Goal: Task Accomplishment & Management: Manage account settings

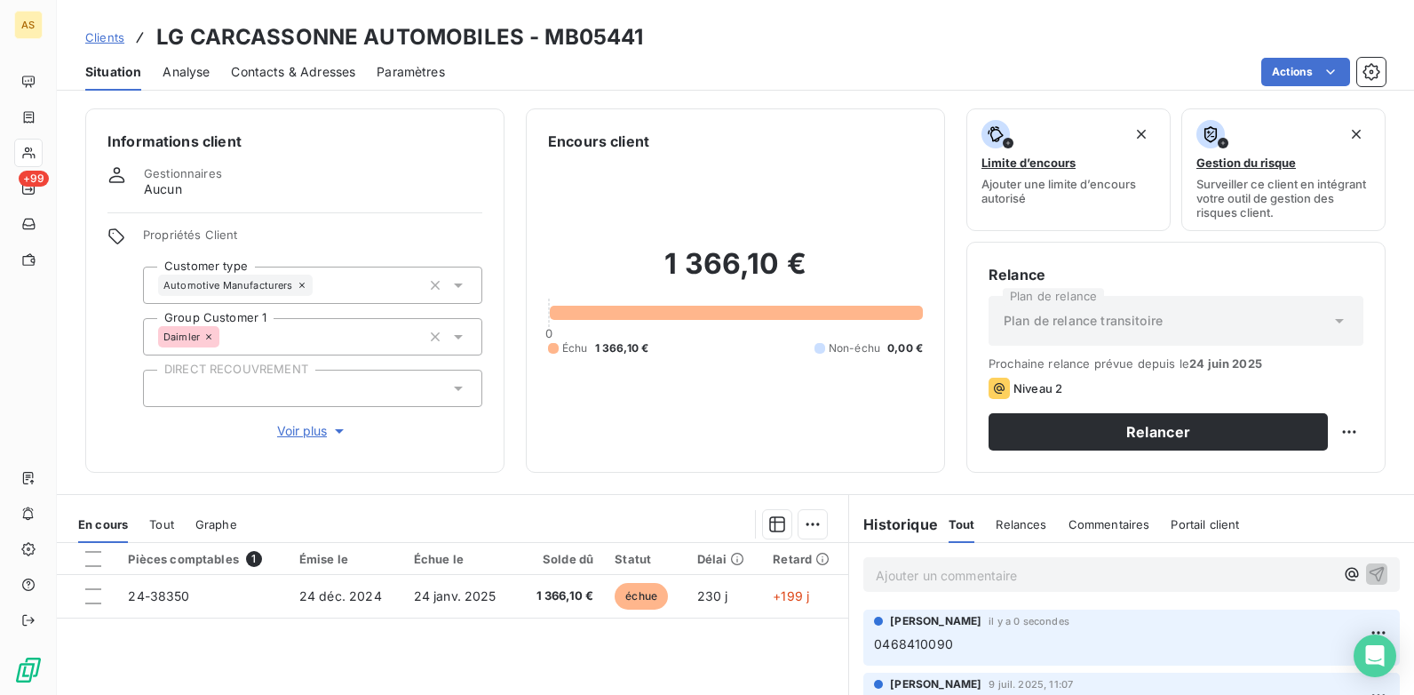
click at [275, 73] on span "Contacts & Adresses" at bounding box center [293, 72] width 124 height 18
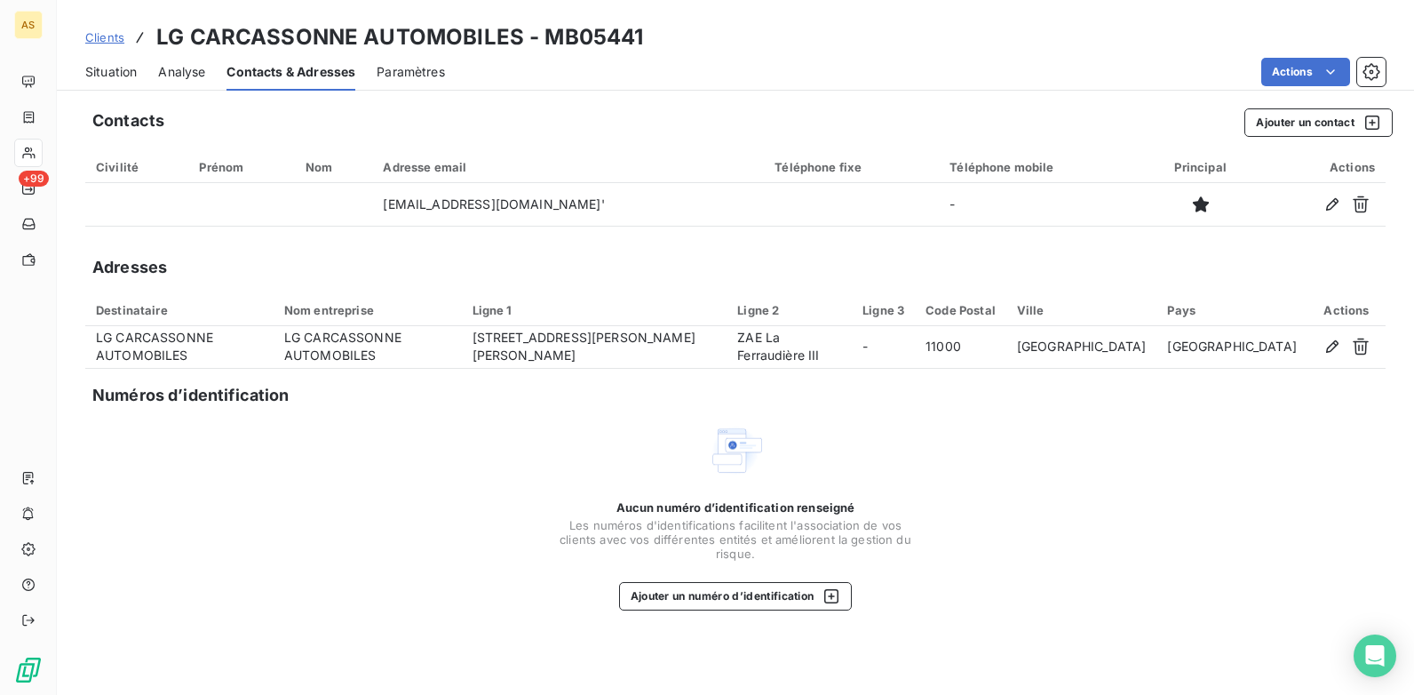
click at [99, 37] on span "Clients" at bounding box center [104, 37] width 39 height 14
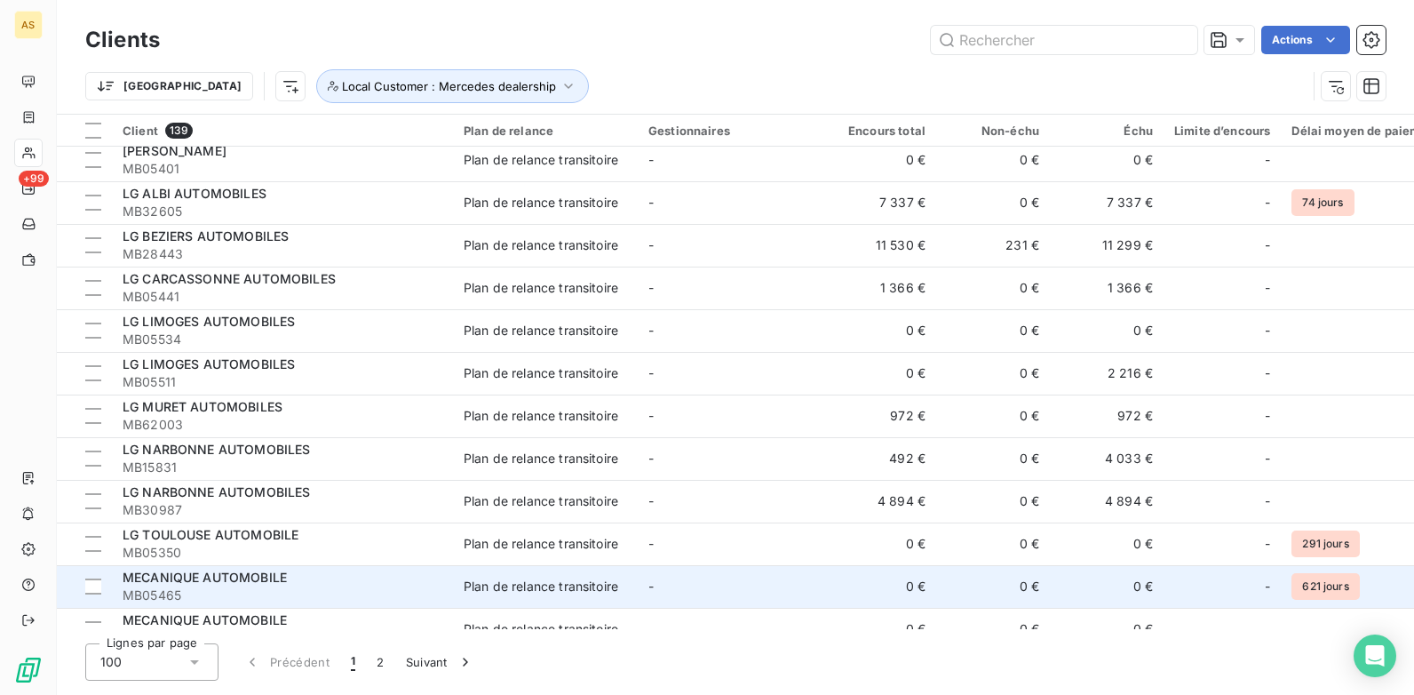
scroll to position [3375, 0]
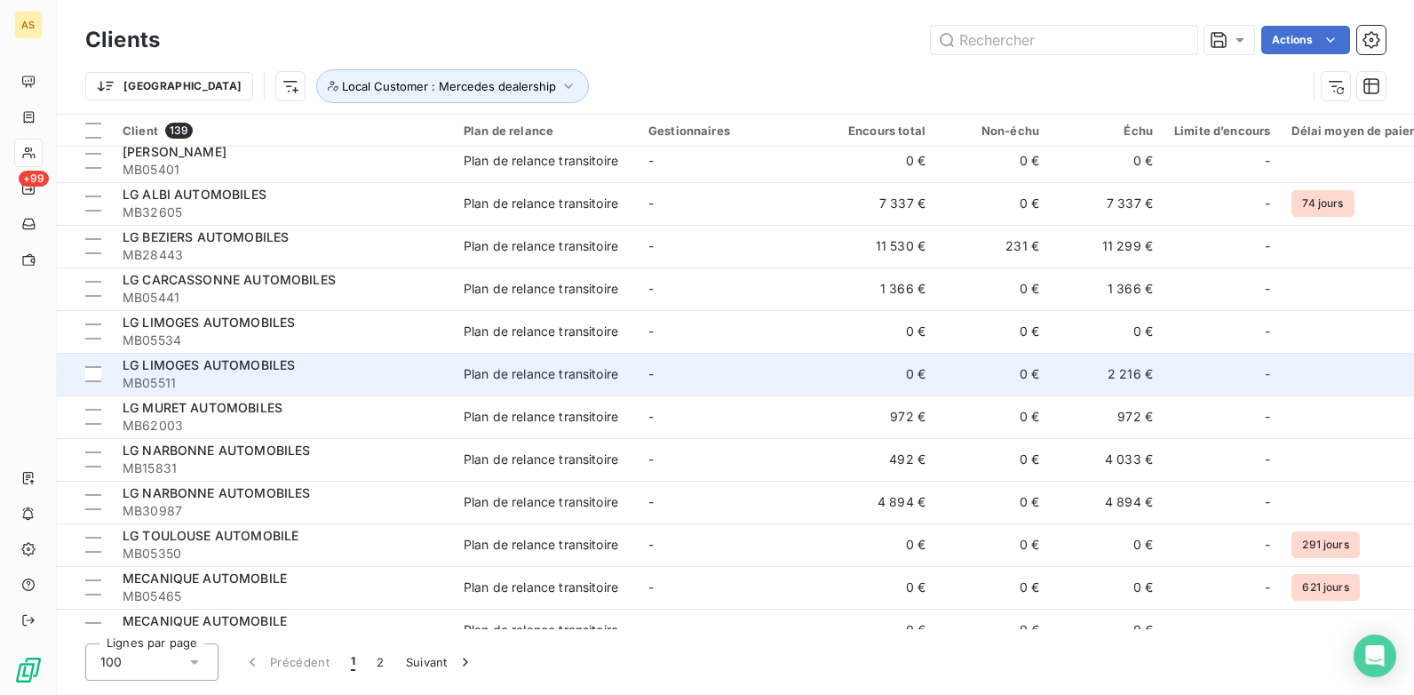
click at [294, 380] on span "MB05511" at bounding box center [283, 383] width 320 height 18
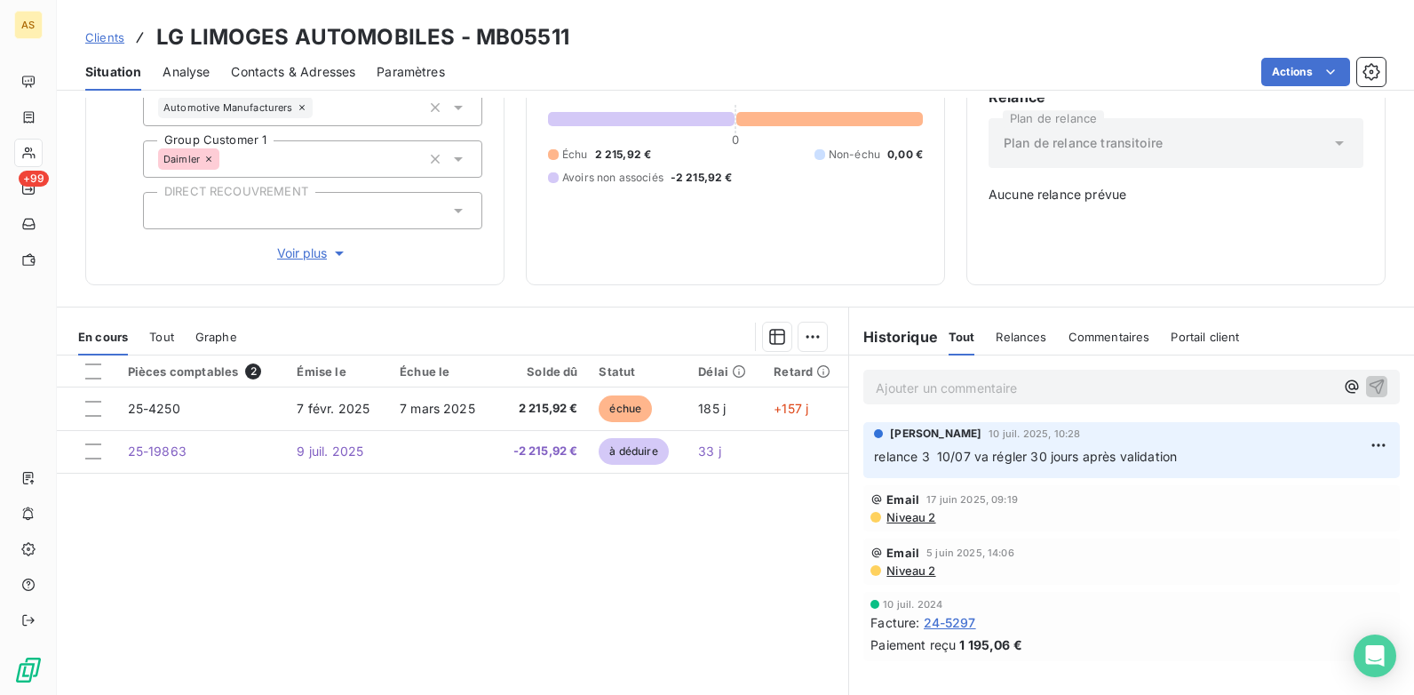
scroll to position [89, 0]
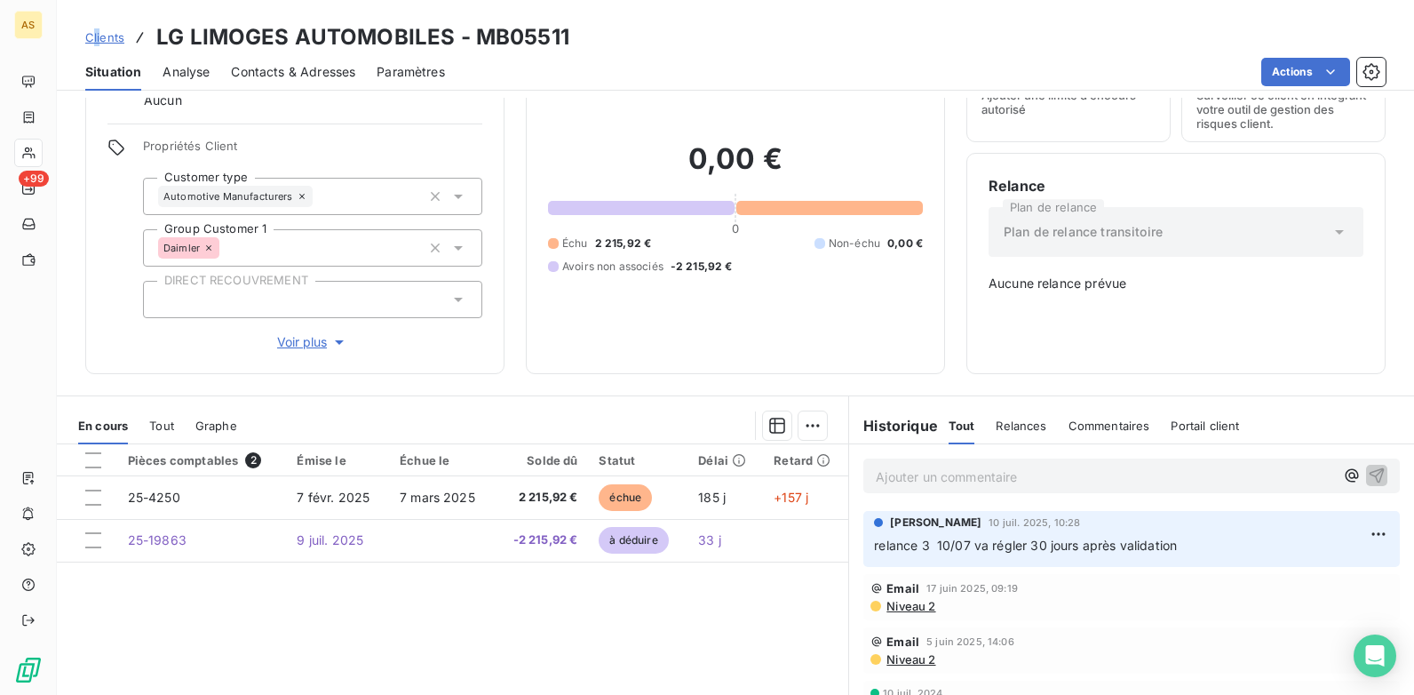
drag, startPoint x: 99, startPoint y: 25, endPoint x: 93, endPoint y: 35, distance: 11.1
click at [93, 35] on div "Clients LG LIMOGES AUTOMOBILES - MB05511" at bounding box center [327, 37] width 484 height 32
click at [91, 39] on span "Clients" at bounding box center [104, 37] width 39 height 14
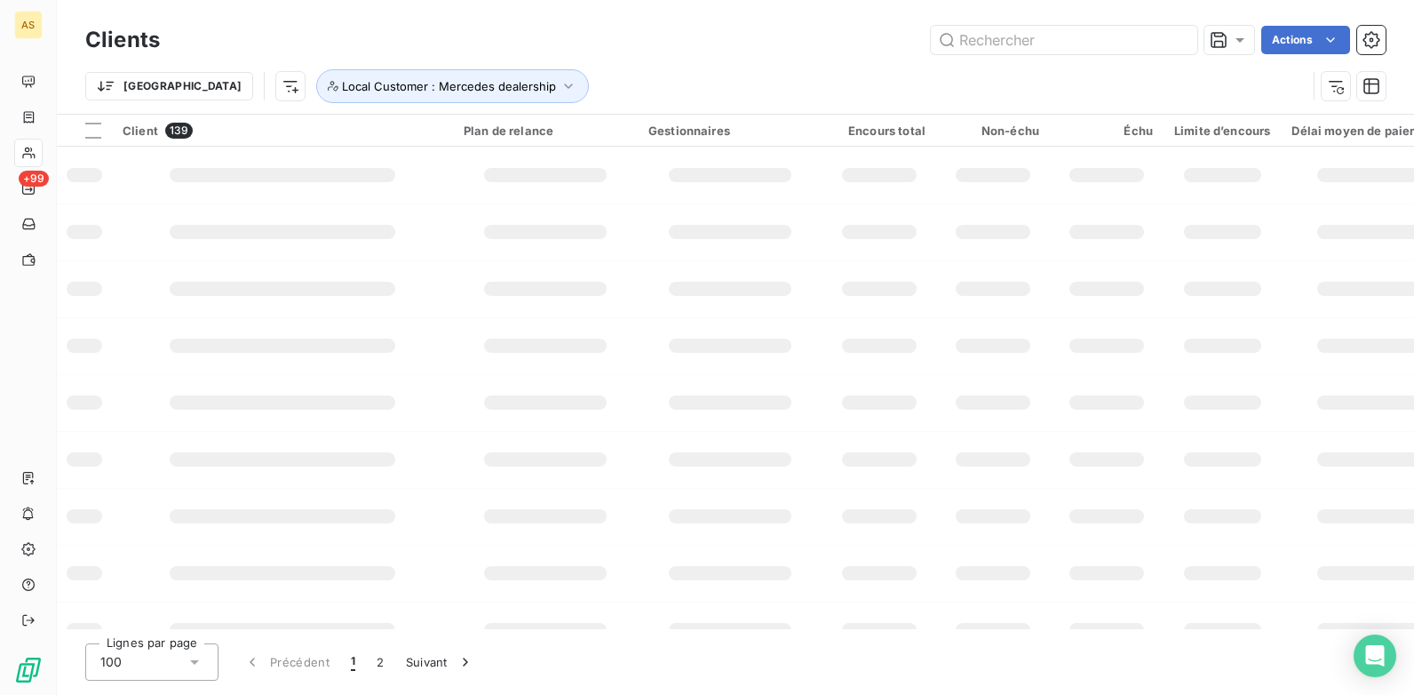
click at [118, 38] on h3 "Clients" at bounding box center [122, 40] width 75 height 32
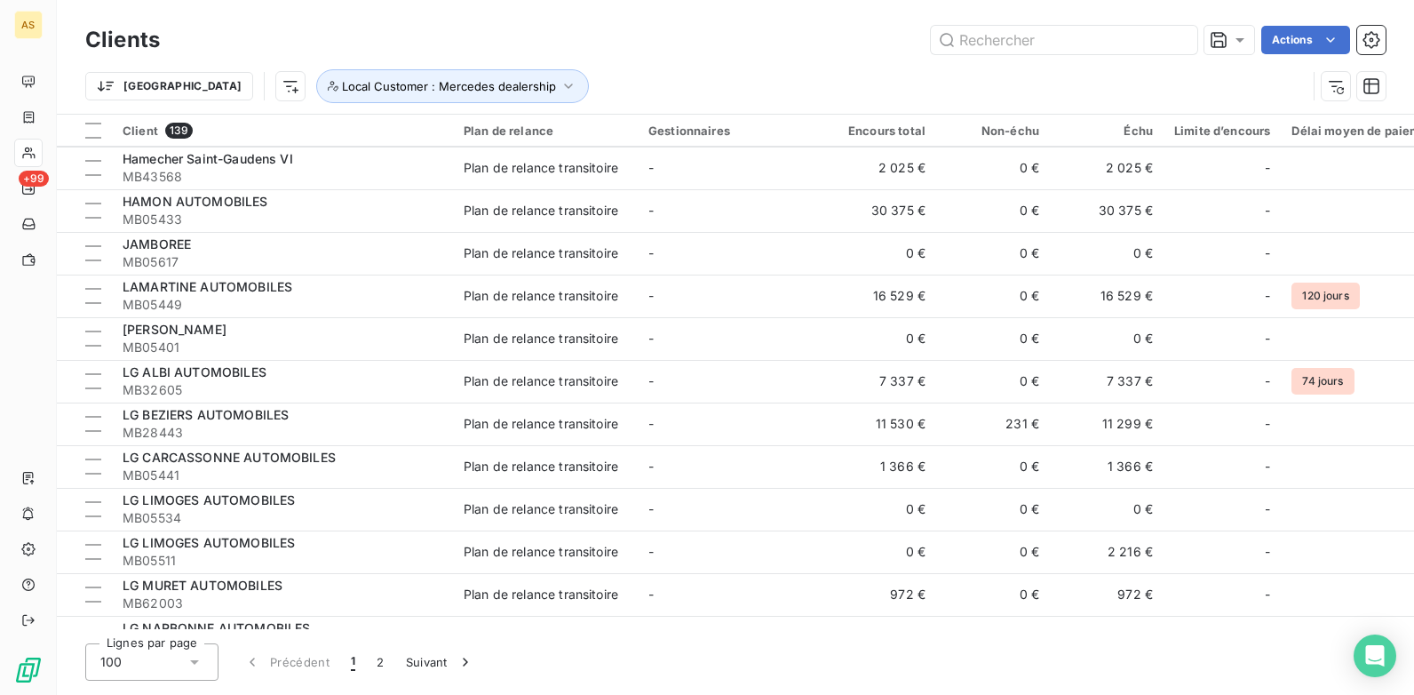
scroll to position [3287, 0]
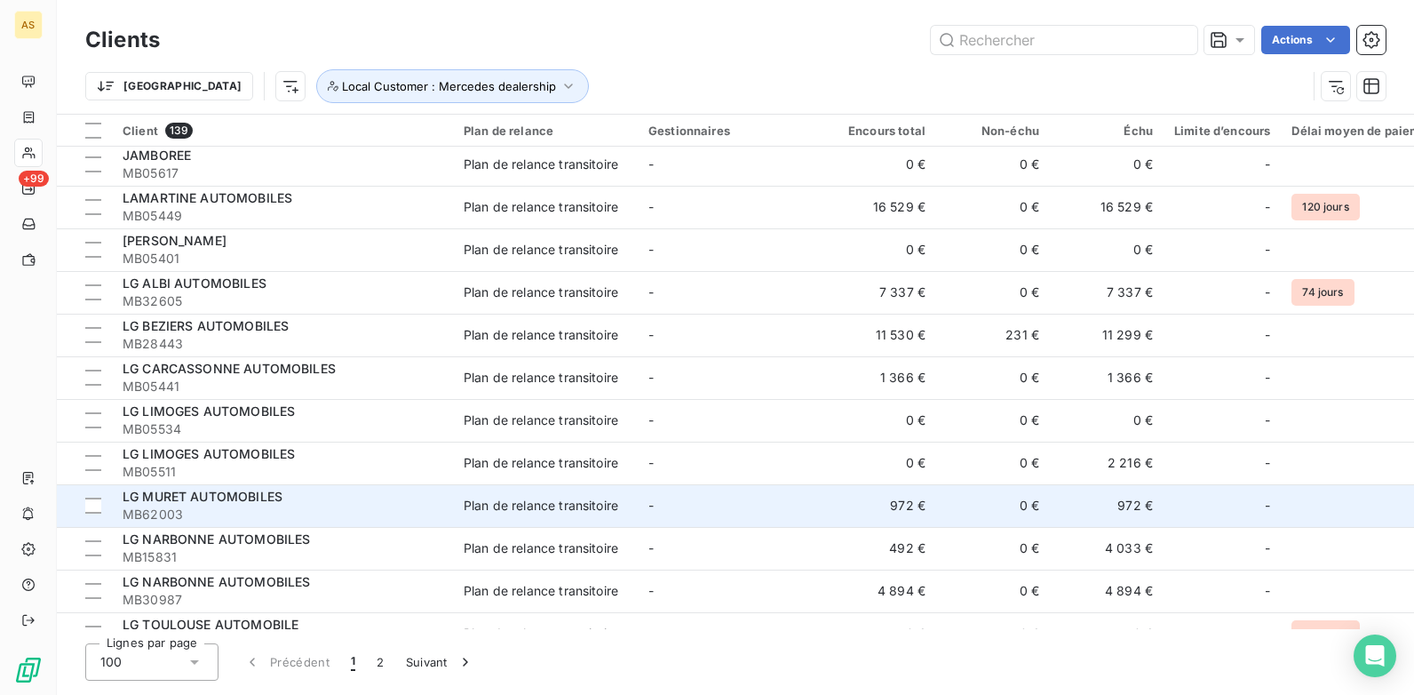
click at [174, 505] on div "LG MURET AUTOMOBILES" at bounding box center [283, 497] width 320 height 18
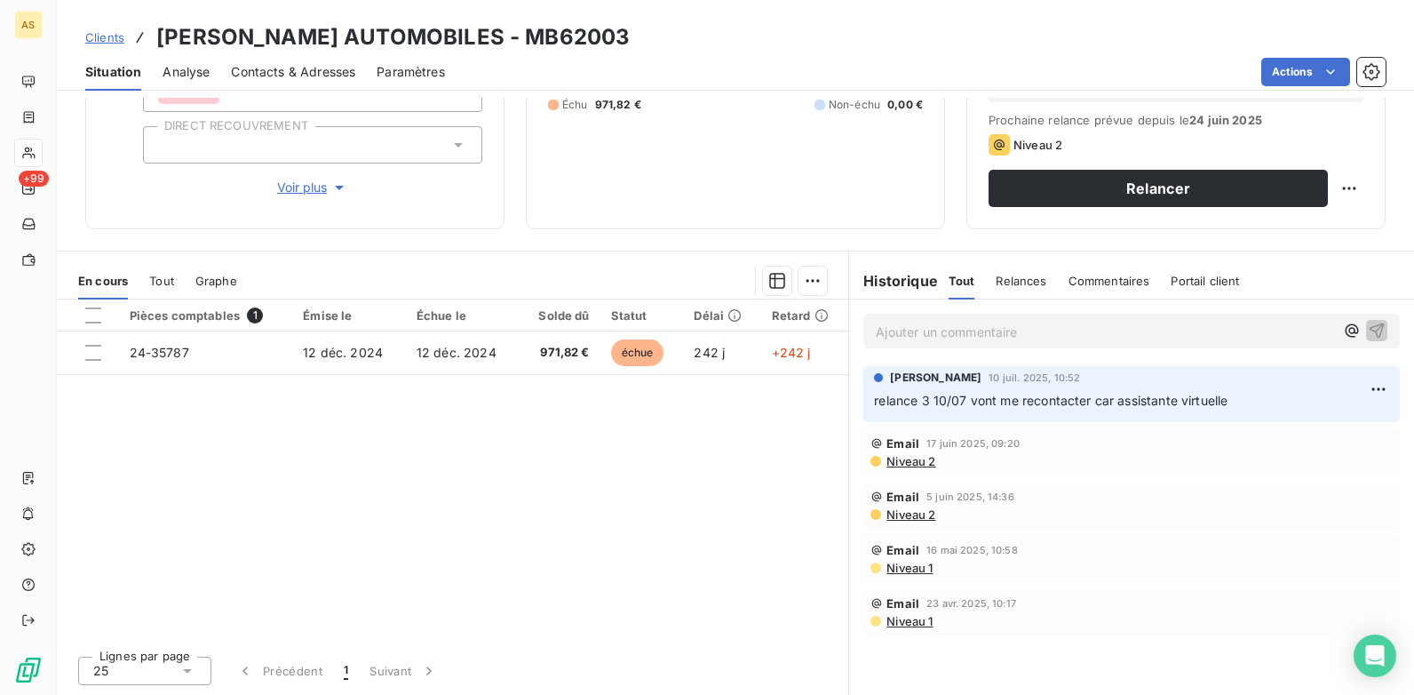
scroll to position [155, 0]
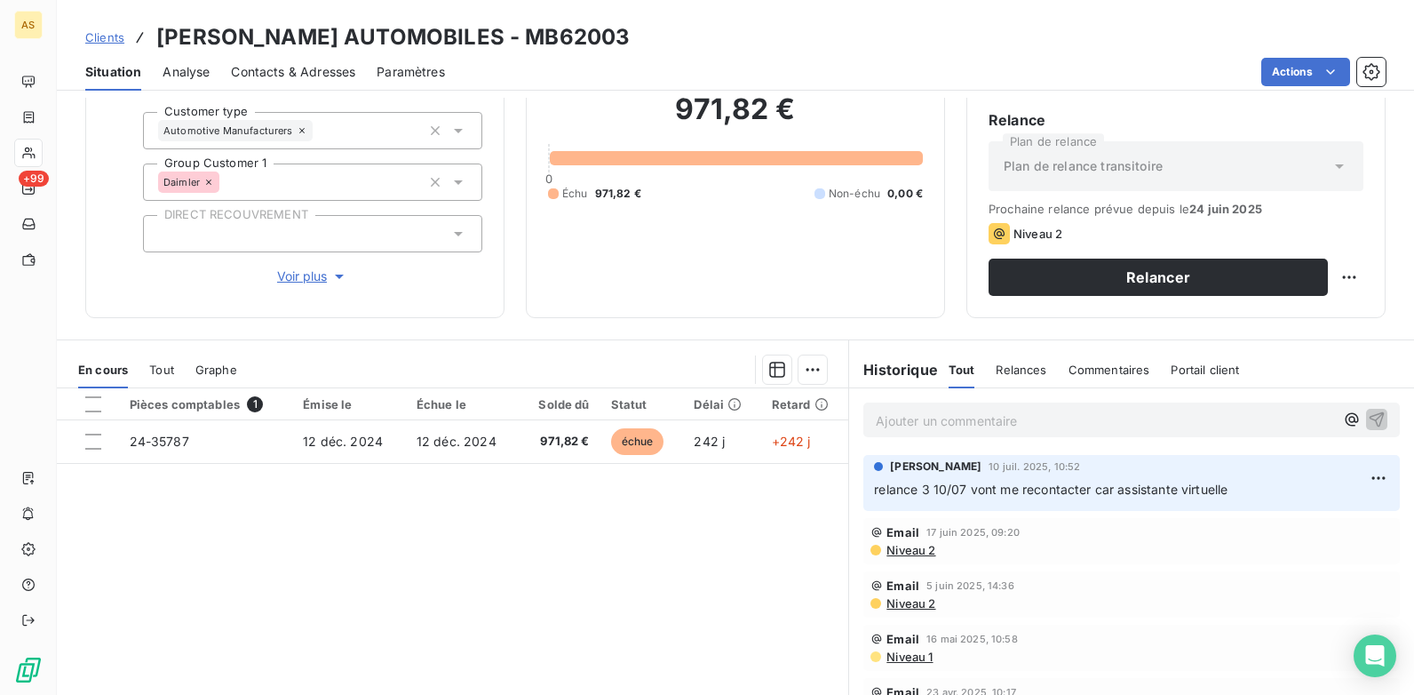
click at [298, 75] on span "Contacts & Adresses" at bounding box center [293, 72] width 124 height 18
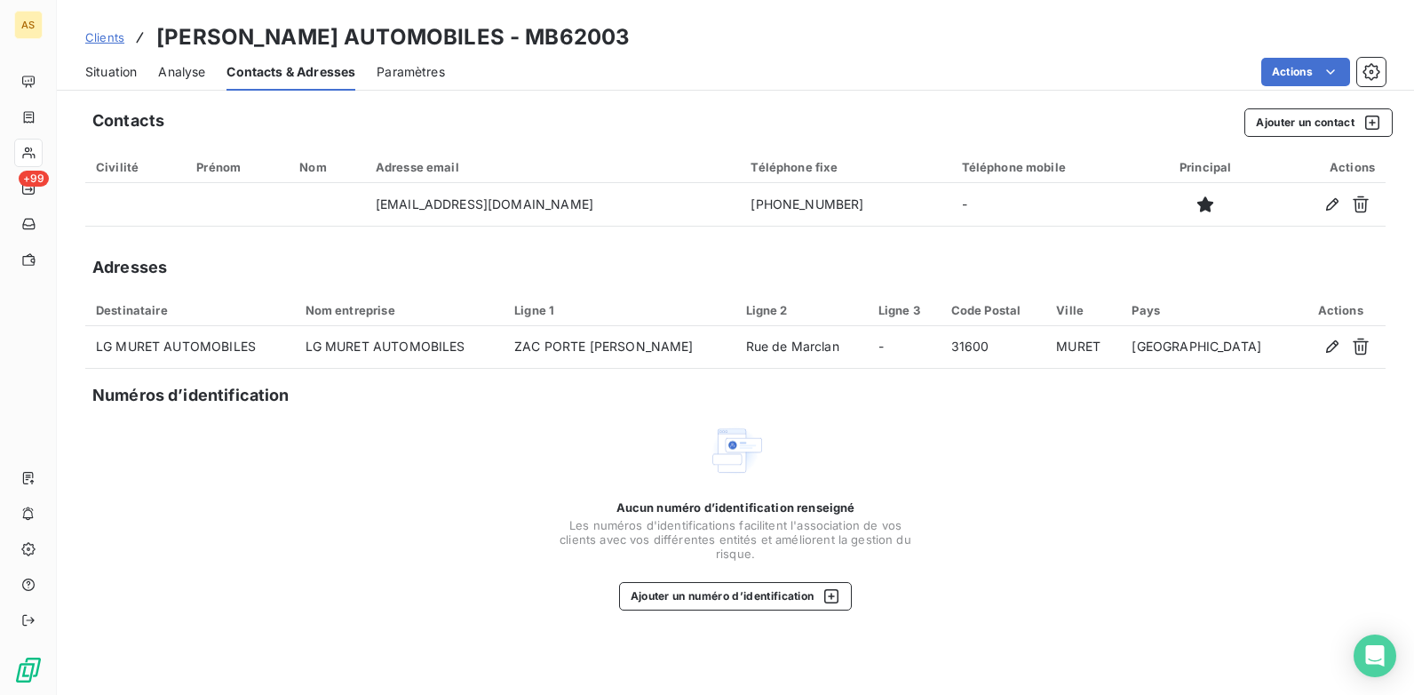
click at [101, 76] on span "Situation" at bounding box center [111, 72] width 52 height 18
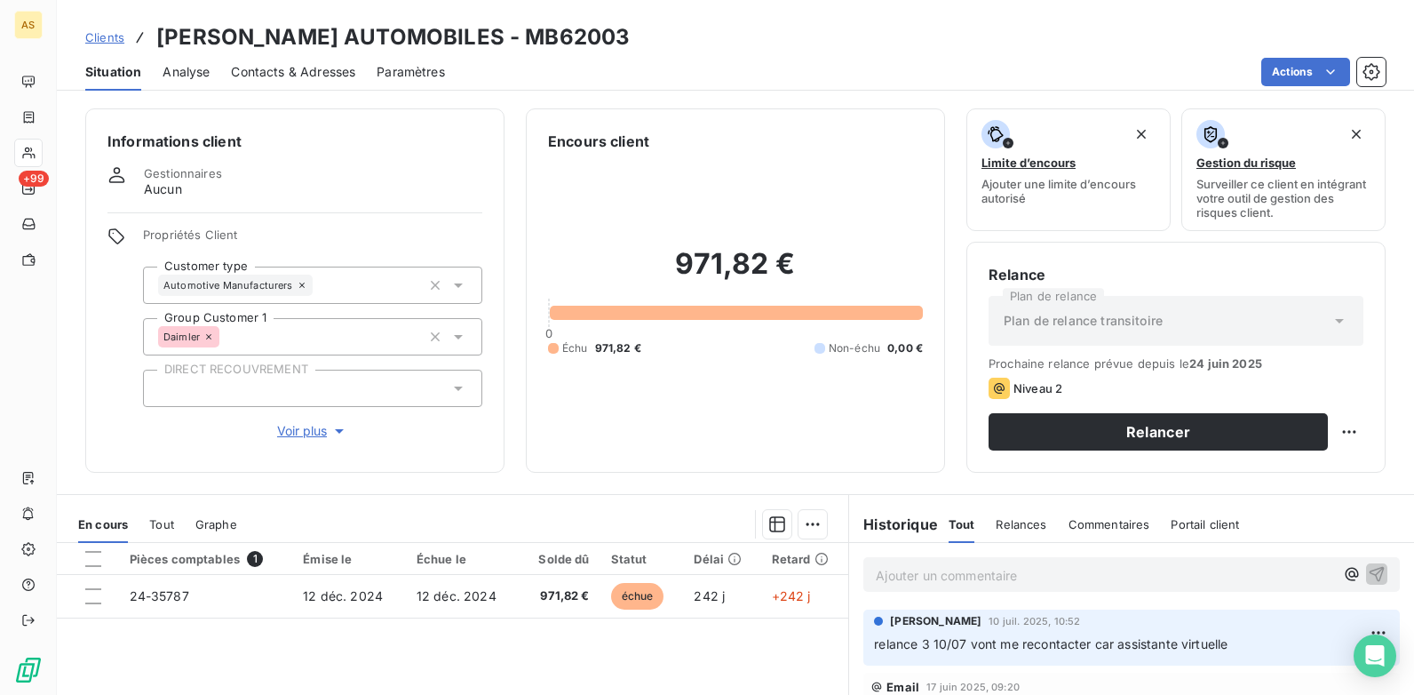
click at [107, 42] on span "Clients" at bounding box center [104, 37] width 39 height 14
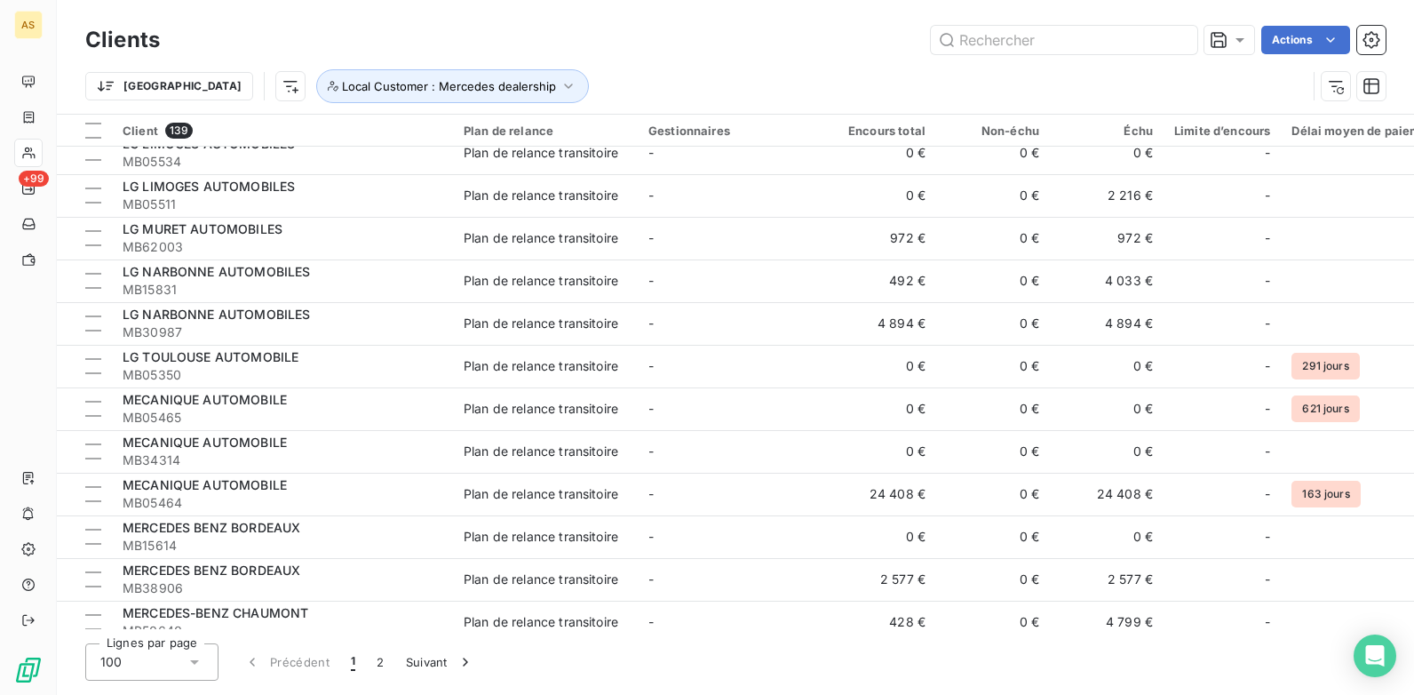
scroll to position [3523, 0]
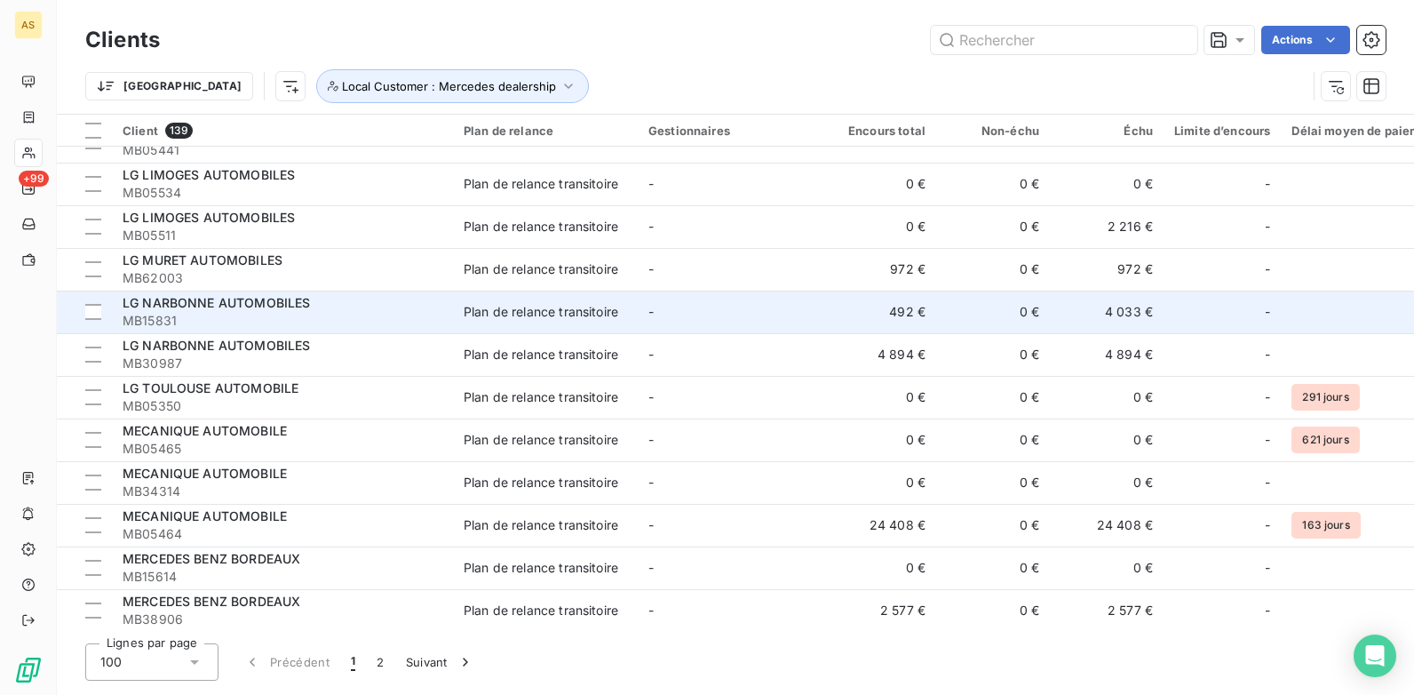
click at [233, 322] on span "MB15831" at bounding box center [283, 321] width 320 height 18
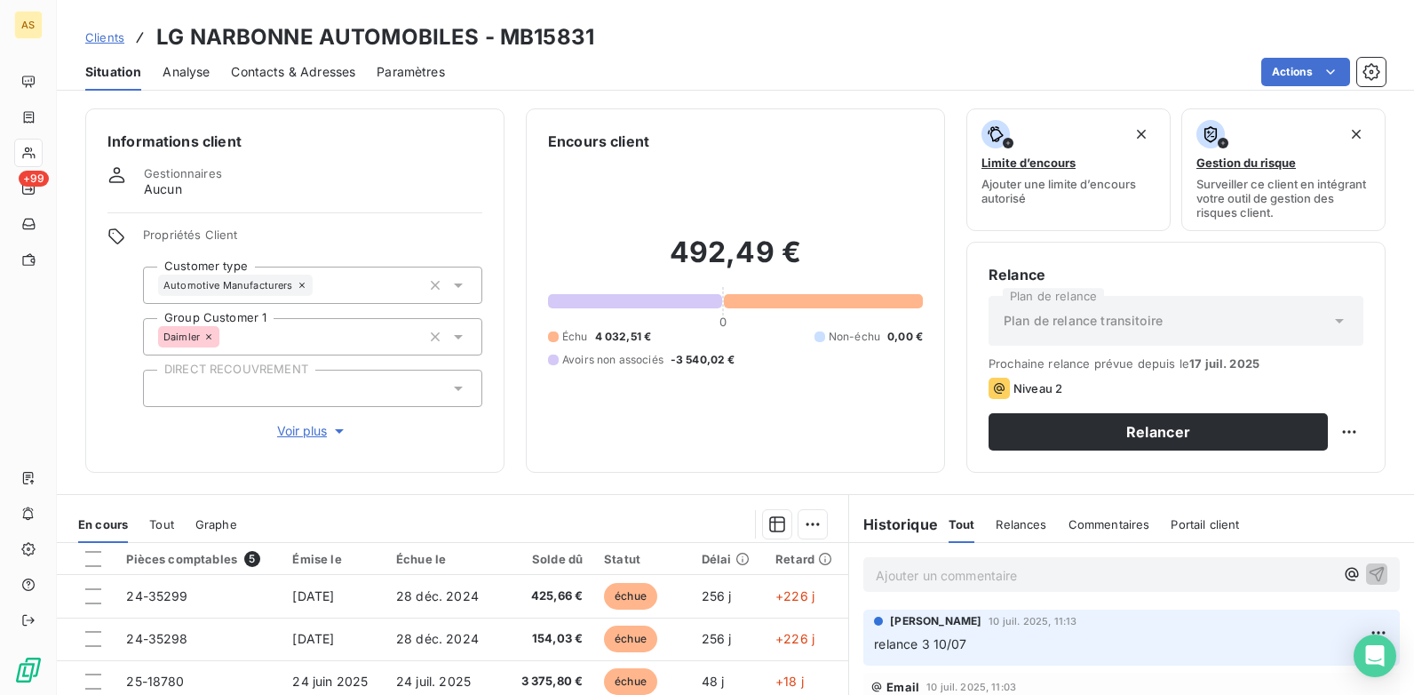
click at [290, 65] on span "Contacts & Adresses" at bounding box center [293, 72] width 124 height 18
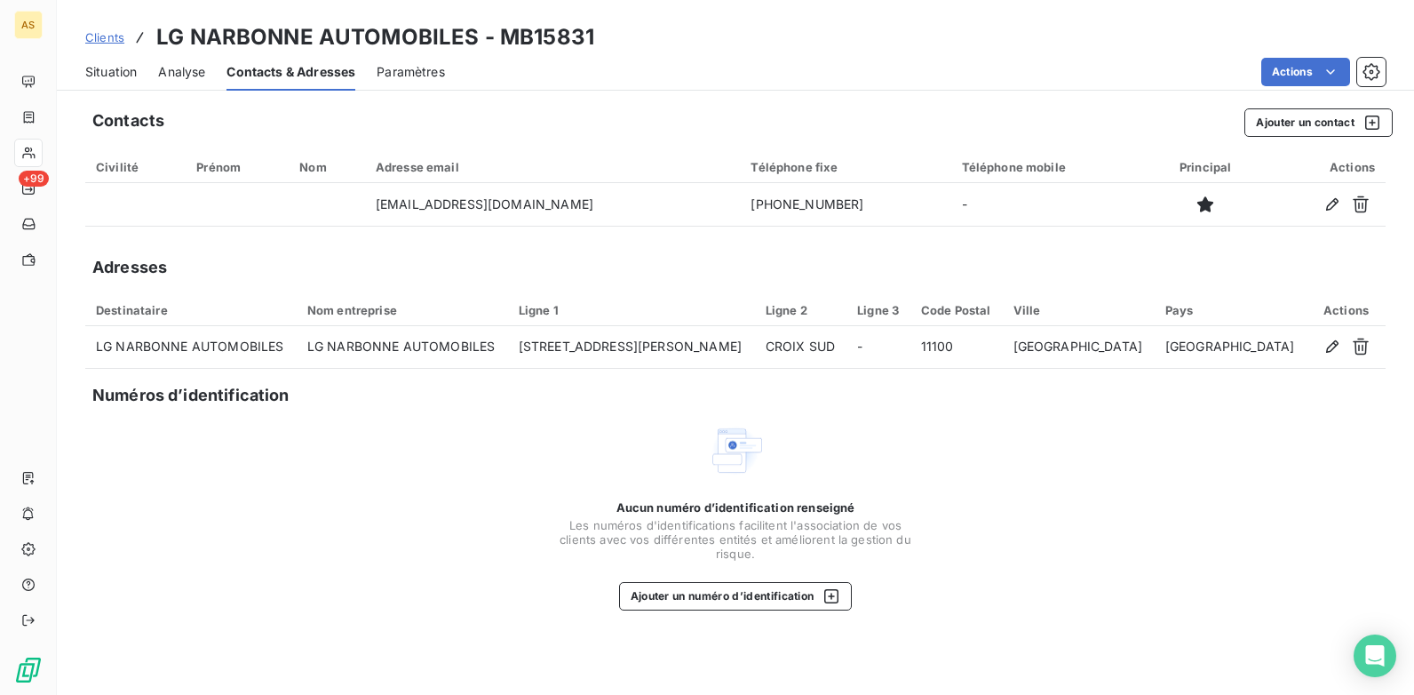
click at [89, 76] on span "Situation" at bounding box center [111, 72] width 52 height 18
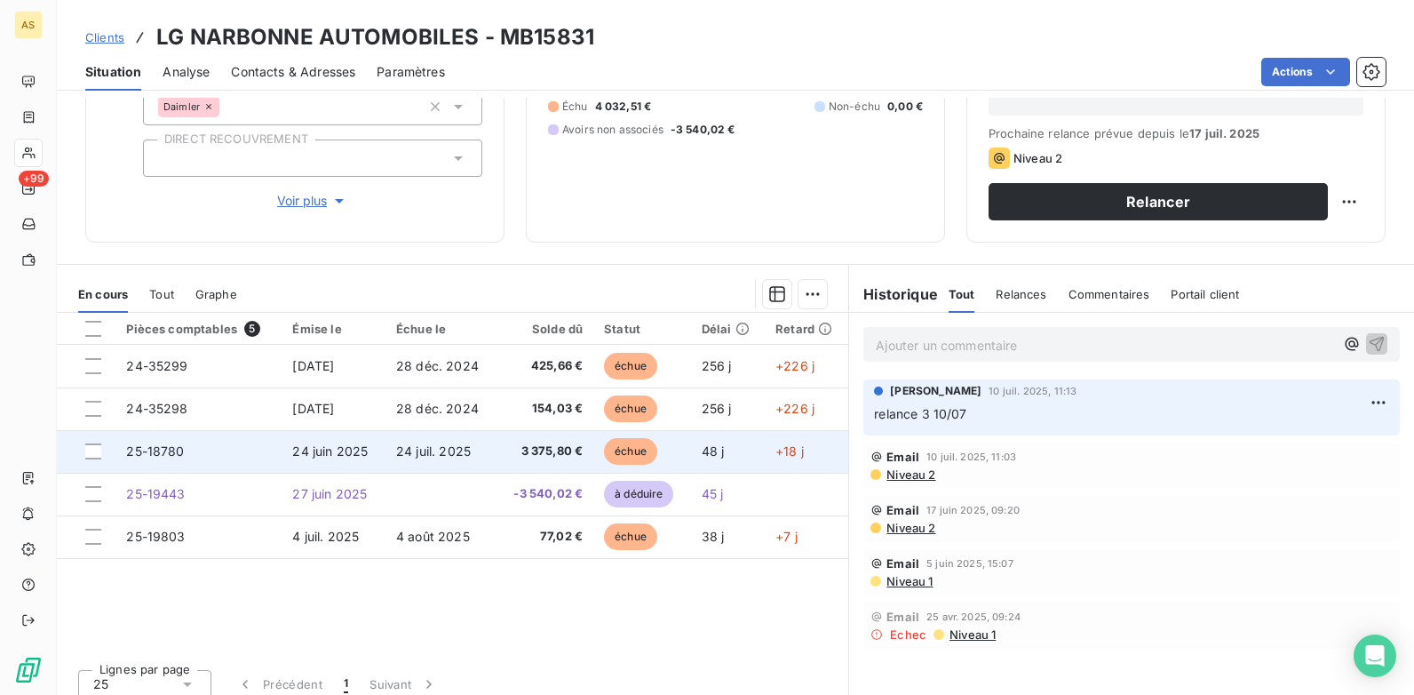
scroll to position [243, 0]
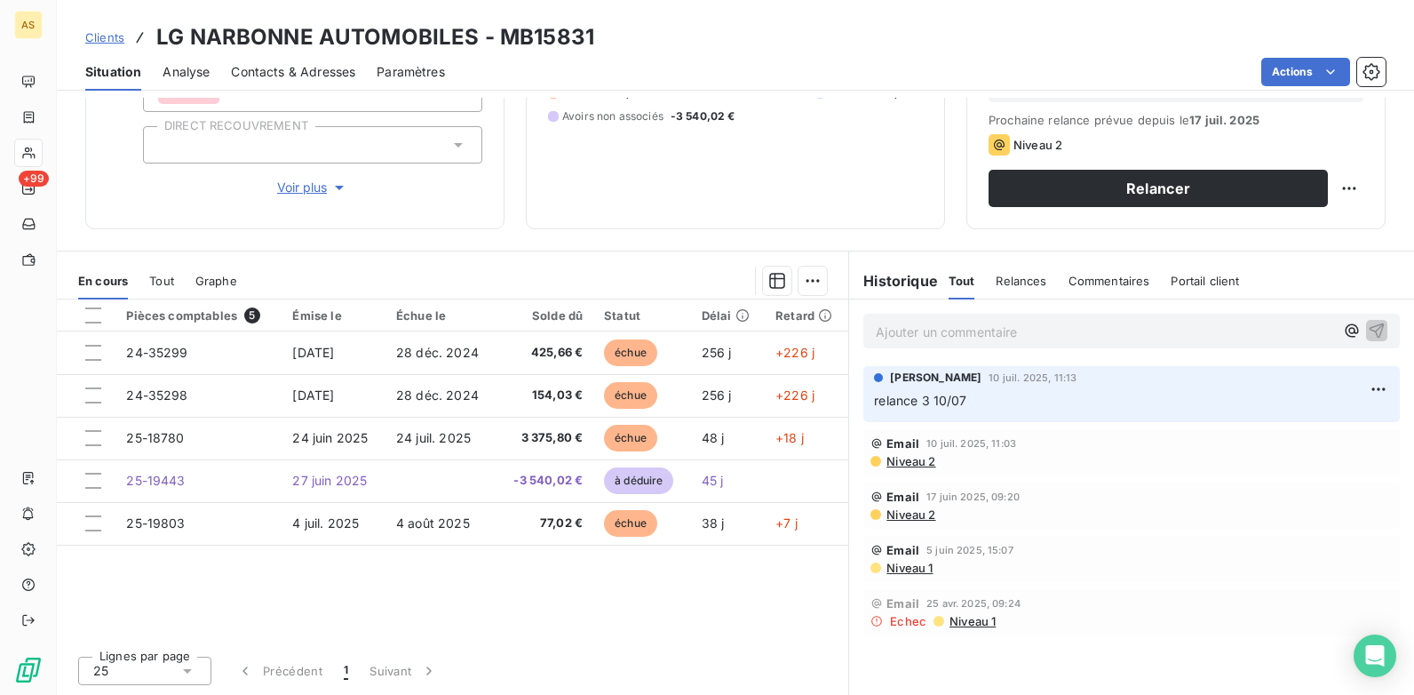
click at [908, 465] on span "Niveau 2" at bounding box center [910, 461] width 51 height 14
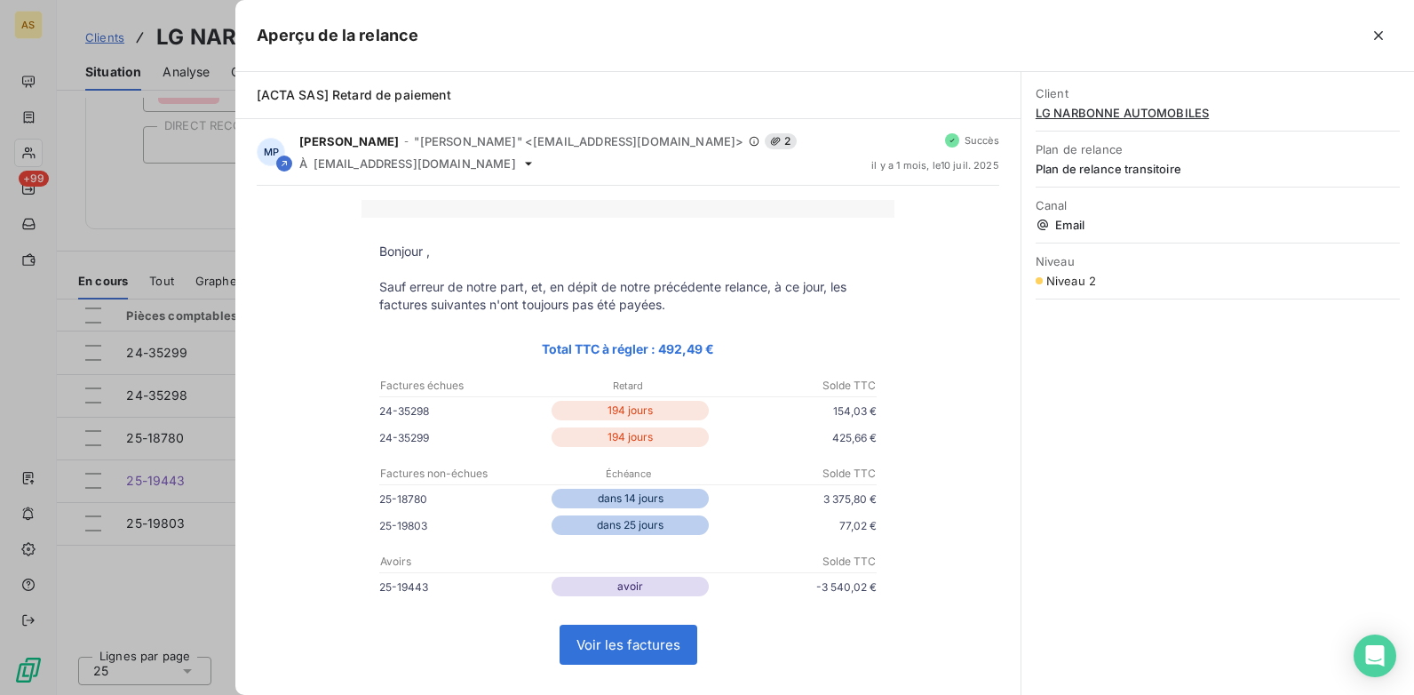
click at [182, 586] on div at bounding box center [707, 347] width 1414 height 695
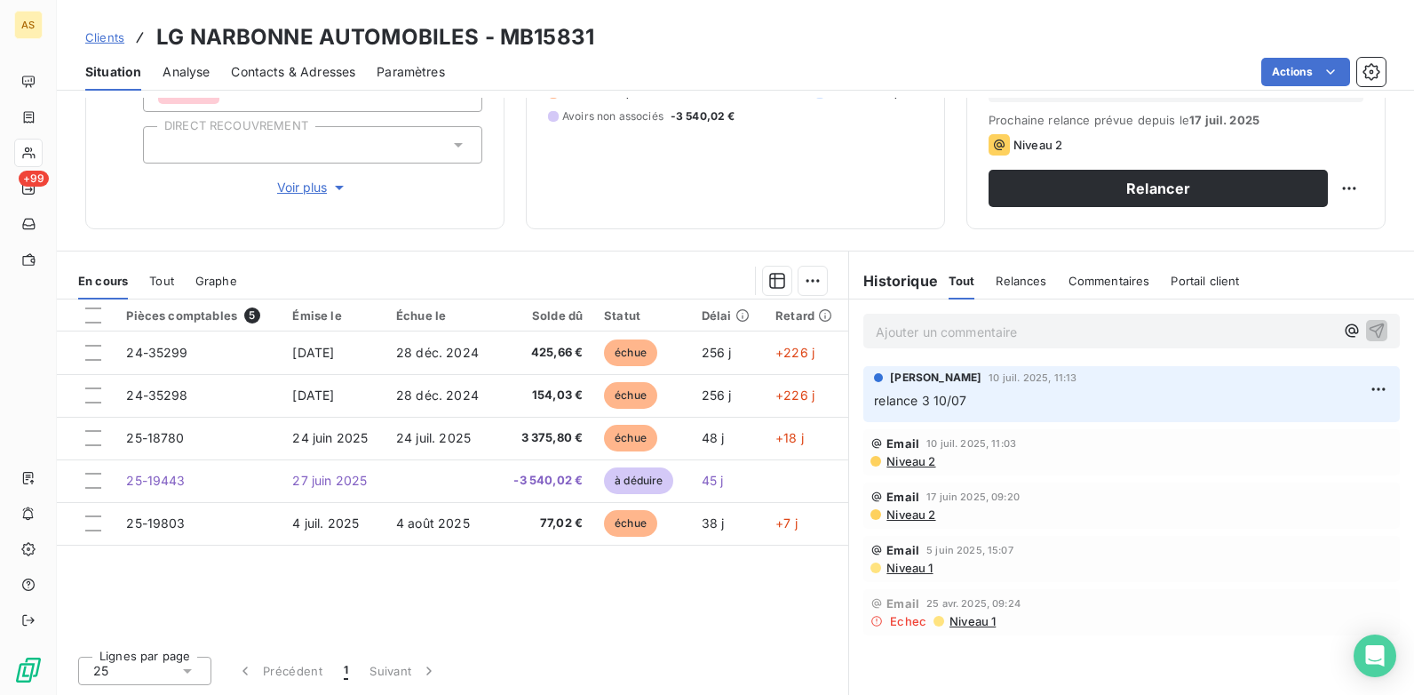
click at [335, 71] on span "Contacts & Adresses" at bounding box center [293, 72] width 124 height 18
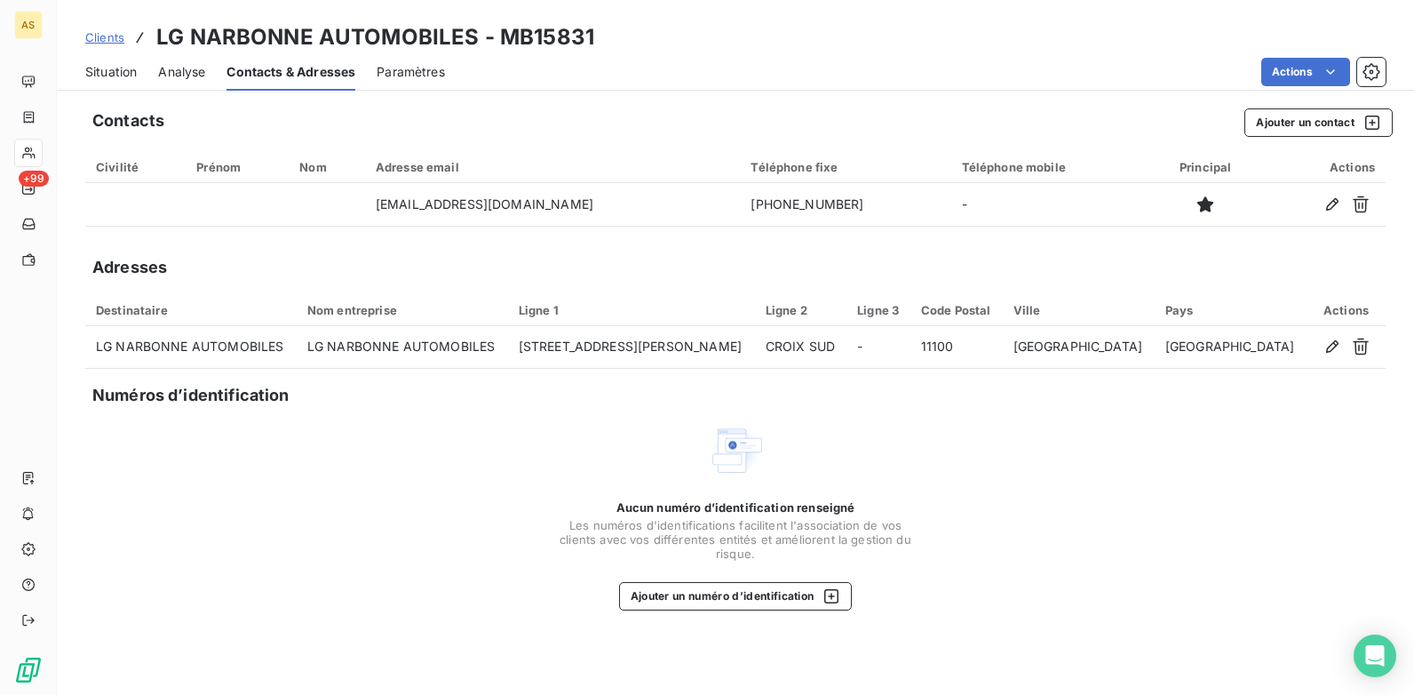
click at [107, 68] on span "Situation" at bounding box center [111, 72] width 52 height 18
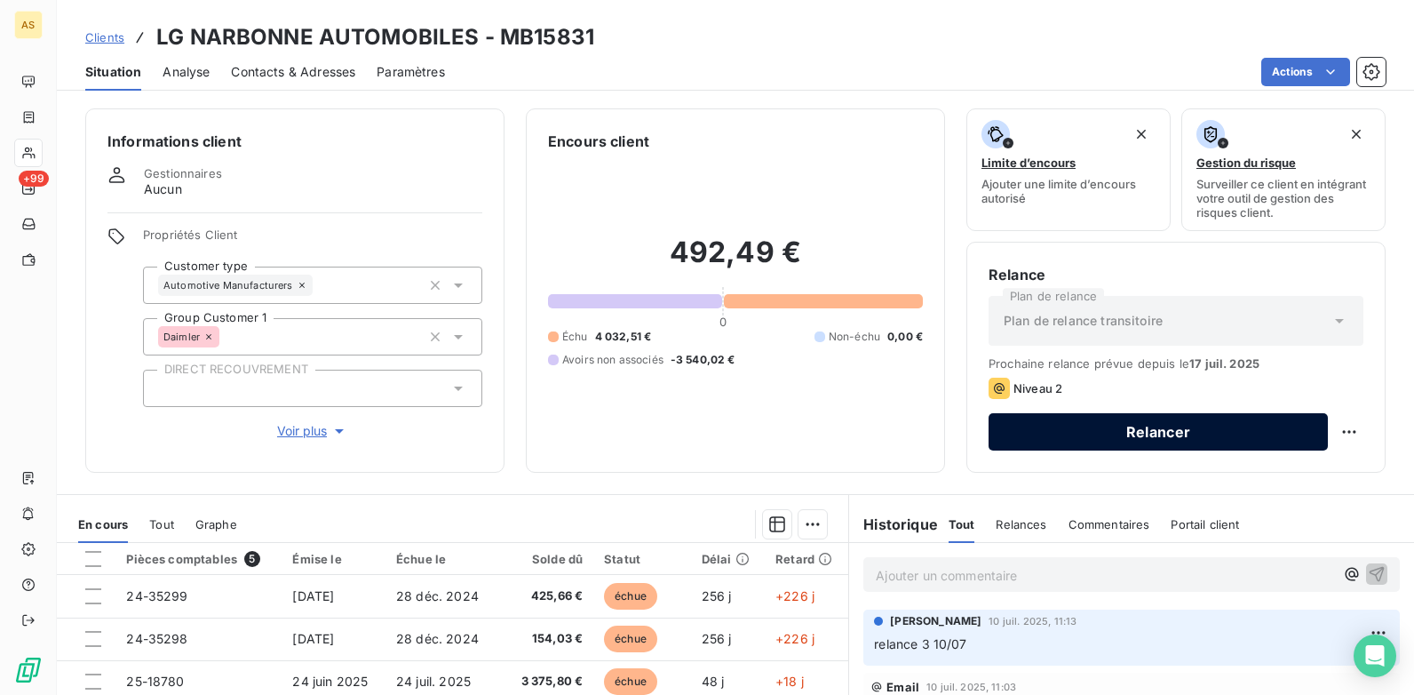
click at [1078, 437] on button "Relancer" at bounding box center [1158, 431] width 339 height 37
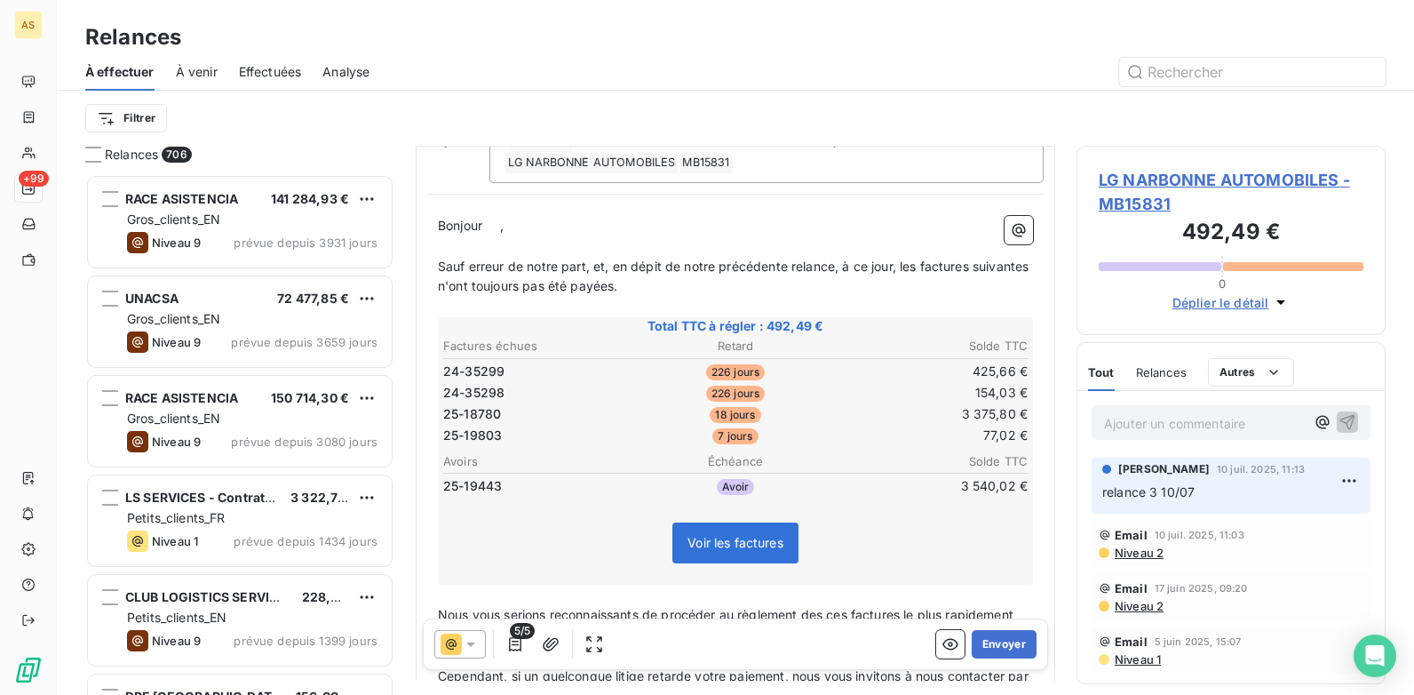
scroll to position [179, 0]
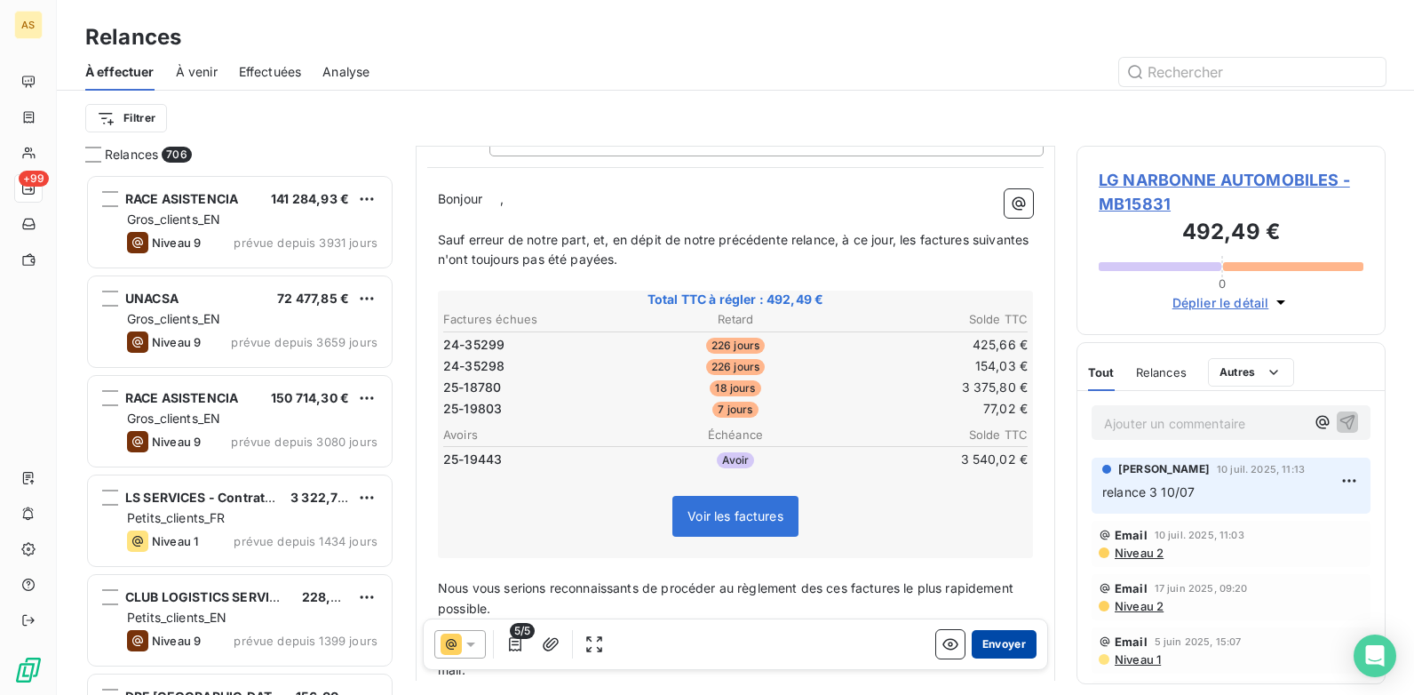
click at [983, 639] on button "Envoyer" at bounding box center [1004, 644] width 65 height 28
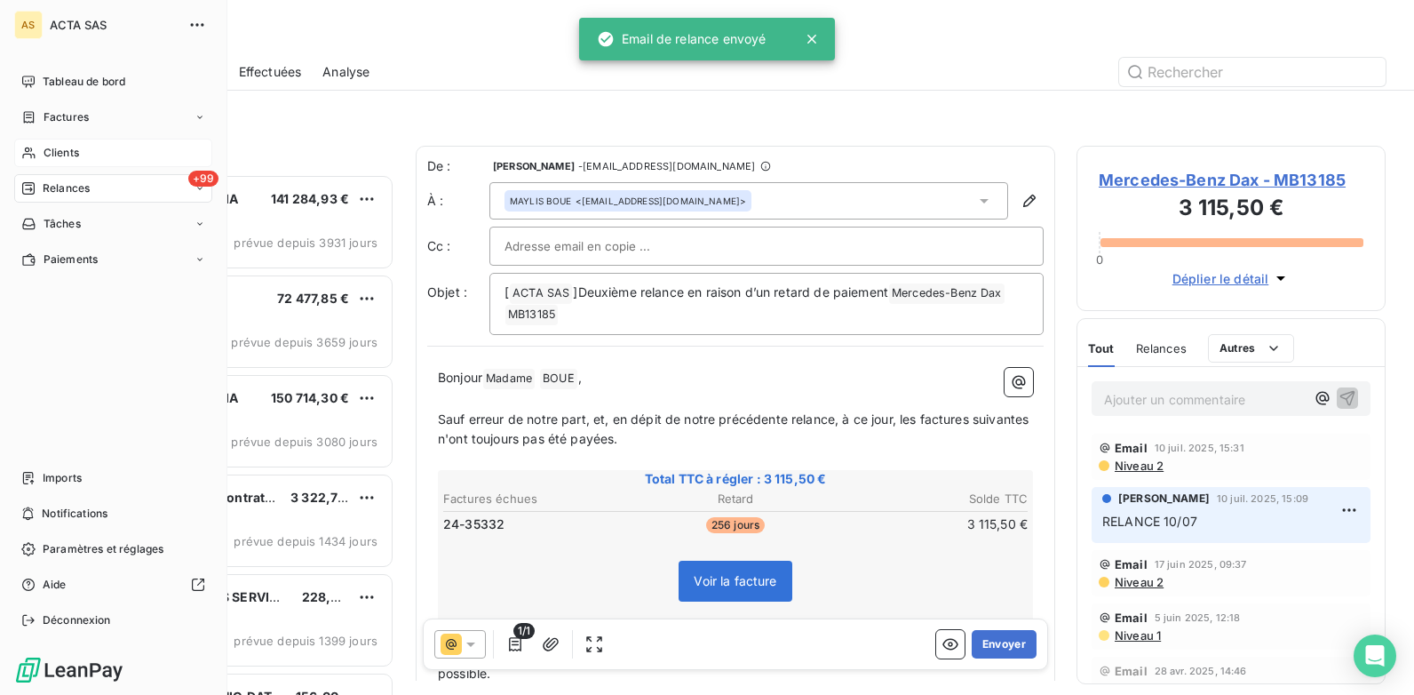
click at [52, 158] on span "Clients" at bounding box center [62, 153] width 36 height 16
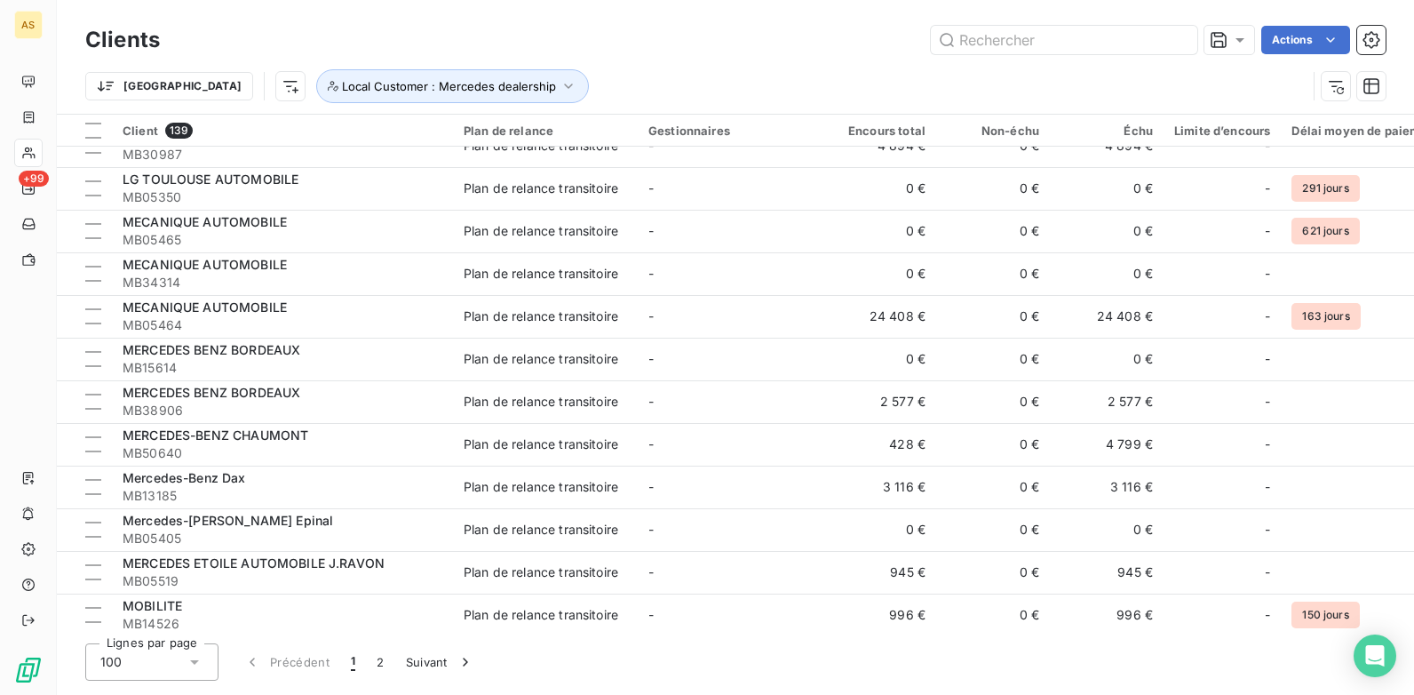
scroll to position [3789, 0]
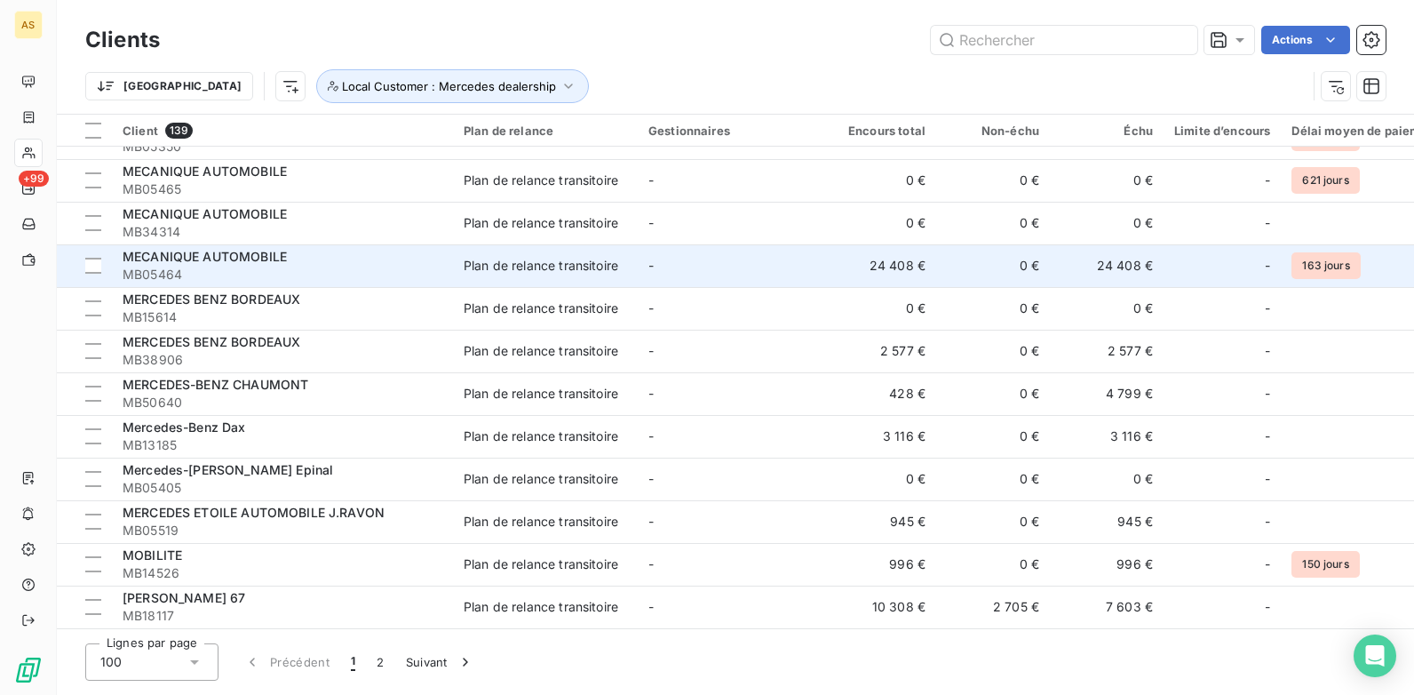
click at [554, 257] on div "Plan de relance transitoire" at bounding box center [541, 266] width 155 height 18
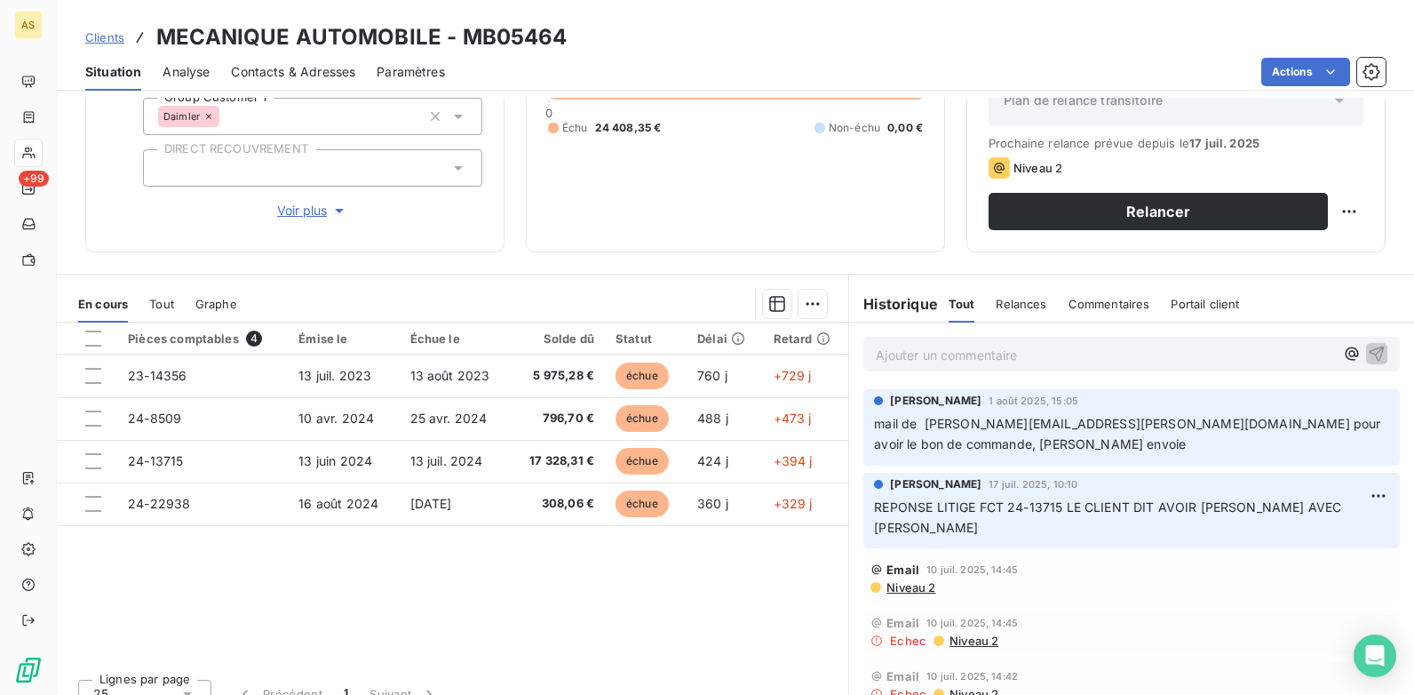
scroll to position [243, 0]
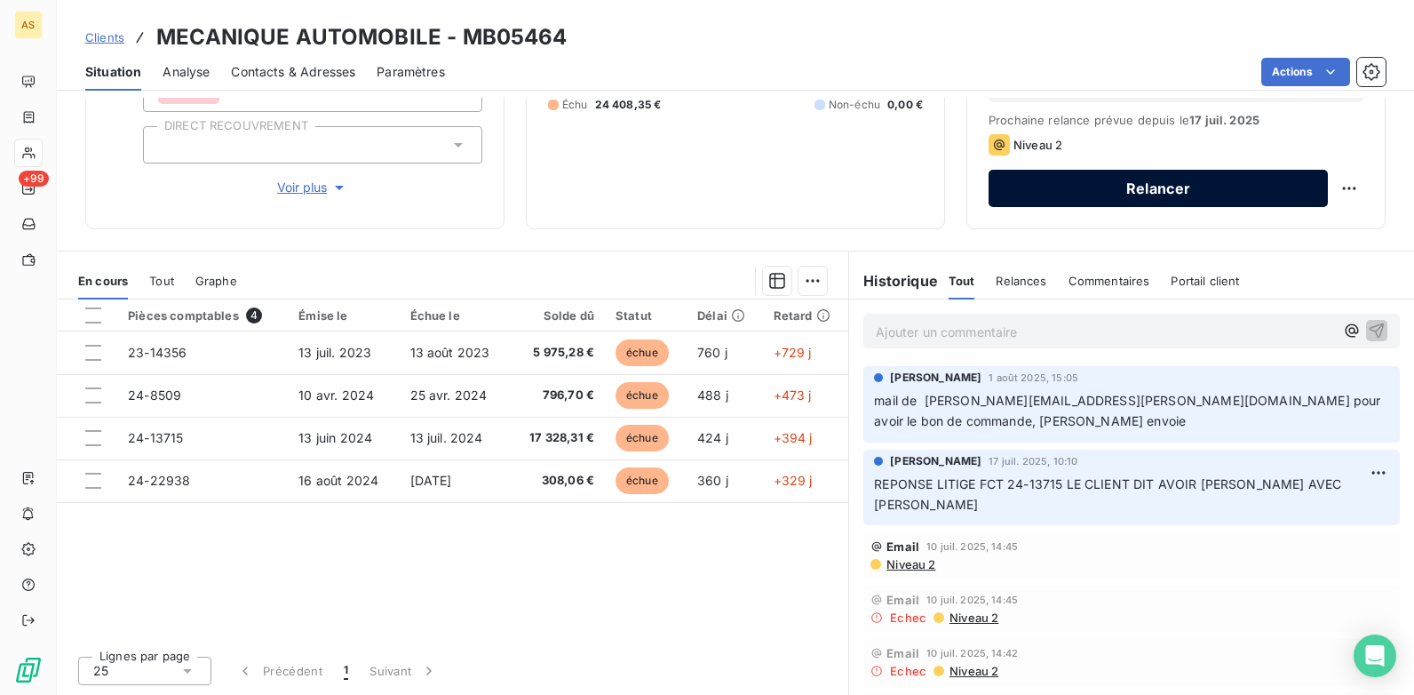
click at [1094, 179] on button "Relancer" at bounding box center [1158, 188] width 339 height 37
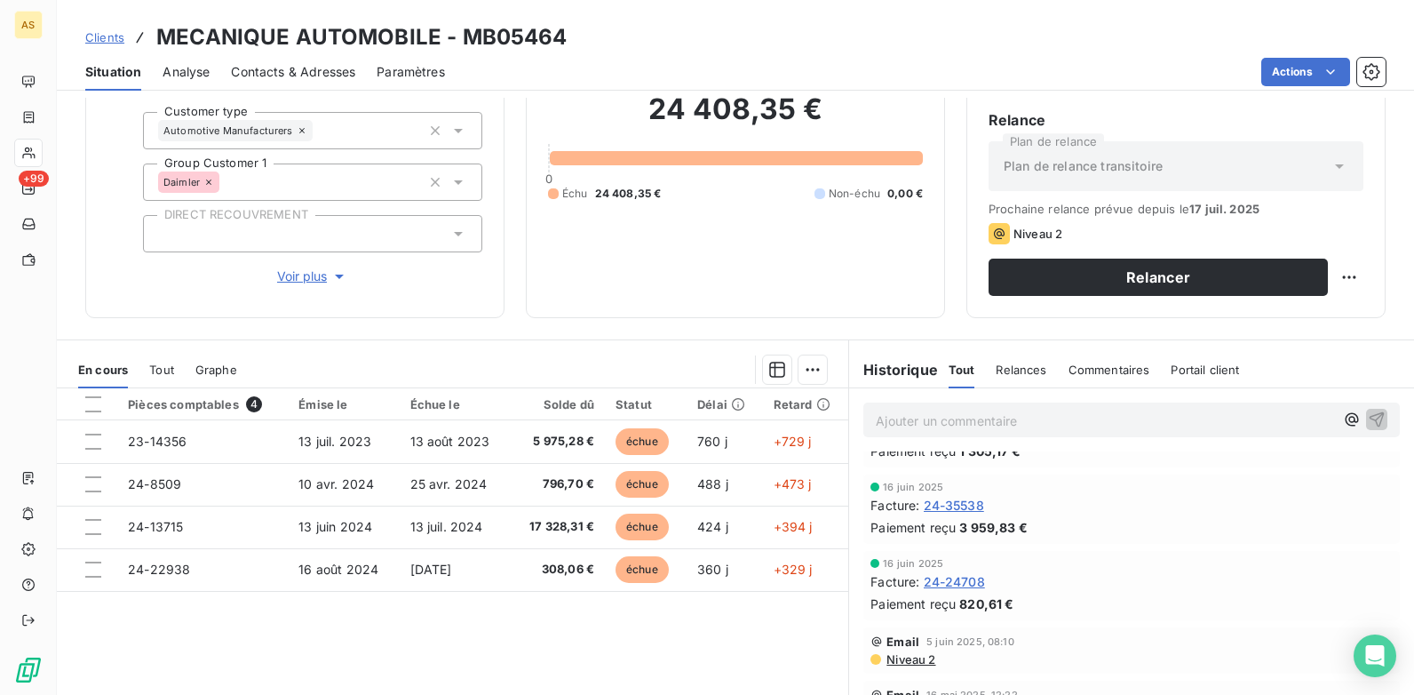
scroll to position [1136, 0]
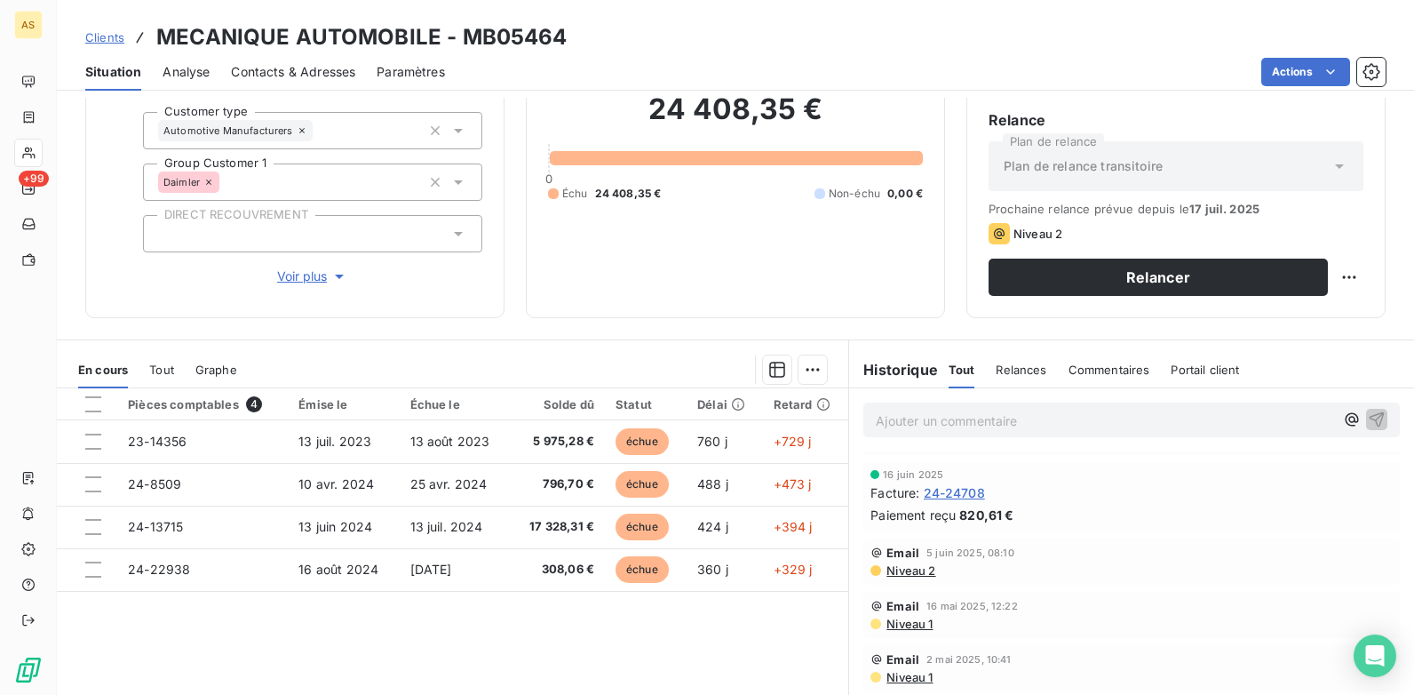
click at [899, 576] on span "Niveau 2" at bounding box center [910, 570] width 51 height 14
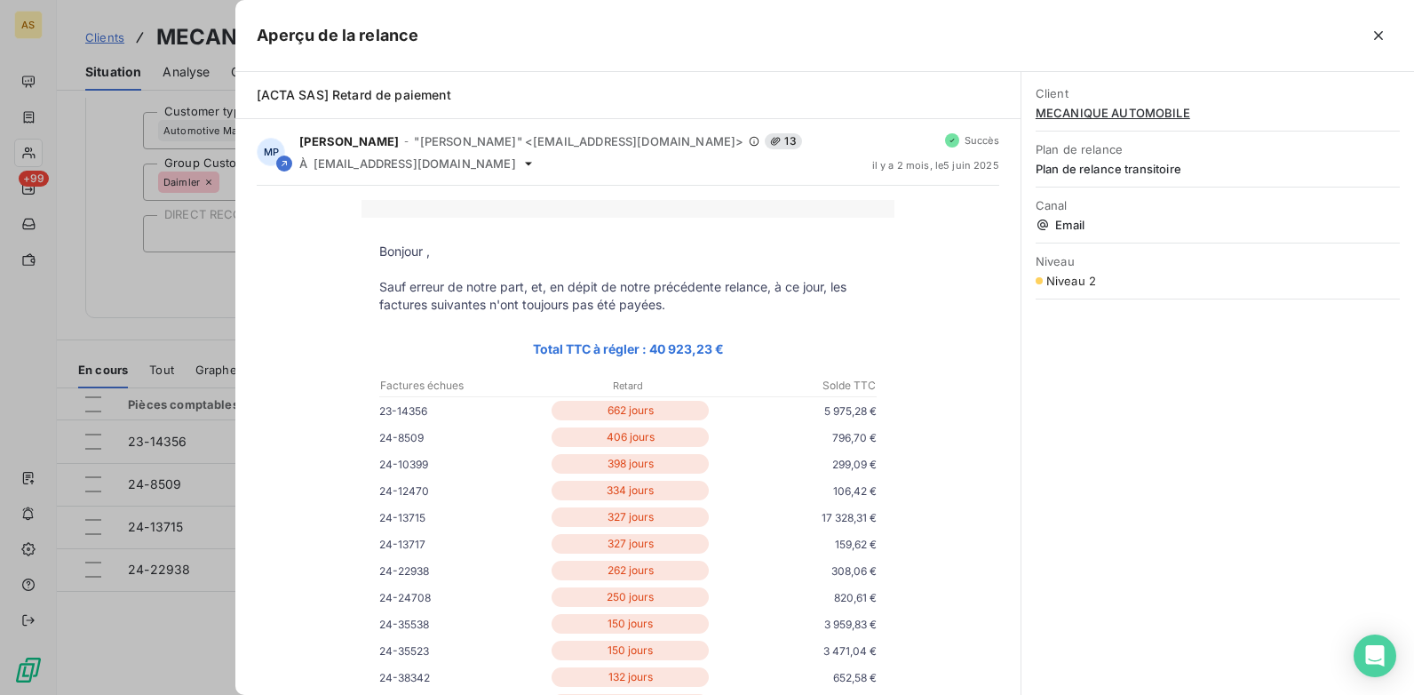
click at [160, 664] on div at bounding box center [707, 347] width 1414 height 695
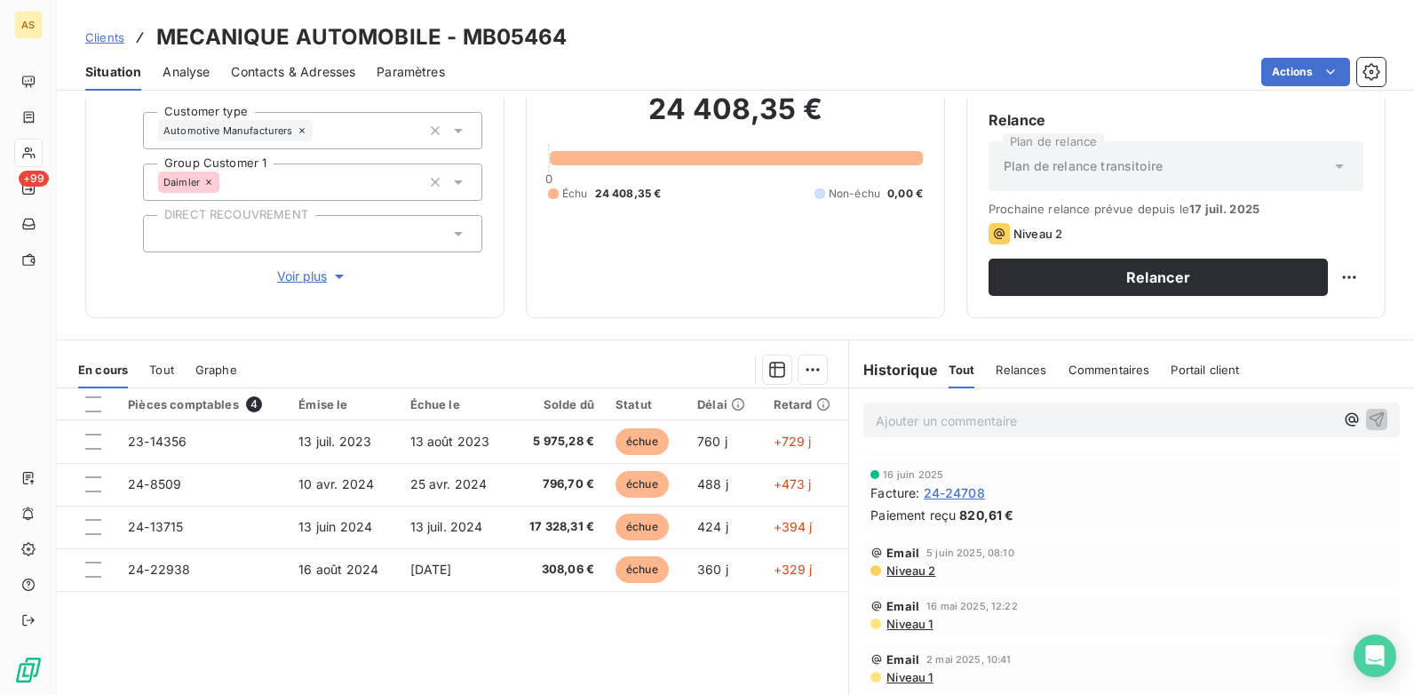
click at [281, 69] on span "Contacts & Adresses" at bounding box center [293, 72] width 124 height 18
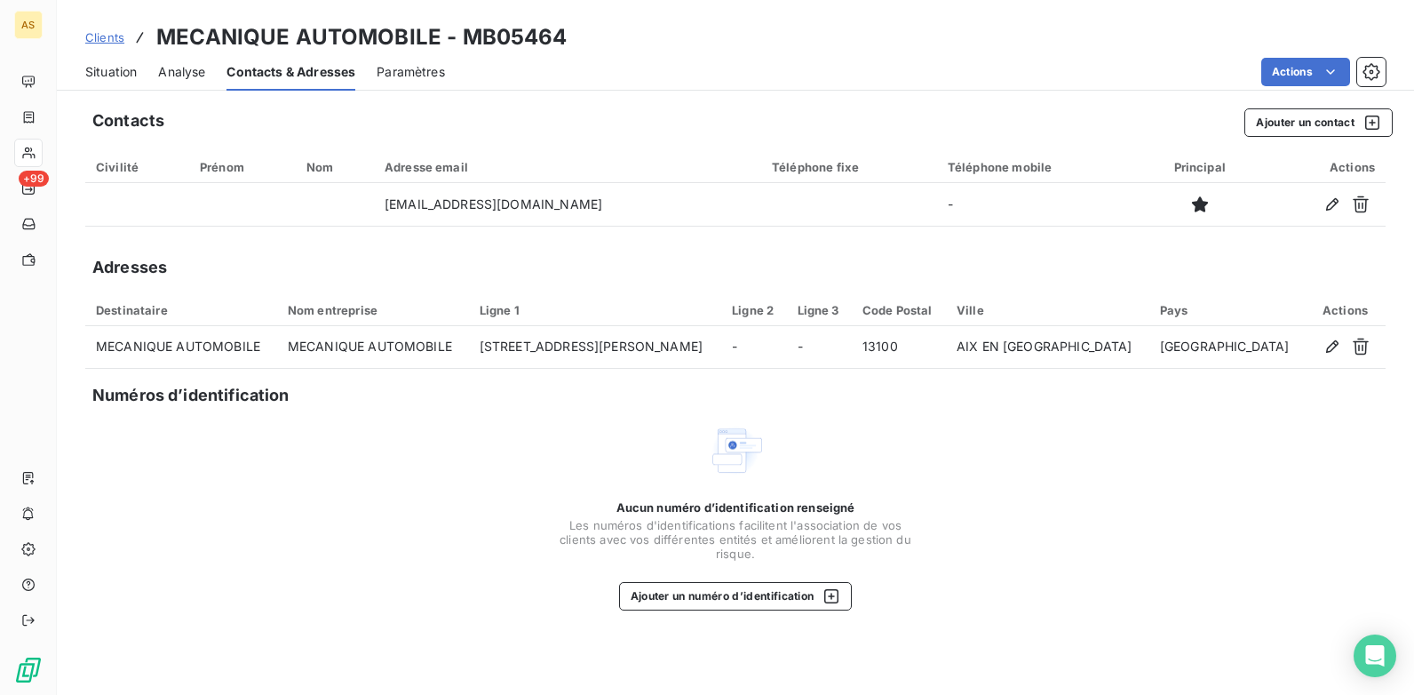
click at [93, 76] on span "Situation" at bounding box center [111, 72] width 52 height 18
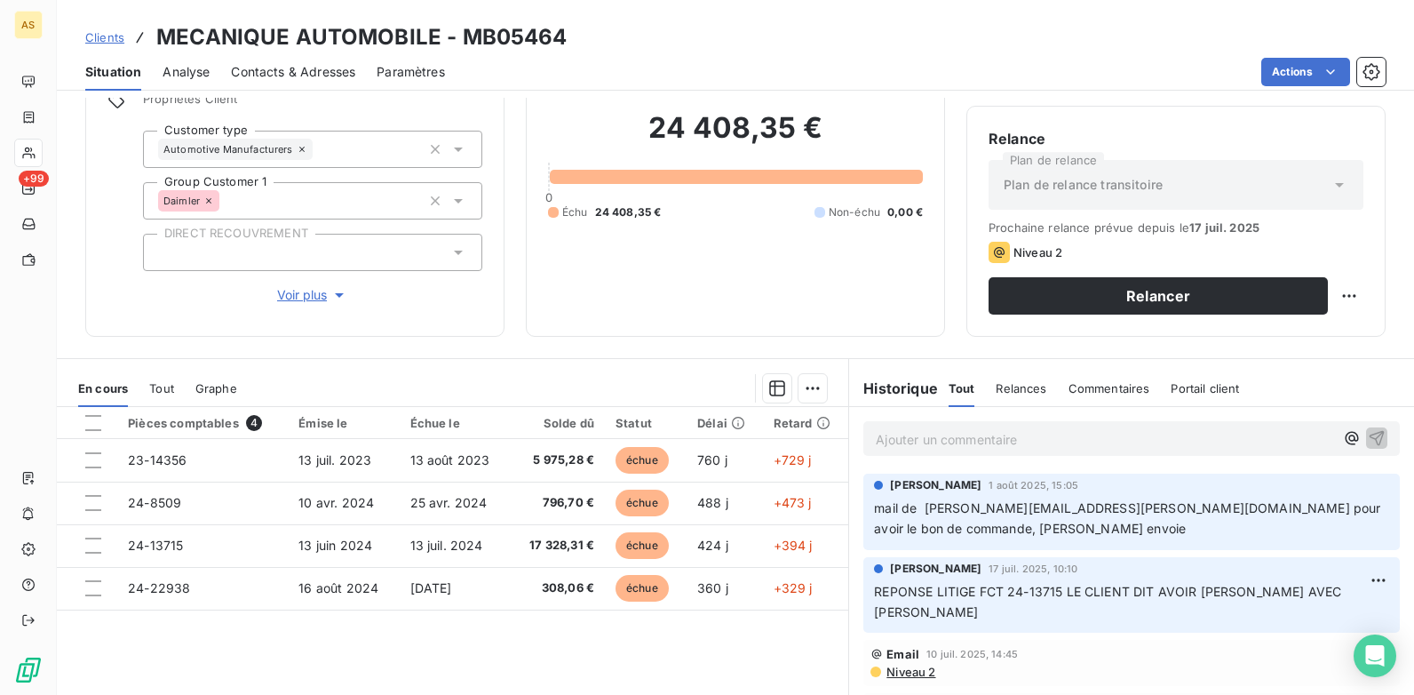
scroll to position [243, 0]
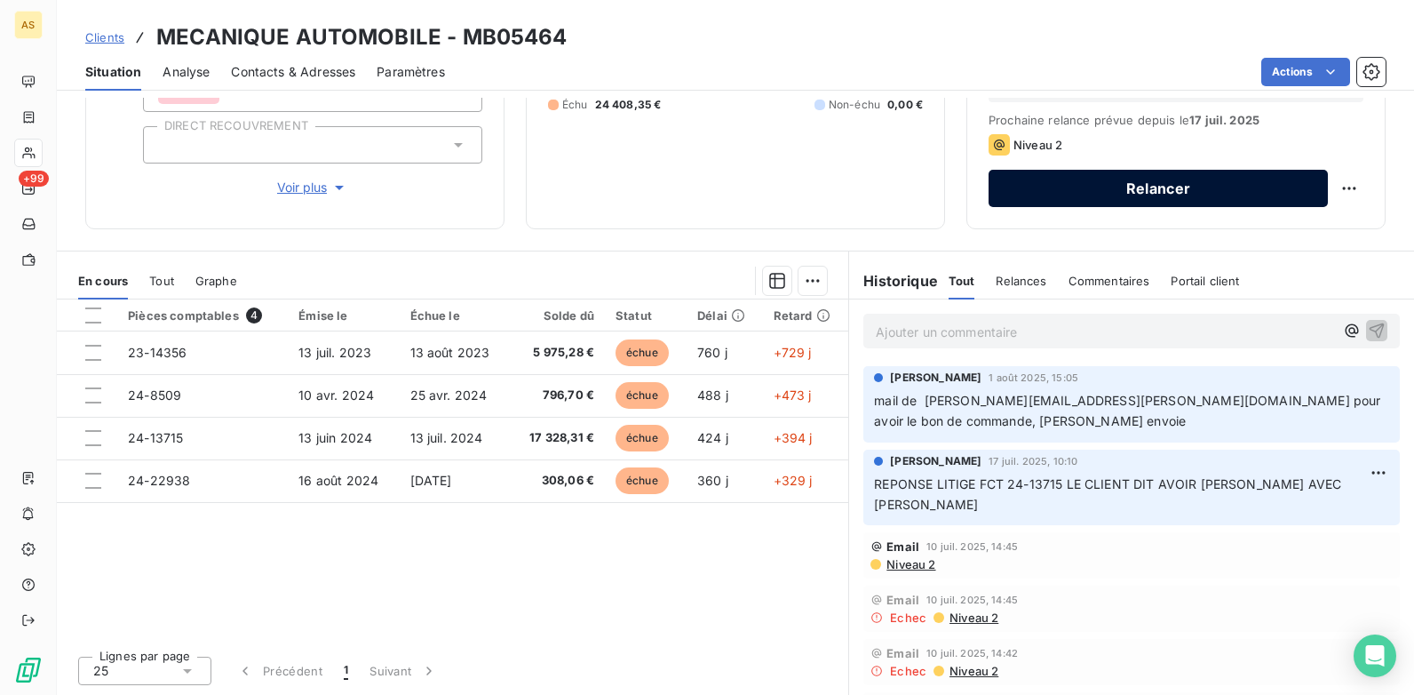
click at [1024, 188] on button "Relancer" at bounding box center [1158, 188] width 339 height 37
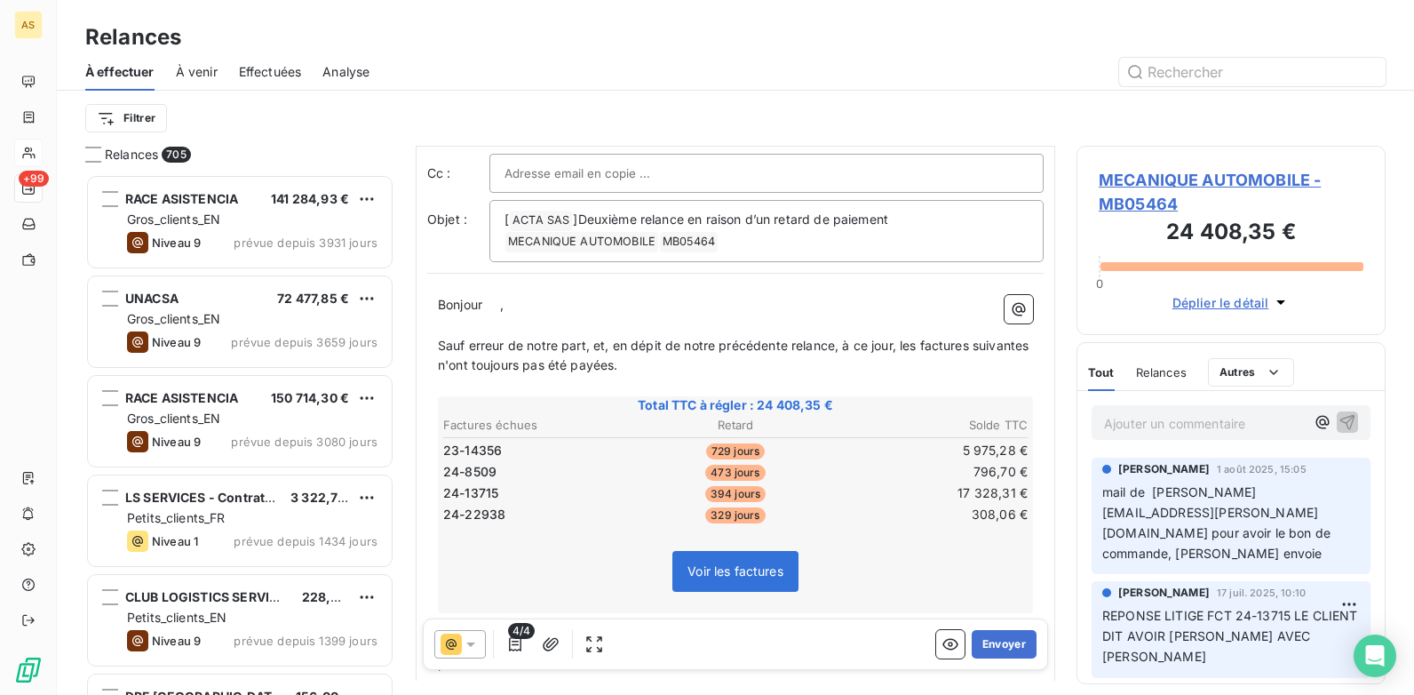
scroll to position [356, 0]
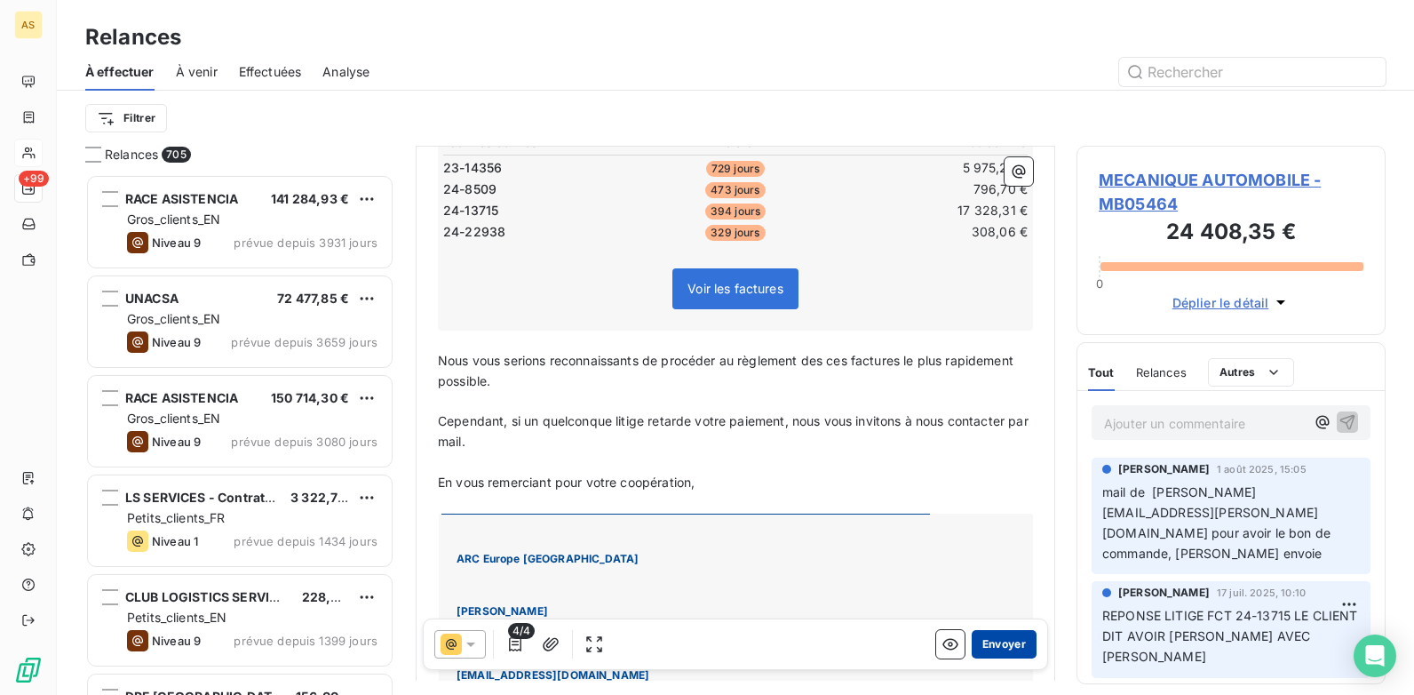
click at [994, 634] on button "Envoyer" at bounding box center [1004, 644] width 65 height 28
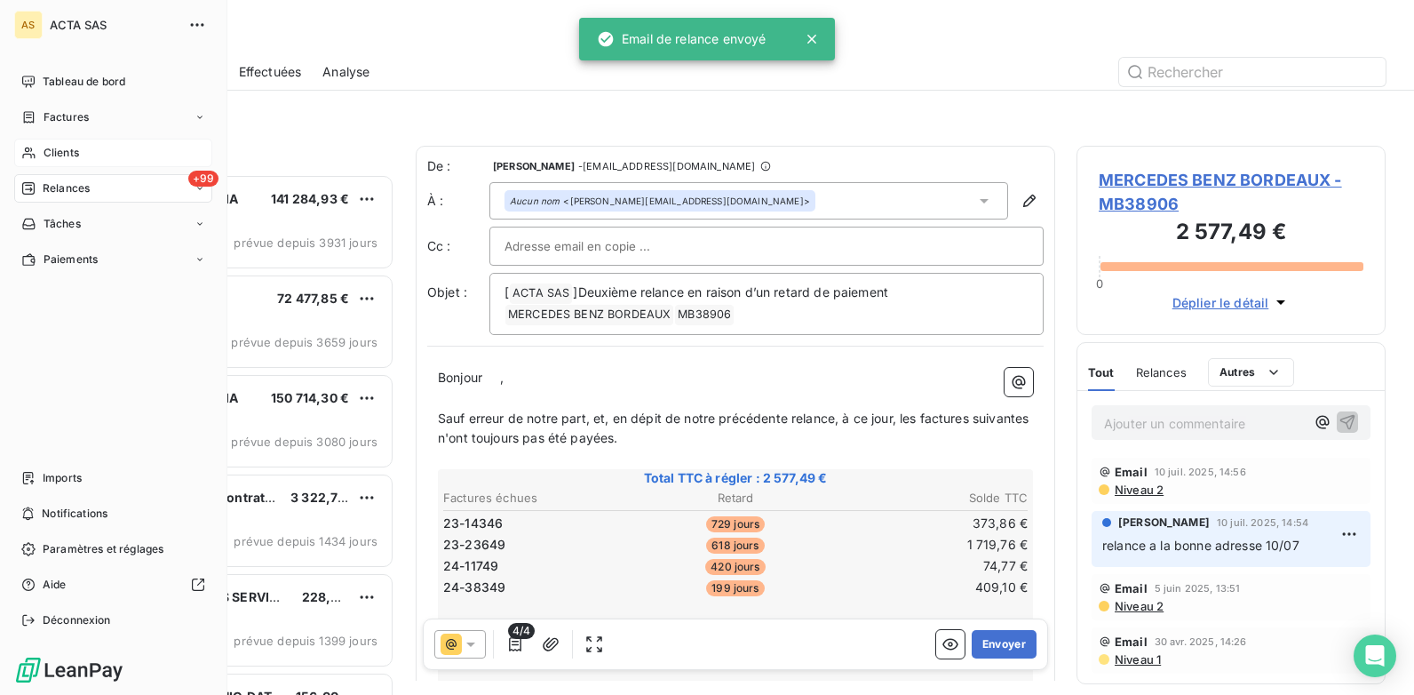
click at [66, 150] on span "Clients" at bounding box center [62, 153] width 36 height 16
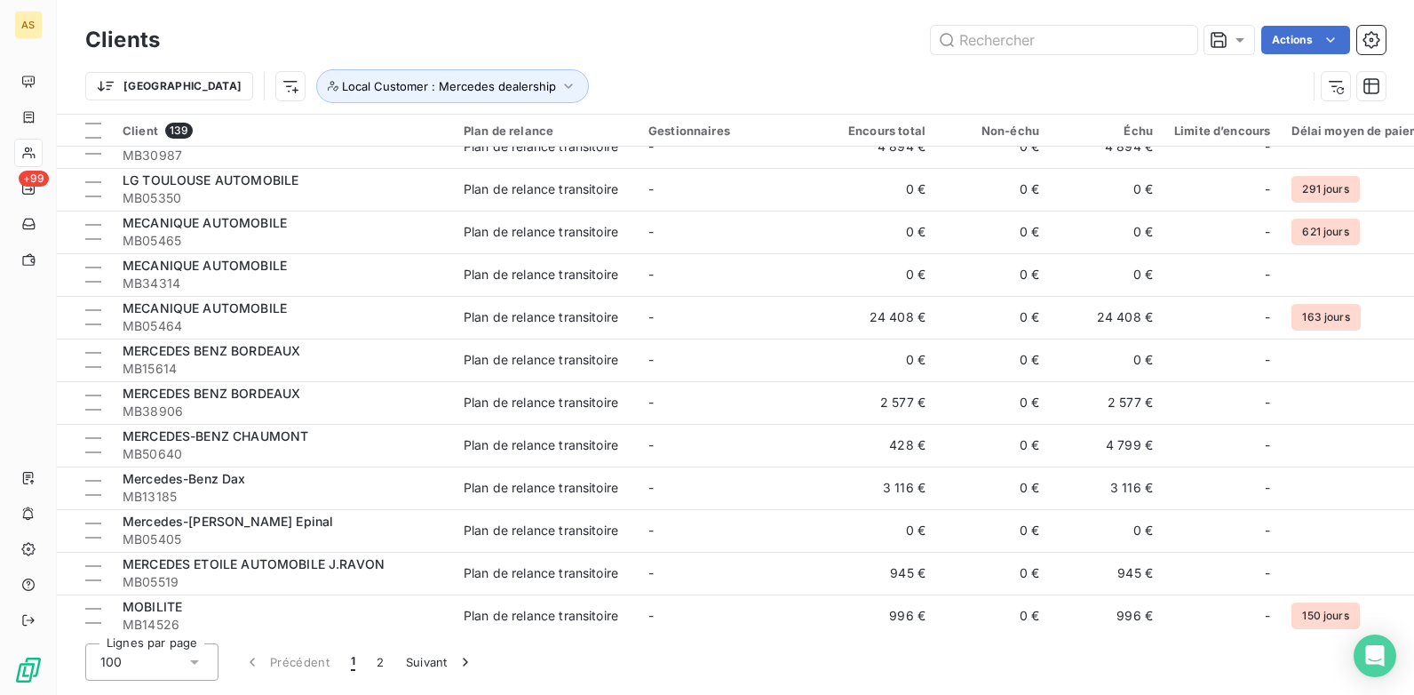
scroll to position [3642, 0]
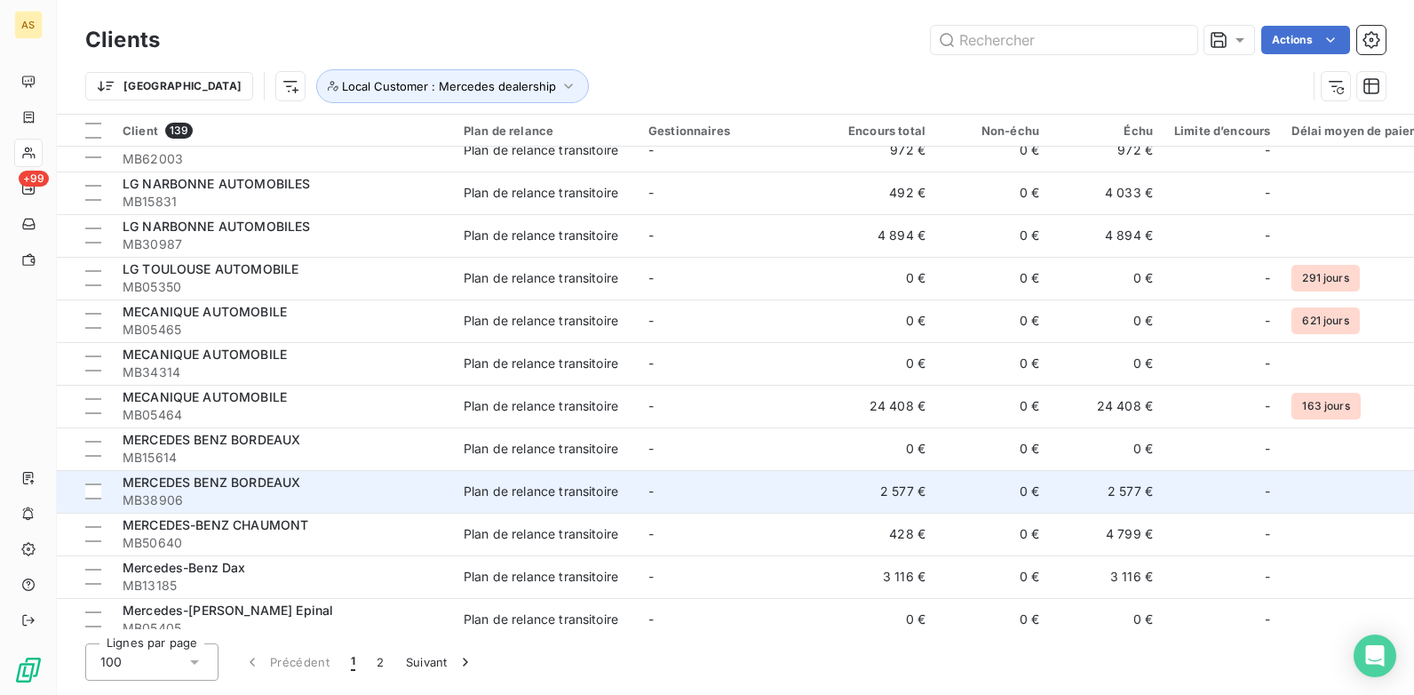
click at [714, 494] on td "-" at bounding box center [730, 491] width 185 height 43
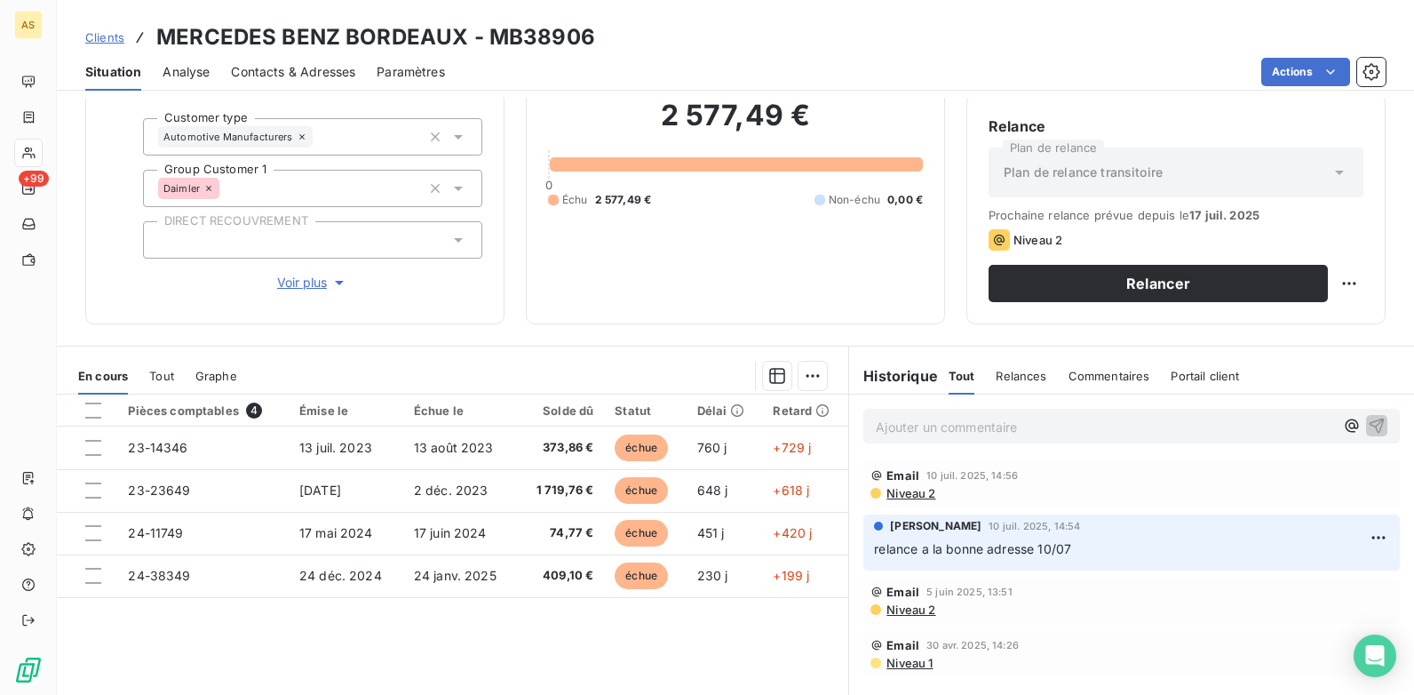
scroll to position [178, 0]
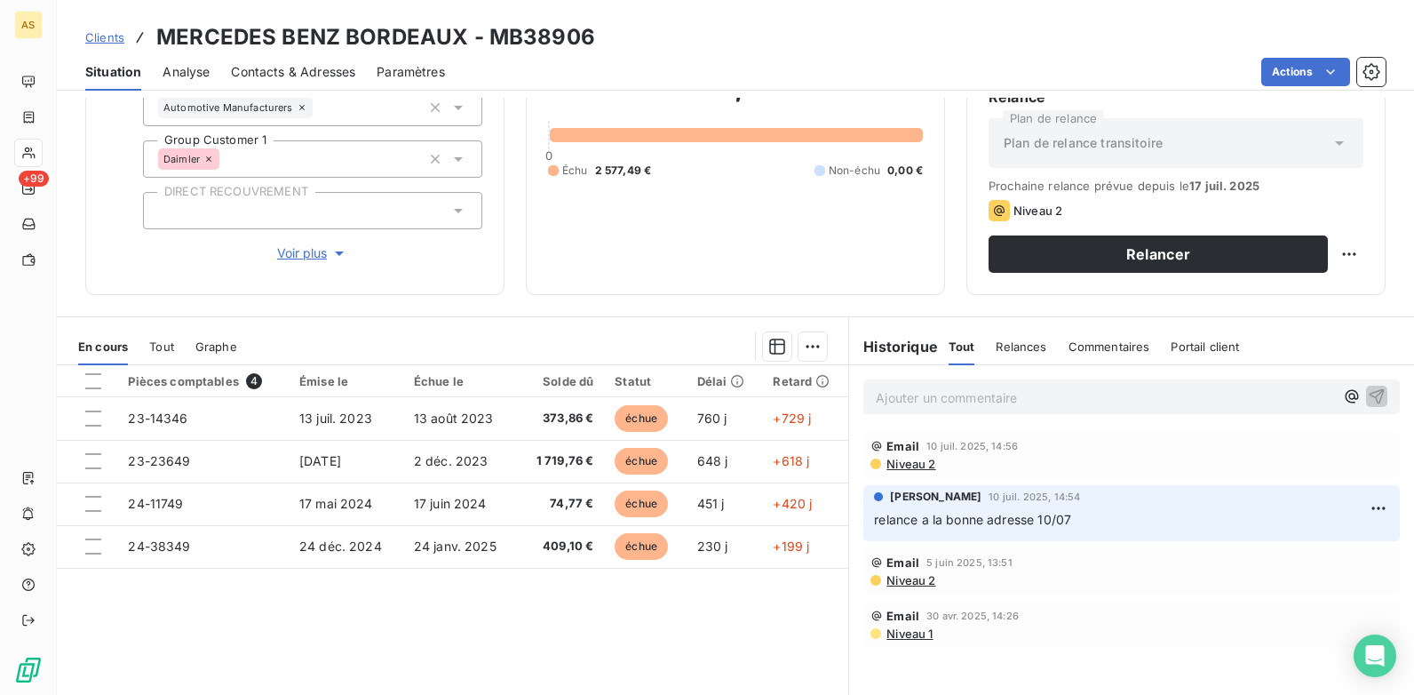
click at [306, 74] on span "Contacts & Adresses" at bounding box center [293, 72] width 124 height 18
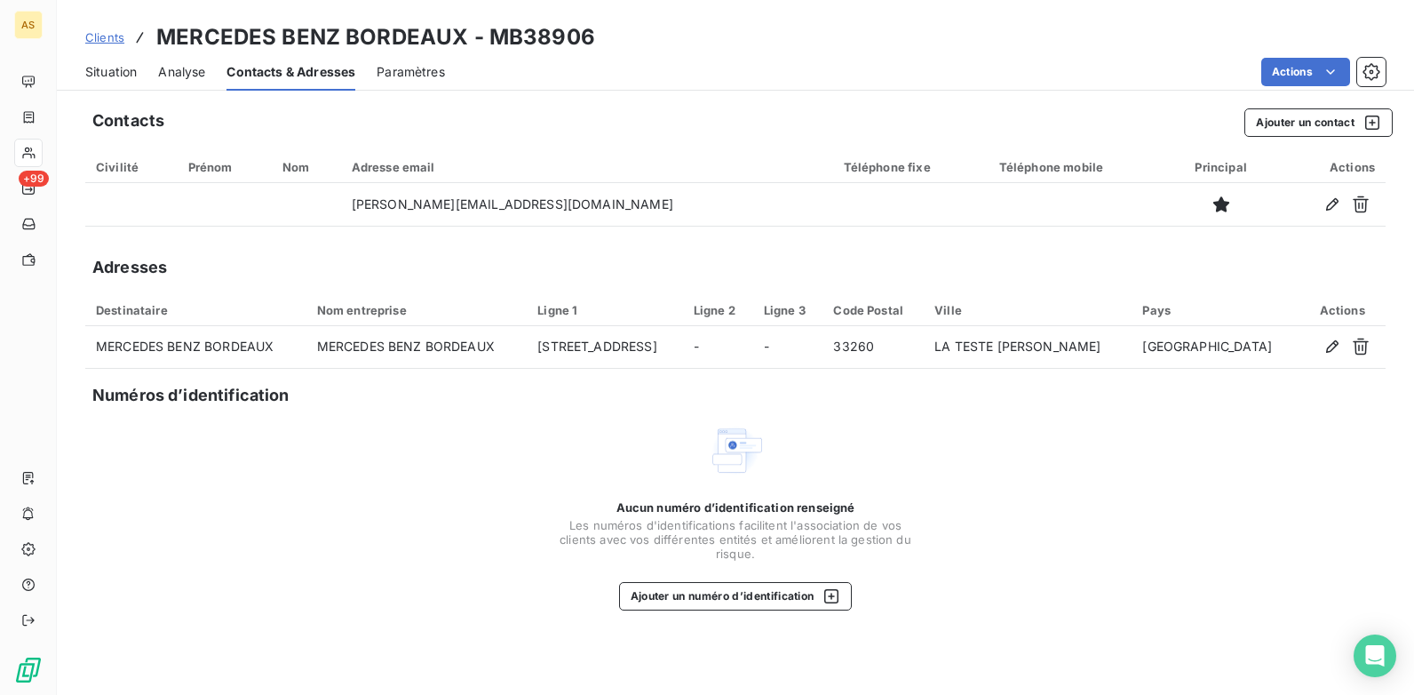
click at [112, 73] on span "Situation" at bounding box center [111, 72] width 52 height 18
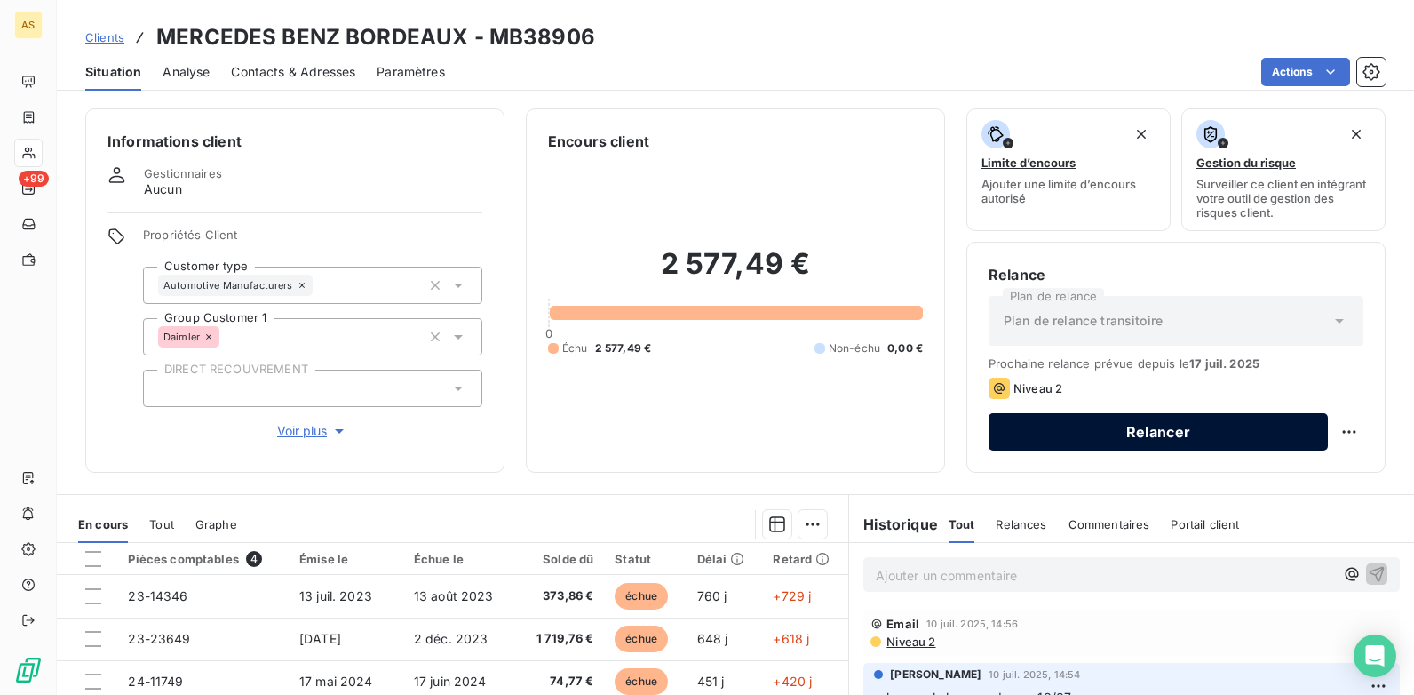
click at [1086, 441] on button "Relancer" at bounding box center [1158, 431] width 339 height 37
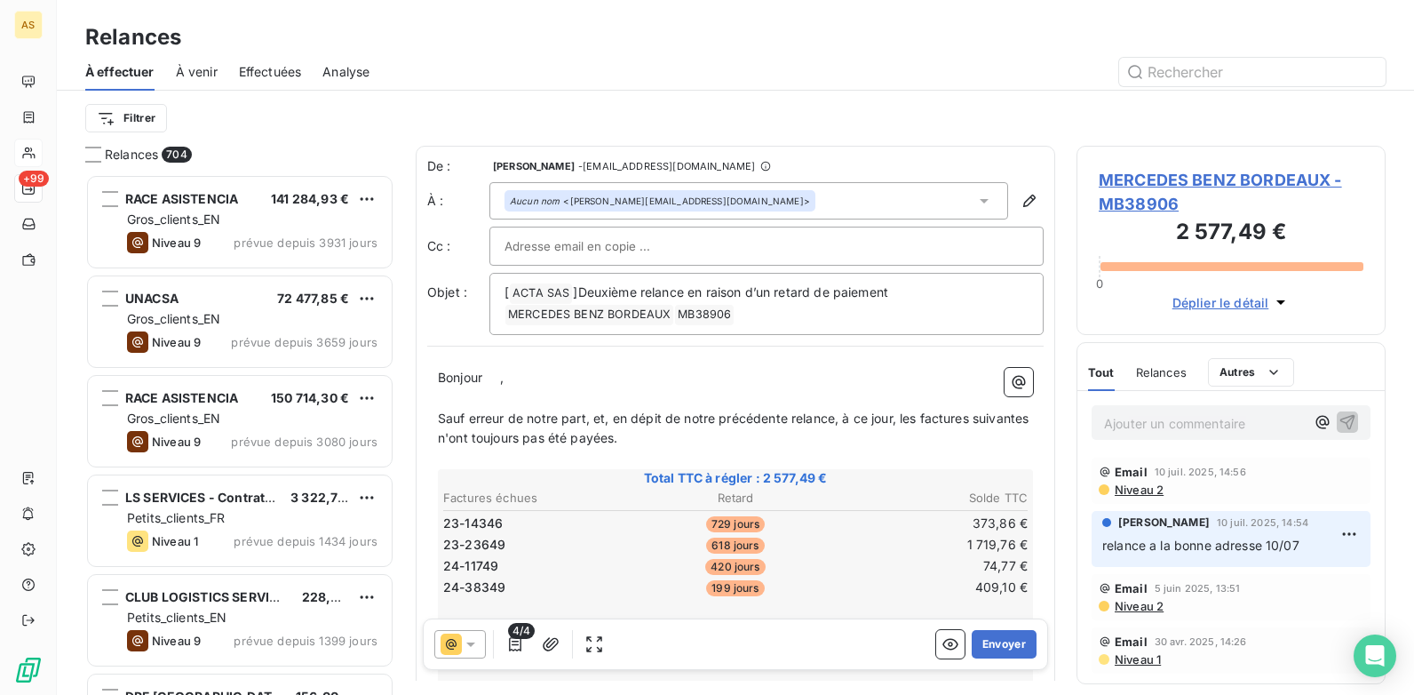
scroll to position [507, 296]
click at [999, 640] on button "Envoyer" at bounding box center [1004, 644] width 65 height 28
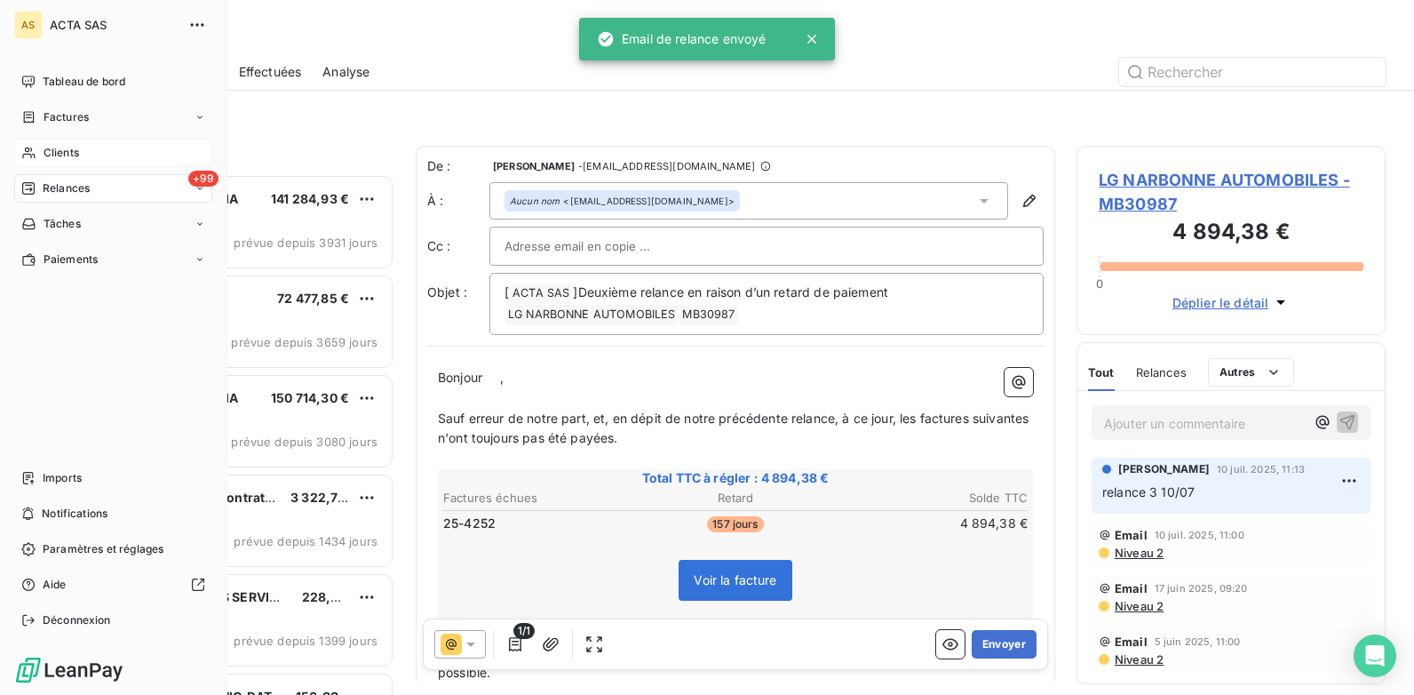
click at [76, 157] on span "Clients" at bounding box center [62, 153] width 36 height 16
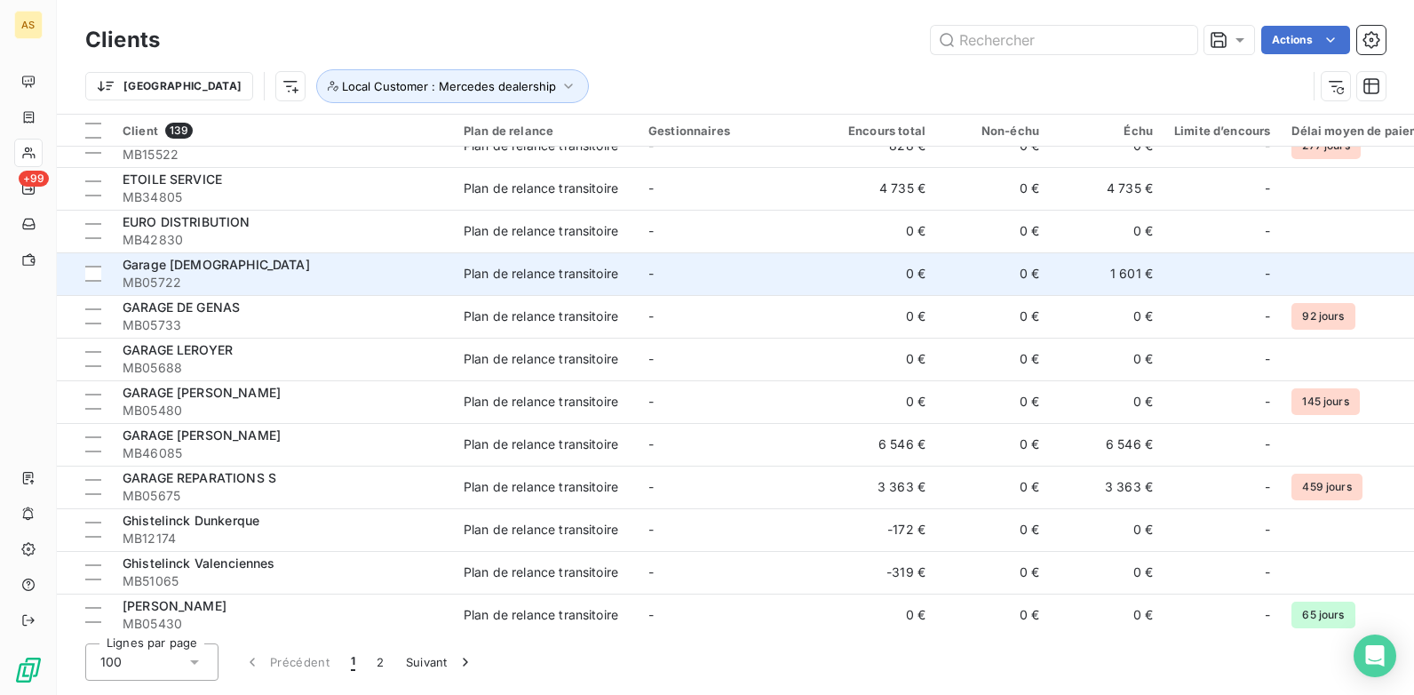
scroll to position [2665, 0]
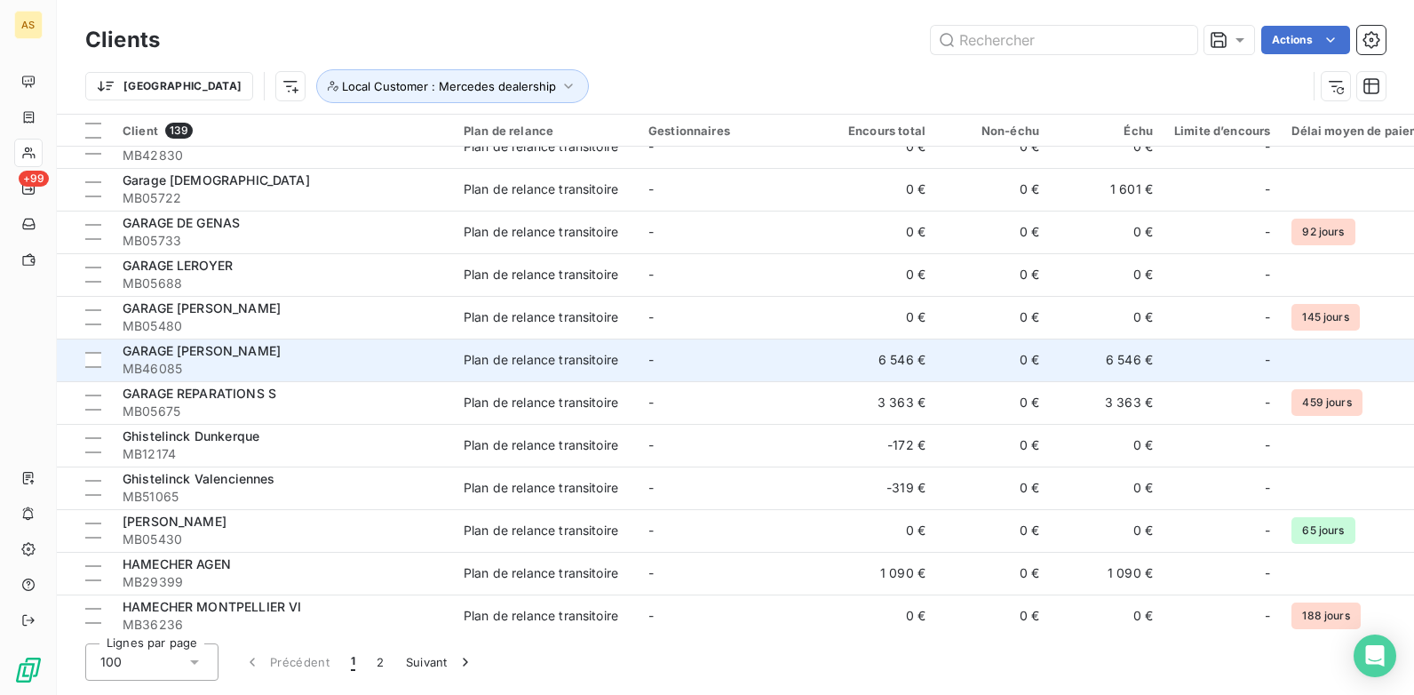
click at [298, 362] on span "MB46085" at bounding box center [283, 369] width 320 height 18
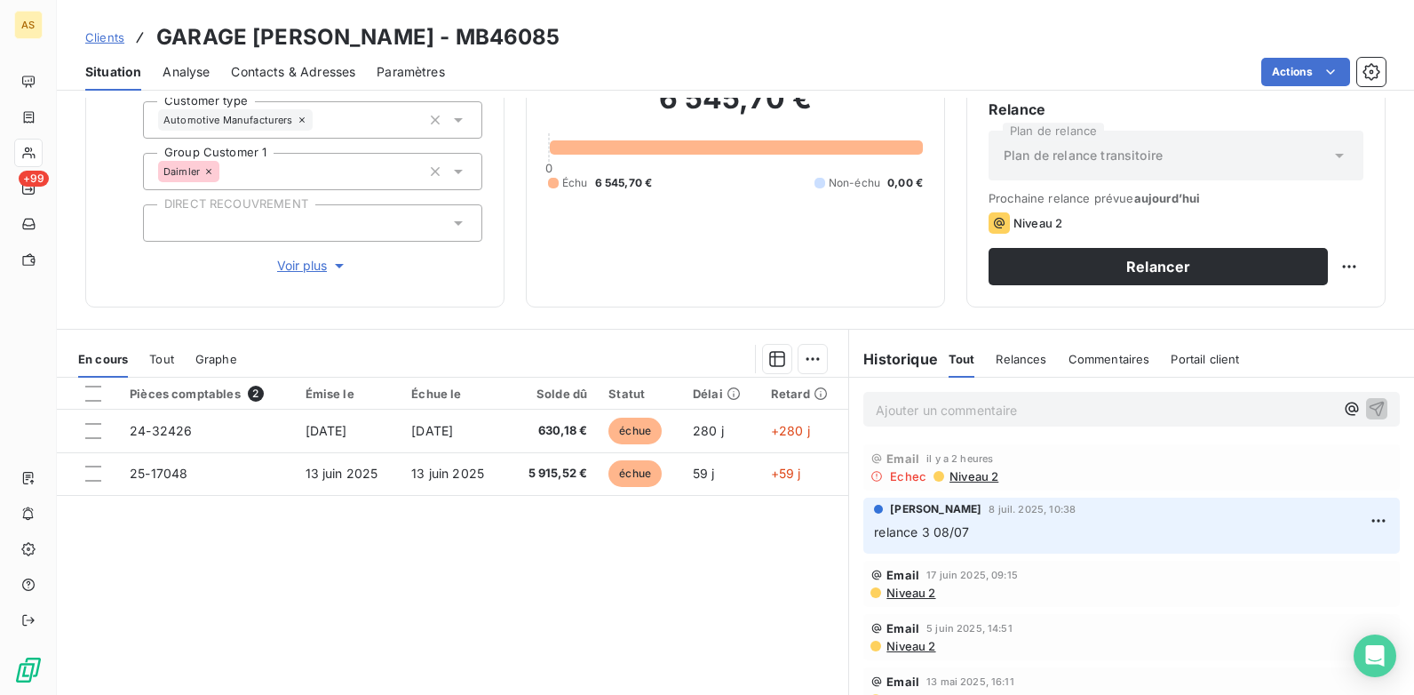
scroll to position [178, 0]
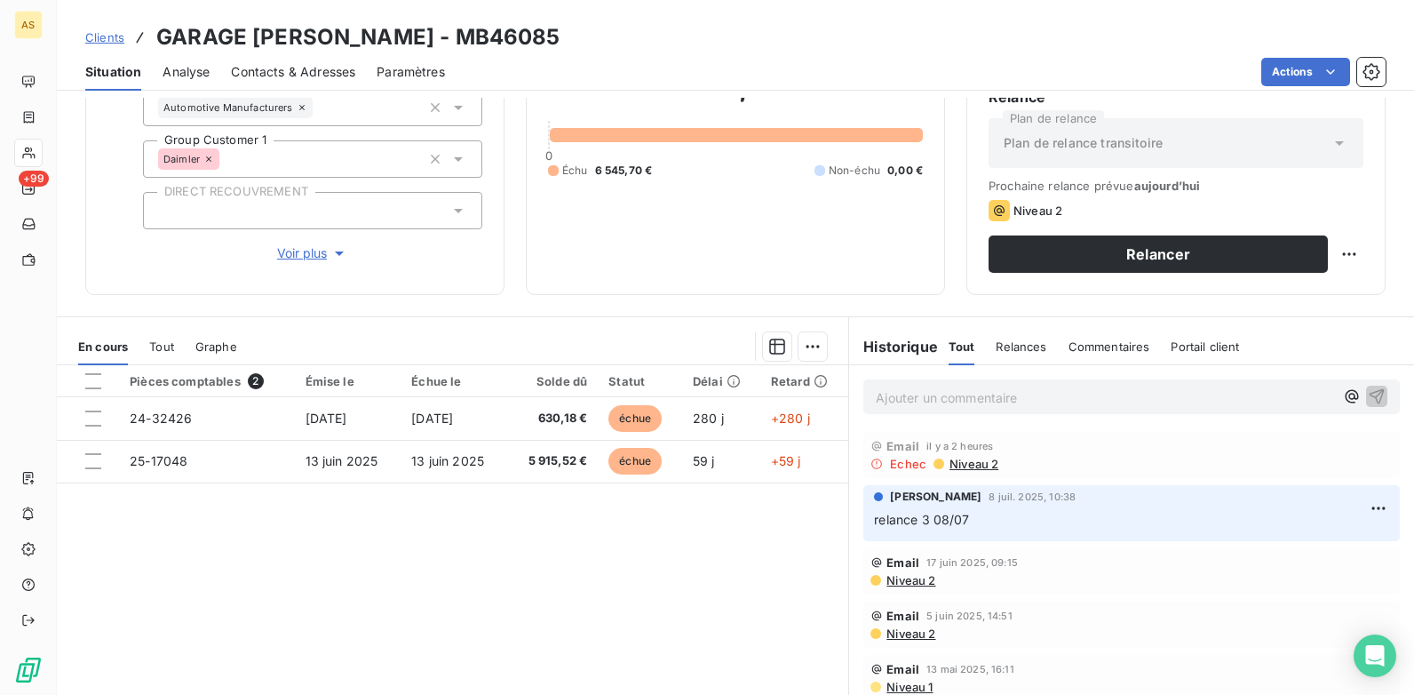
click at [292, 66] on span "Contacts & Adresses" at bounding box center [293, 72] width 124 height 18
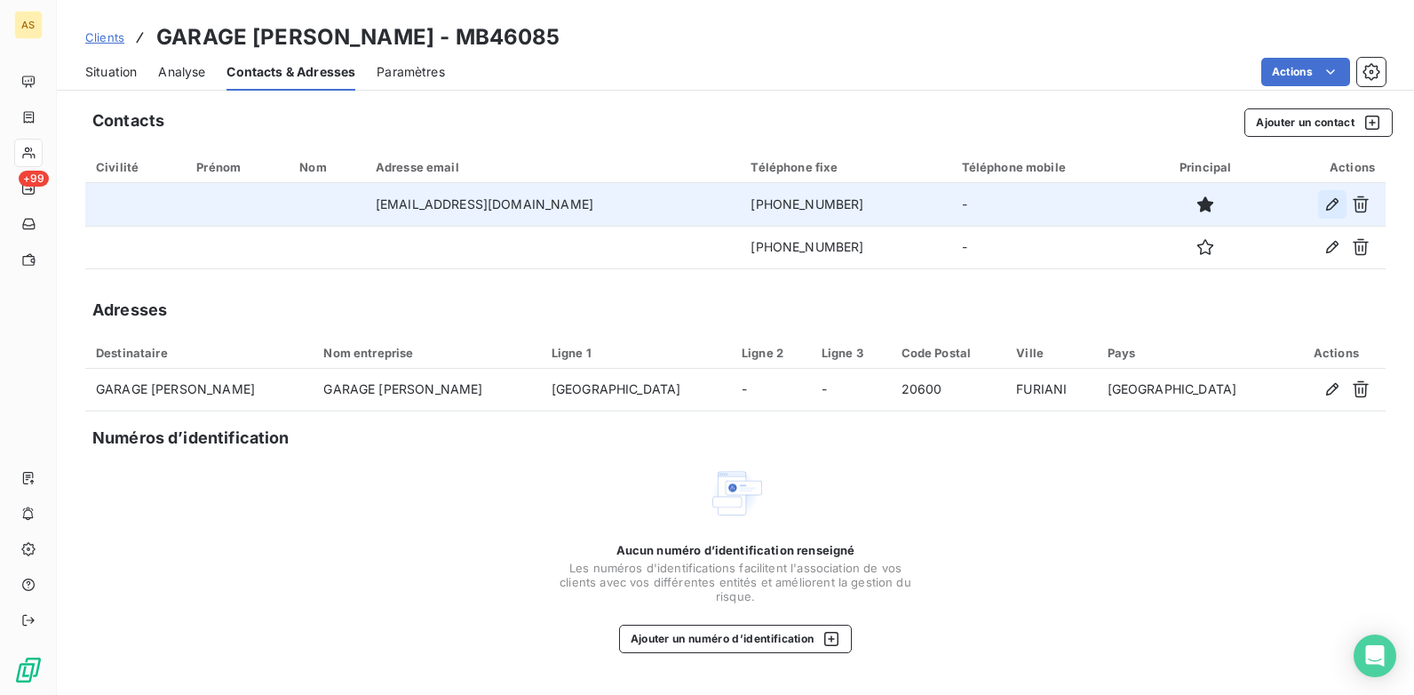
click at [1336, 204] on icon "button" at bounding box center [1333, 204] width 18 height 18
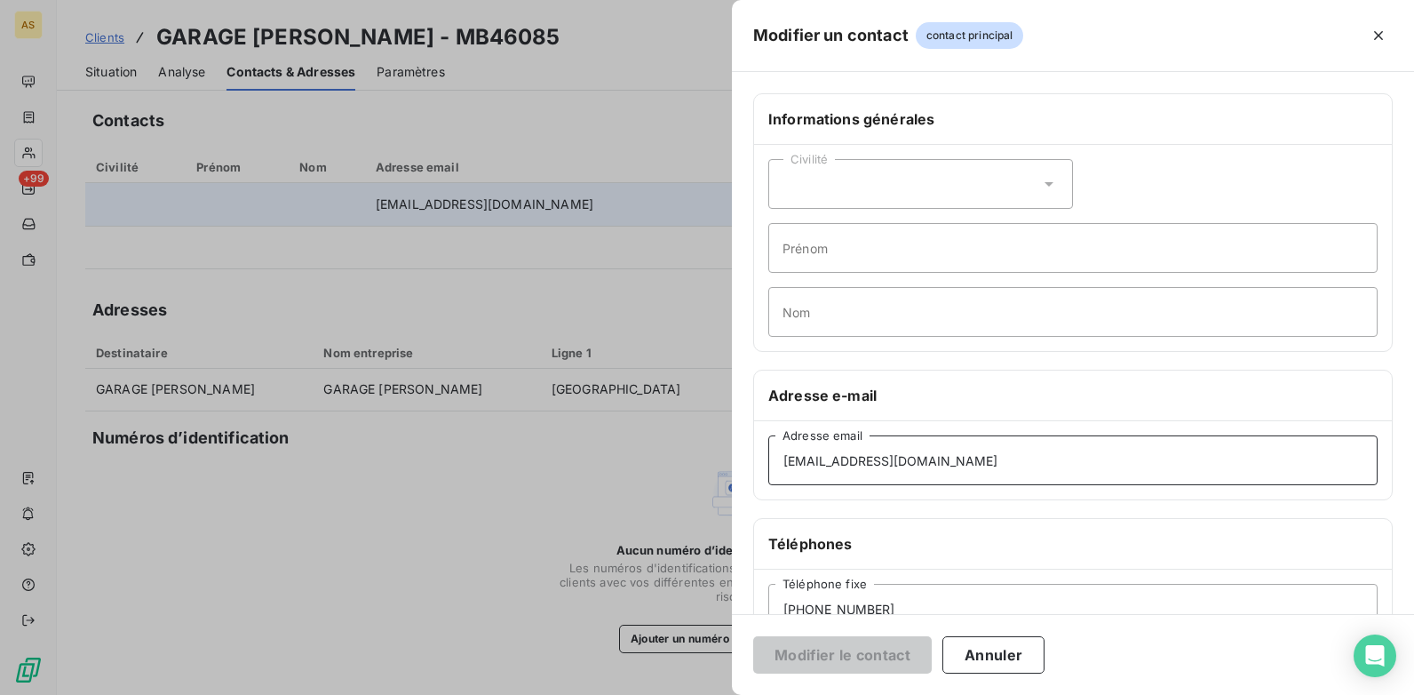
click at [785, 465] on input "[EMAIL_ADDRESS][DOMAIN_NAME]" at bounding box center [1072, 460] width 609 height 50
click at [604, 451] on div at bounding box center [707, 347] width 1414 height 695
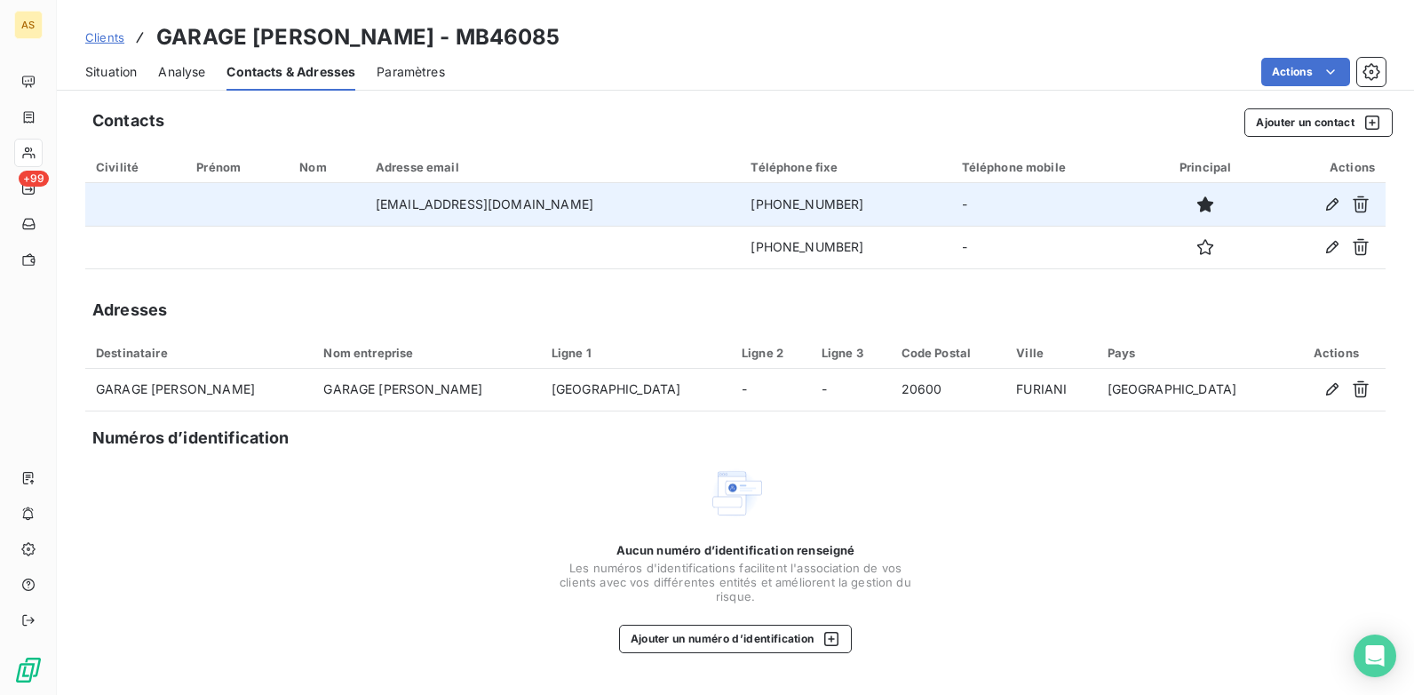
click at [106, 73] on span "Situation" at bounding box center [111, 72] width 52 height 18
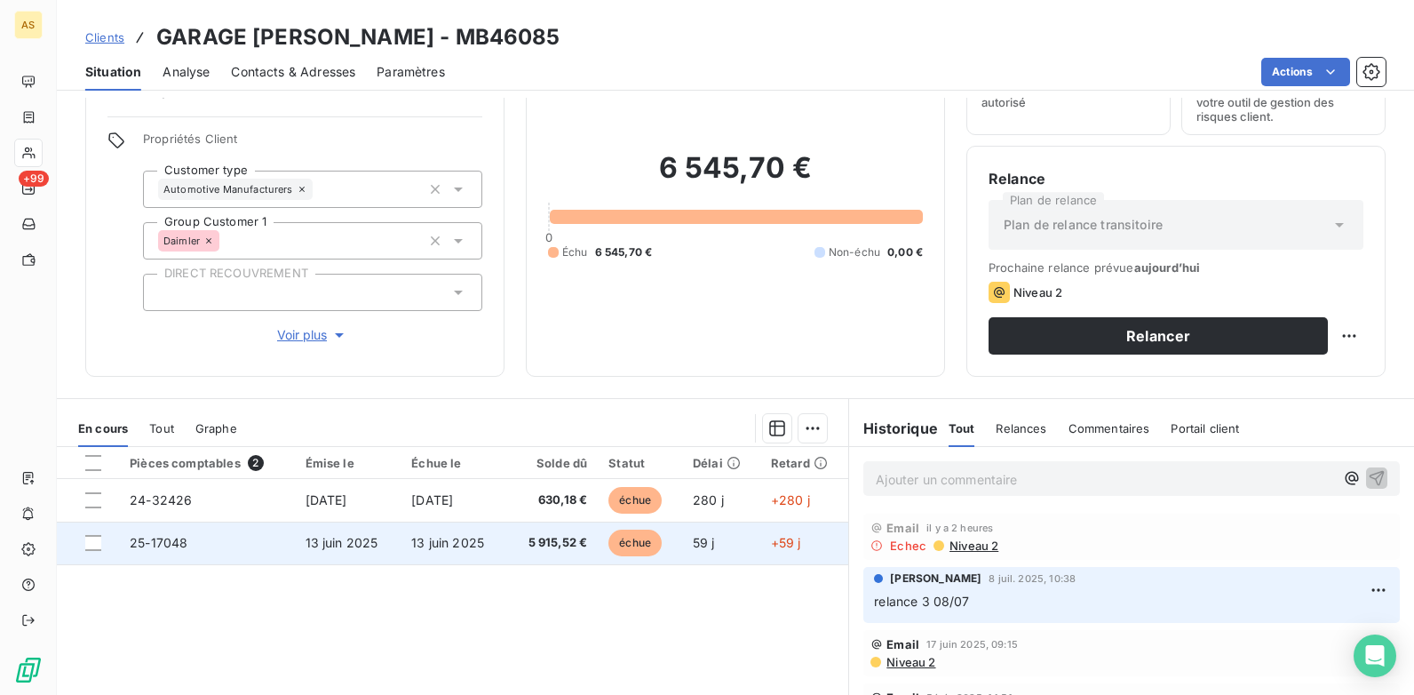
scroll to position [243, 0]
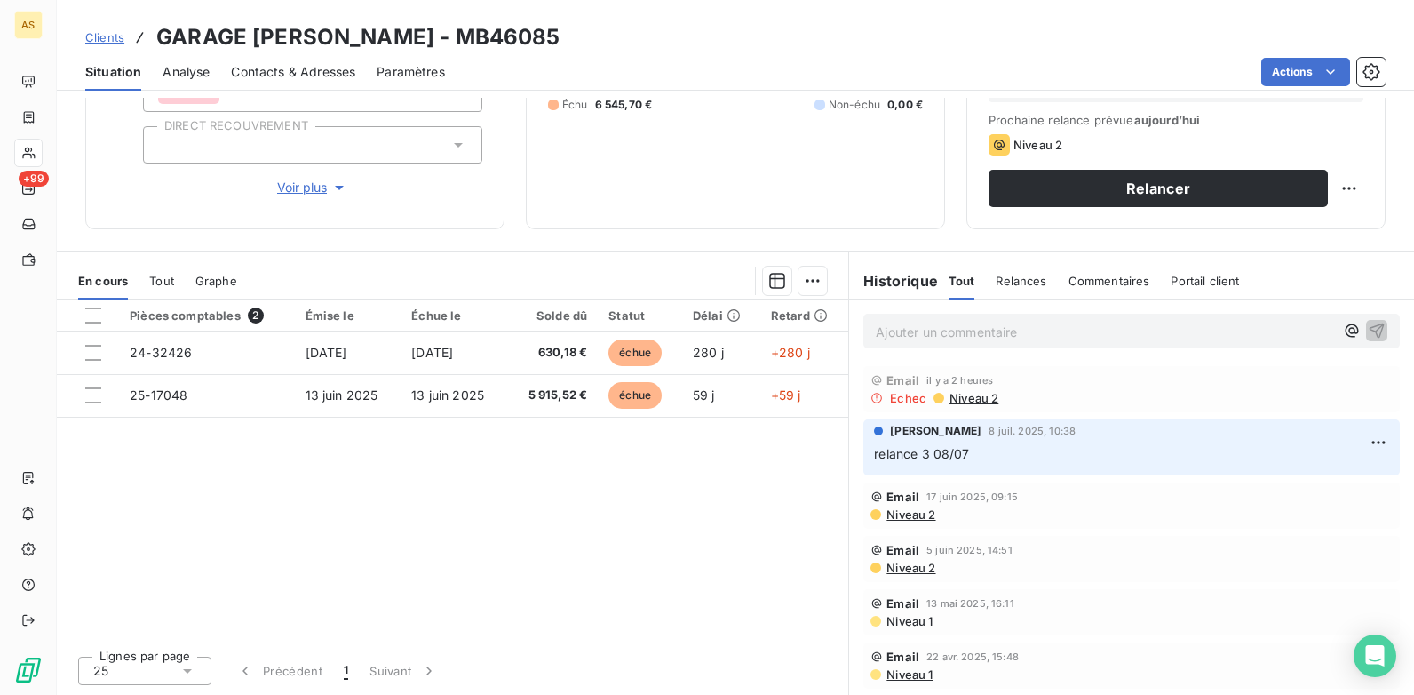
click at [895, 514] on span "Niveau 2" at bounding box center [910, 514] width 51 height 14
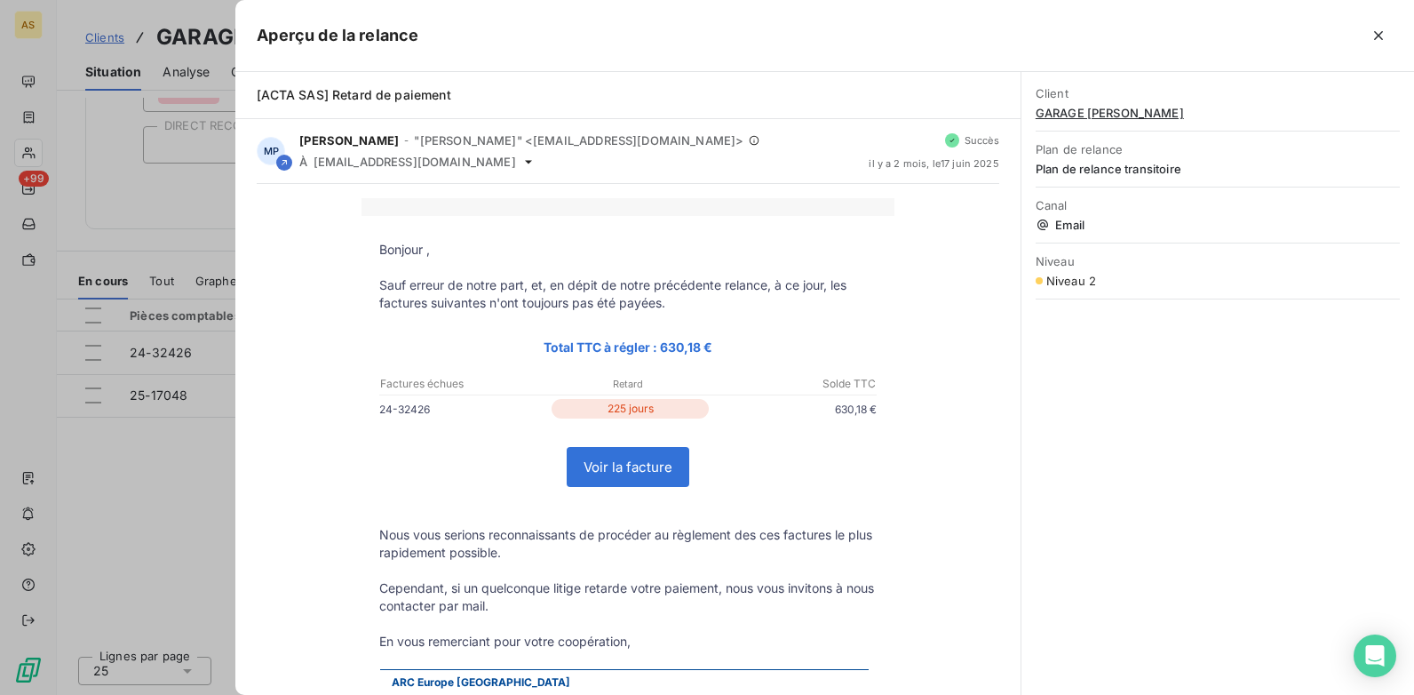
click at [155, 505] on div at bounding box center [707, 347] width 1414 height 695
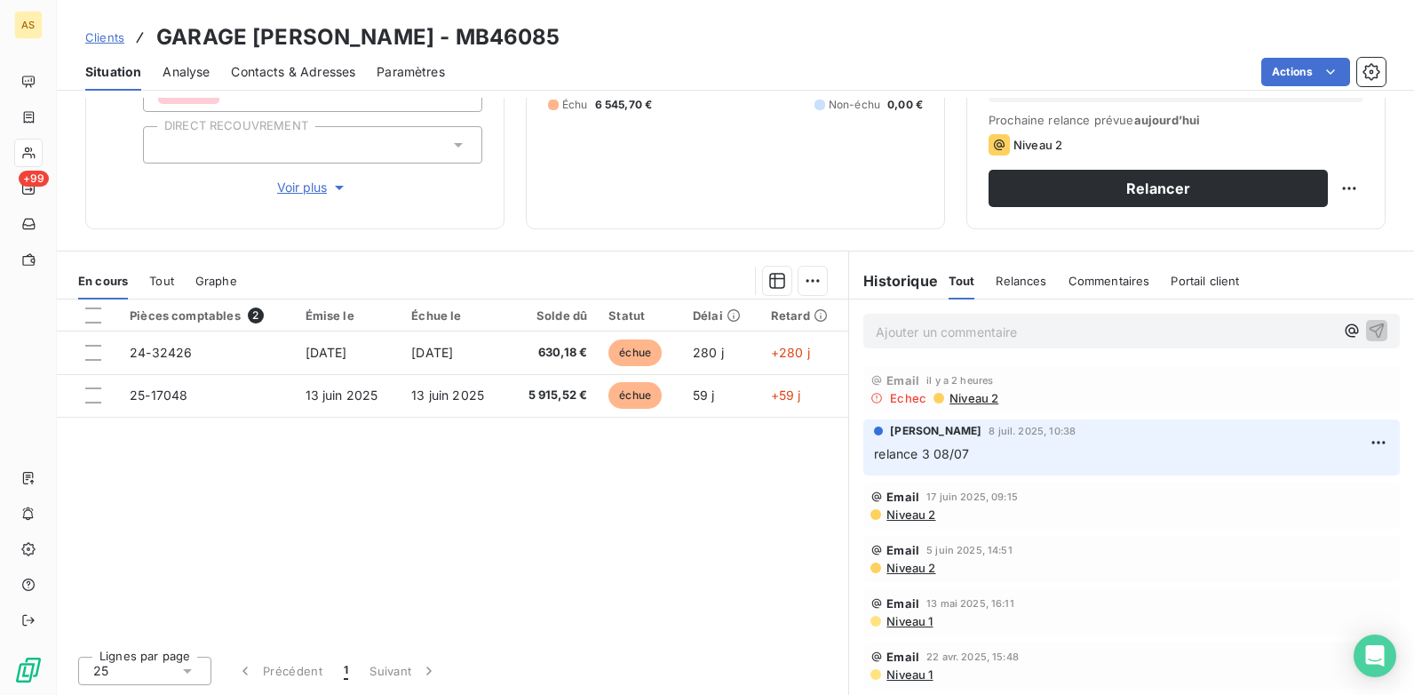
click at [894, 511] on span "Niveau 2" at bounding box center [910, 514] width 51 height 14
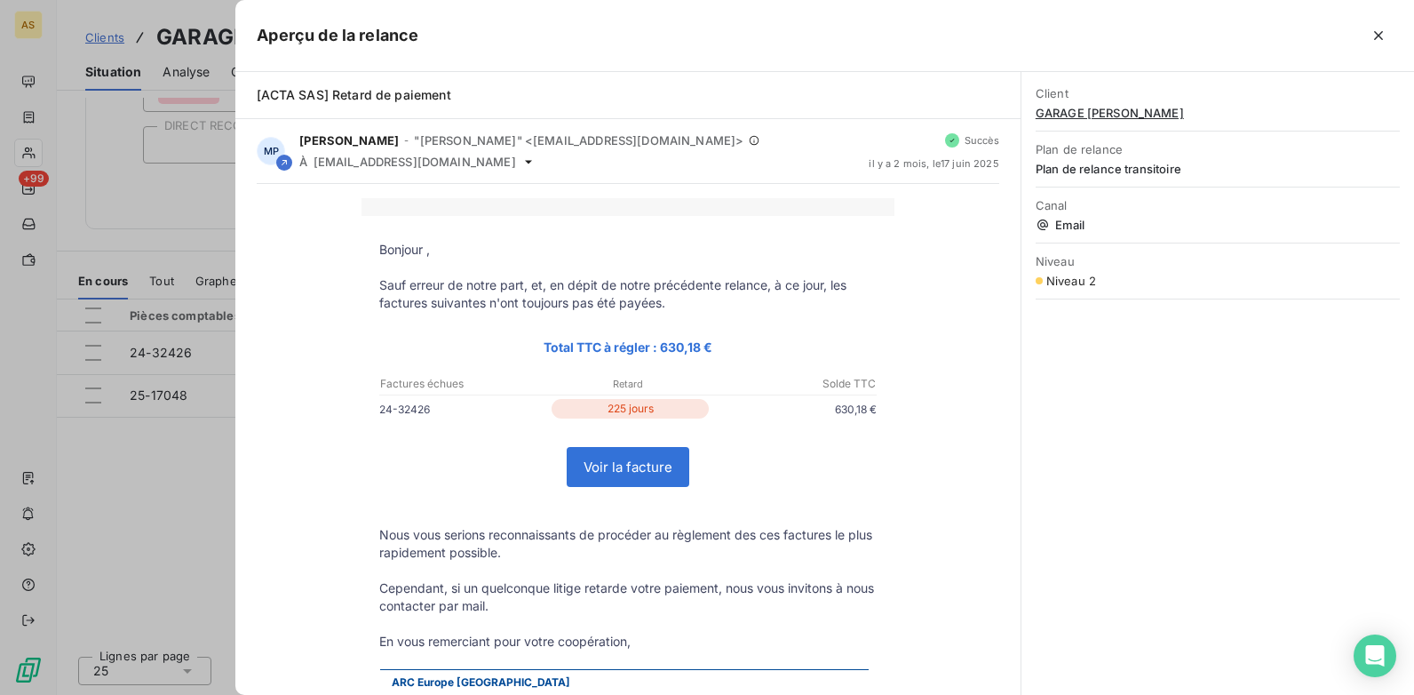
drag, startPoint x: 192, startPoint y: 523, endPoint x: 193, endPoint y: 513, distance: 10.7
click at [193, 515] on div at bounding box center [707, 347] width 1414 height 695
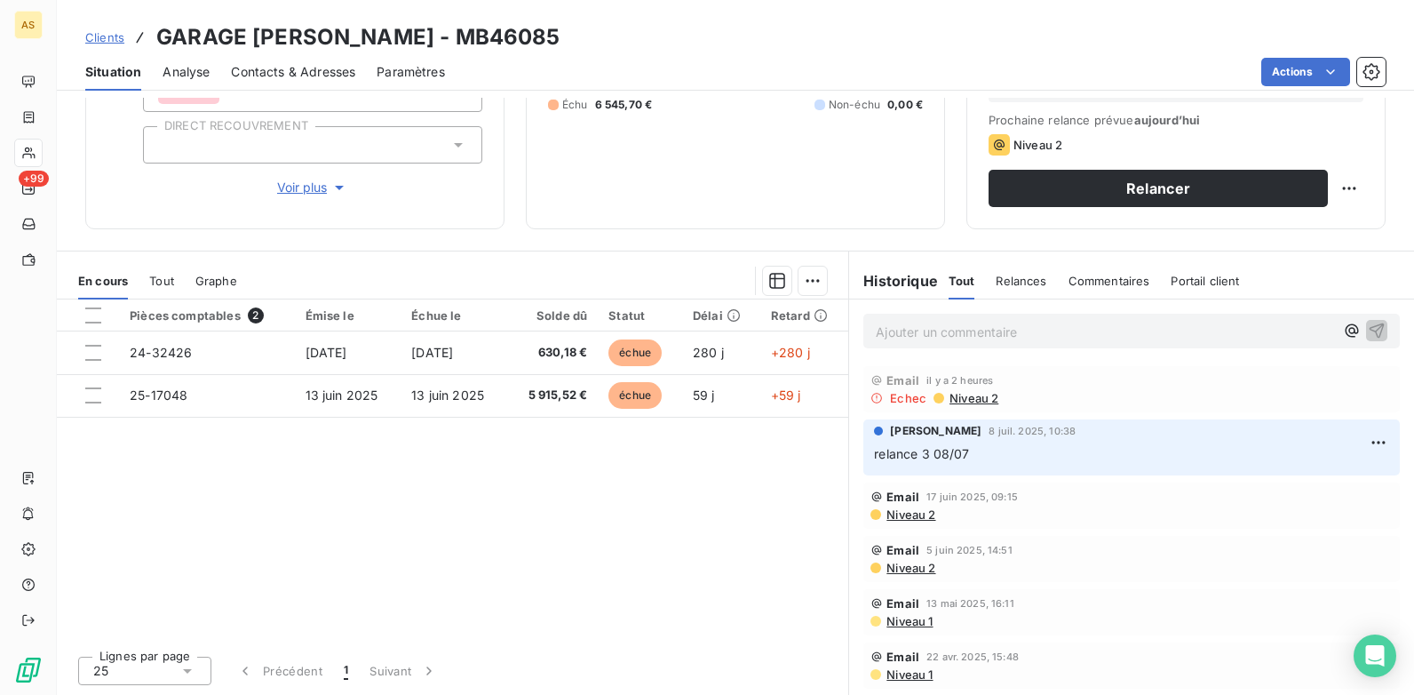
click at [886, 496] on span "Email" at bounding box center [902, 496] width 33 height 14
click at [279, 74] on span "Contacts & Adresses" at bounding box center [293, 72] width 124 height 18
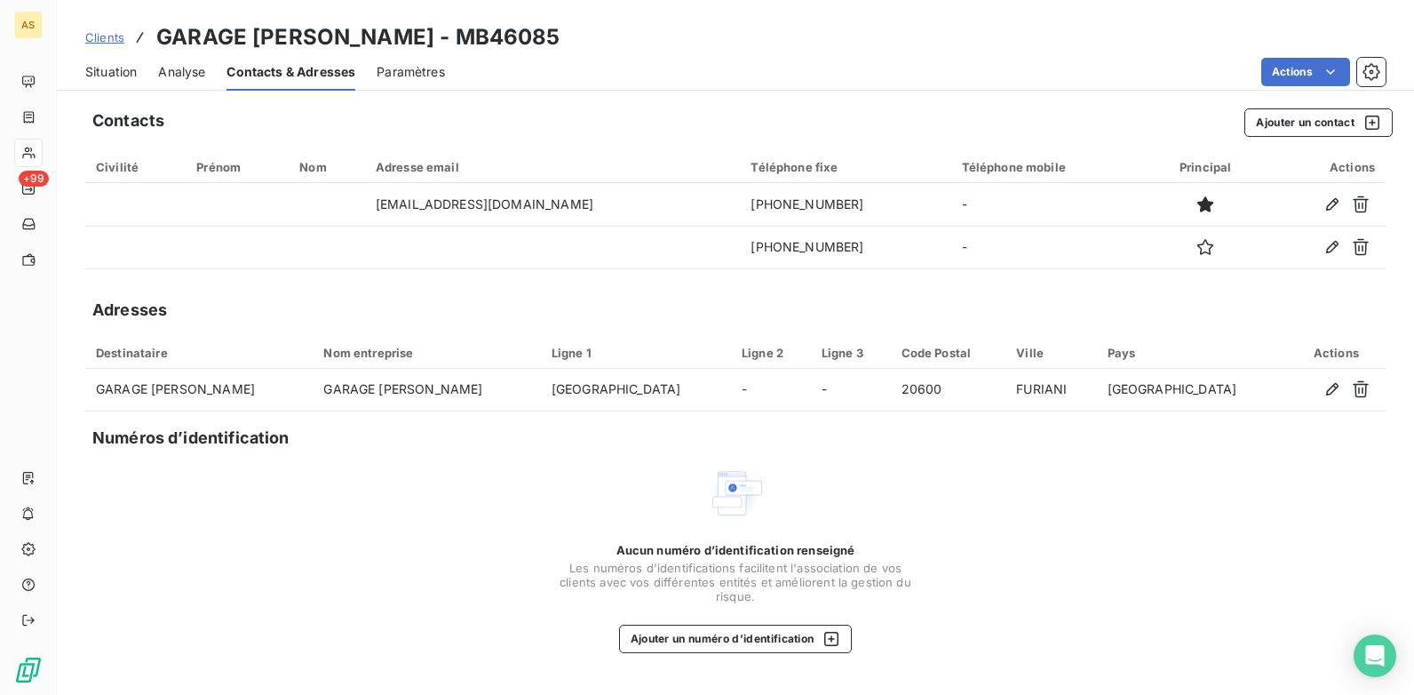
click at [123, 75] on span "Situation" at bounding box center [111, 72] width 52 height 18
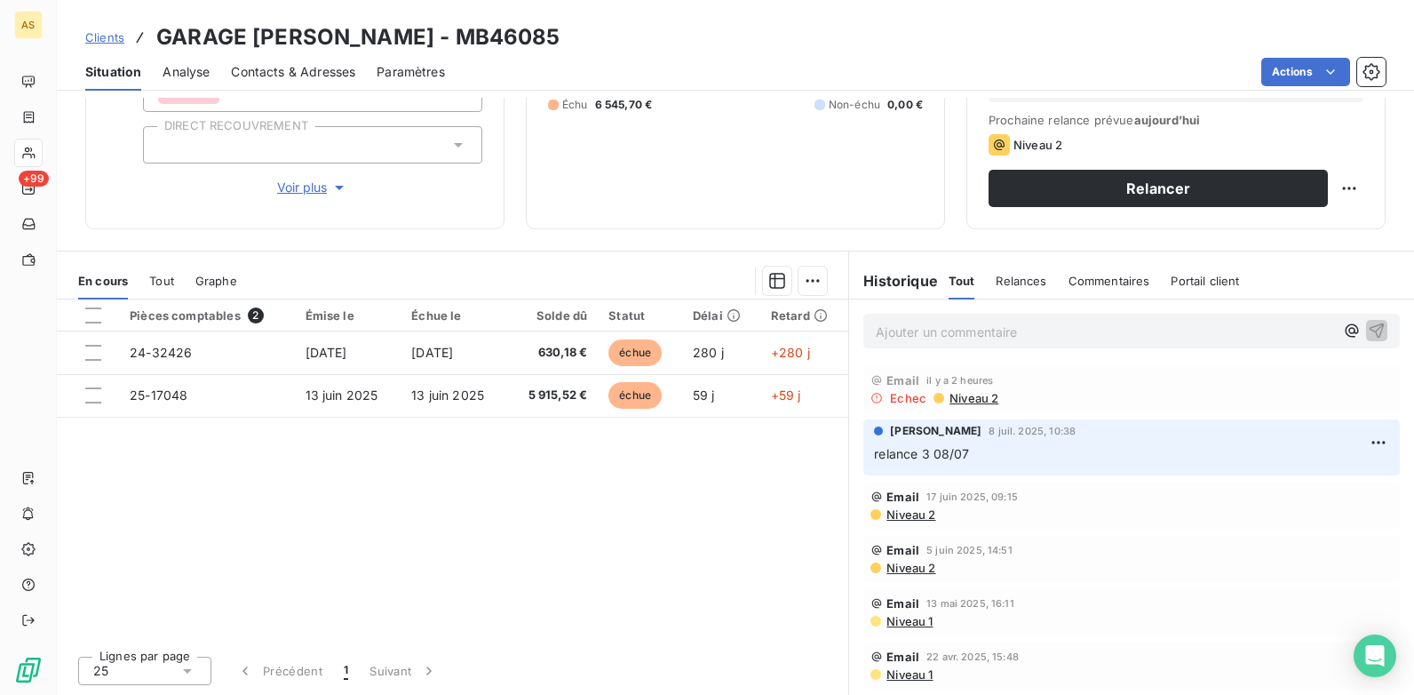
click at [967, 398] on span "Niveau 2" at bounding box center [973, 398] width 51 height 14
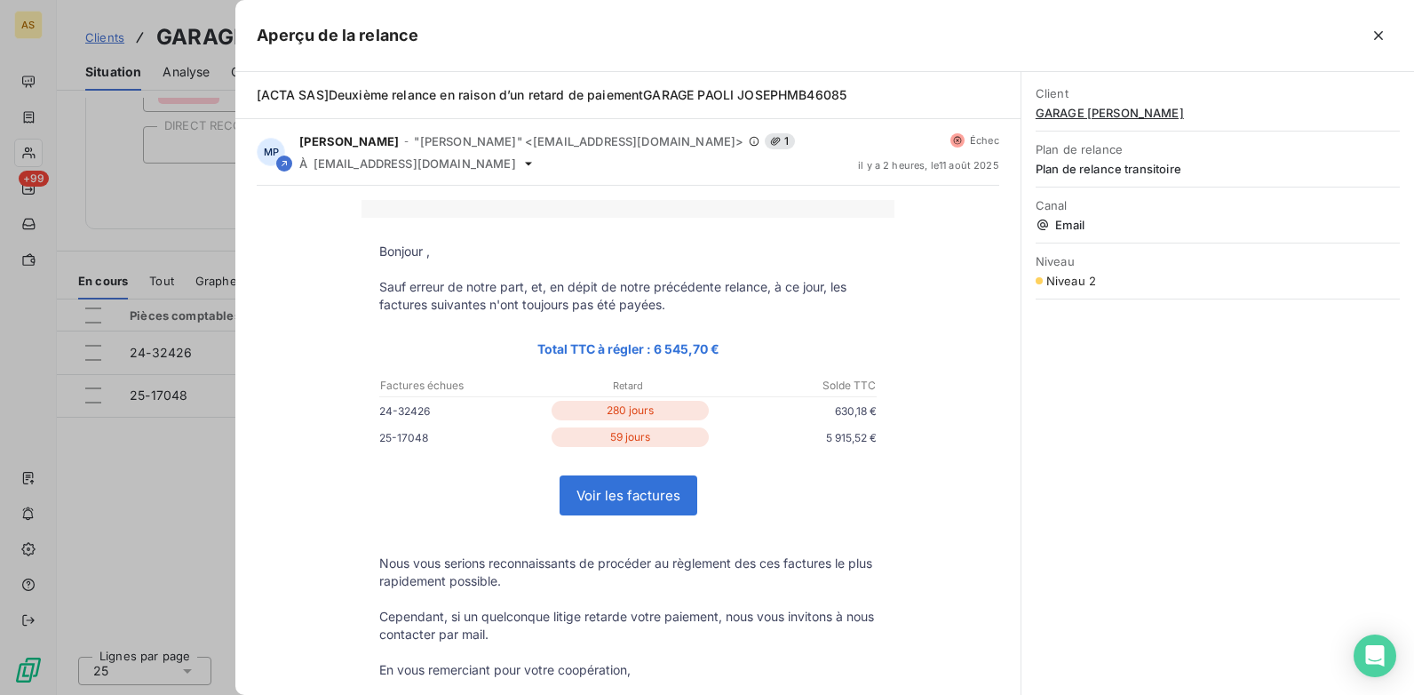
click at [167, 497] on div at bounding box center [707, 347] width 1414 height 695
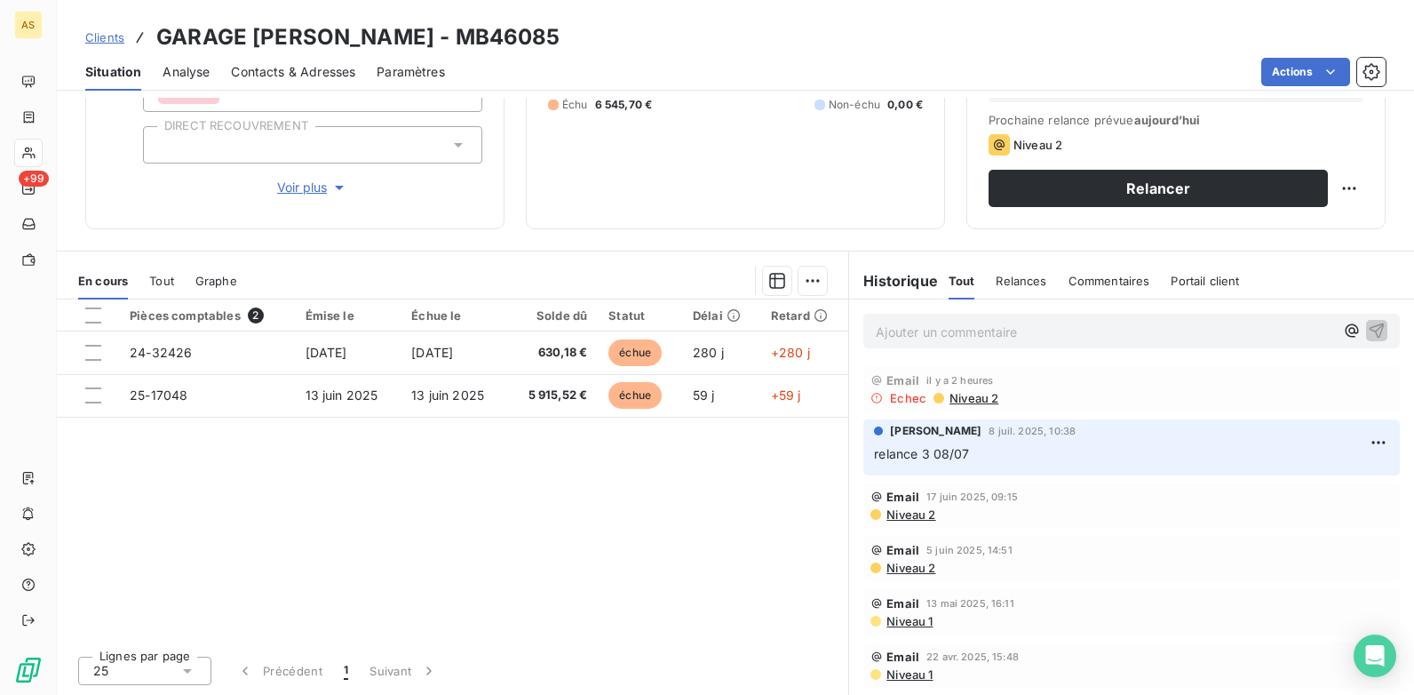
click at [903, 518] on span "Niveau 2" at bounding box center [910, 514] width 51 height 14
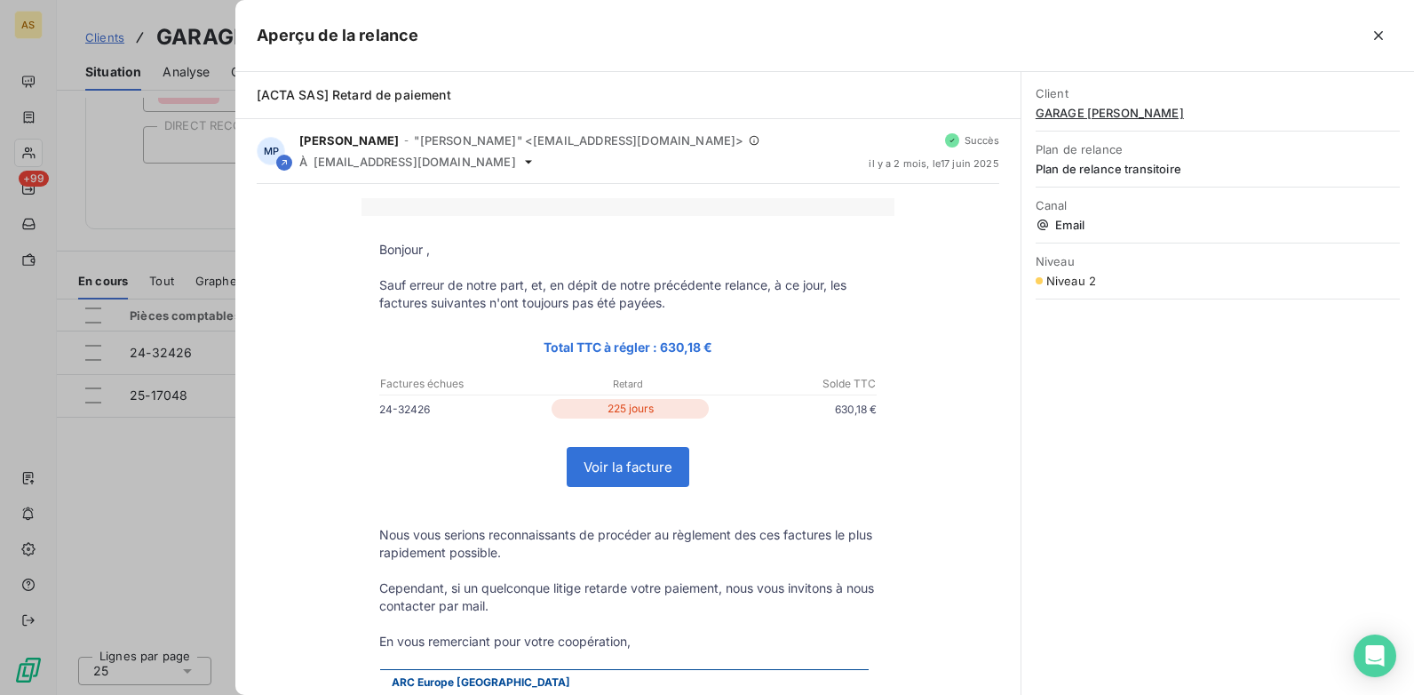
drag, startPoint x: 166, startPoint y: 521, endPoint x: 165, endPoint y: 507, distance: 14.2
click at [164, 521] on div at bounding box center [707, 347] width 1414 height 695
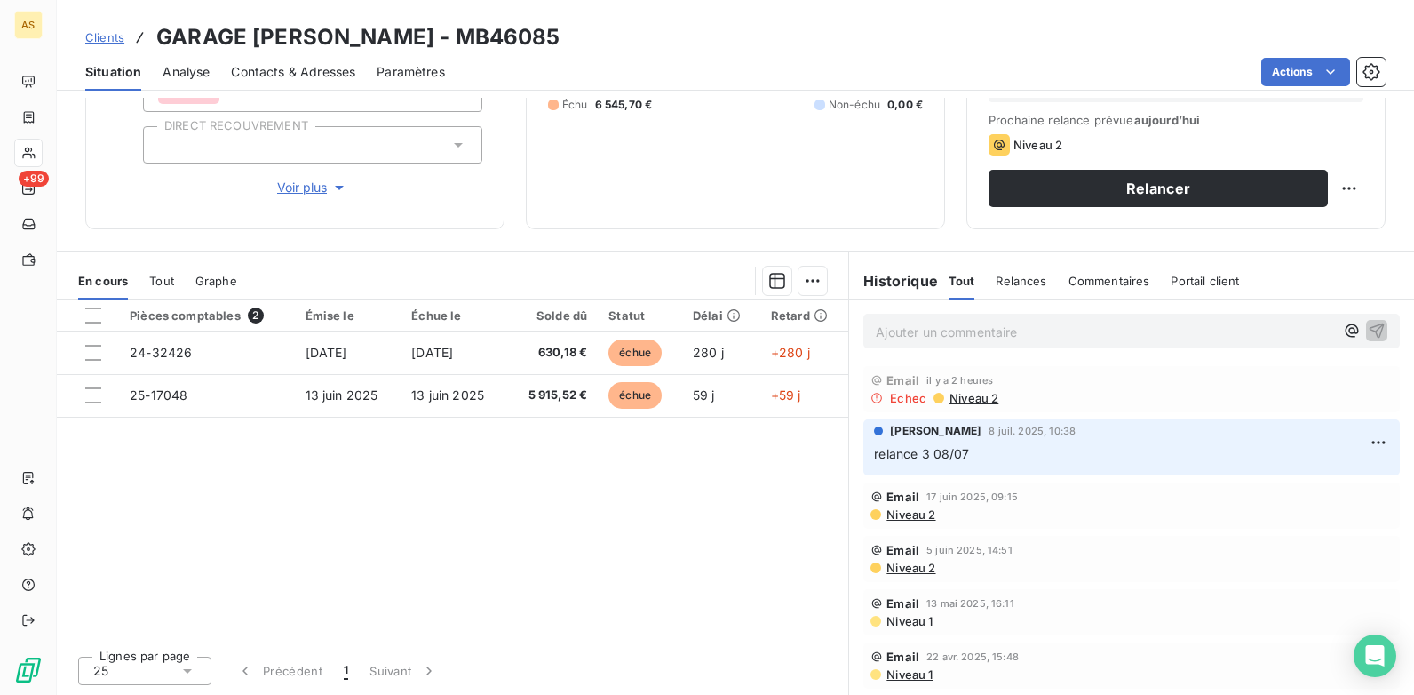
click at [284, 60] on div "Contacts & Adresses" at bounding box center [293, 71] width 124 height 37
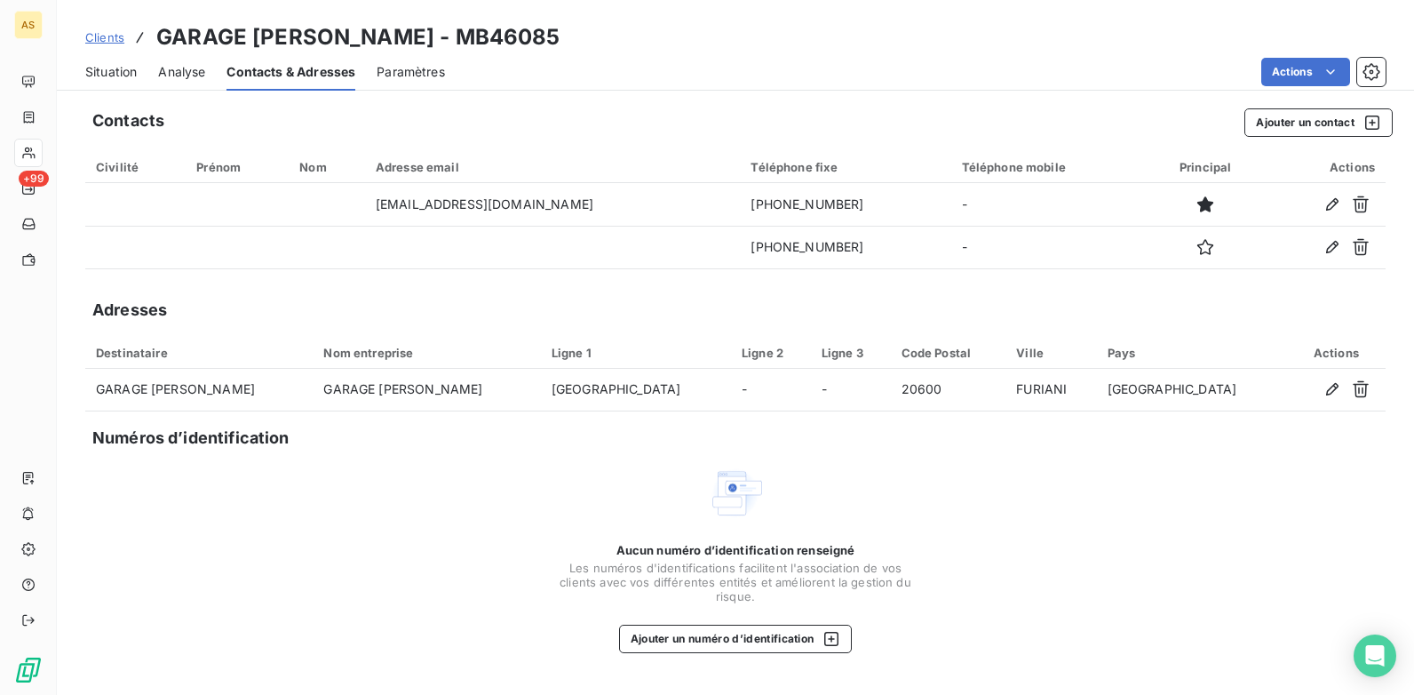
click at [96, 77] on span "Situation" at bounding box center [111, 72] width 52 height 18
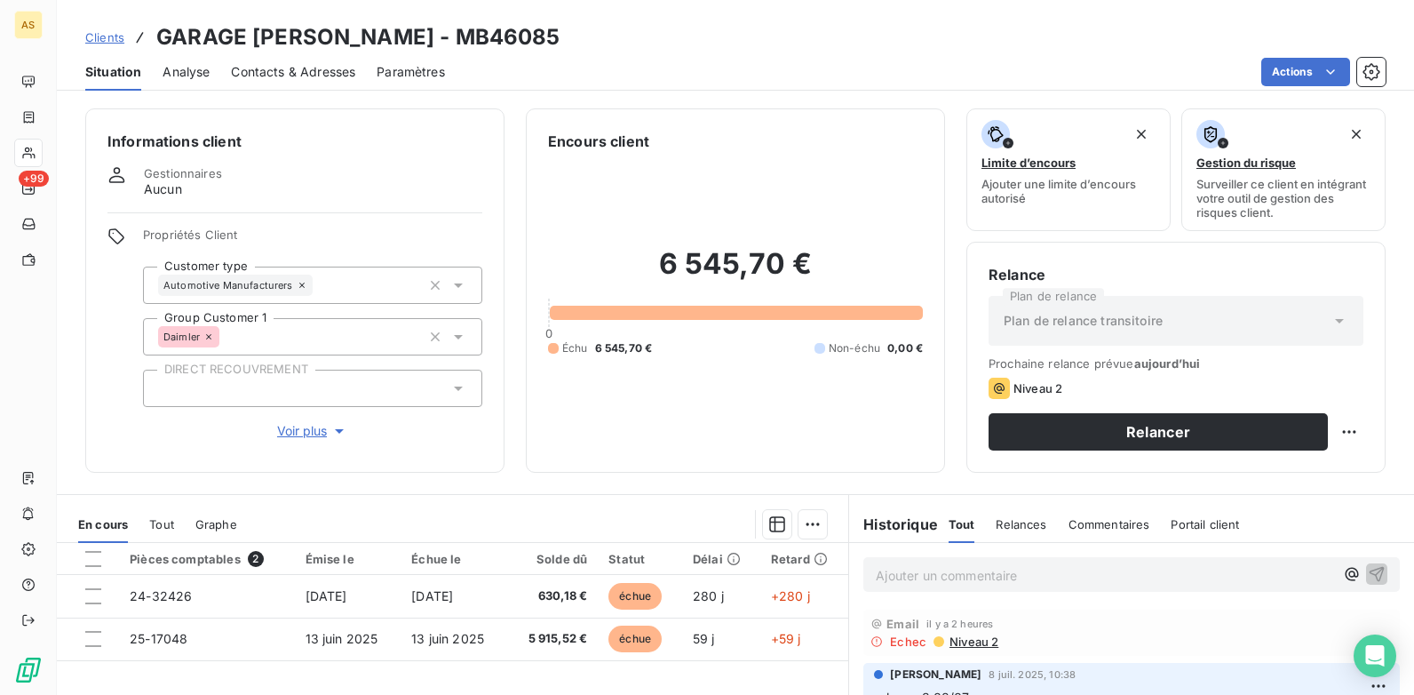
click at [338, 67] on span "Contacts & Adresses" at bounding box center [293, 72] width 124 height 18
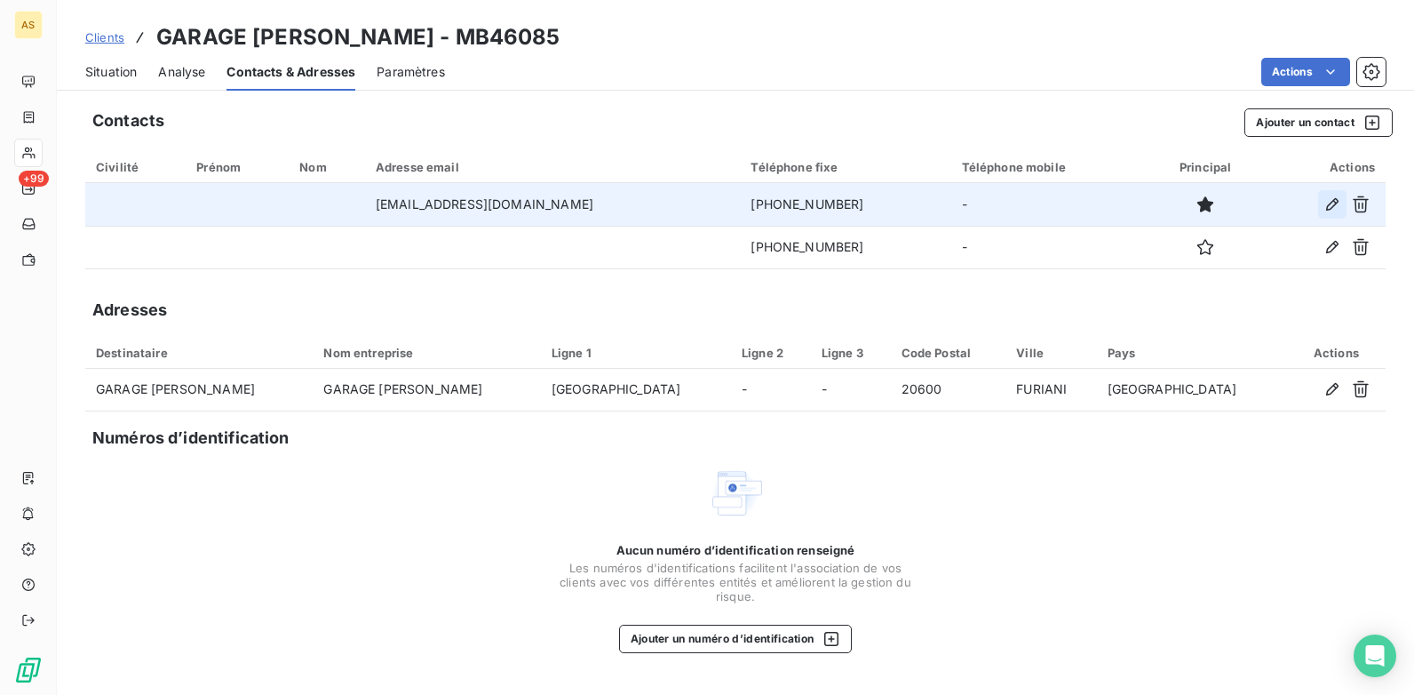
click at [1344, 203] on button "button" at bounding box center [1332, 204] width 28 height 28
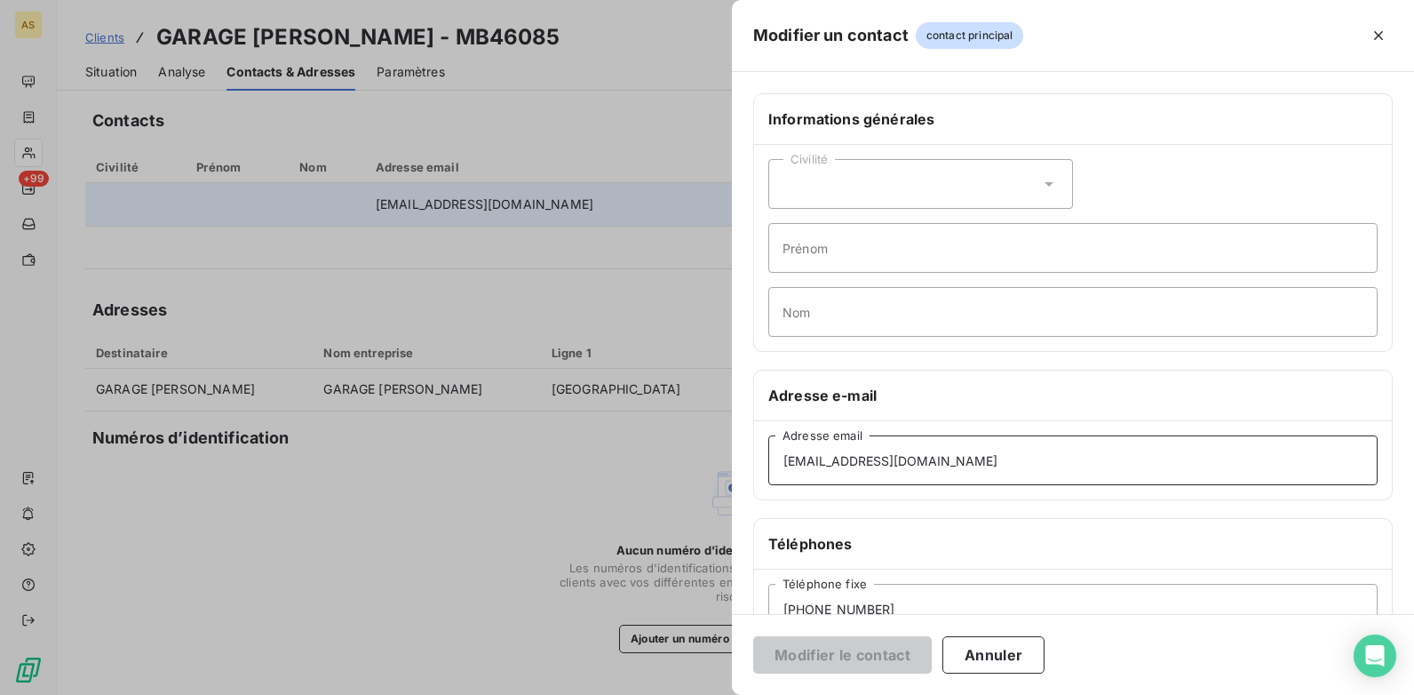
drag, startPoint x: 877, startPoint y: 473, endPoint x: 767, endPoint y: 469, distance: 109.3
click at [759, 476] on div "[EMAIL_ADDRESS][DOMAIN_NAME] Adresse email" at bounding box center [1073, 460] width 638 height 78
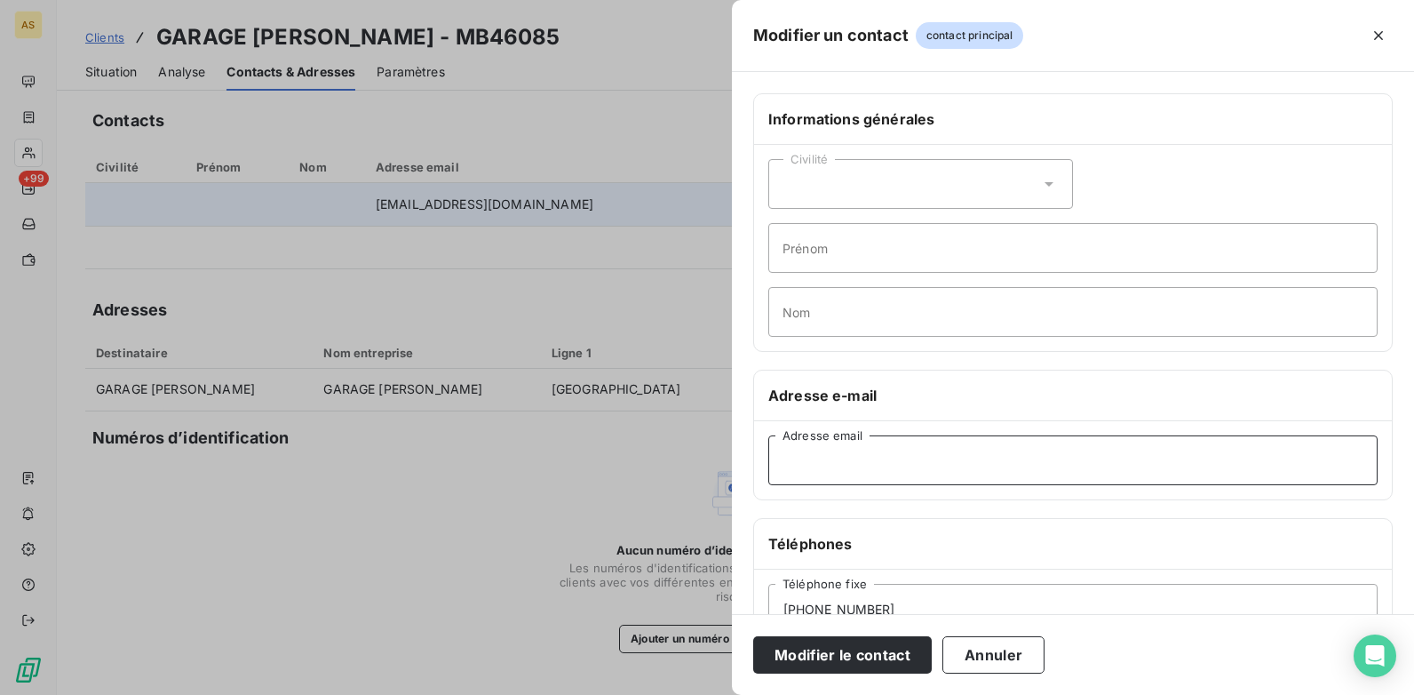
click at [782, 458] on input "Adresse email" at bounding box center [1072, 460] width 609 height 50
paste input "[EMAIL_ADDRESS][DOMAIN_NAME]"
type input "[EMAIL_ADDRESS][DOMAIN_NAME]"
drag, startPoint x: 785, startPoint y: 513, endPoint x: 785, endPoint y: 501, distance: 12.4
click at [785, 501] on div "Informations générales Civilité Prénom Nom Adresse e-mail [EMAIL_ADDRESS][DOMAI…" at bounding box center [1073, 487] width 682 height 789
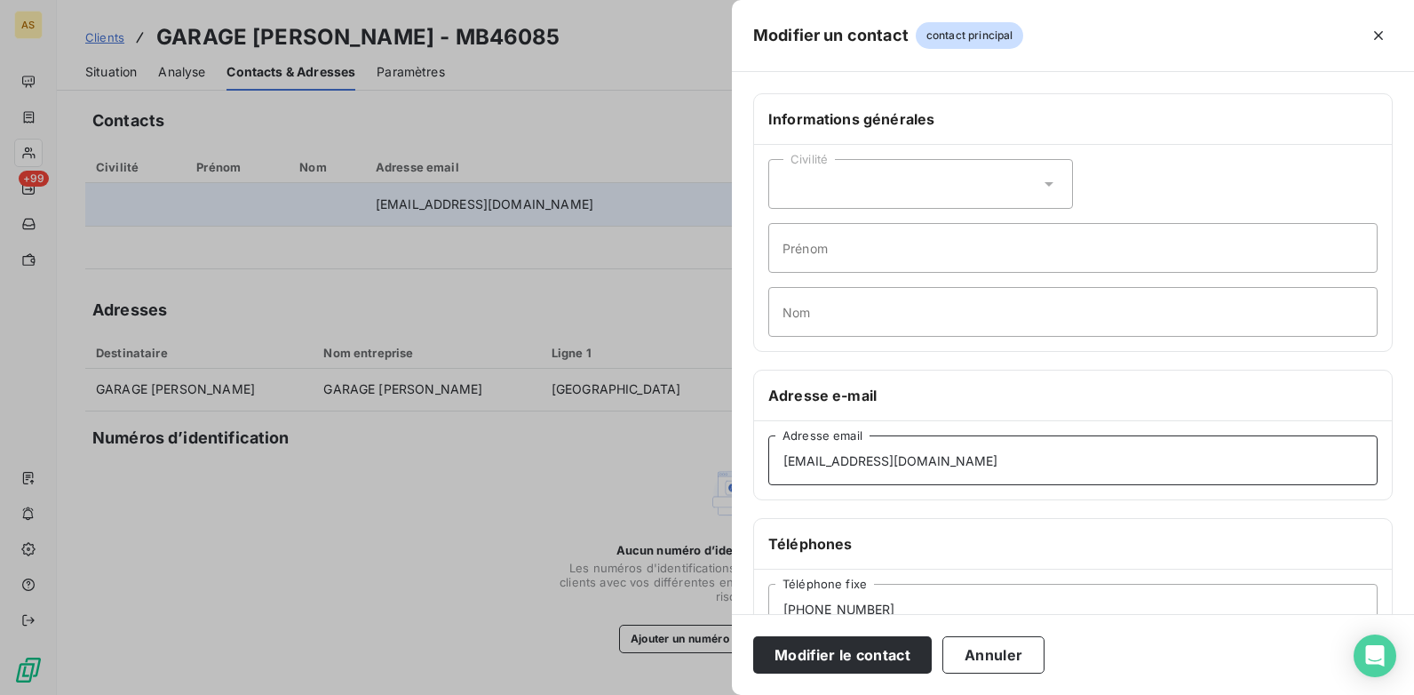
drag, startPoint x: 785, startPoint y: 501, endPoint x: 783, endPoint y: 461, distance: 40.0
click at [783, 461] on input "[EMAIL_ADDRESS][DOMAIN_NAME]" at bounding box center [1072, 460] width 609 height 50
click at [840, 662] on button "Modifier le contact" at bounding box center [842, 654] width 179 height 37
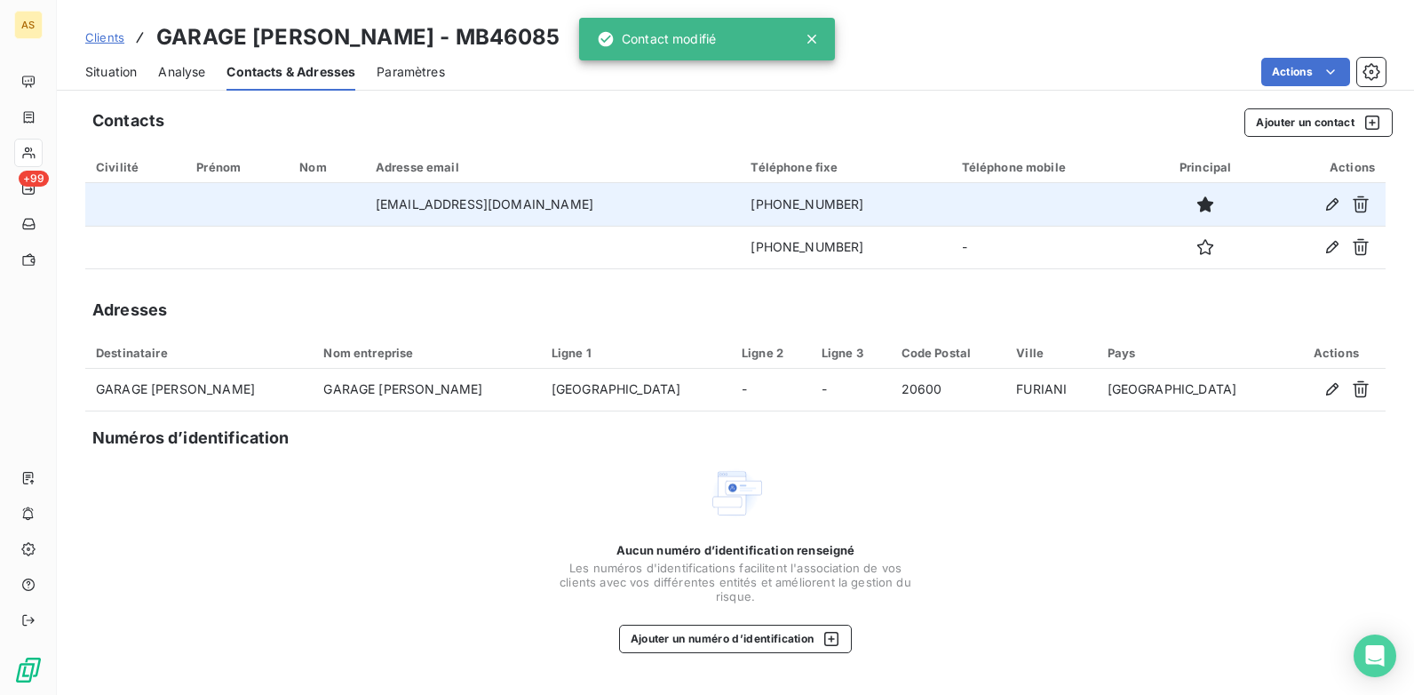
click at [115, 79] on span "Situation" at bounding box center [111, 72] width 52 height 18
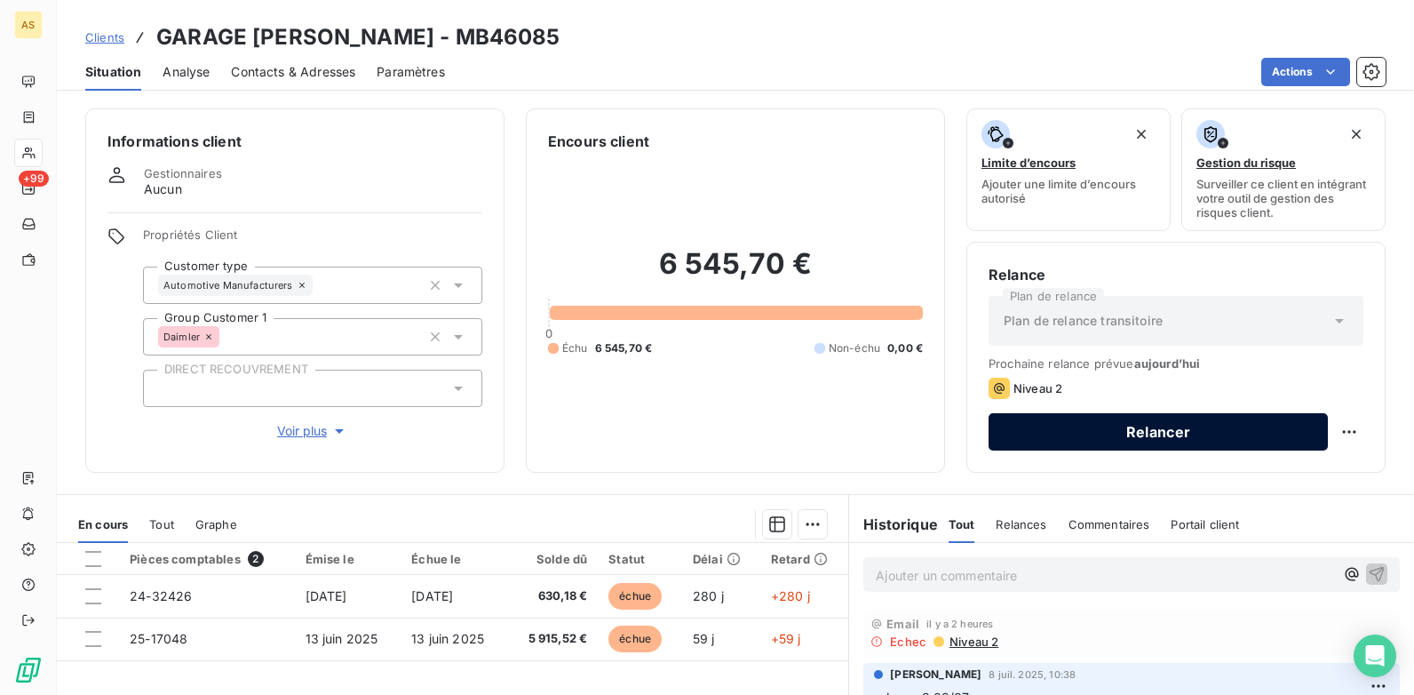
click at [1058, 425] on button "Relancer" at bounding box center [1158, 431] width 339 height 37
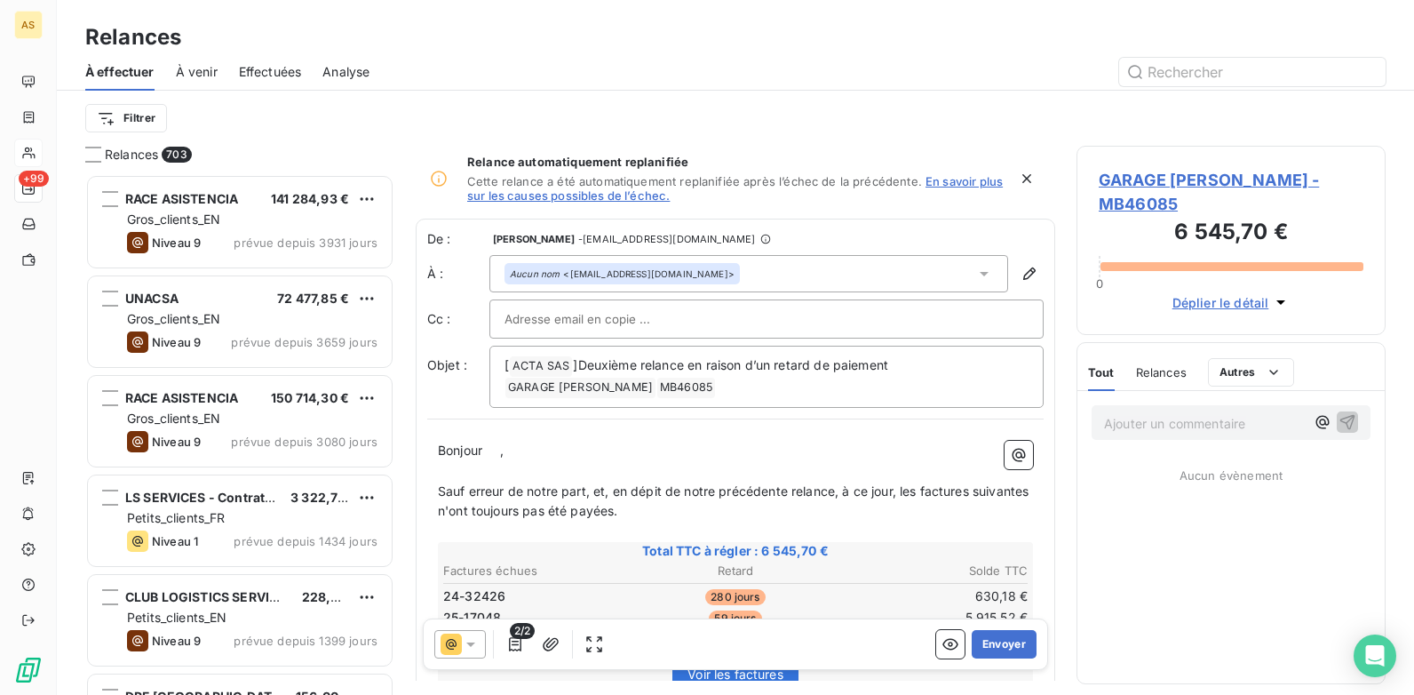
scroll to position [507, 296]
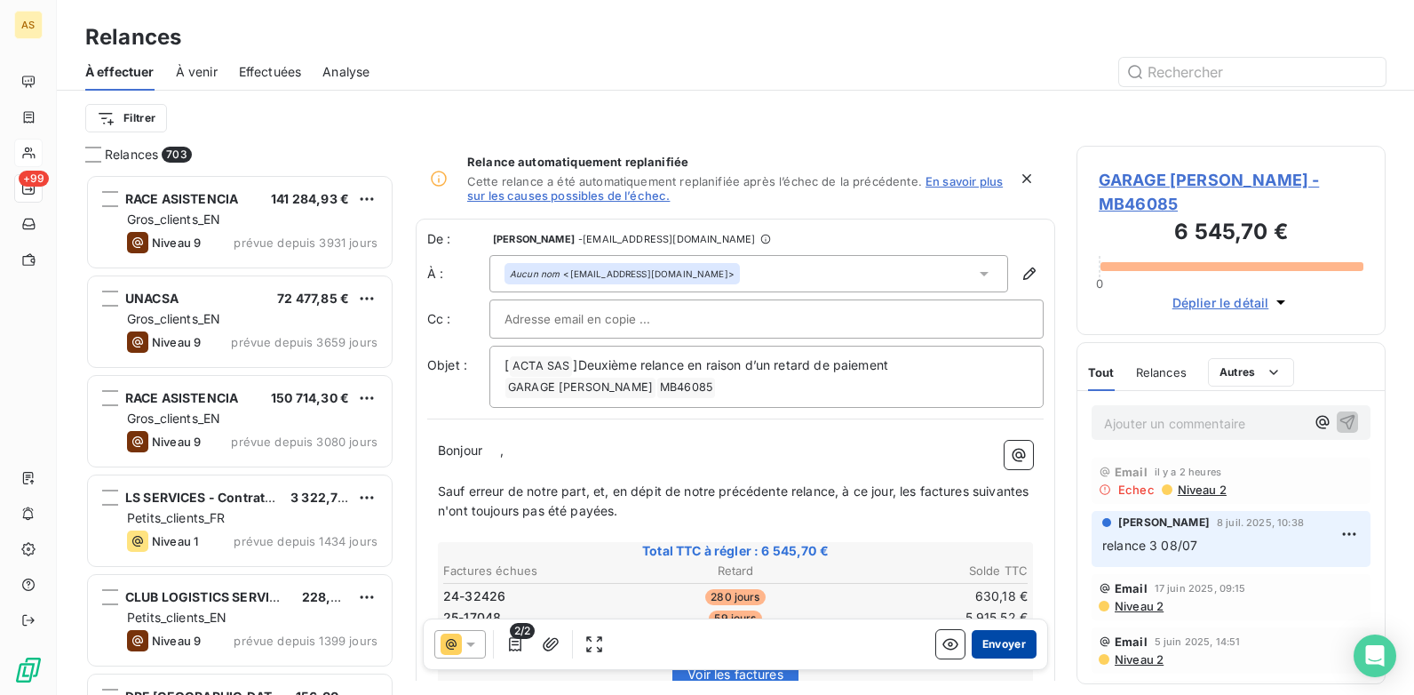
click at [981, 645] on button "Envoyer" at bounding box center [1004, 644] width 65 height 28
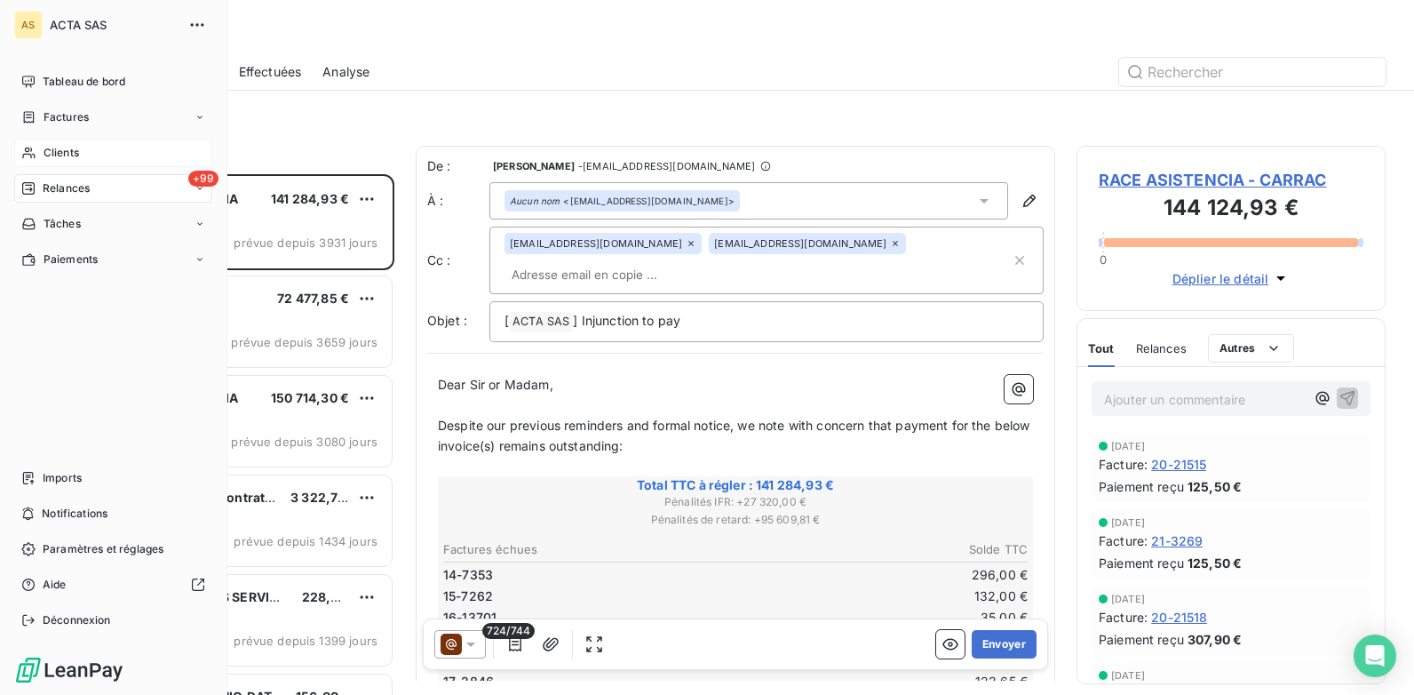
drag, startPoint x: 58, startPoint y: 152, endPoint x: 67, endPoint y: 156, distance: 9.9
click at [57, 153] on span "Clients" at bounding box center [62, 153] width 36 height 16
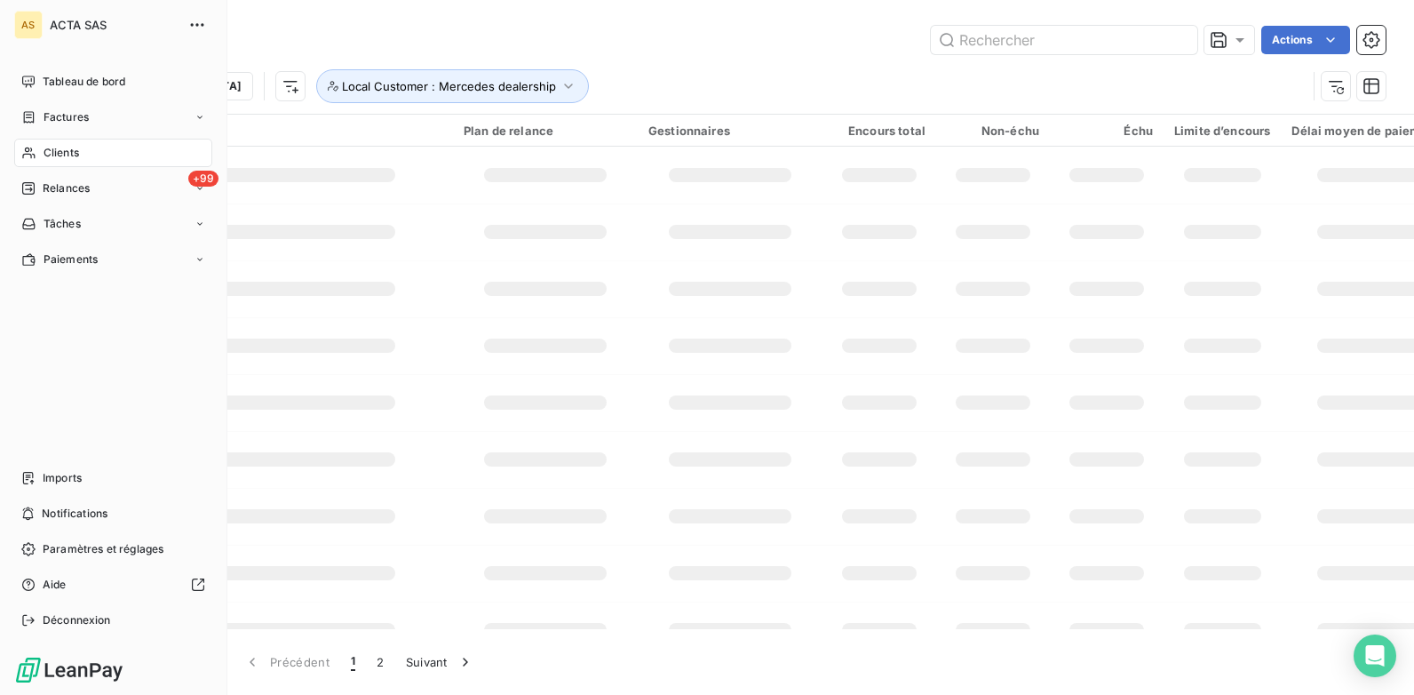
click at [67, 156] on span "Clients" at bounding box center [62, 153] width 36 height 16
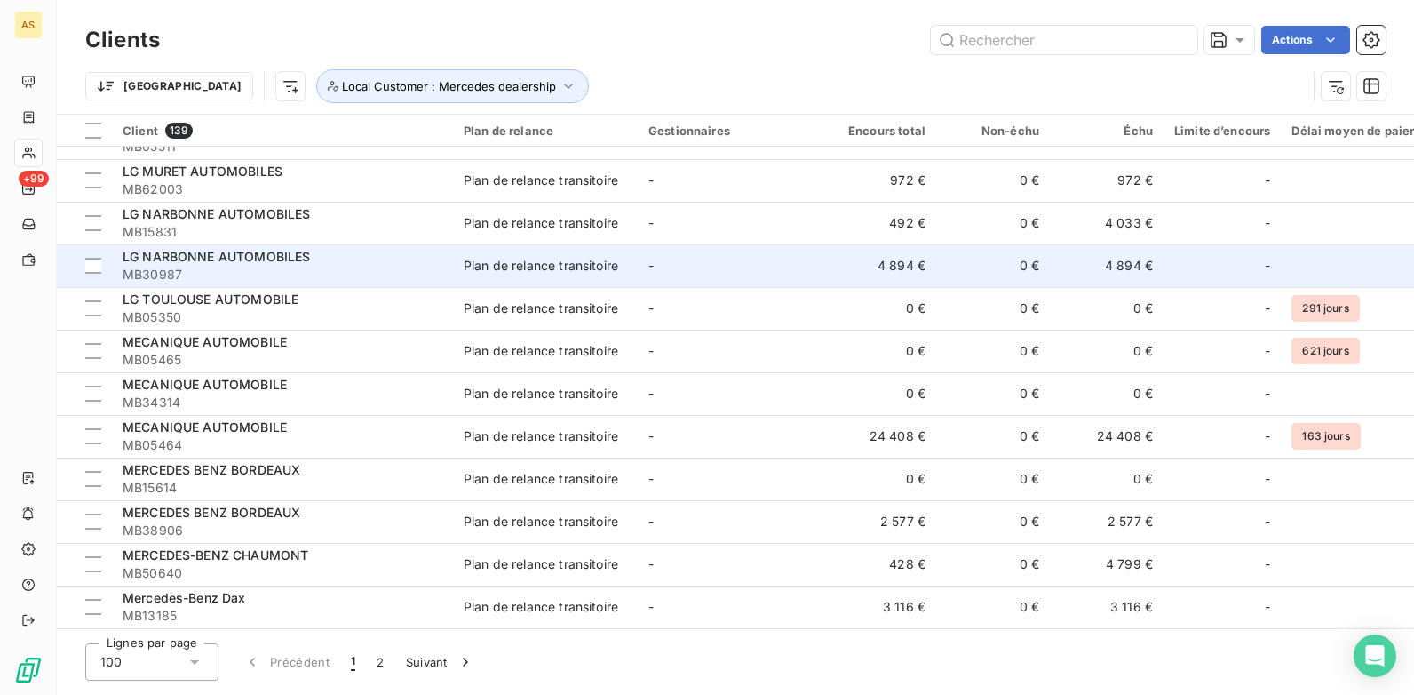
scroll to position [3701, 0]
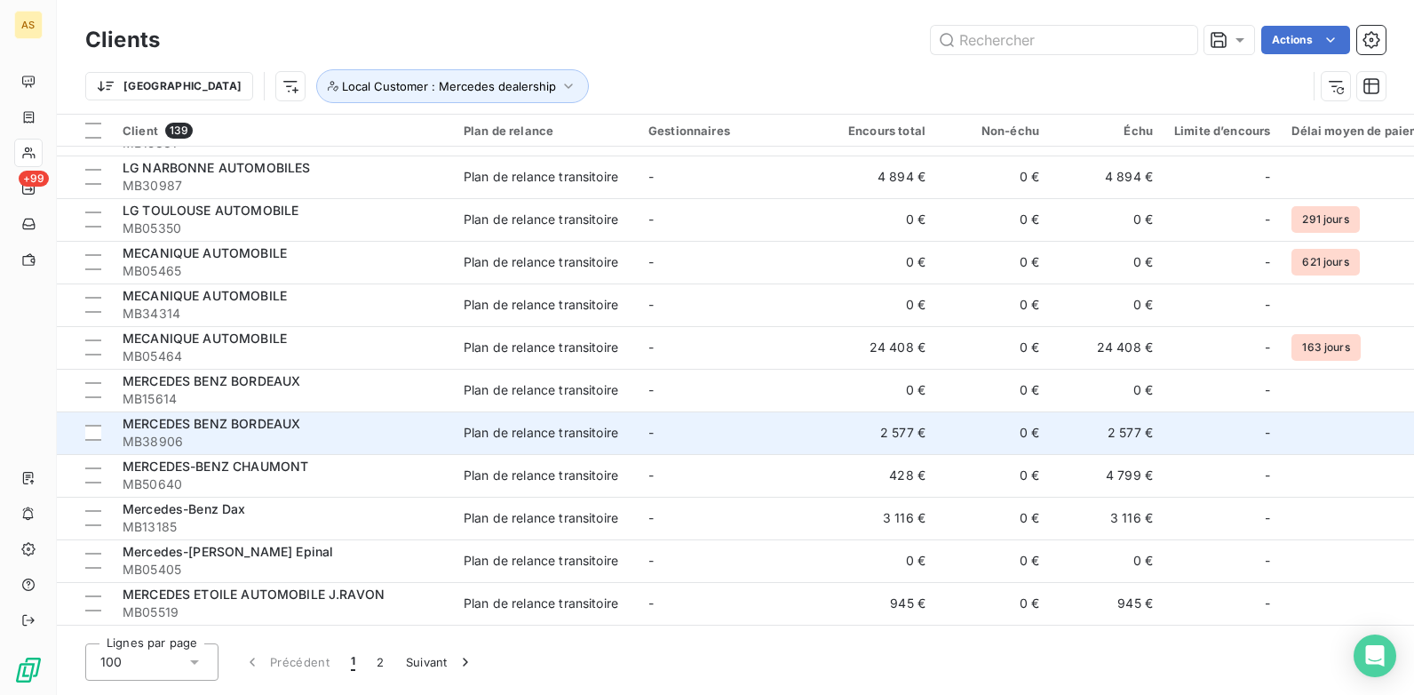
click at [549, 439] on div "Plan de relance transitoire" at bounding box center [541, 433] width 155 height 18
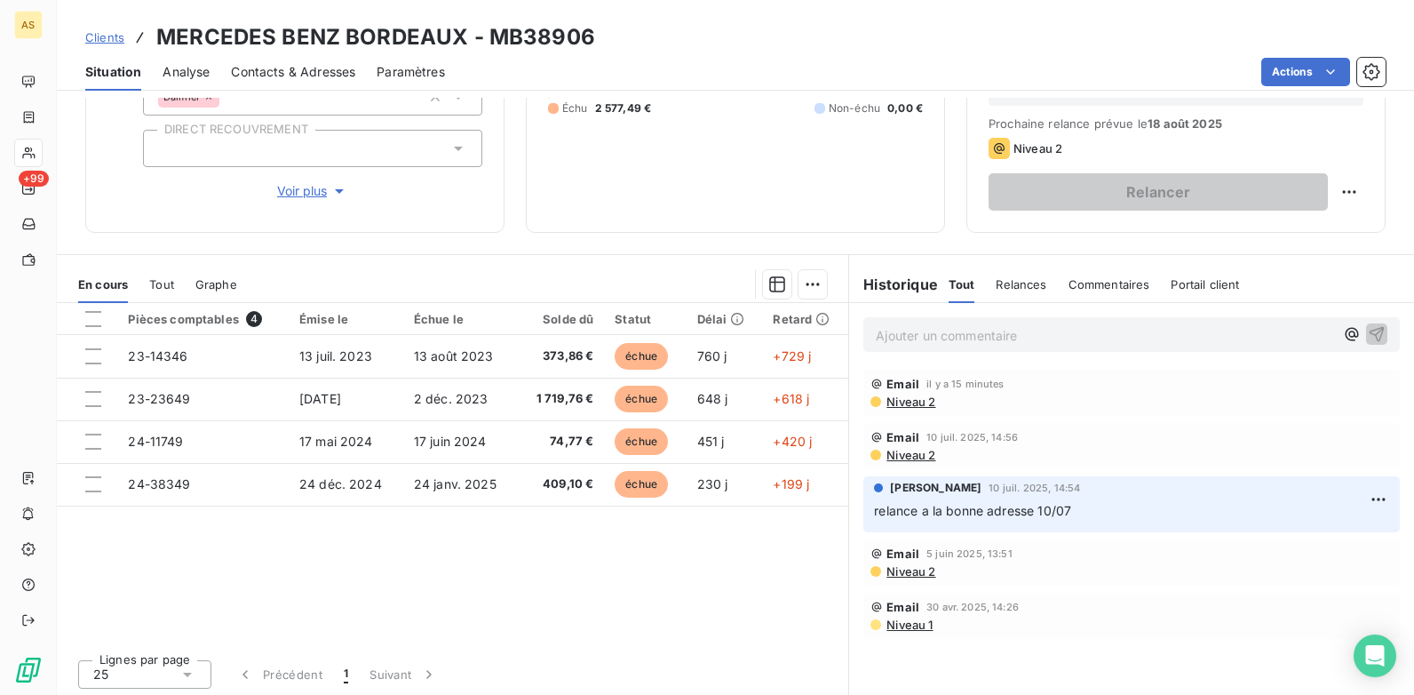
scroll to position [243, 0]
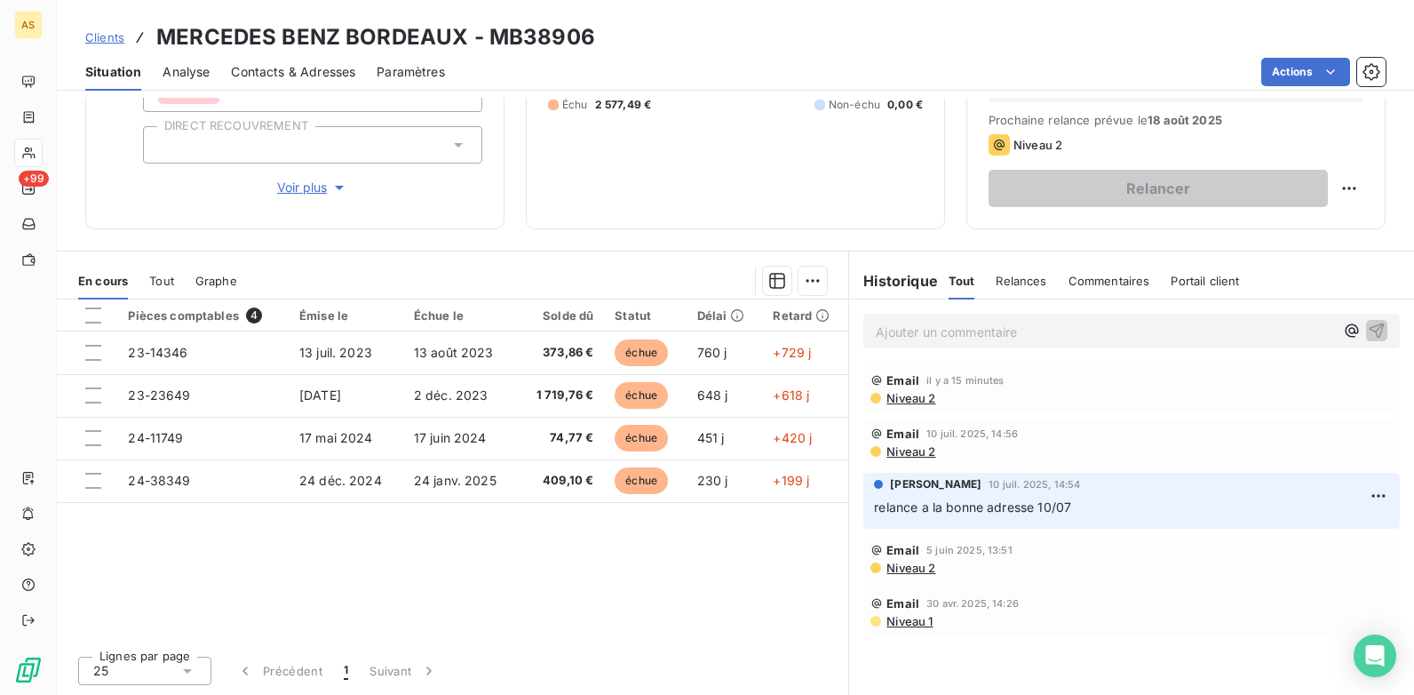
click at [295, 83] on div "Contacts & Adresses" at bounding box center [293, 71] width 124 height 37
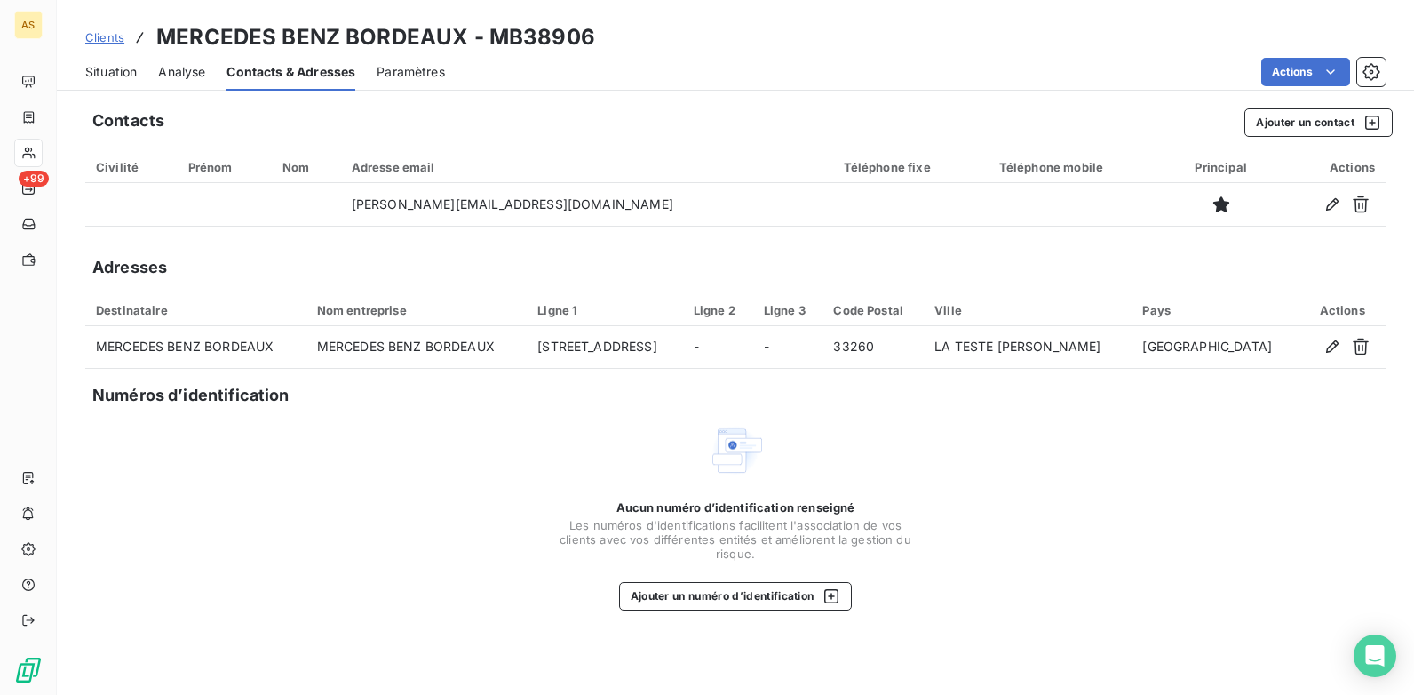
click at [119, 79] on span "Situation" at bounding box center [111, 72] width 52 height 18
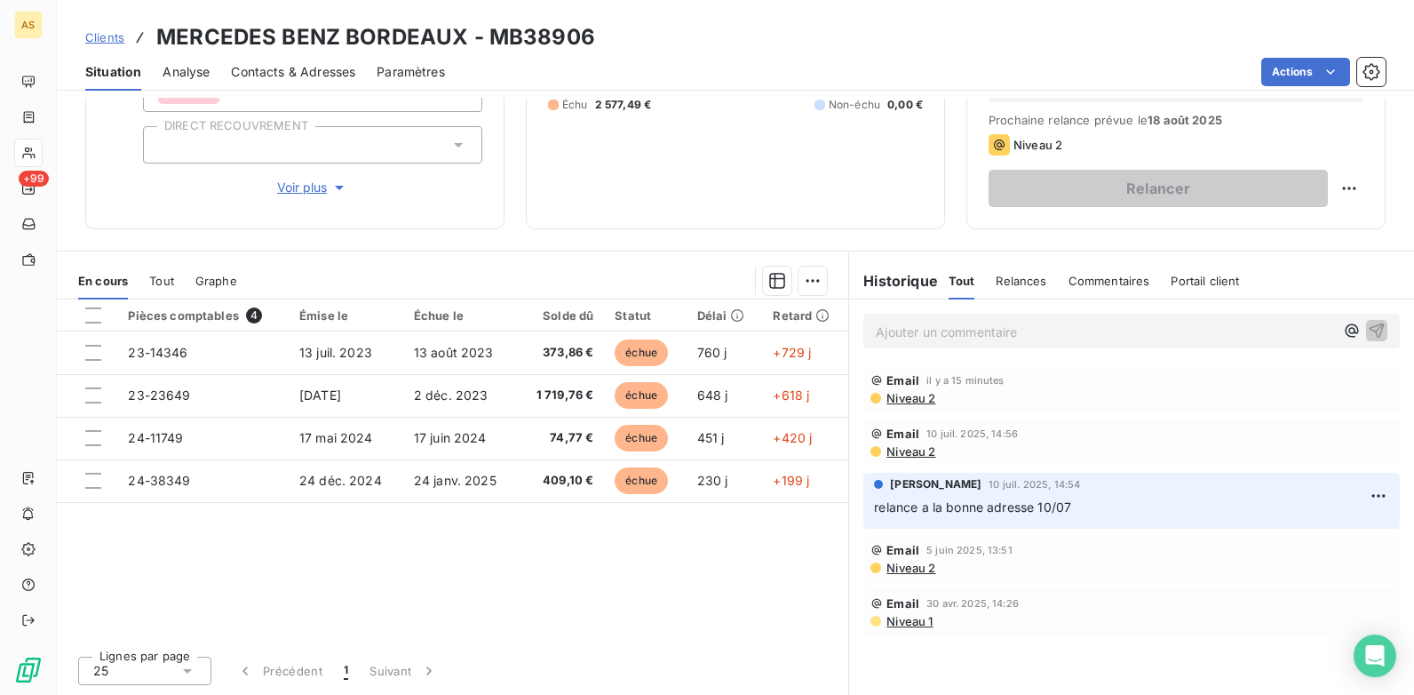
click at [93, 28] on link "Clients" at bounding box center [104, 37] width 39 height 18
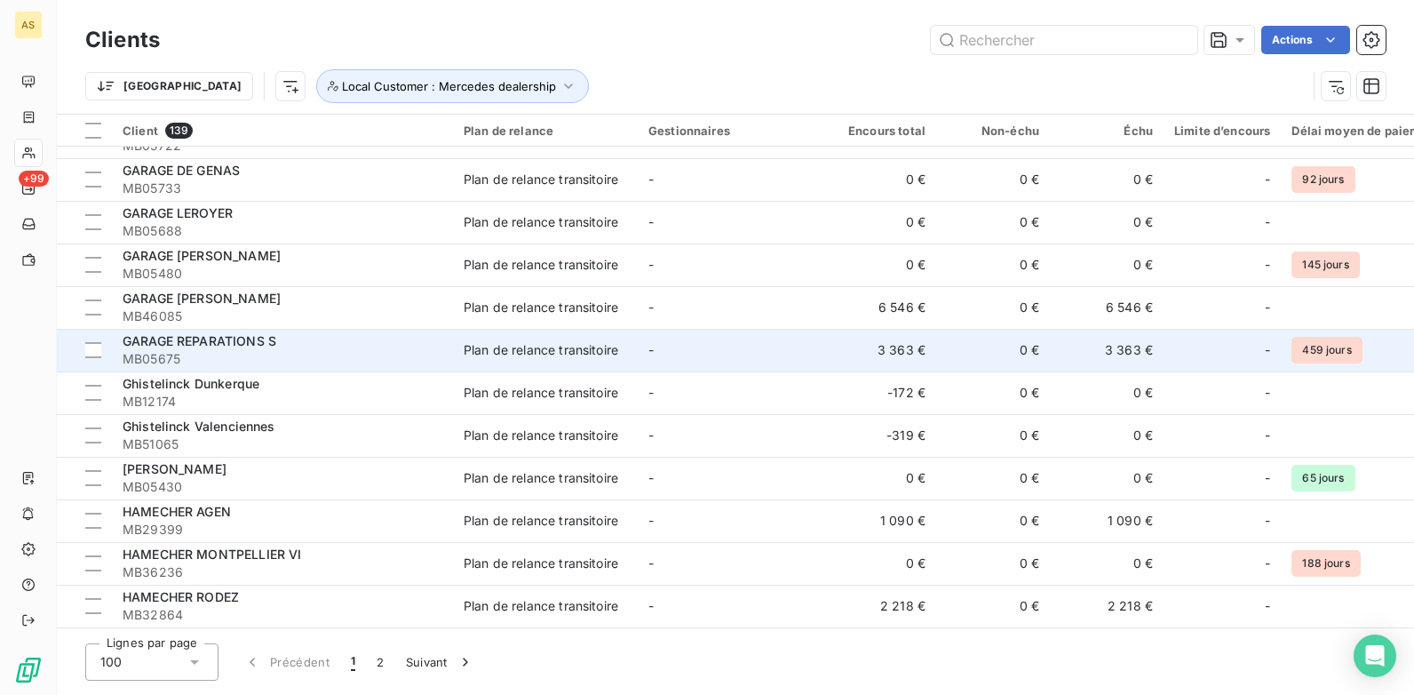
scroll to position [2842, 0]
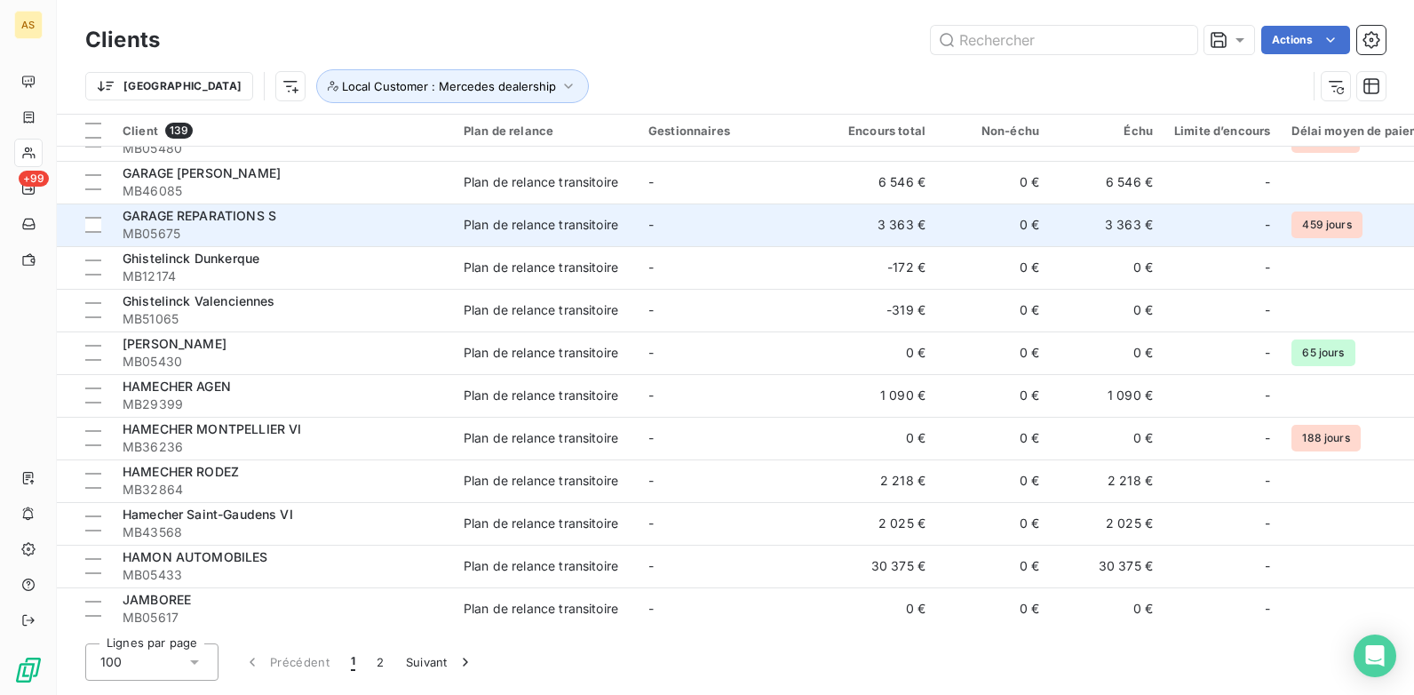
click at [515, 224] on div "Plan de relance transitoire" at bounding box center [541, 225] width 155 height 18
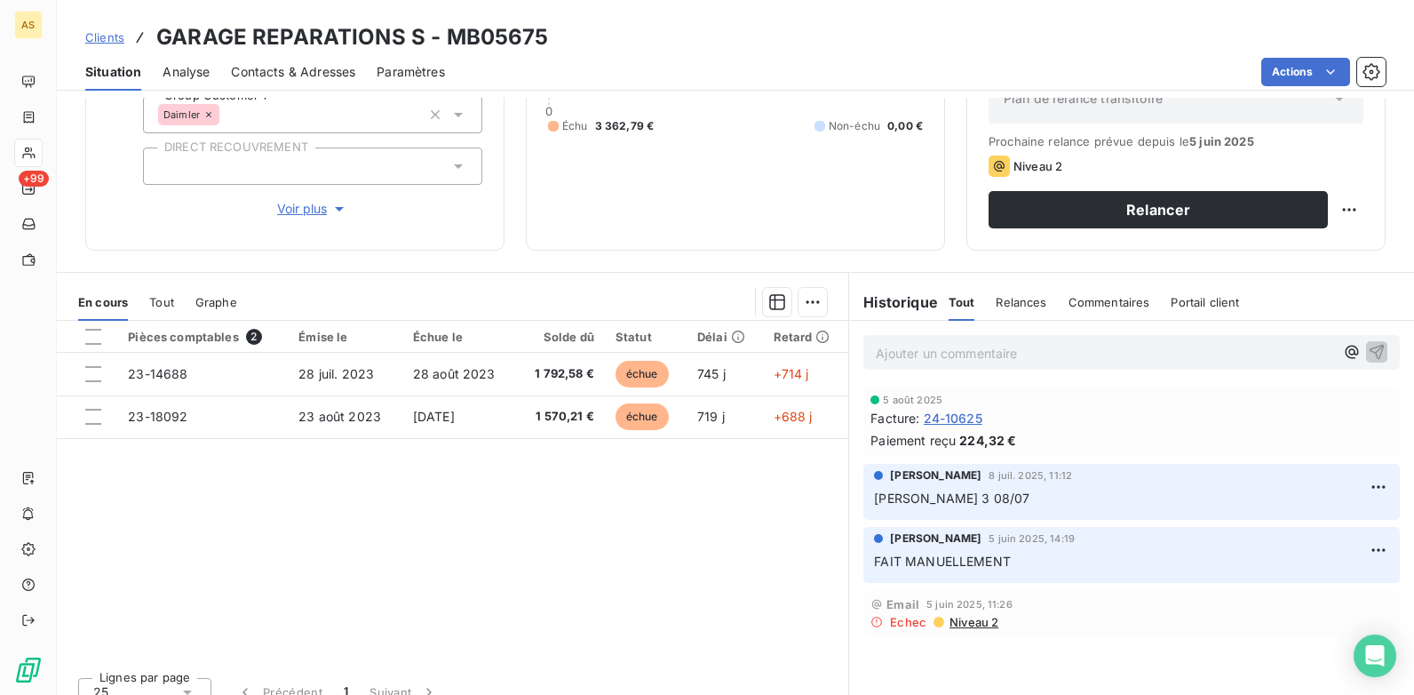
scroll to position [243, 0]
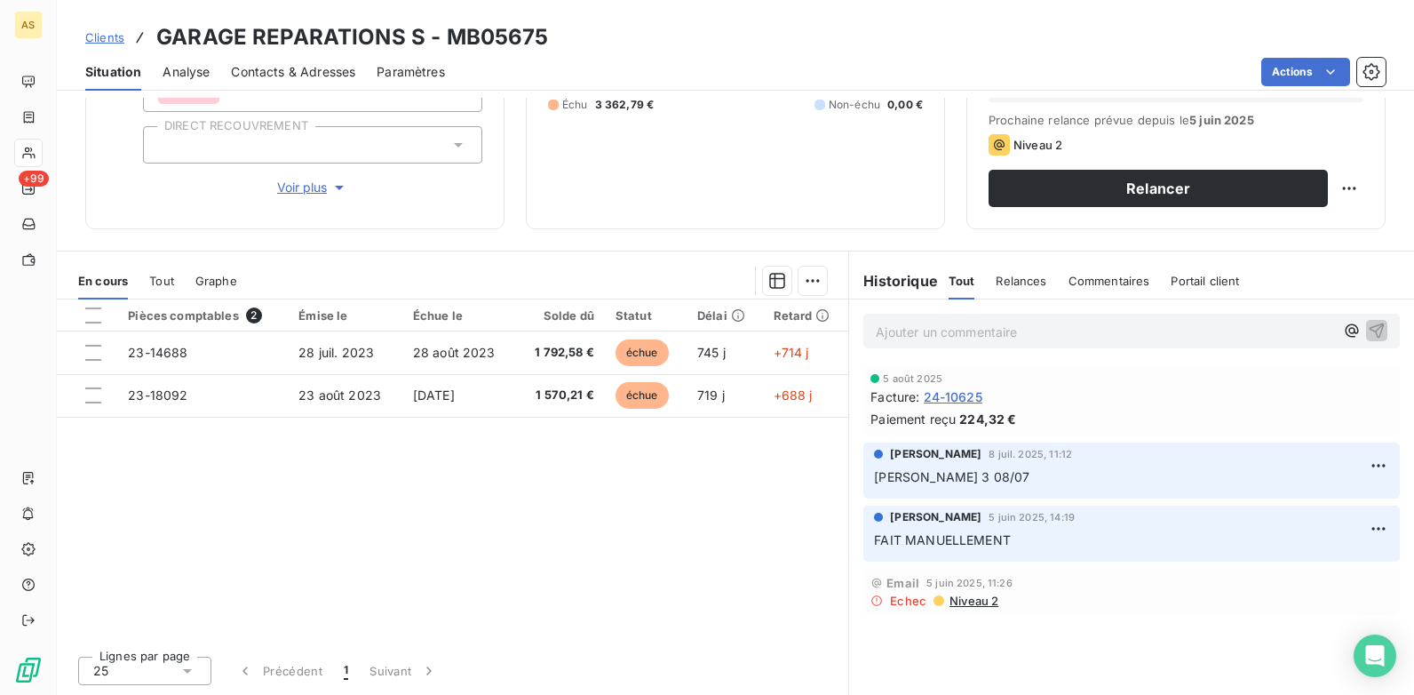
click at [104, 39] on span "Clients" at bounding box center [104, 37] width 39 height 14
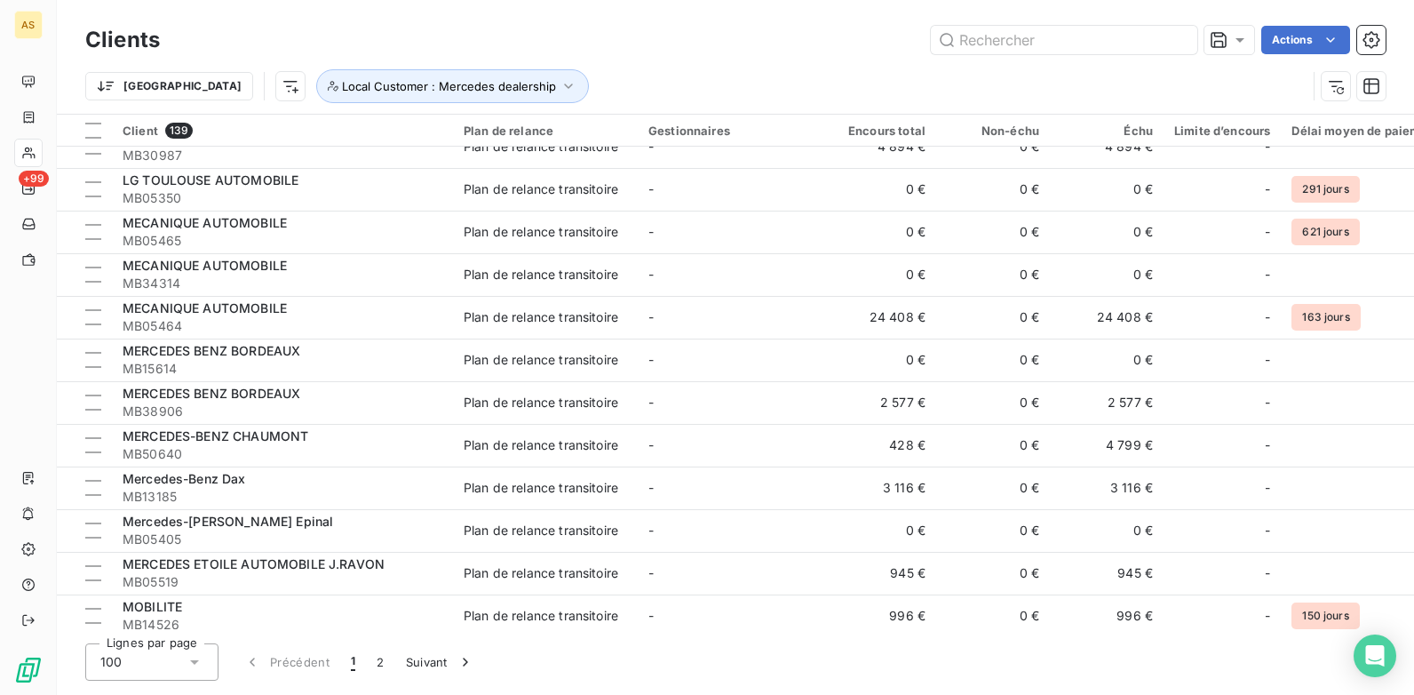
scroll to position [3789, 0]
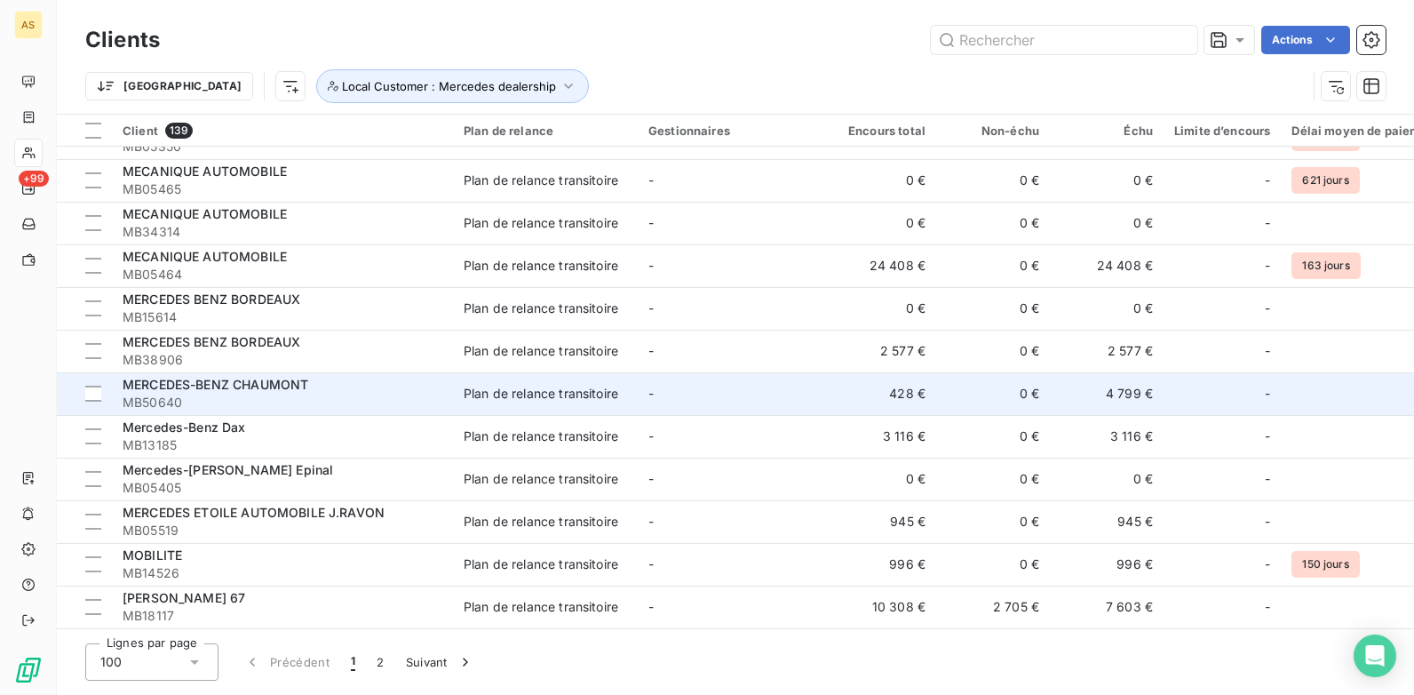
click at [485, 393] on div "Plan de relance transitoire" at bounding box center [541, 394] width 155 height 18
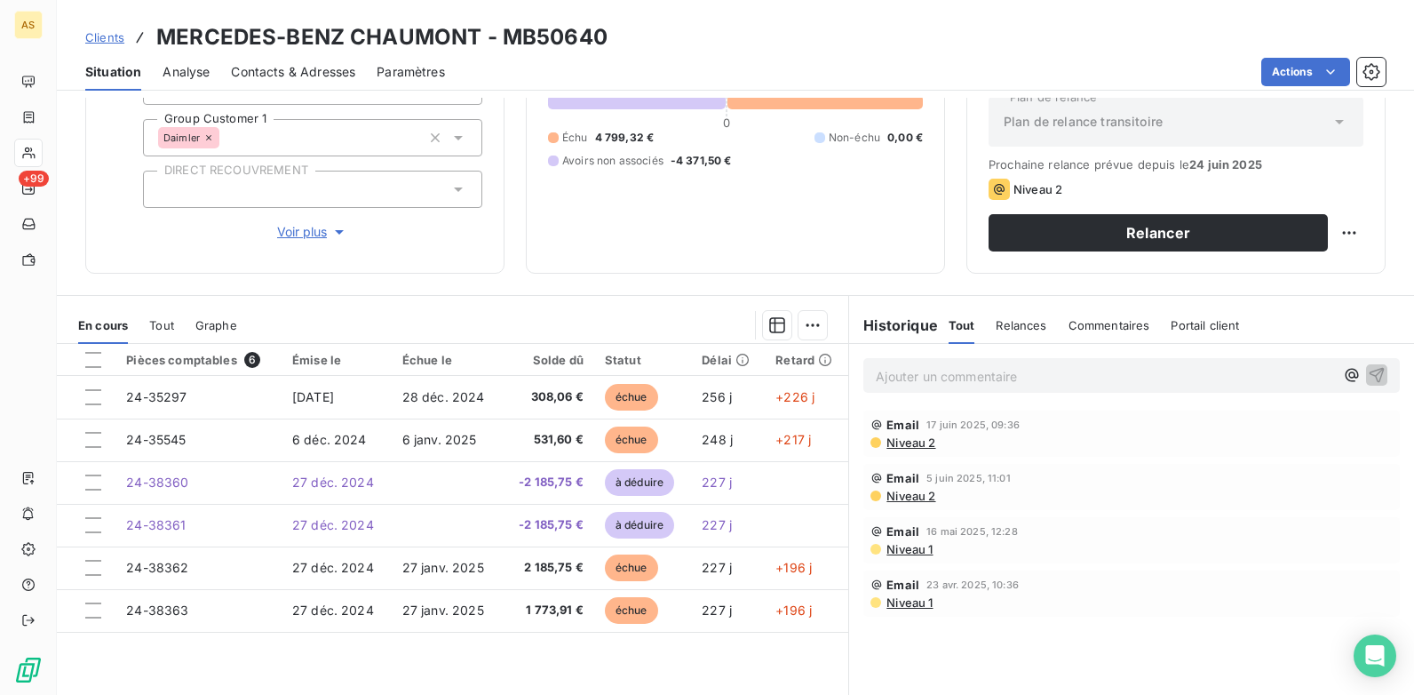
scroll to position [155, 0]
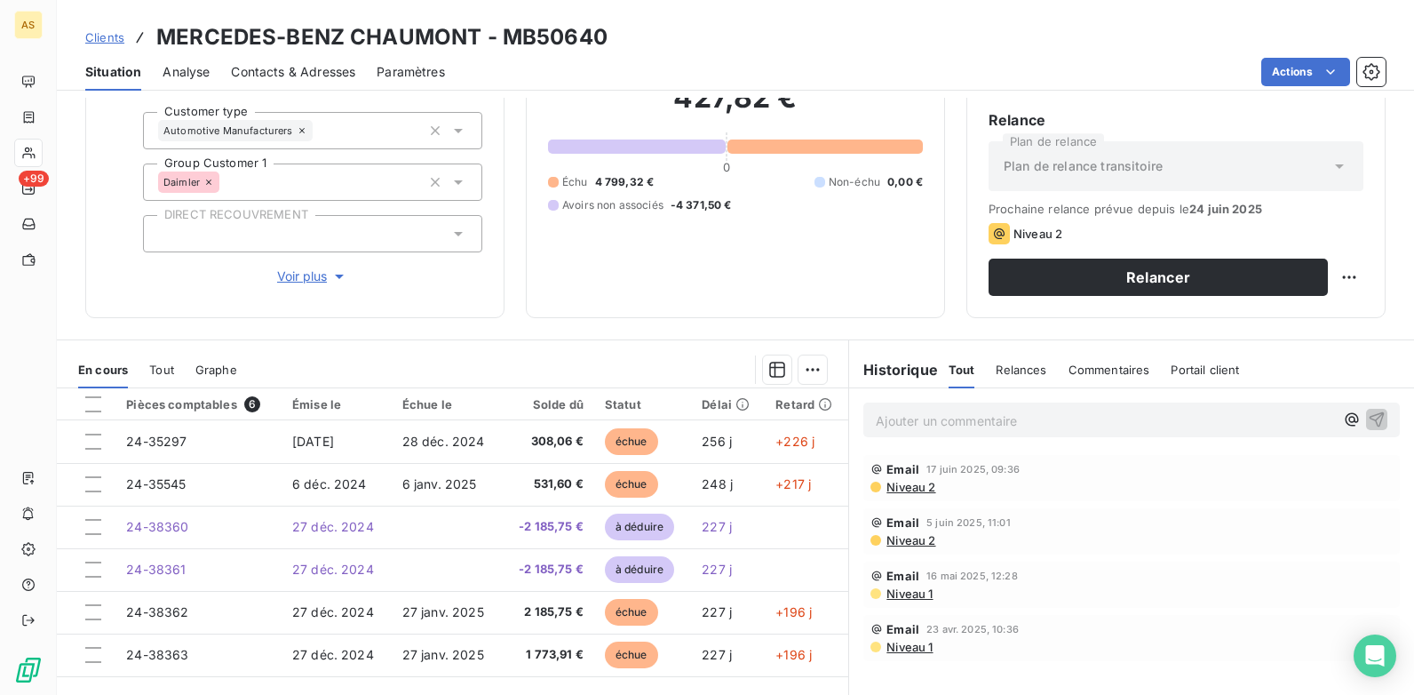
click at [302, 71] on span "Contacts & Adresses" at bounding box center [293, 72] width 124 height 18
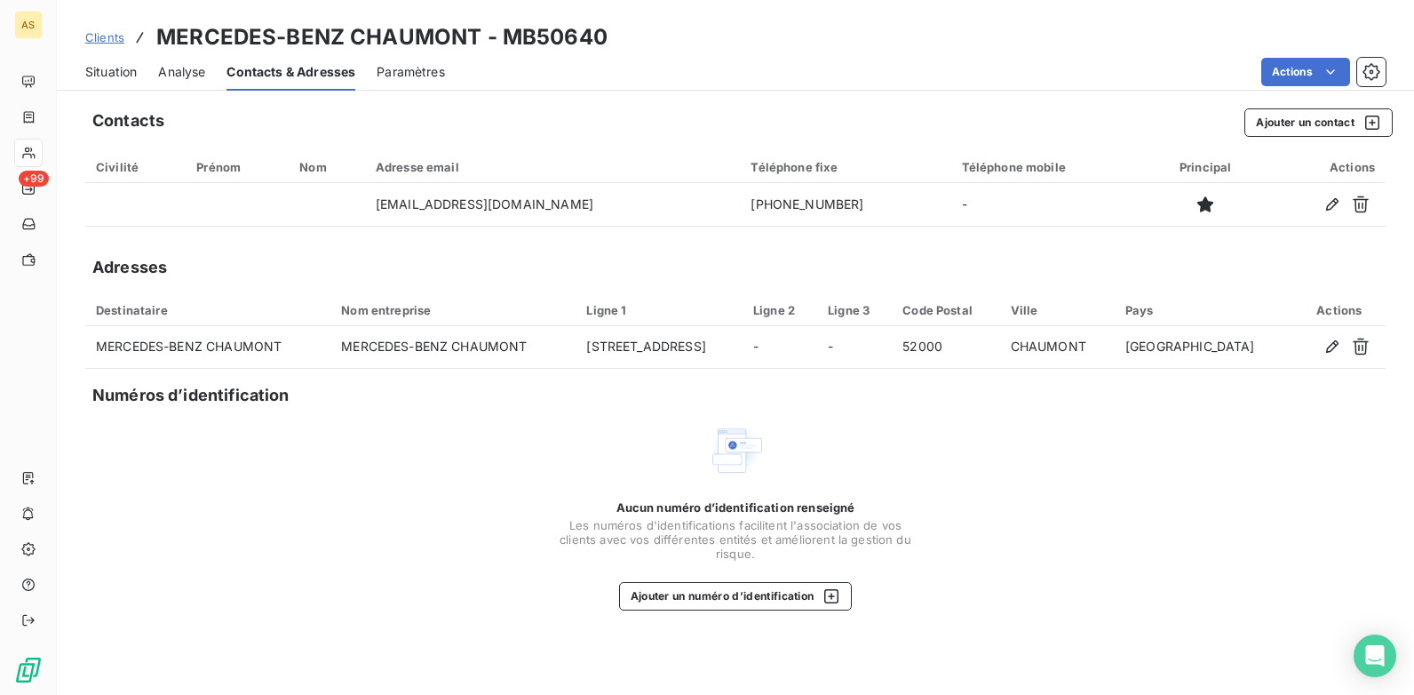
click at [84, 73] on div "Situation Analyse Contacts & Adresses Paramètres Actions" at bounding box center [735, 71] width 1357 height 37
click at [123, 76] on span "Situation" at bounding box center [111, 72] width 52 height 18
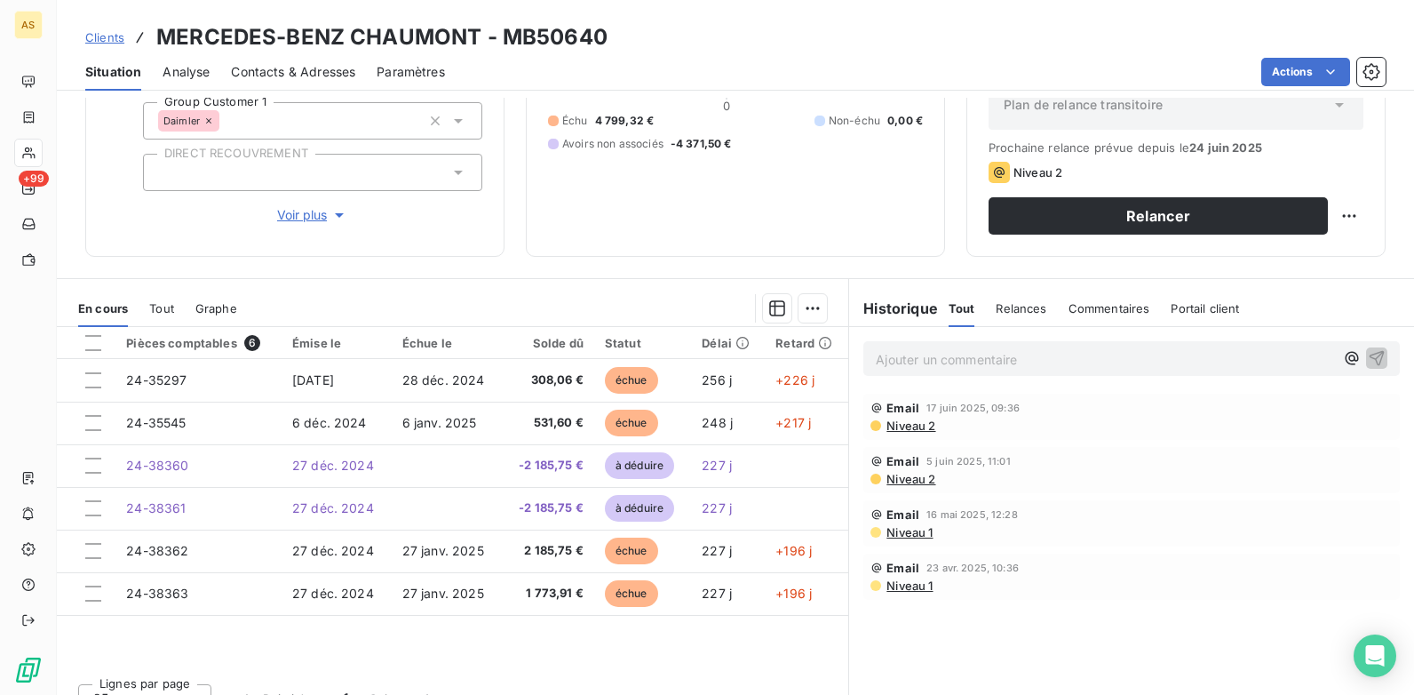
scroll to position [243, 0]
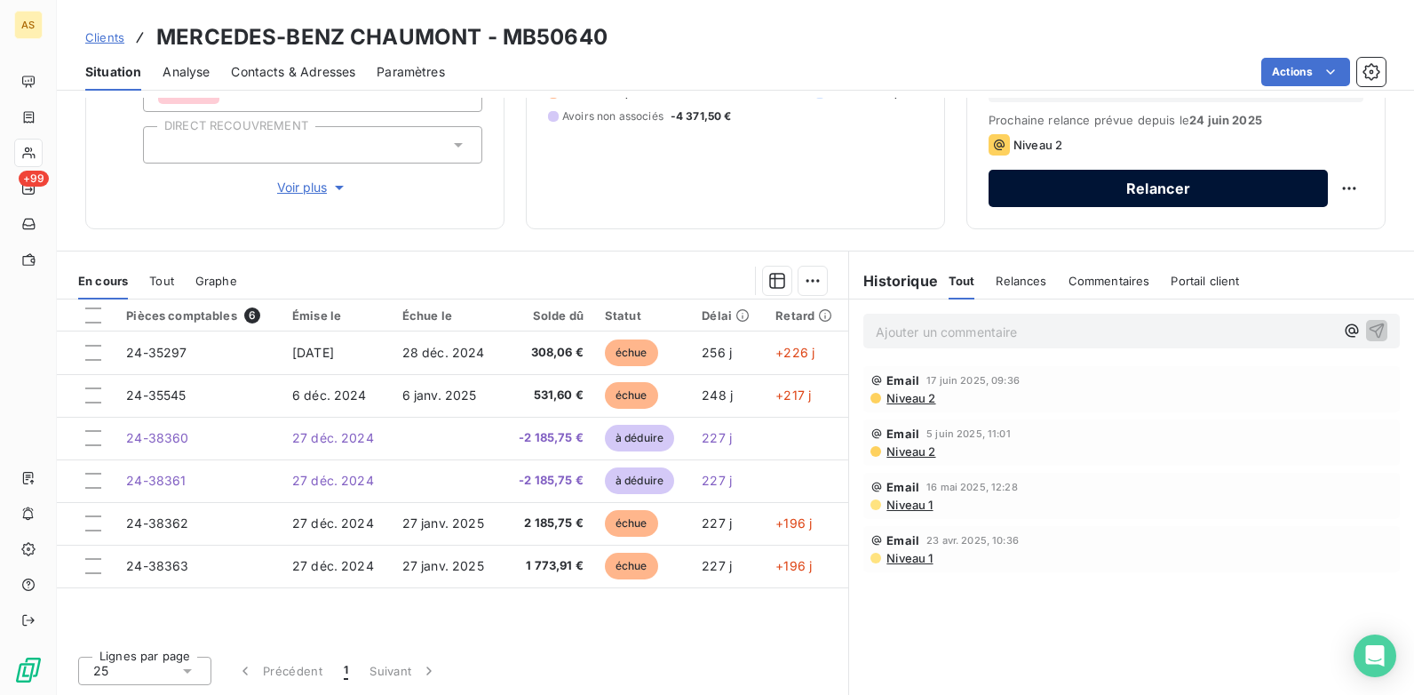
click at [1030, 206] on button "Relancer" at bounding box center [1158, 188] width 339 height 37
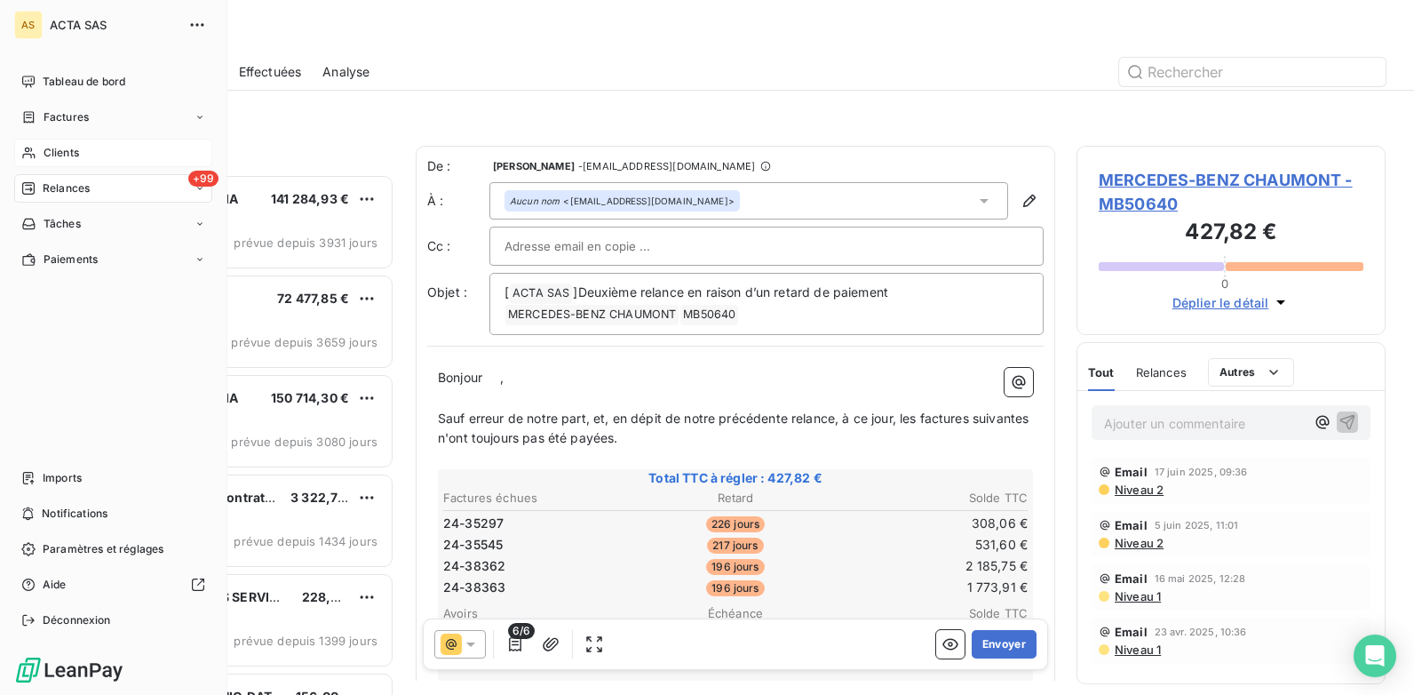
click at [76, 150] on span "Clients" at bounding box center [62, 153] width 36 height 16
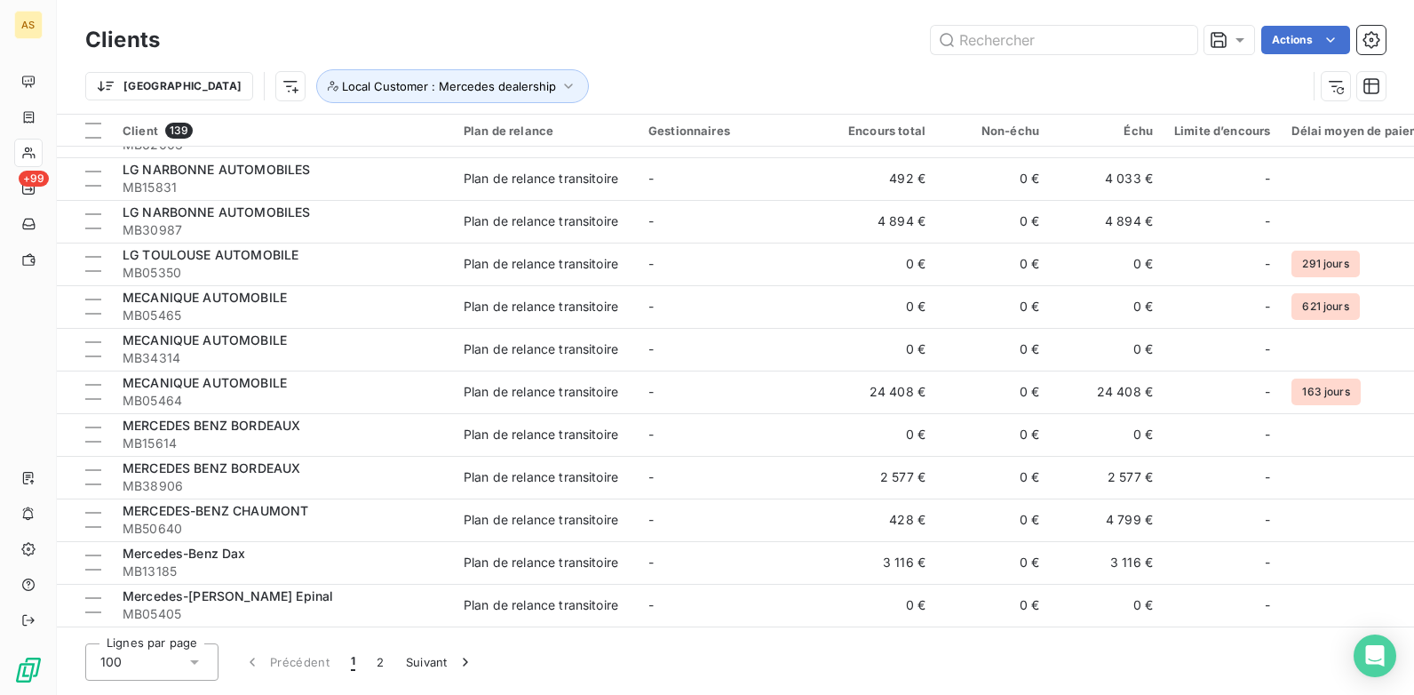
scroll to position [3789, 0]
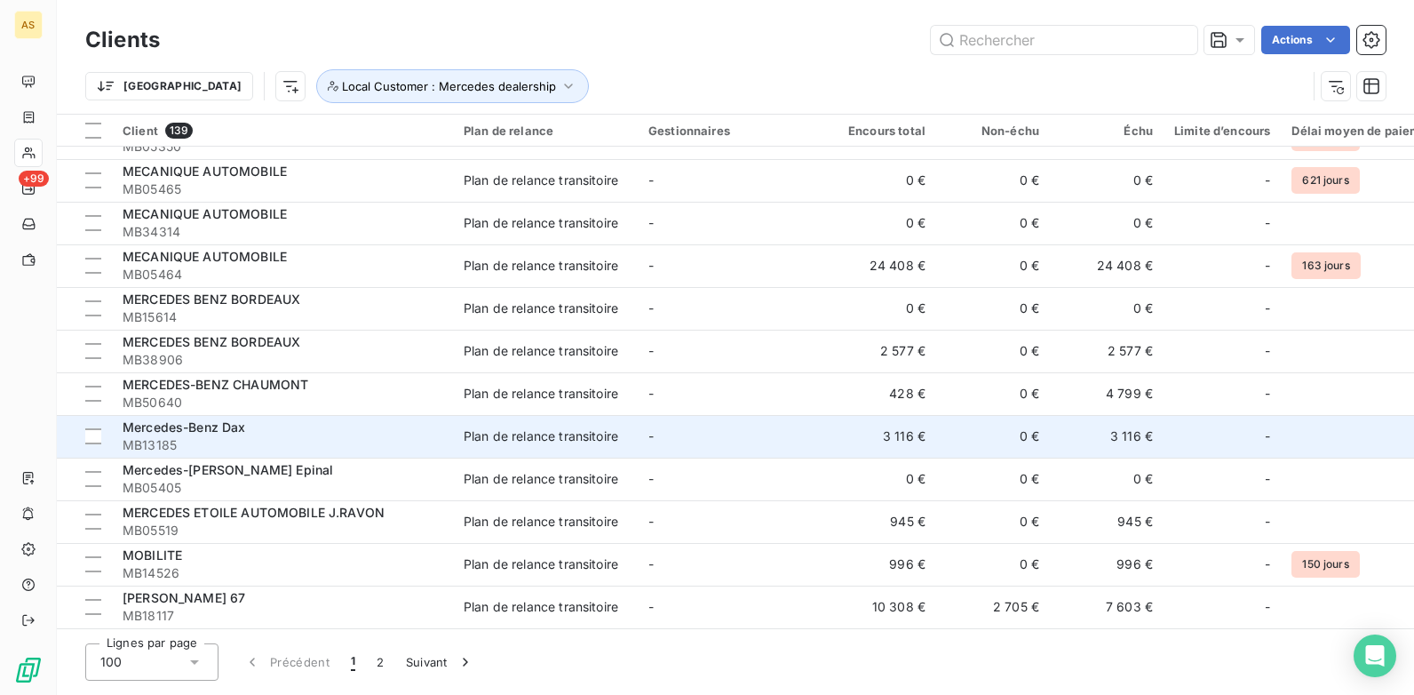
click at [1090, 425] on td "3 116 €" at bounding box center [1107, 436] width 114 height 43
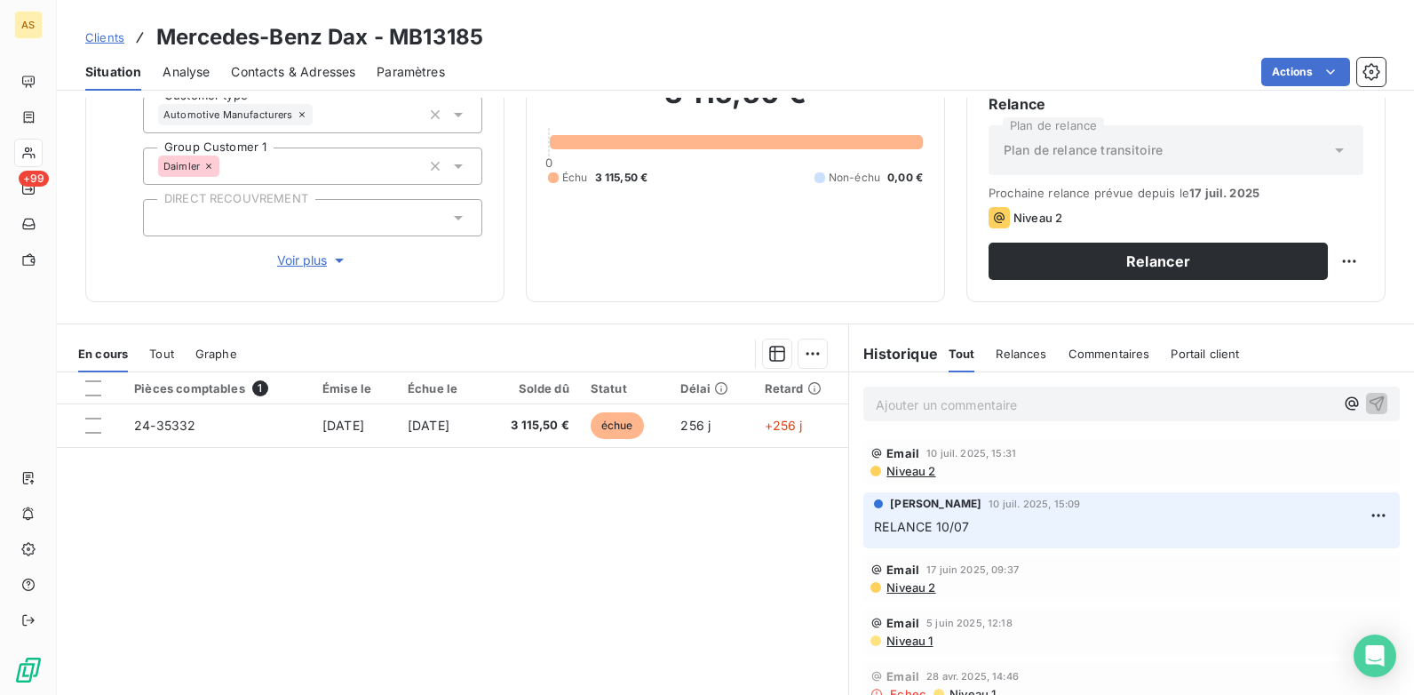
scroll to position [178, 0]
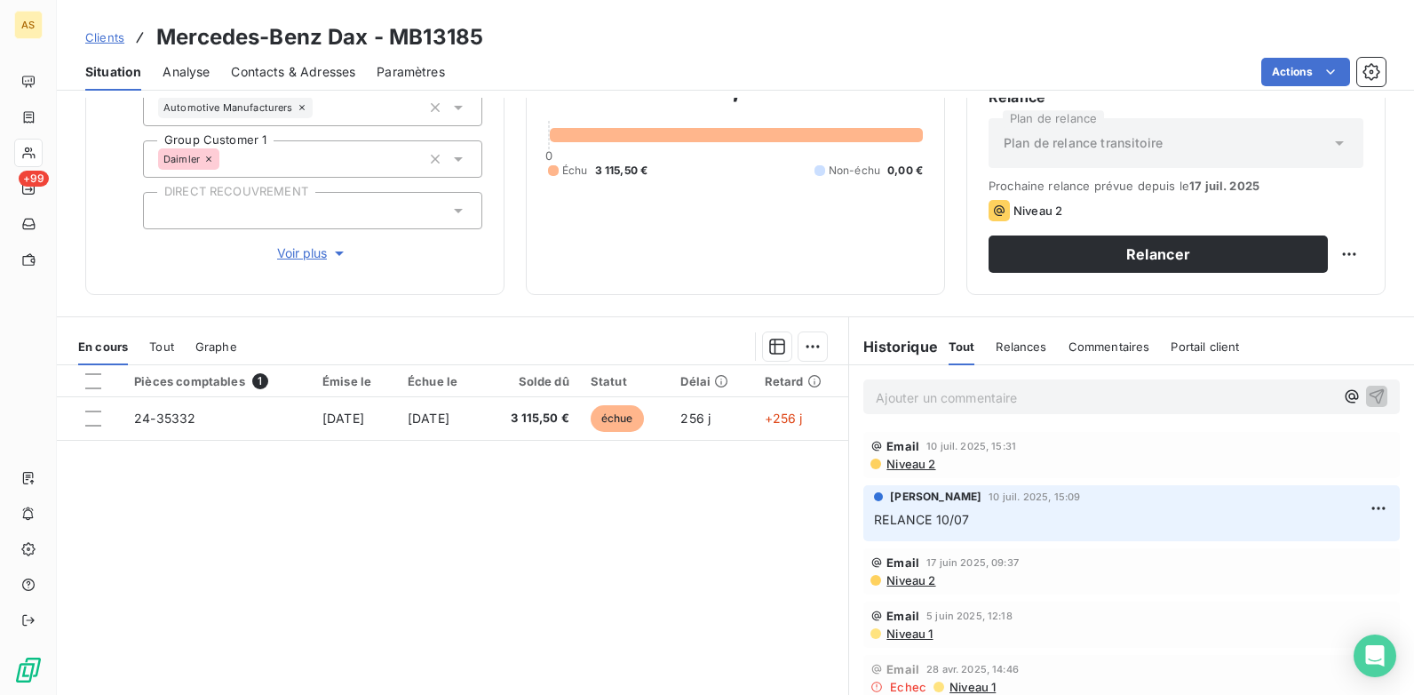
click at [899, 460] on span "Niveau 2" at bounding box center [910, 464] width 51 height 14
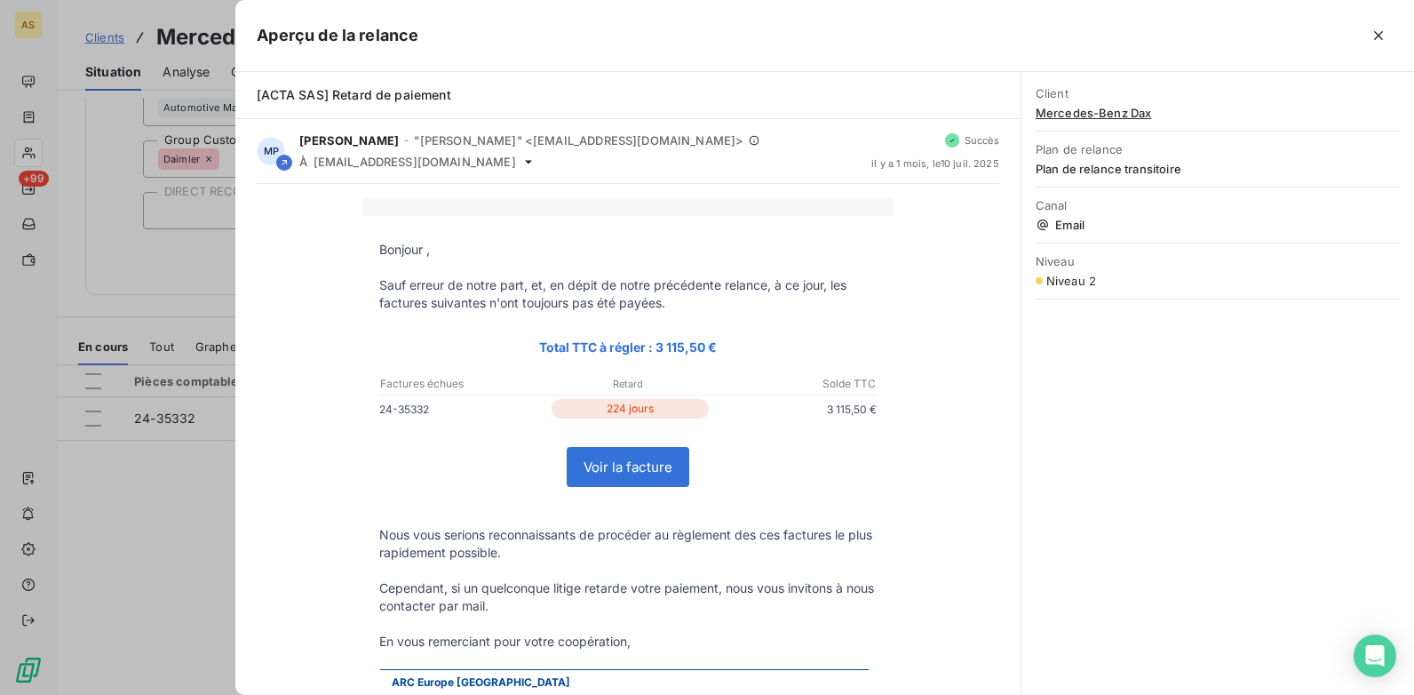
click at [211, 500] on div at bounding box center [707, 347] width 1414 height 695
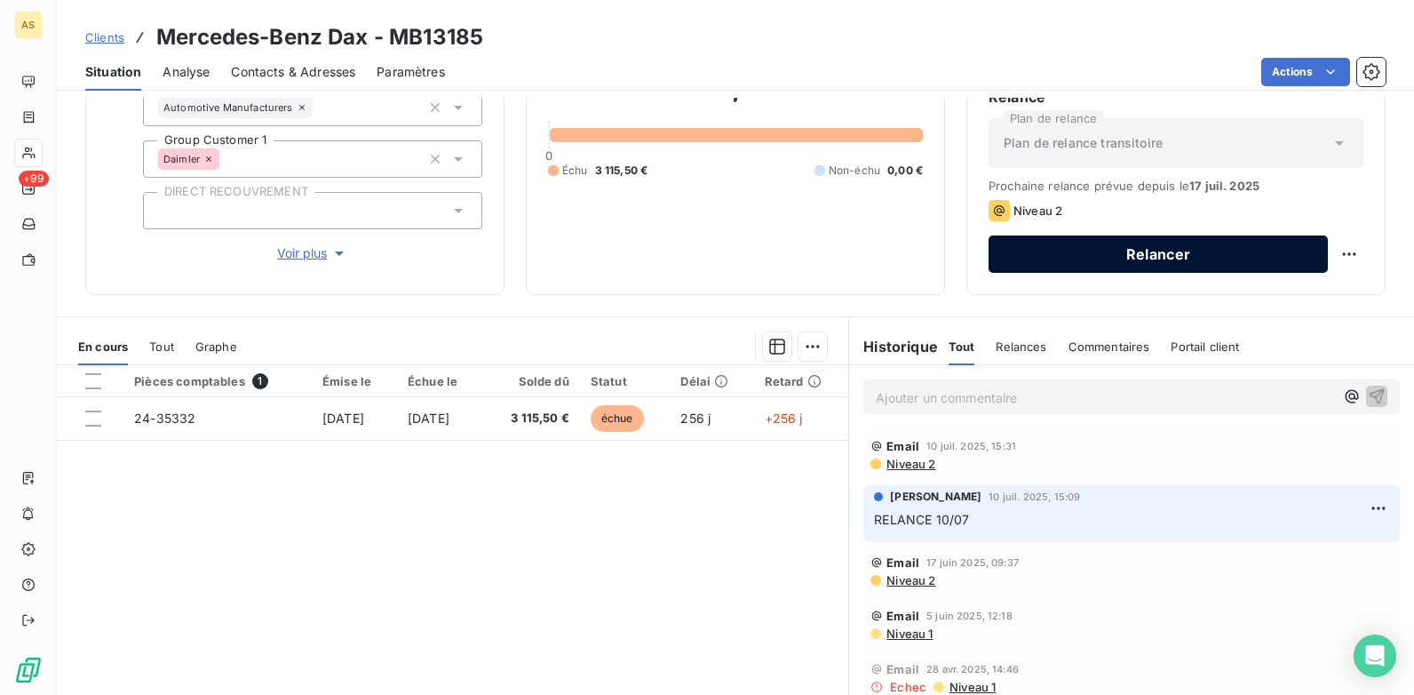
click at [1018, 266] on button "Relancer" at bounding box center [1158, 253] width 339 height 37
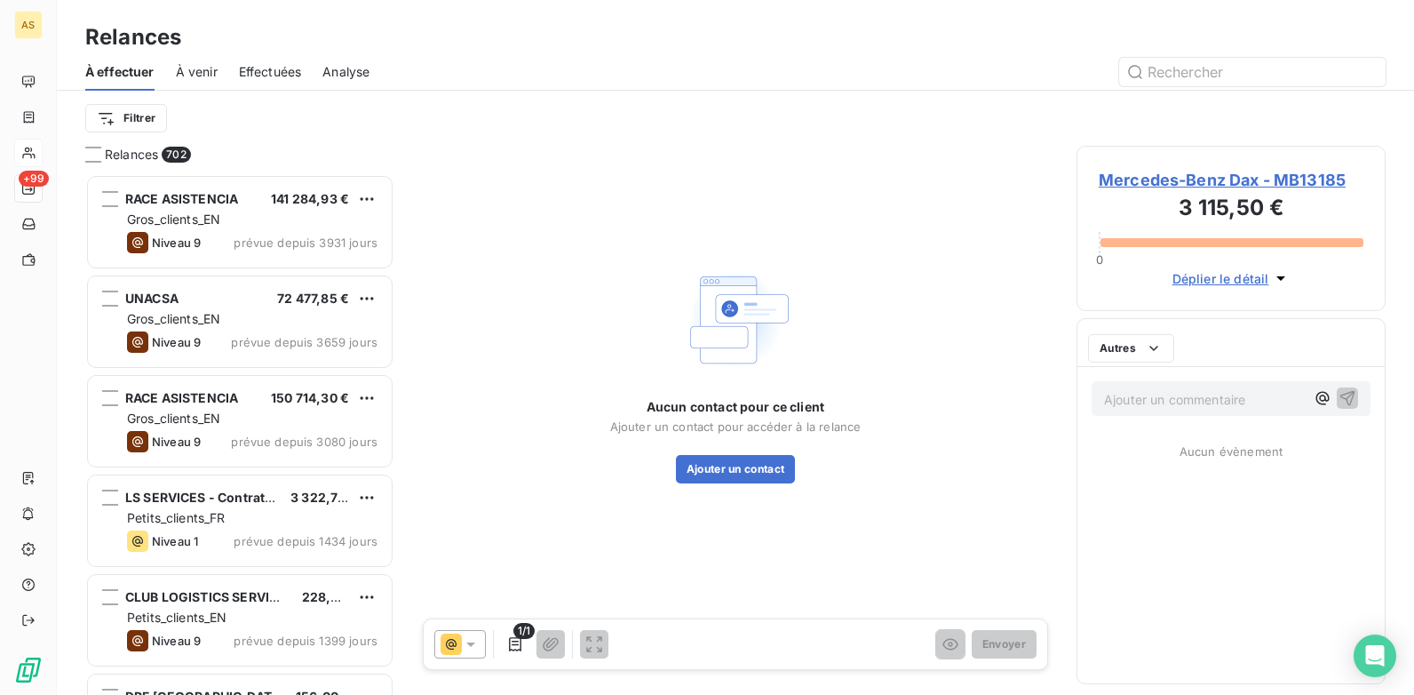
scroll to position [507, 296]
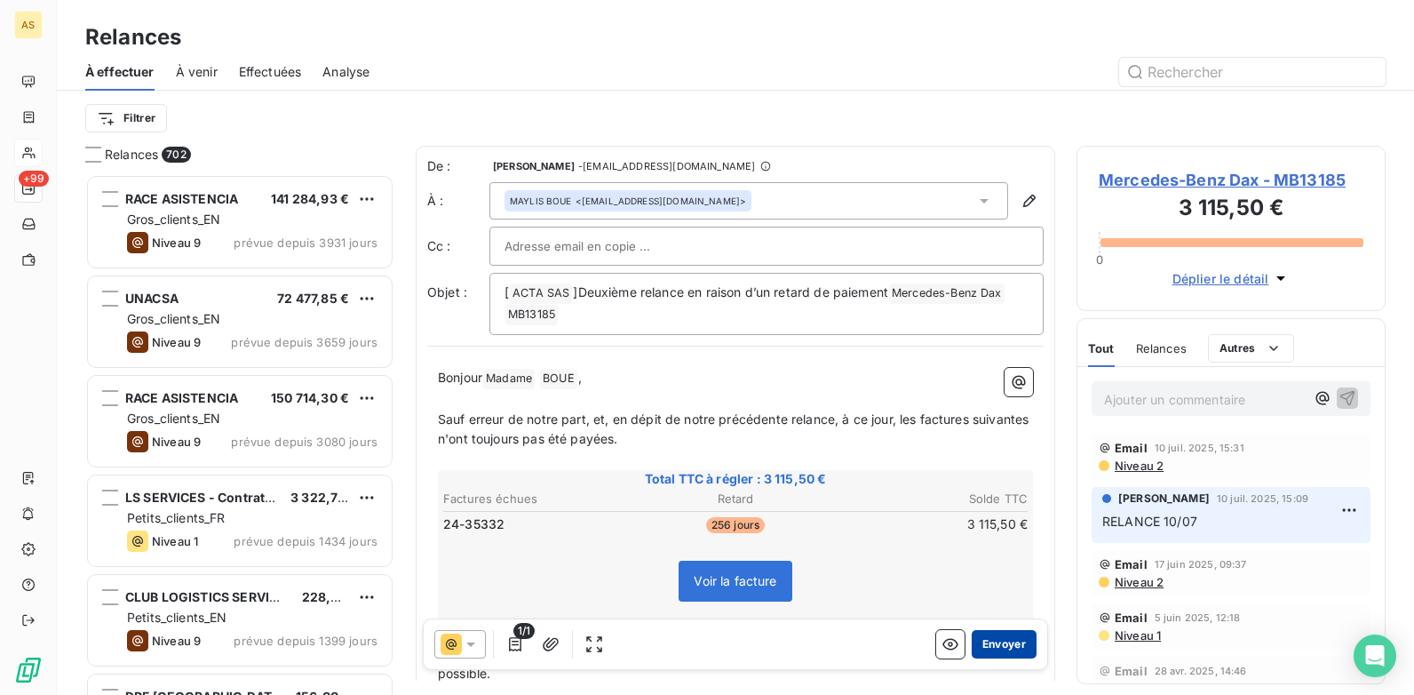
click at [1010, 638] on button "Envoyer" at bounding box center [1004, 644] width 65 height 28
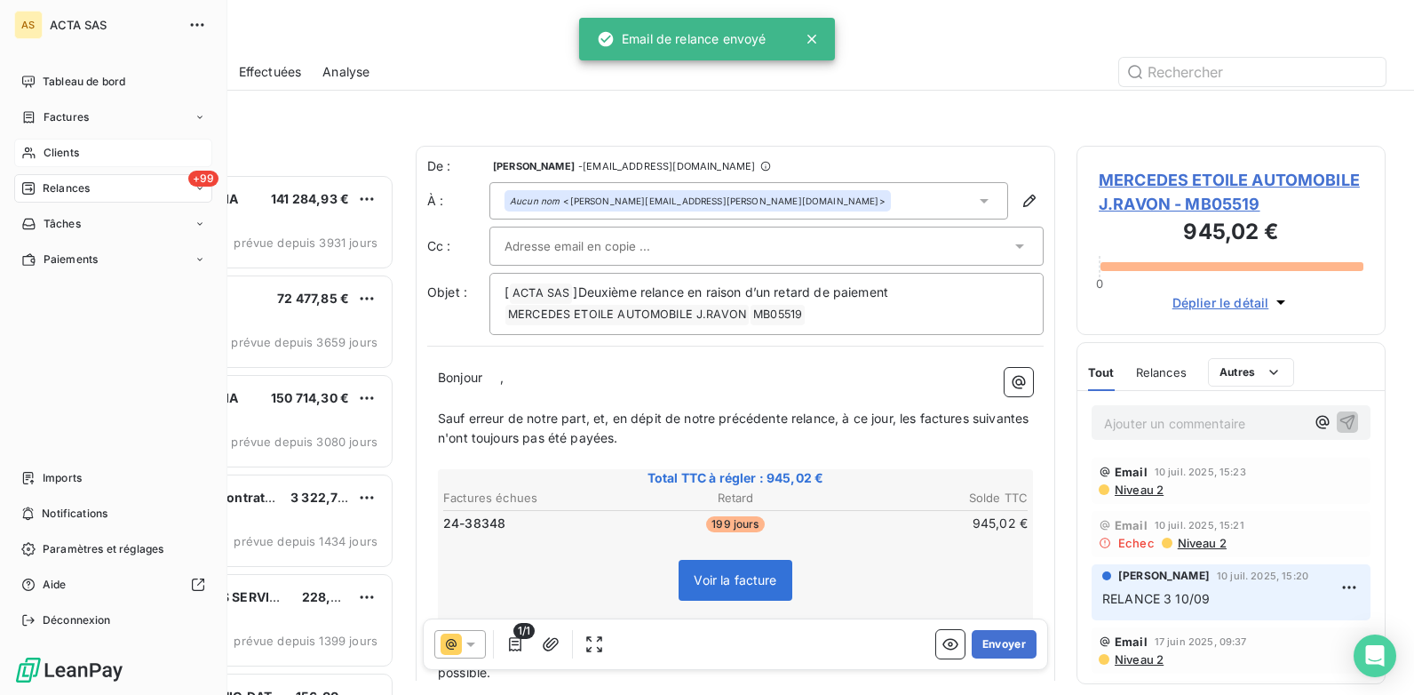
click at [67, 155] on span "Clients" at bounding box center [62, 153] width 36 height 16
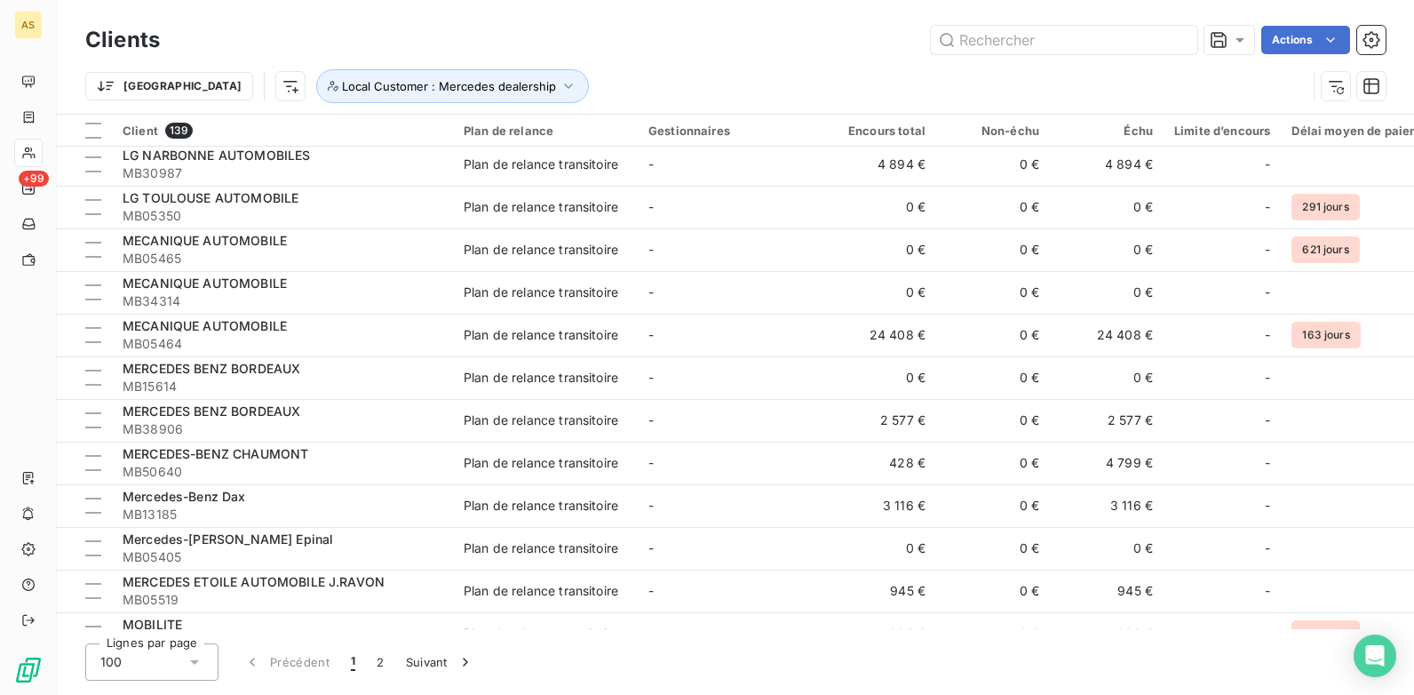
scroll to position [3789, 0]
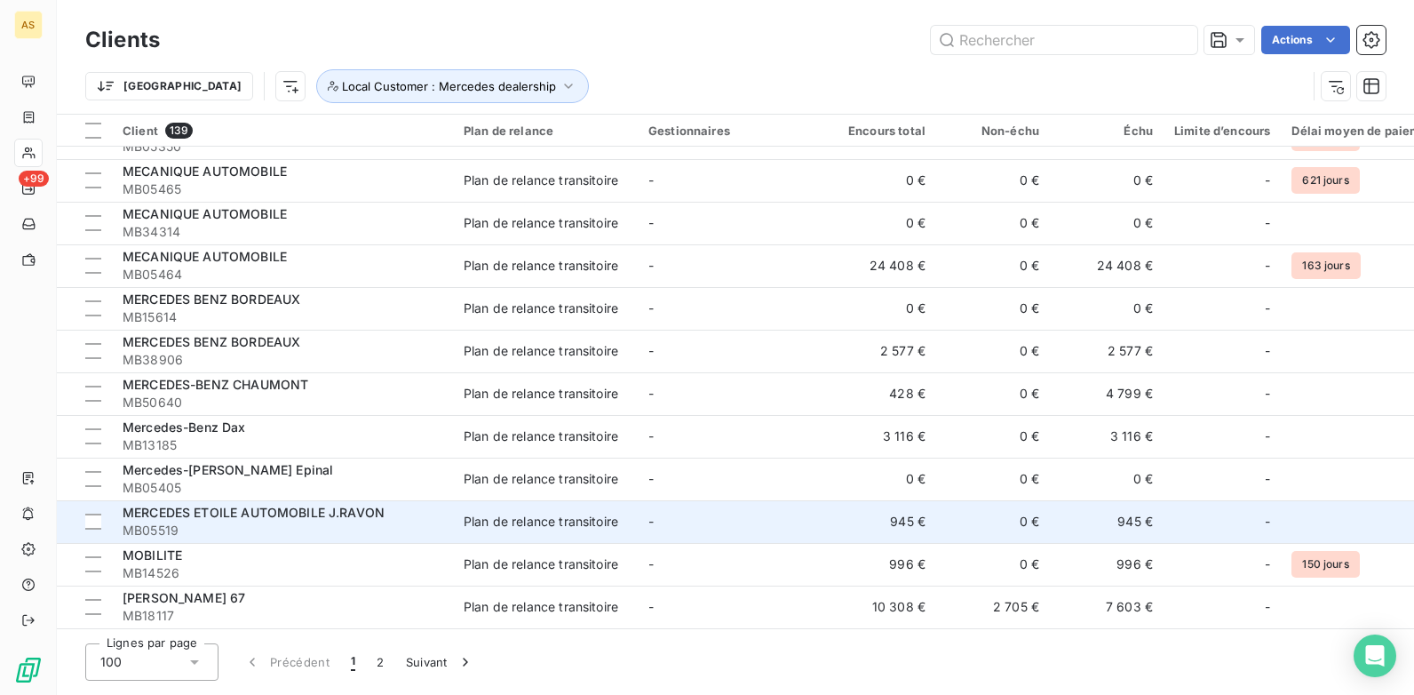
click at [1123, 519] on td "945 €" at bounding box center [1107, 521] width 114 height 43
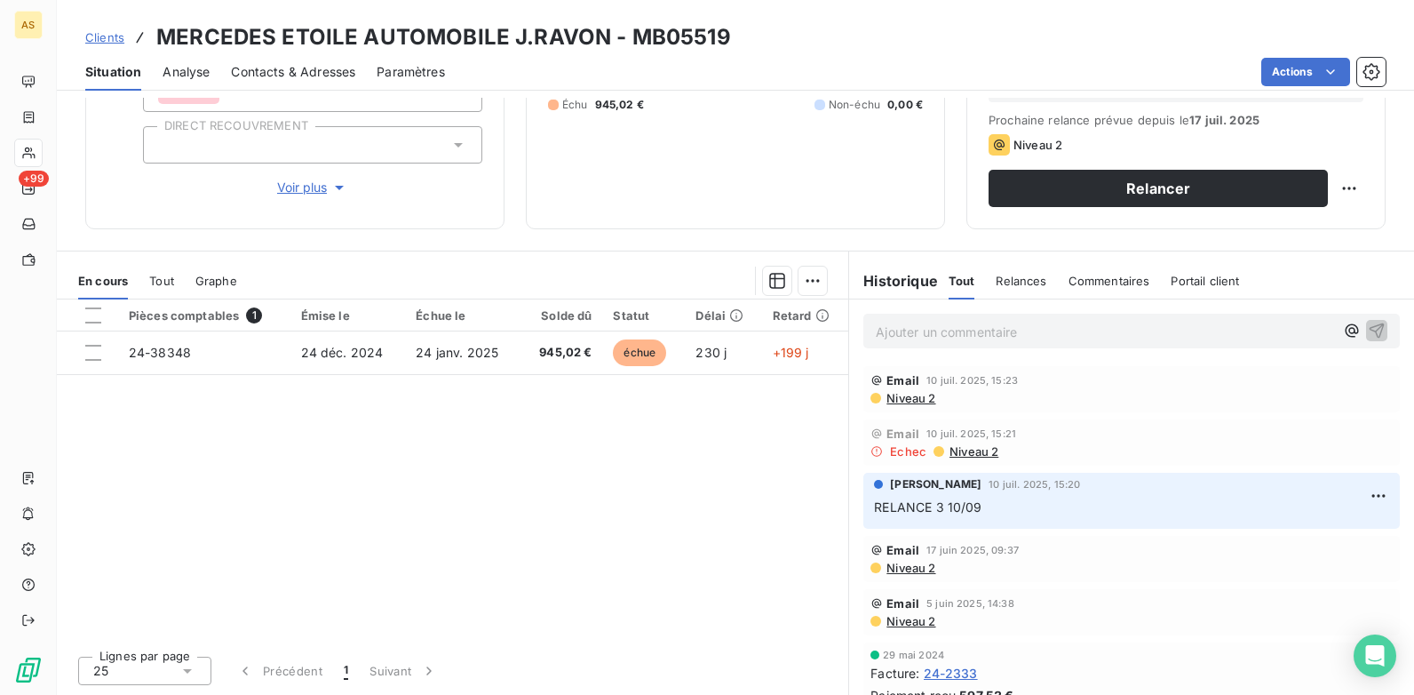
scroll to position [155, 0]
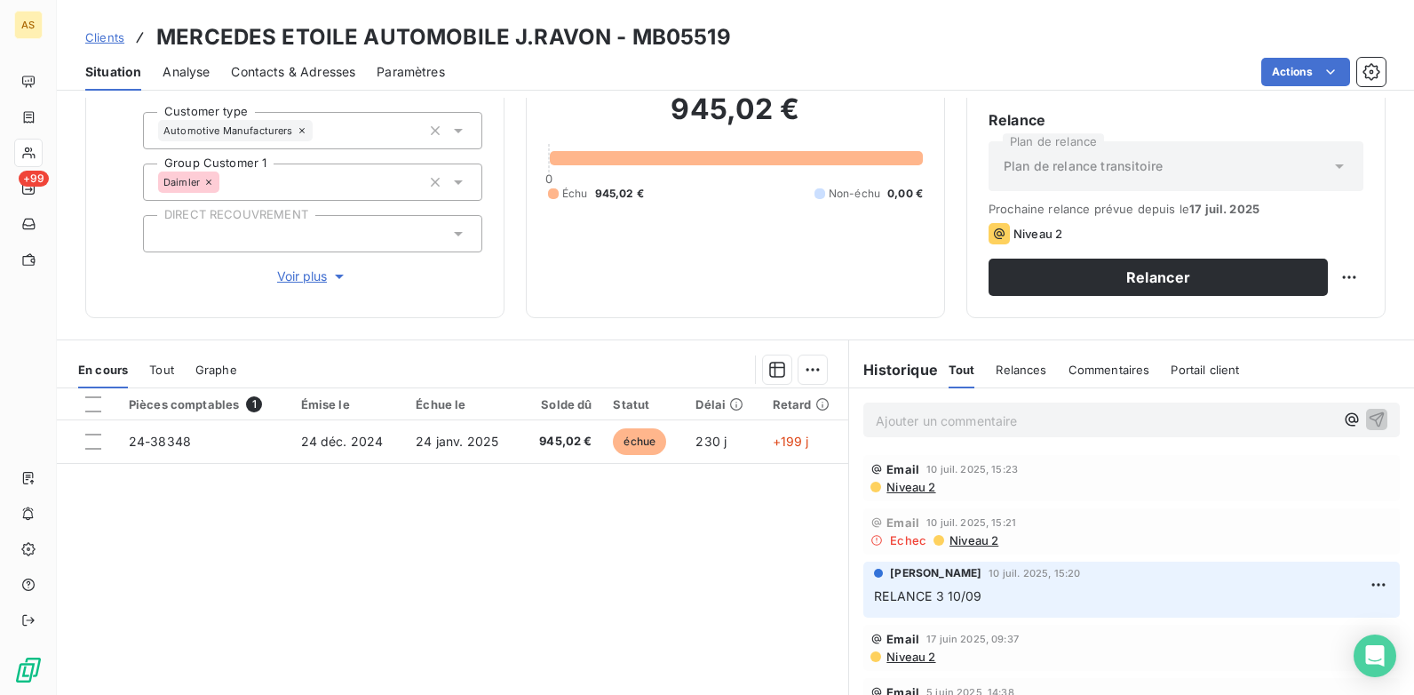
click at [912, 485] on span "Niveau 2" at bounding box center [910, 487] width 51 height 14
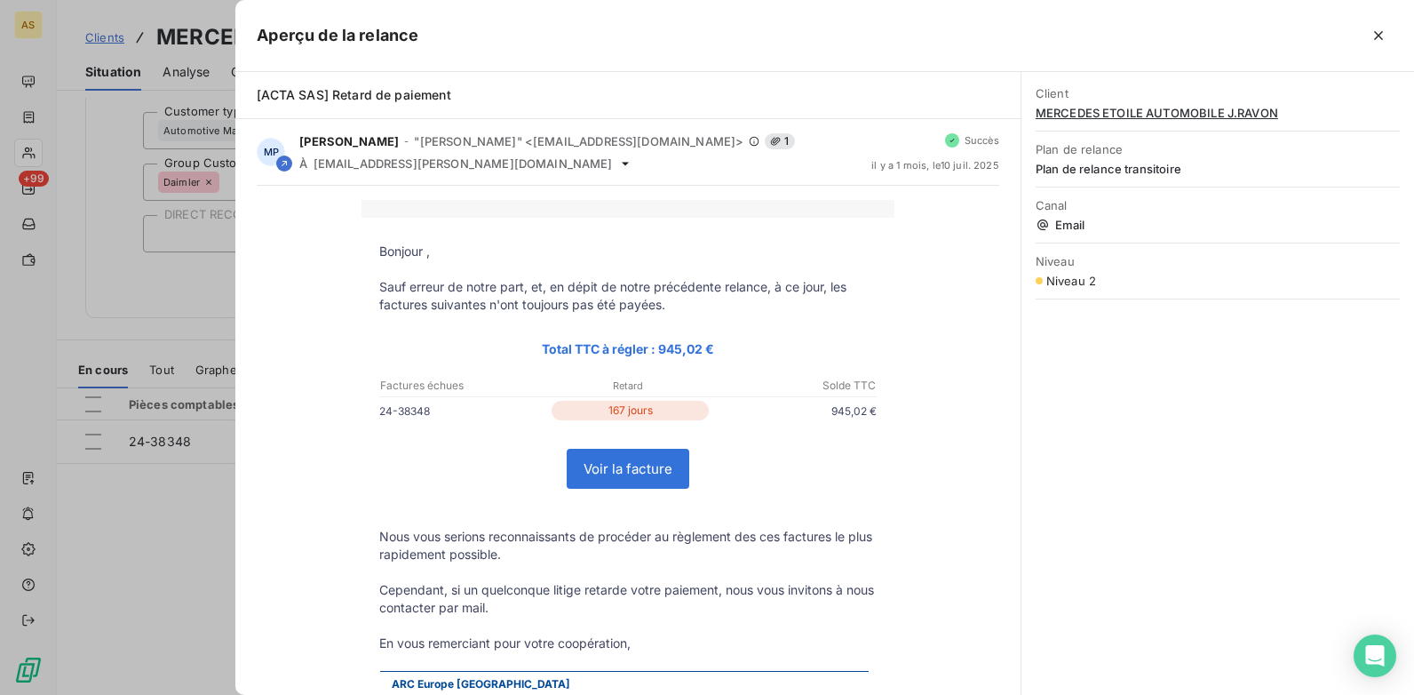
click at [185, 537] on div at bounding box center [707, 347] width 1414 height 695
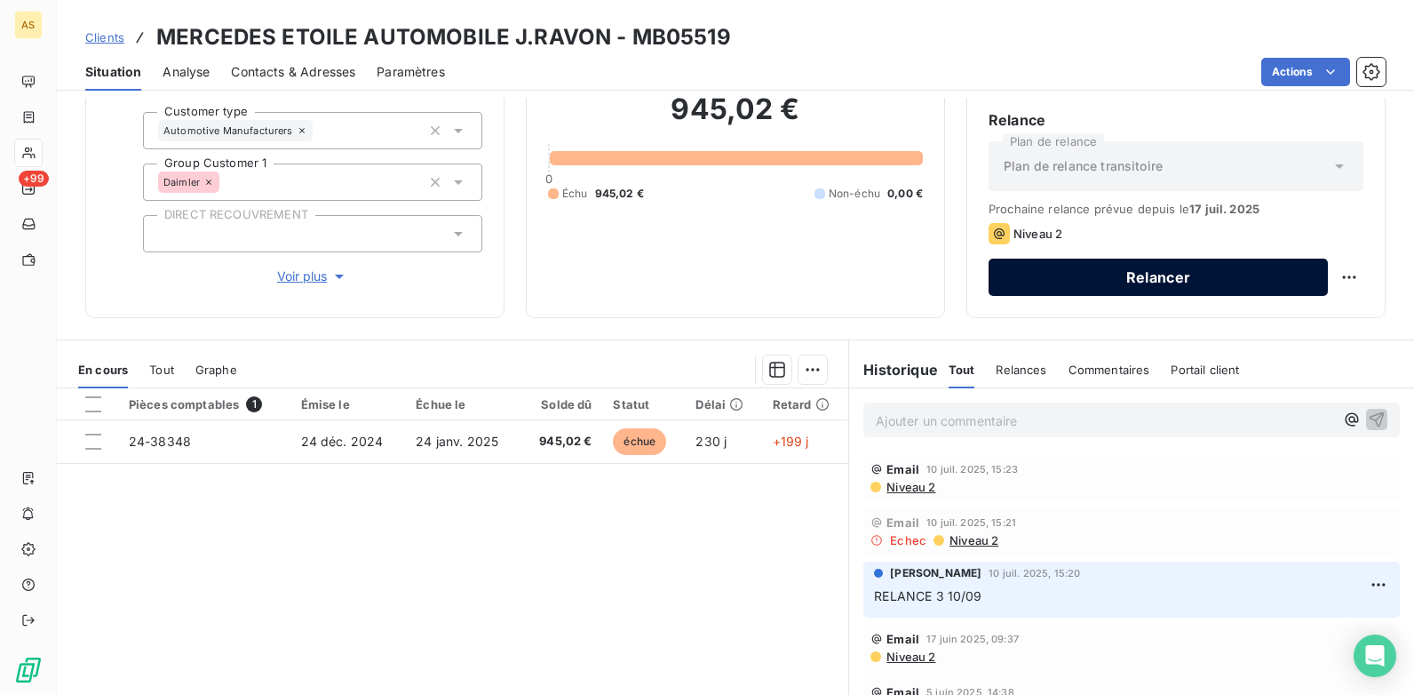
click at [998, 283] on button "Relancer" at bounding box center [1158, 276] width 339 height 37
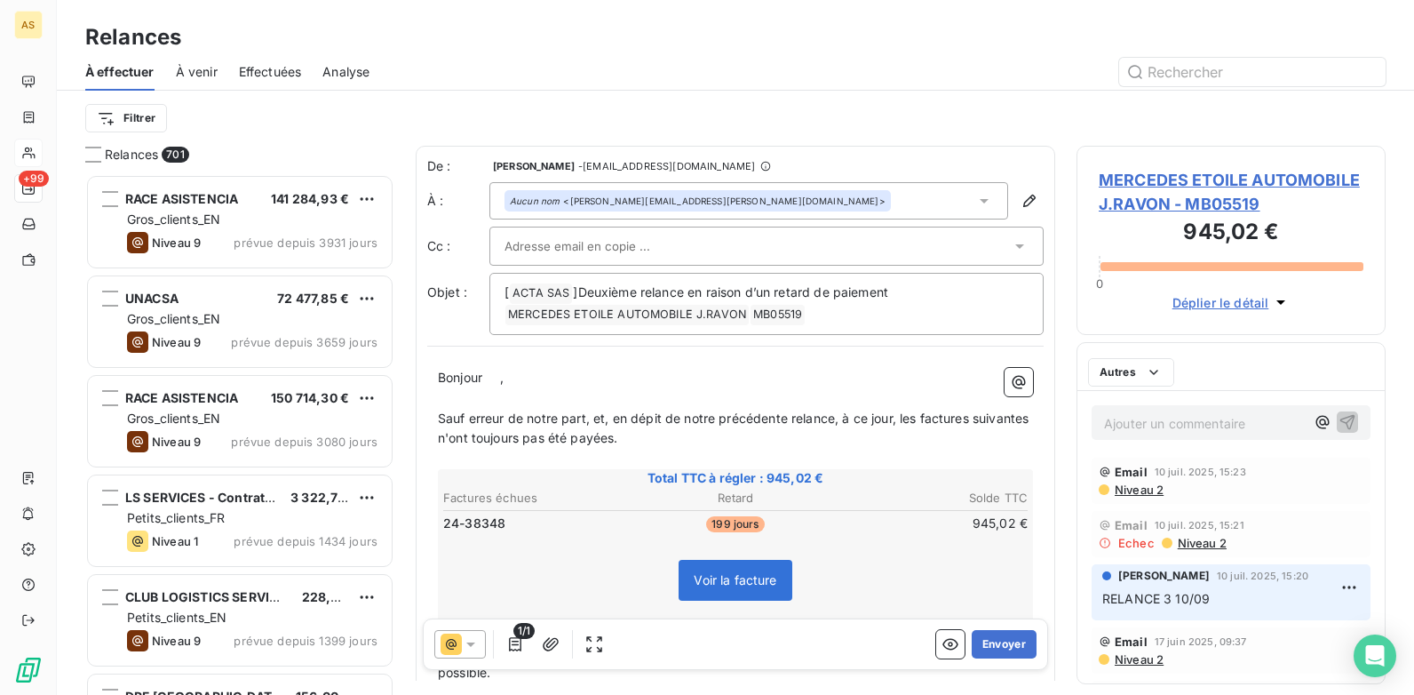
scroll to position [507, 296]
click at [990, 640] on button "Envoyer" at bounding box center [1004, 644] width 65 height 28
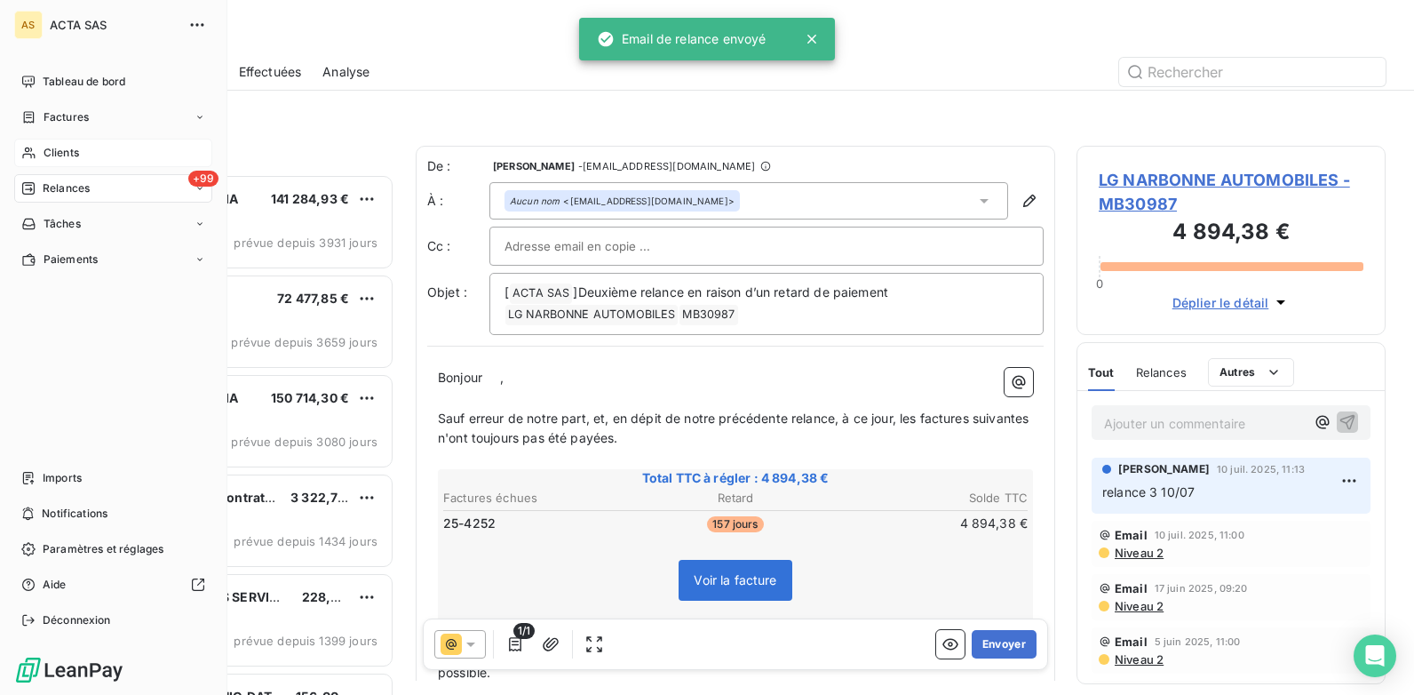
click at [76, 158] on span "Clients" at bounding box center [62, 153] width 36 height 16
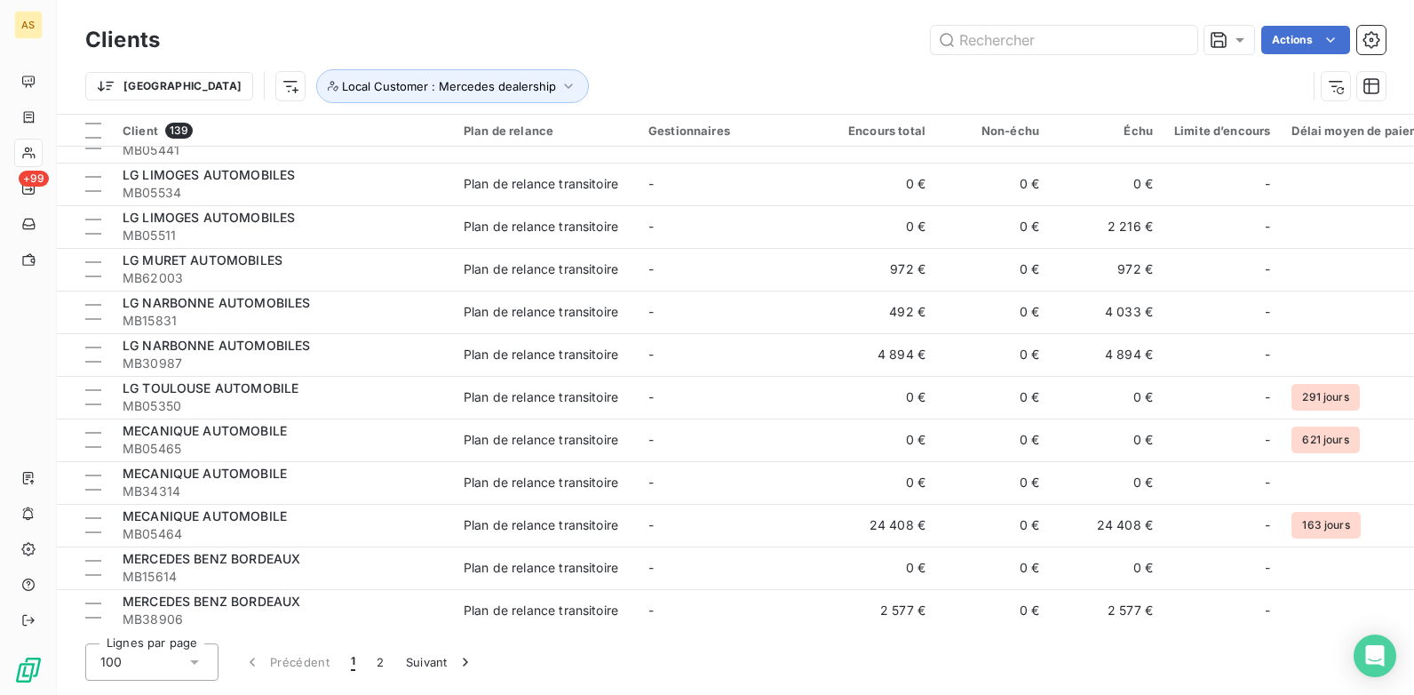
scroll to position [3789, 0]
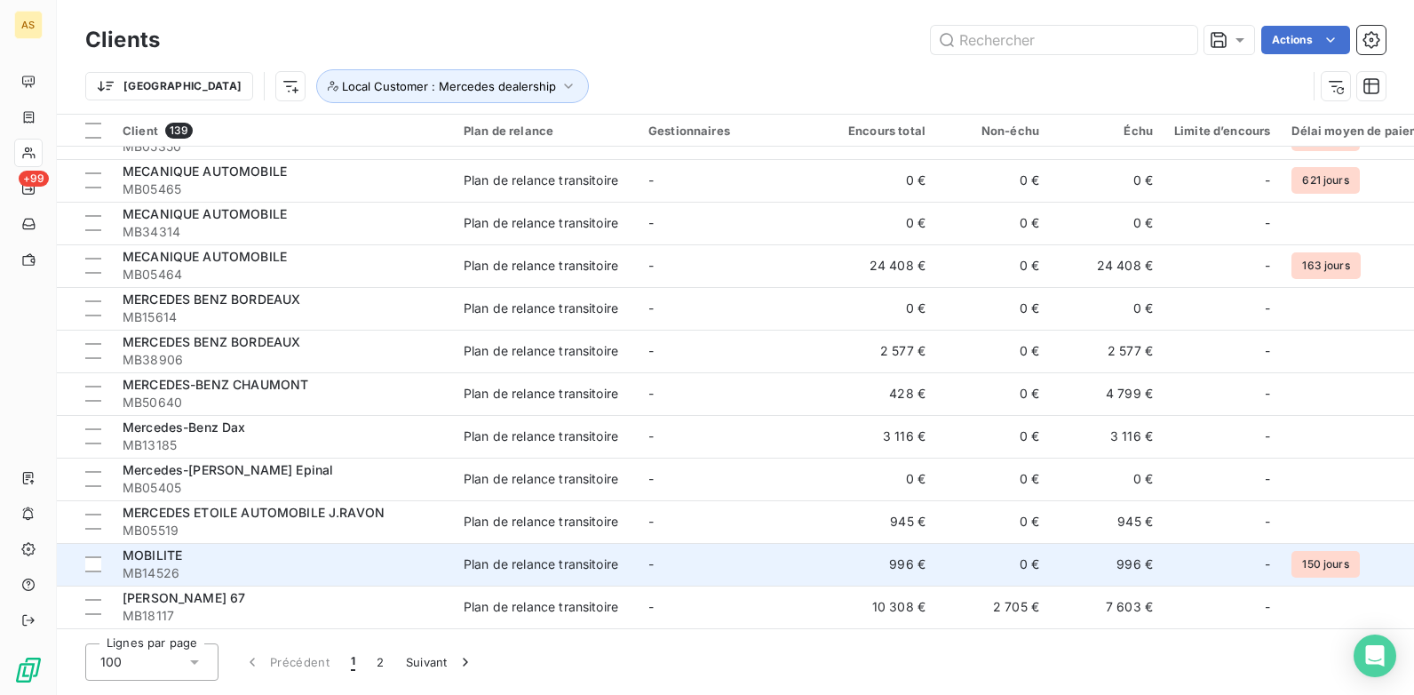
click at [1125, 549] on td "996 €" at bounding box center [1107, 564] width 114 height 43
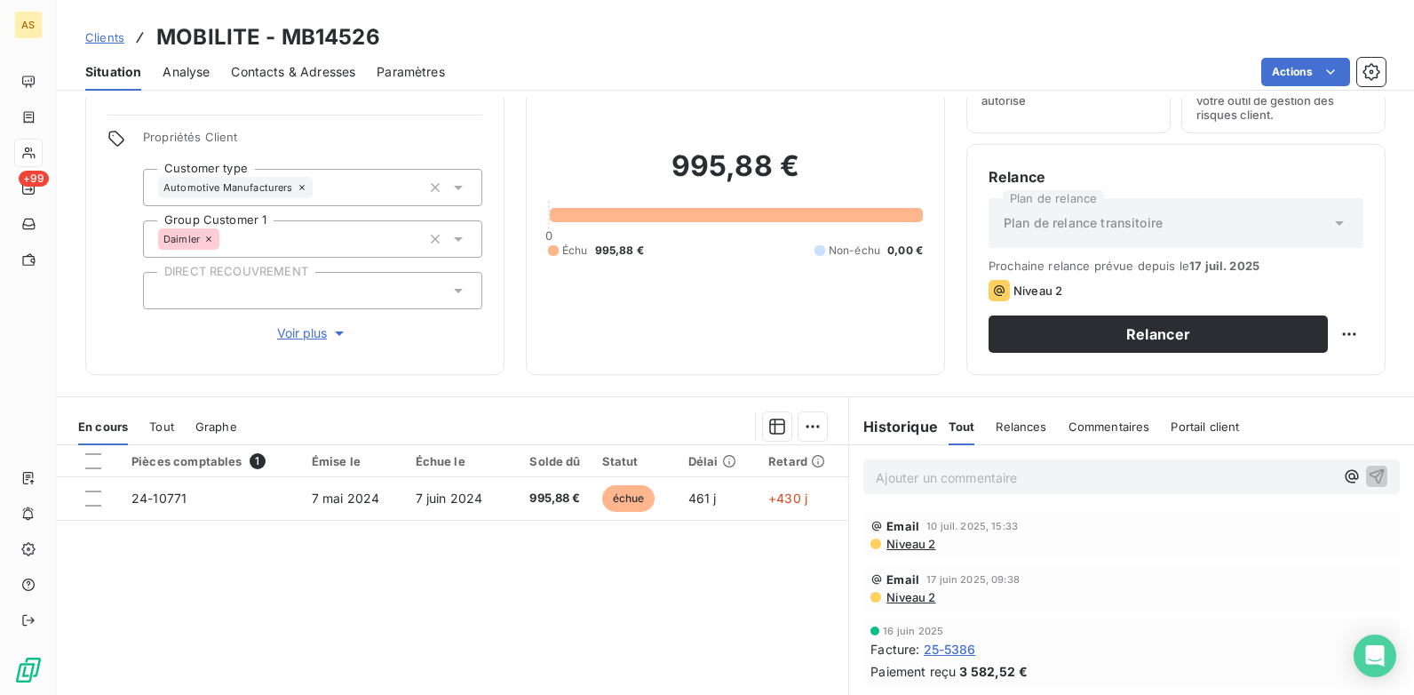
scroll to position [66, 0]
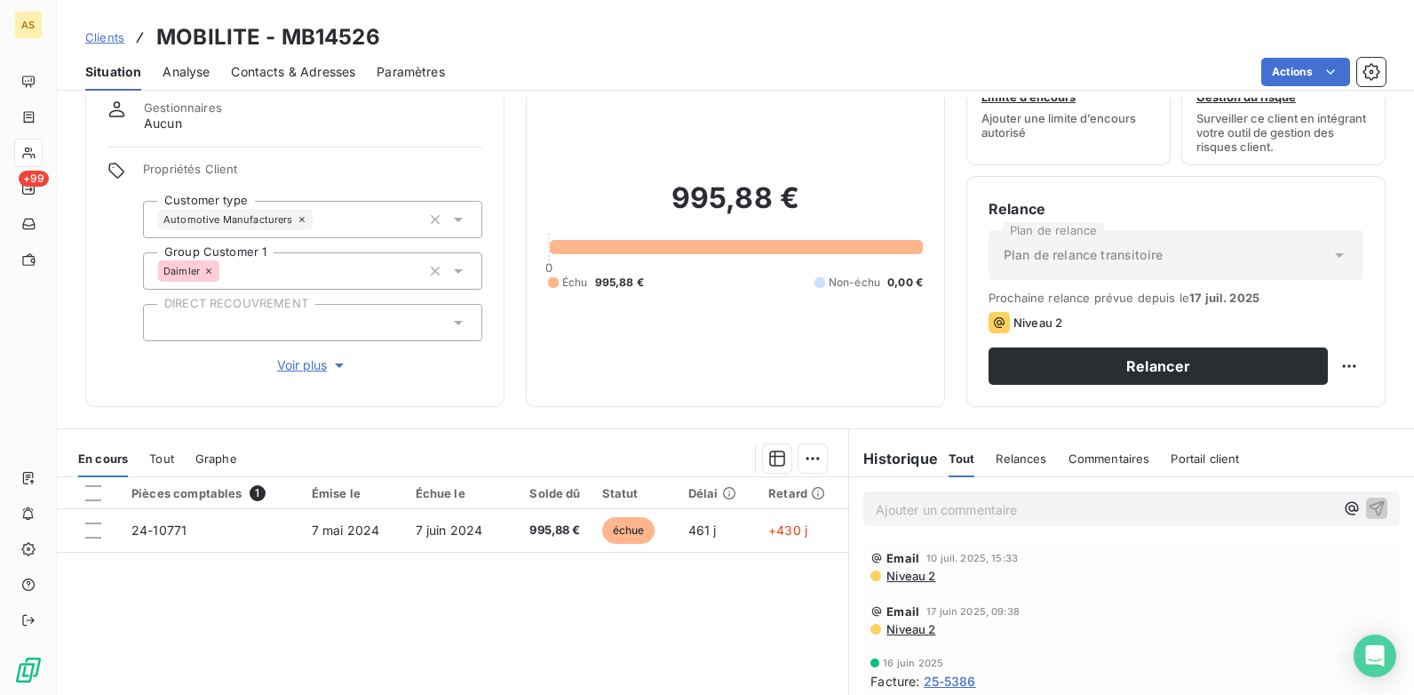
click at [301, 68] on span "Contacts & Adresses" at bounding box center [293, 72] width 124 height 18
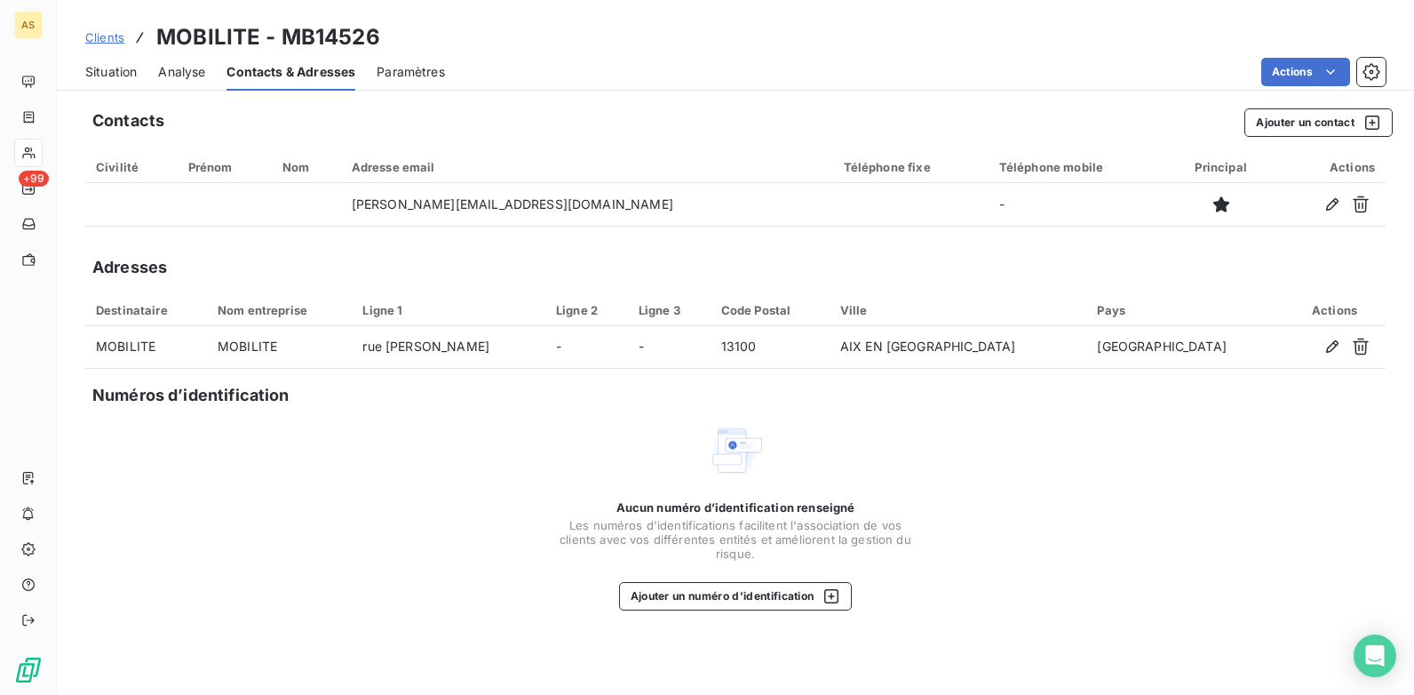
click at [114, 72] on span "Situation" at bounding box center [111, 72] width 52 height 18
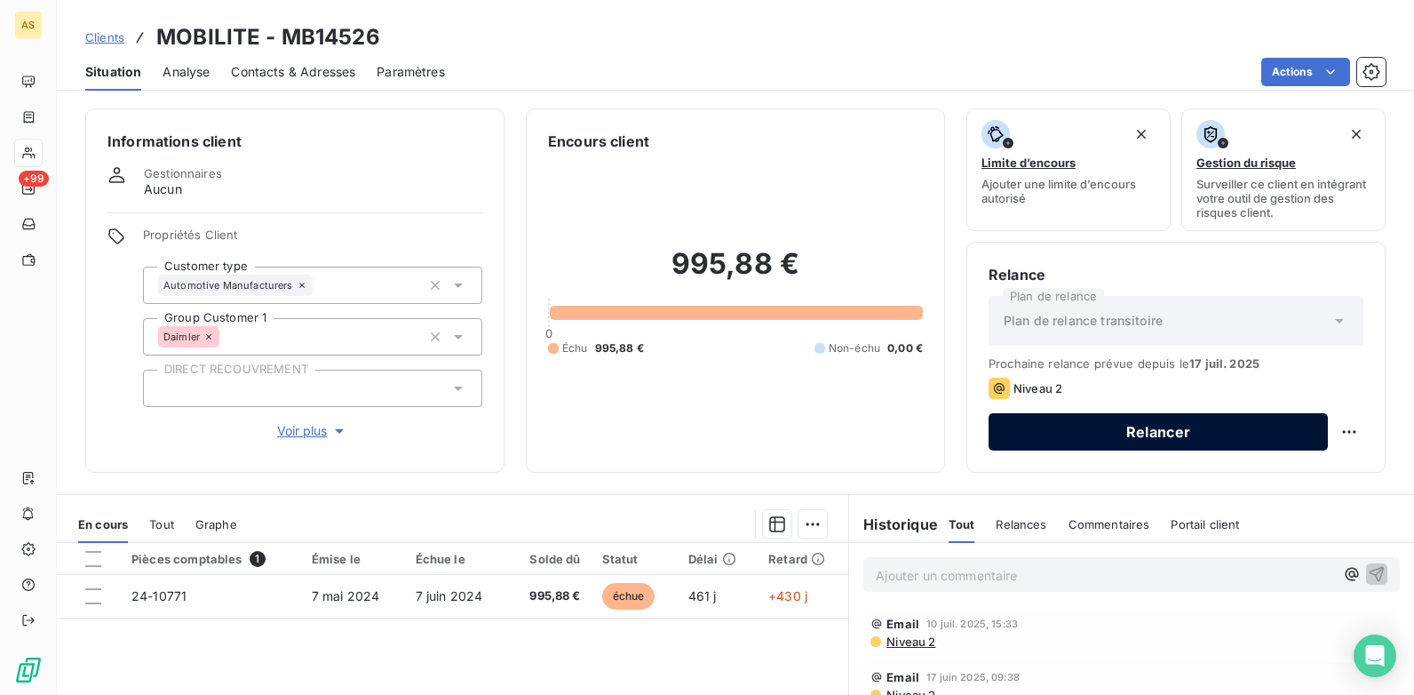
click at [1011, 421] on button "Relancer" at bounding box center [1158, 431] width 339 height 37
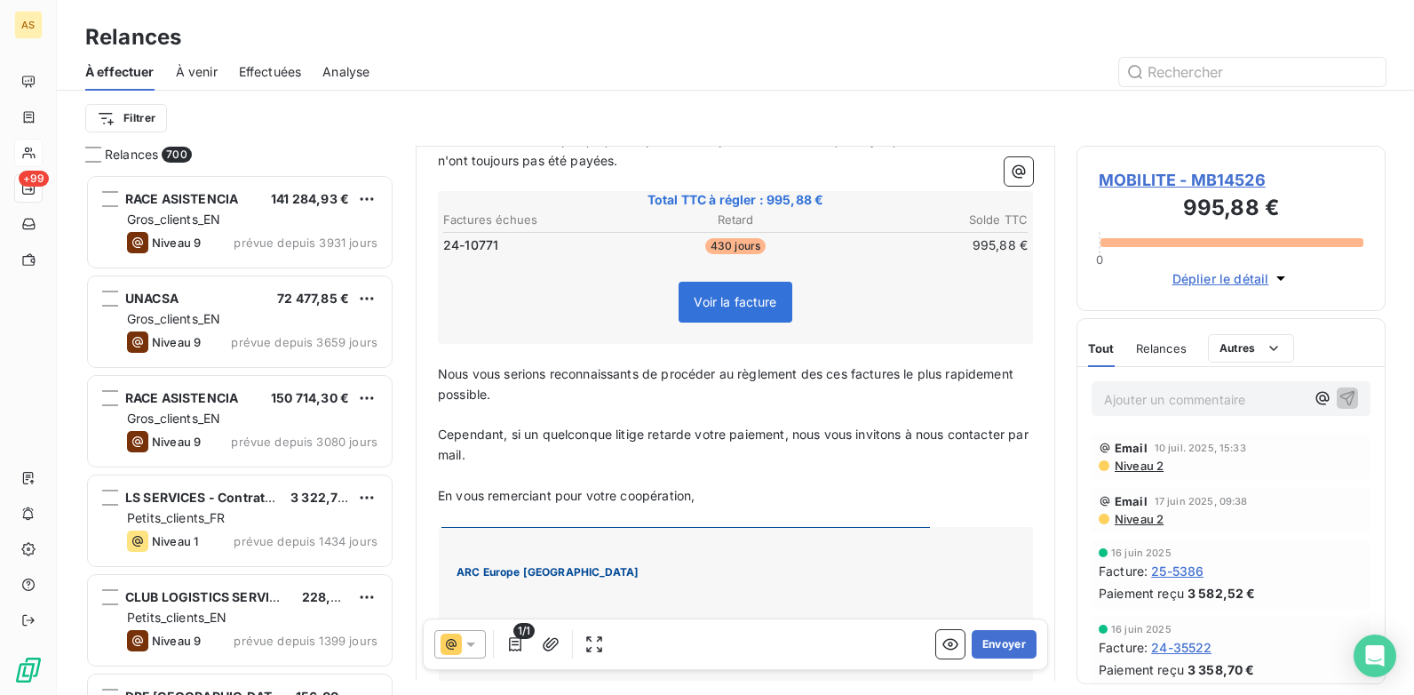
scroll to position [267, 0]
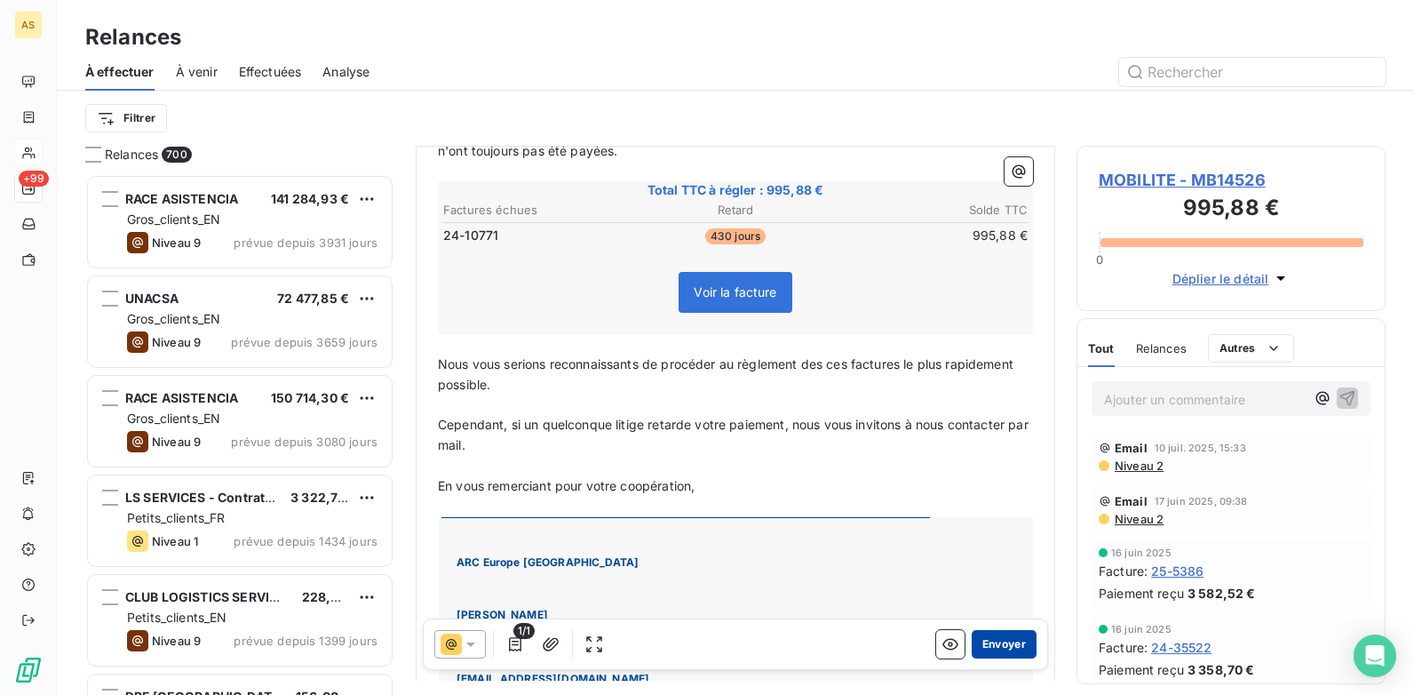
click at [1001, 652] on button "Envoyer" at bounding box center [1004, 644] width 65 height 28
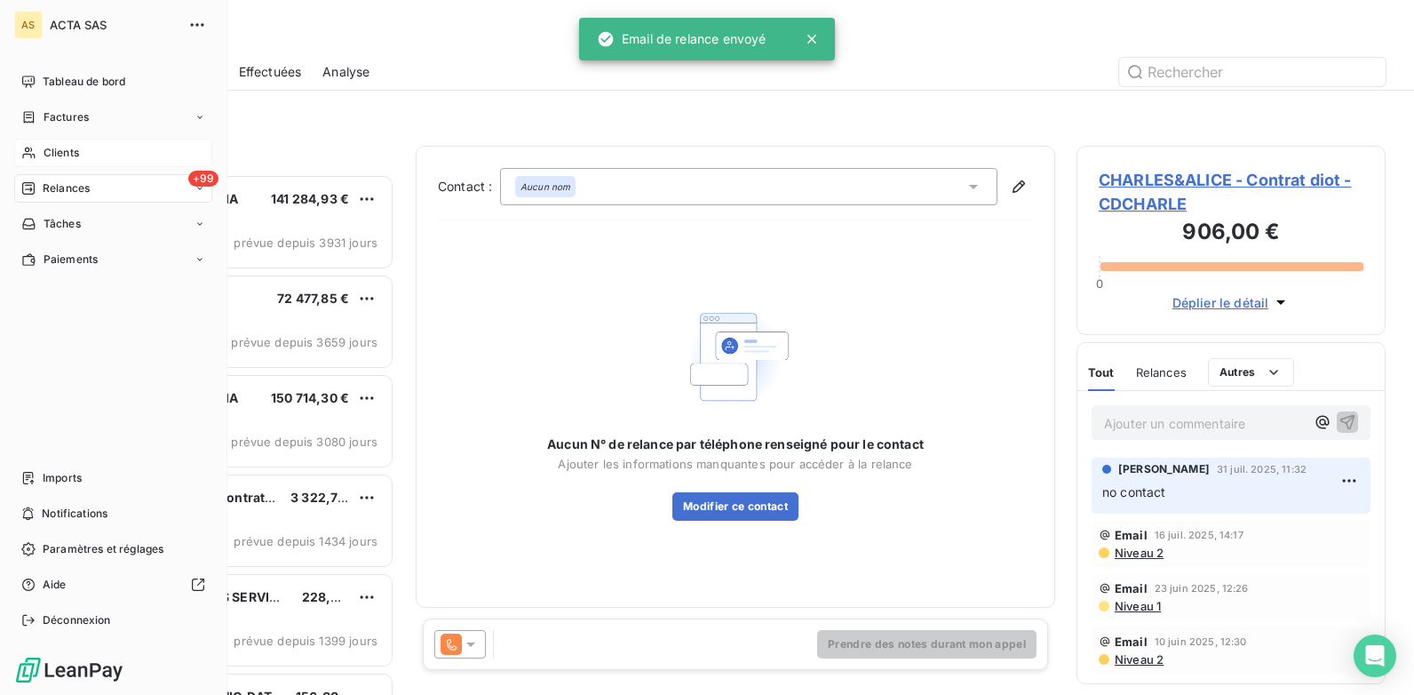
click at [49, 152] on span "Clients" at bounding box center [62, 153] width 36 height 16
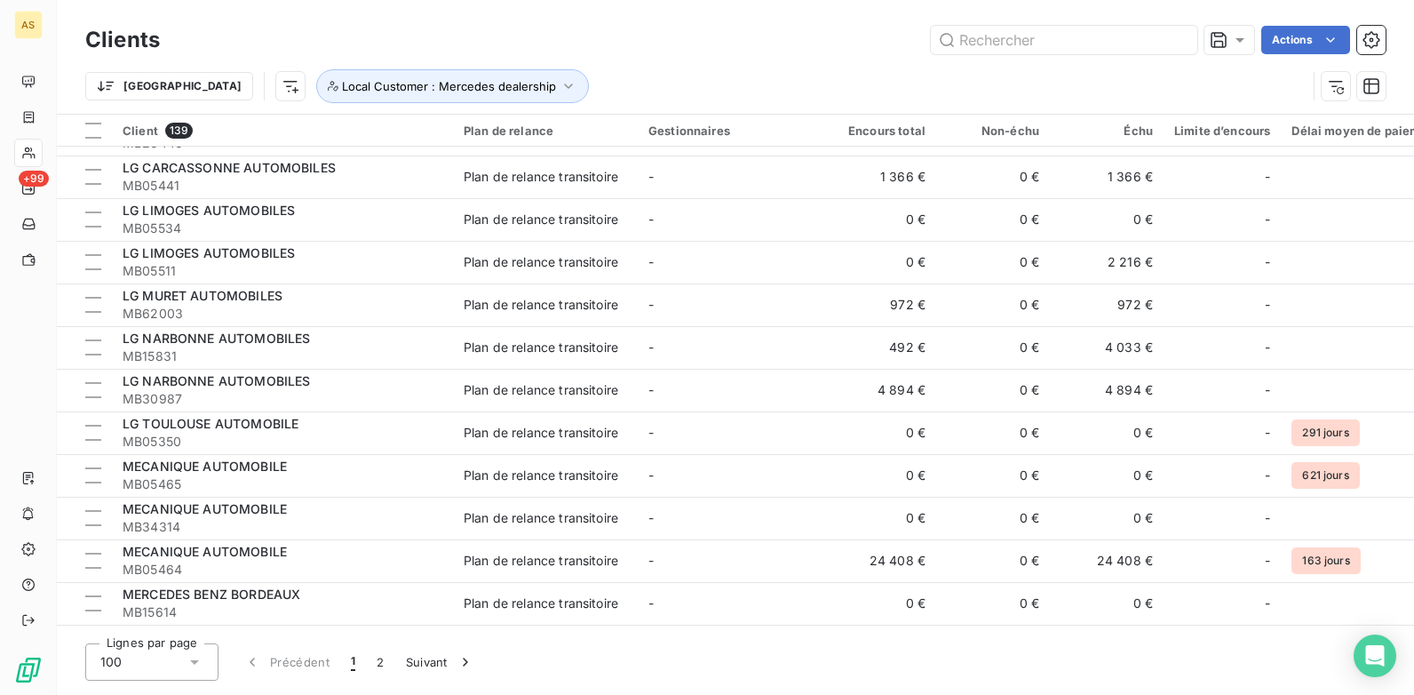
scroll to position [3789, 0]
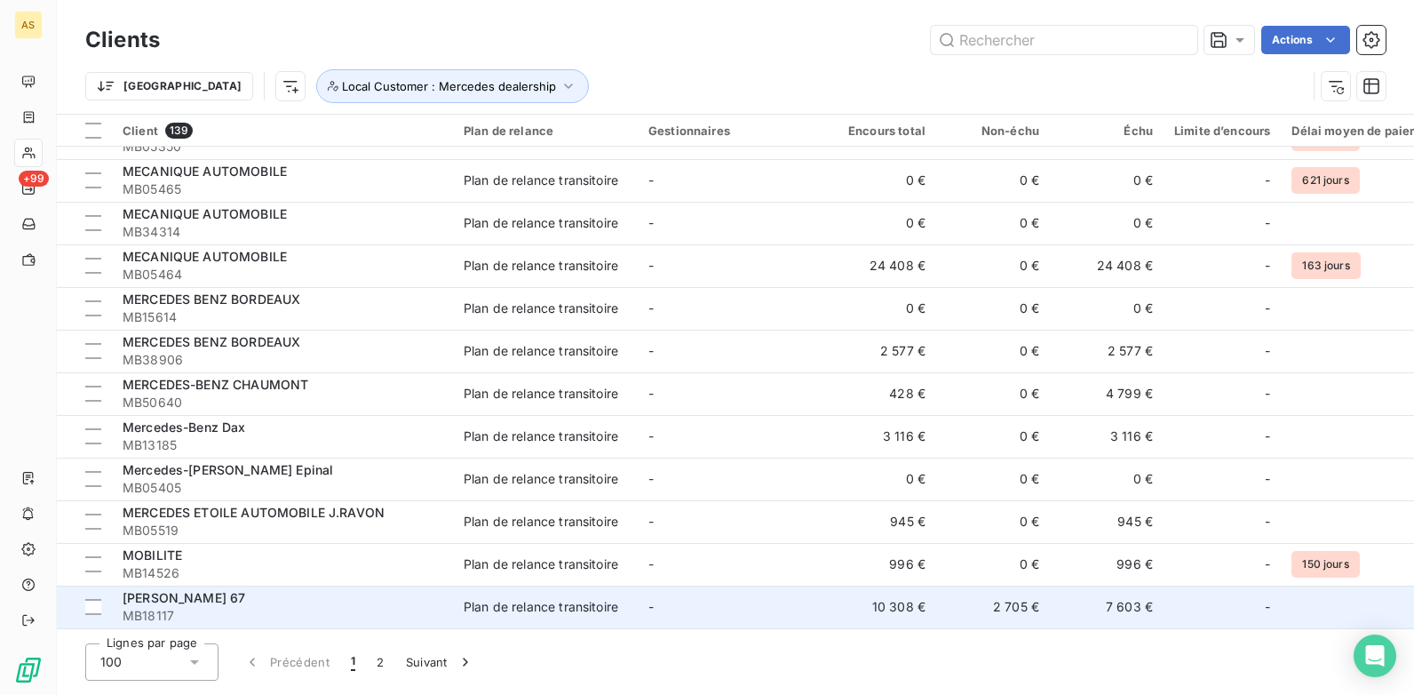
click at [1126, 602] on td "7 603 €" at bounding box center [1107, 606] width 114 height 43
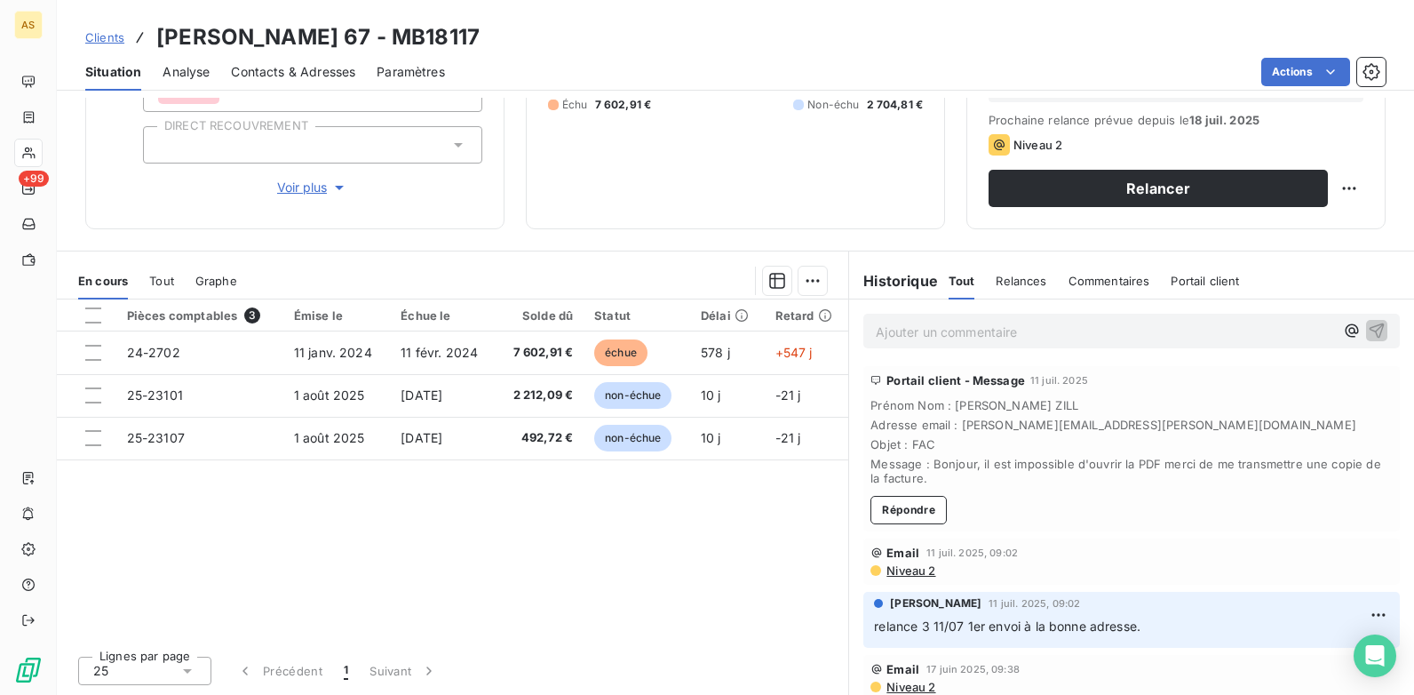
click at [908, 570] on span "Niveau 2" at bounding box center [910, 570] width 51 height 14
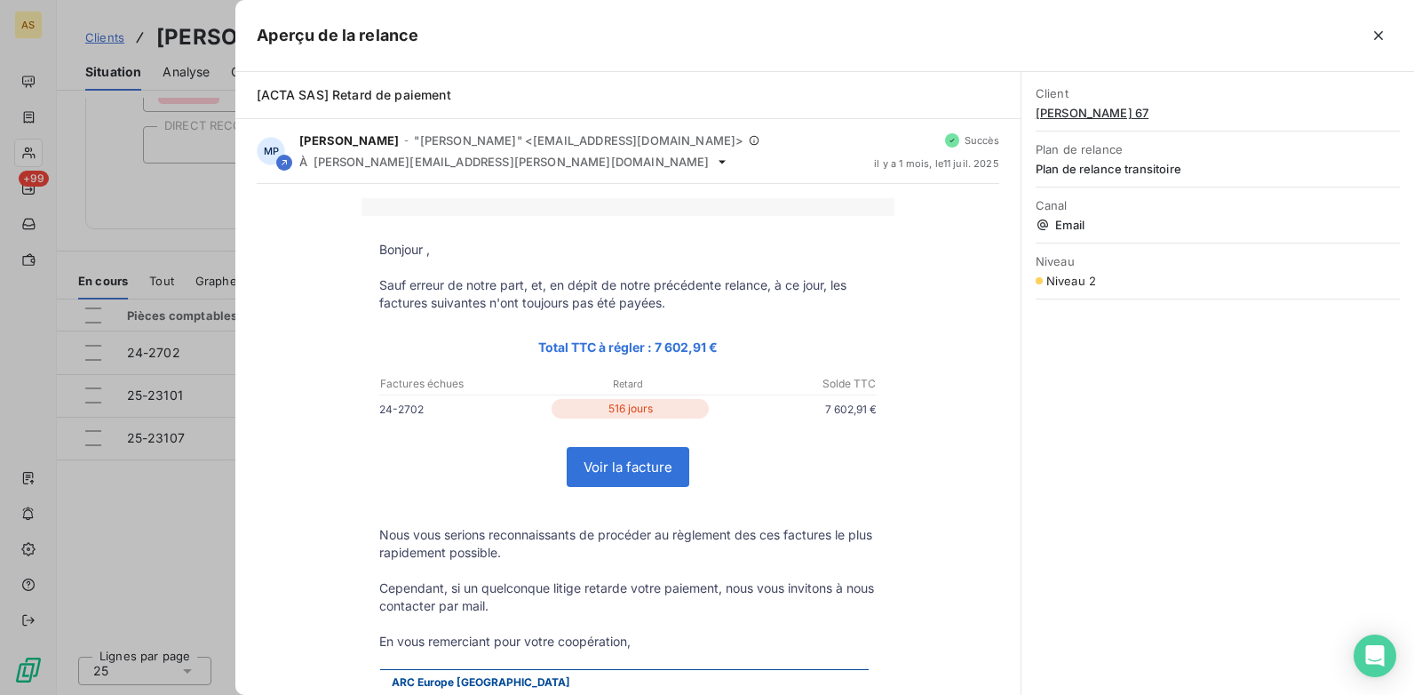
click at [195, 499] on div at bounding box center [707, 347] width 1414 height 695
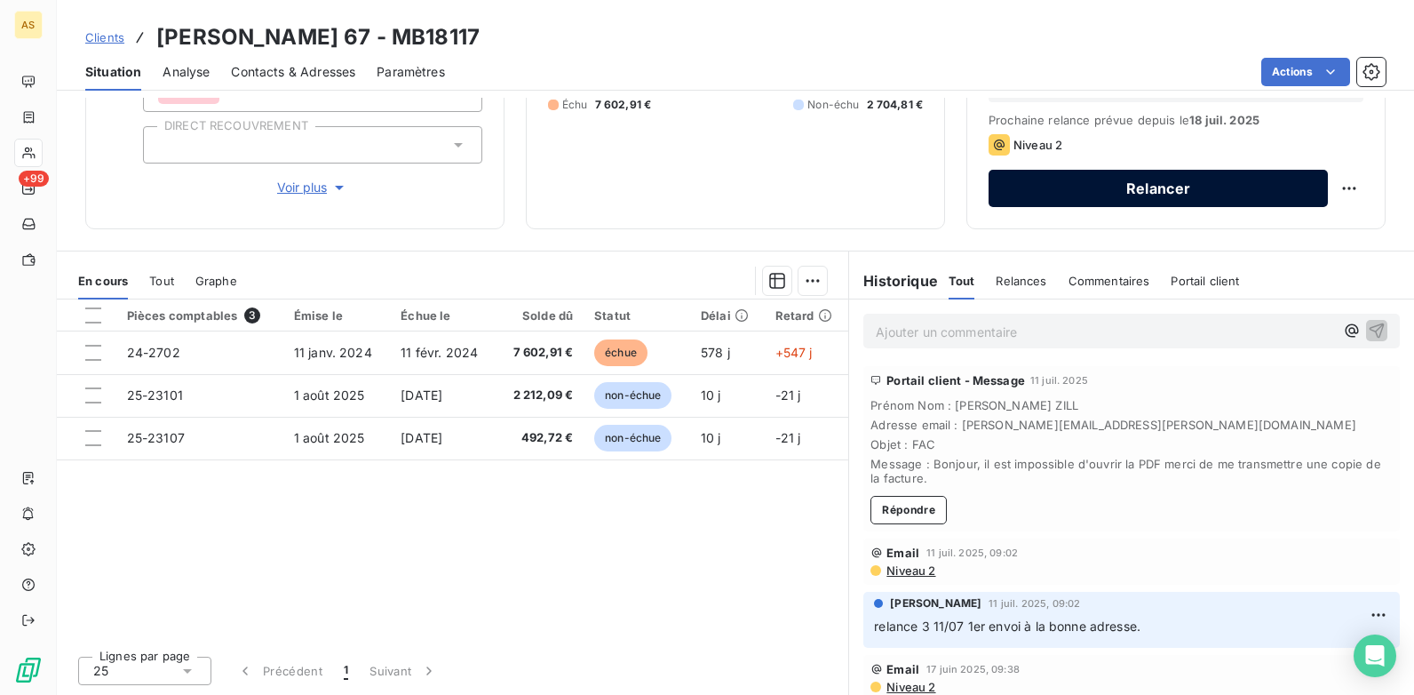
click at [1036, 201] on button "Relancer" at bounding box center [1158, 188] width 339 height 37
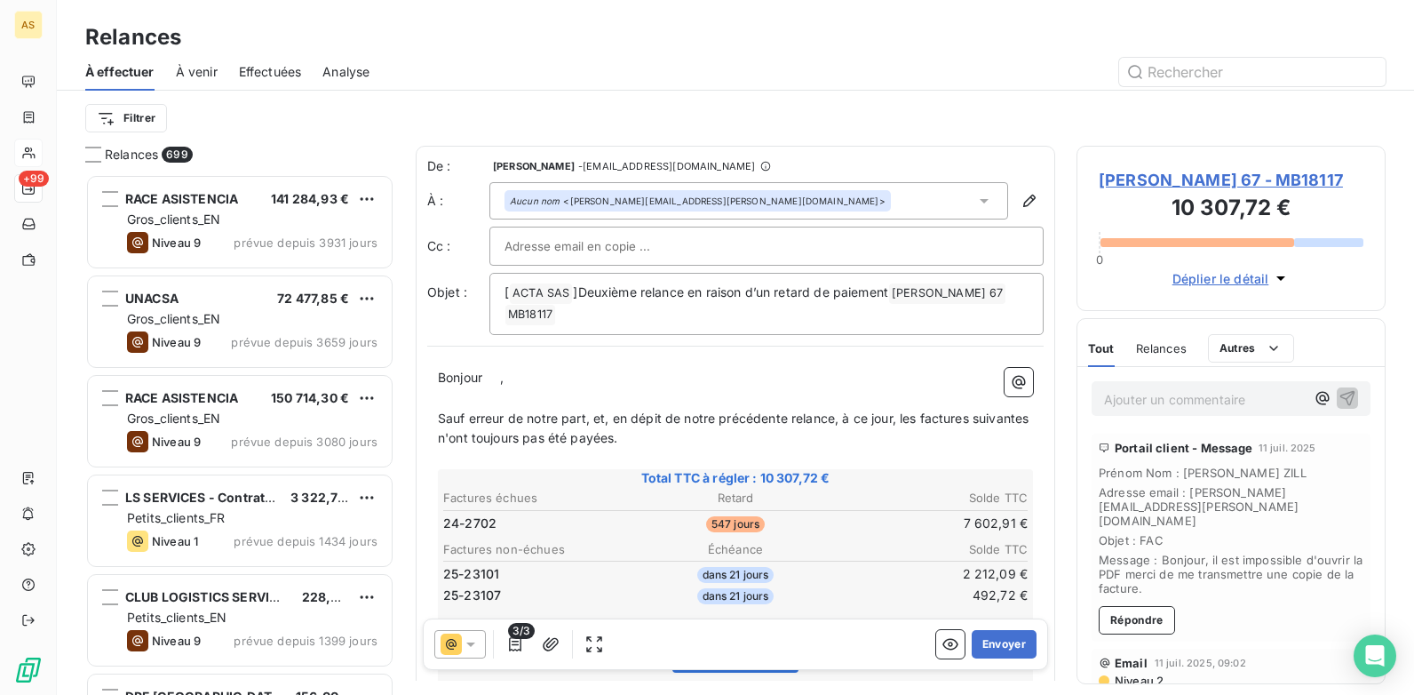
scroll to position [507, 296]
click at [985, 649] on button "Envoyer" at bounding box center [1004, 644] width 65 height 28
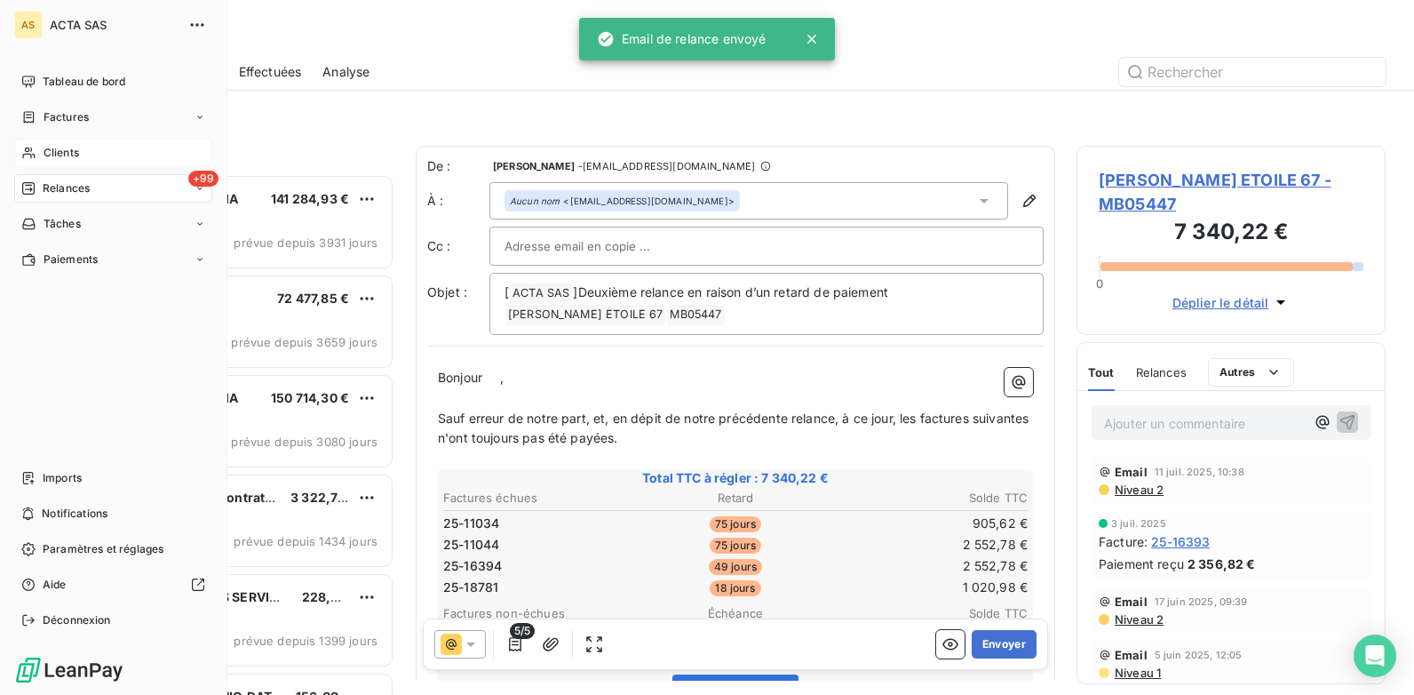
click at [39, 157] on div "Clients" at bounding box center [113, 153] width 198 height 28
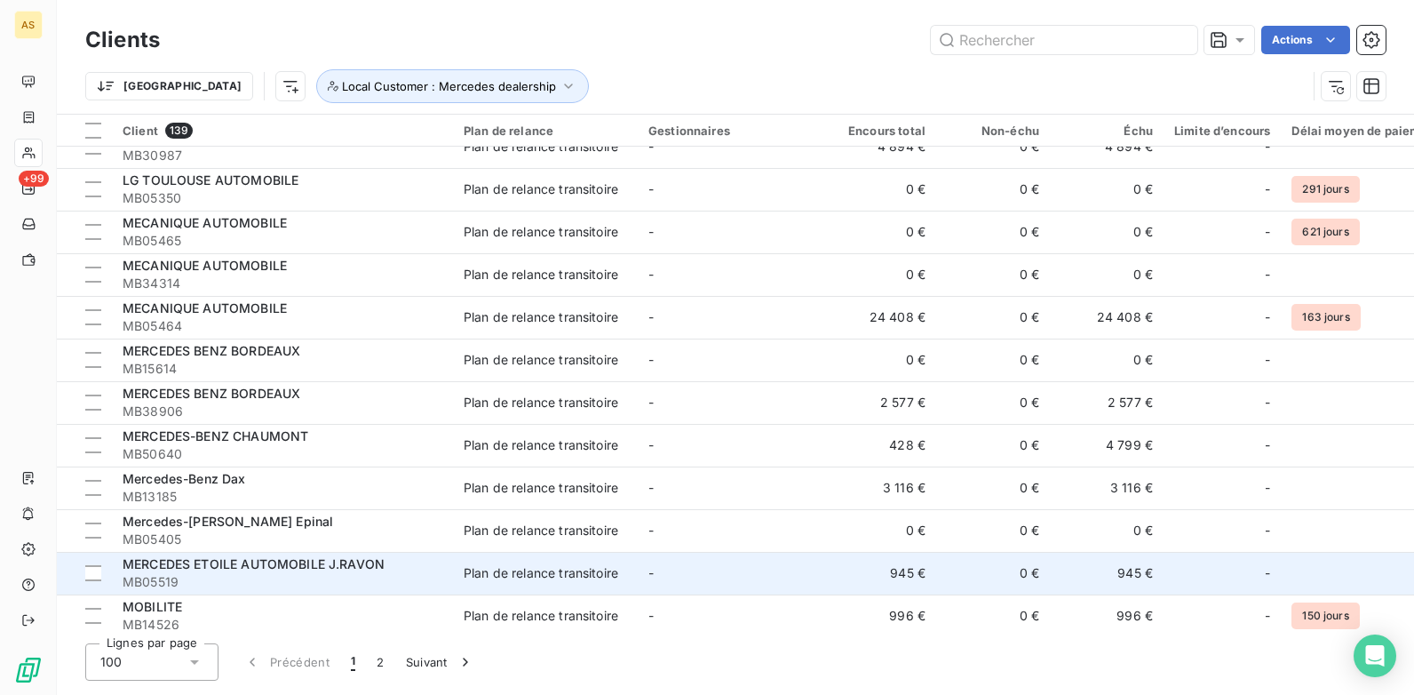
scroll to position [3789, 0]
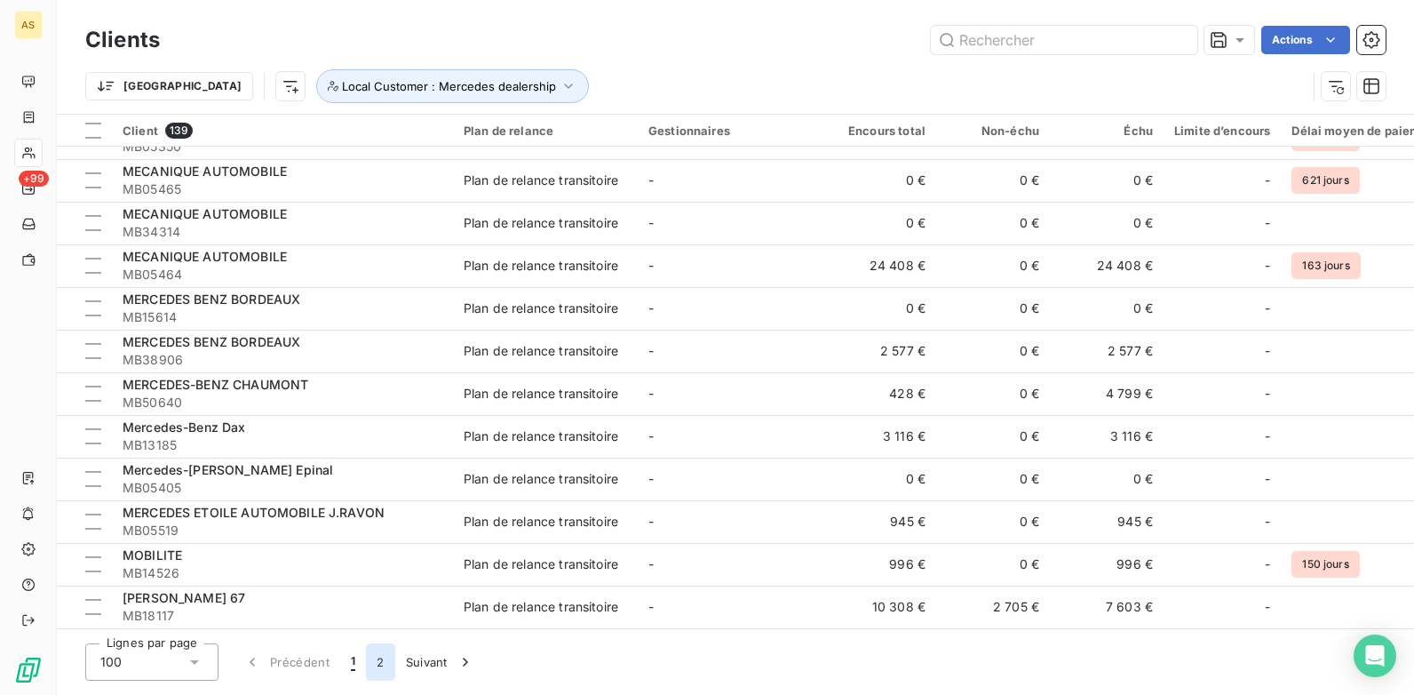
click at [382, 663] on button "2" at bounding box center [380, 661] width 28 height 37
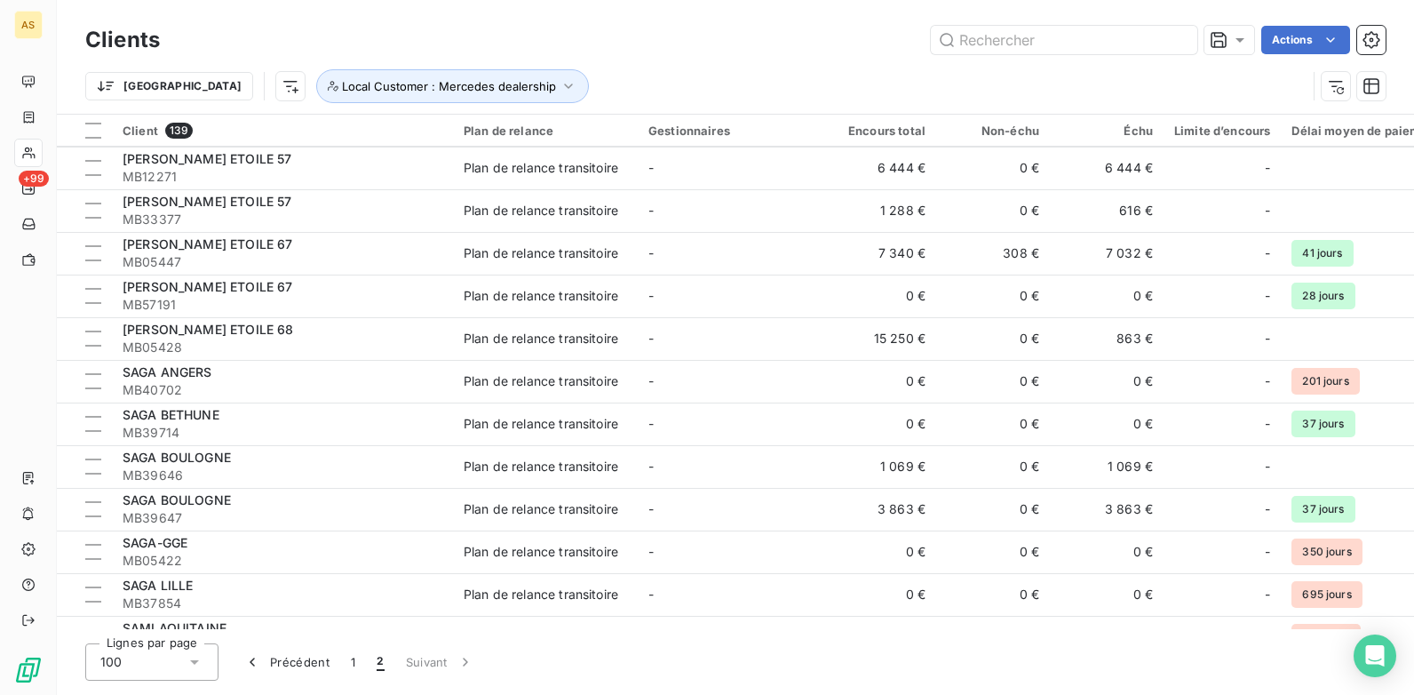
scroll to position [0, 0]
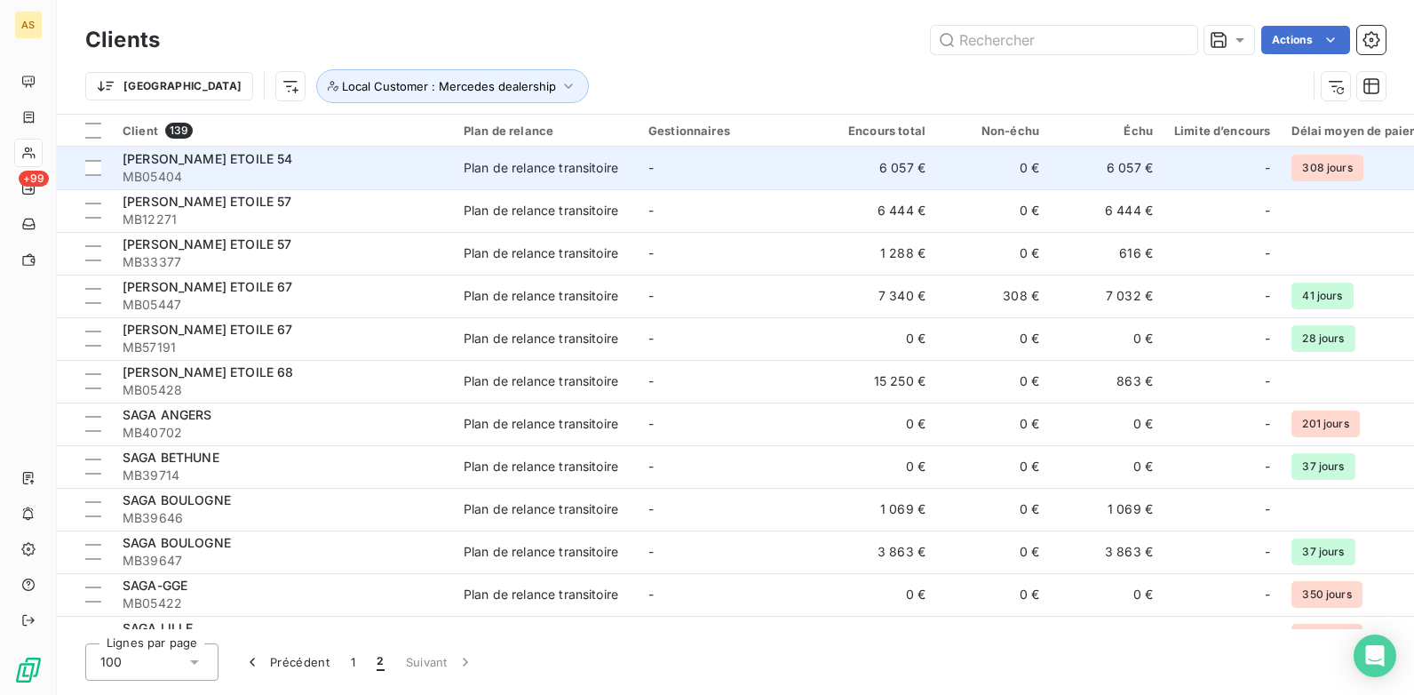
click at [1116, 176] on td "6 057 €" at bounding box center [1107, 168] width 114 height 43
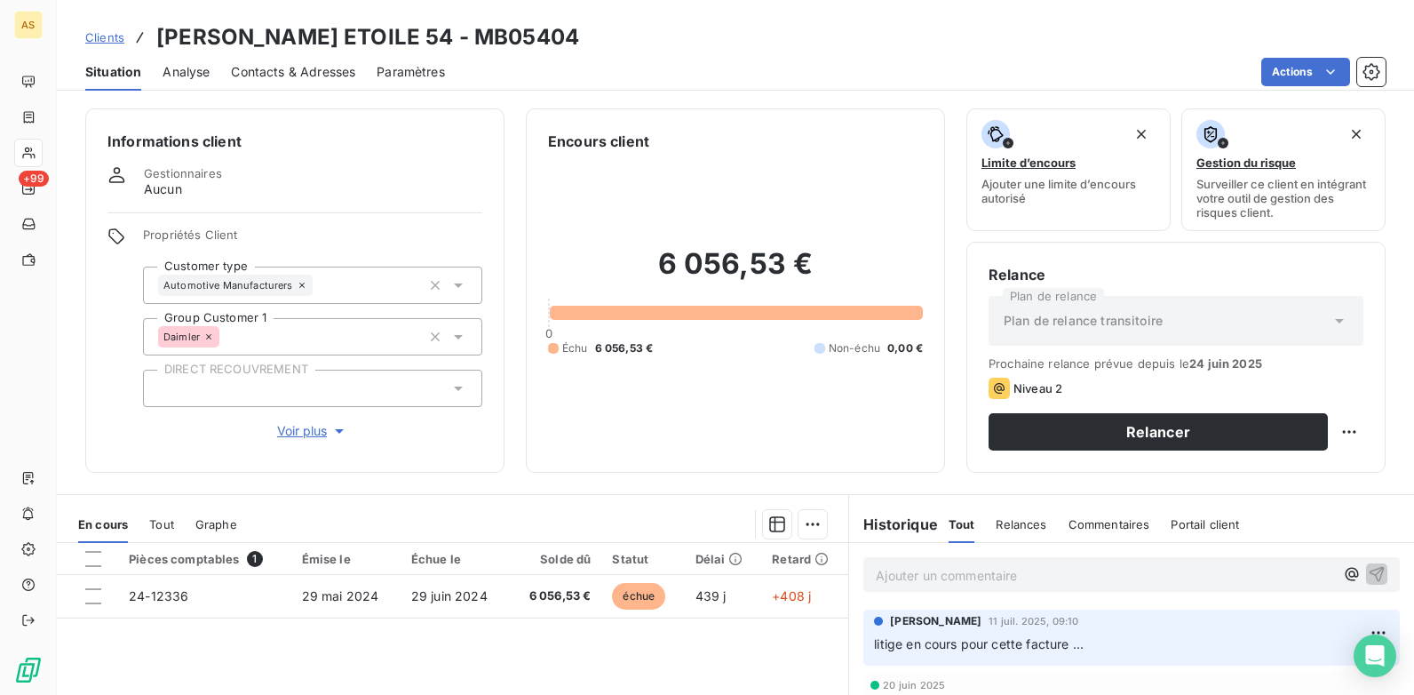
click at [110, 34] on span "Clients" at bounding box center [104, 37] width 39 height 14
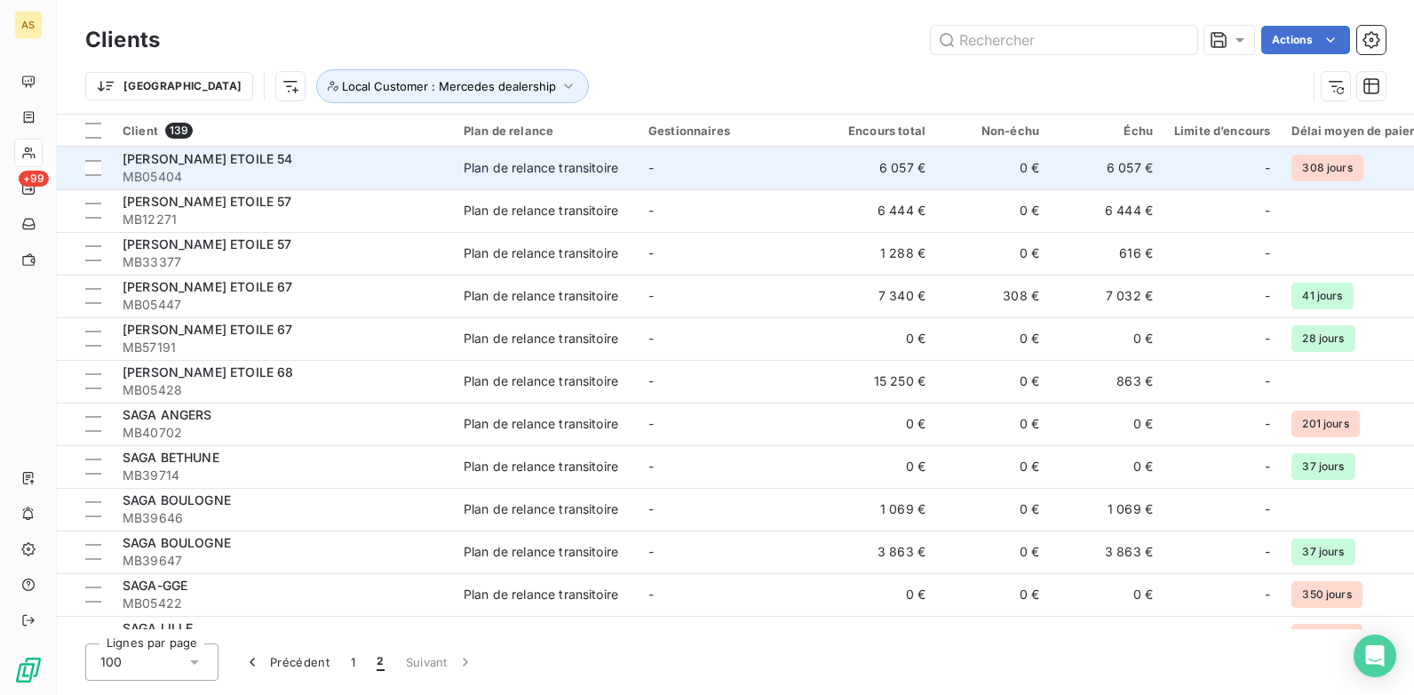
click at [251, 170] on span "MB05404" at bounding box center [283, 177] width 320 height 18
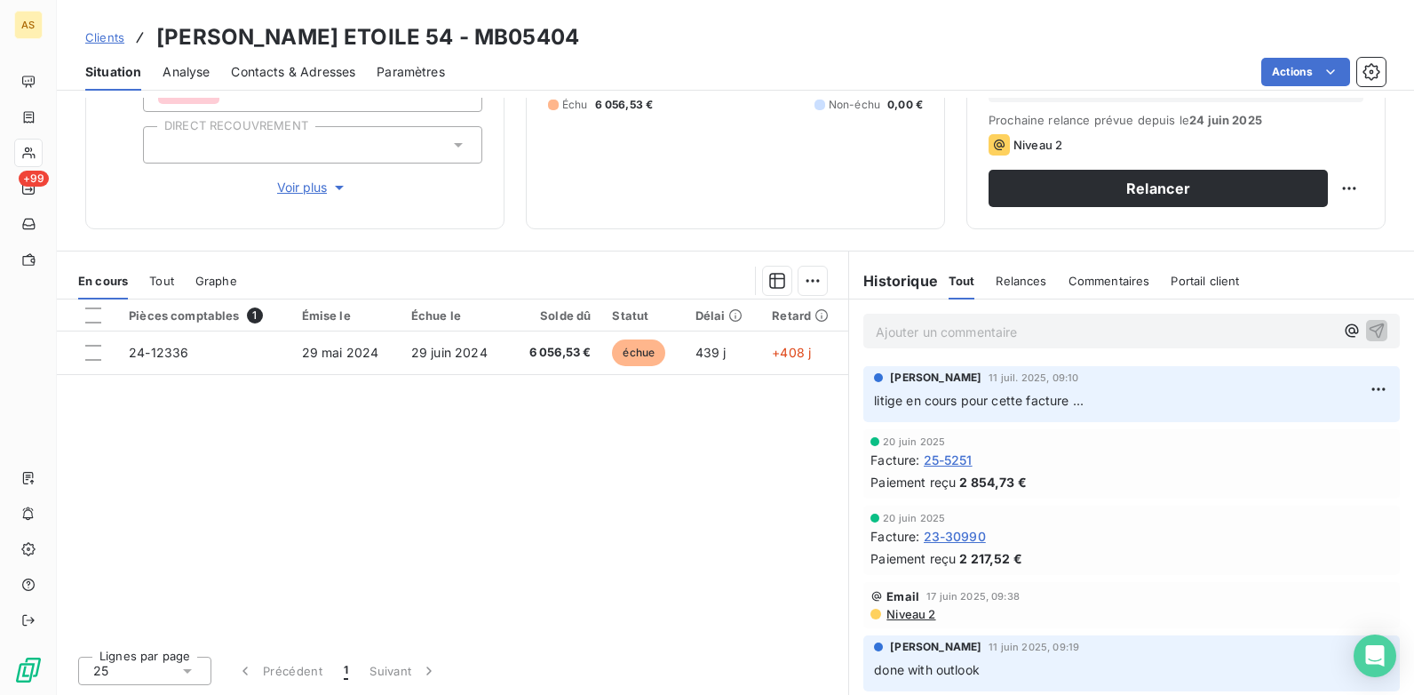
scroll to position [155, 0]
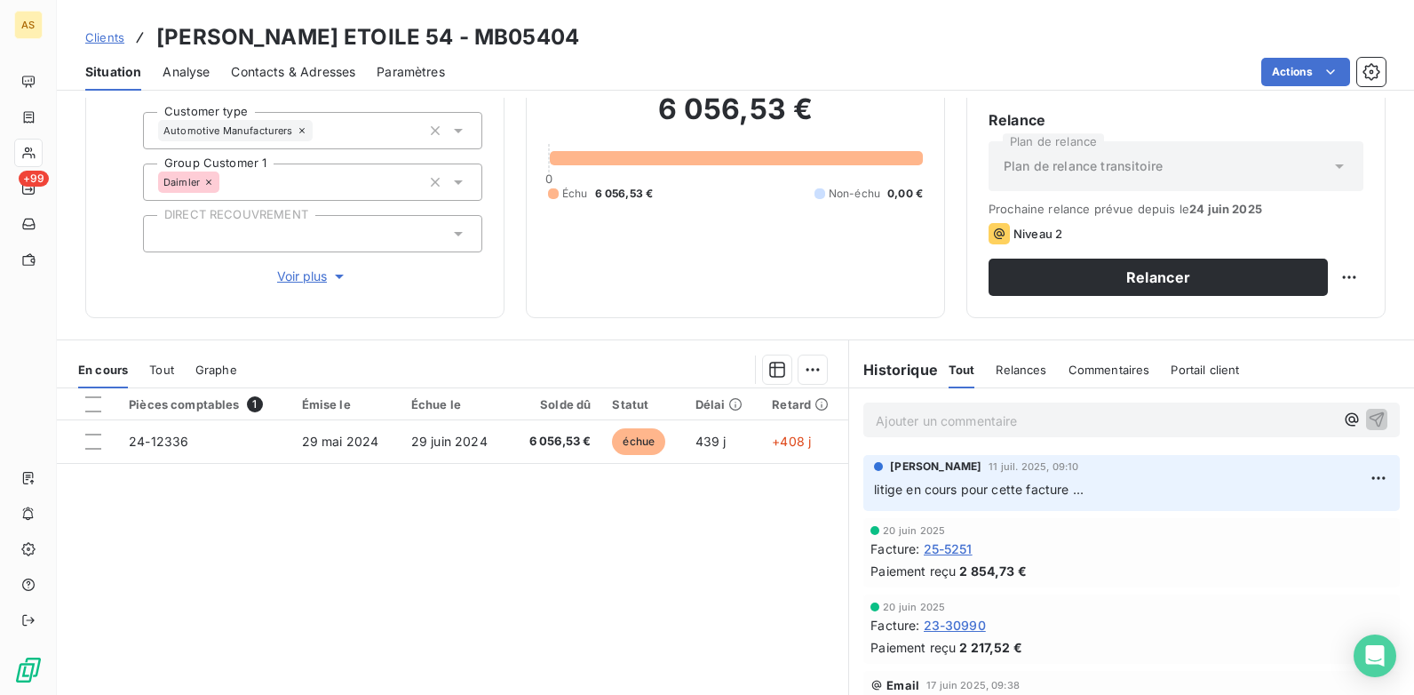
click at [87, 42] on span "Clients" at bounding box center [104, 37] width 39 height 14
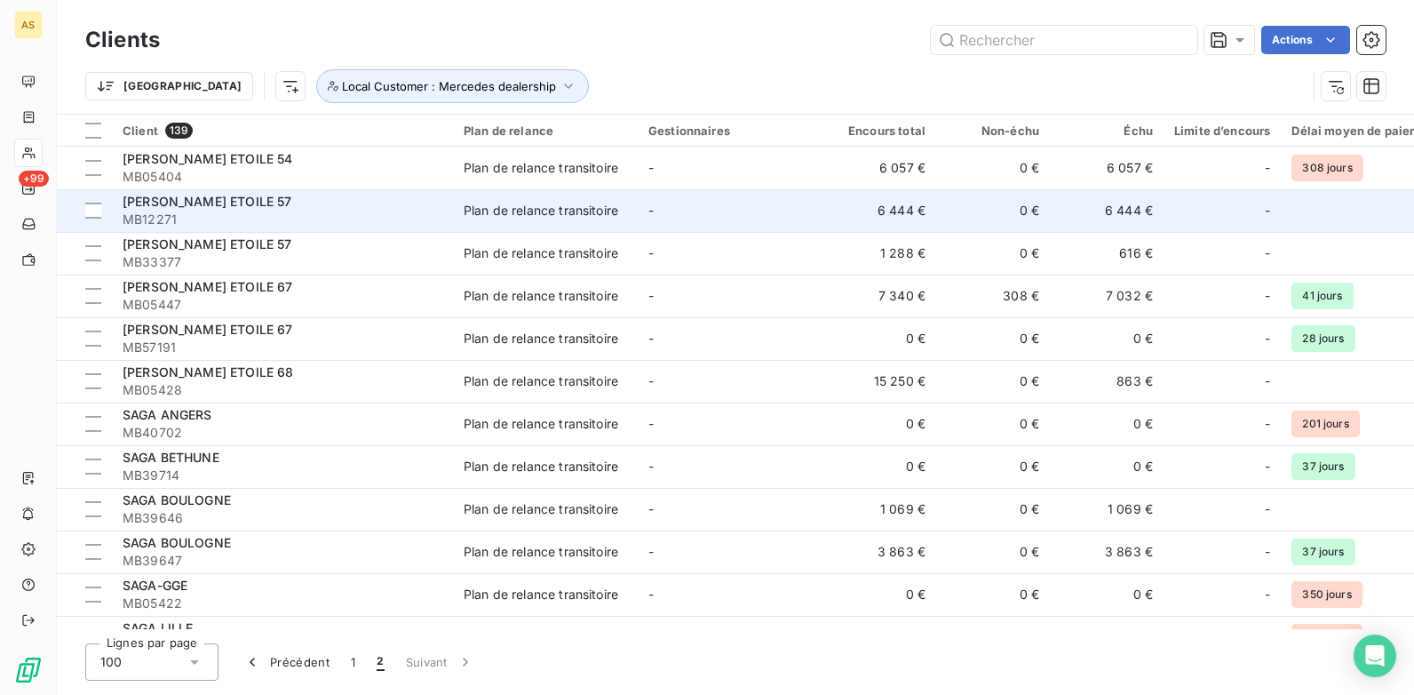
click at [1124, 205] on td "6 444 €" at bounding box center [1107, 210] width 114 height 43
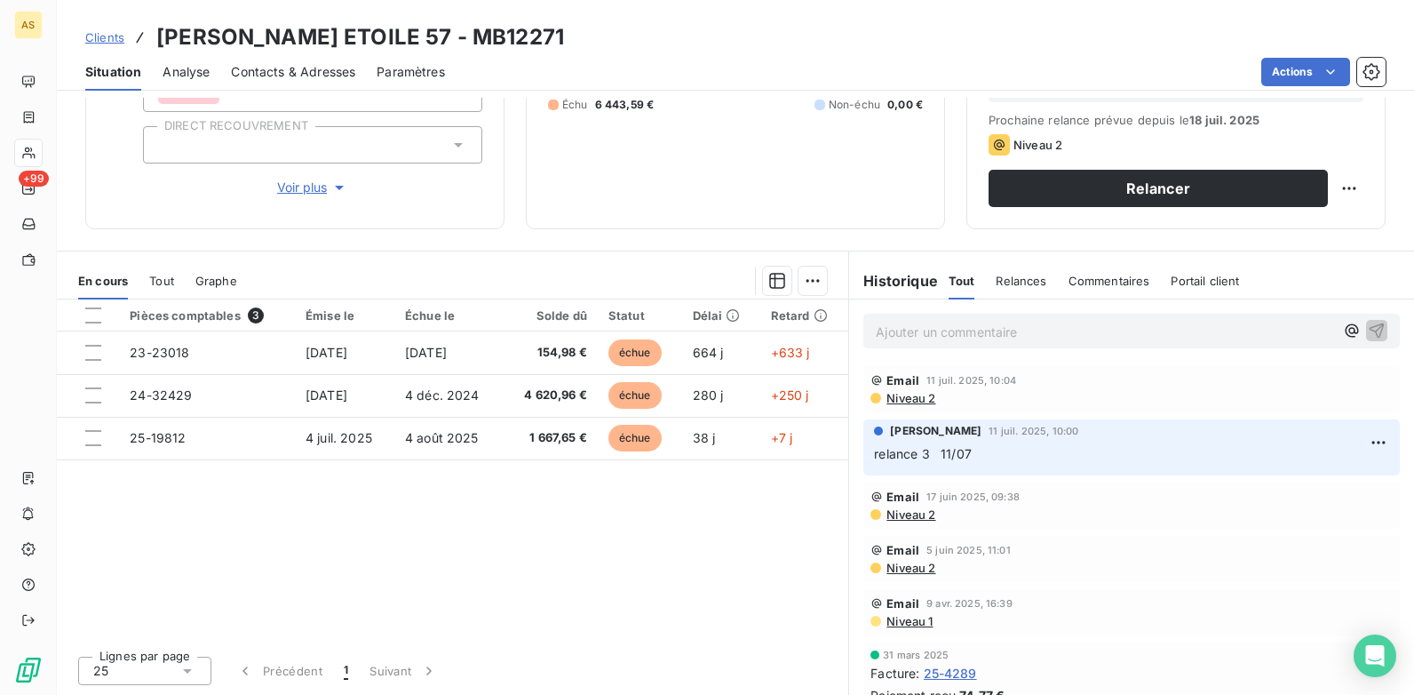
click at [268, 77] on span "Contacts & Adresses" at bounding box center [293, 72] width 124 height 18
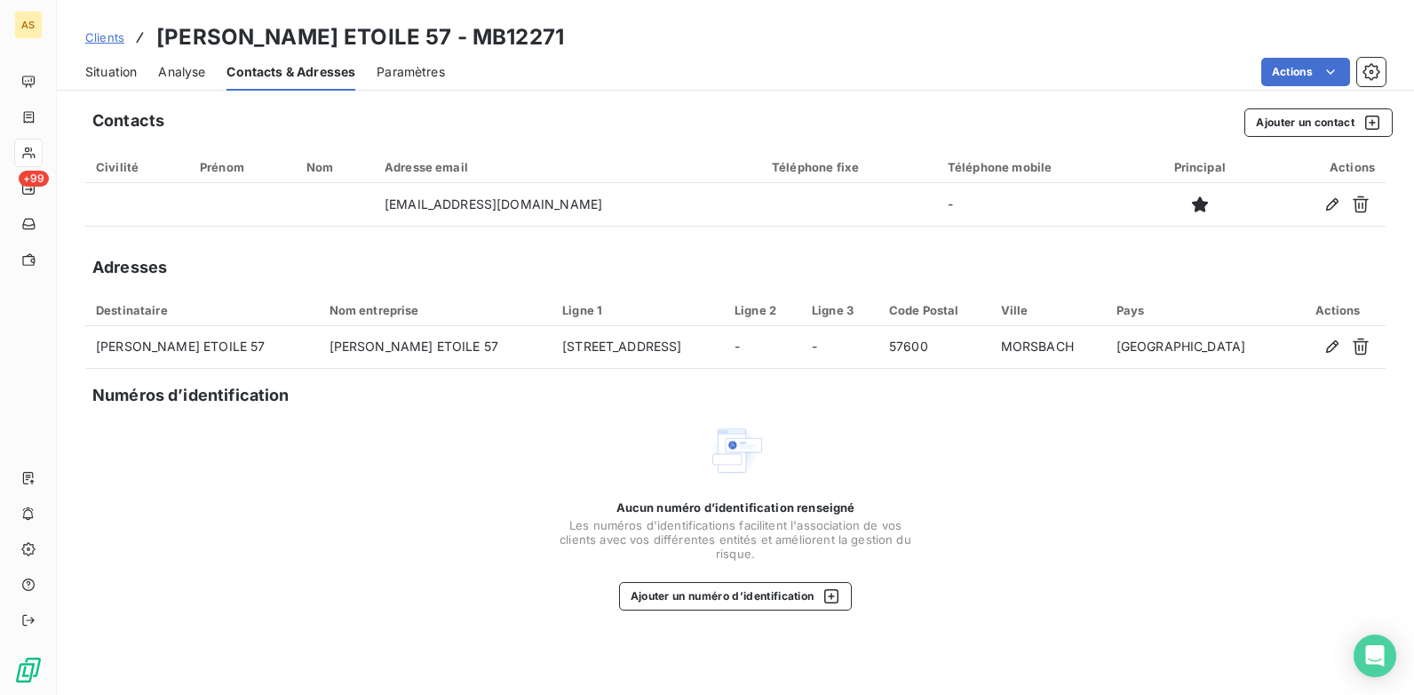
drag, startPoint x: 93, startPoint y: 70, endPoint x: 143, endPoint y: 95, distance: 55.6
click at [93, 69] on span "Situation" at bounding box center [111, 72] width 52 height 18
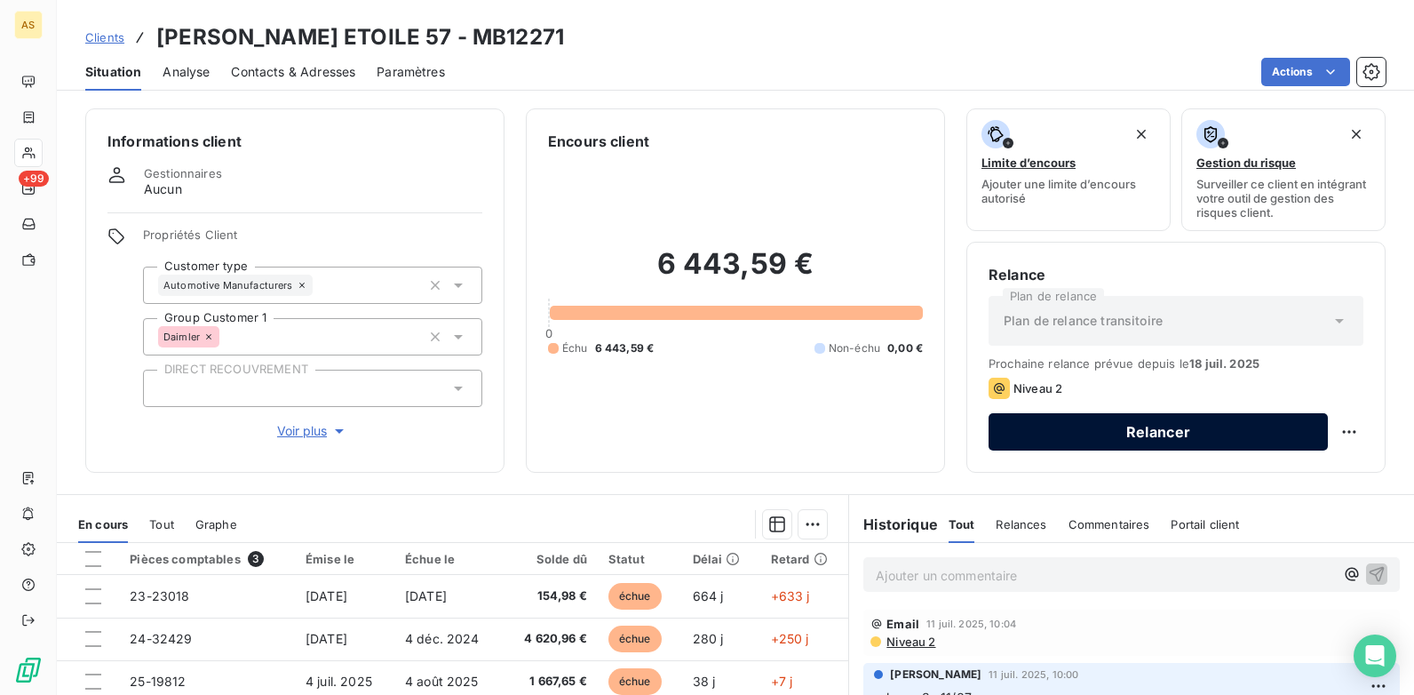
click at [1070, 433] on button "Relancer" at bounding box center [1158, 431] width 339 height 37
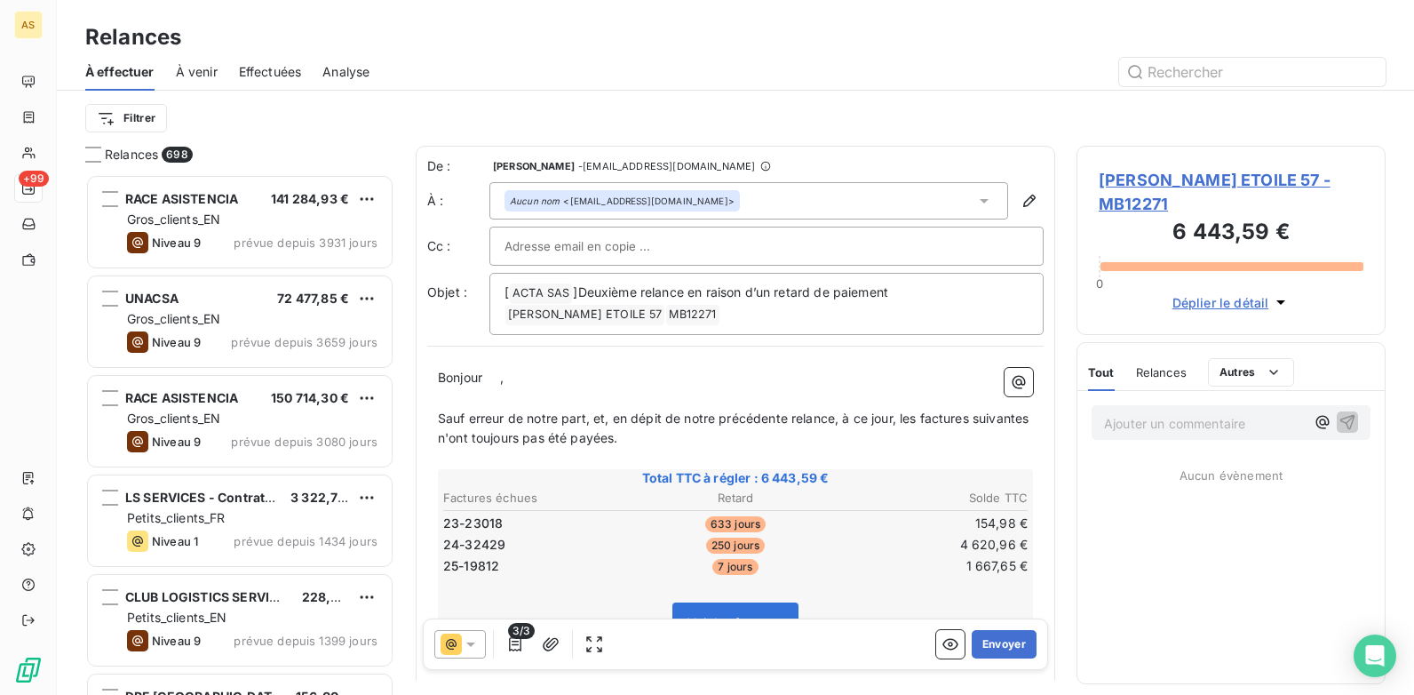
scroll to position [507, 296]
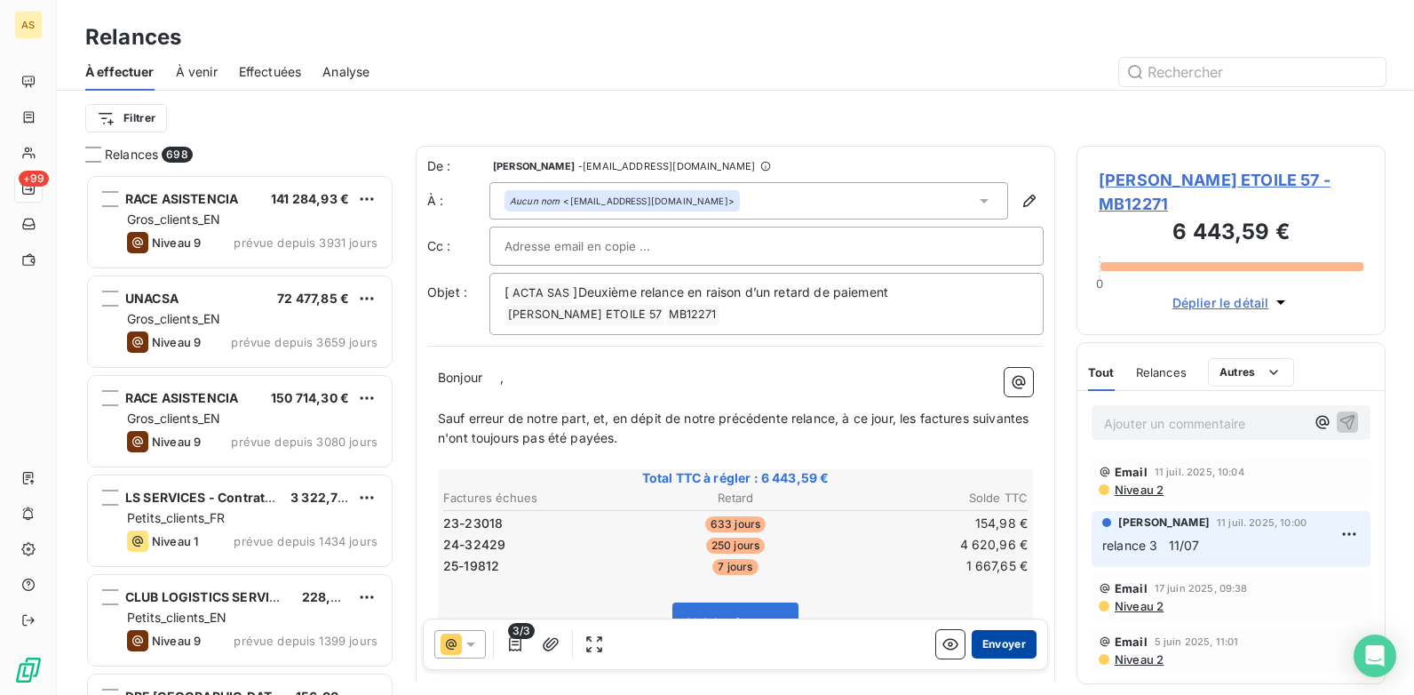
click at [994, 647] on button "Envoyer" at bounding box center [1004, 644] width 65 height 28
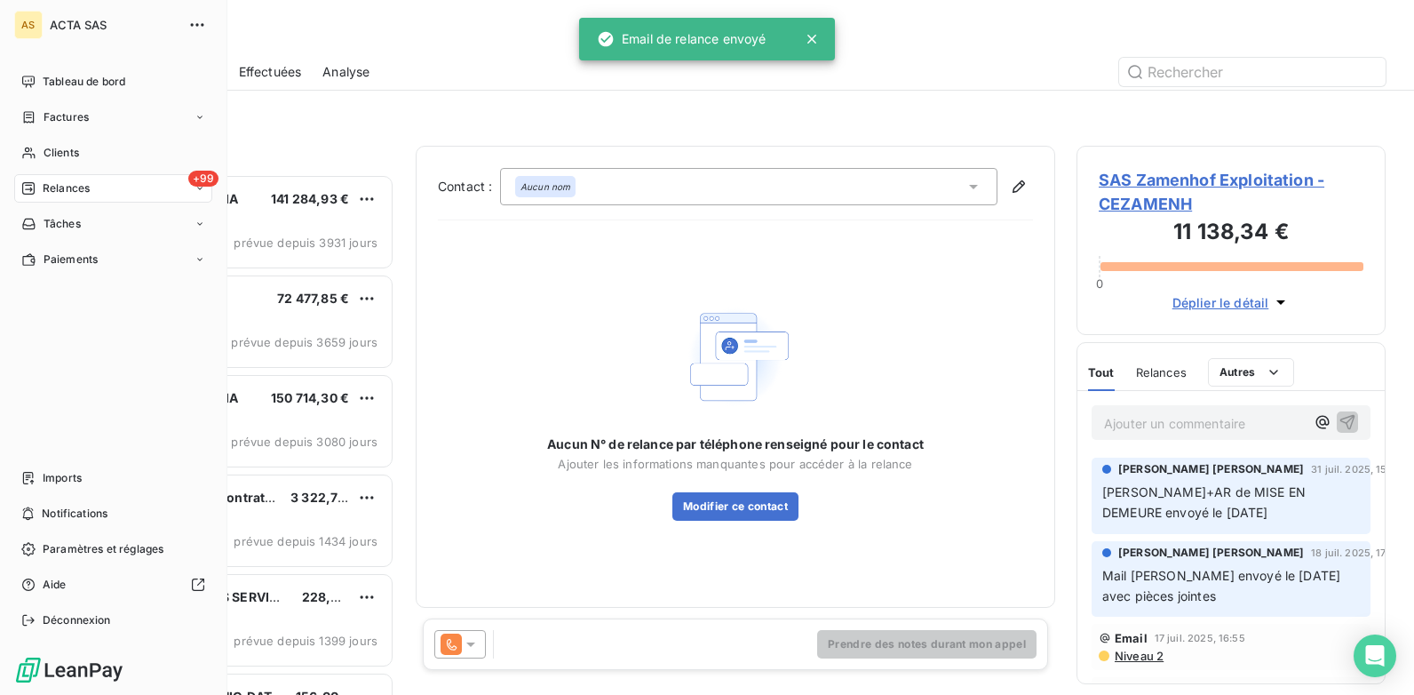
drag, startPoint x: 90, startPoint y: 147, endPoint x: 181, endPoint y: 179, distance: 97.2
click at [90, 147] on div "Clients" at bounding box center [113, 153] width 198 height 28
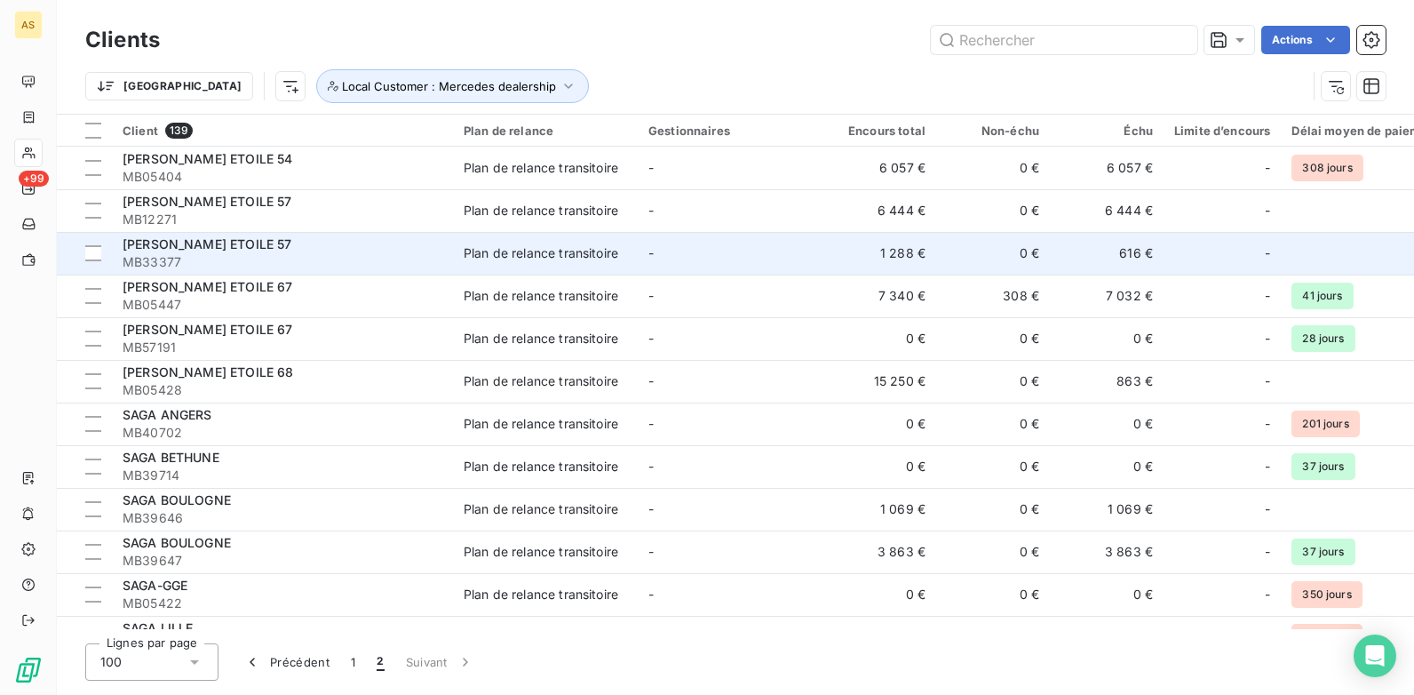
click at [1137, 253] on td "616 €" at bounding box center [1107, 253] width 114 height 43
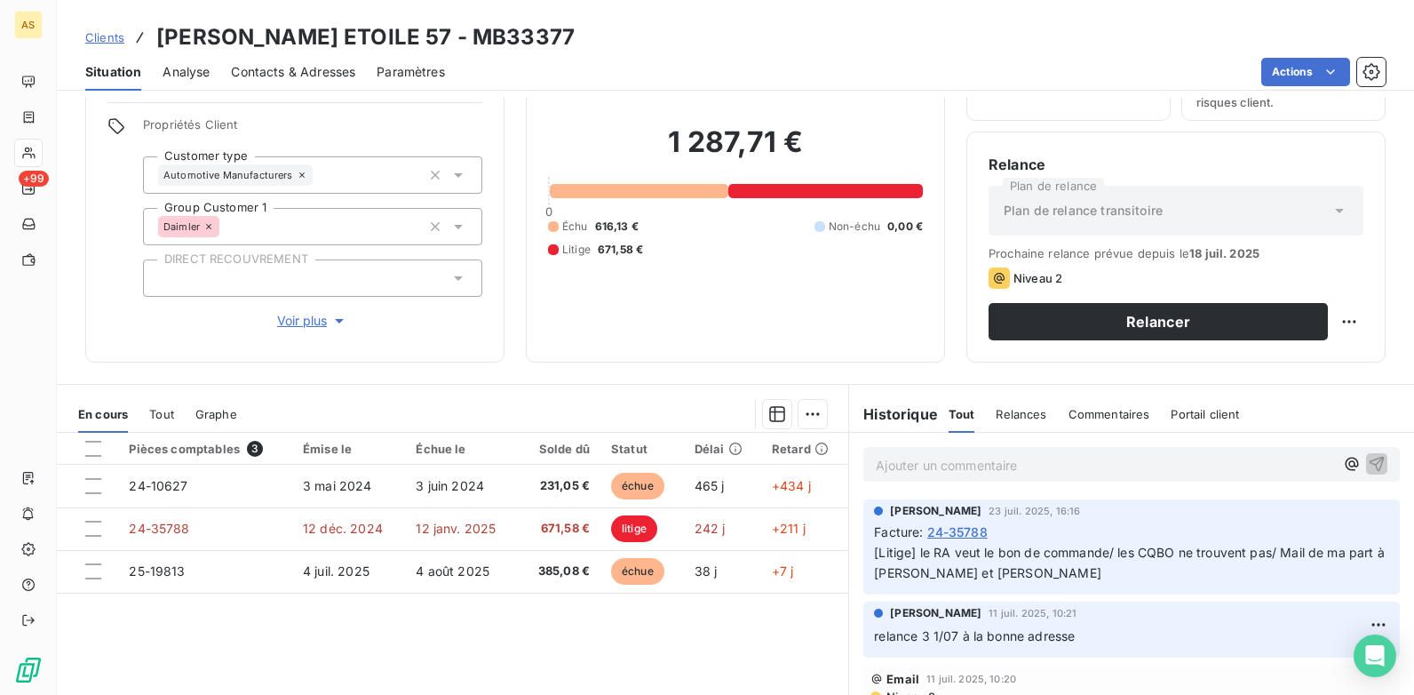
scroll to position [66, 0]
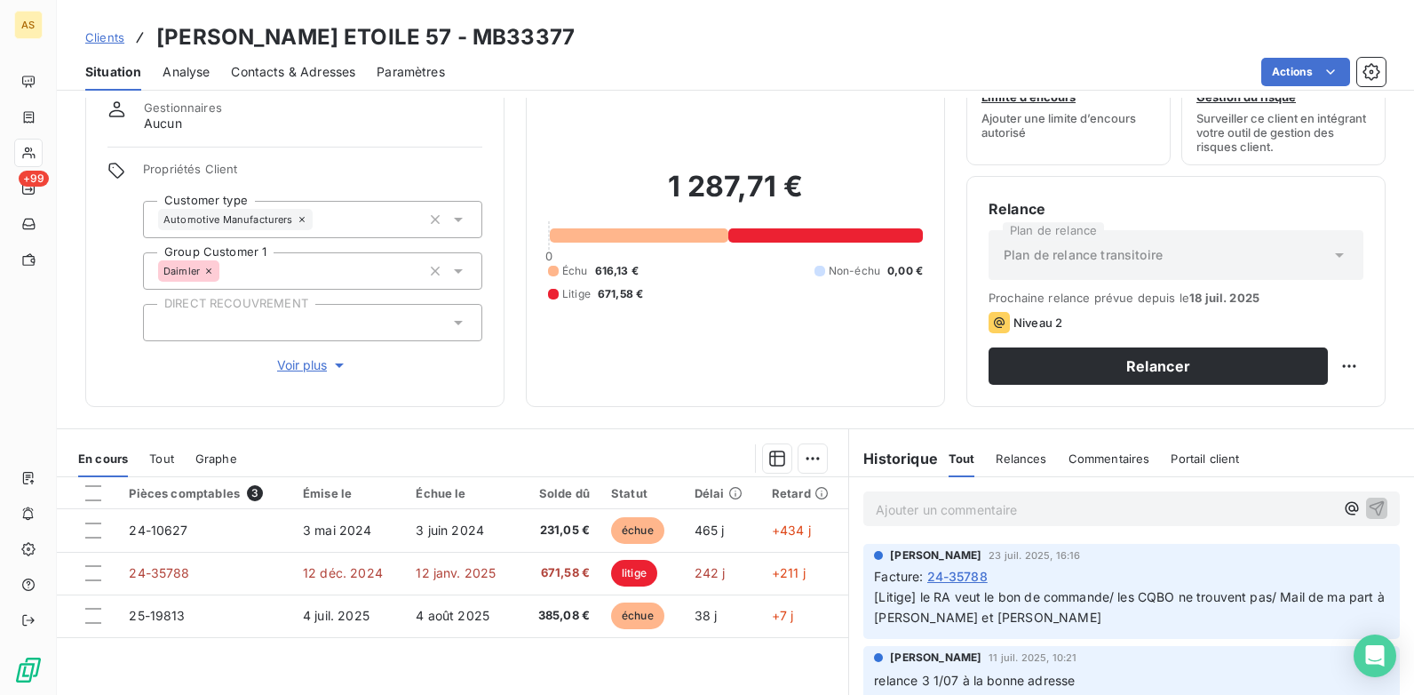
click at [93, 36] on span "Clients" at bounding box center [104, 37] width 39 height 14
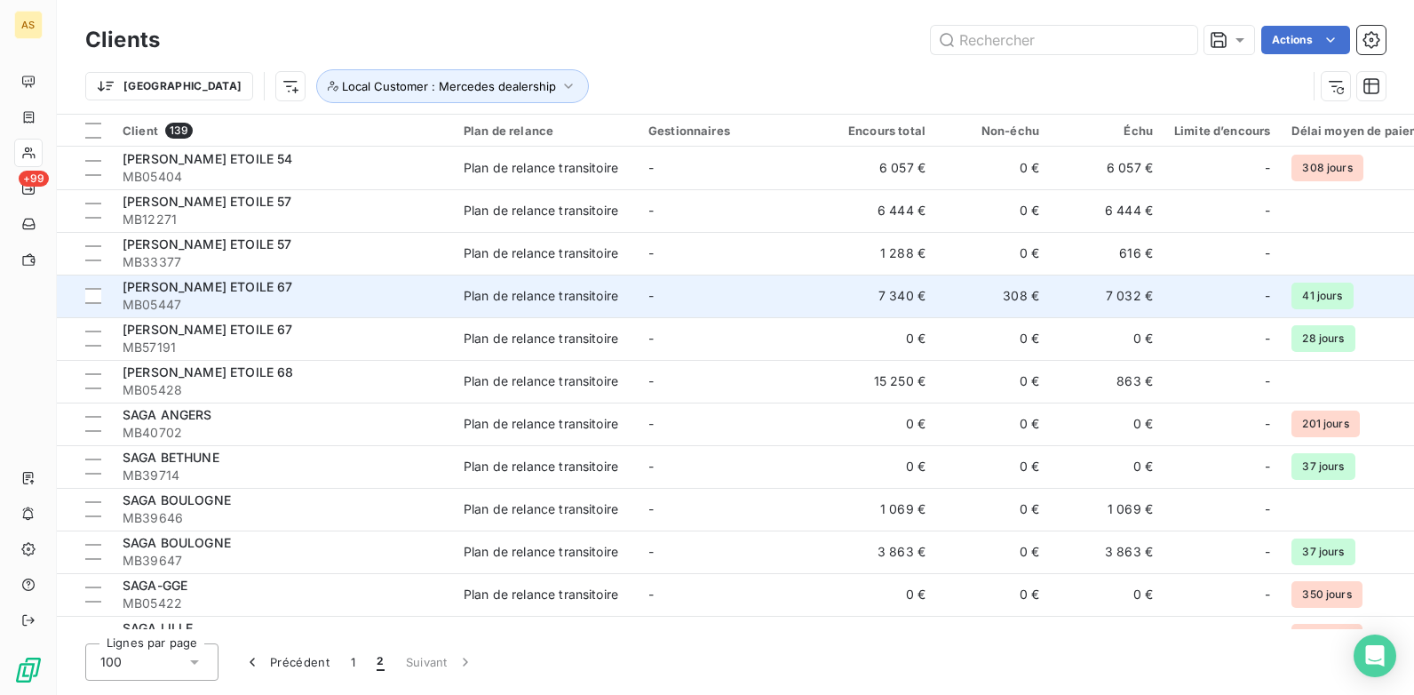
click at [1083, 296] on td "7 032 €" at bounding box center [1107, 295] width 114 height 43
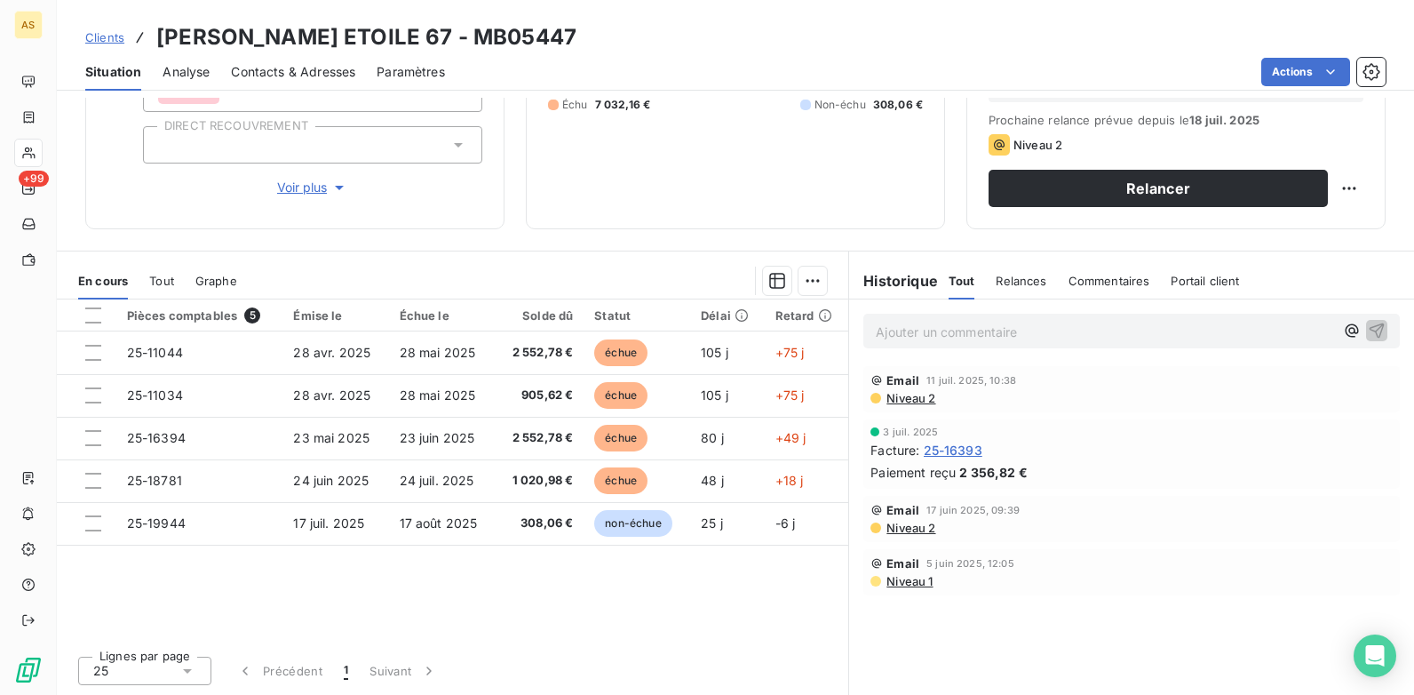
scroll to position [155, 0]
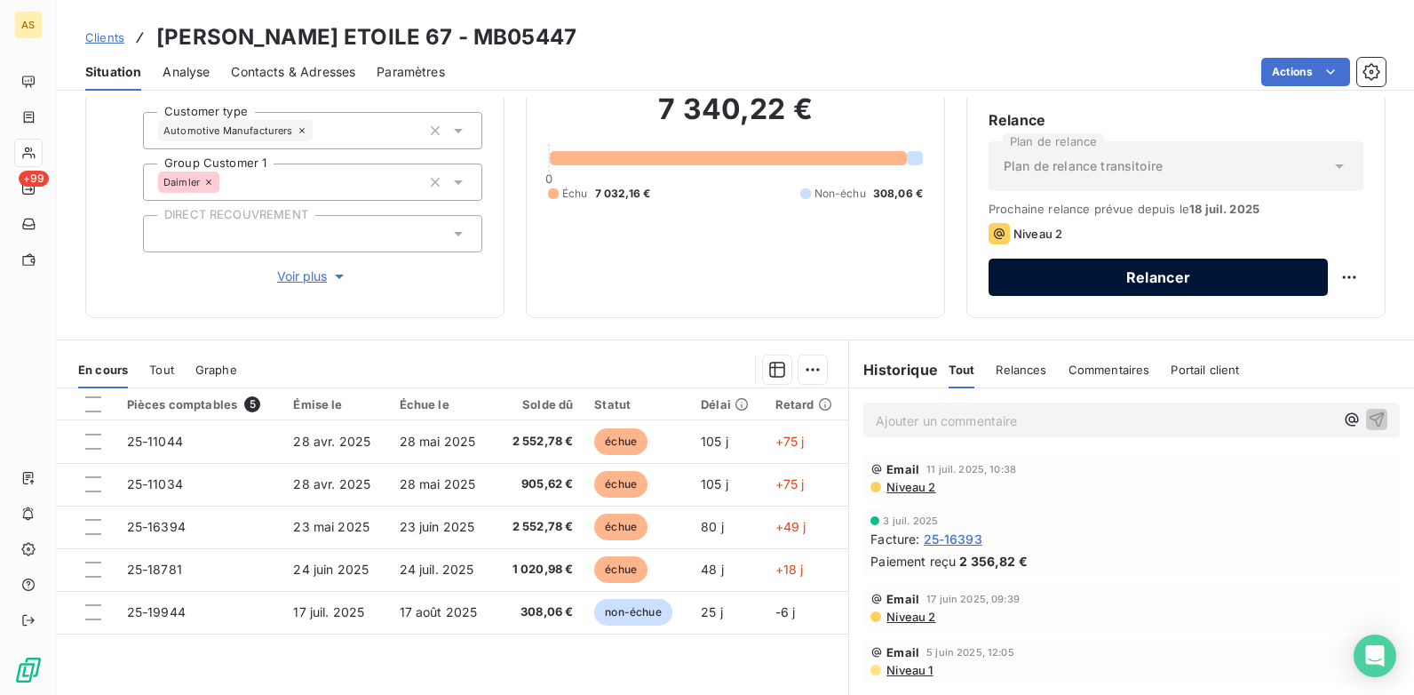
click at [1054, 286] on button "Relancer" at bounding box center [1158, 276] width 339 height 37
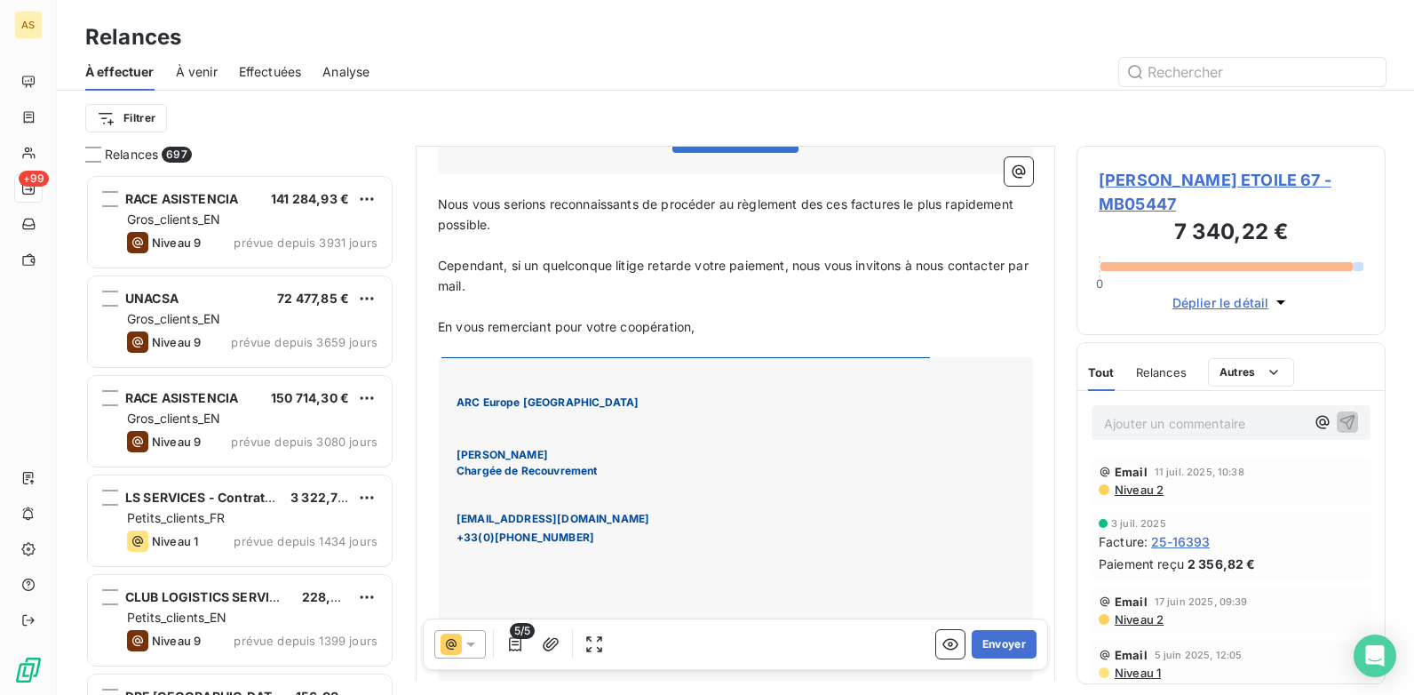
scroll to position [534, 0]
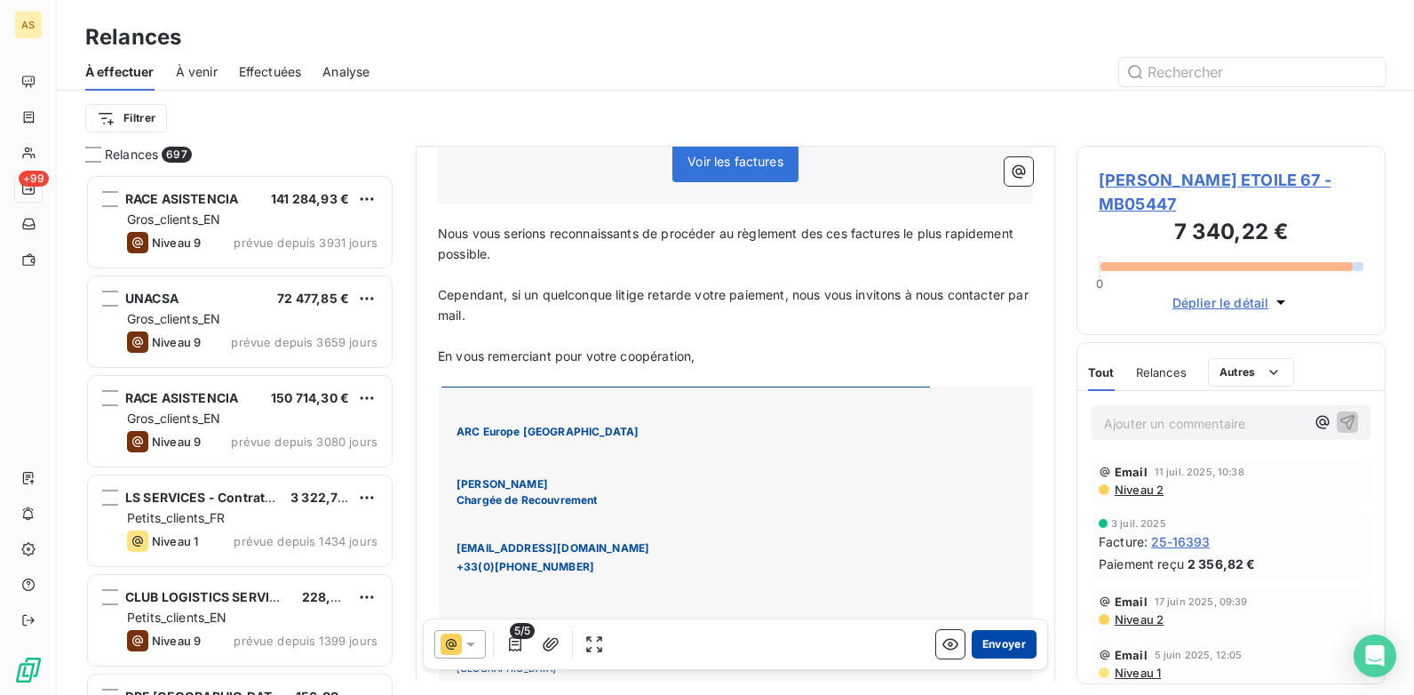
click at [1014, 645] on button "Envoyer" at bounding box center [1004, 644] width 65 height 28
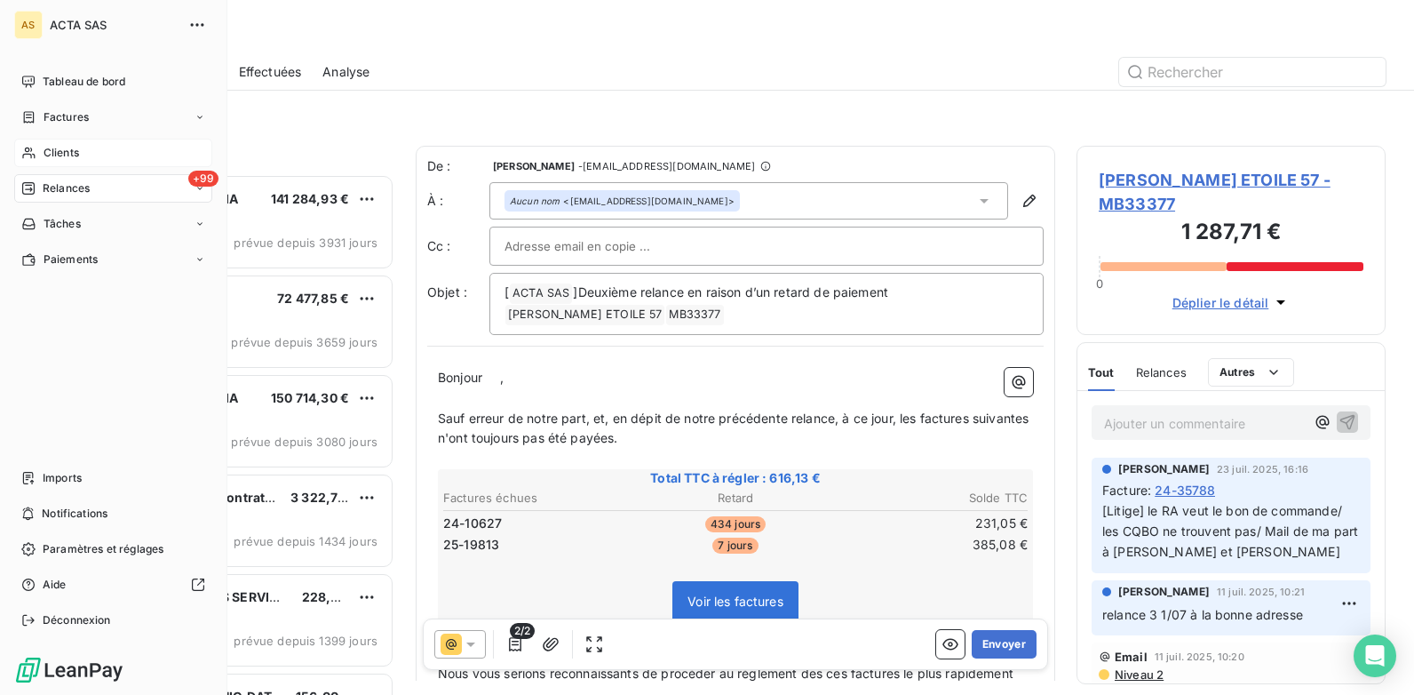
click at [54, 152] on span "Clients" at bounding box center [62, 153] width 36 height 16
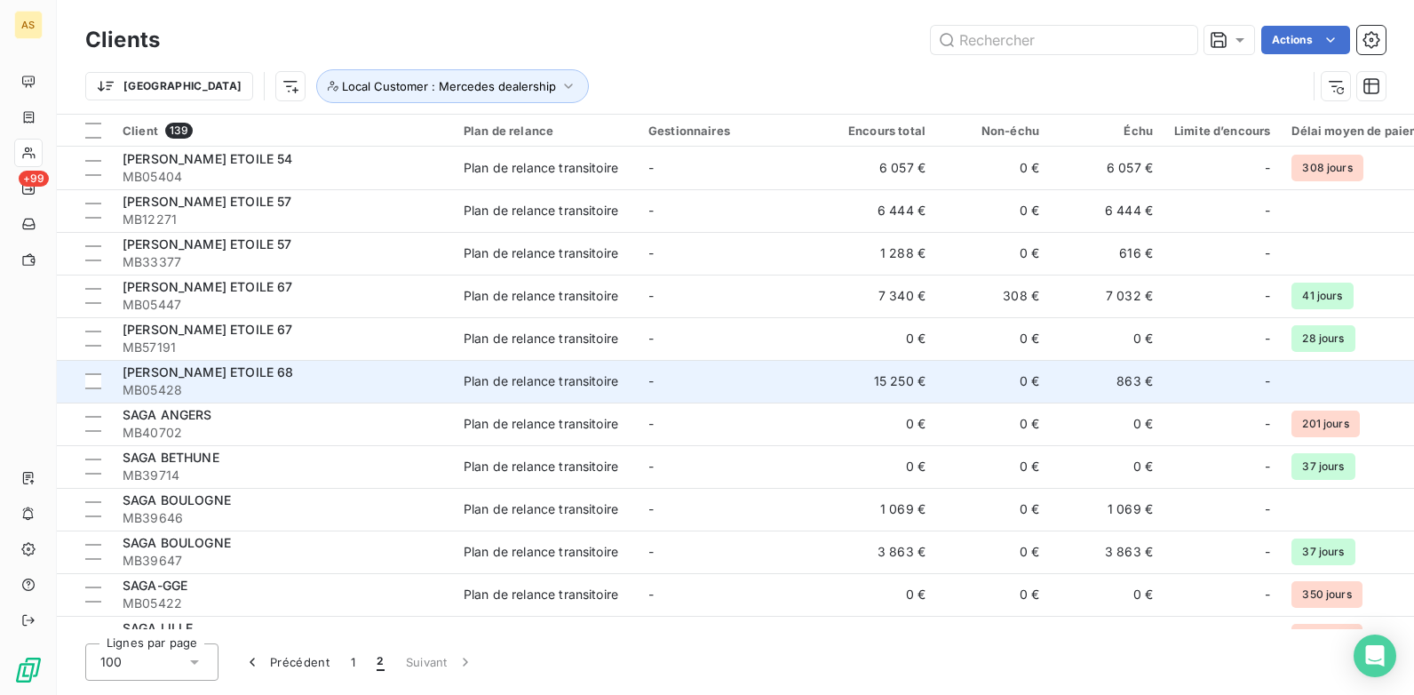
click at [1132, 370] on td "863 €" at bounding box center [1107, 381] width 114 height 43
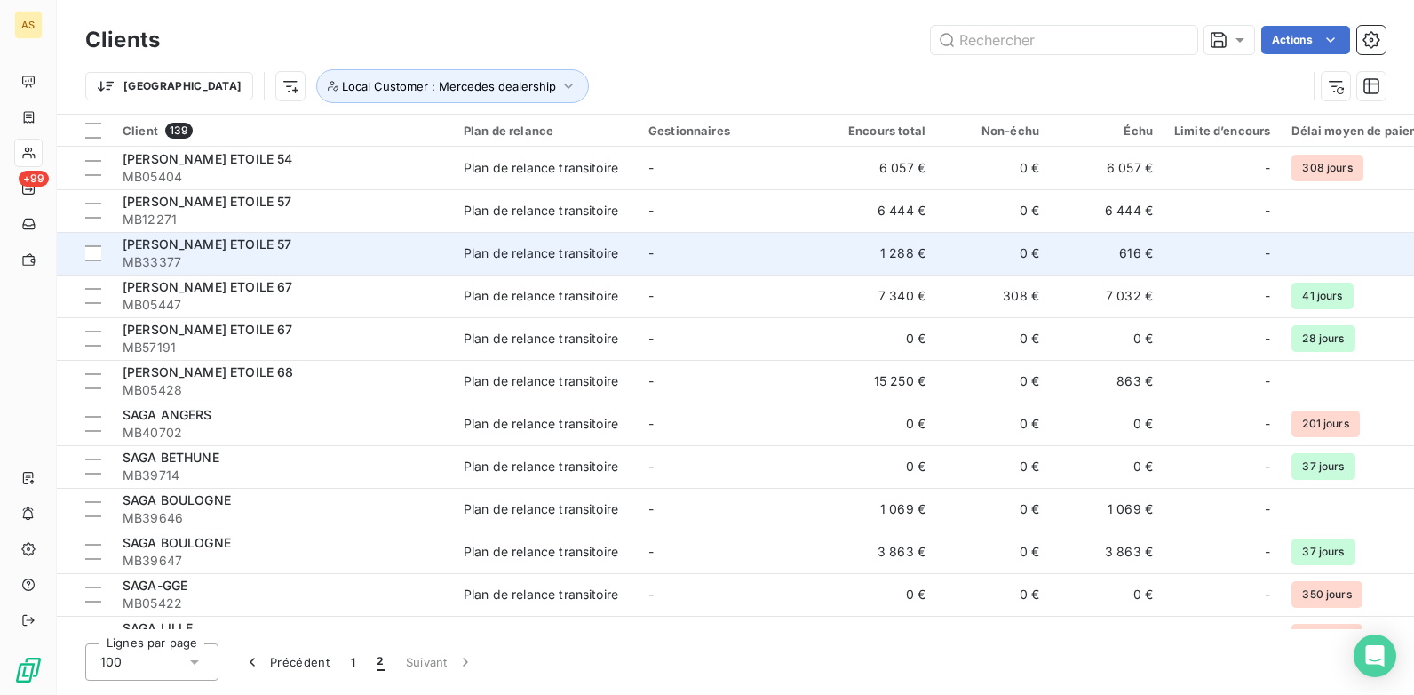
click at [355, 250] on div "[PERSON_NAME] ETOILE 57" at bounding box center [283, 244] width 320 height 18
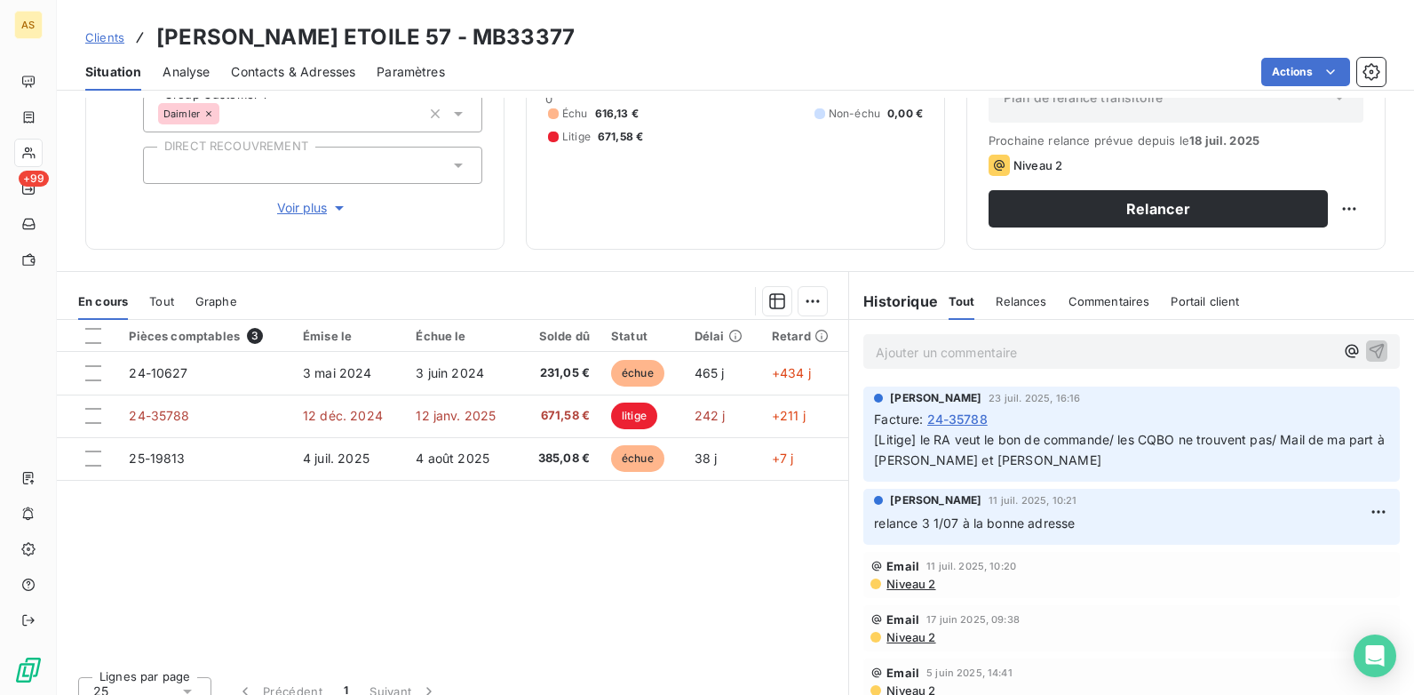
scroll to position [243, 0]
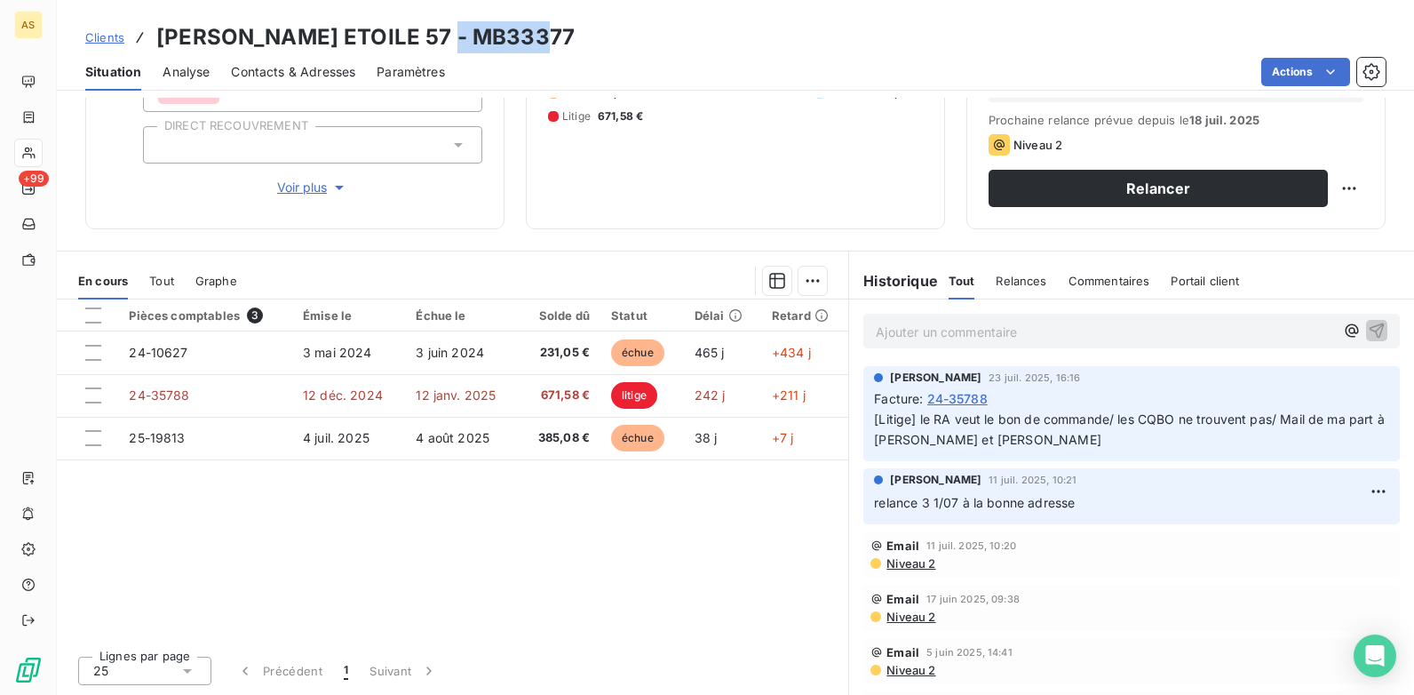
drag, startPoint x: 541, startPoint y: 29, endPoint x: 433, endPoint y: 38, distance: 107.8
click at [433, 38] on div "Clients [PERSON_NAME] ETOILE 57 - MB33377" at bounding box center [735, 37] width 1357 height 32
copy h3 "MB33377"
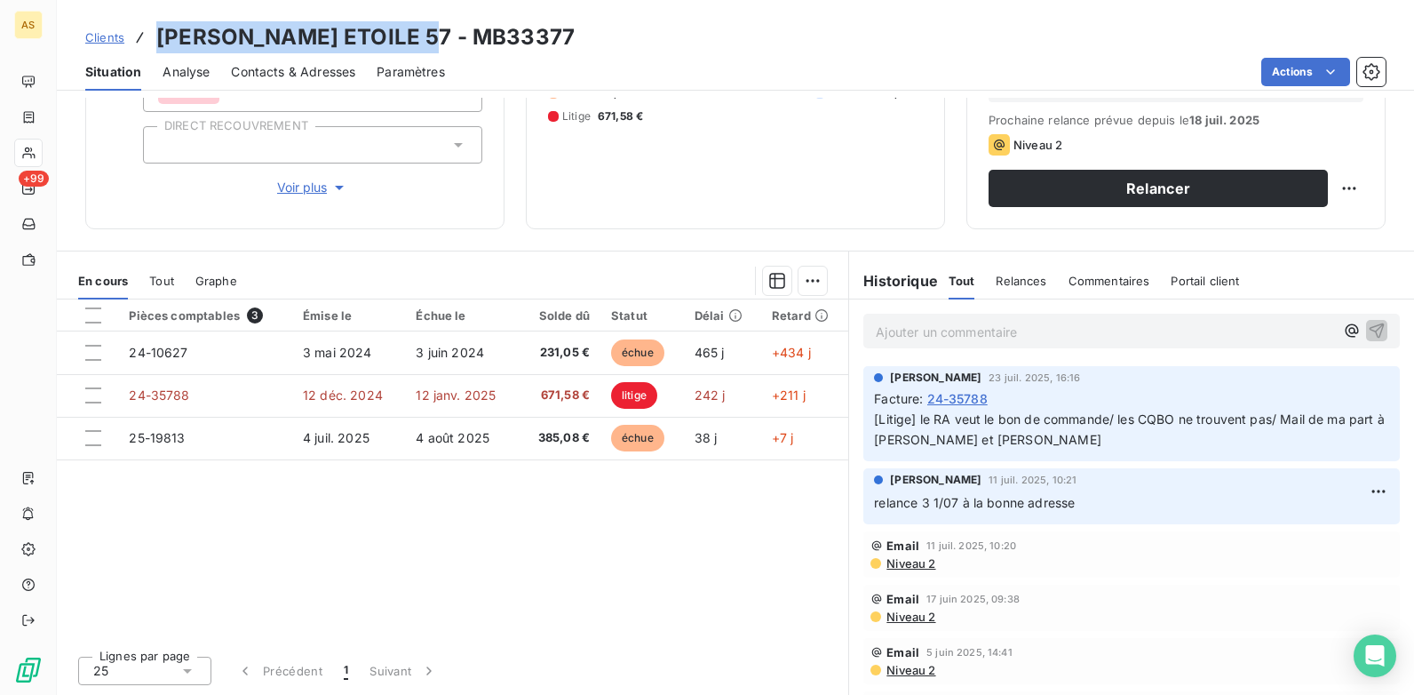
drag, startPoint x: 416, startPoint y: 38, endPoint x: 157, endPoint y: 46, distance: 258.6
click at [157, 46] on h3 "[PERSON_NAME] ETOILE 57 - MB33377" at bounding box center [365, 37] width 418 height 32
copy h3 "[PERSON_NAME] ETOILE 57"
click at [106, 40] on span "Clients" at bounding box center [104, 37] width 39 height 14
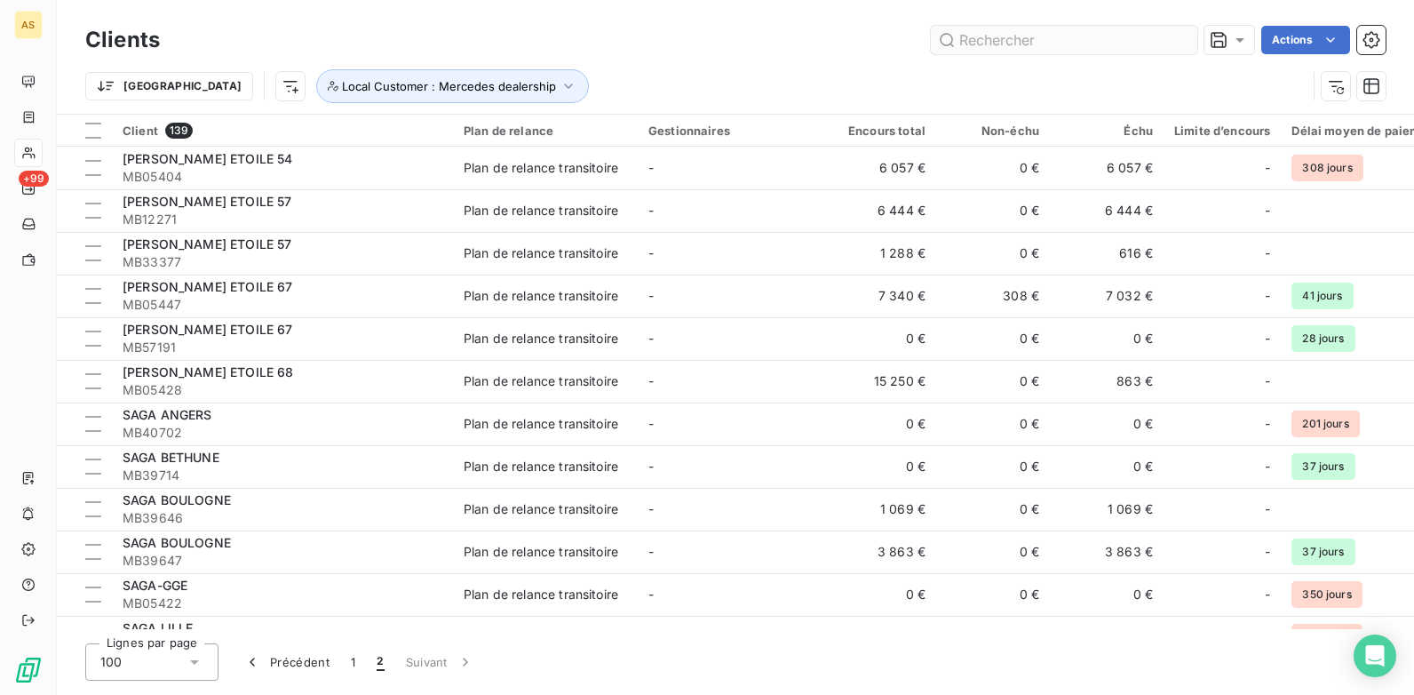
click at [974, 45] on input "text" at bounding box center [1064, 40] width 266 height 28
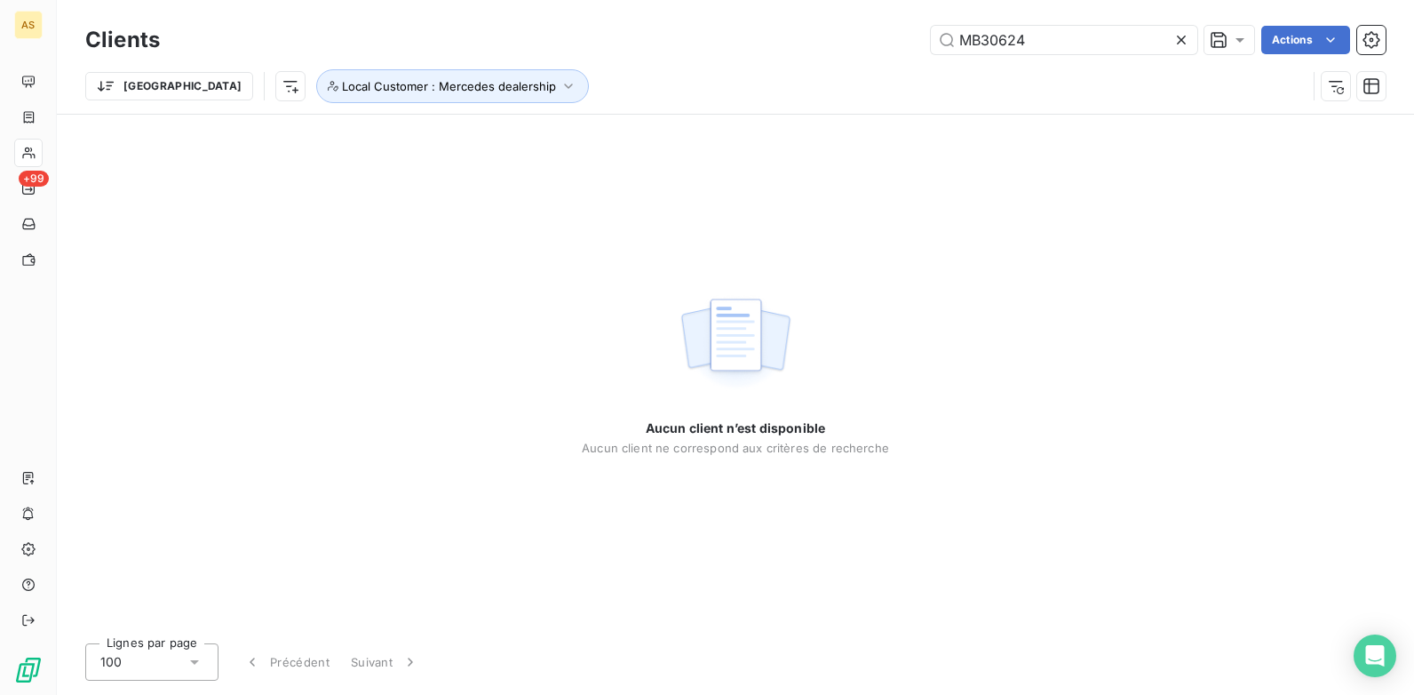
type input "MB30624"
click at [1180, 47] on icon at bounding box center [1182, 40] width 18 height 18
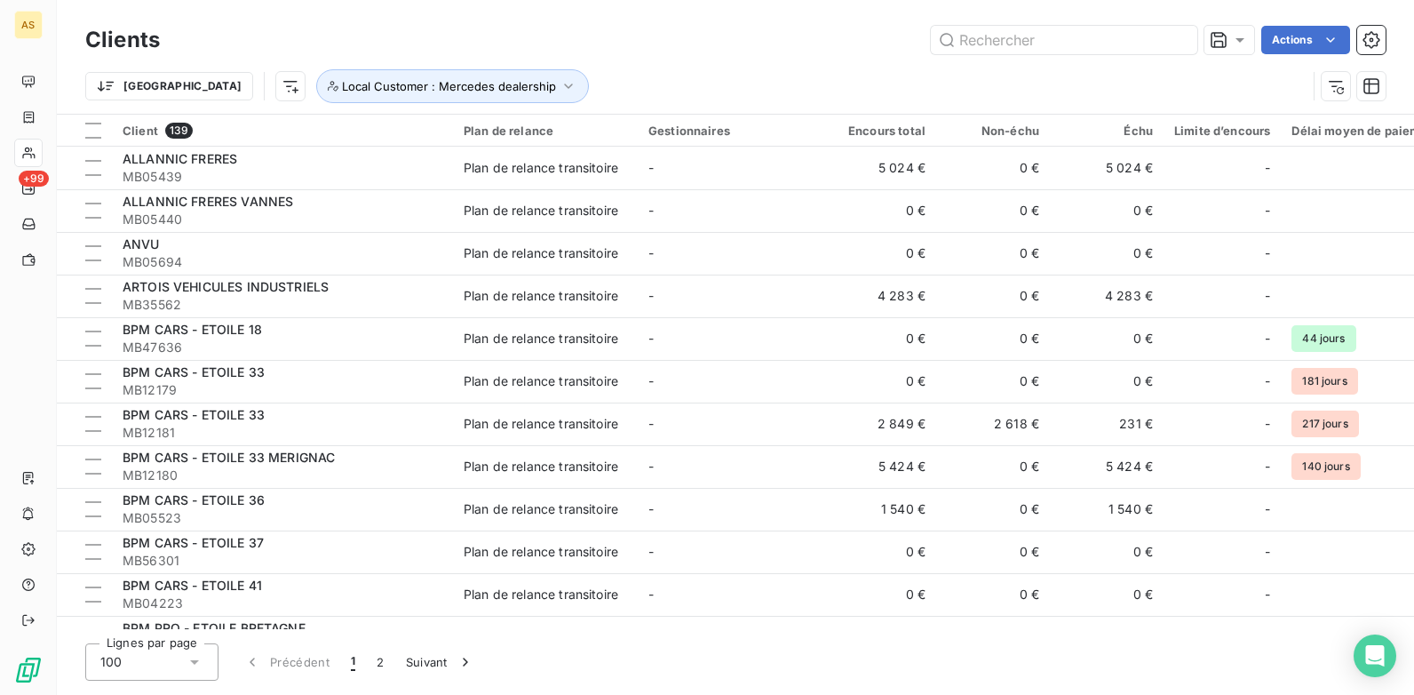
click at [769, 76] on div "Trier Local Customer : Mercedes dealership" at bounding box center [695, 86] width 1221 height 34
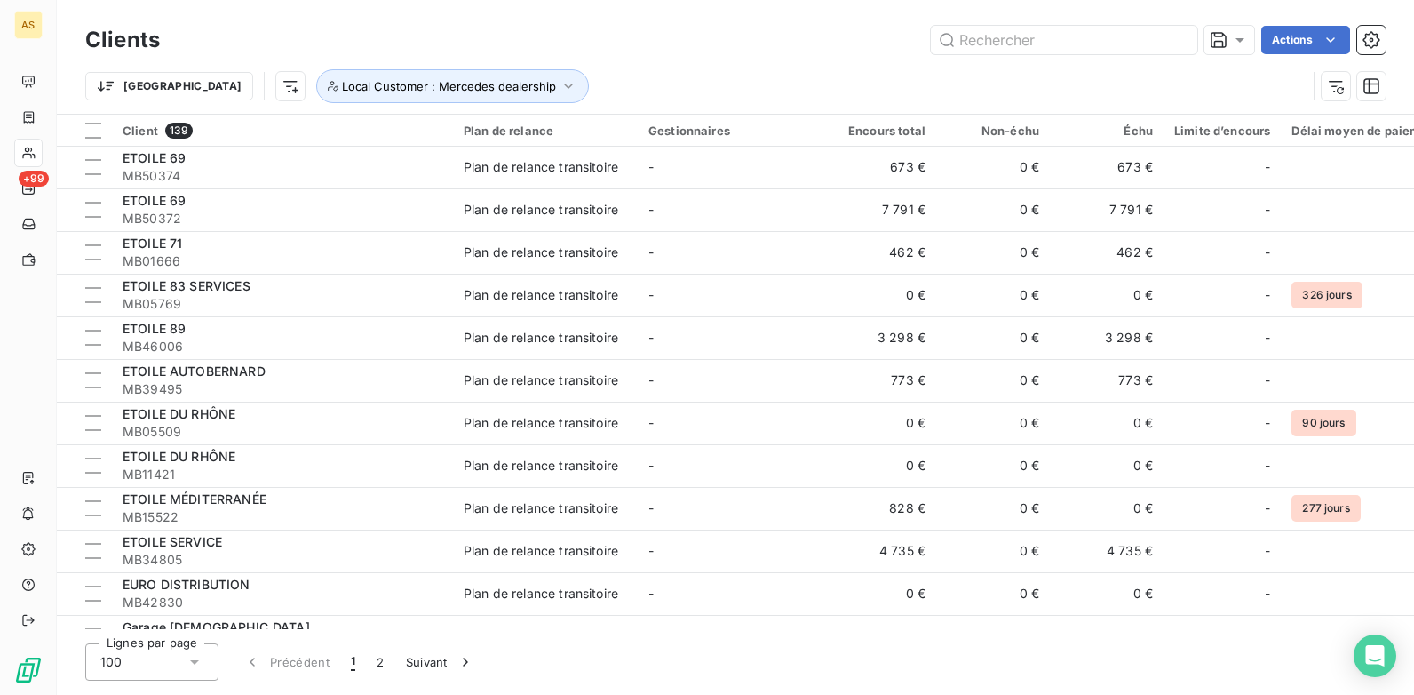
scroll to position [2310, 0]
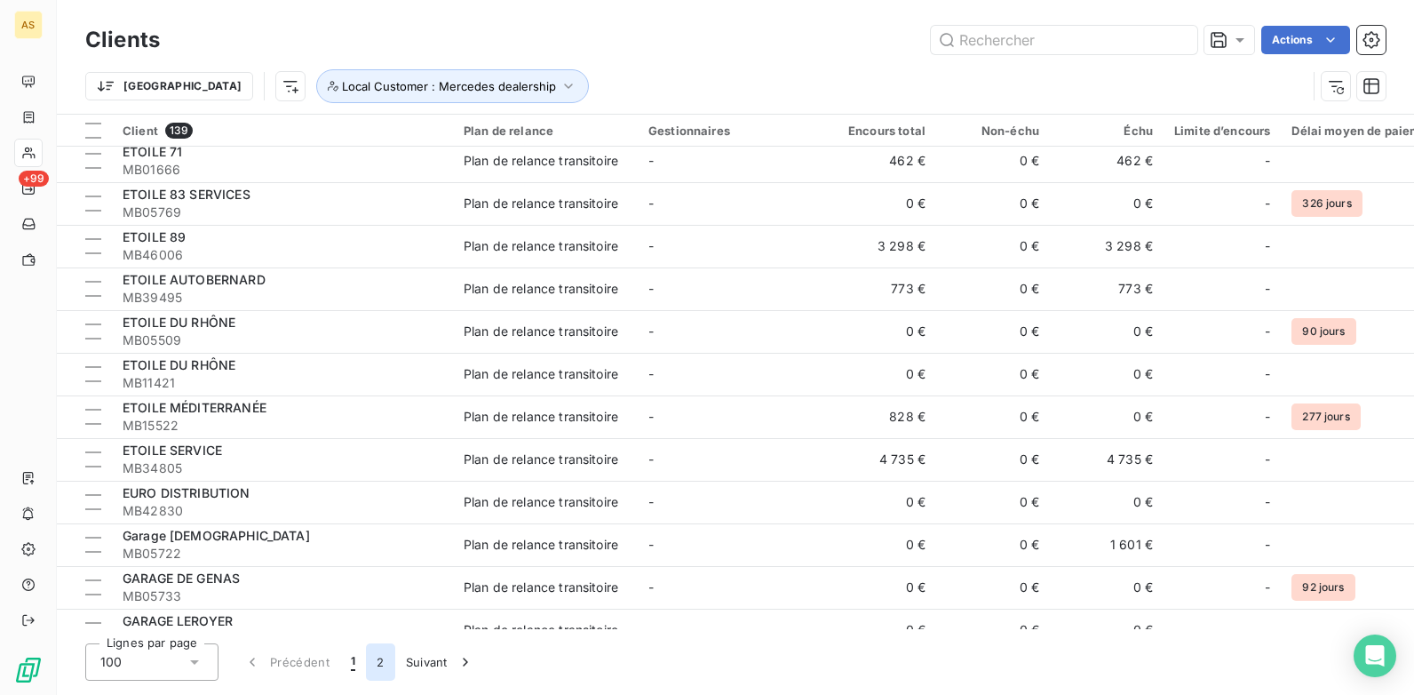
click at [386, 655] on button "2" at bounding box center [380, 661] width 28 height 37
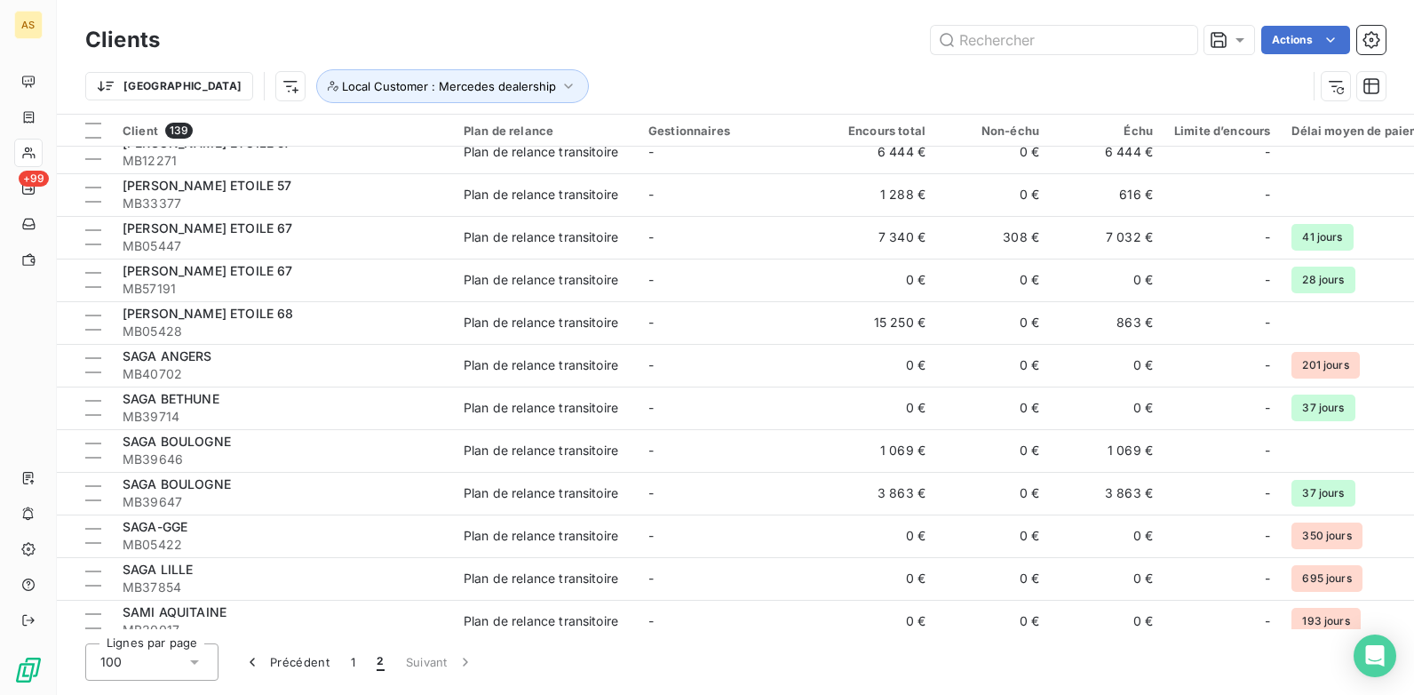
scroll to position [0, 0]
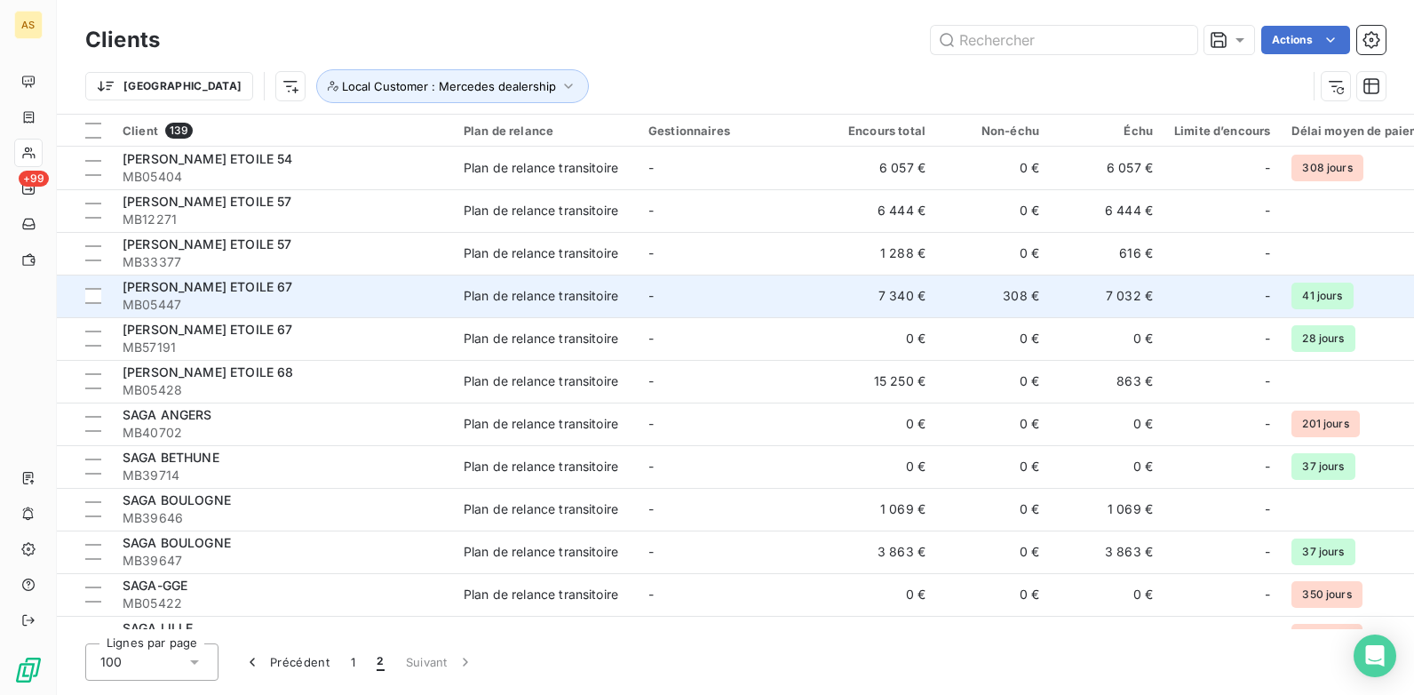
click at [1147, 302] on td "7 032 €" at bounding box center [1107, 295] width 114 height 43
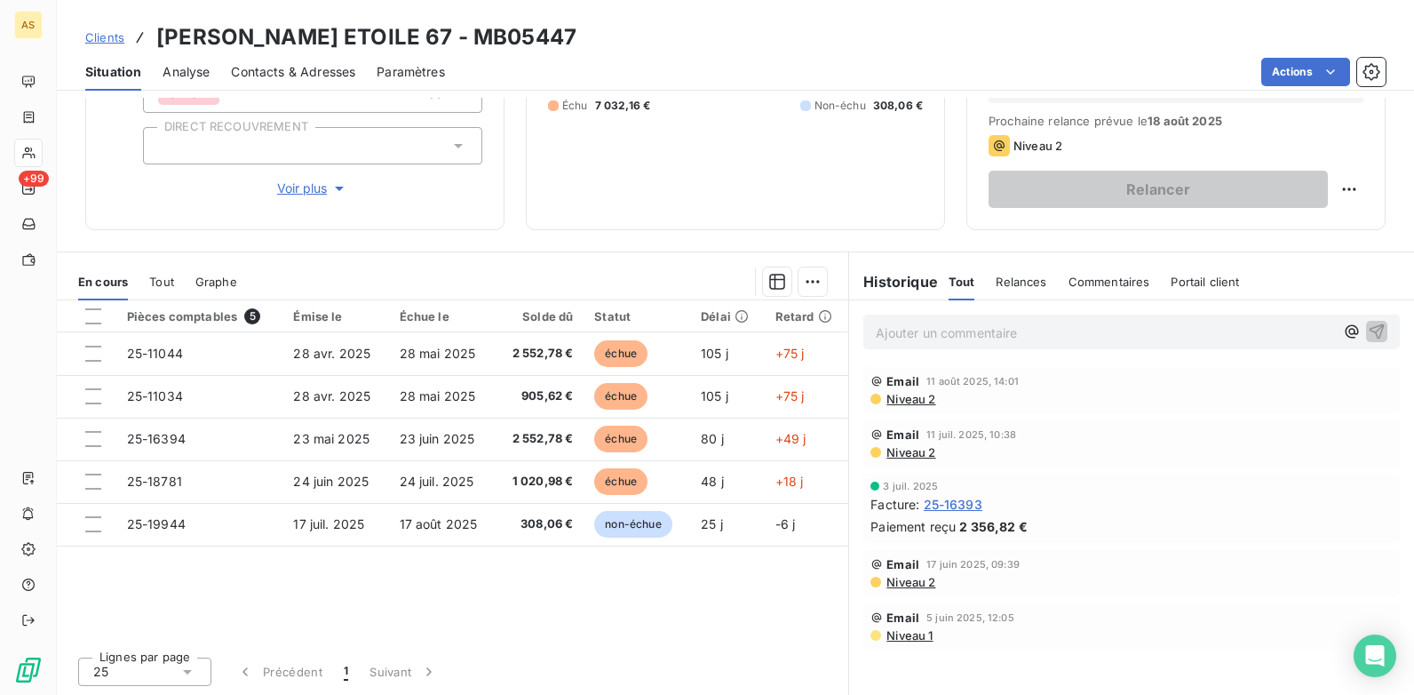
scroll to position [243, 0]
click at [99, 39] on span "Clients" at bounding box center [104, 37] width 39 height 14
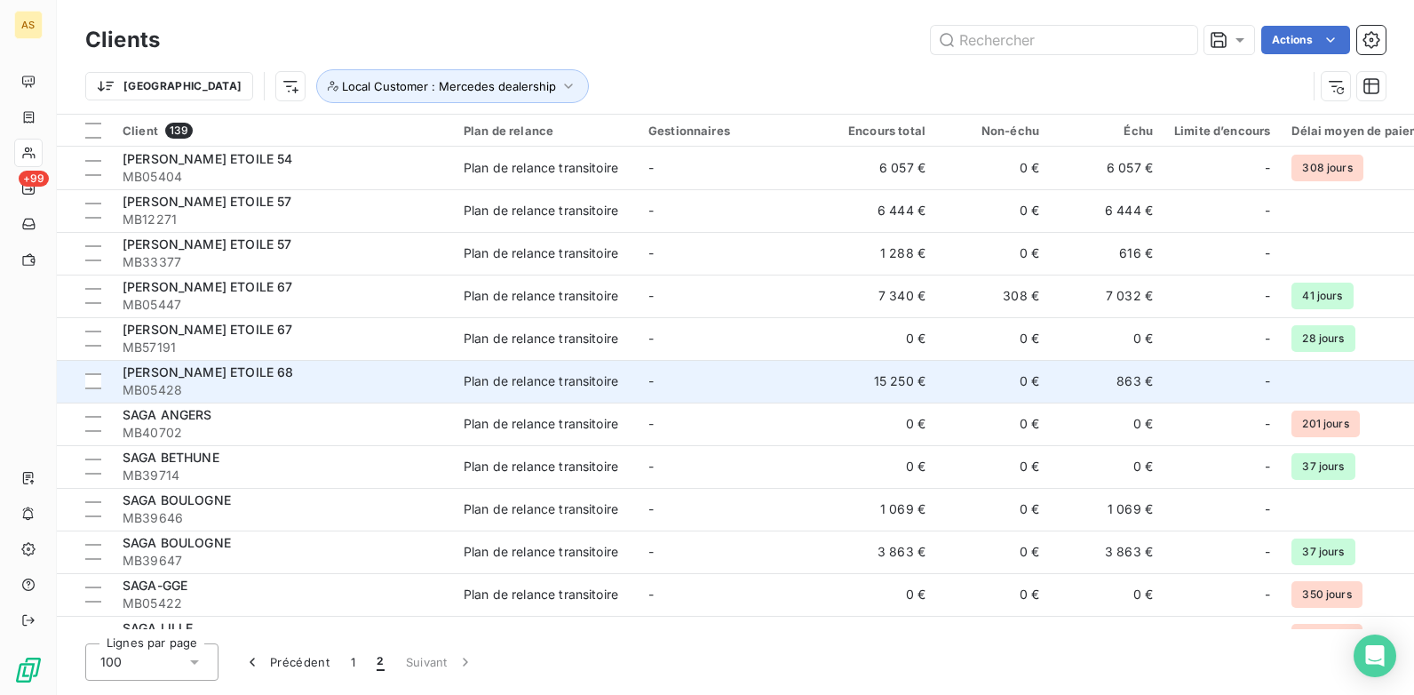
click at [468, 390] on td "Plan de relance transitoire" at bounding box center [545, 381] width 185 height 43
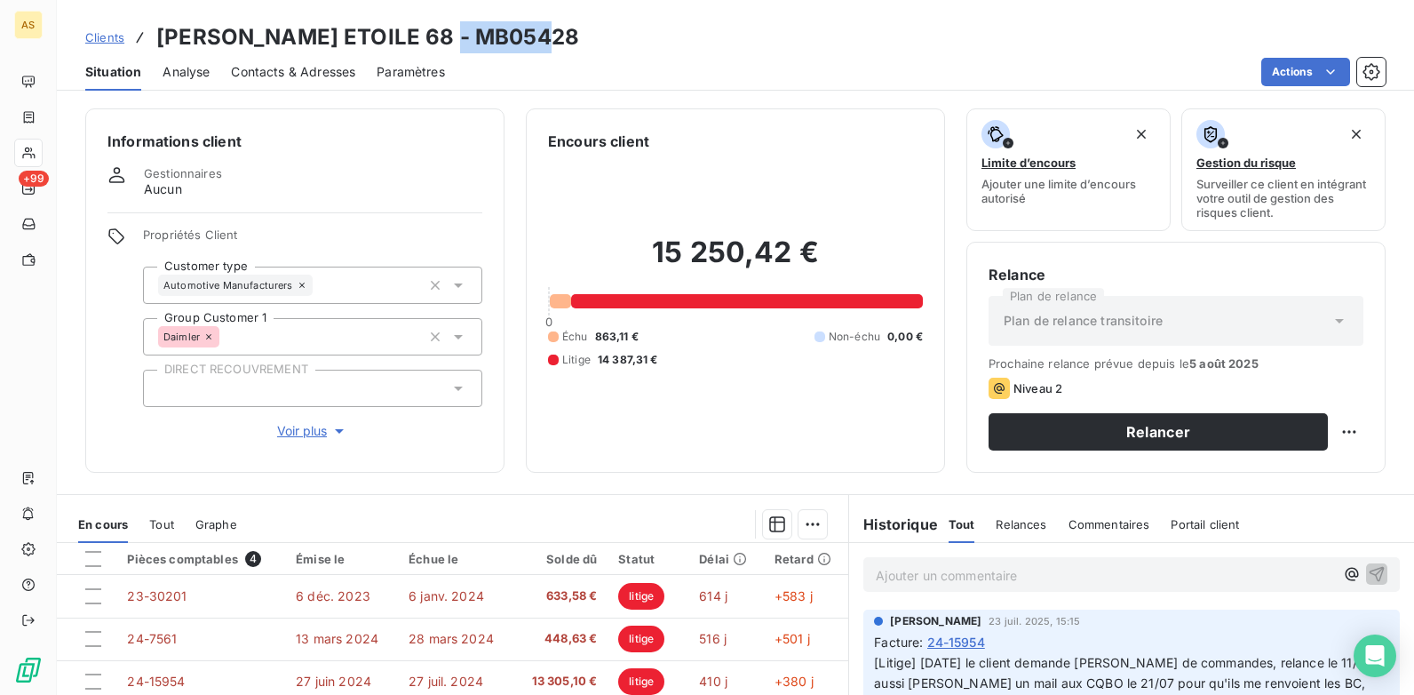
drag, startPoint x: 545, startPoint y: 36, endPoint x: 440, endPoint y: 37, distance: 104.8
click at [440, 37] on div "Clients [PERSON_NAME] ETOILE 68 - MB05428" at bounding box center [735, 37] width 1357 height 32
copy h3 "MB05428"
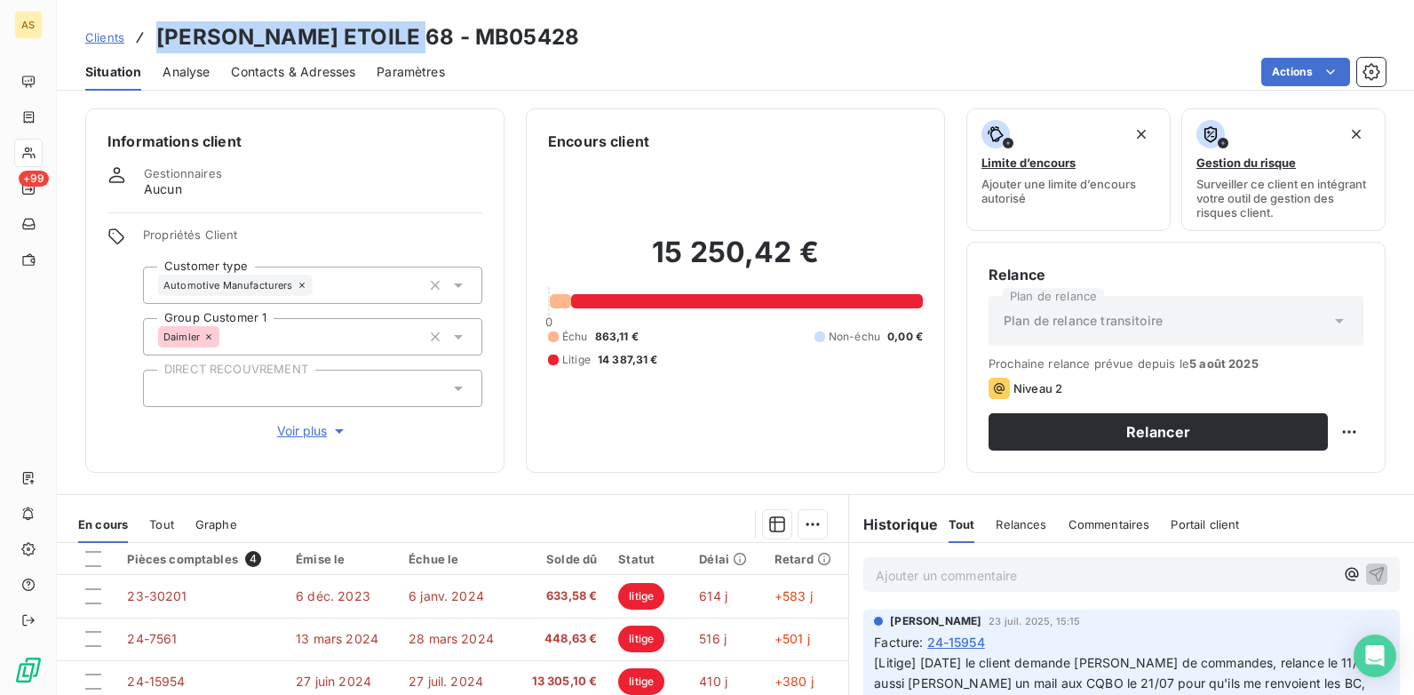
drag, startPoint x: 410, startPoint y: 36, endPoint x: 137, endPoint y: 13, distance: 274.6
click at [137, 13] on div "Clients [PERSON_NAME] ETOILE 68 - MB05428 Situation Analyse Contacts & Adresses…" at bounding box center [735, 45] width 1357 height 91
copy h3 "[PERSON_NAME] ETOILE 68"
click at [494, 548] on th "Échue le" at bounding box center [455, 559] width 115 height 32
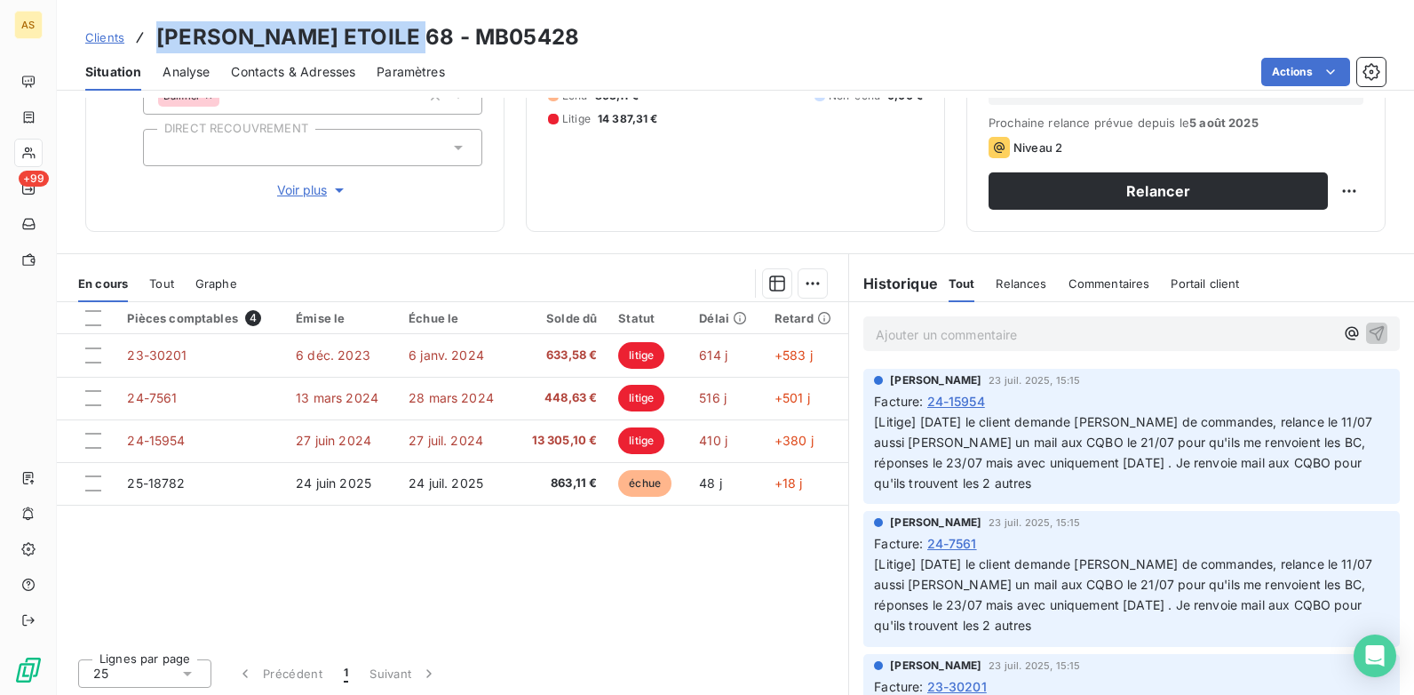
scroll to position [243, 0]
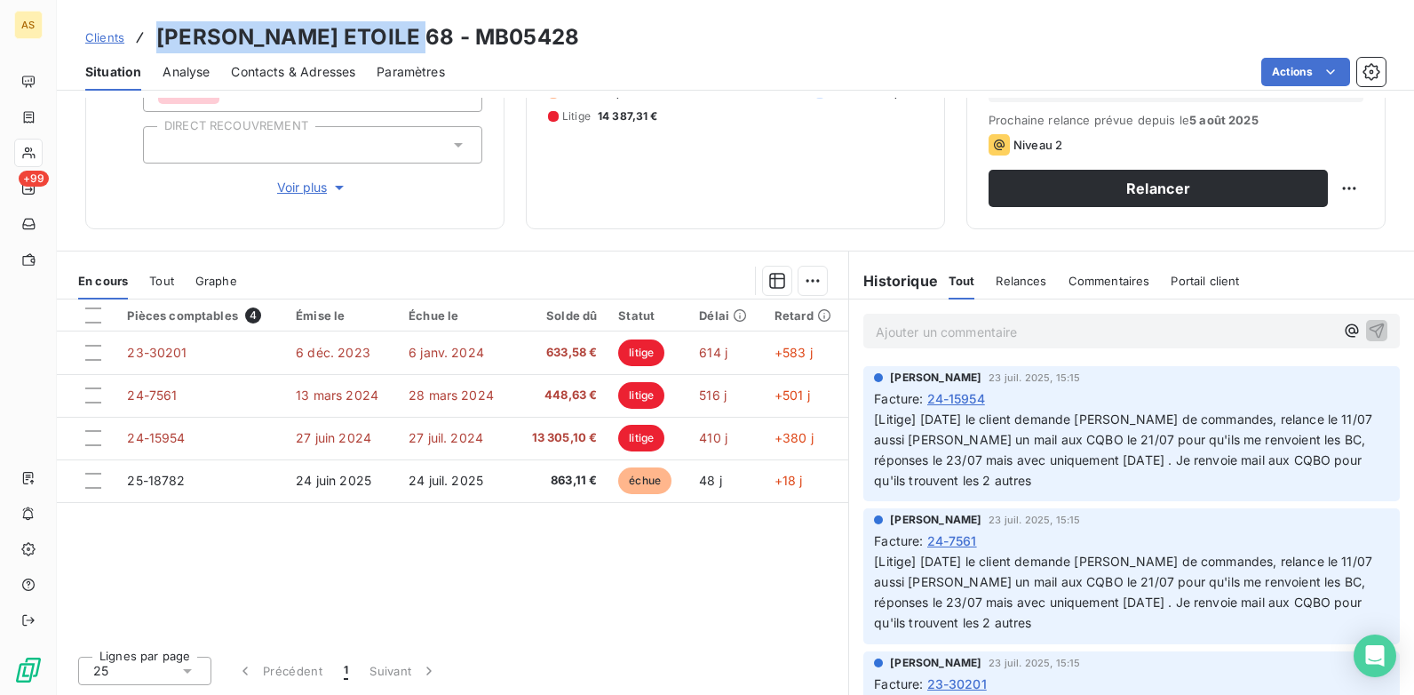
click at [113, 32] on span "Clients" at bounding box center [104, 37] width 39 height 14
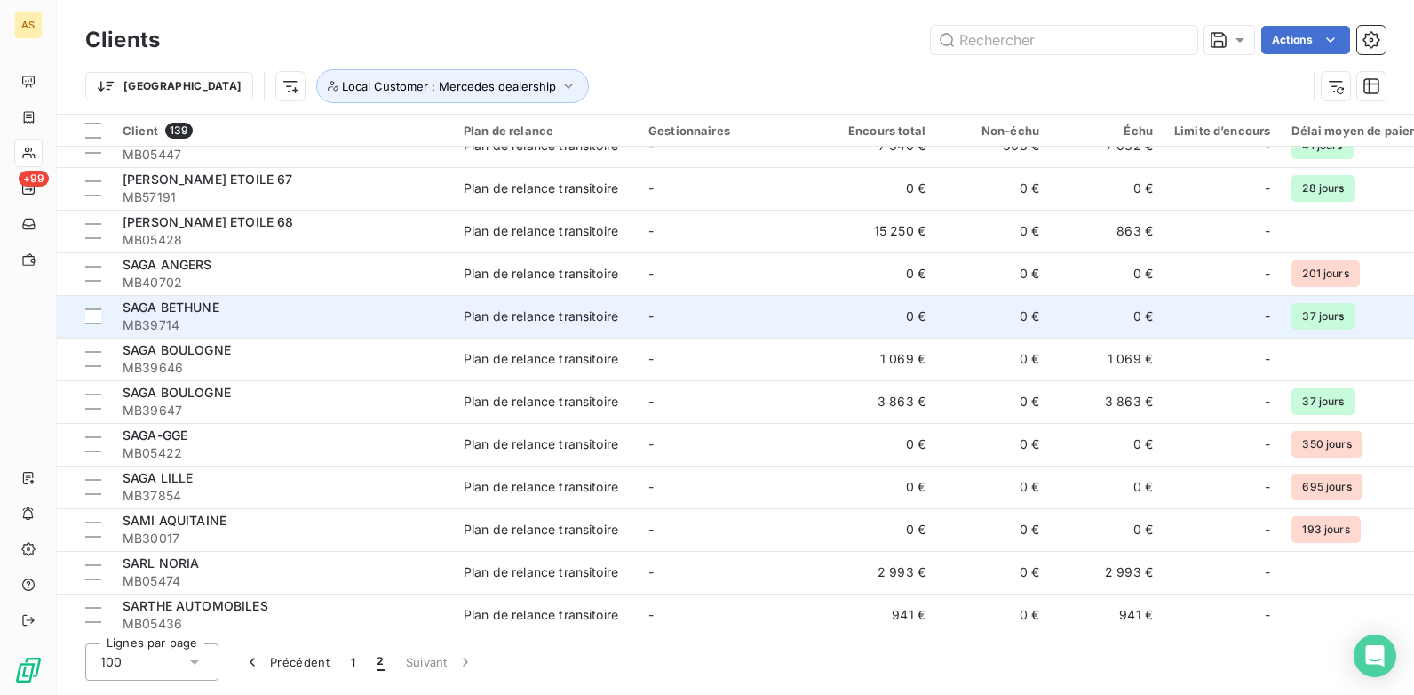
scroll to position [178, 0]
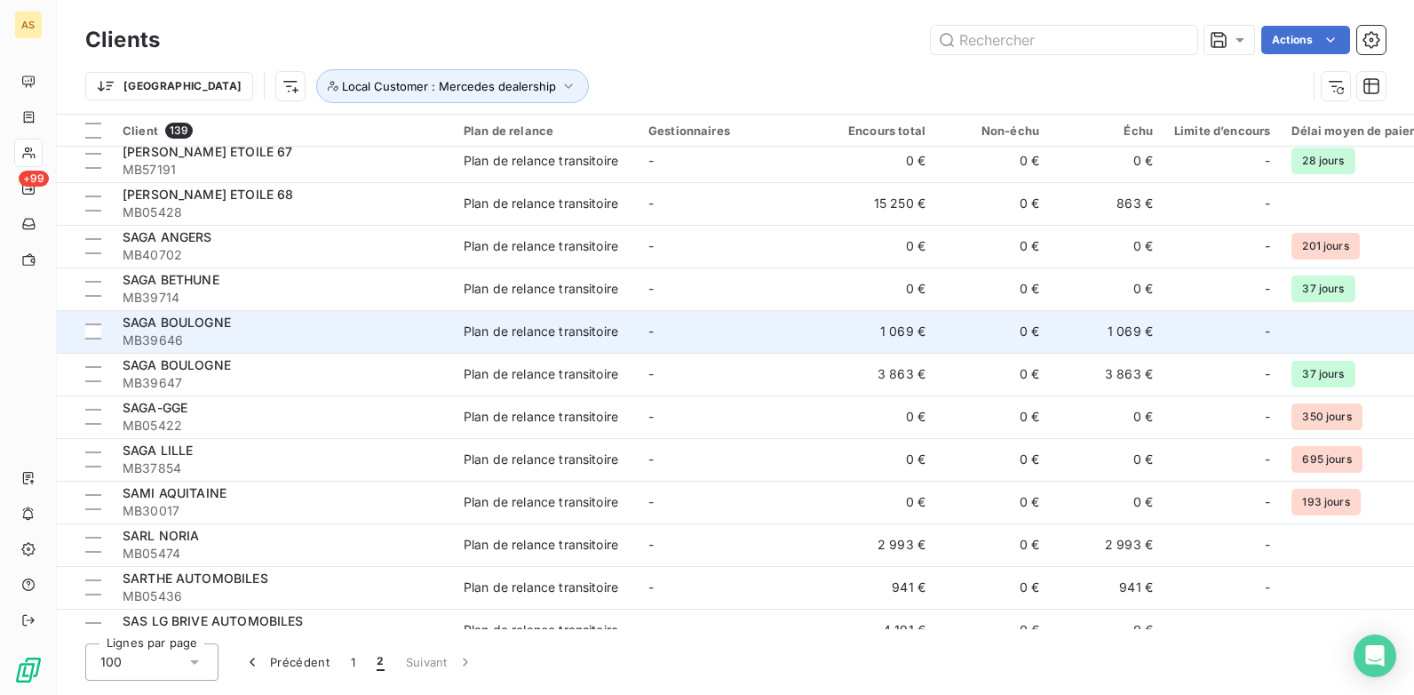
click at [849, 351] on td "1 069 €" at bounding box center [880, 331] width 114 height 43
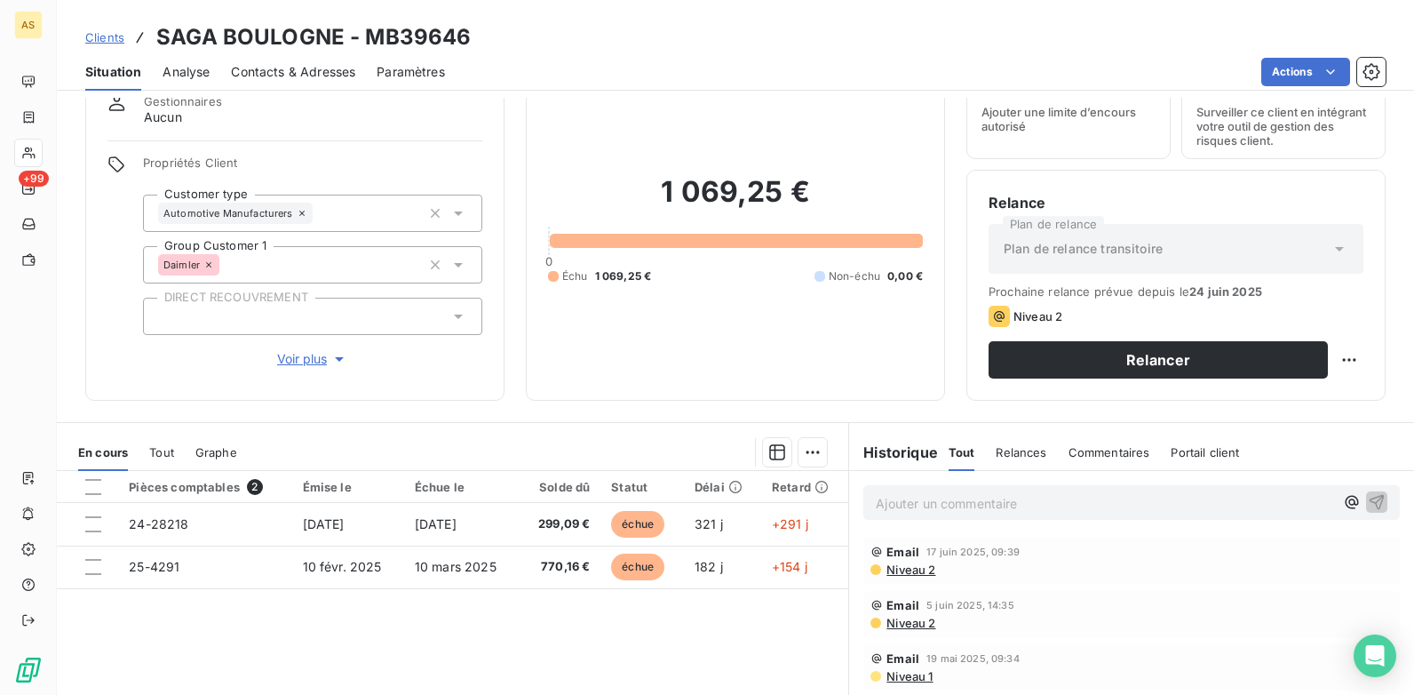
scroll to position [66, 0]
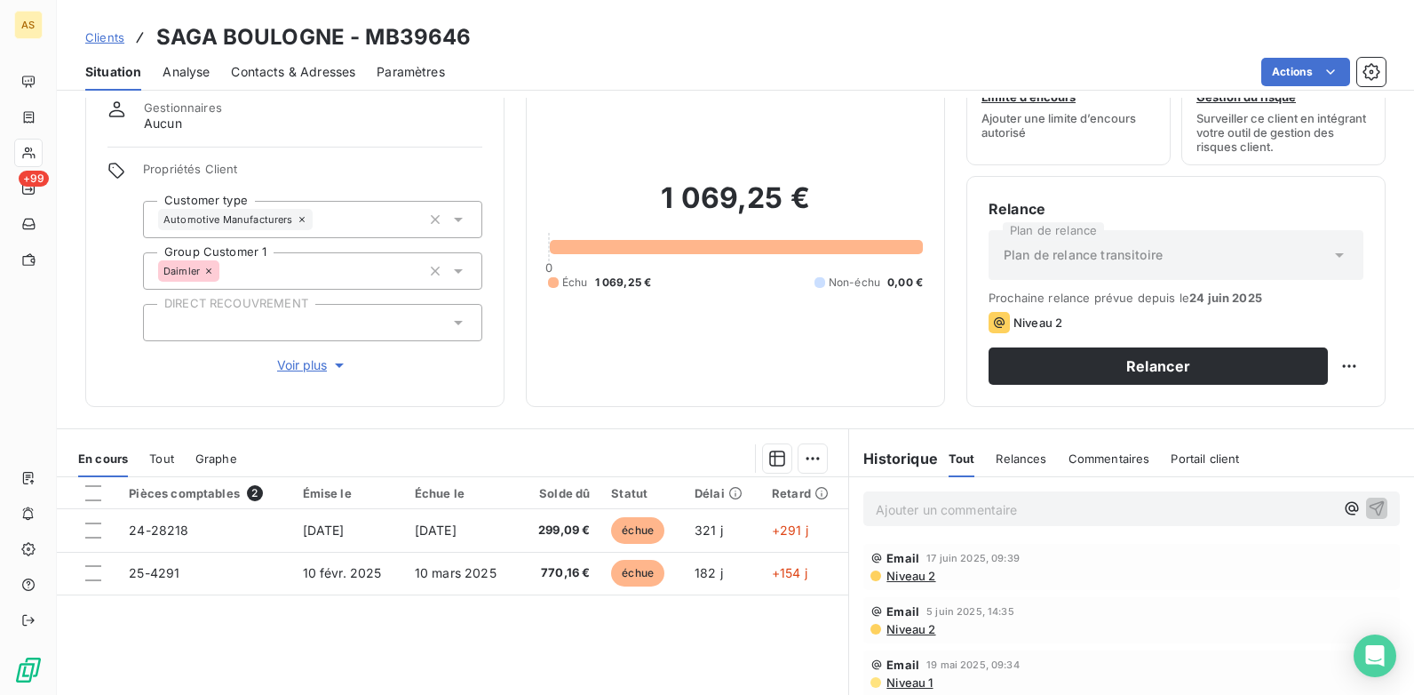
click at [287, 78] on span "Contacts & Adresses" at bounding box center [293, 72] width 124 height 18
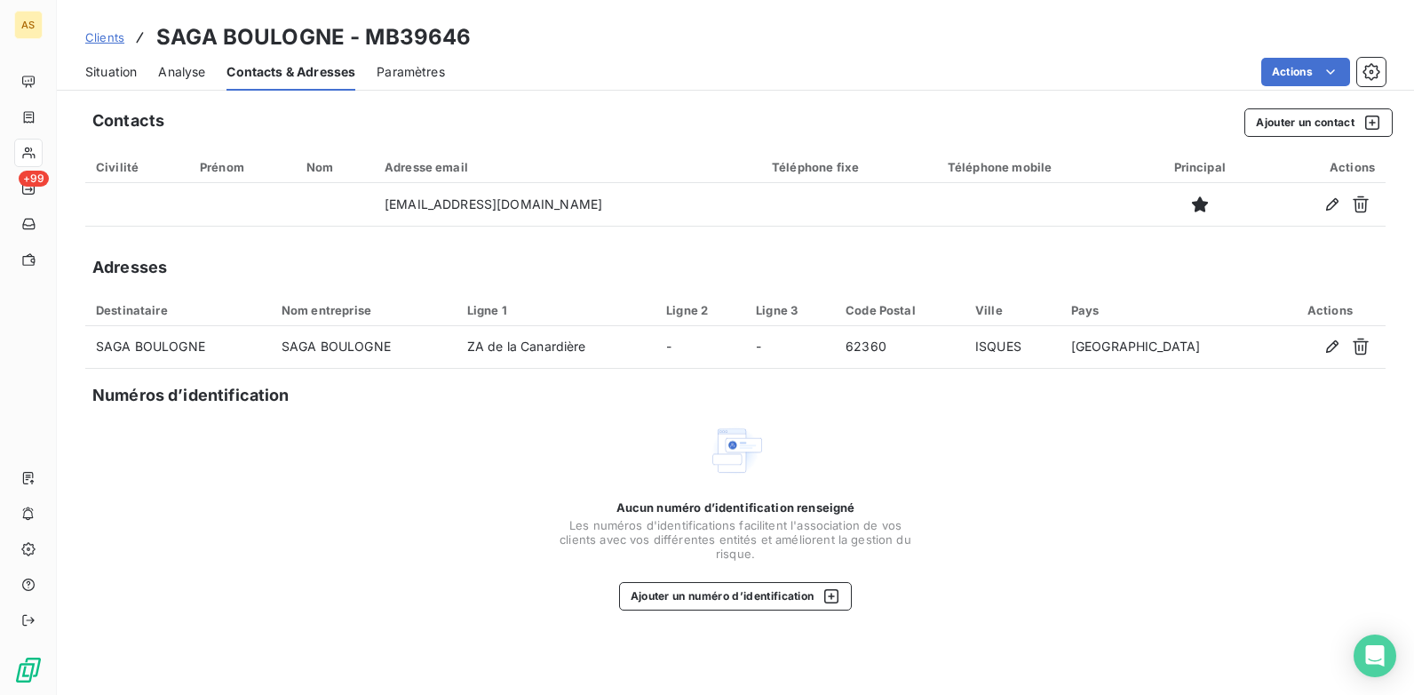
click at [90, 72] on span "Situation" at bounding box center [111, 72] width 52 height 18
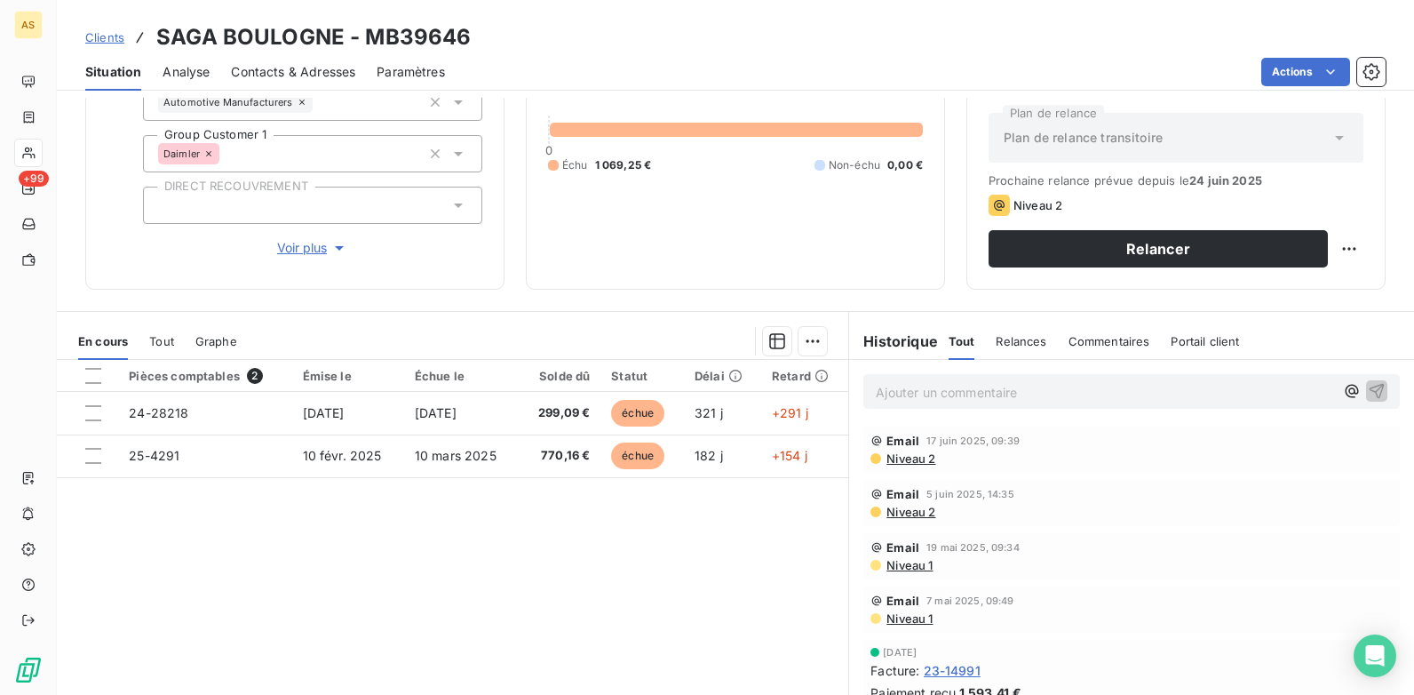
scroll to position [243, 0]
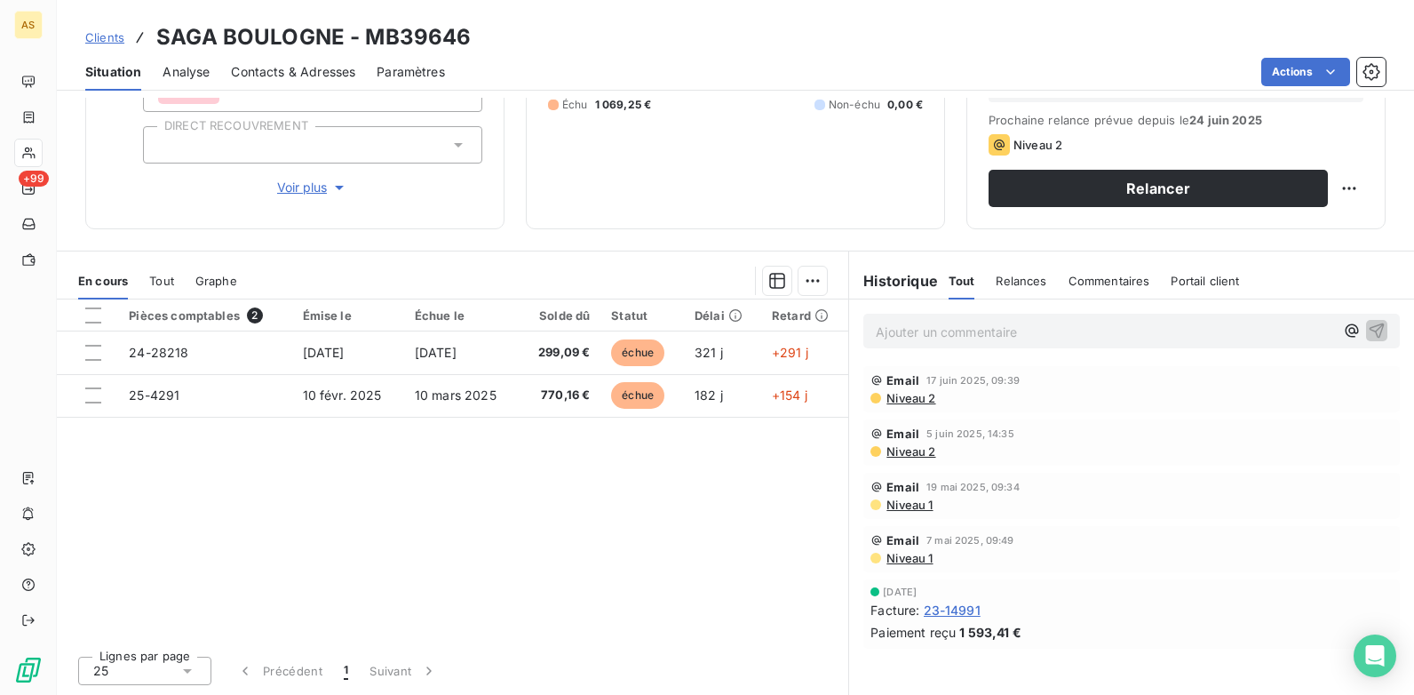
click at [900, 455] on span "Niveau 2" at bounding box center [910, 451] width 51 height 14
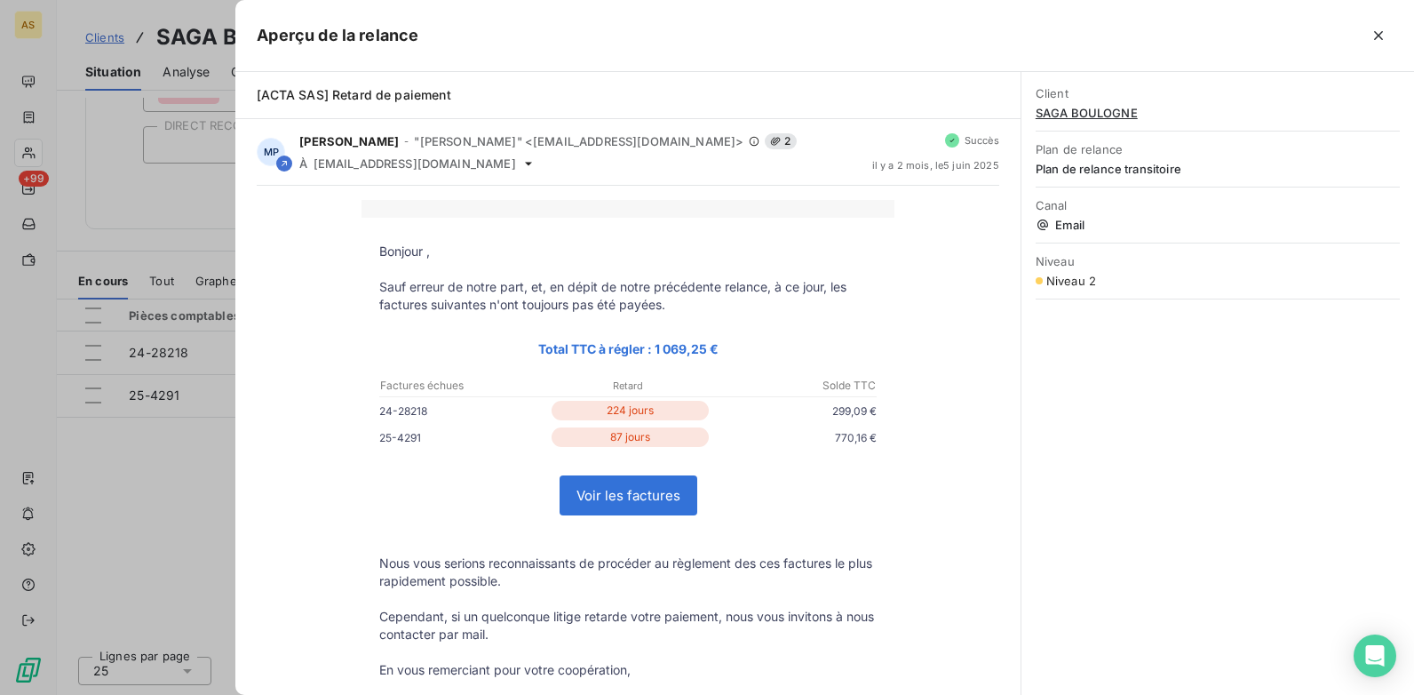
click at [158, 497] on div at bounding box center [707, 347] width 1414 height 695
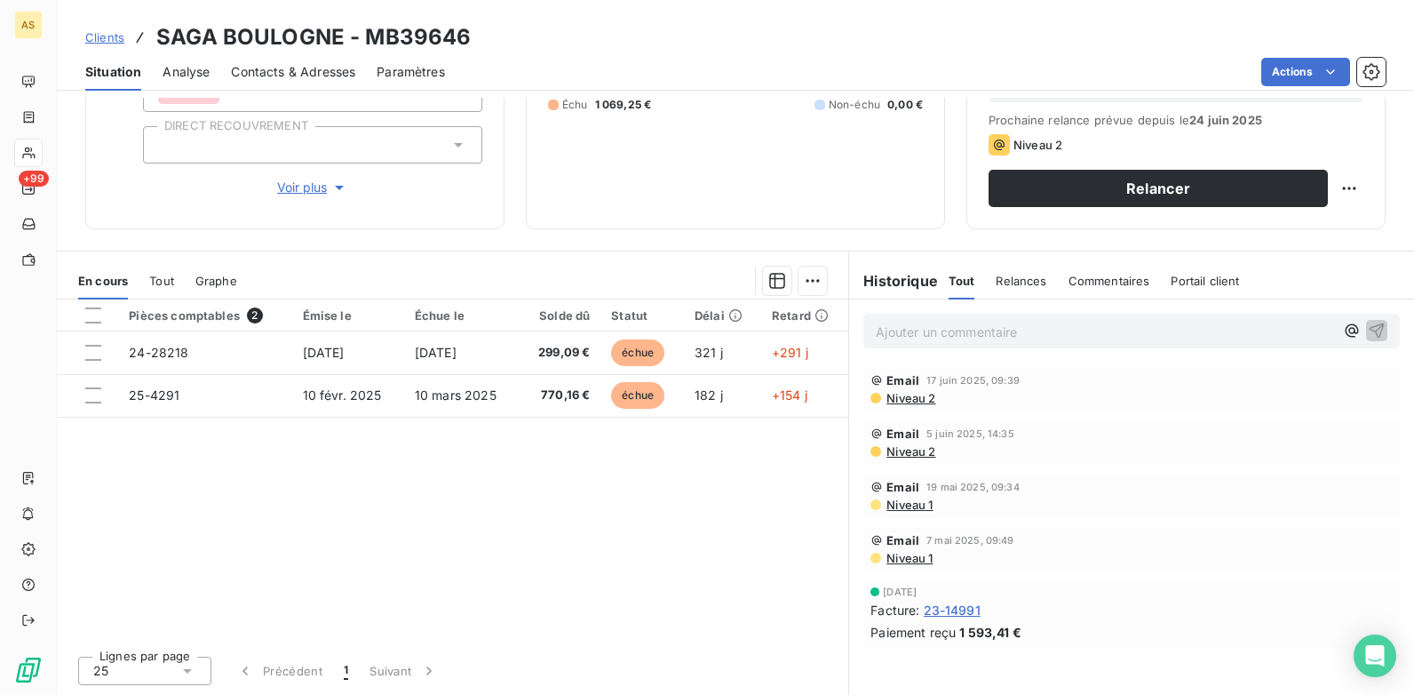
click at [916, 507] on span "Niveau 1" at bounding box center [909, 504] width 48 height 14
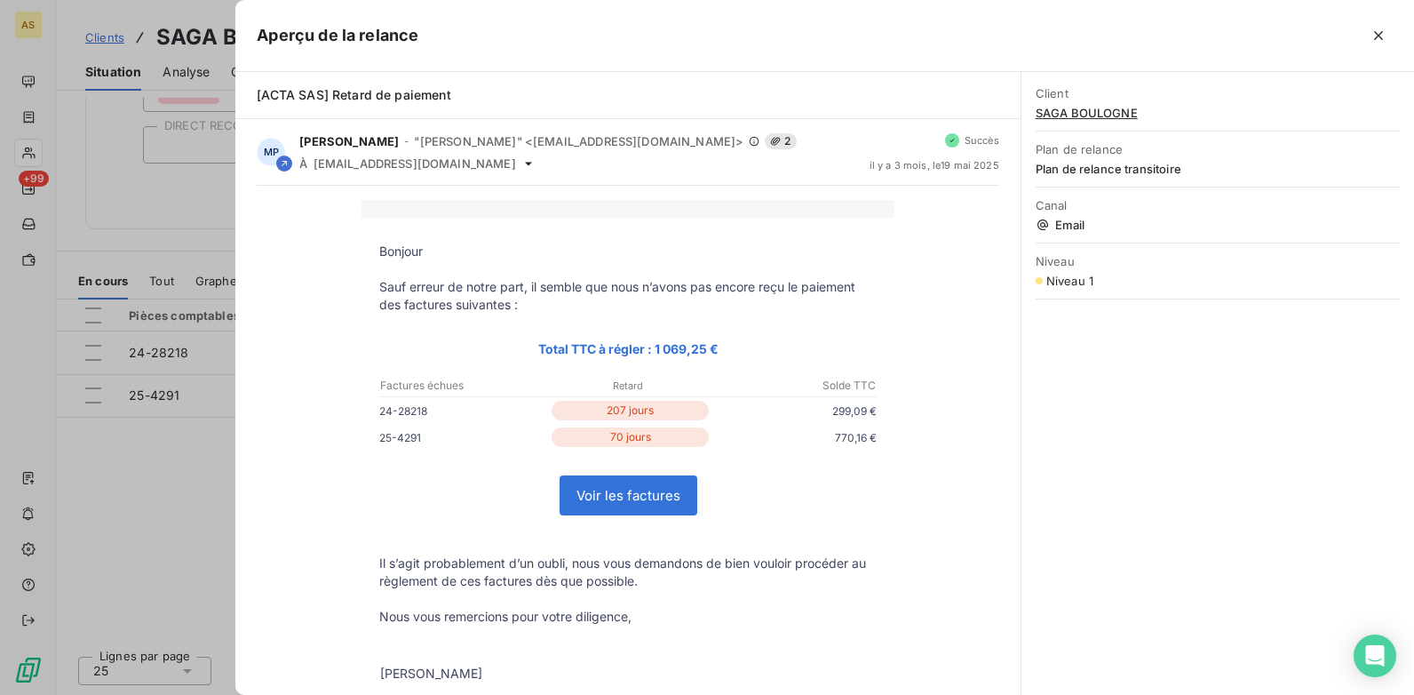
click at [139, 511] on div at bounding box center [707, 347] width 1414 height 695
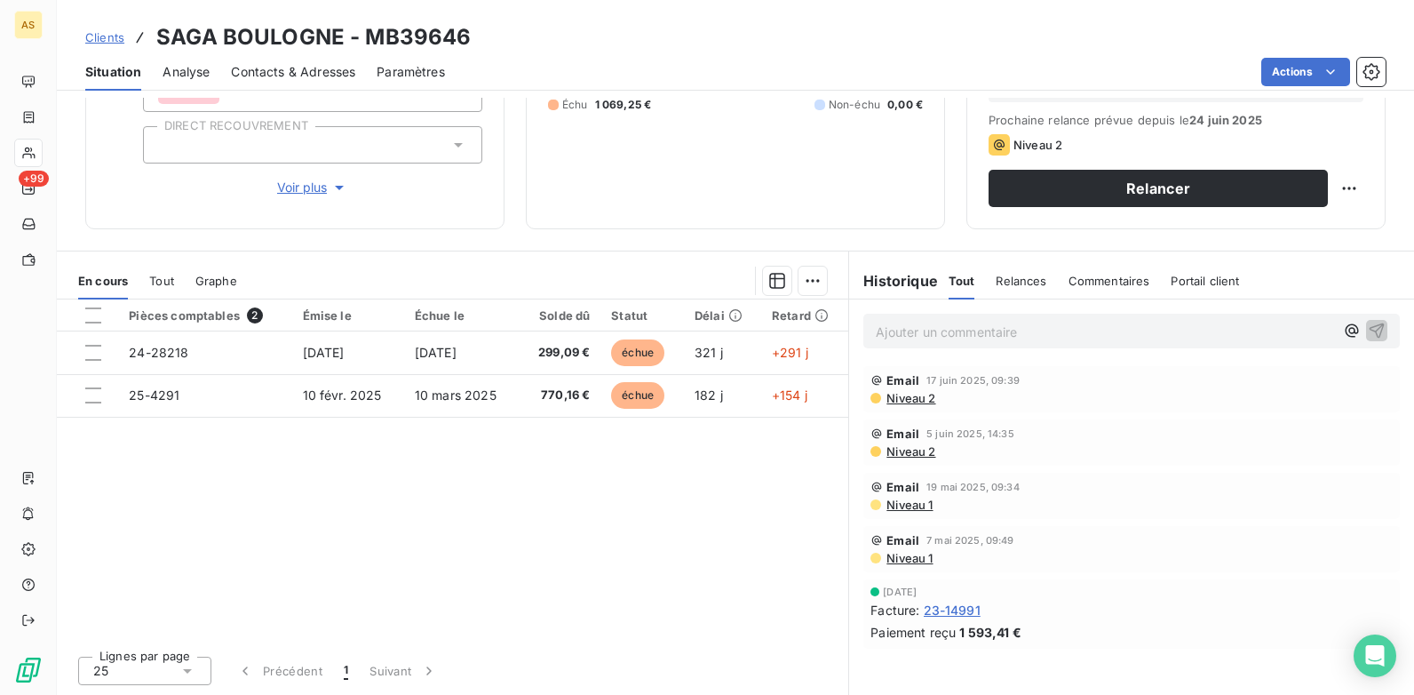
click at [909, 403] on span "Niveau 2" at bounding box center [910, 398] width 51 height 14
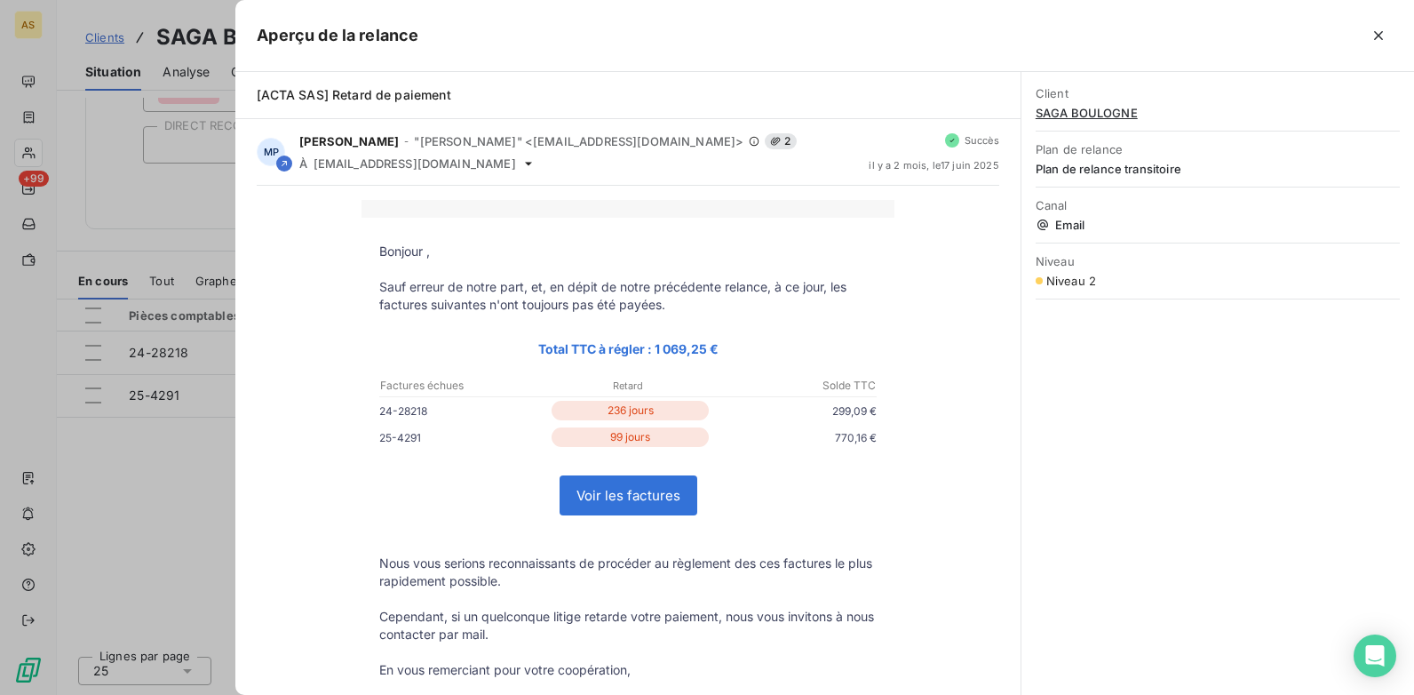
click at [139, 485] on div at bounding box center [707, 347] width 1414 height 695
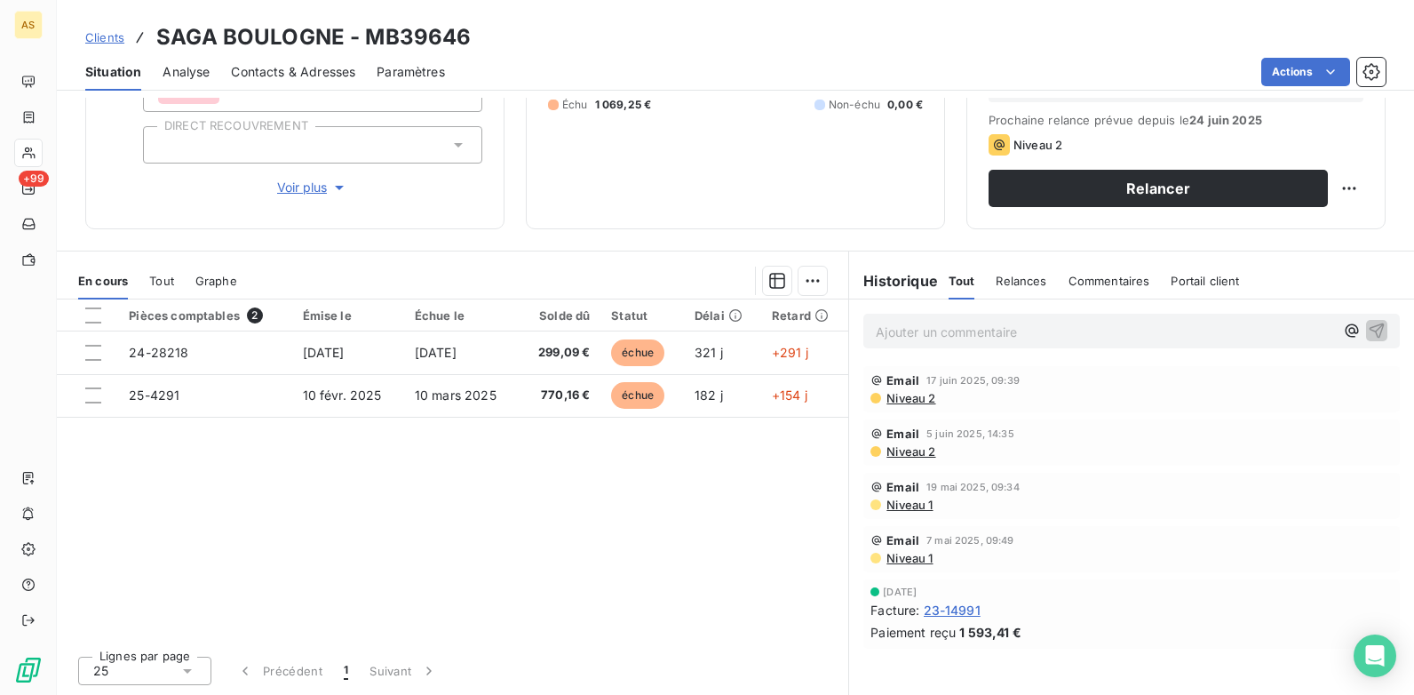
click at [281, 70] on span "Contacts & Adresses" at bounding box center [293, 72] width 124 height 18
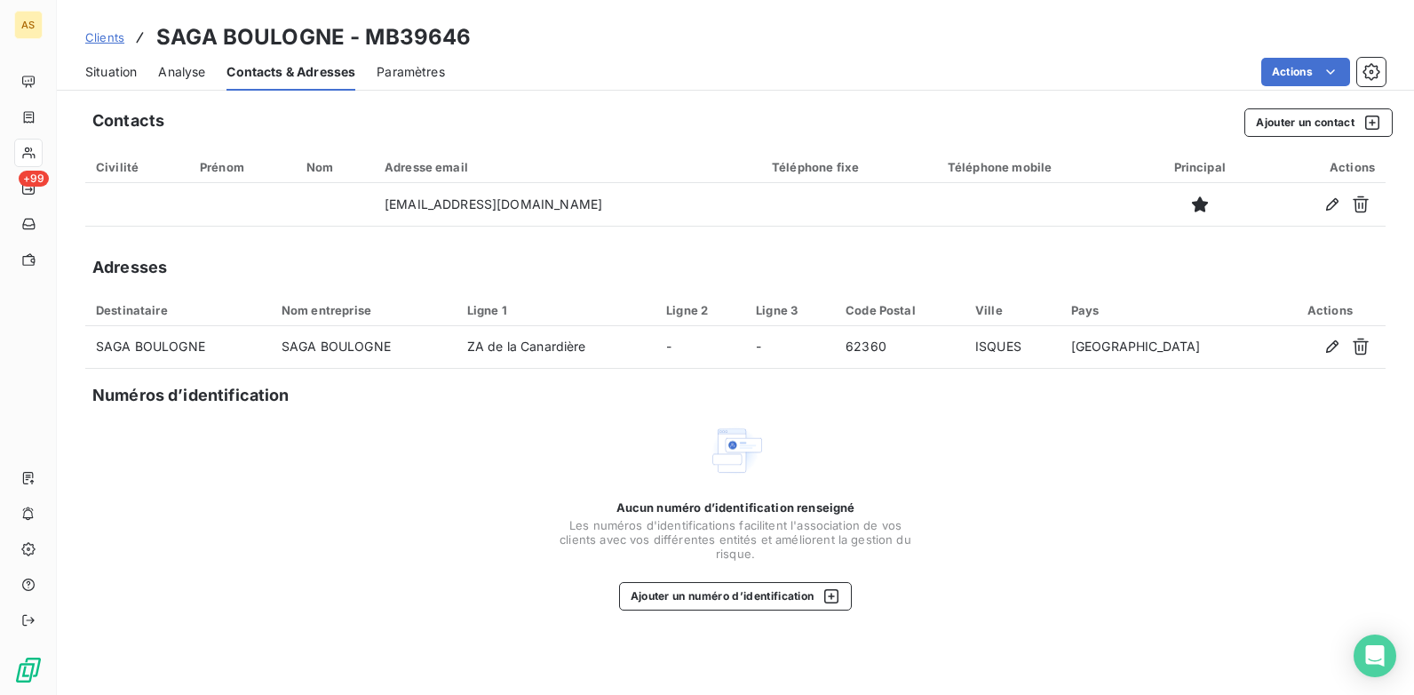
click at [99, 79] on span "Situation" at bounding box center [111, 72] width 52 height 18
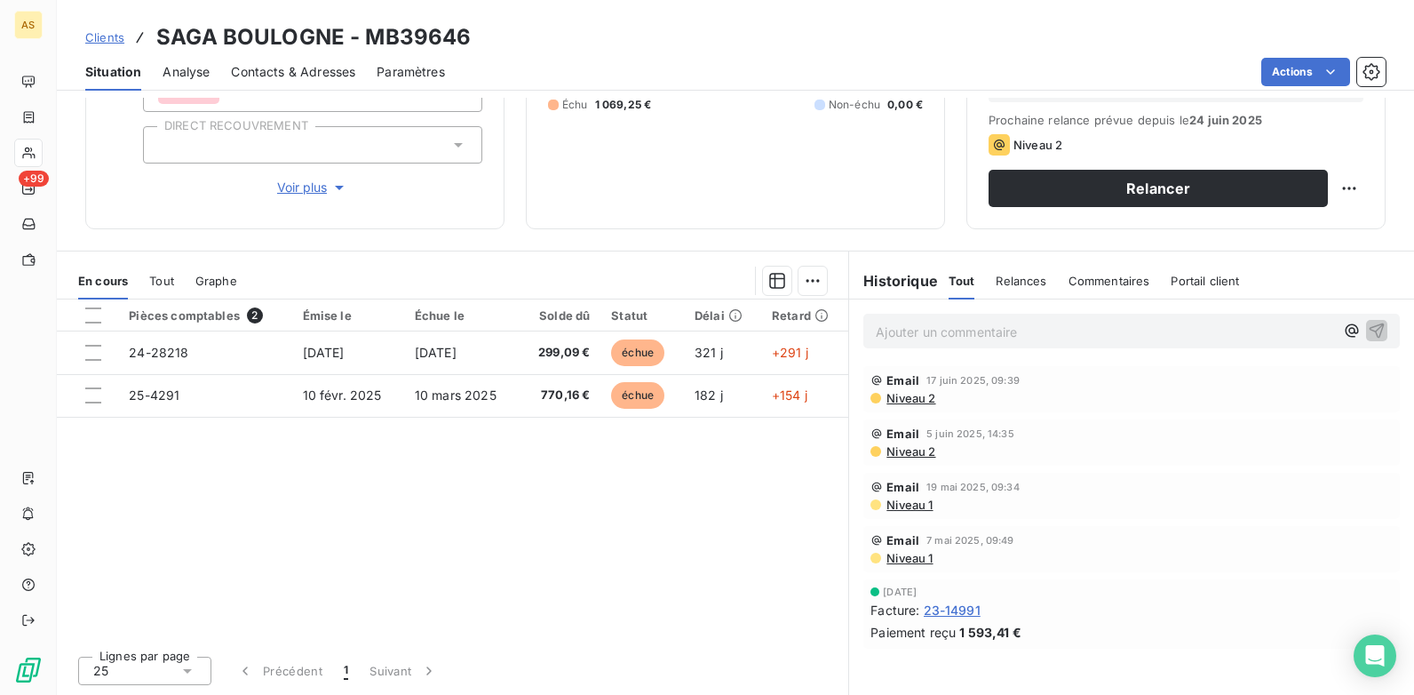
click at [910, 559] on span "Niveau 1" at bounding box center [909, 558] width 48 height 14
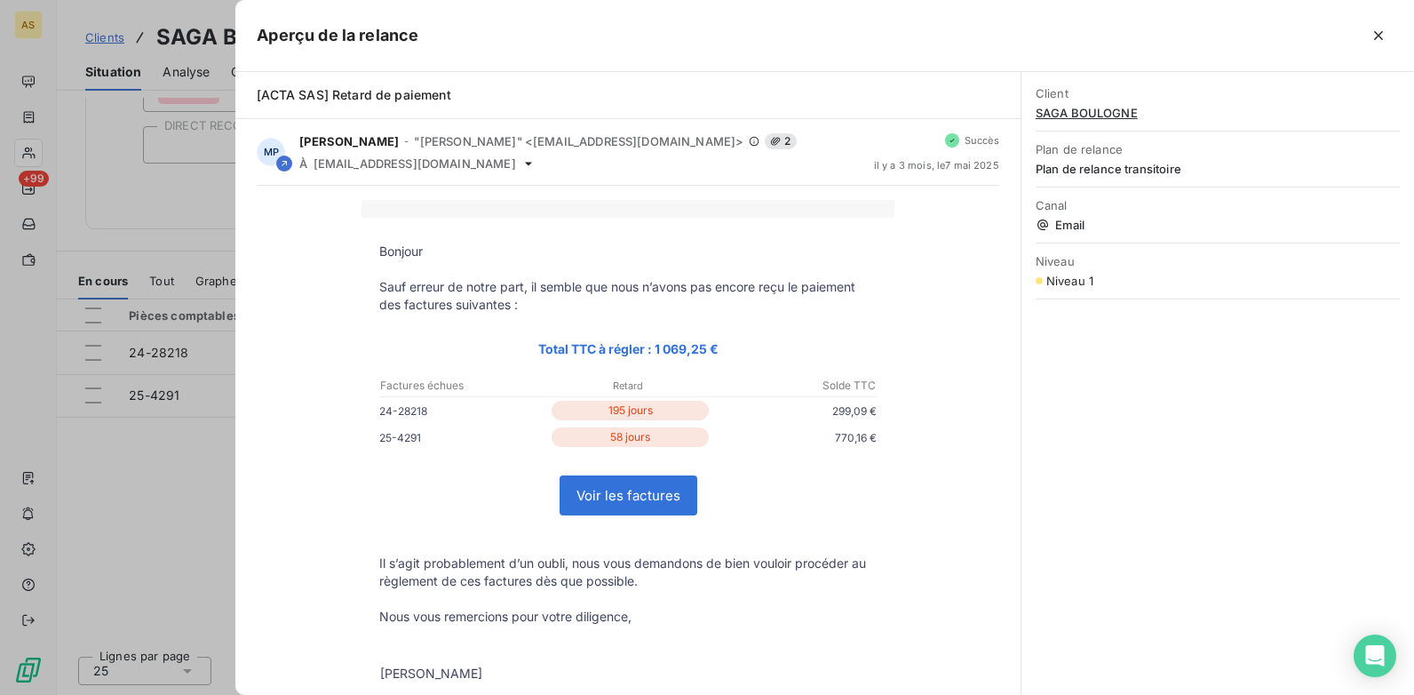
click at [190, 542] on div at bounding box center [707, 347] width 1414 height 695
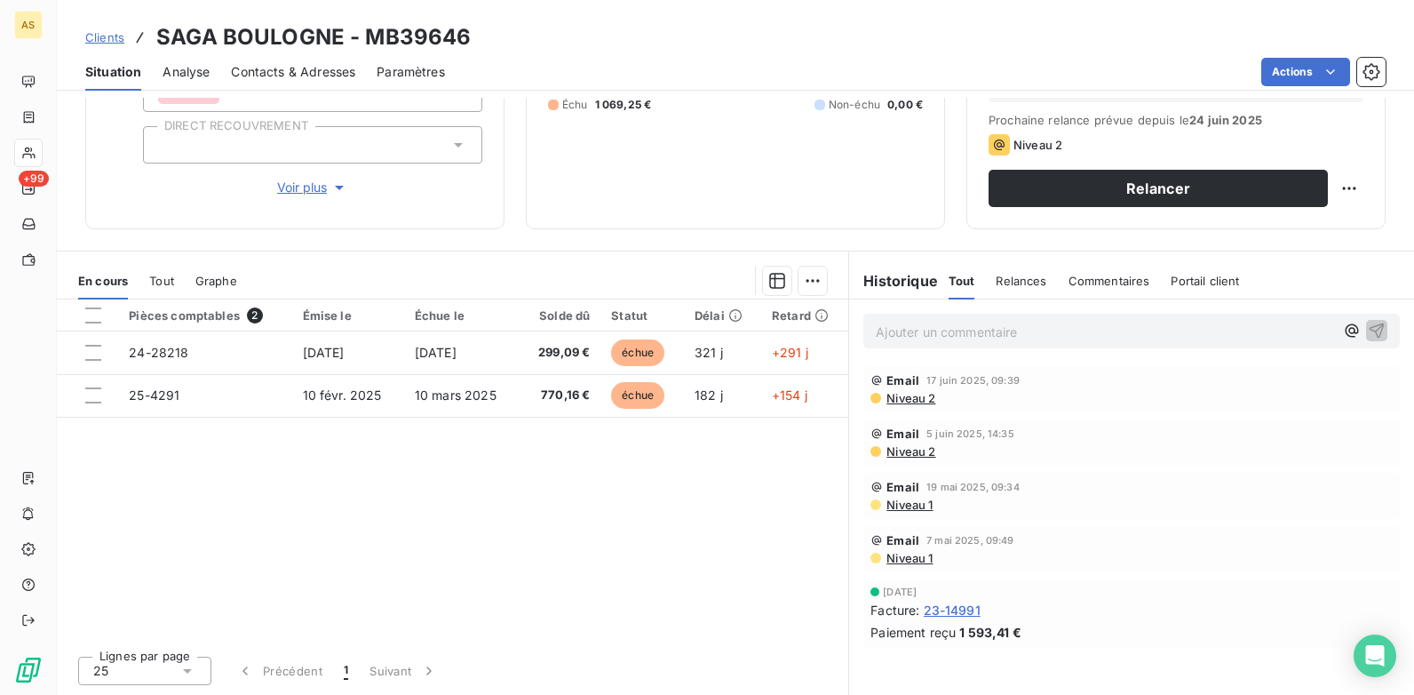
click at [336, 73] on span "Contacts & Adresses" at bounding box center [293, 72] width 124 height 18
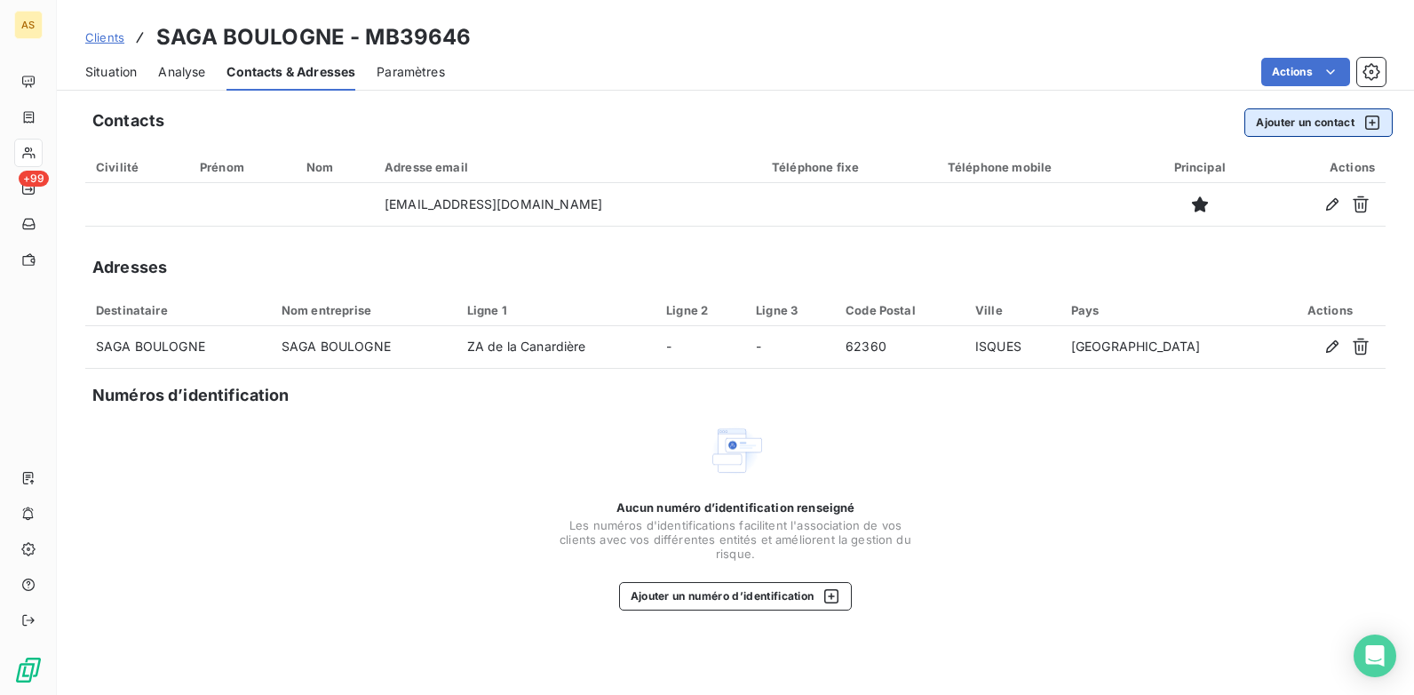
click at [1373, 125] on icon "button" at bounding box center [1372, 123] width 18 height 18
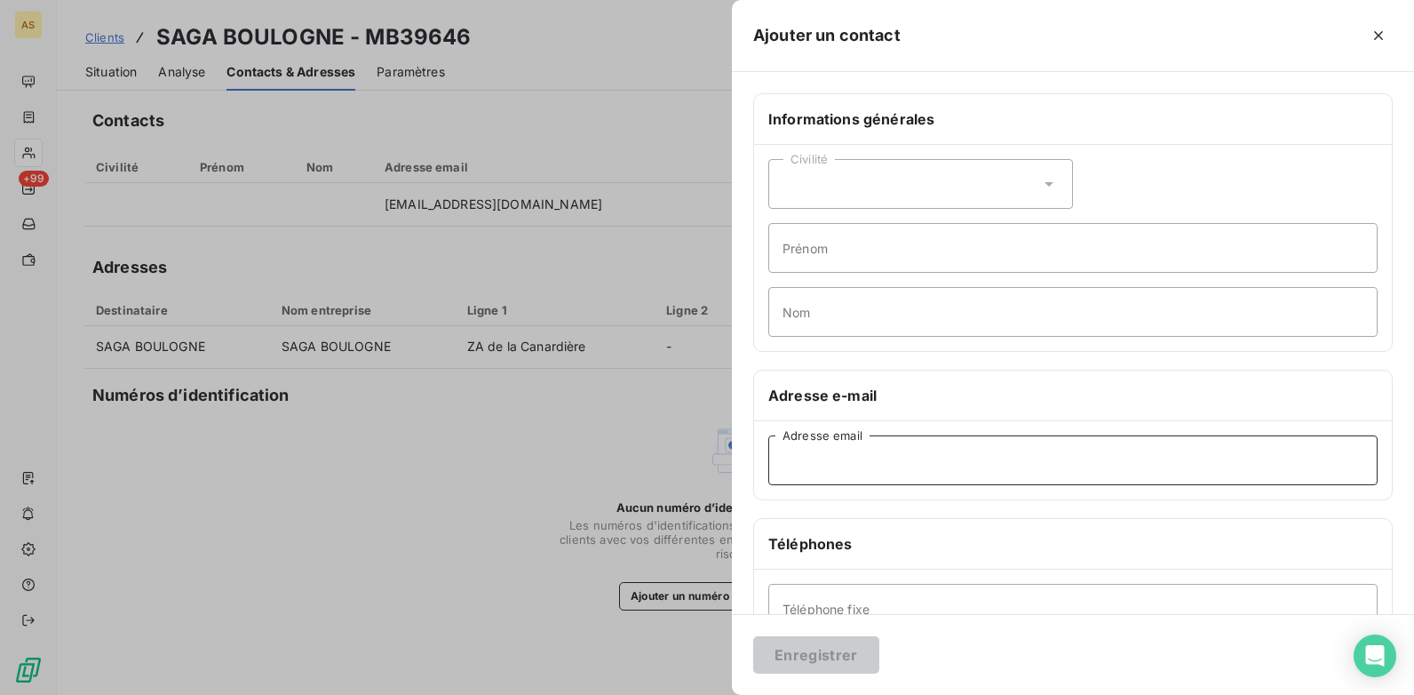
drag, startPoint x: 823, startPoint y: 472, endPoint x: 811, endPoint y: 466, distance: 12.7
click at [819, 472] on input "Adresse email" at bounding box center [1072, 460] width 609 height 50
paste input "[EMAIL_ADDRESS][DOMAIN_NAME]'"
click at [789, 463] on input "[EMAIL_ADDRESS][DOMAIN_NAME]'" at bounding box center [1072, 460] width 609 height 50
type input "[EMAIL_ADDRESS][DOMAIN_NAME]"
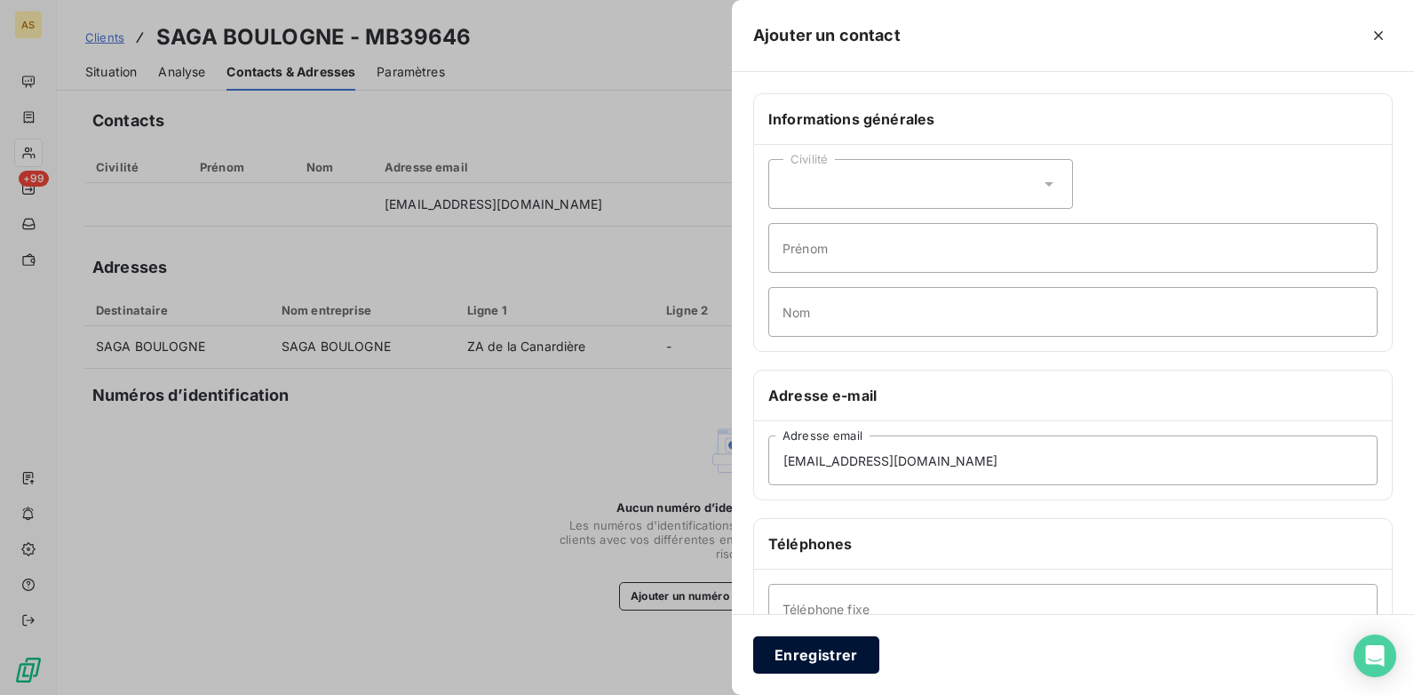
click at [805, 663] on button "Enregistrer" at bounding box center [816, 654] width 126 height 37
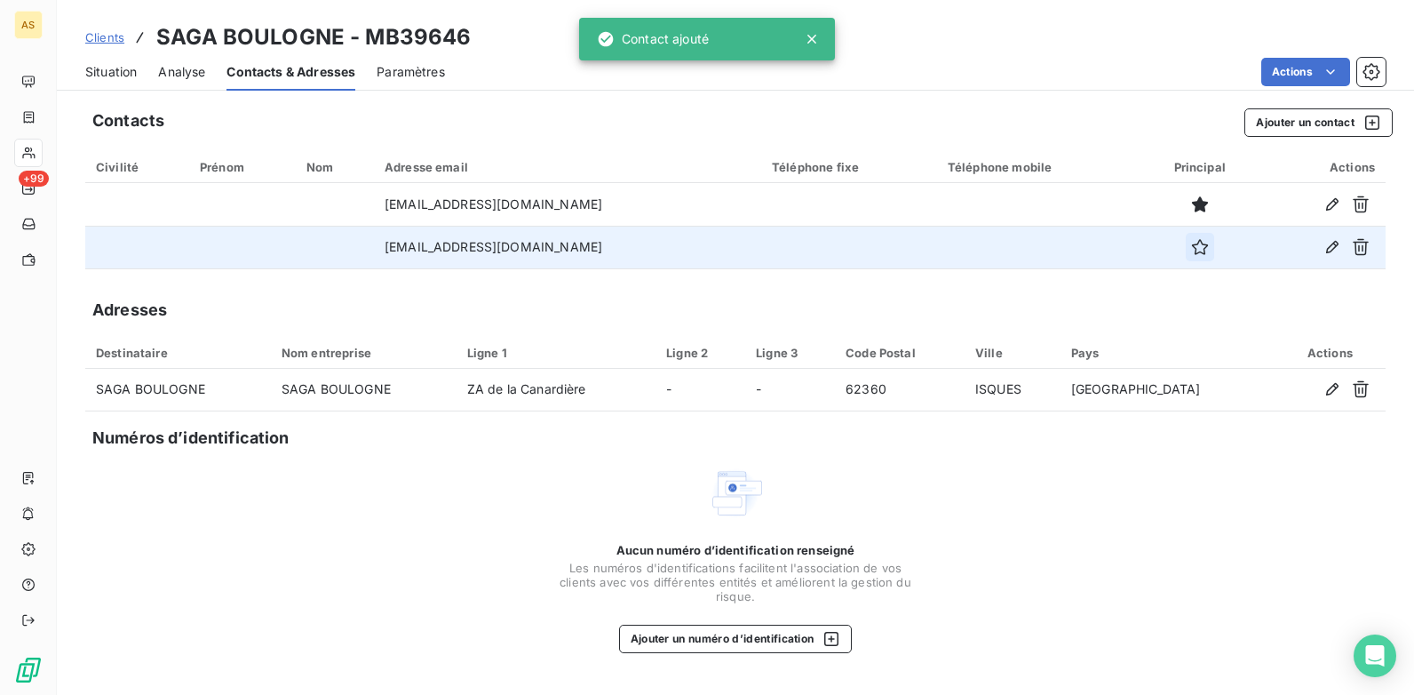
click at [1191, 248] on icon "button" at bounding box center [1200, 247] width 18 height 18
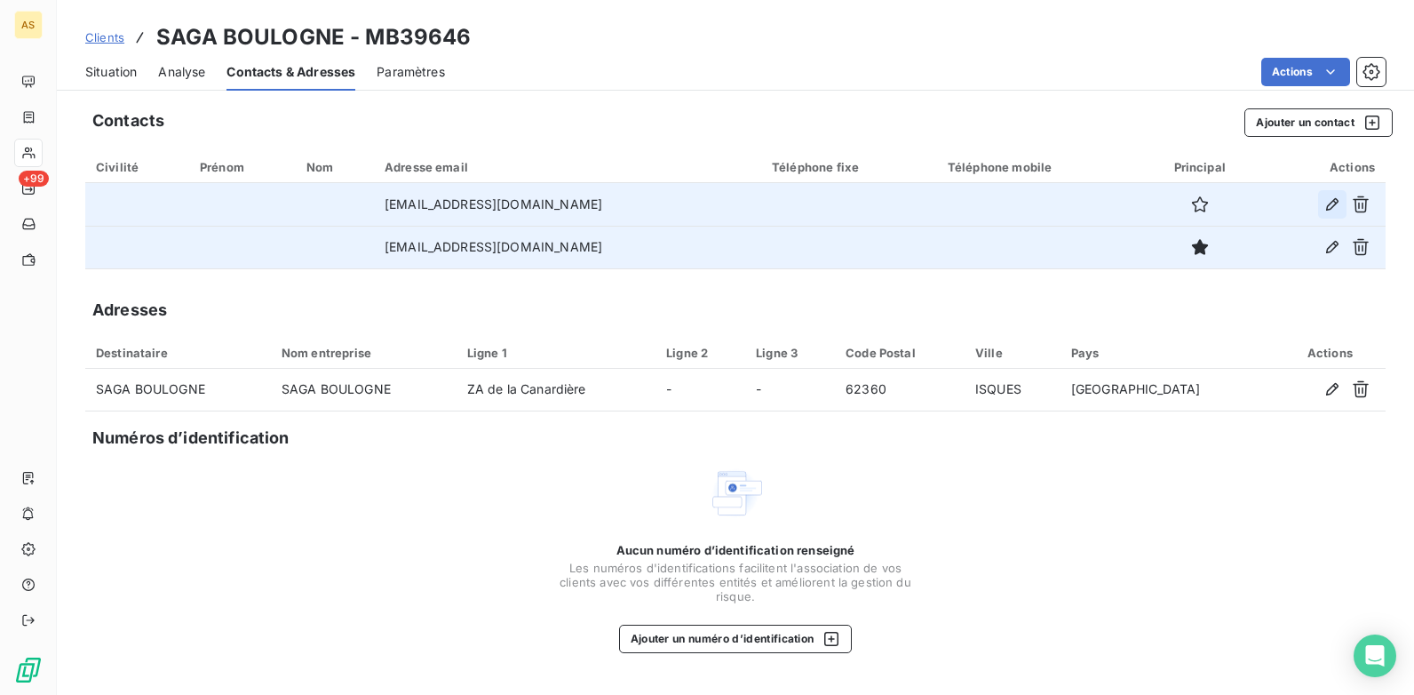
click at [1329, 202] on icon "button" at bounding box center [1333, 204] width 18 height 18
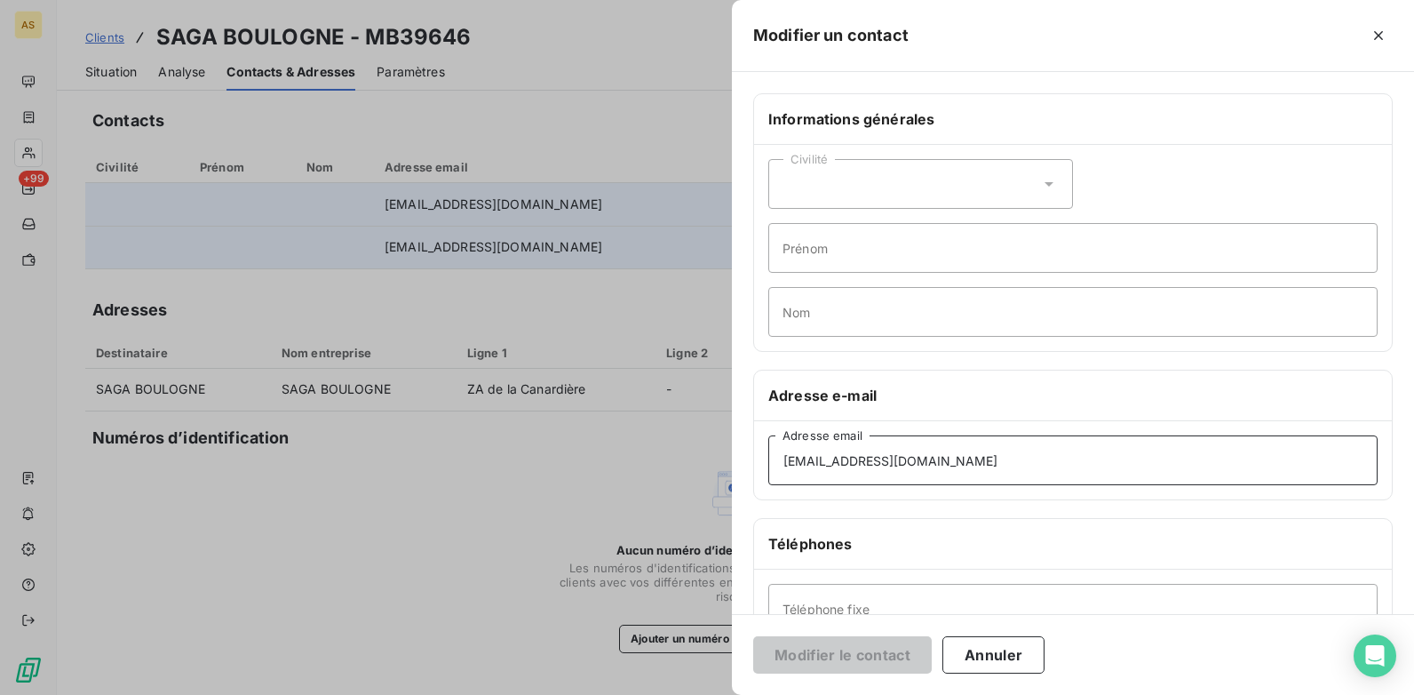
drag, startPoint x: 955, startPoint y: 467, endPoint x: 615, endPoint y: 465, distance: 340.2
click at [615, 694] on div "Modifier un contact Informations générales Civilité Prénom Nom Adresse e-mail […" at bounding box center [707, 695] width 1414 height 0
click at [404, 529] on div at bounding box center [707, 347] width 1414 height 695
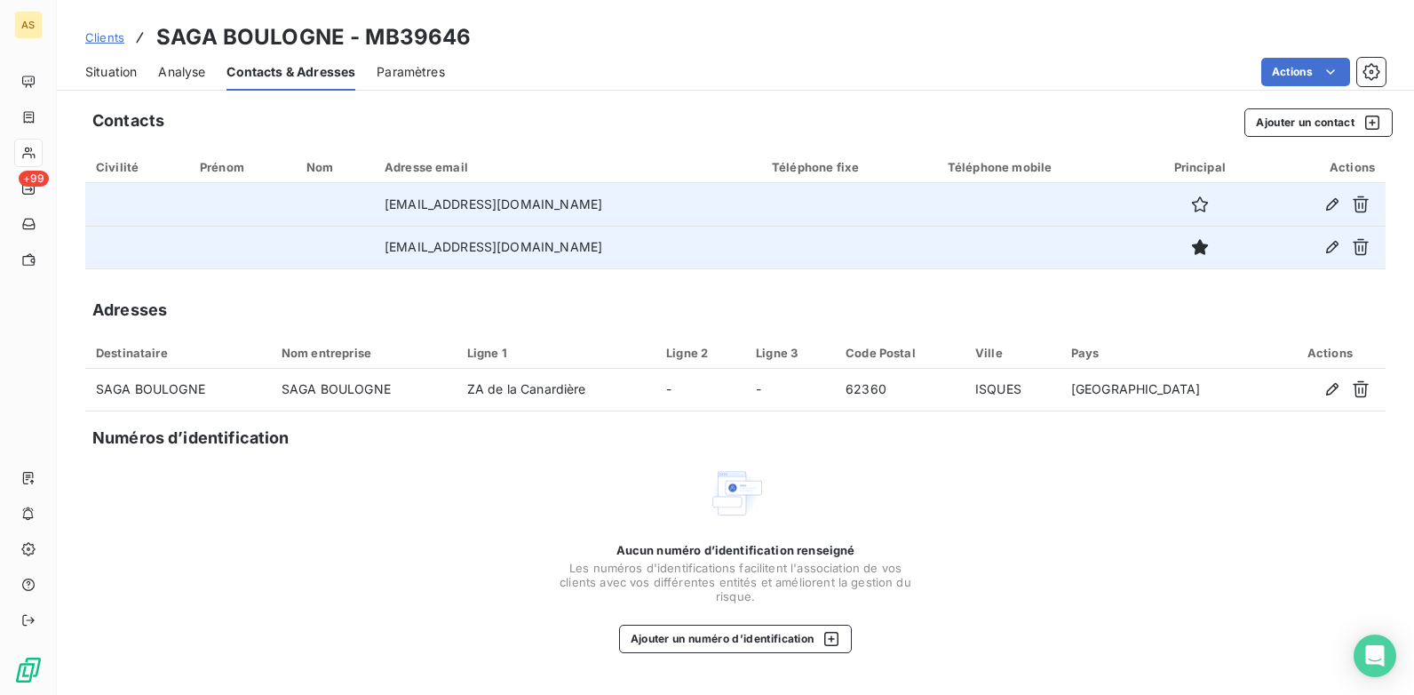
click at [92, 72] on span "Situation" at bounding box center [111, 72] width 52 height 18
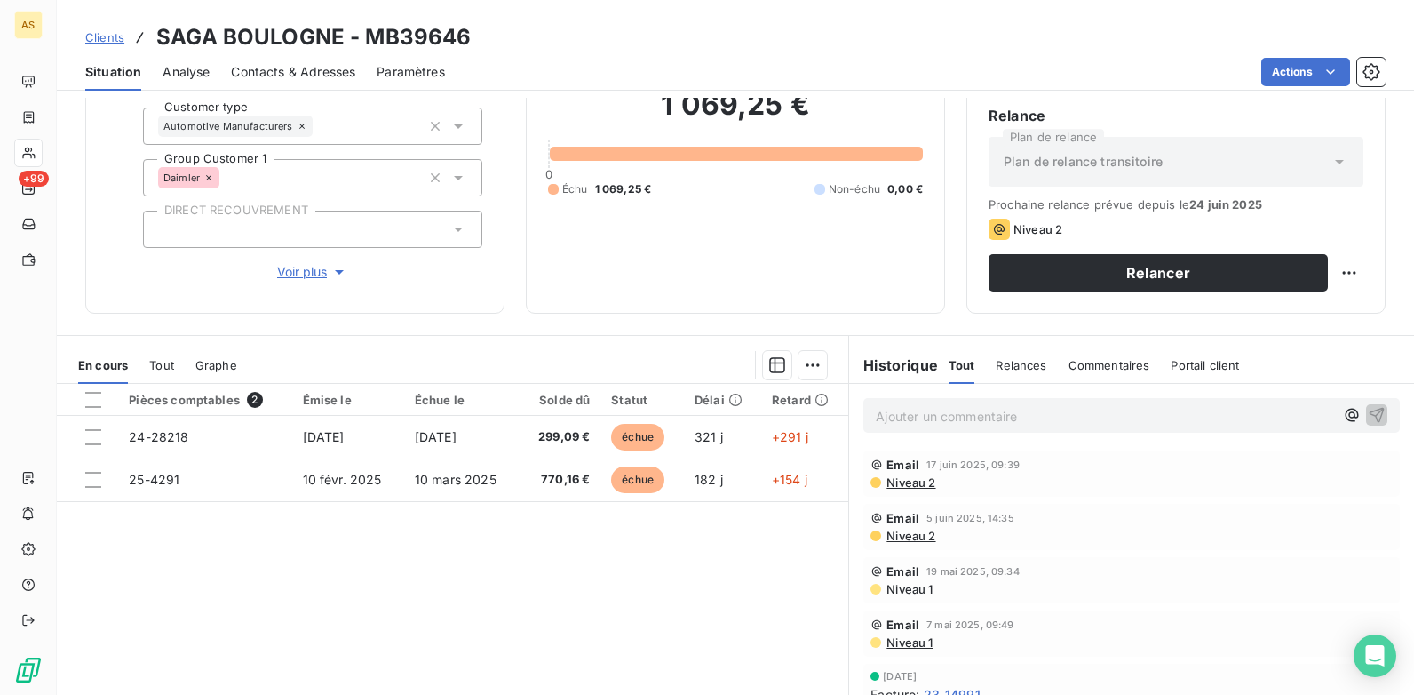
scroll to position [178, 0]
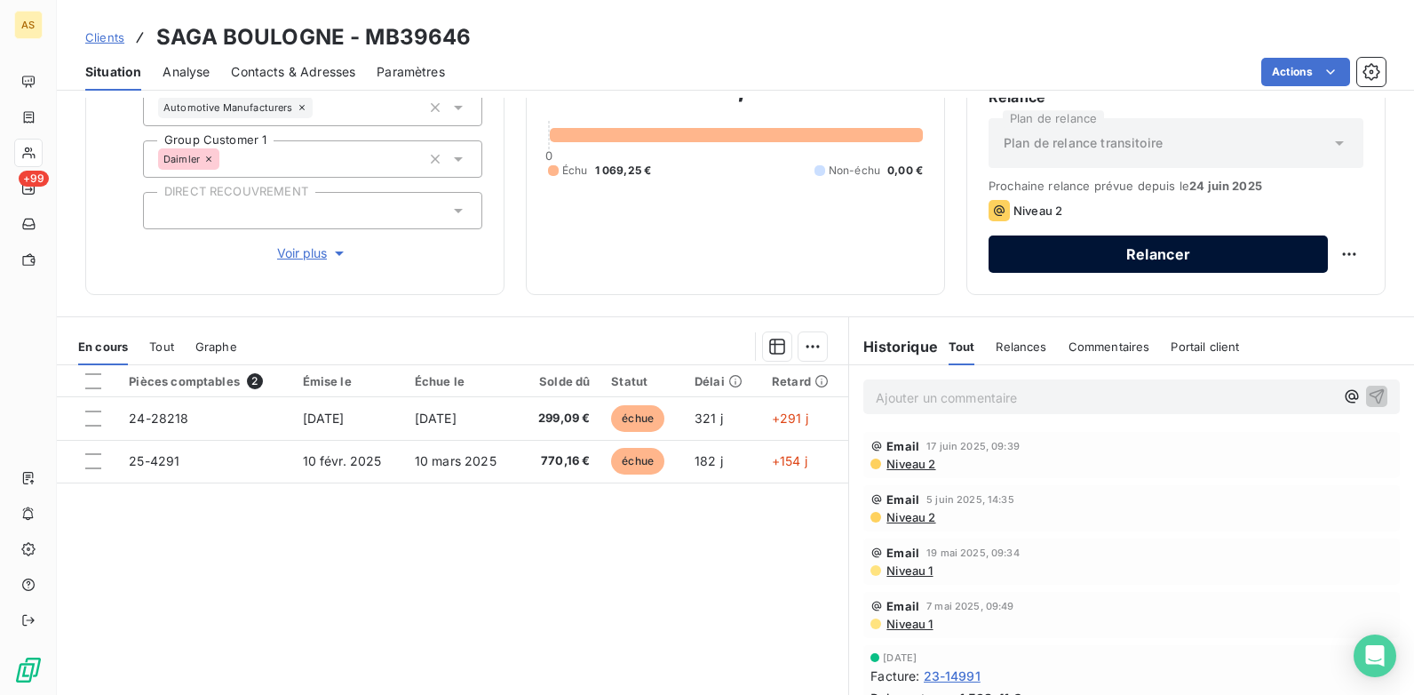
click at [1073, 259] on button "Relancer" at bounding box center [1158, 253] width 339 height 37
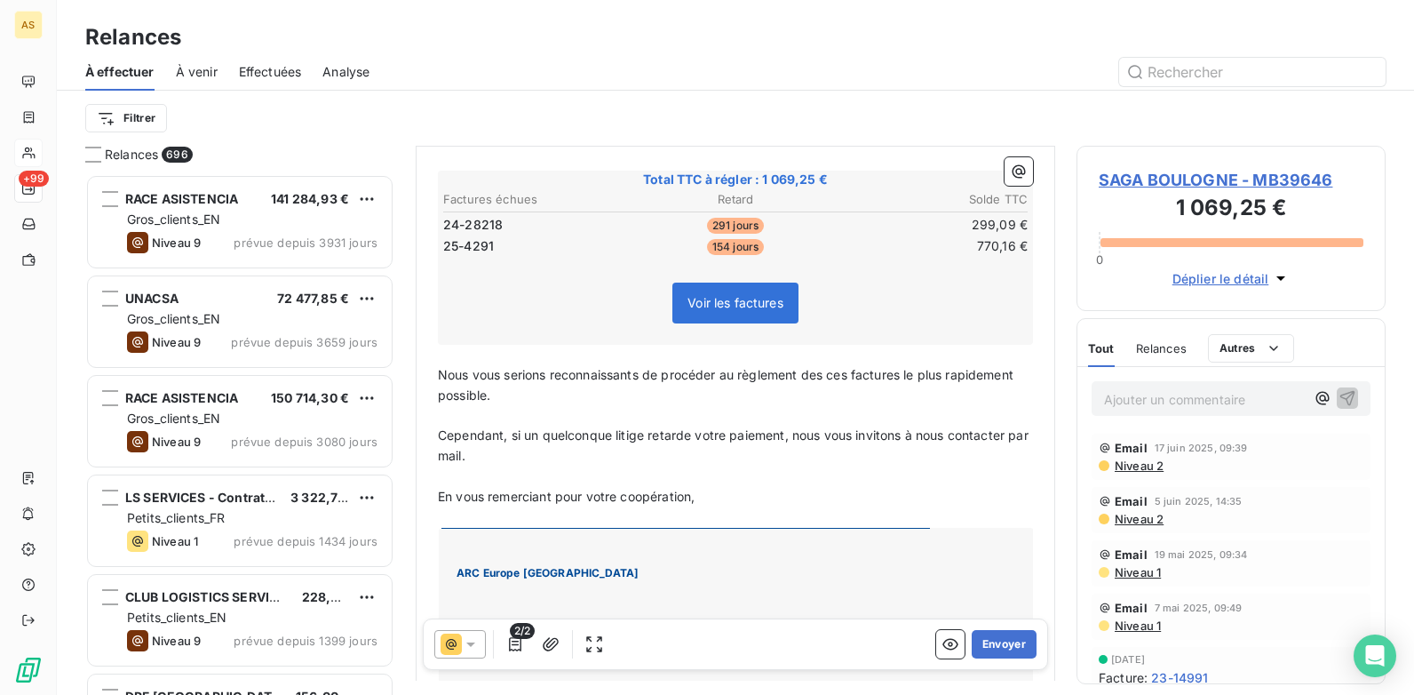
scroll to position [356, 0]
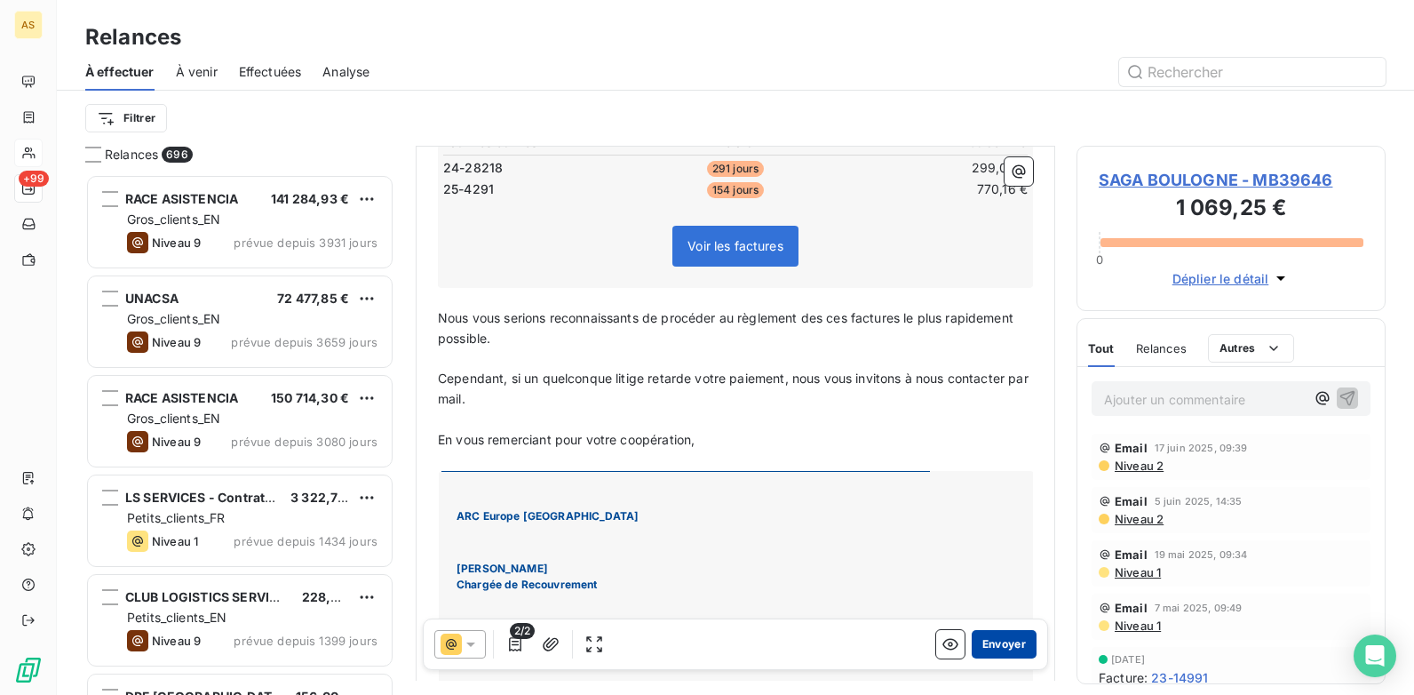
click at [1008, 641] on button "Envoyer" at bounding box center [1004, 644] width 65 height 28
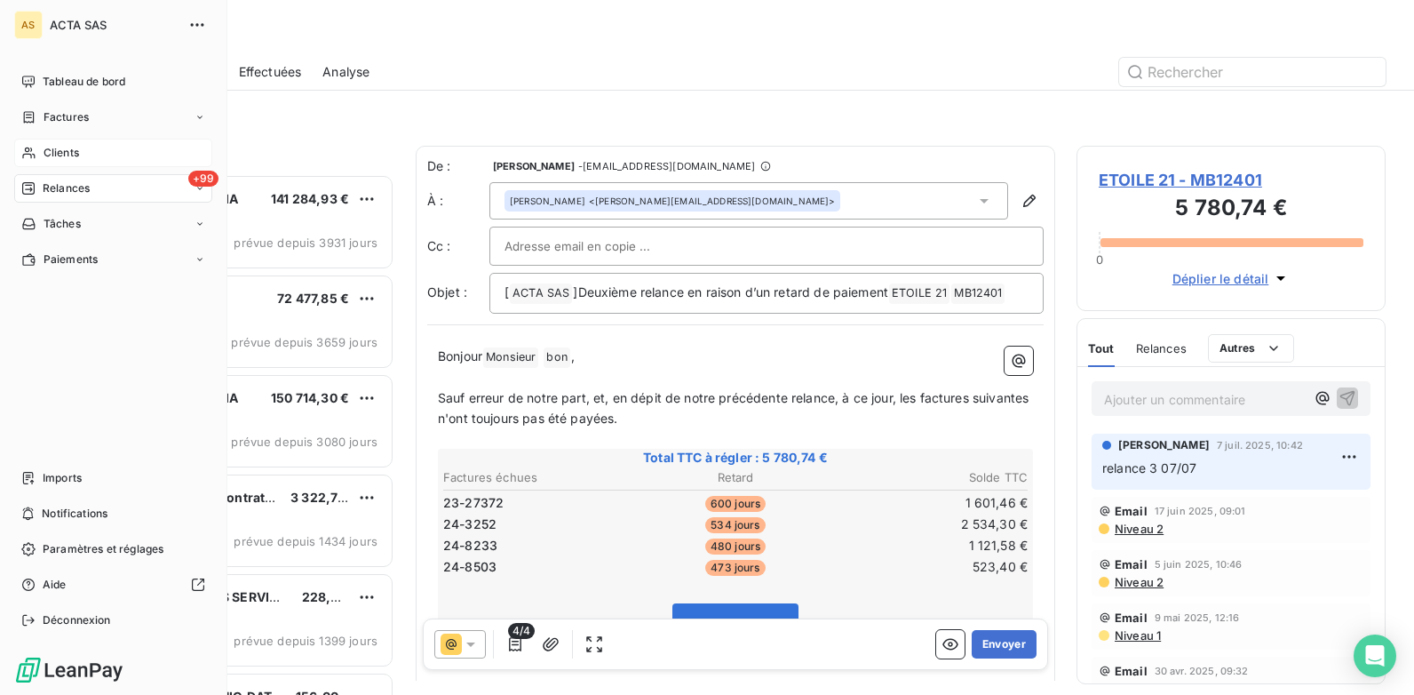
drag, startPoint x: 65, startPoint y: 159, endPoint x: 93, endPoint y: 159, distance: 28.4
click at [65, 159] on span "Clients" at bounding box center [62, 153] width 36 height 16
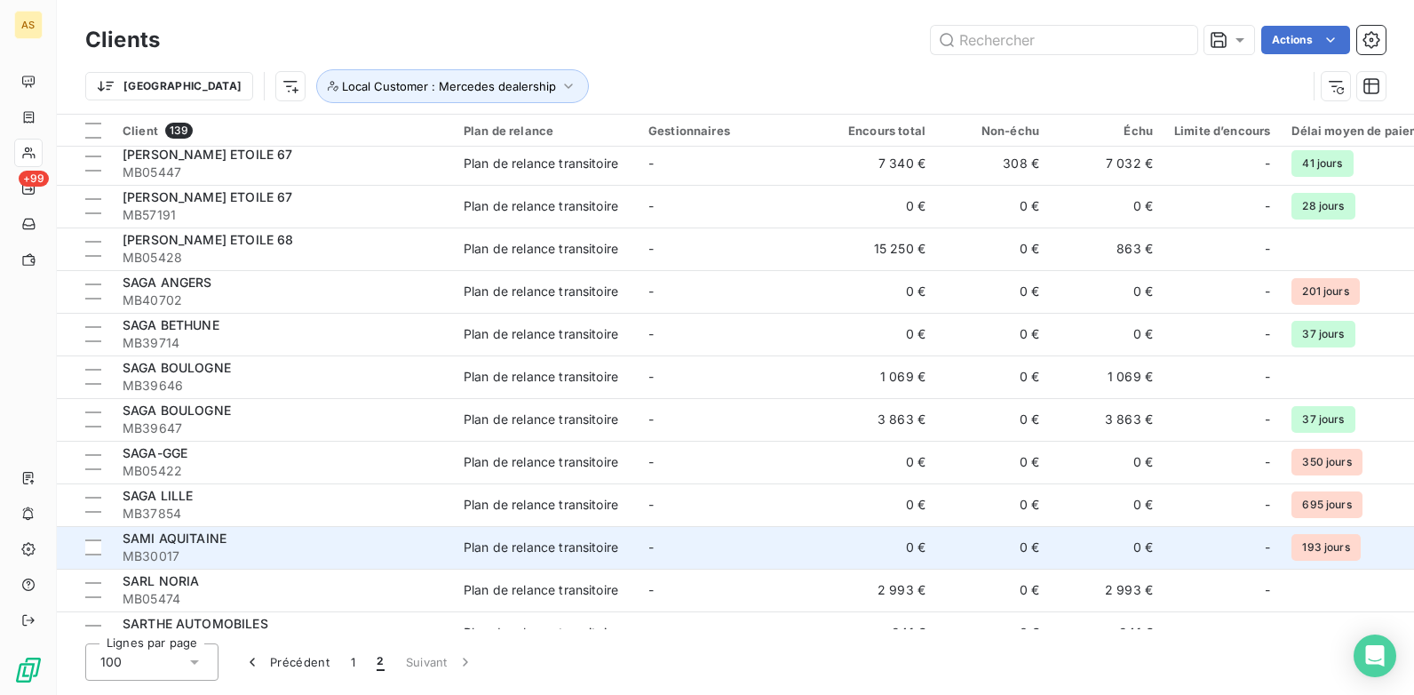
scroll to position [178, 0]
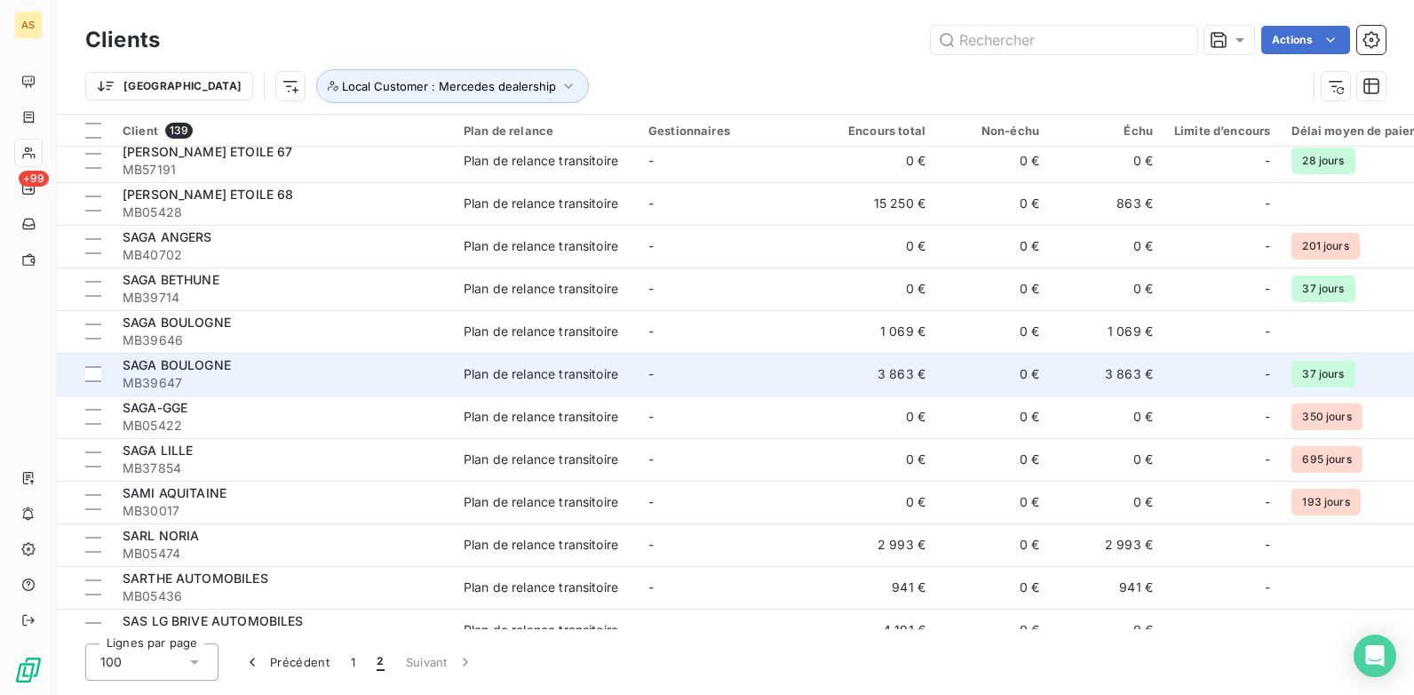
click at [1116, 387] on td "3 863 €" at bounding box center [1107, 374] width 114 height 43
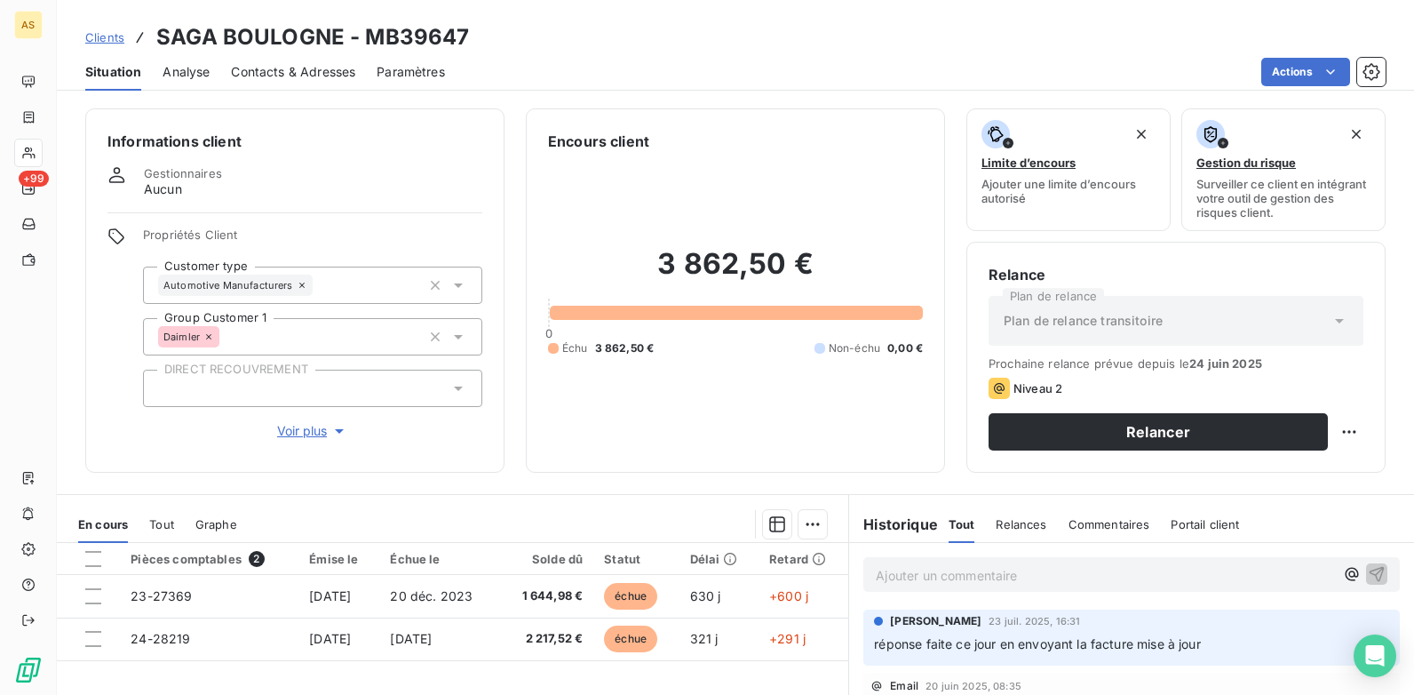
click at [272, 75] on span "Contacts & Adresses" at bounding box center [293, 72] width 124 height 18
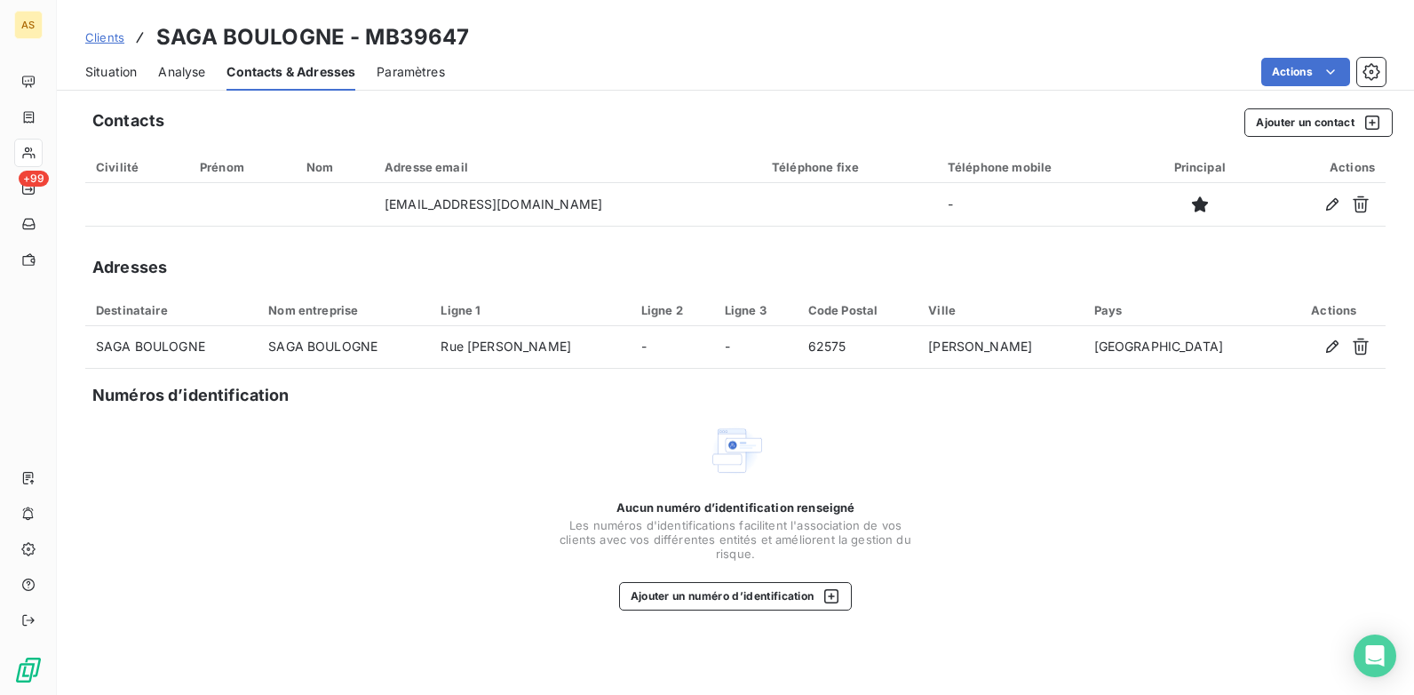
click at [118, 75] on span "Situation" at bounding box center [111, 72] width 52 height 18
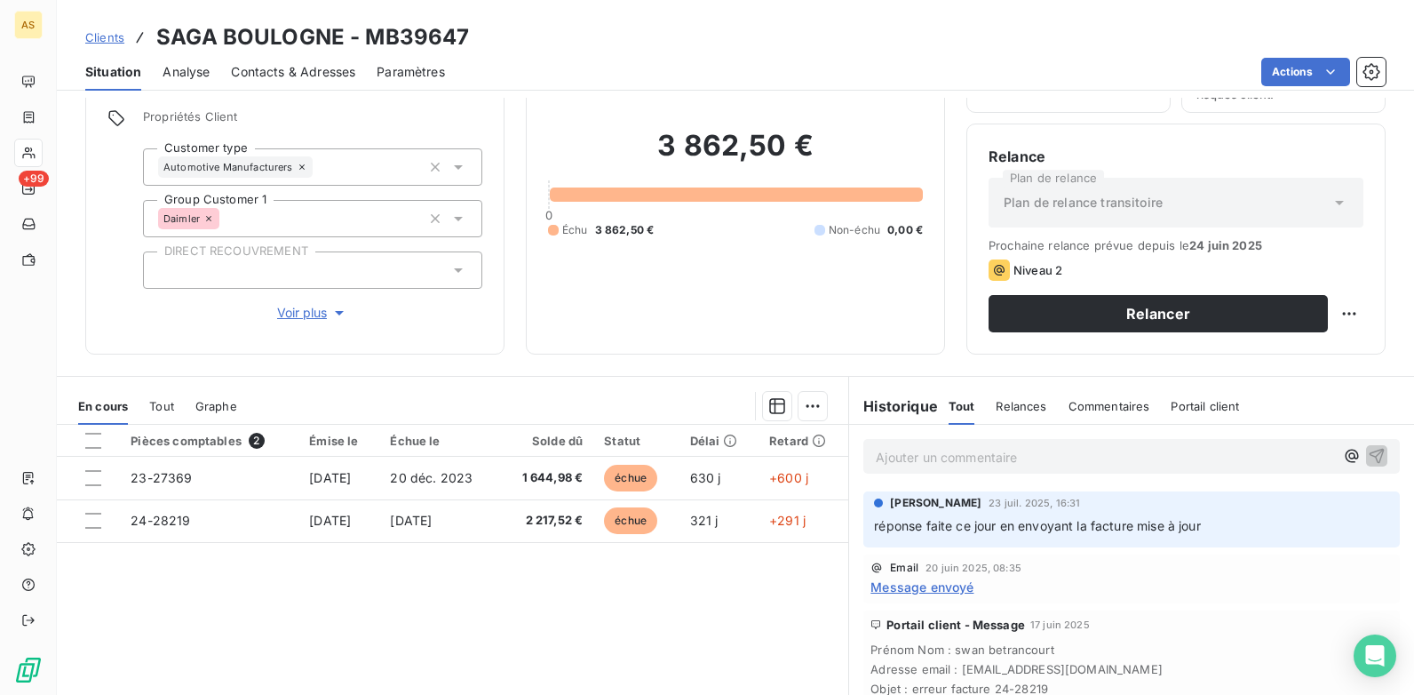
scroll to position [222, 0]
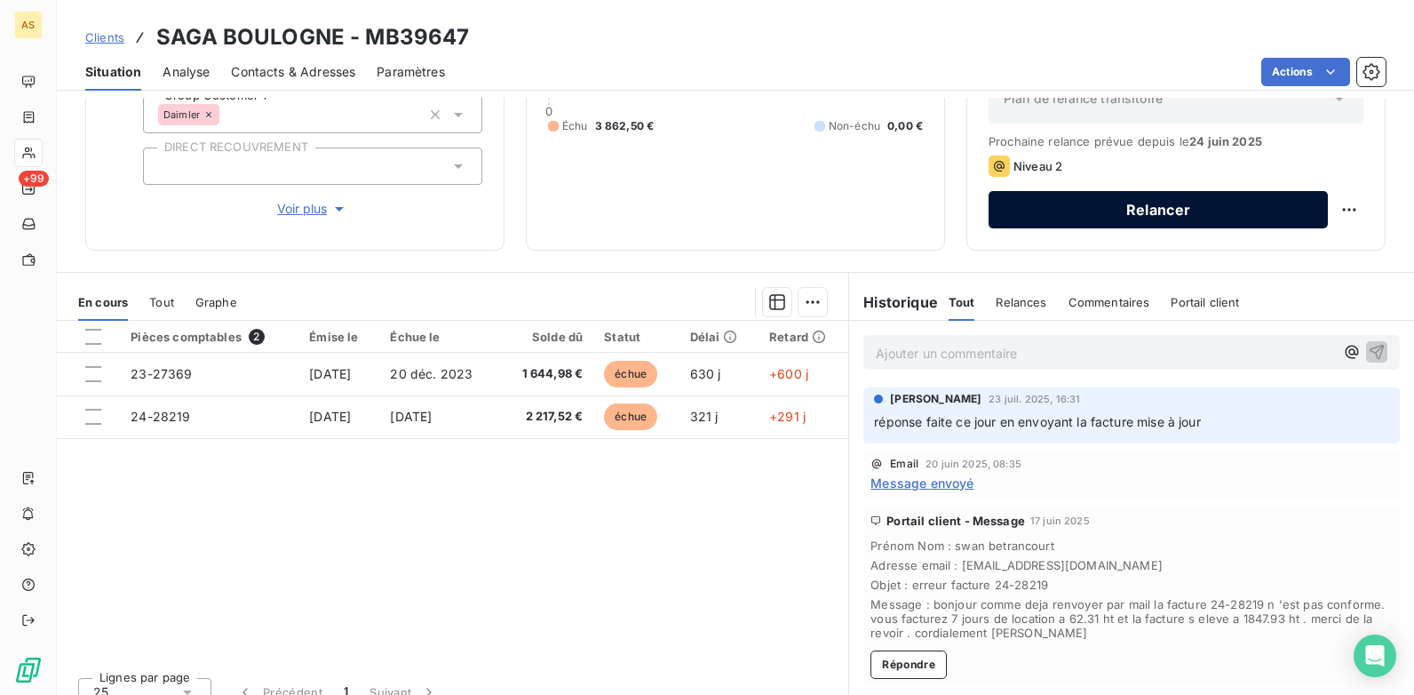
click at [1107, 210] on button "Relancer" at bounding box center [1158, 209] width 339 height 37
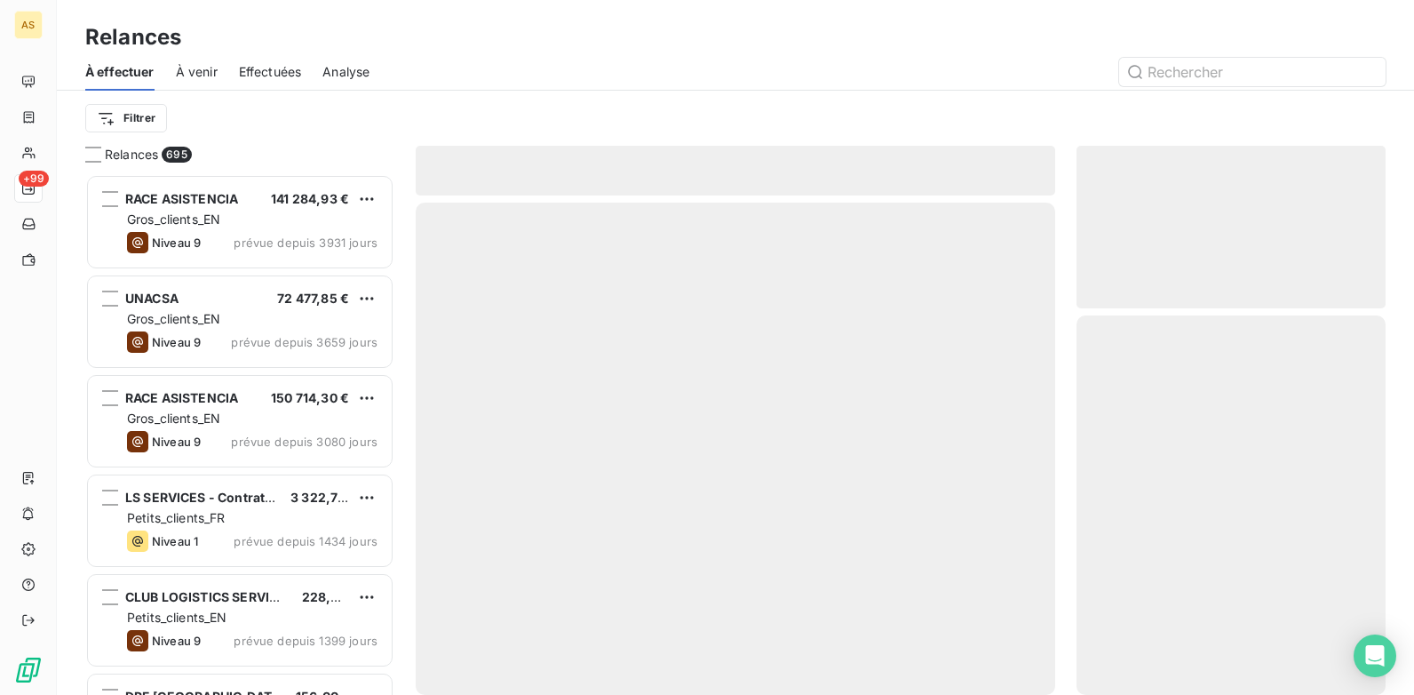
scroll to position [507, 296]
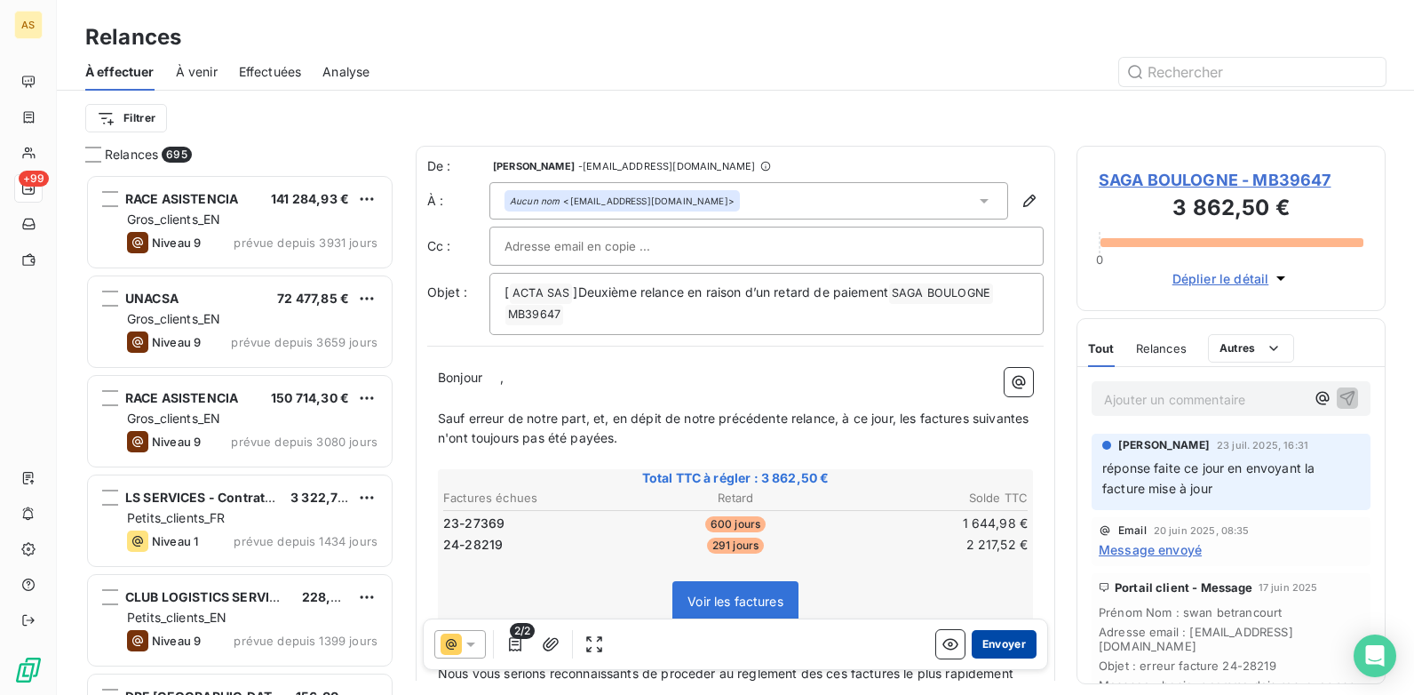
click at [1001, 648] on button "Envoyer" at bounding box center [1004, 644] width 65 height 28
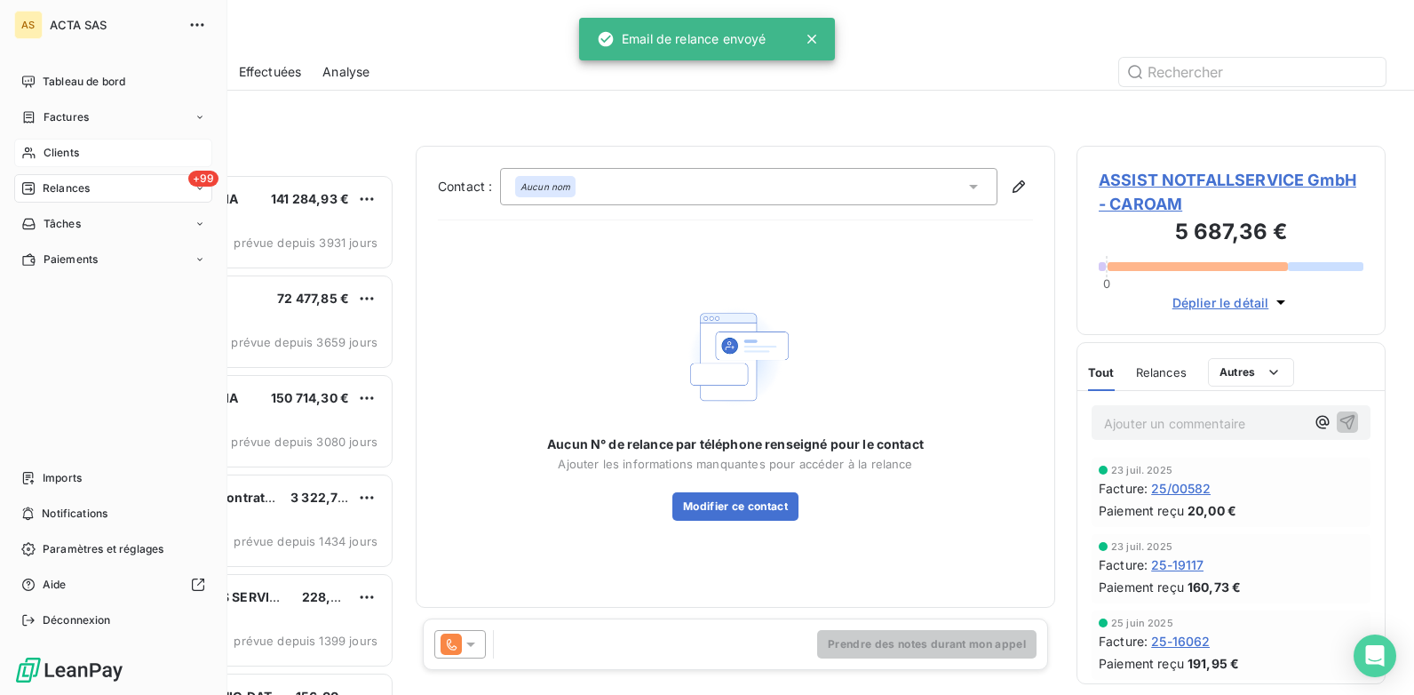
click at [74, 146] on span "Clients" at bounding box center [62, 153] width 36 height 16
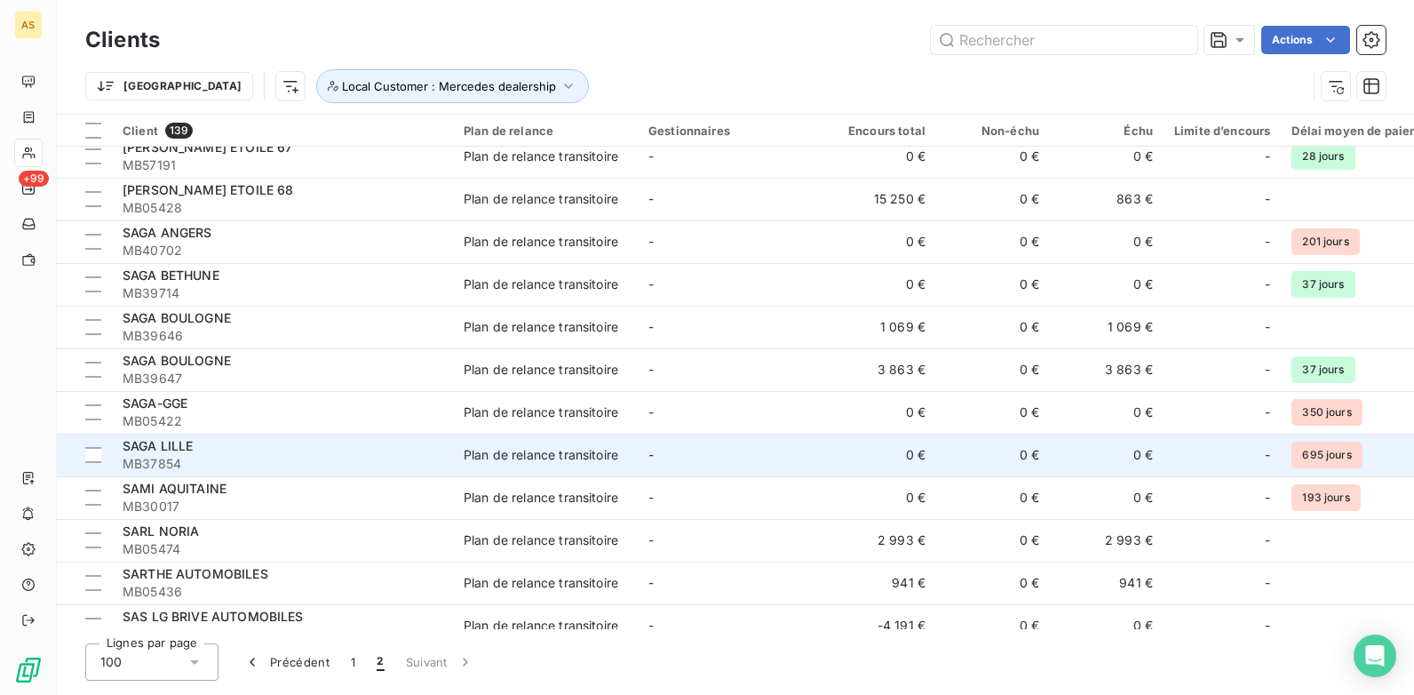
scroll to position [211, 0]
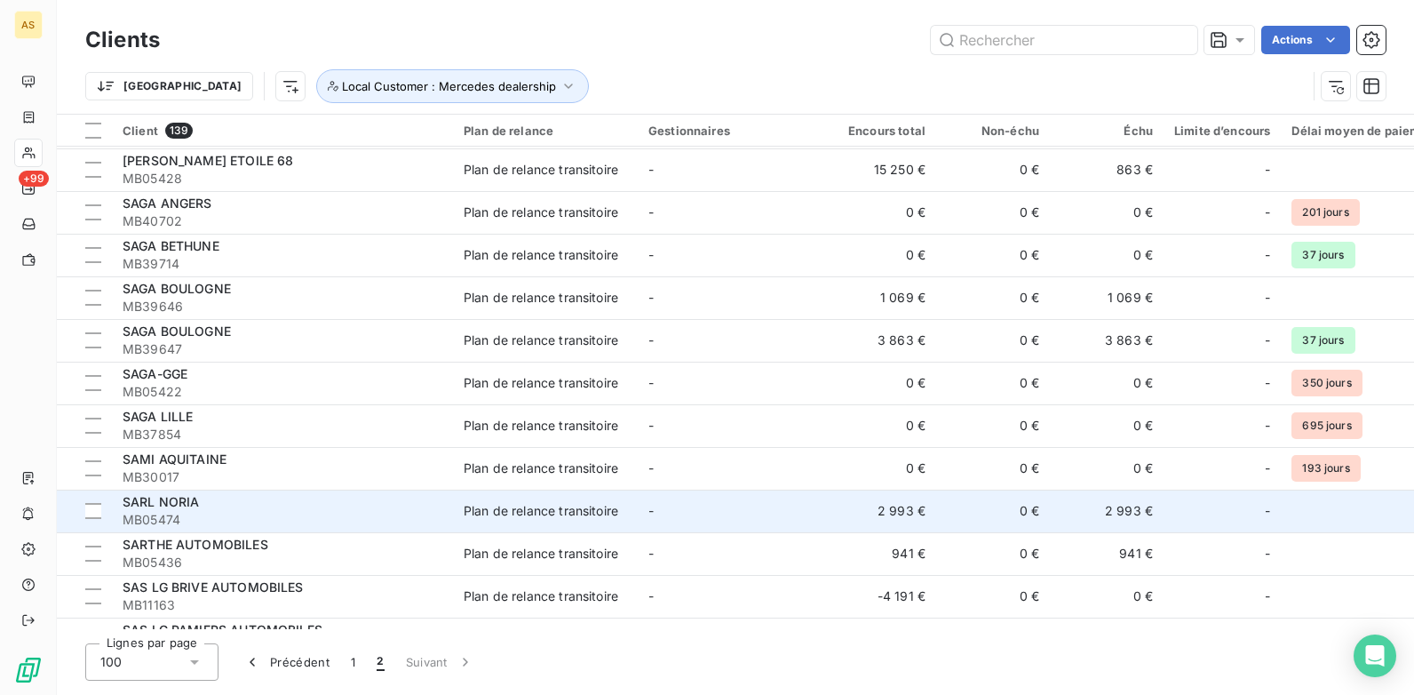
click at [449, 511] on td "SARL NORIA MB05474" at bounding box center [282, 510] width 341 height 43
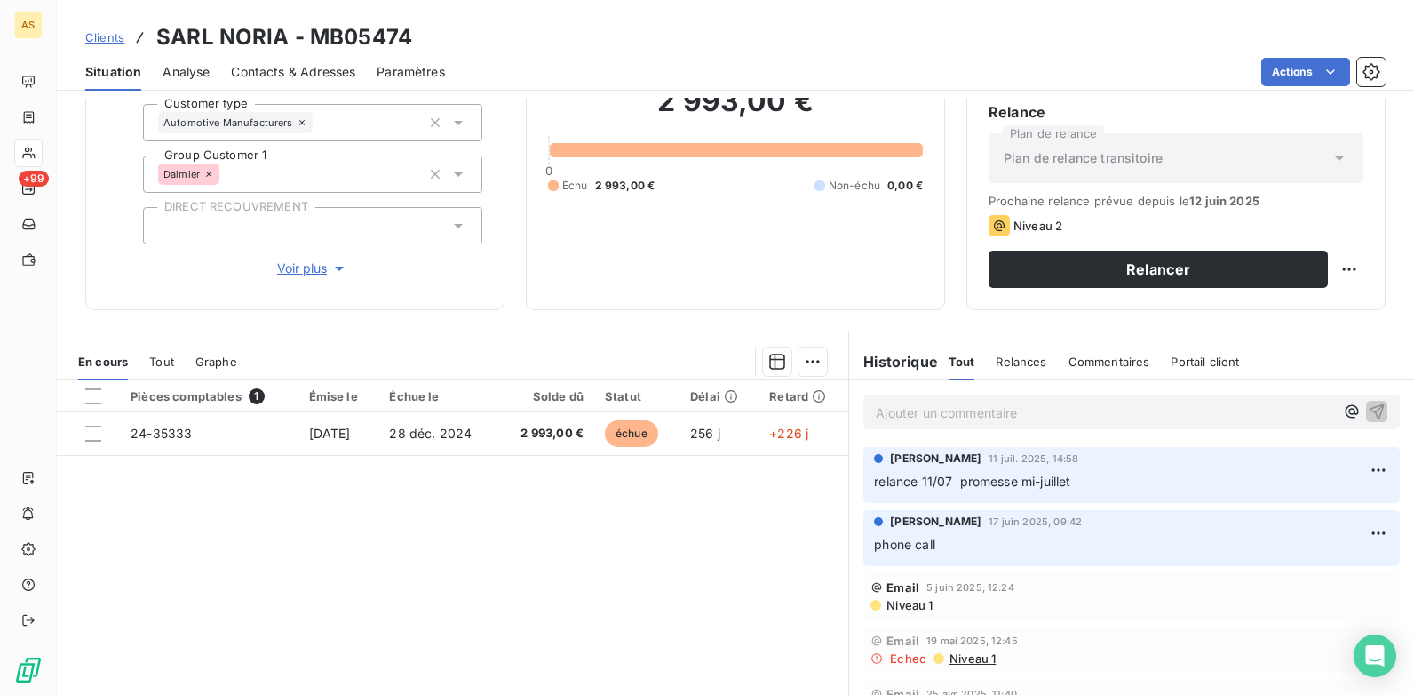
scroll to position [243, 0]
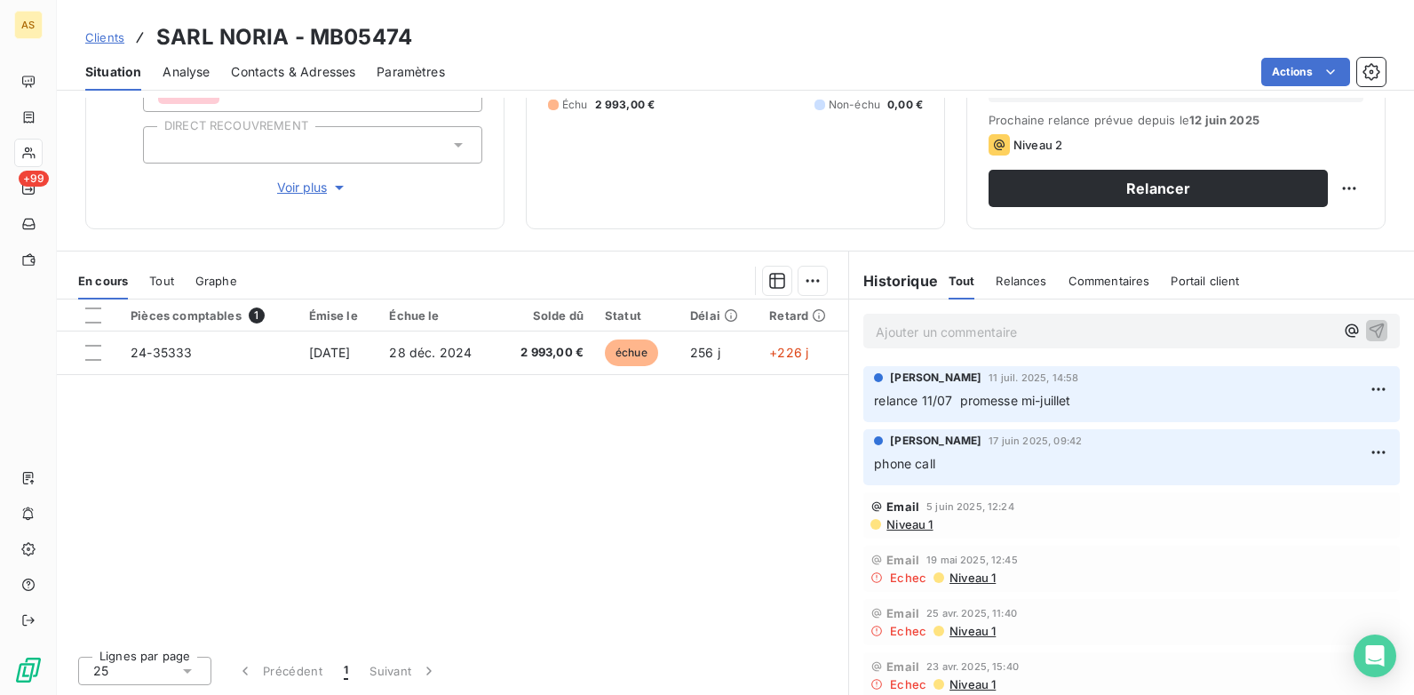
click at [269, 77] on span "Contacts & Adresses" at bounding box center [293, 72] width 124 height 18
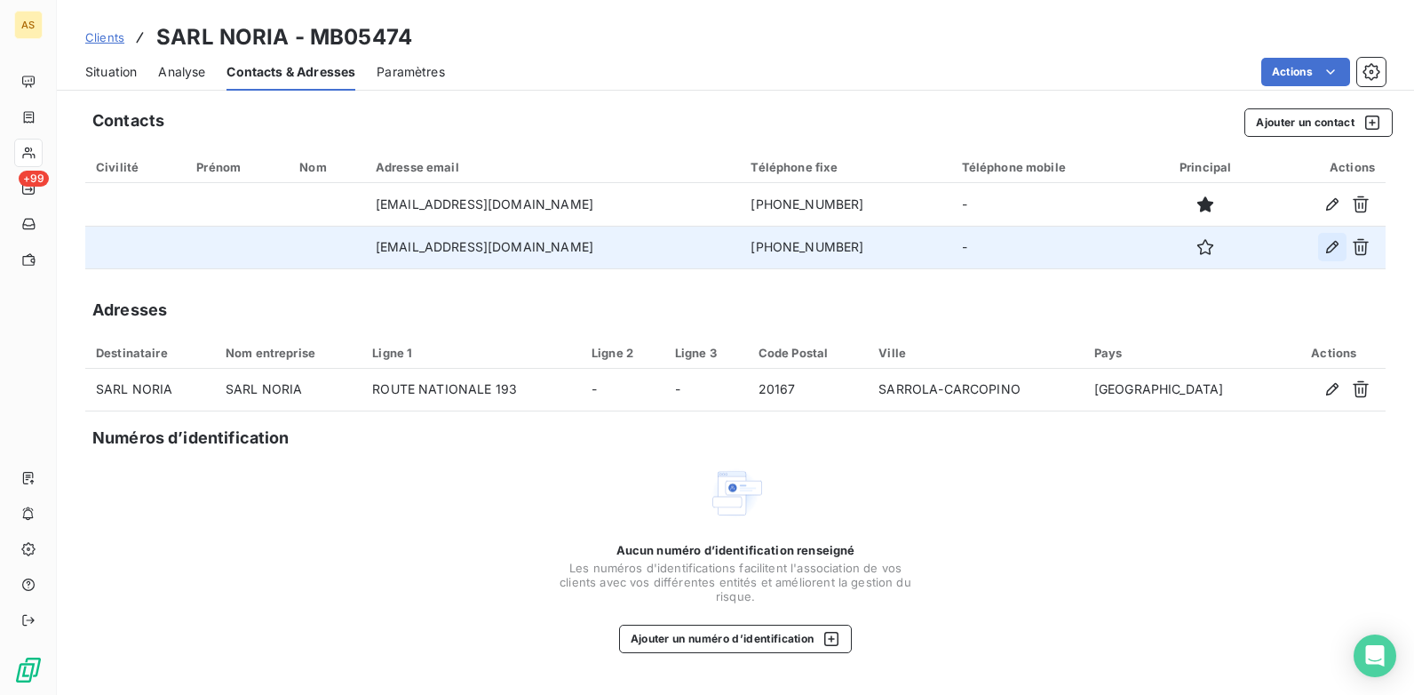
click at [1328, 245] on icon "button" at bounding box center [1333, 247] width 18 height 18
type input "[EMAIL_ADDRESS][DOMAIN_NAME]"
type input "[PHONE_NUMBER]"
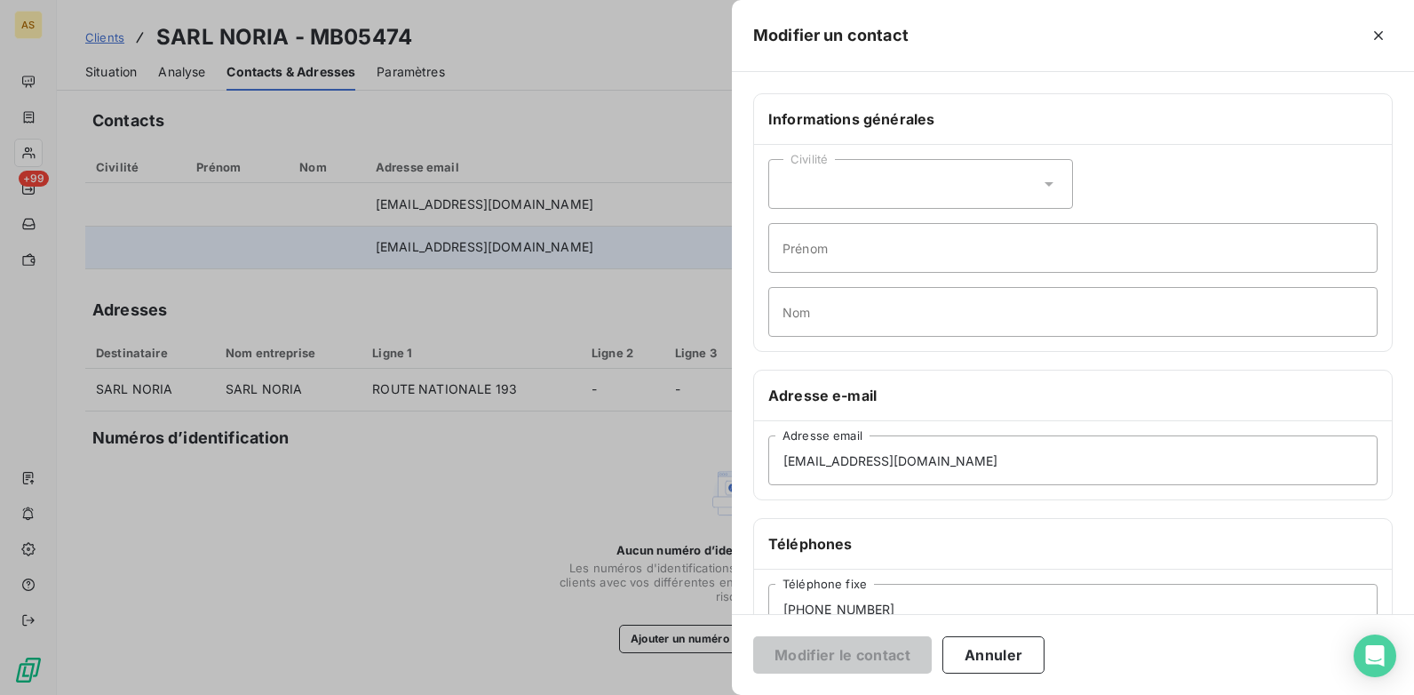
scroll to position [89, 0]
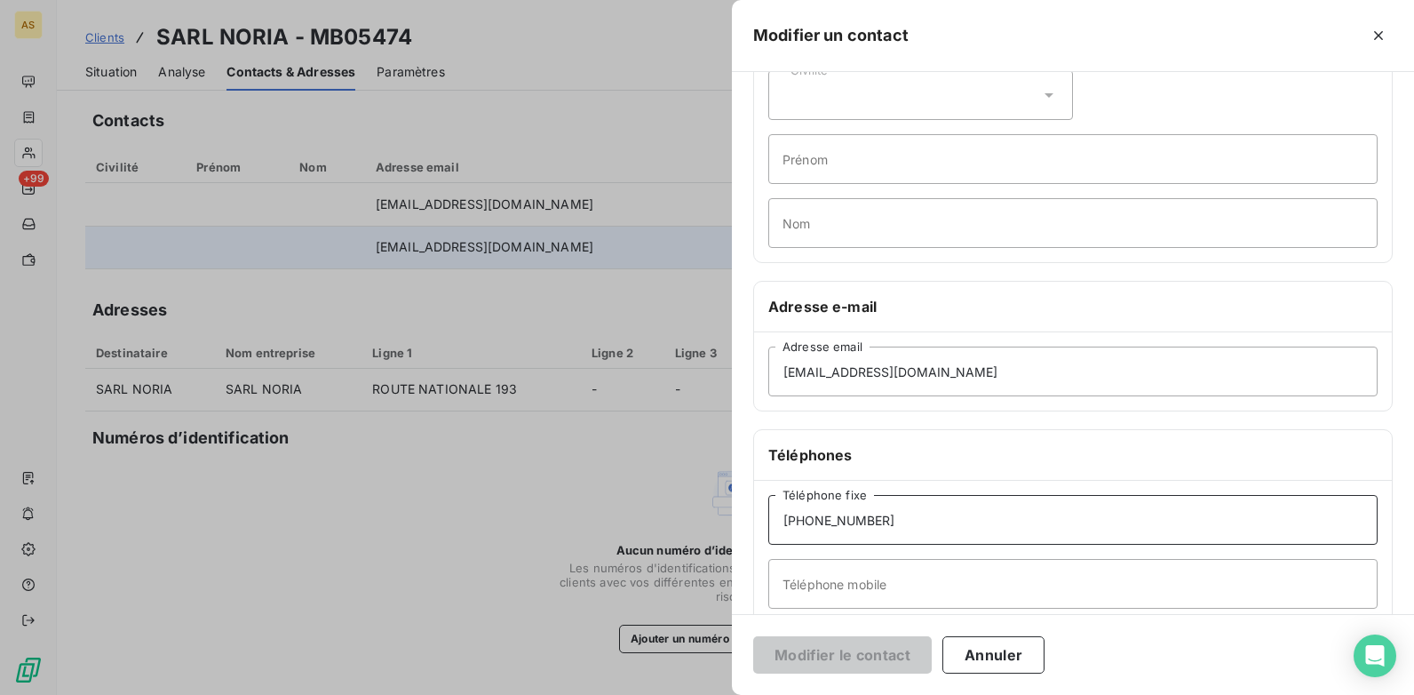
drag, startPoint x: 839, startPoint y: 520, endPoint x: 762, endPoint y: 524, distance: 76.5
click at [762, 523] on div "[PHONE_NUMBER] Téléphone fixe Téléphone mobile" at bounding box center [1073, 552] width 638 height 142
click at [503, 511] on div at bounding box center [707, 347] width 1414 height 695
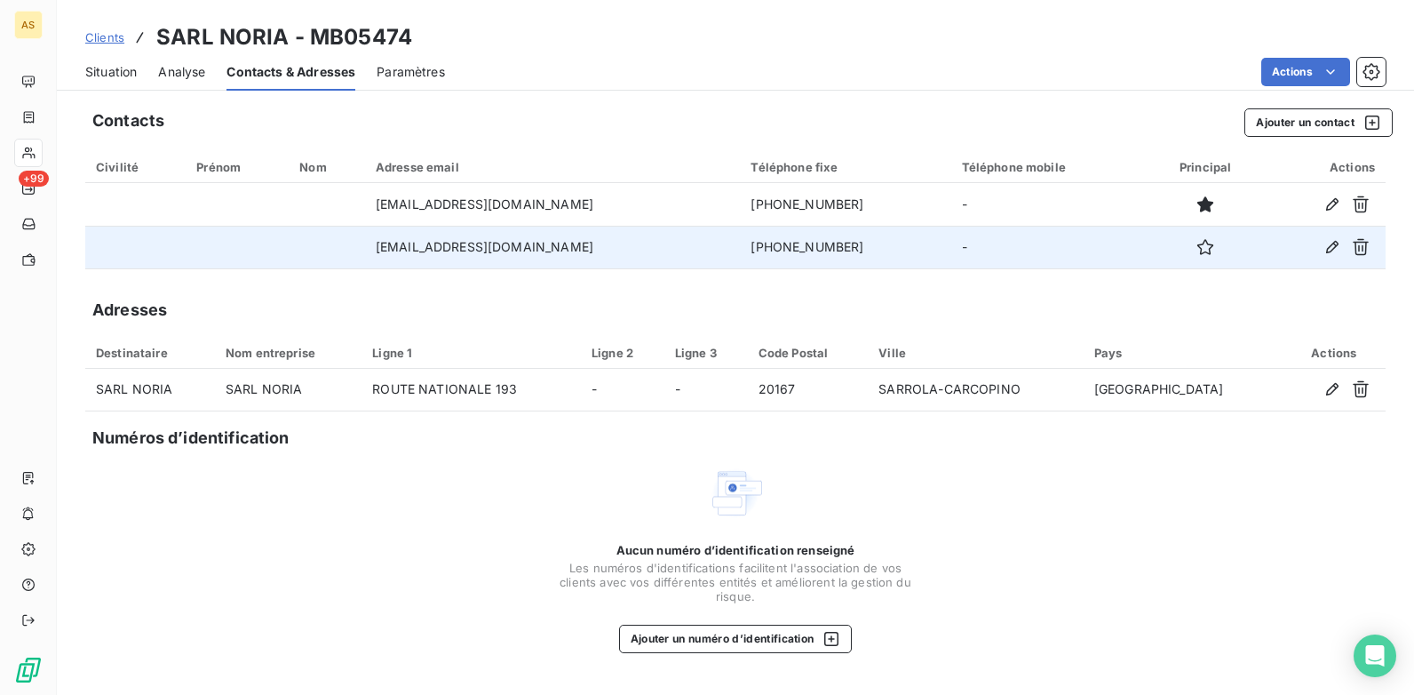
click at [115, 77] on span "Situation" at bounding box center [111, 72] width 52 height 18
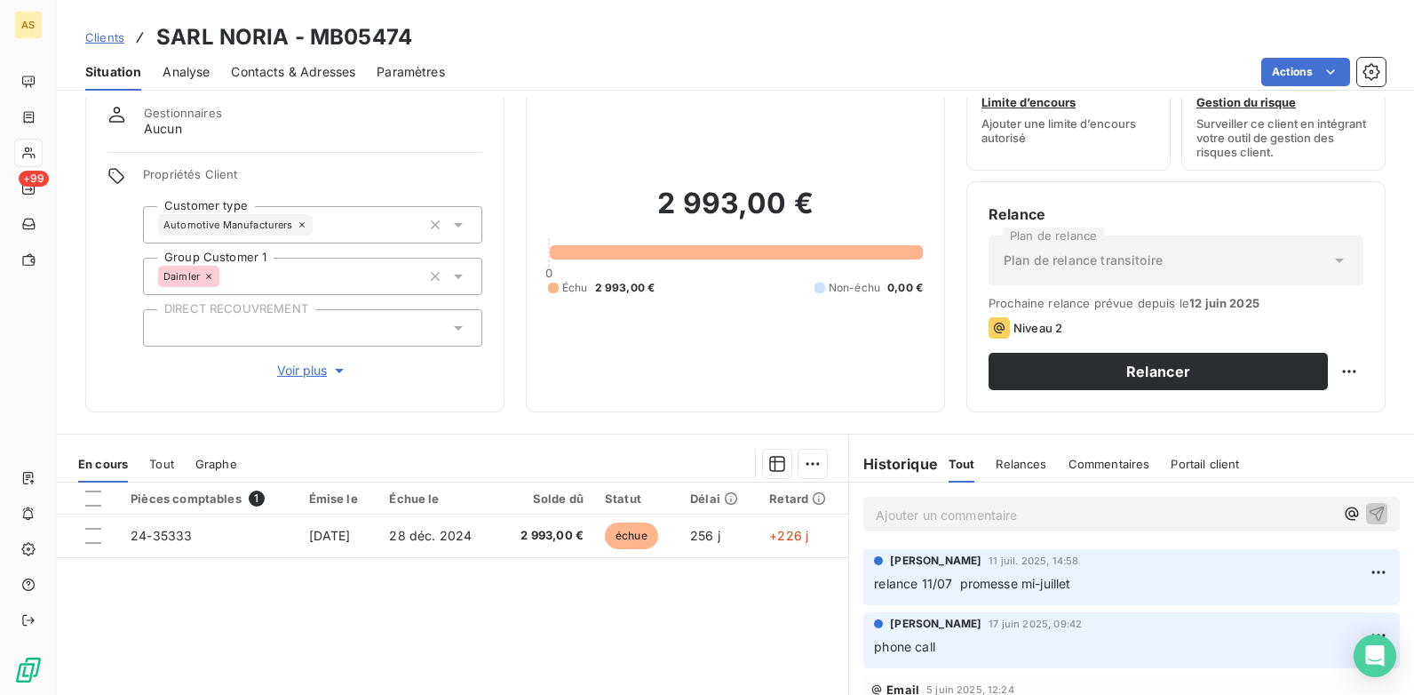
scroll to position [243, 0]
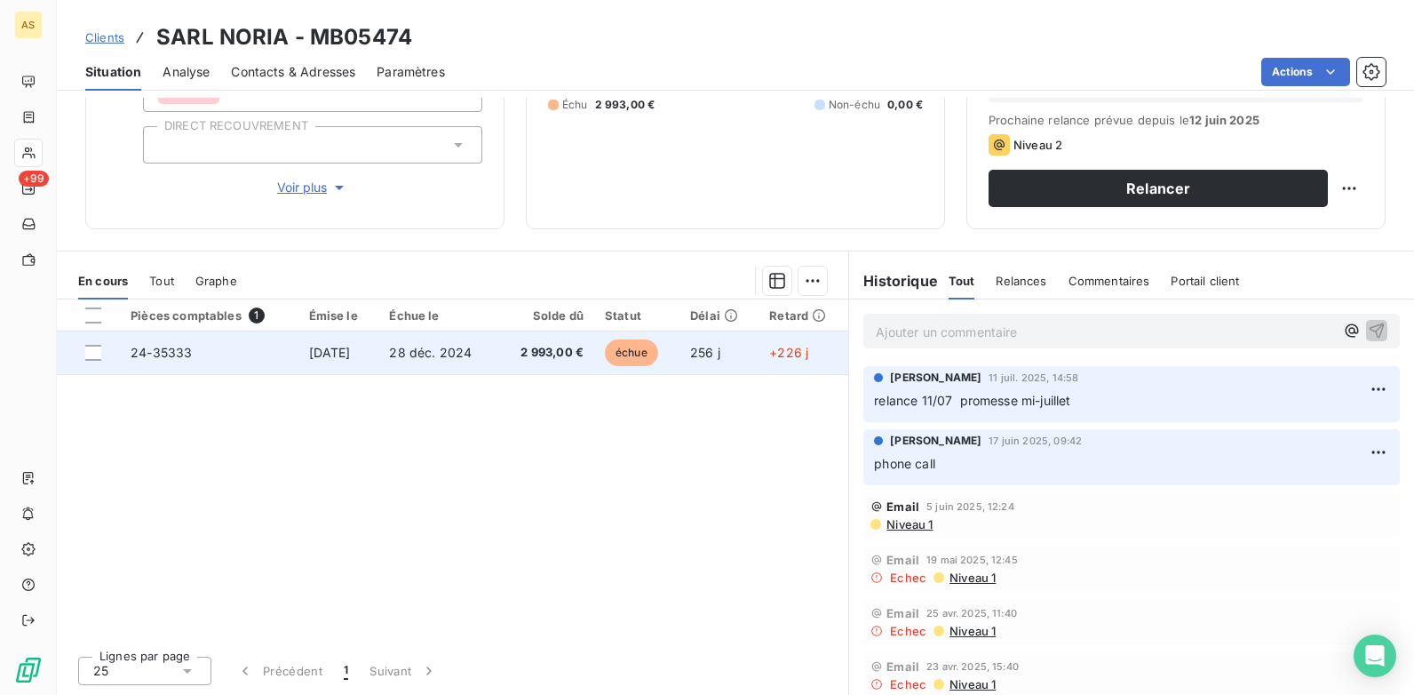
click at [156, 351] on span "24-35333" at bounding box center [161, 352] width 61 height 15
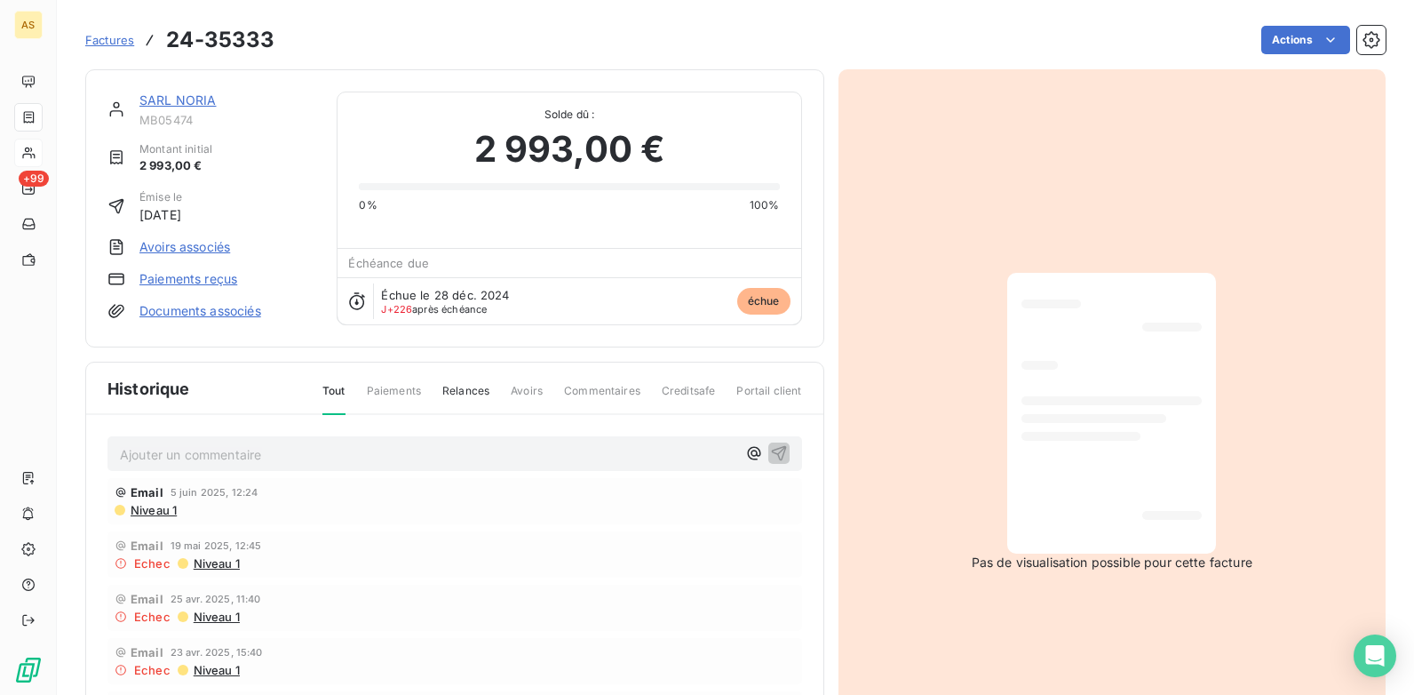
click at [100, 44] on span "Factures" at bounding box center [109, 40] width 49 height 14
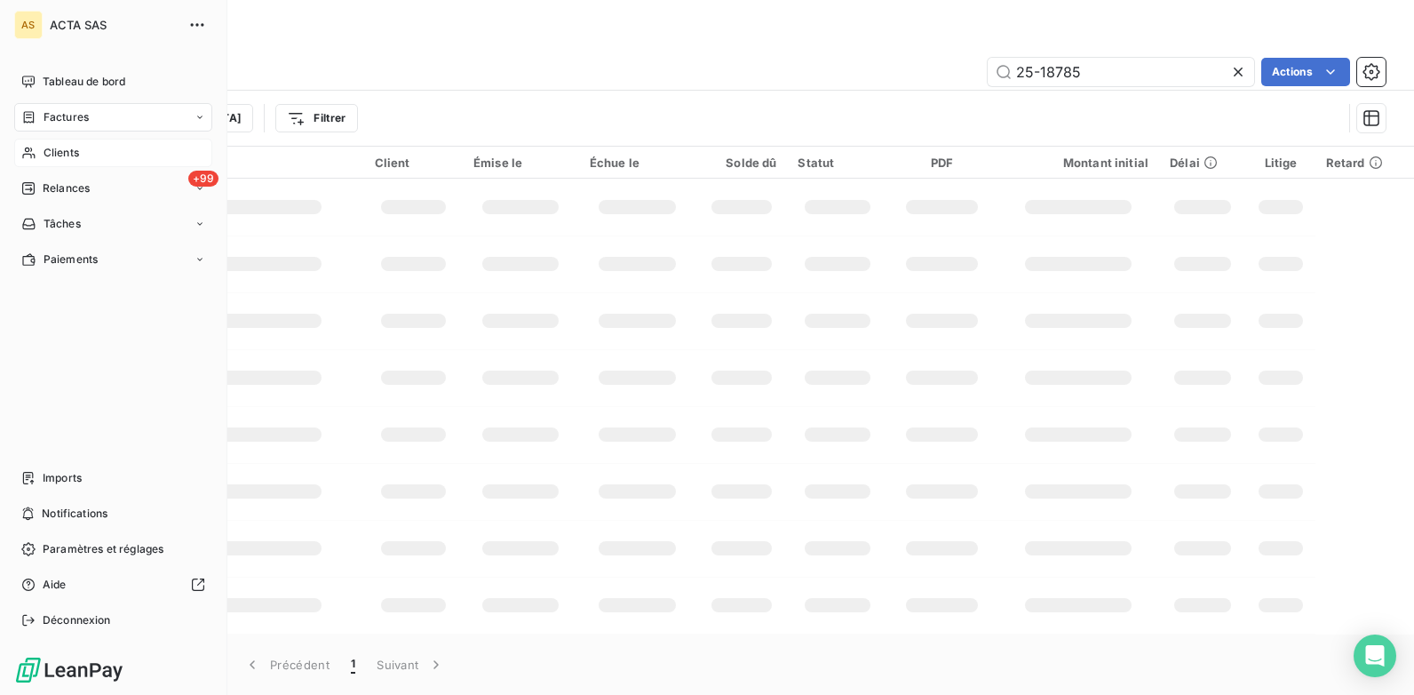
click at [90, 154] on div "Clients" at bounding box center [113, 153] width 198 height 28
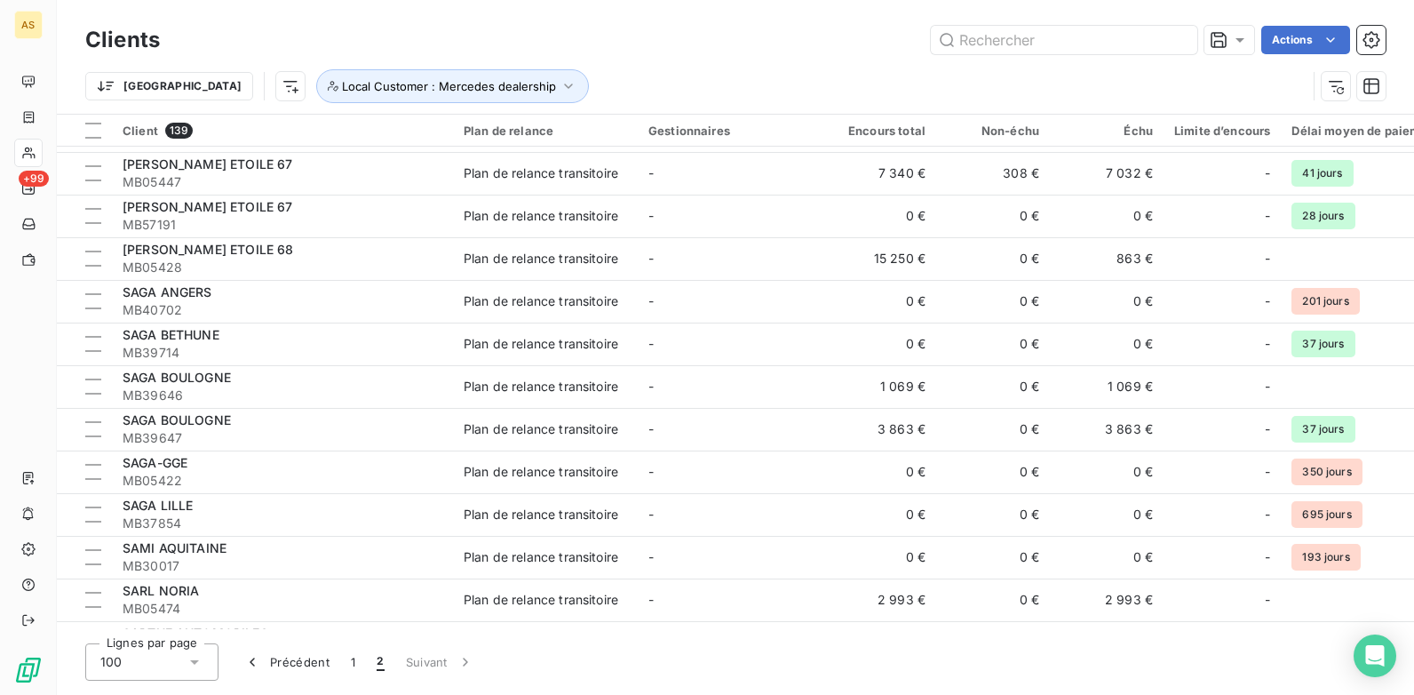
scroll to position [211, 0]
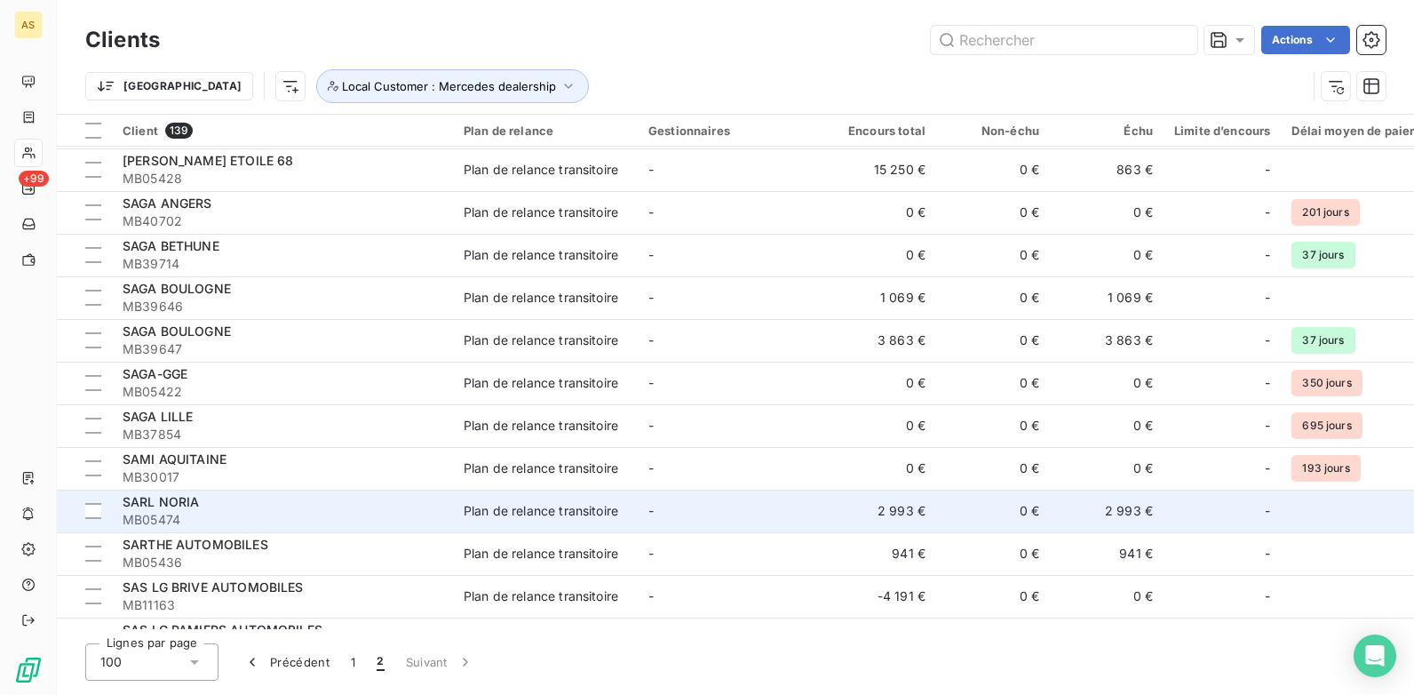
click at [292, 518] on span "MB05474" at bounding box center [283, 520] width 320 height 18
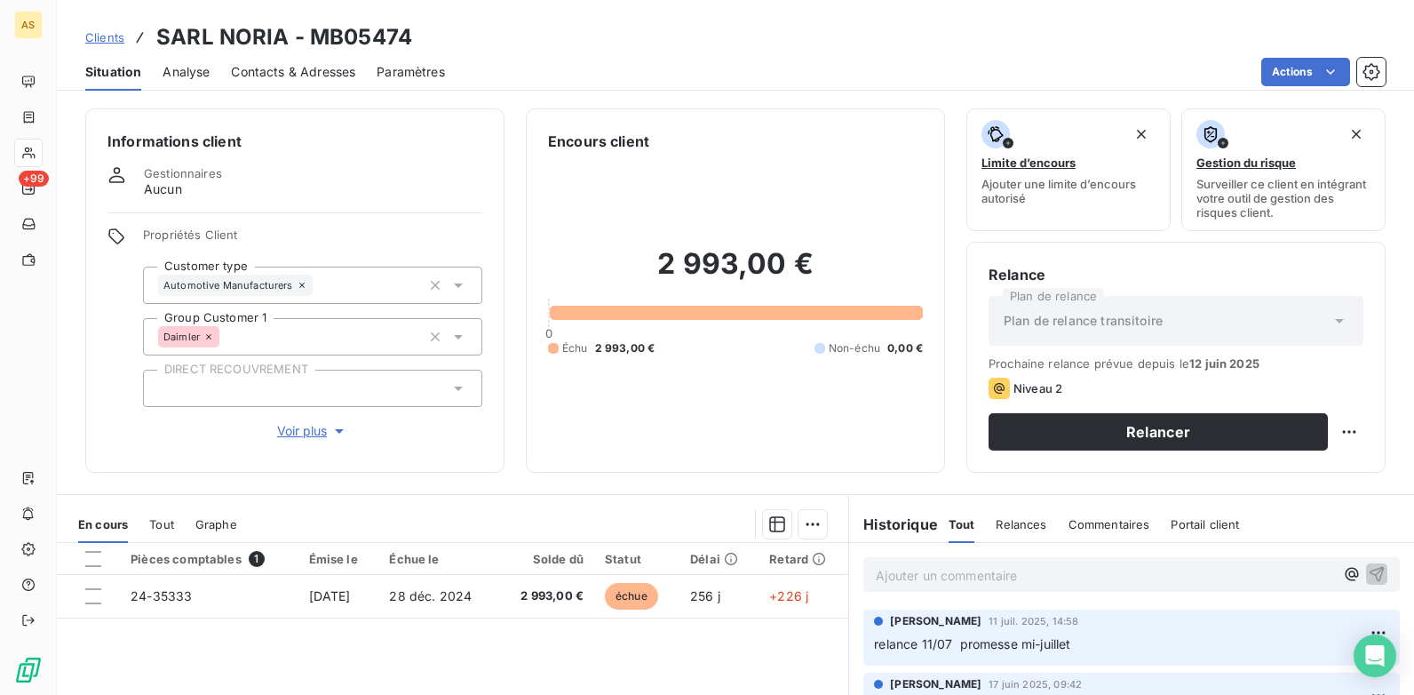
click at [287, 64] on span "Contacts & Adresses" at bounding box center [293, 72] width 124 height 18
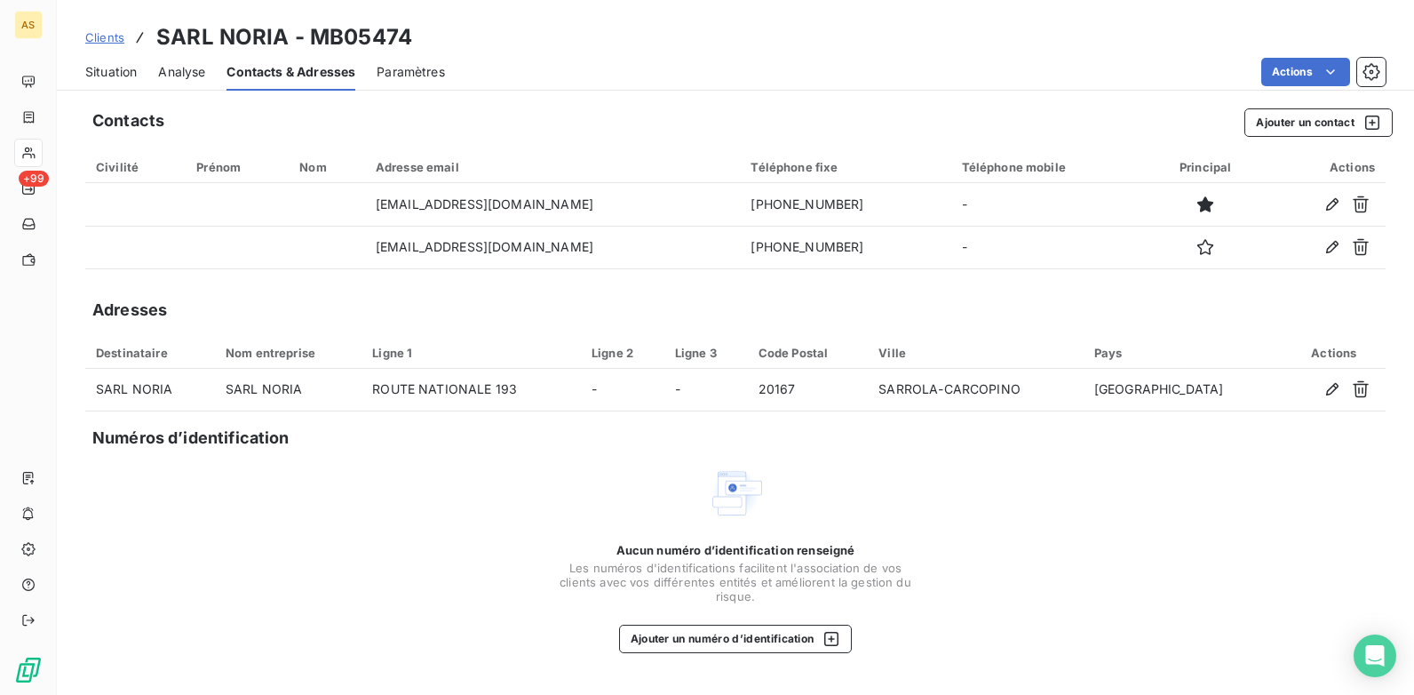
click at [98, 75] on span "Situation" at bounding box center [111, 72] width 52 height 18
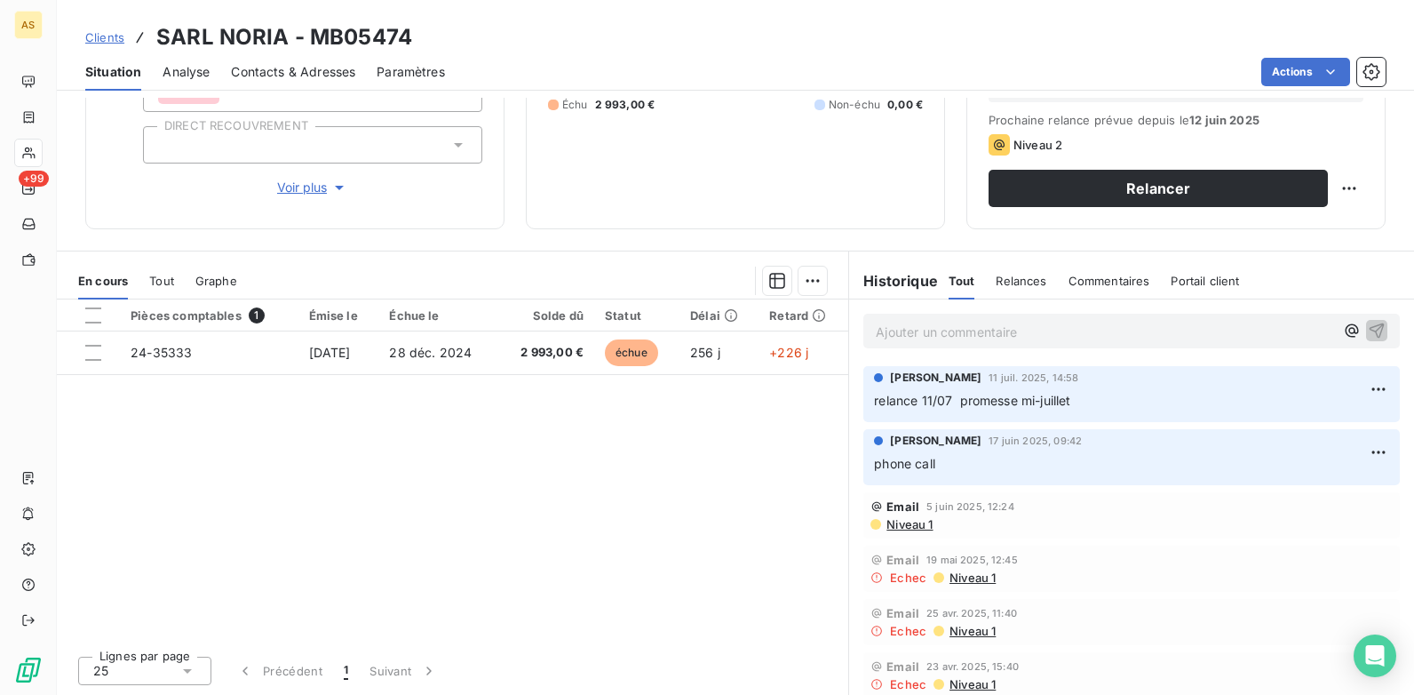
scroll to position [7, 0]
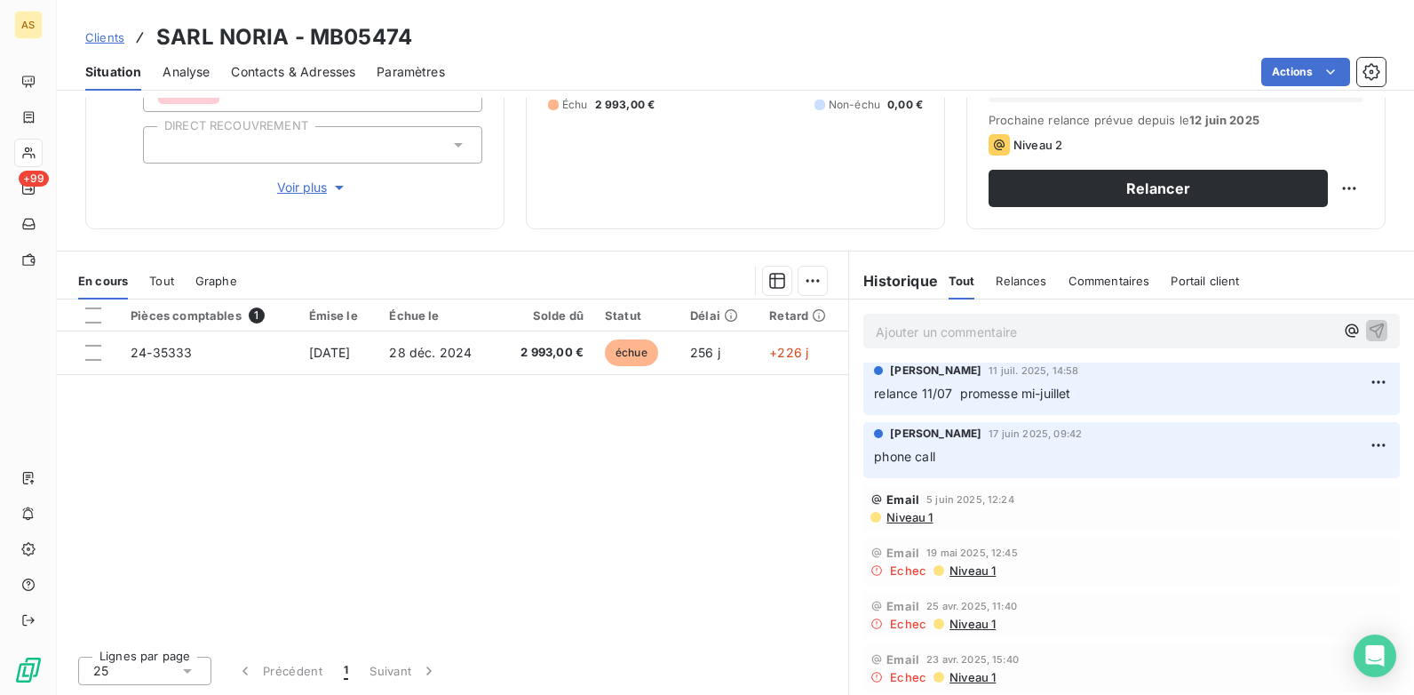
click at [897, 520] on span "Niveau 1" at bounding box center [909, 517] width 48 height 14
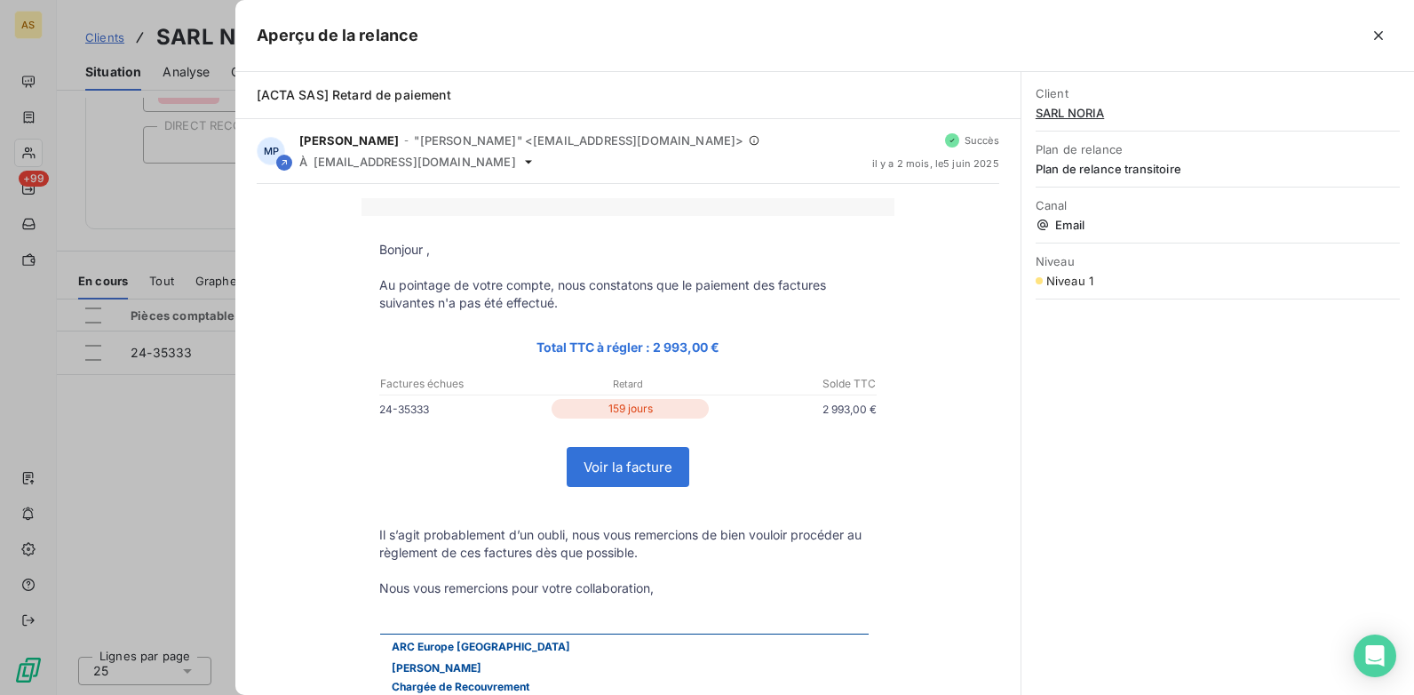
click at [140, 442] on div at bounding box center [707, 347] width 1414 height 695
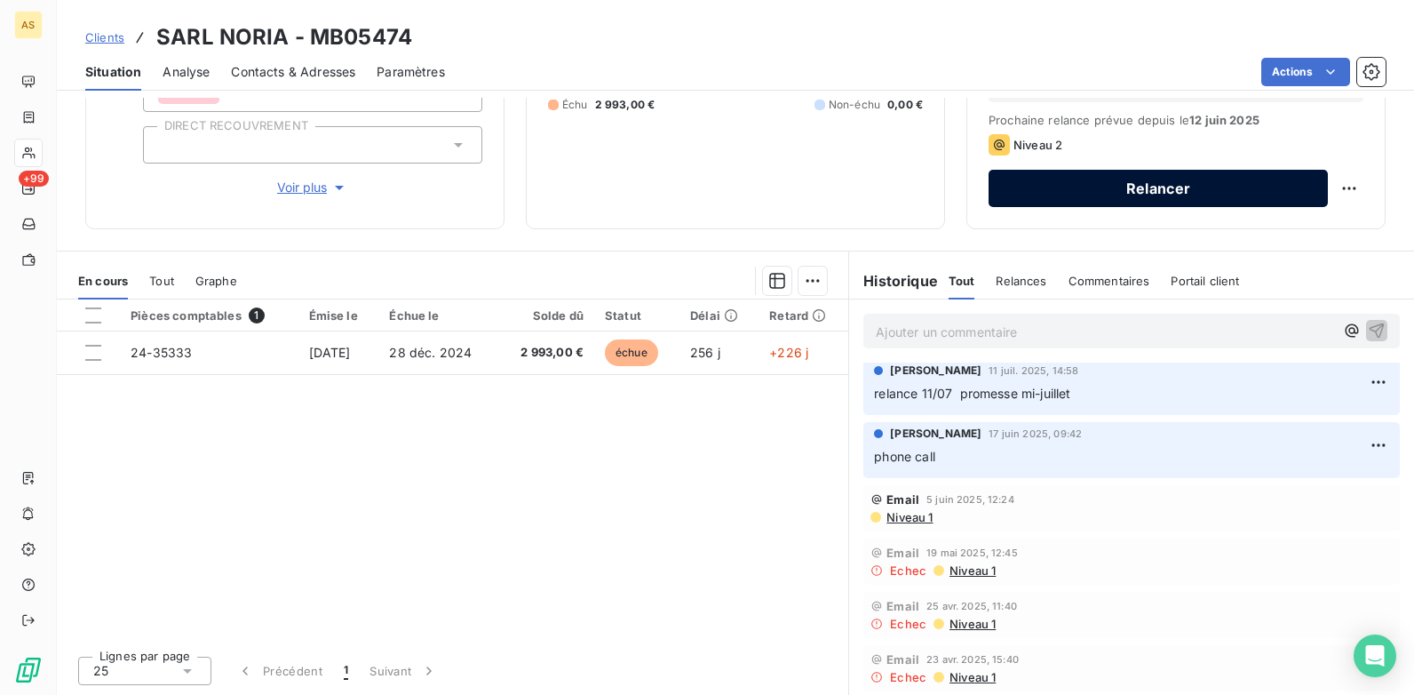
click at [1054, 203] on button "Relancer" at bounding box center [1158, 188] width 339 height 37
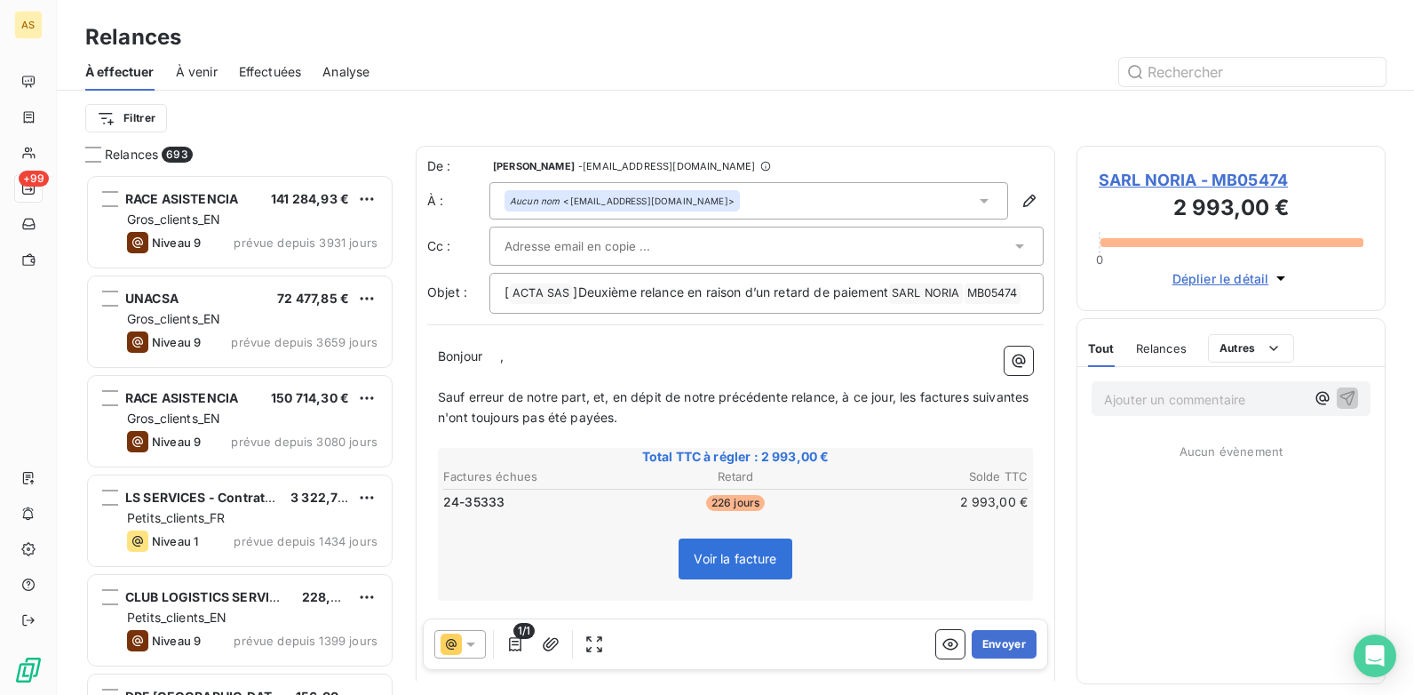
scroll to position [507, 296]
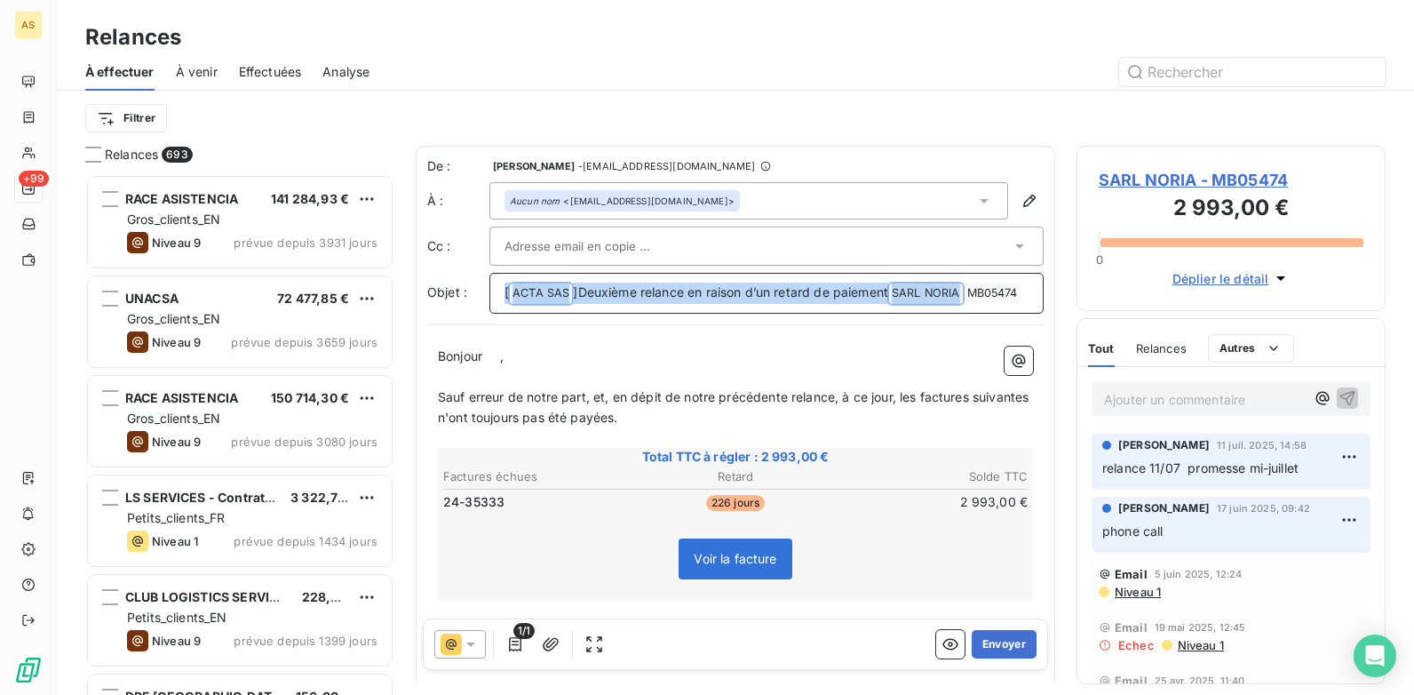
drag, startPoint x: 972, startPoint y: 290, endPoint x: 495, endPoint y: 282, distance: 477.1
click at [495, 282] on div "[ ACTA SAS ﻿ ]Deuxième relance en raison d’un retard de paiement SARL NORIA ﻿ ﻿…" at bounding box center [766, 293] width 554 height 41
copy p "[ ACTA SAS ﻿ ]Deuxième relance en raison d’un retard de paiement SARL NORIA ﻿ ﻿"
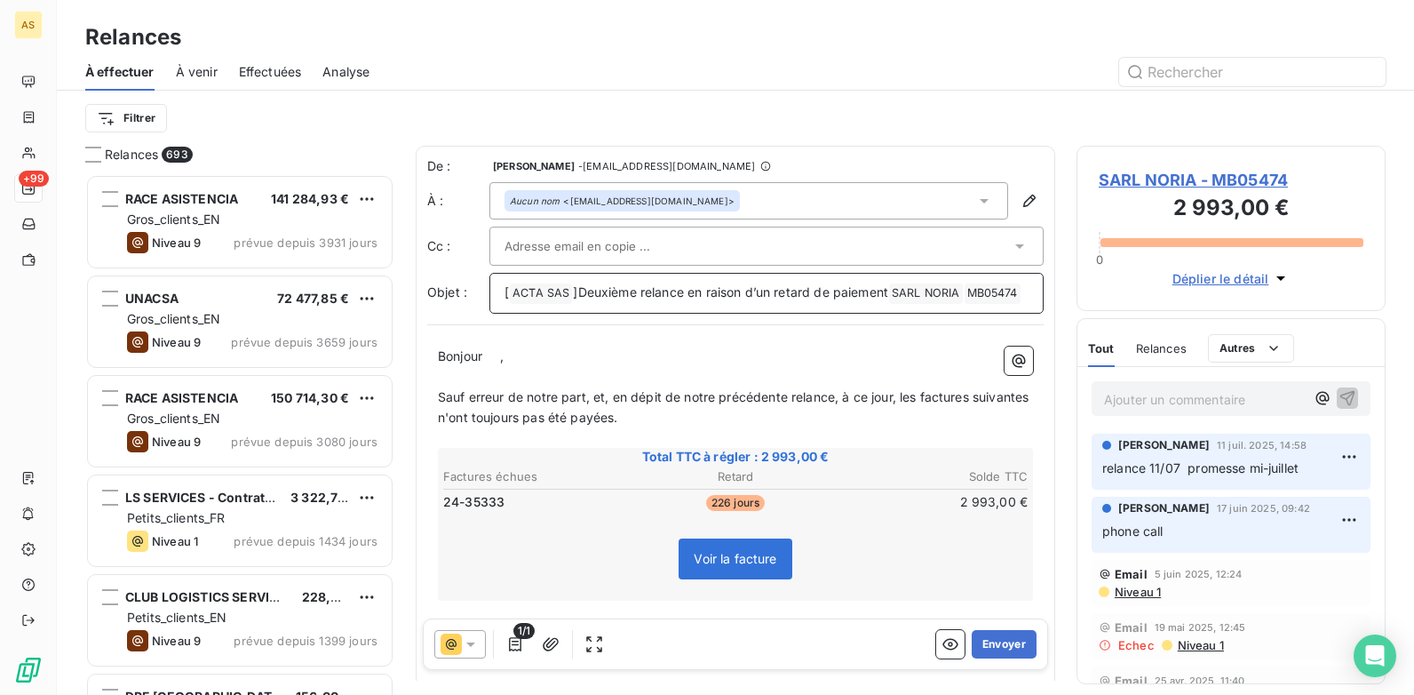
click at [666, 304] on p "[ ACTA SAS ﻿ ]Deuxième relance en raison d’un retard de paiement SARL NORIA ﻿ ﻿…" at bounding box center [767, 292] width 524 height 21
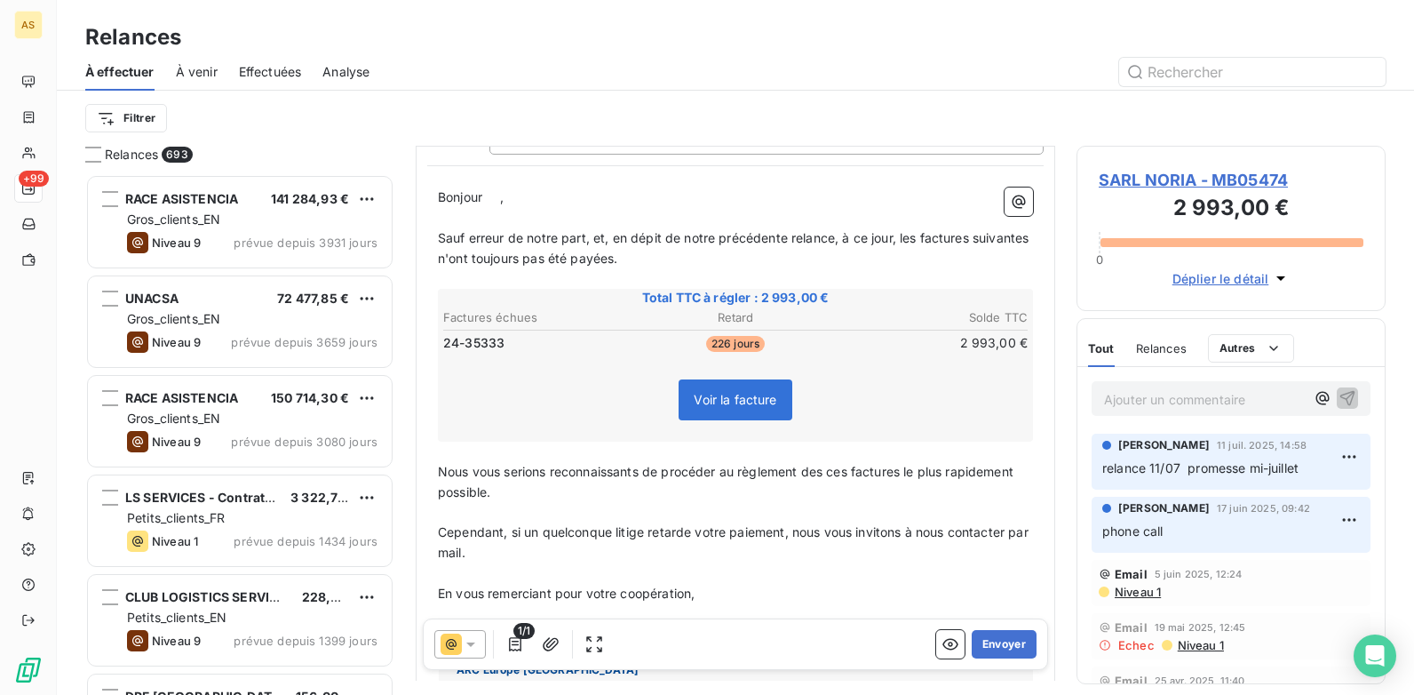
scroll to position [90, 0]
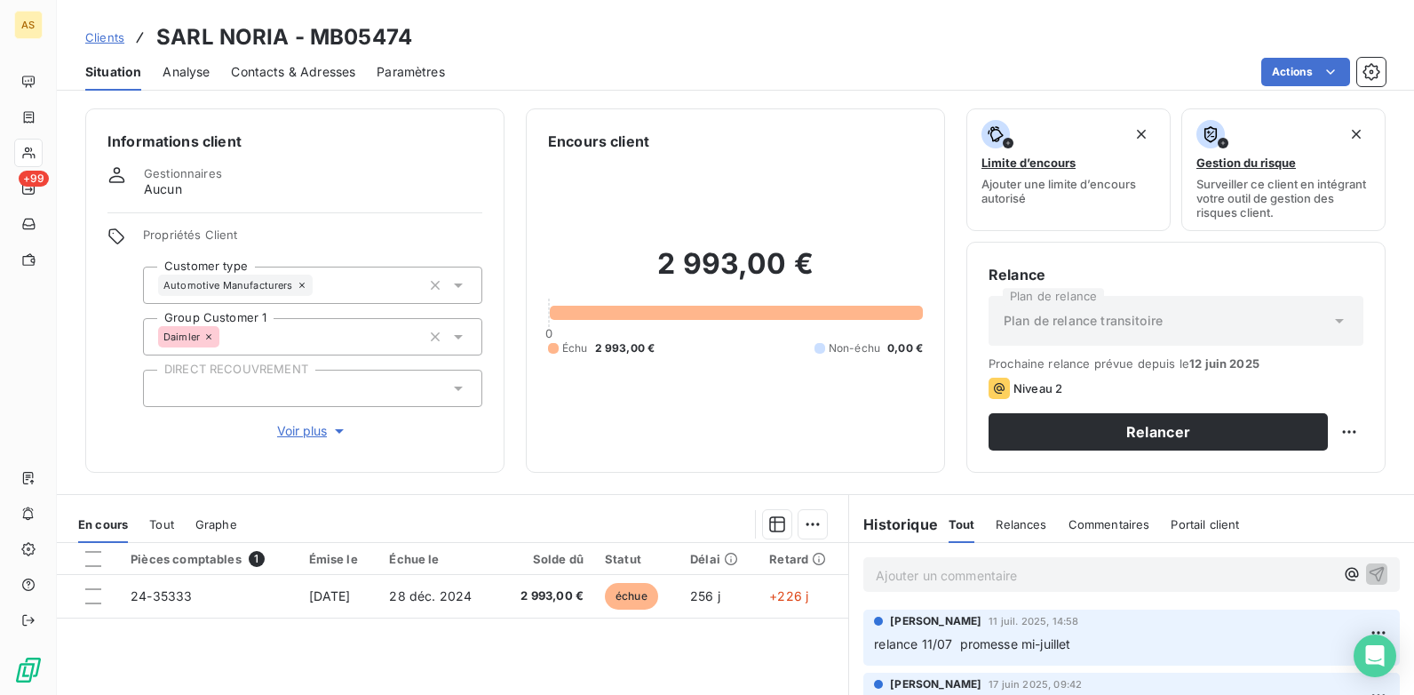
click at [319, 72] on span "Contacts & Adresses" at bounding box center [293, 72] width 124 height 18
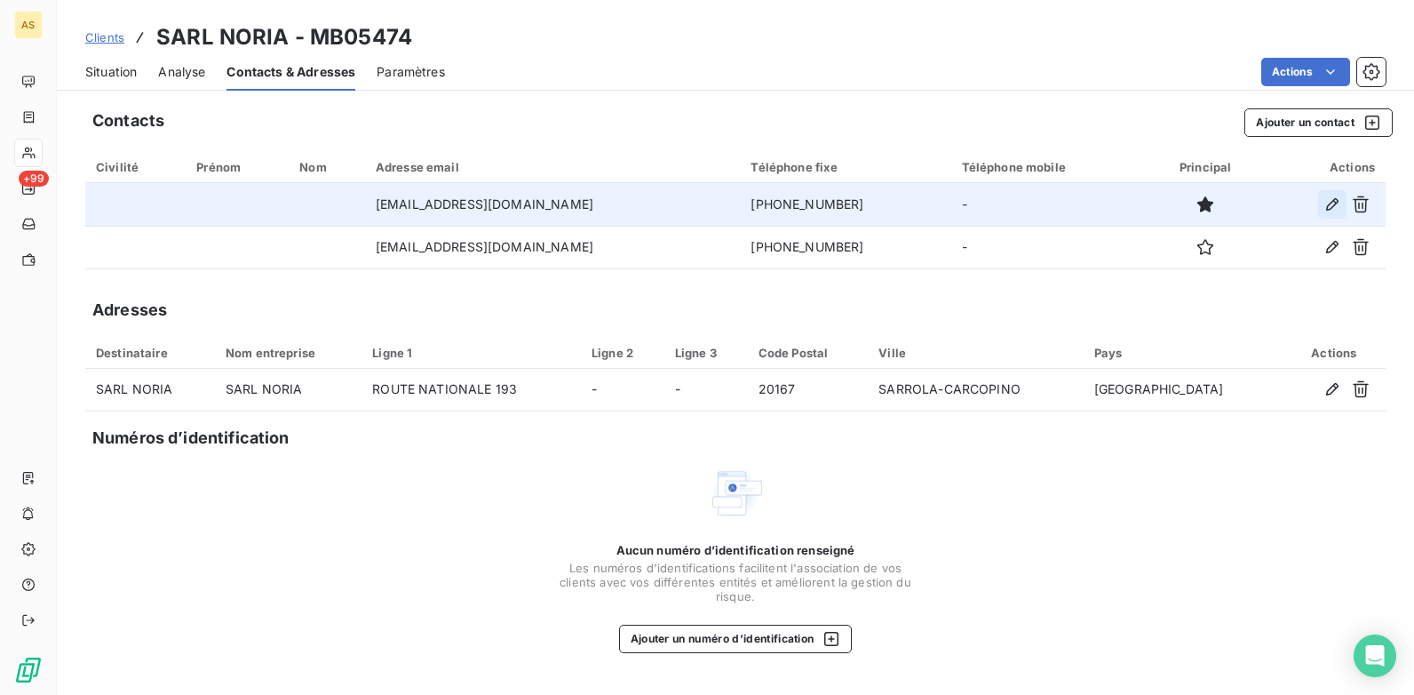
click at [1329, 203] on icon "button" at bounding box center [1333, 204] width 18 height 18
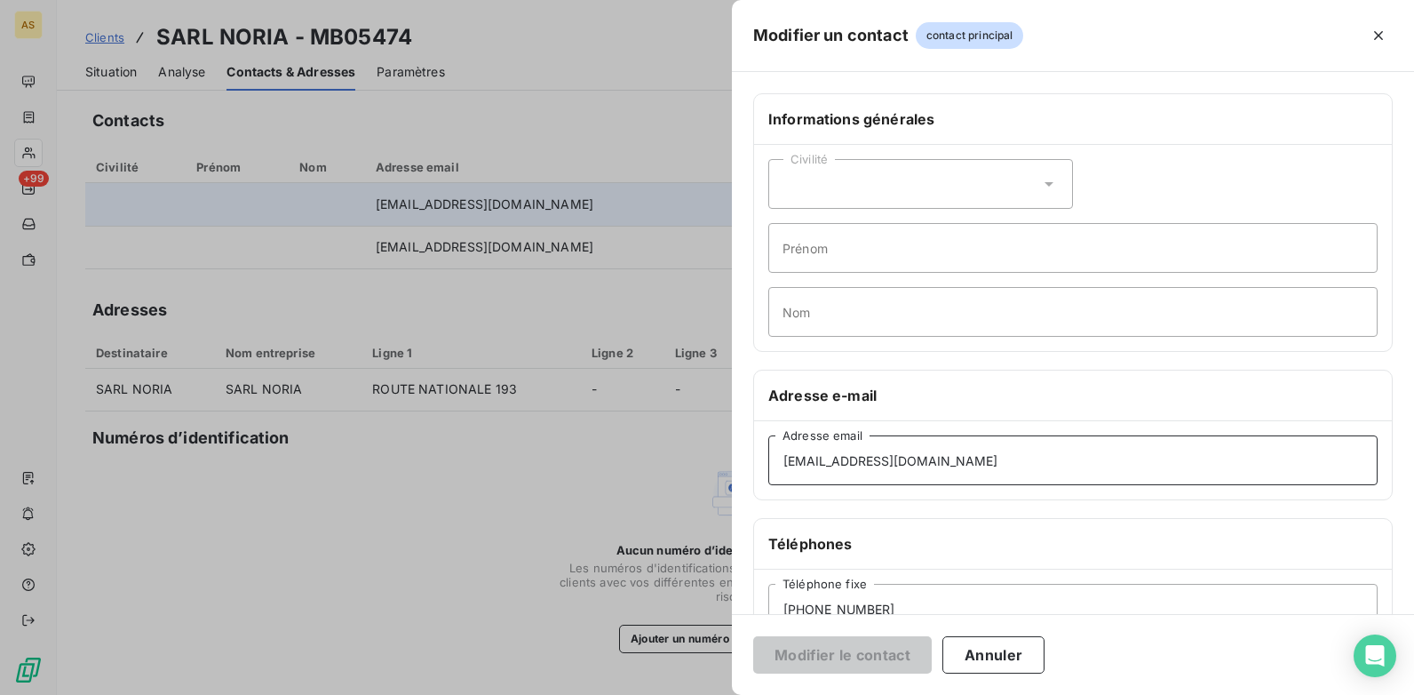
drag, startPoint x: 927, startPoint y: 458, endPoint x: 736, endPoint y: 474, distance: 191.6
click at [736, 474] on div "Informations générales Civilité Prénom Nom Adresse e-mail [EMAIL_ADDRESS][DOMAI…" at bounding box center [1073, 487] width 682 height 789
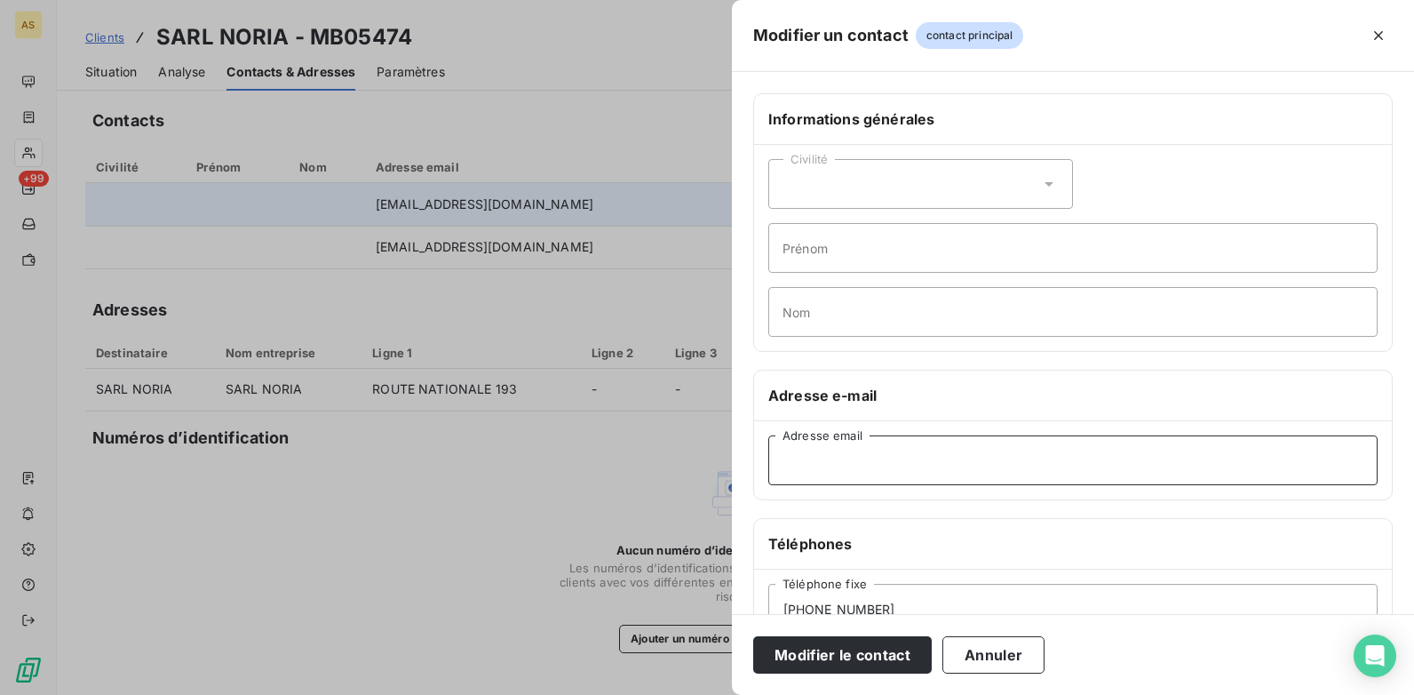
click at [802, 465] on input "Adresse email" at bounding box center [1072, 460] width 609 height 50
paste input "[EMAIL_ADDRESS][PERSON_NAME][DOMAIN_NAME]'"
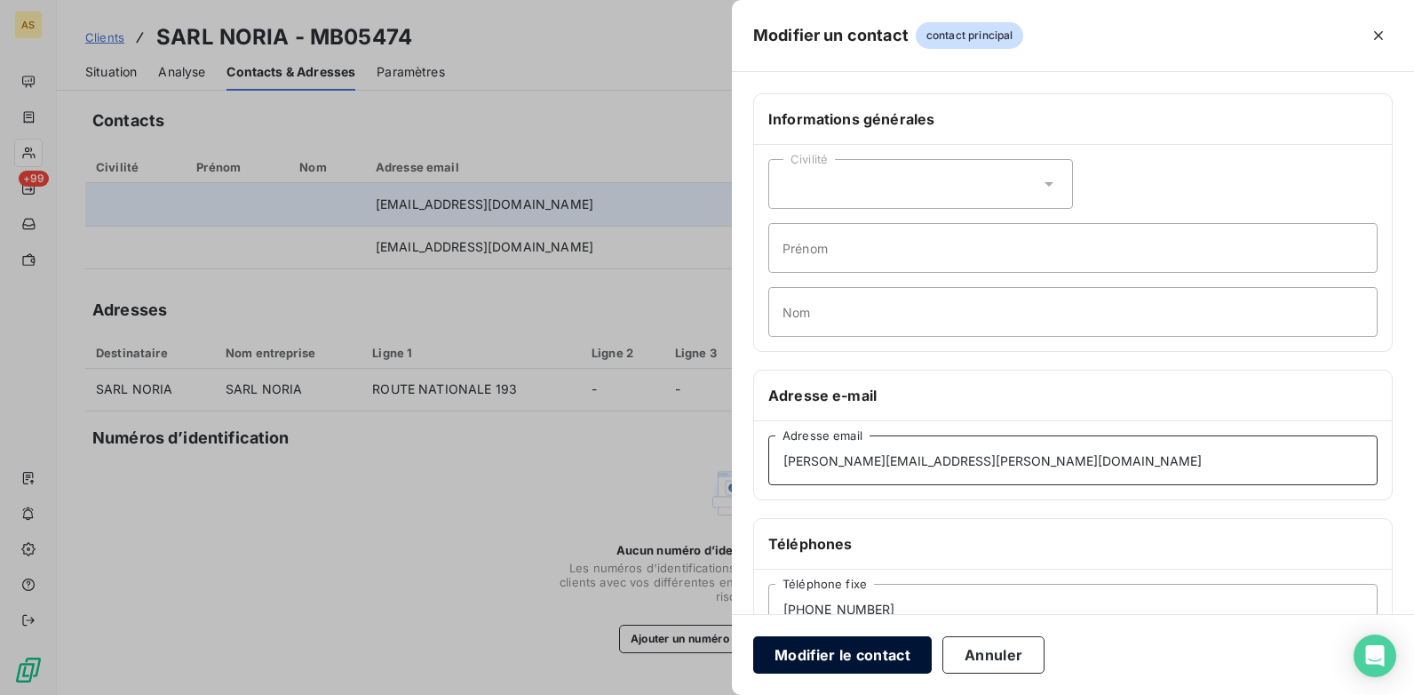
type input "[PERSON_NAME][EMAIL_ADDRESS][PERSON_NAME][DOMAIN_NAME]"
click at [844, 664] on button "Modifier le contact" at bounding box center [842, 654] width 179 height 37
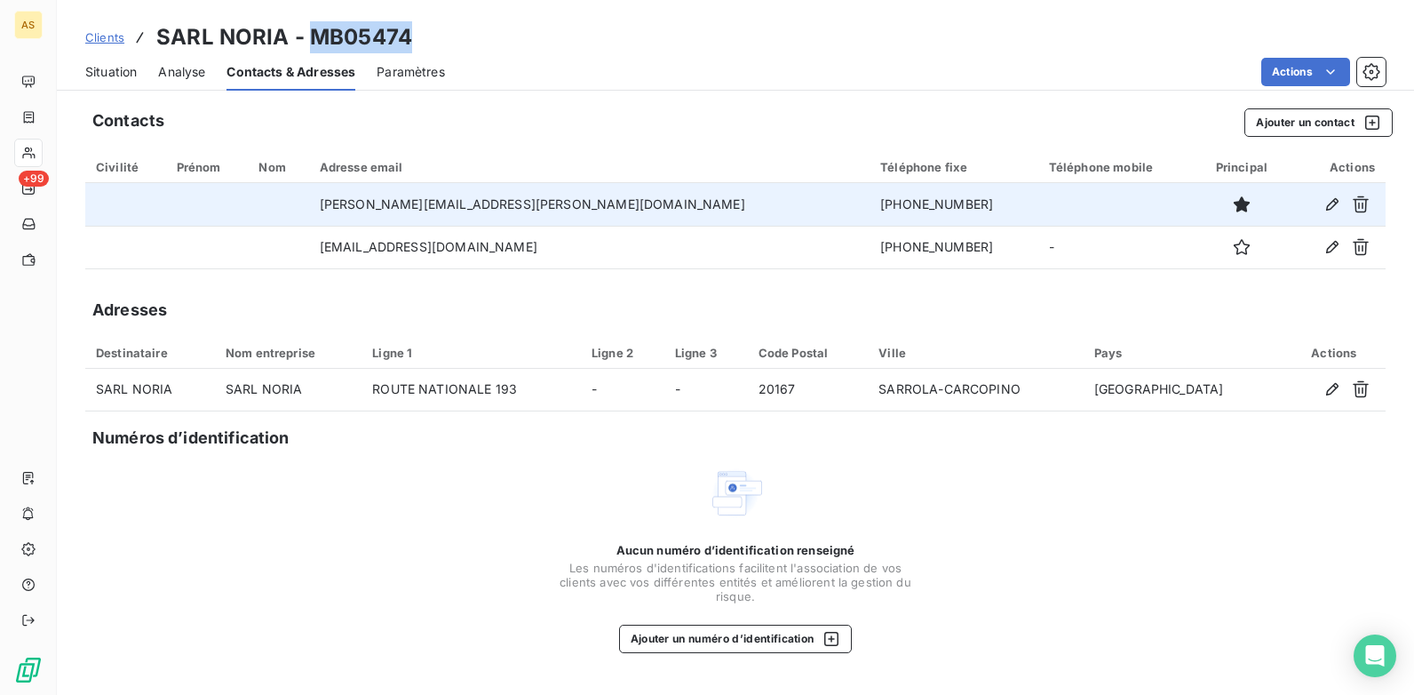
drag, startPoint x: 426, startPoint y: 36, endPoint x: 309, endPoint y: 38, distance: 117.3
click at [309, 38] on div "Clients SARL NORIA - MB05474" at bounding box center [735, 37] width 1357 height 32
copy h3 "MB05474"
click at [99, 34] on span "Clients" at bounding box center [104, 37] width 39 height 14
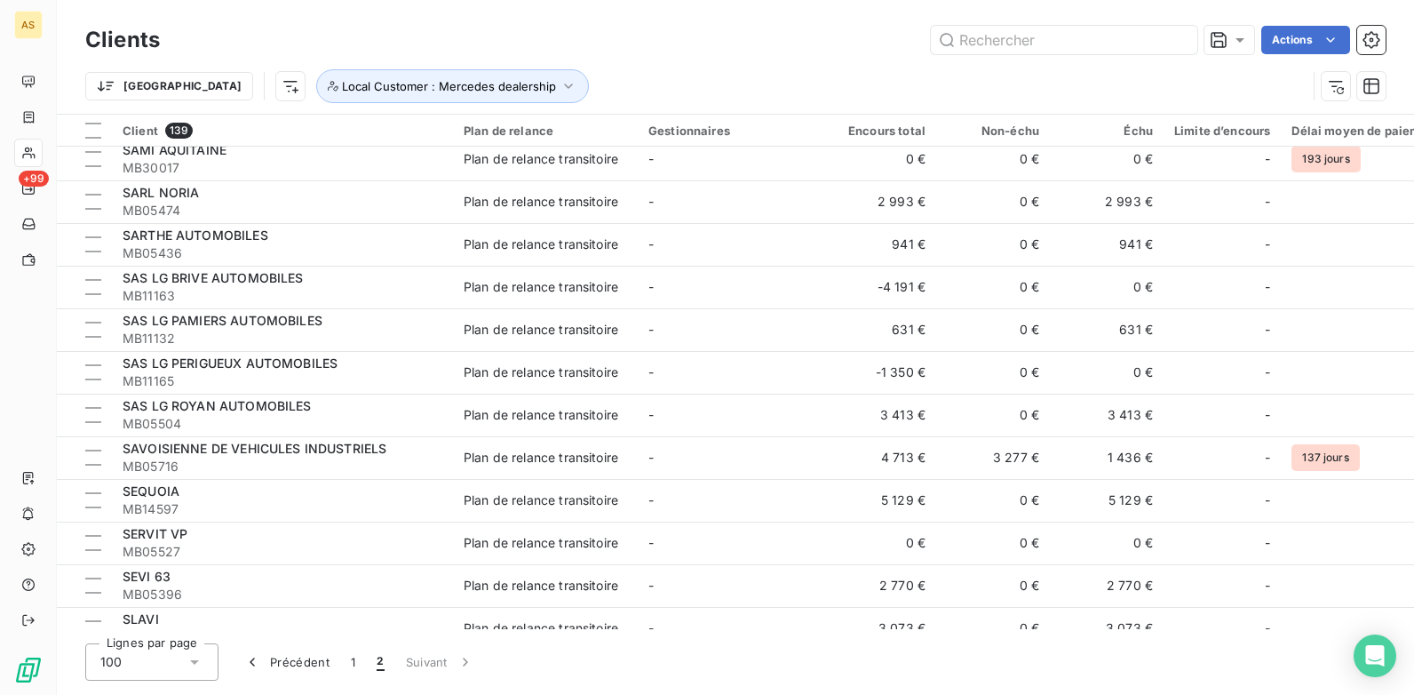
scroll to position [444, 0]
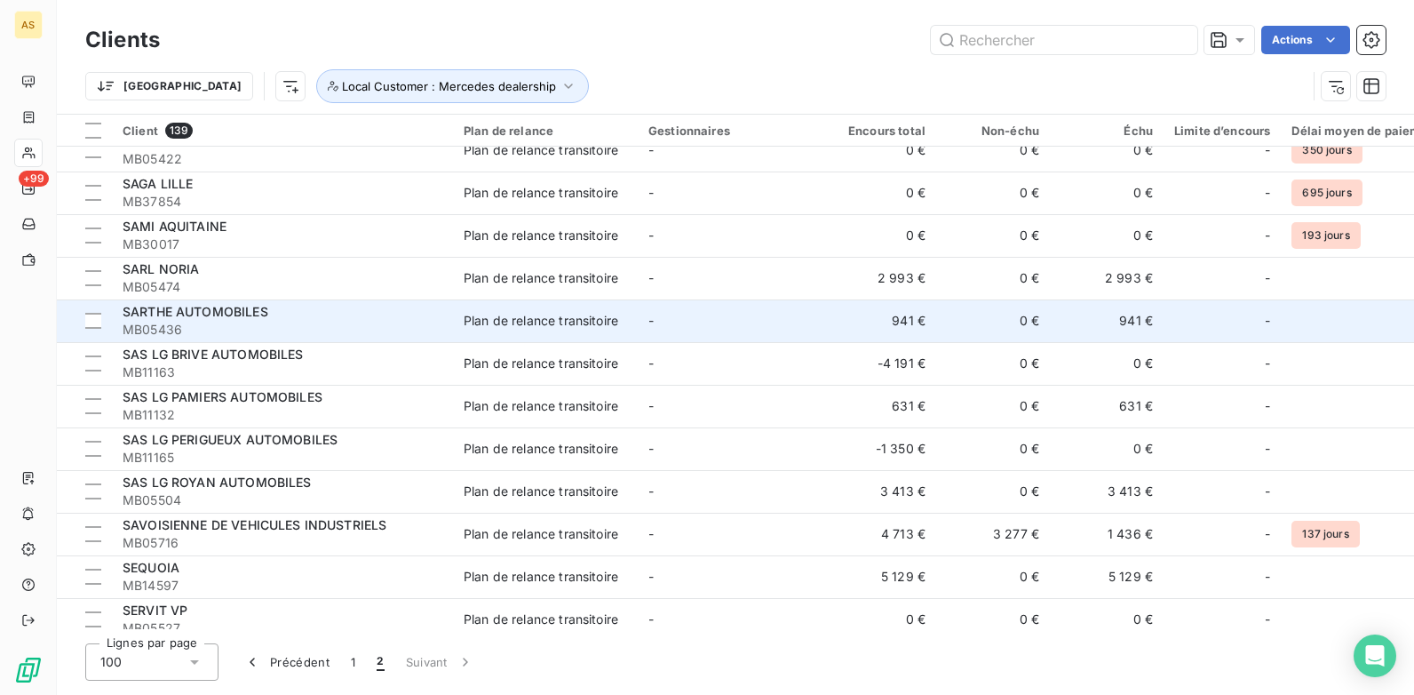
click at [564, 330] on td "Plan de relance transitoire" at bounding box center [545, 320] width 185 height 43
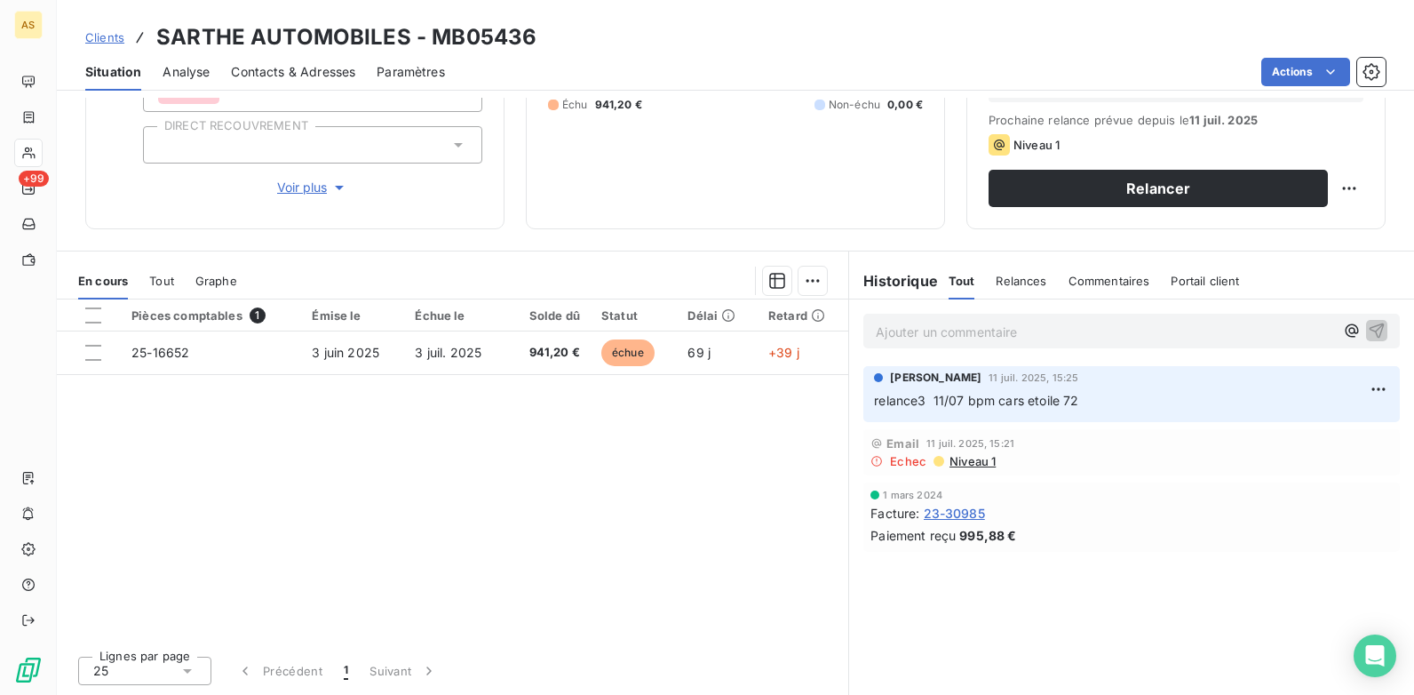
scroll to position [155, 0]
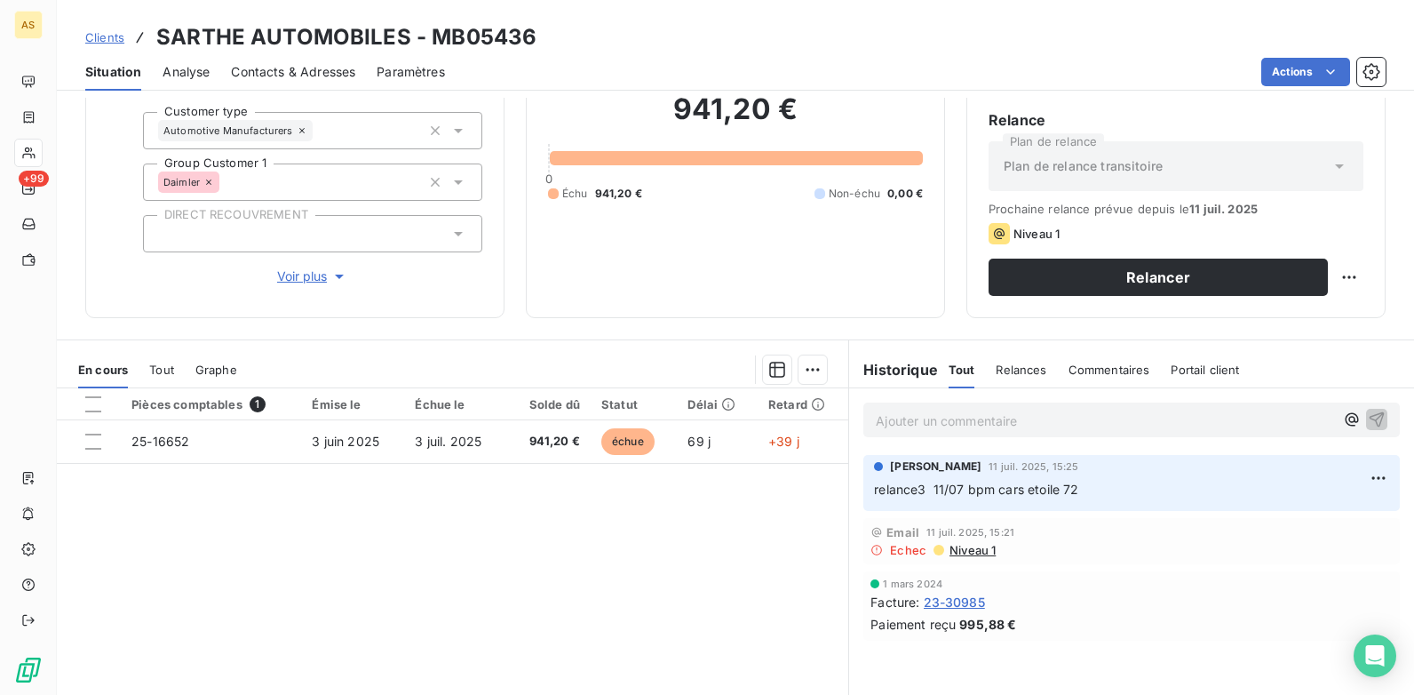
click at [272, 74] on span "Contacts & Adresses" at bounding box center [293, 72] width 124 height 18
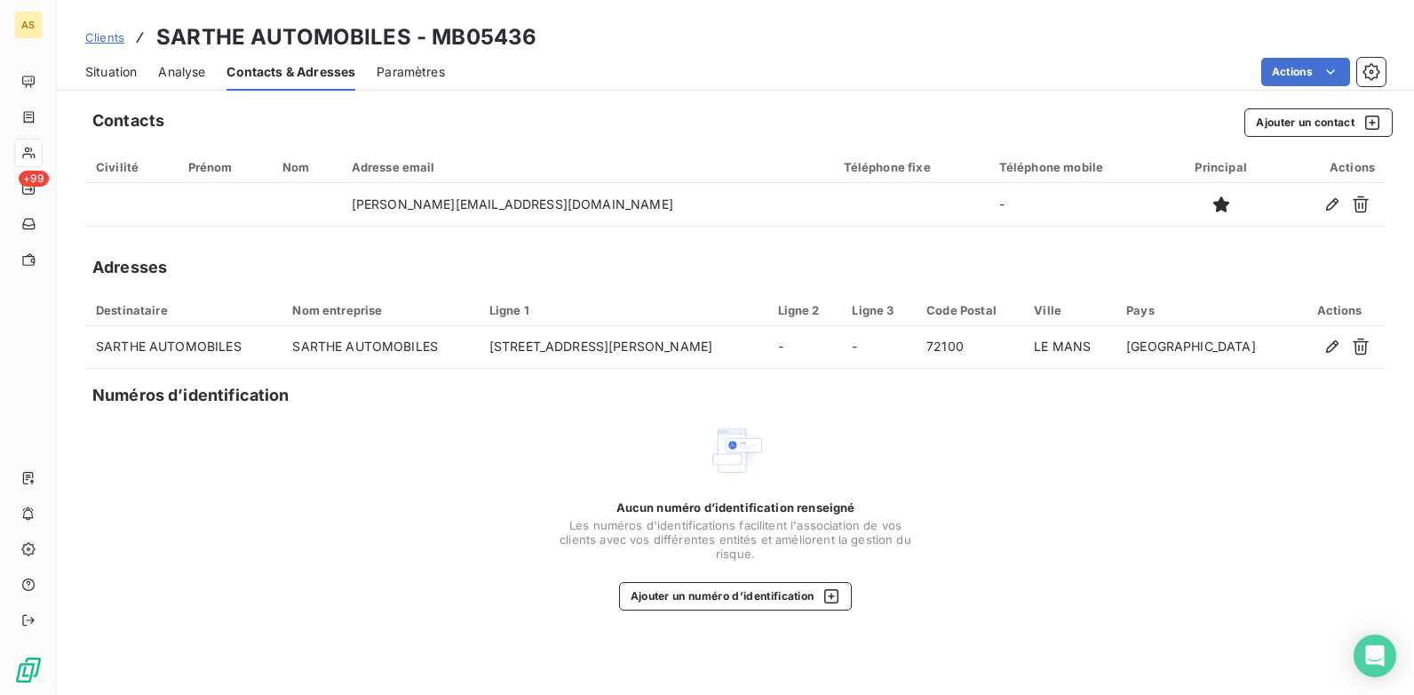
click at [121, 68] on span "Situation" at bounding box center [111, 72] width 52 height 18
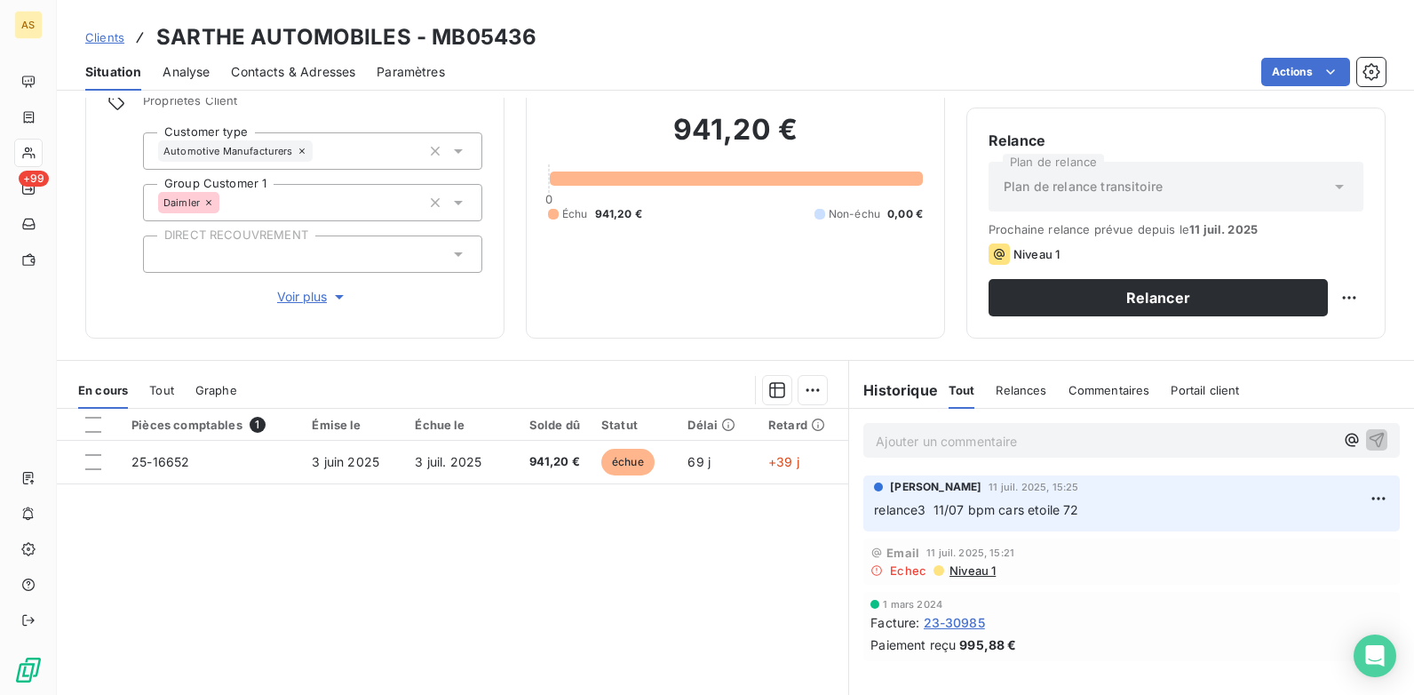
scroll to position [178, 0]
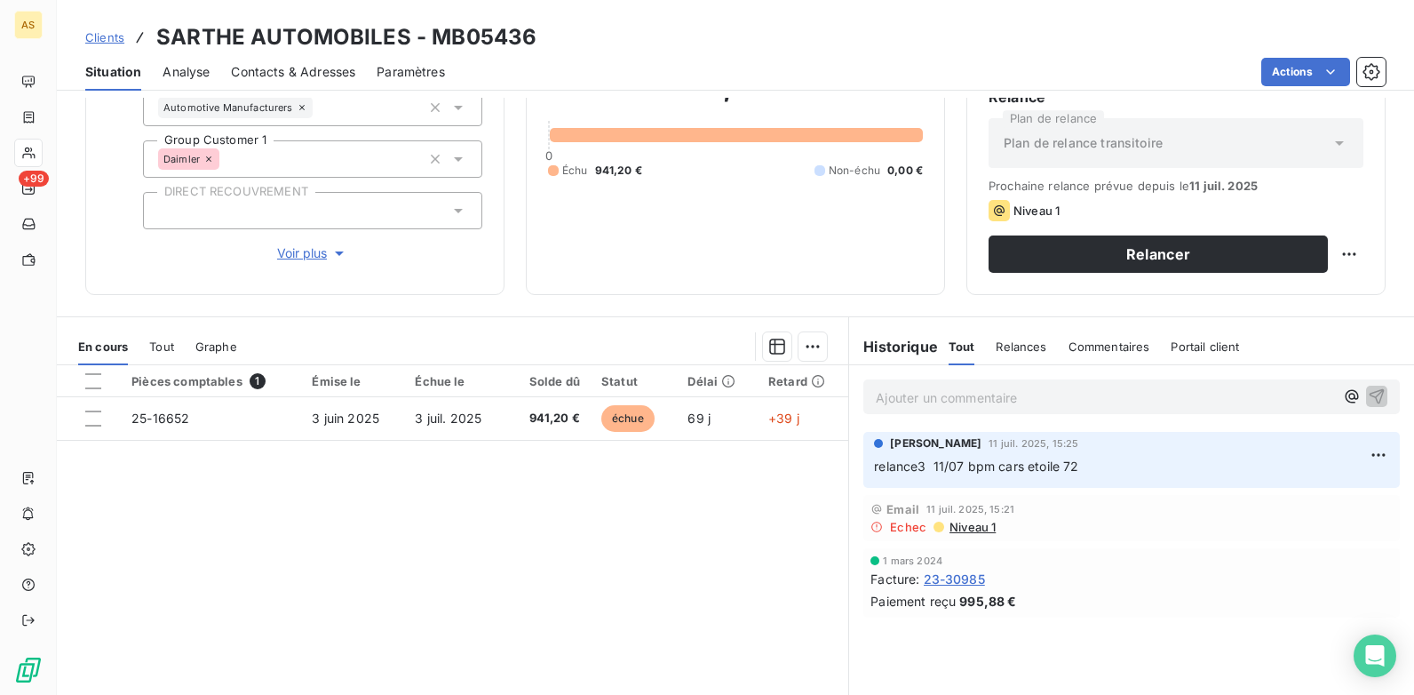
click at [912, 403] on p "Ajouter un commentaire ﻿" at bounding box center [1105, 397] width 458 height 22
click at [267, 72] on span "Contacts & Adresses" at bounding box center [293, 72] width 124 height 18
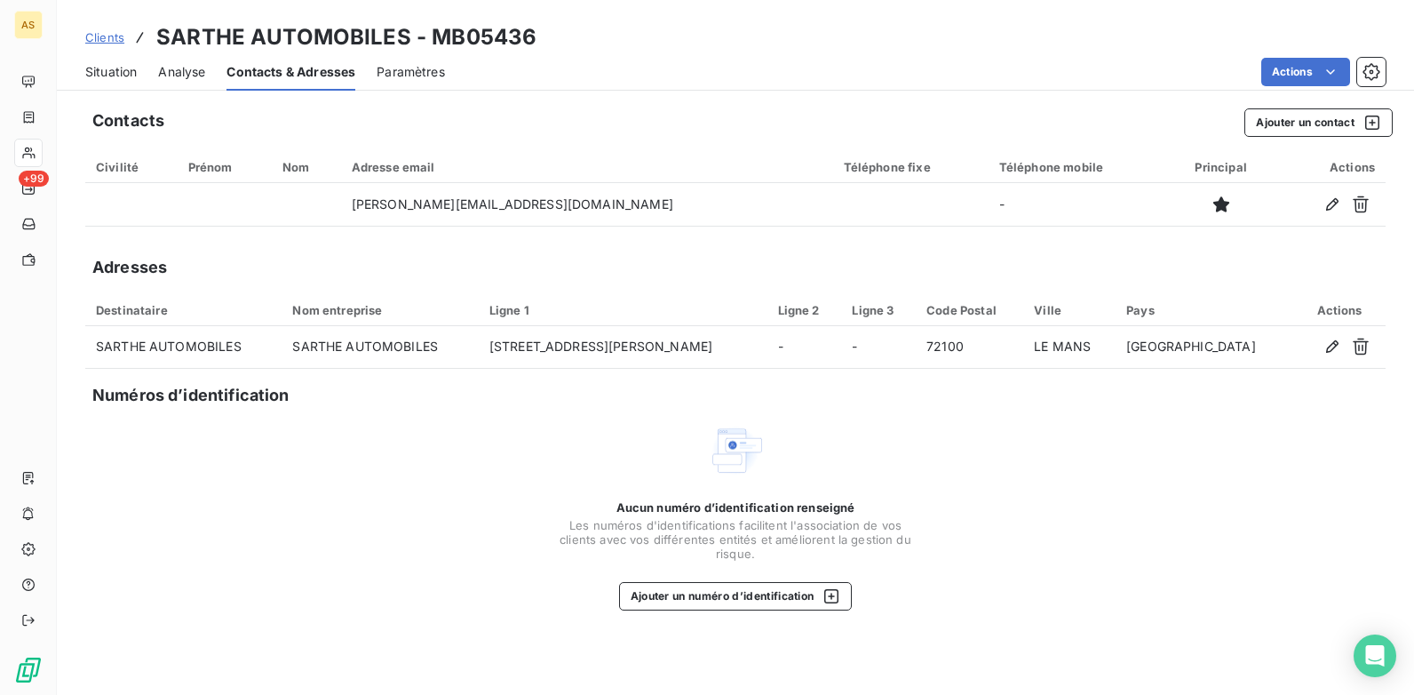
click at [117, 71] on span "Situation" at bounding box center [111, 72] width 52 height 18
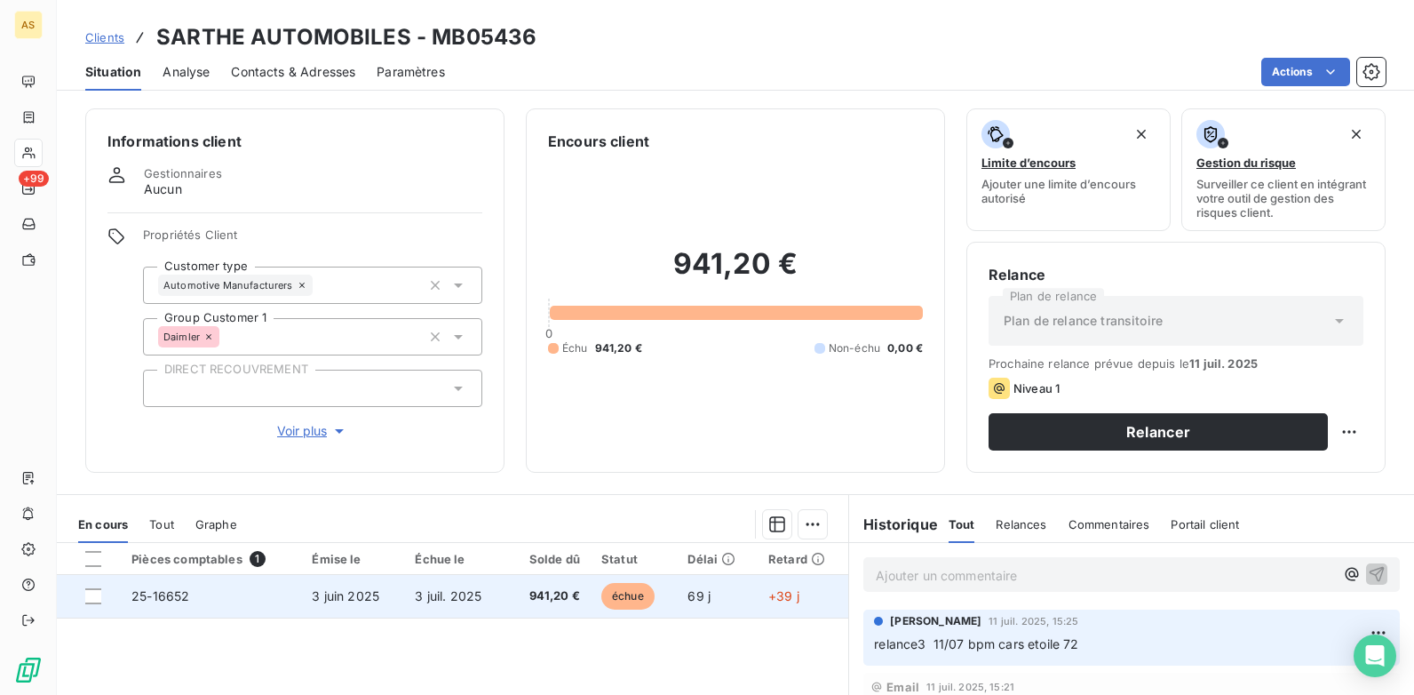
click at [162, 600] on span "25-16652" at bounding box center [160, 595] width 58 height 15
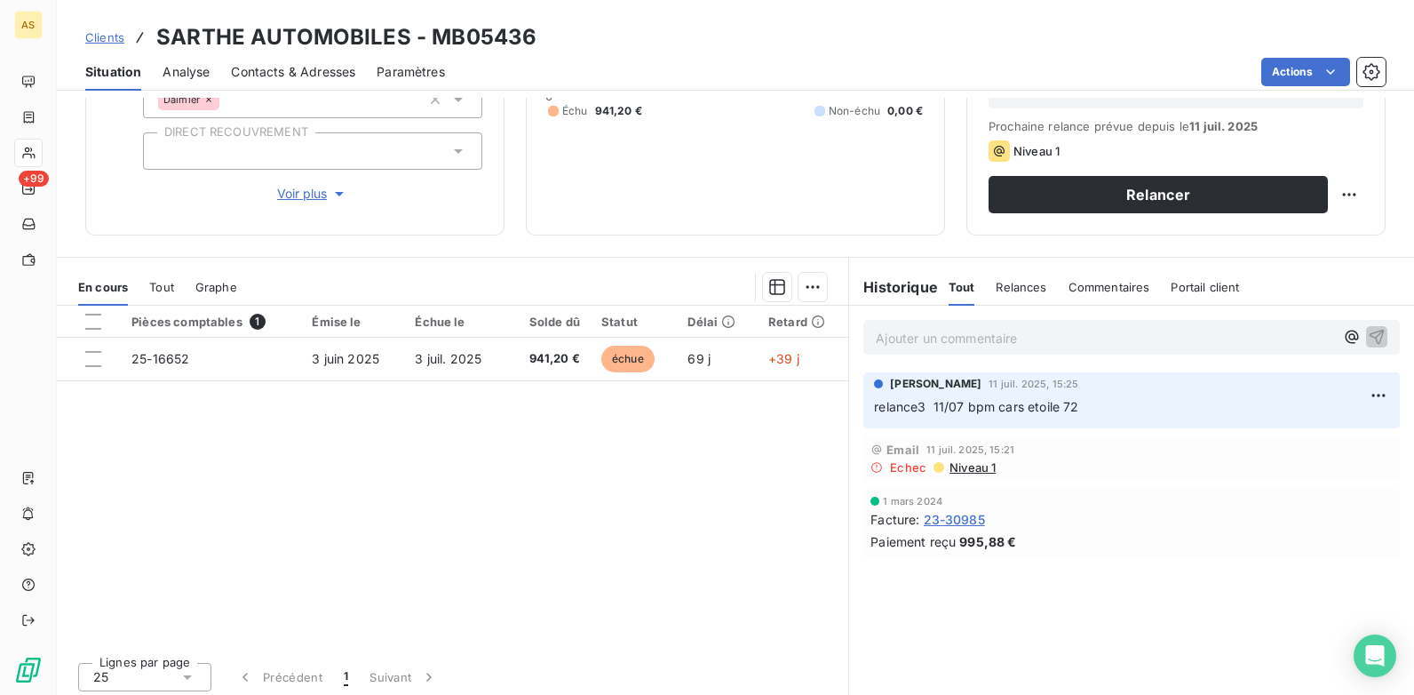
scroll to position [243, 0]
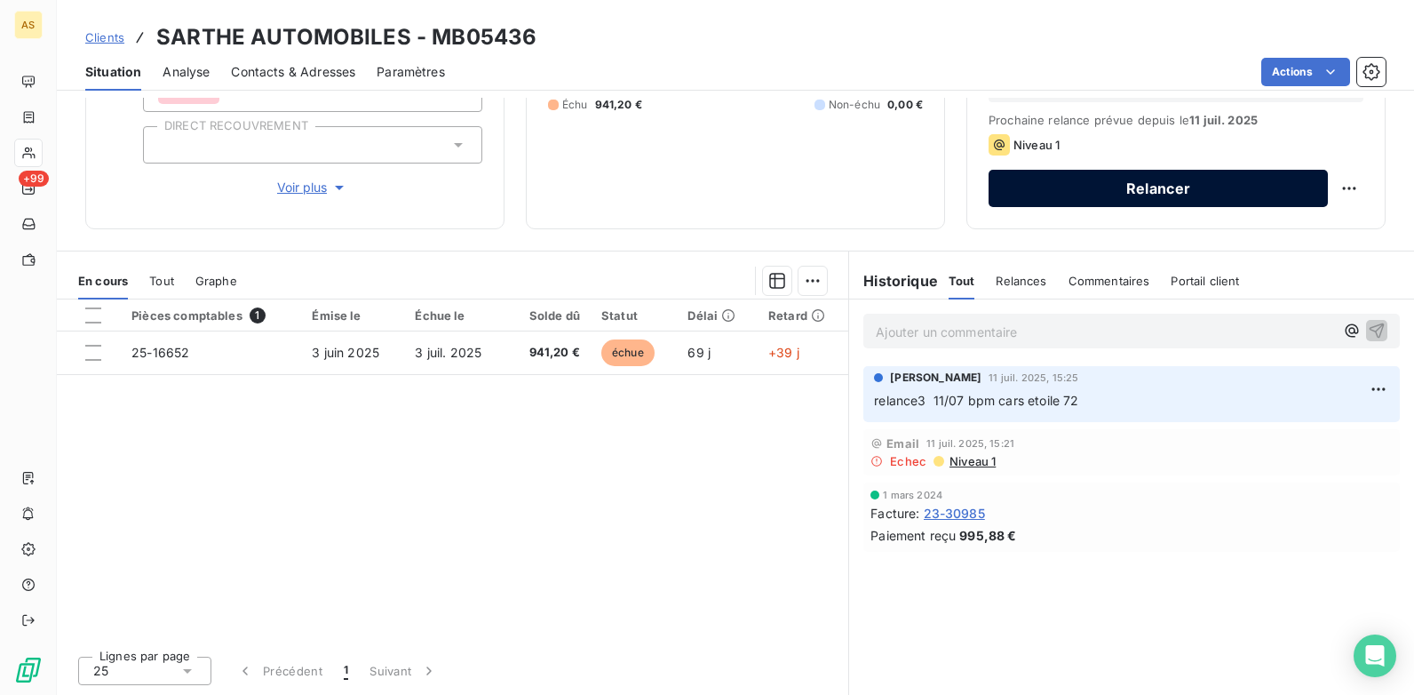
click at [1028, 196] on button "Relancer" at bounding box center [1158, 188] width 339 height 37
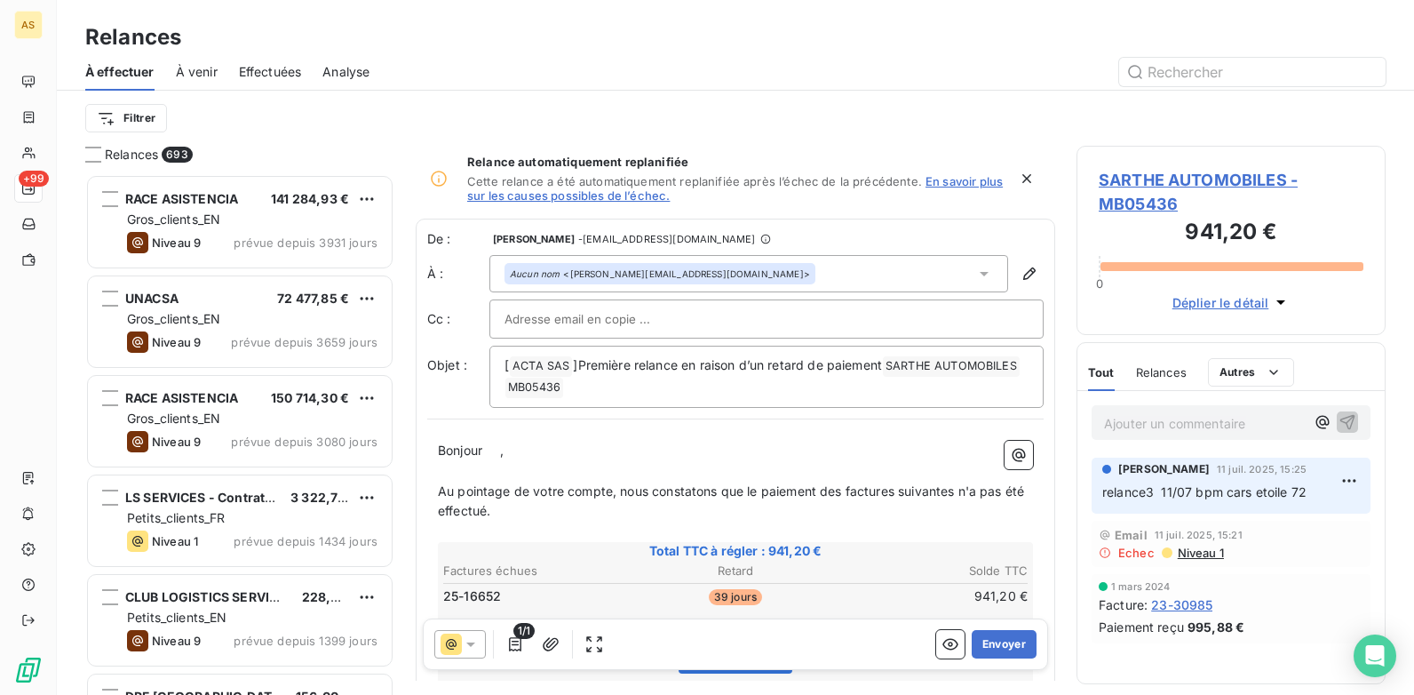
scroll to position [507, 296]
click at [974, 638] on button "Envoyer" at bounding box center [1004, 644] width 65 height 28
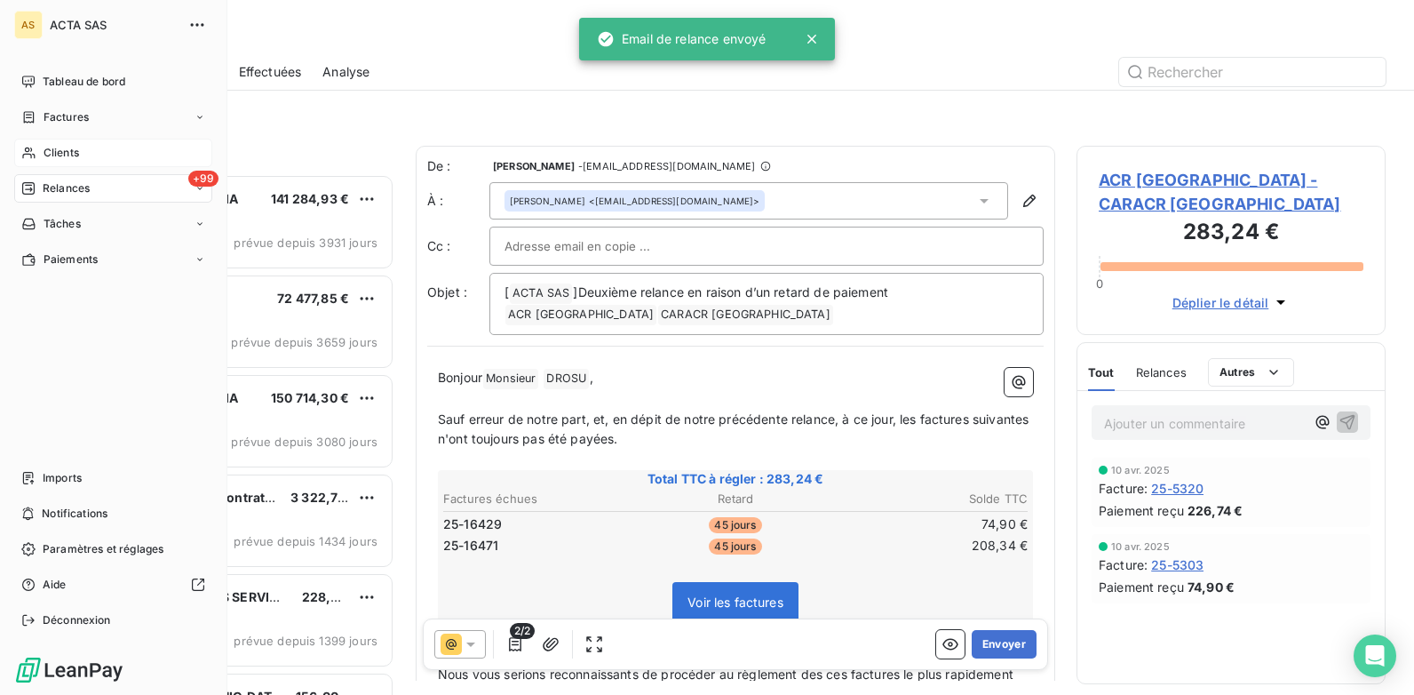
click at [36, 147] on div "Clients" at bounding box center [113, 153] width 198 height 28
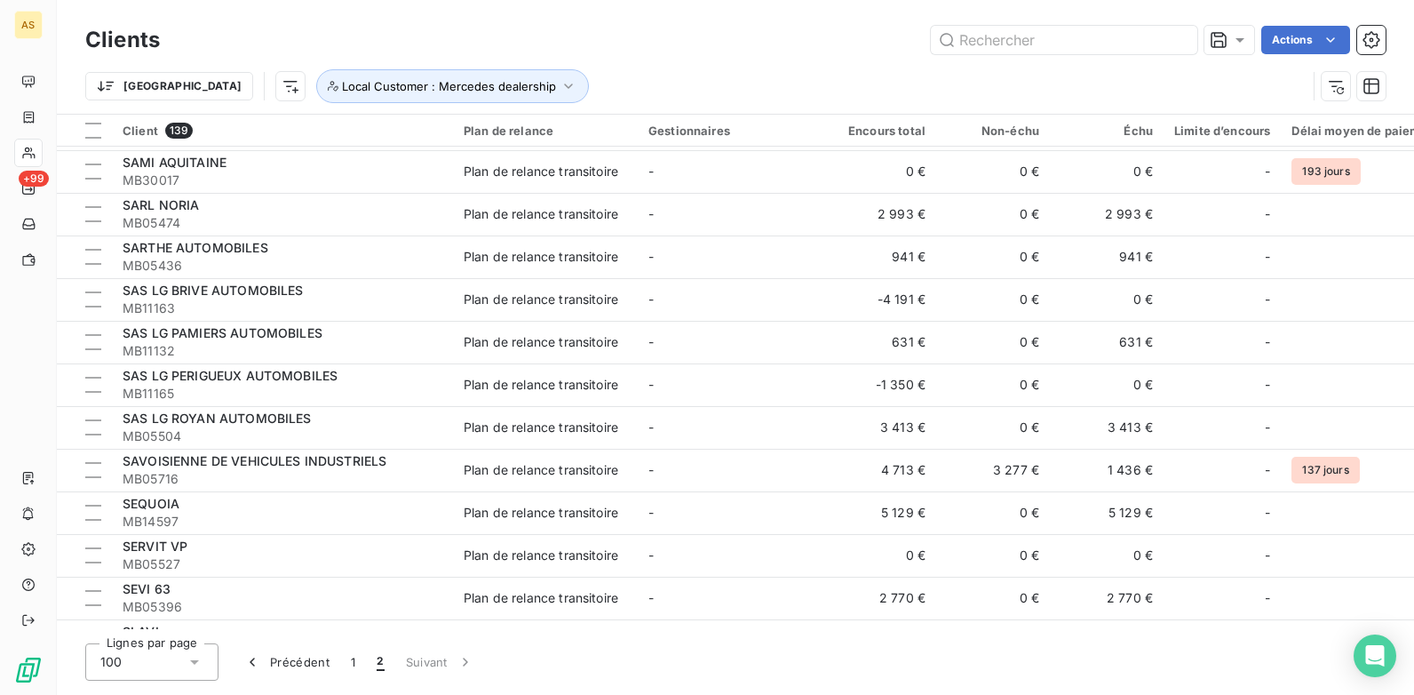
scroll to position [478, 0]
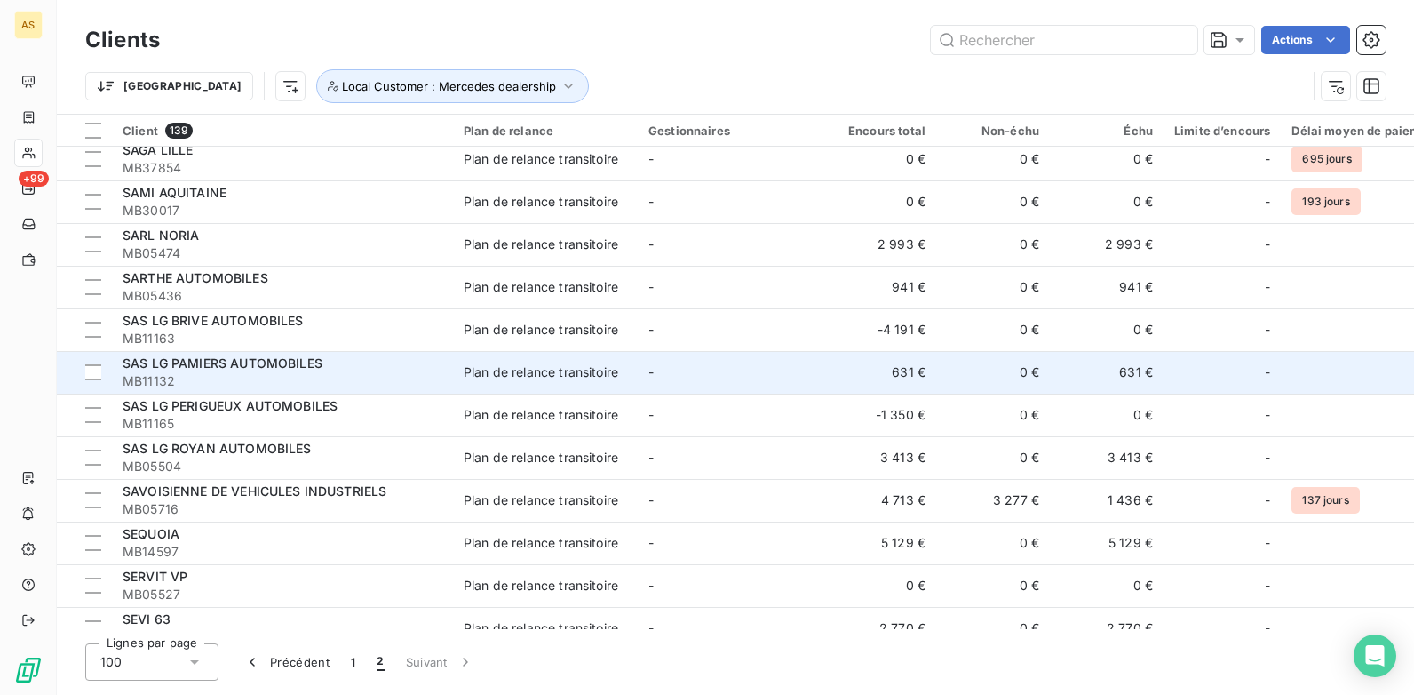
click at [1127, 381] on td "631 €" at bounding box center [1107, 372] width 114 height 43
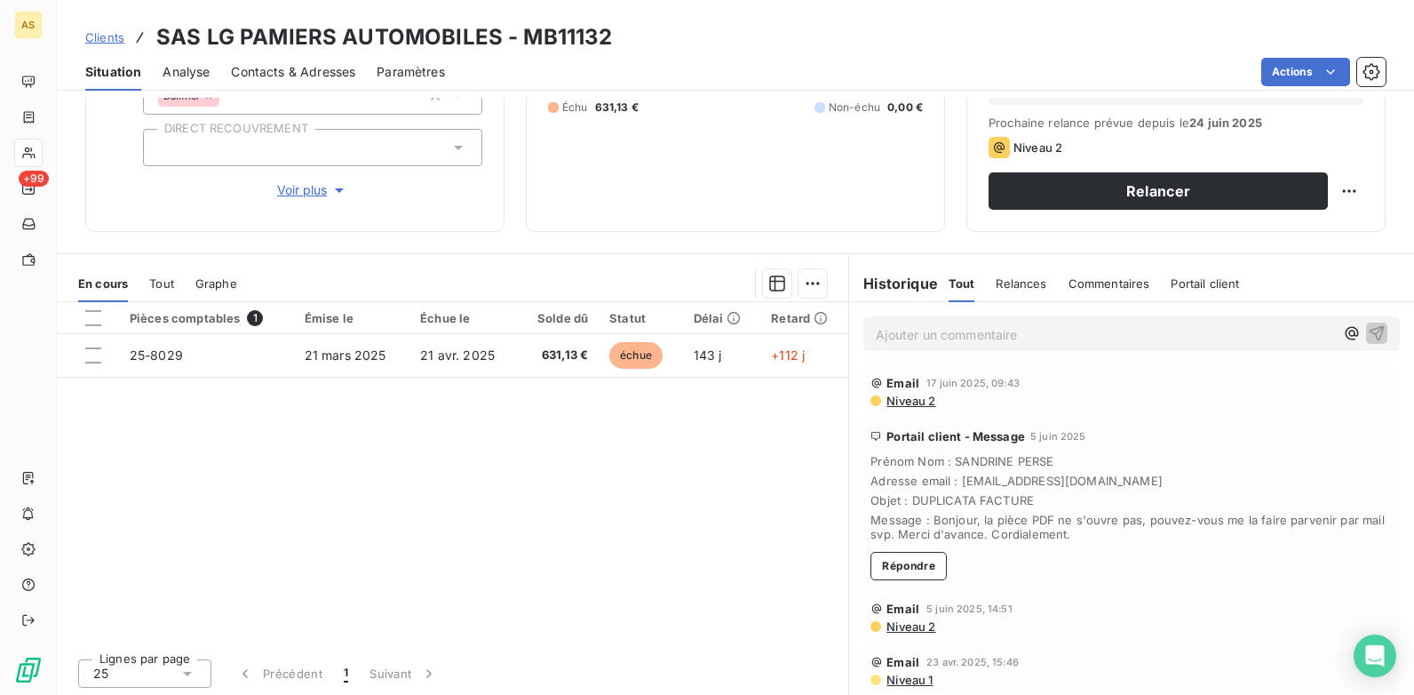
scroll to position [243, 0]
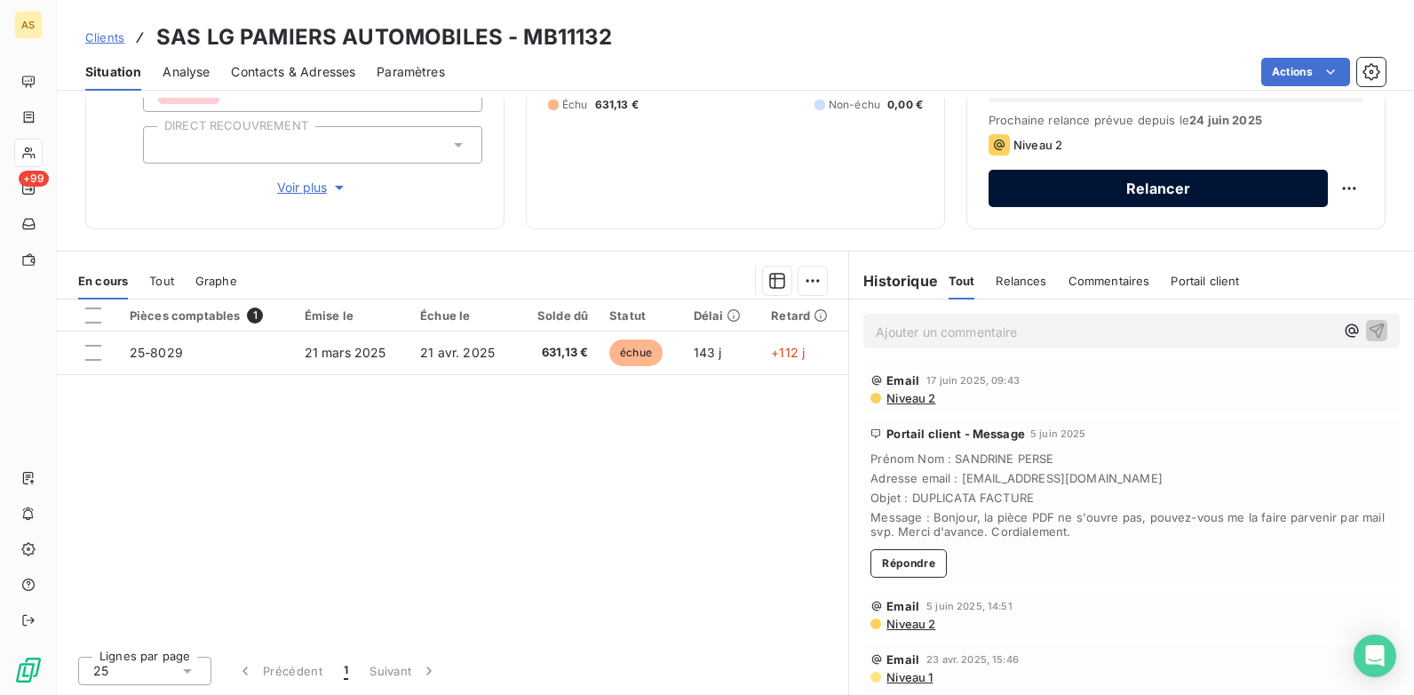
click at [1016, 195] on button "Relancer" at bounding box center [1158, 188] width 339 height 37
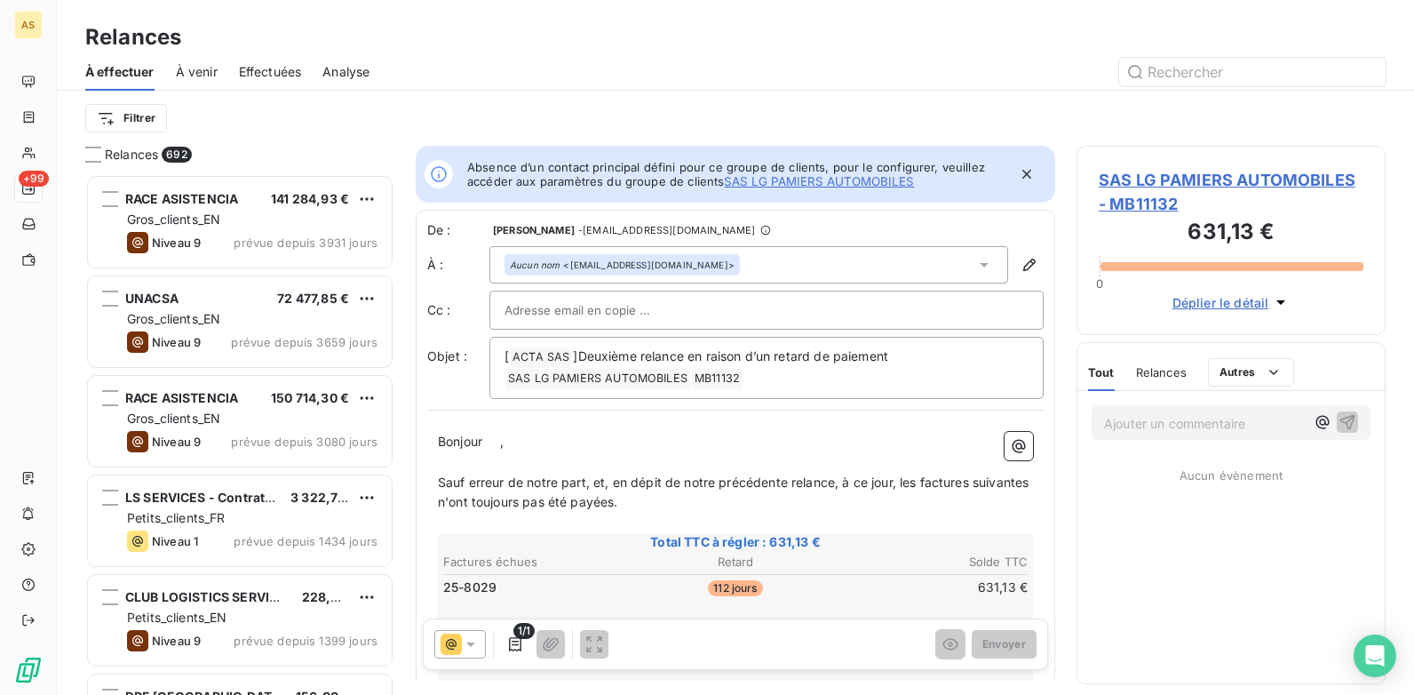
scroll to position [507, 296]
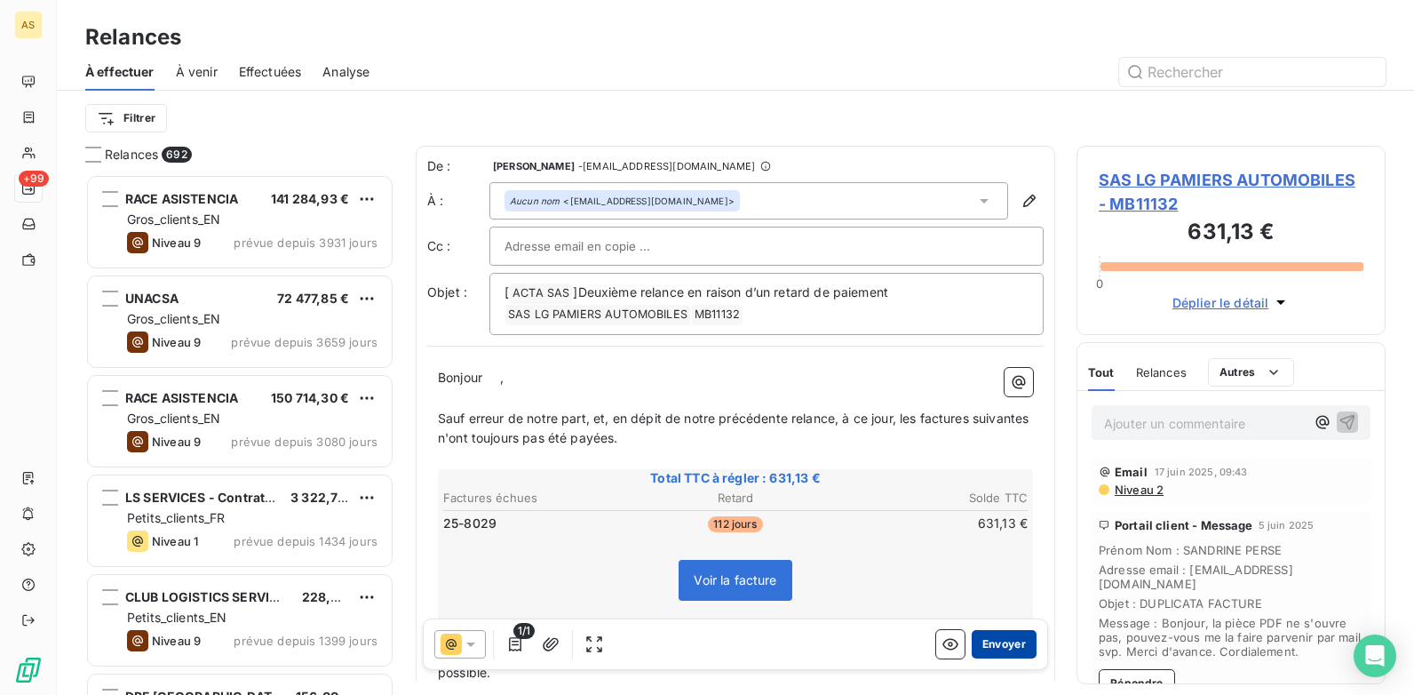
click at [1010, 637] on button "Envoyer" at bounding box center [1004, 644] width 65 height 28
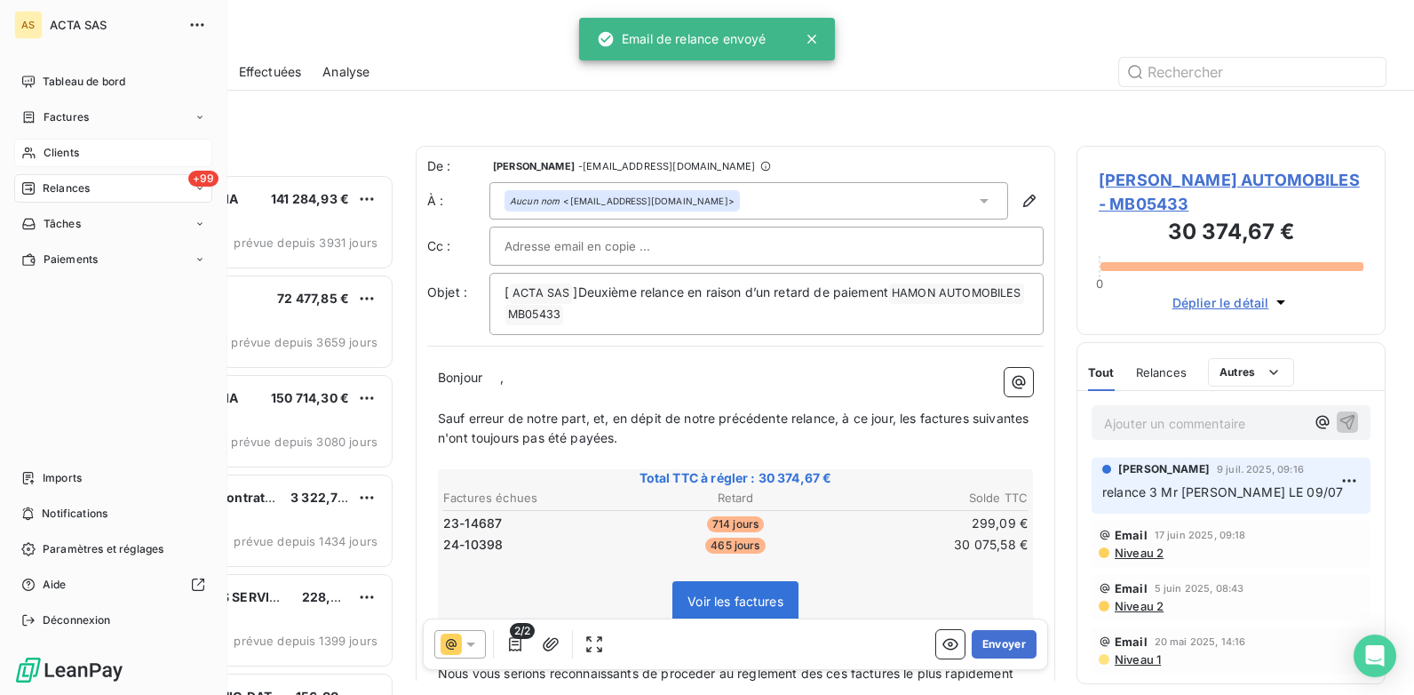
click at [75, 143] on div "Clients" at bounding box center [113, 153] width 198 height 28
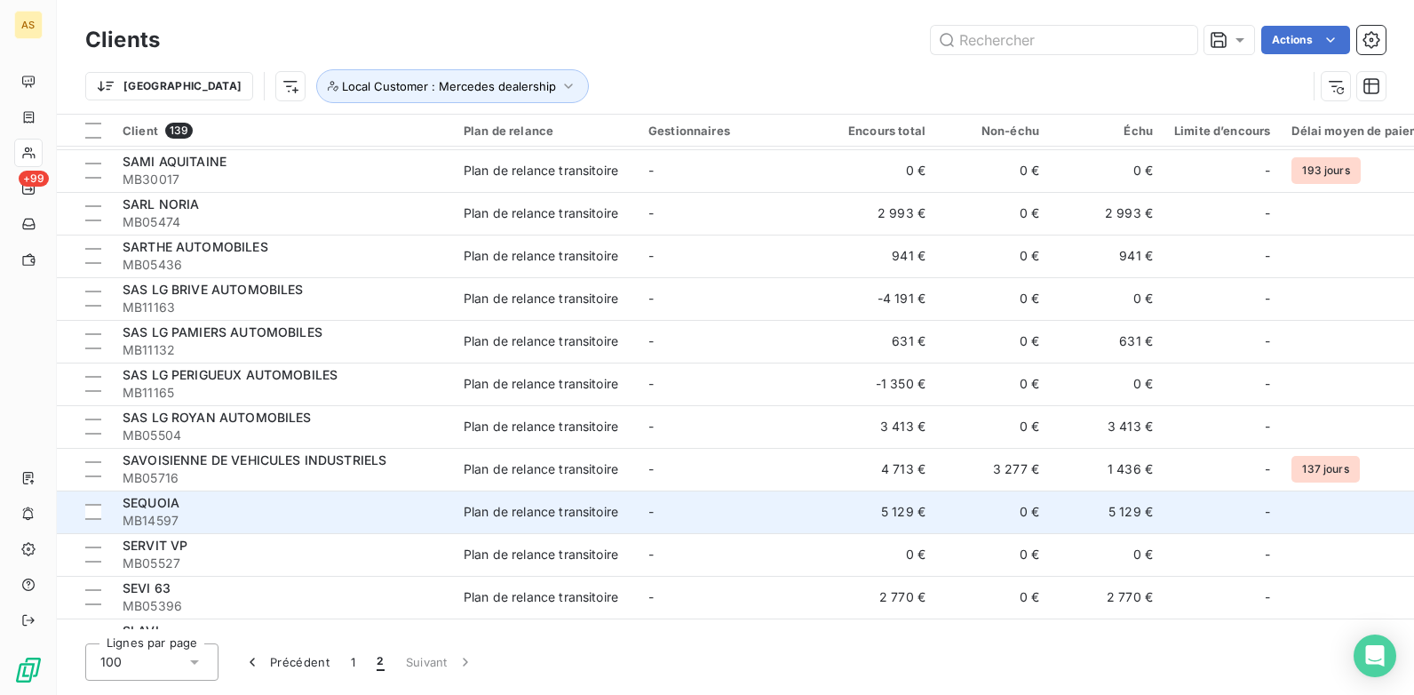
scroll to position [478, 0]
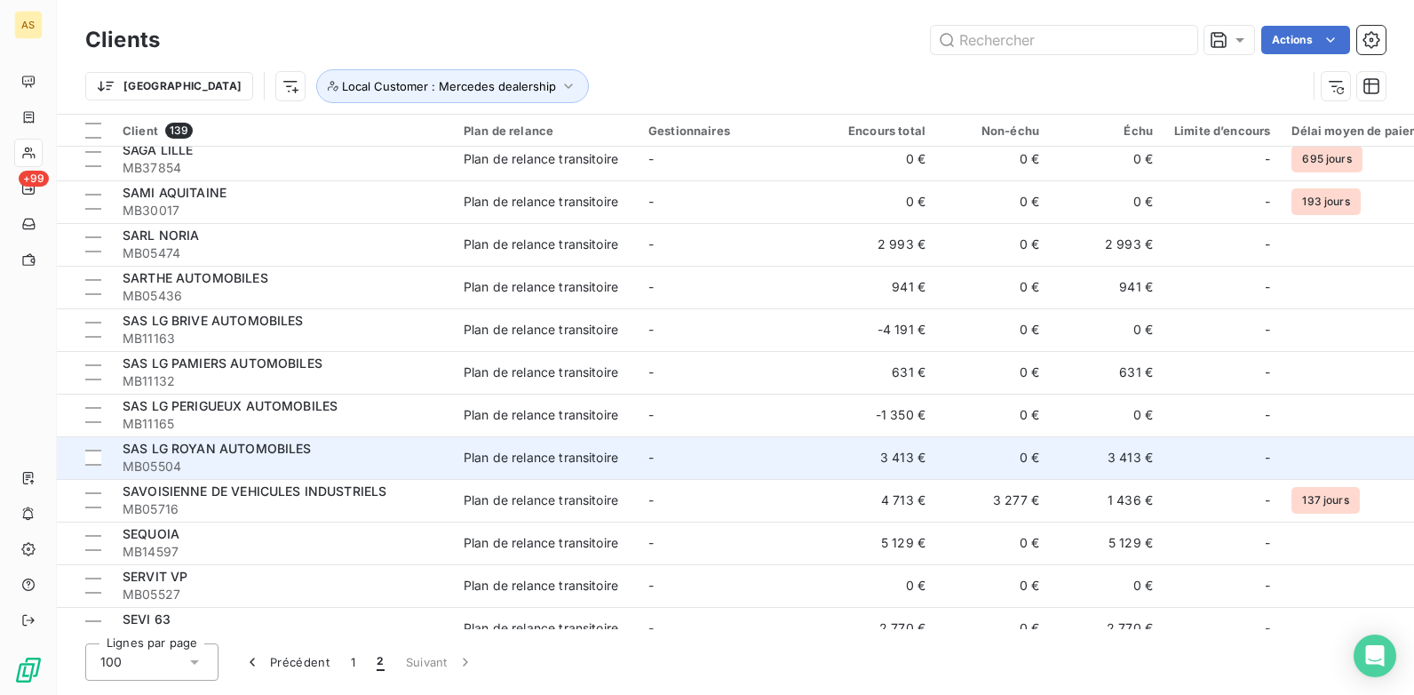
click at [933, 465] on td "3 413 €" at bounding box center [880, 457] width 114 height 43
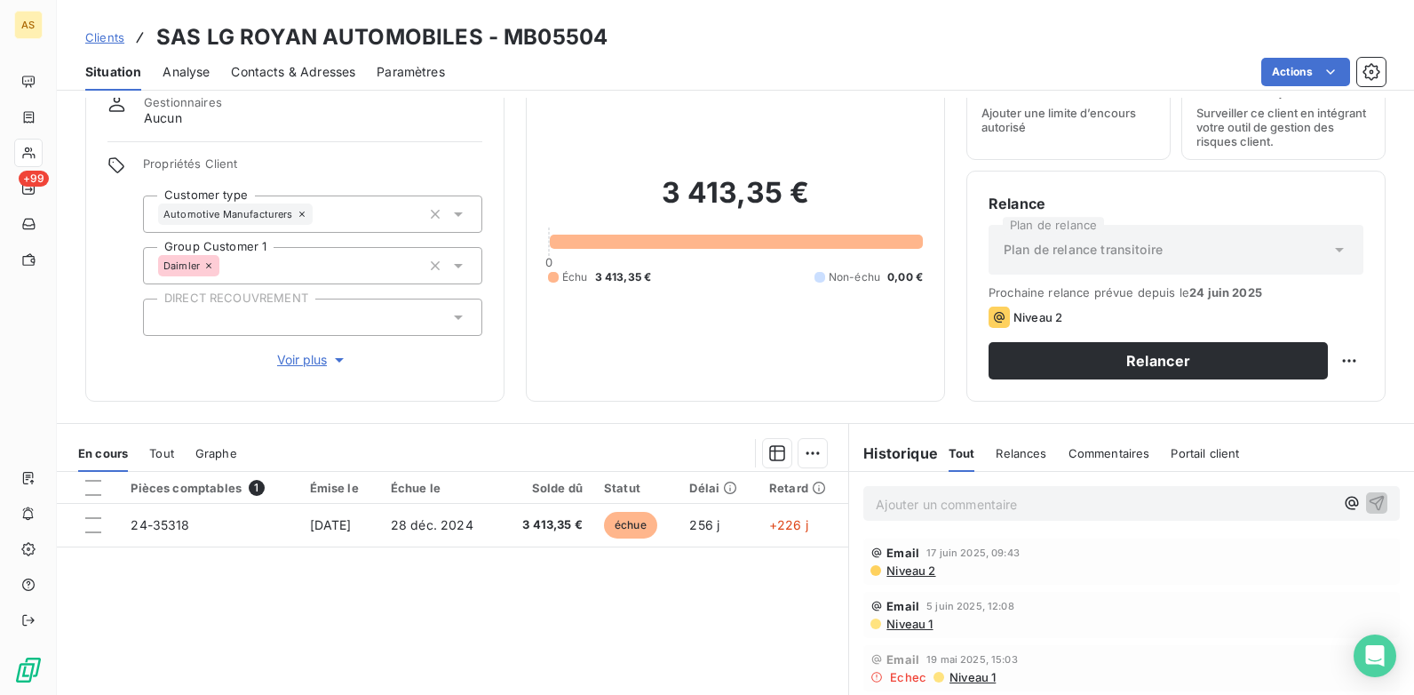
scroll to position [66, 0]
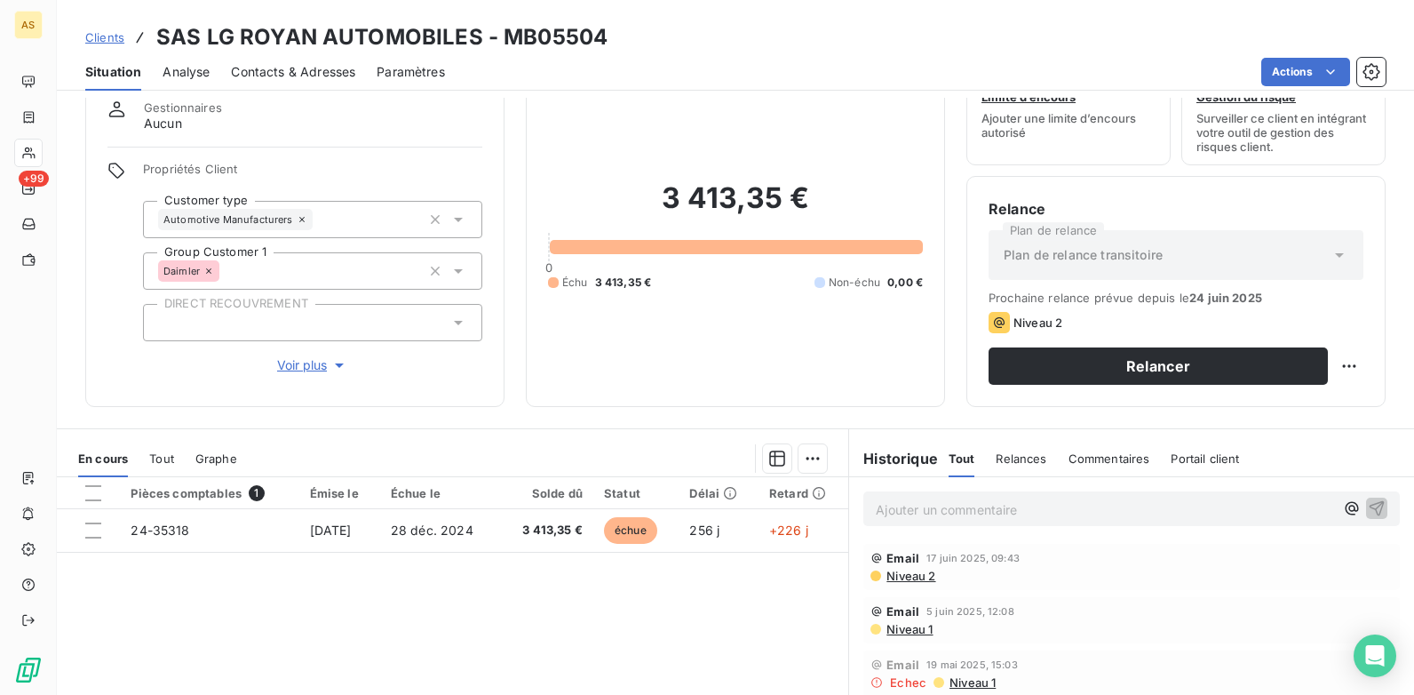
click at [311, 66] on span "Contacts & Adresses" at bounding box center [293, 72] width 124 height 18
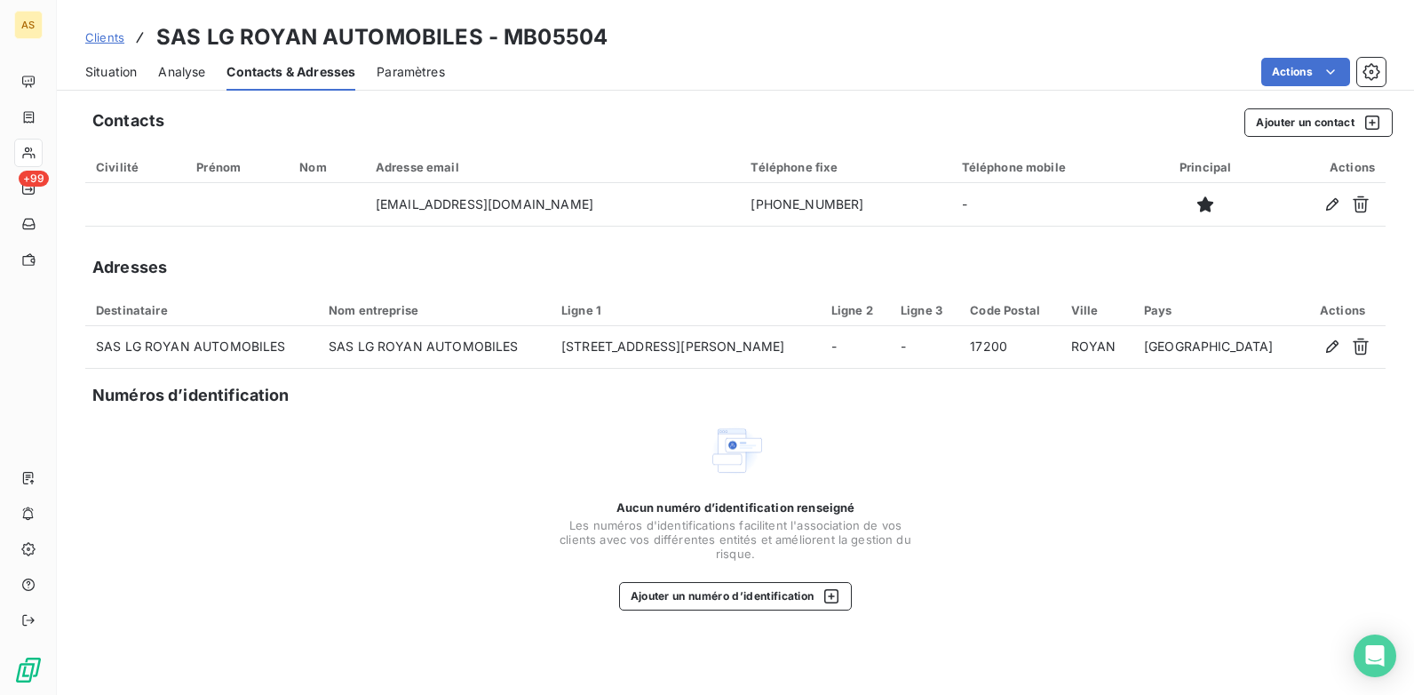
click at [112, 68] on span "Situation" at bounding box center [111, 72] width 52 height 18
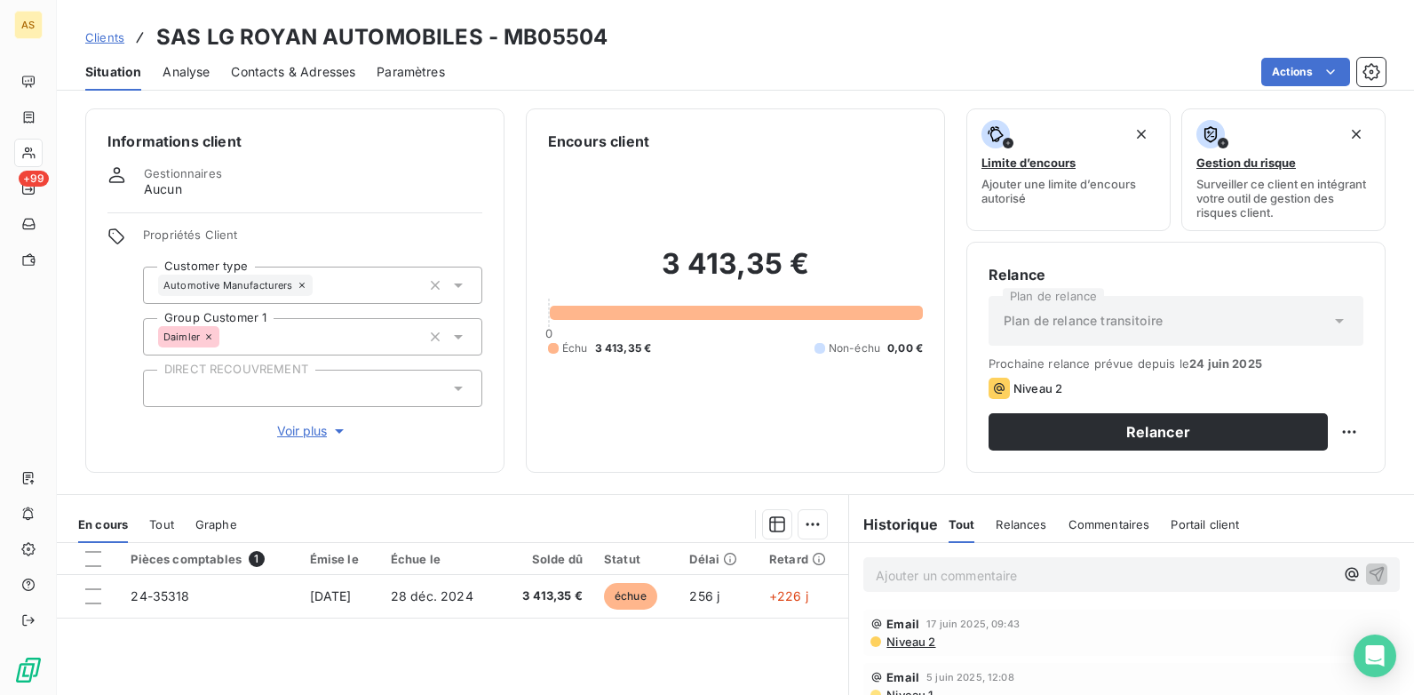
scroll to position [89, 0]
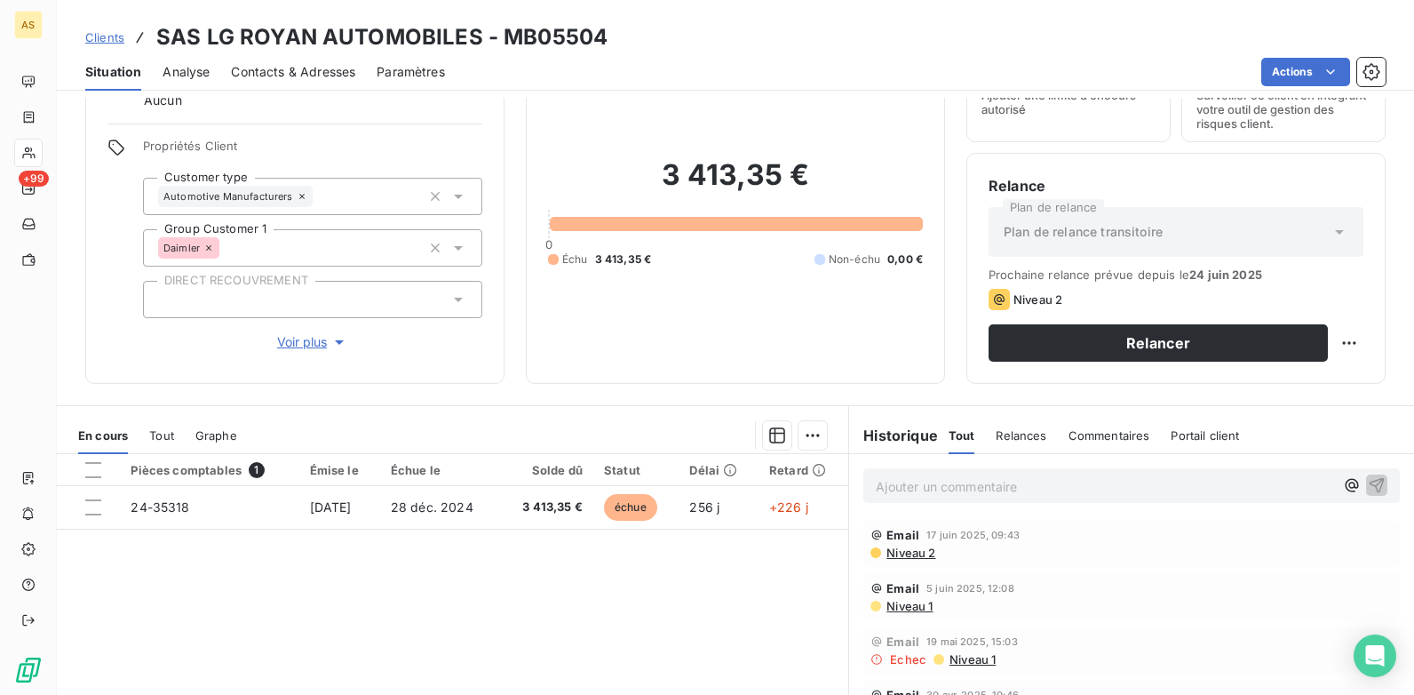
click at [899, 550] on span "Niveau 2" at bounding box center [910, 552] width 51 height 14
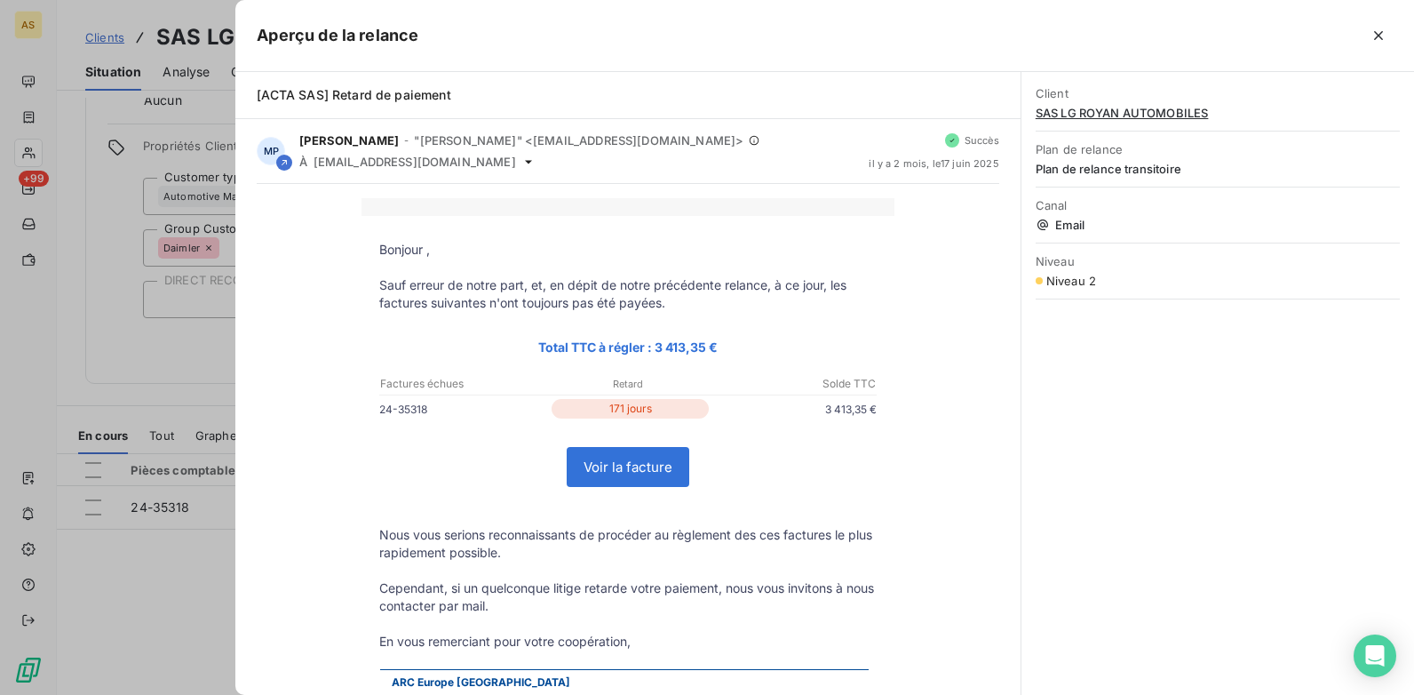
click at [207, 580] on div at bounding box center [707, 347] width 1414 height 695
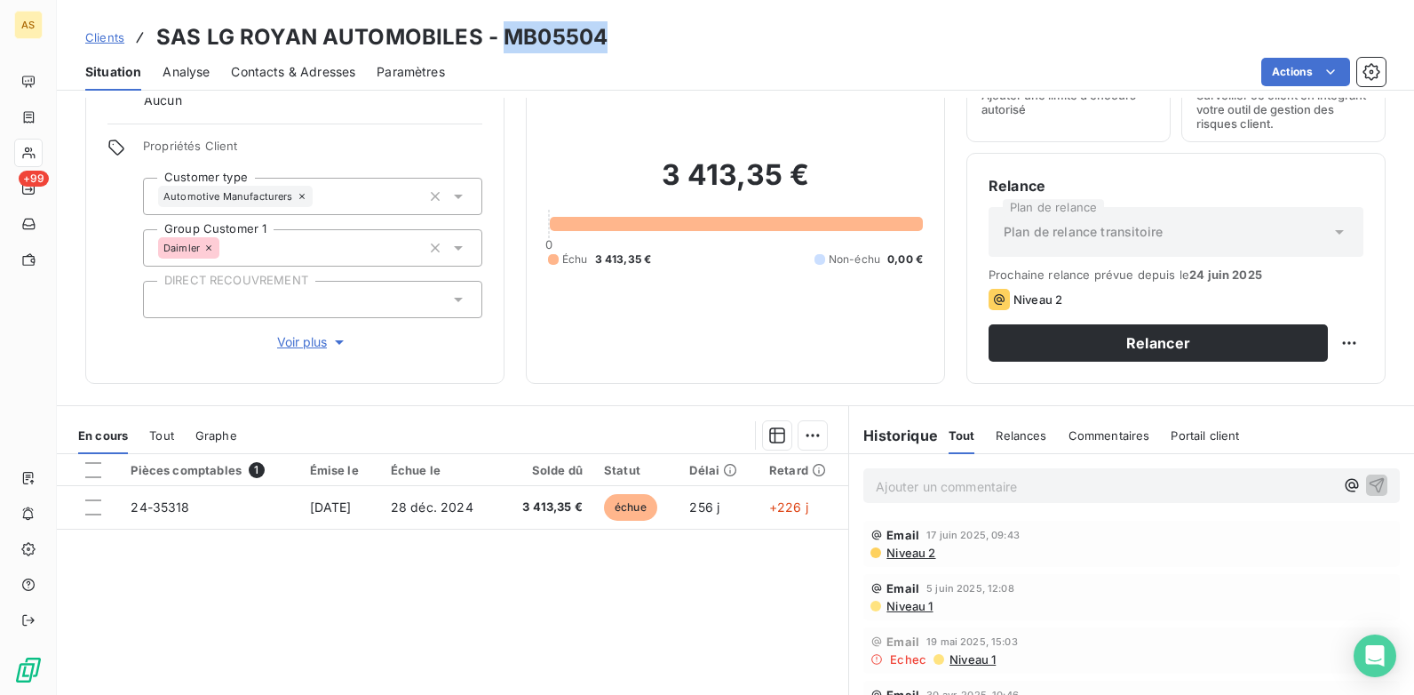
drag, startPoint x: 616, startPoint y: 35, endPoint x: 503, endPoint y: 33, distance: 113.7
click at [503, 33] on div "Clients SAS LG ROYAN AUTOMOBILES - MB05504" at bounding box center [735, 37] width 1357 height 32
copy h3 "MB05504"
click at [317, 72] on span "Contacts & Adresses" at bounding box center [293, 72] width 124 height 18
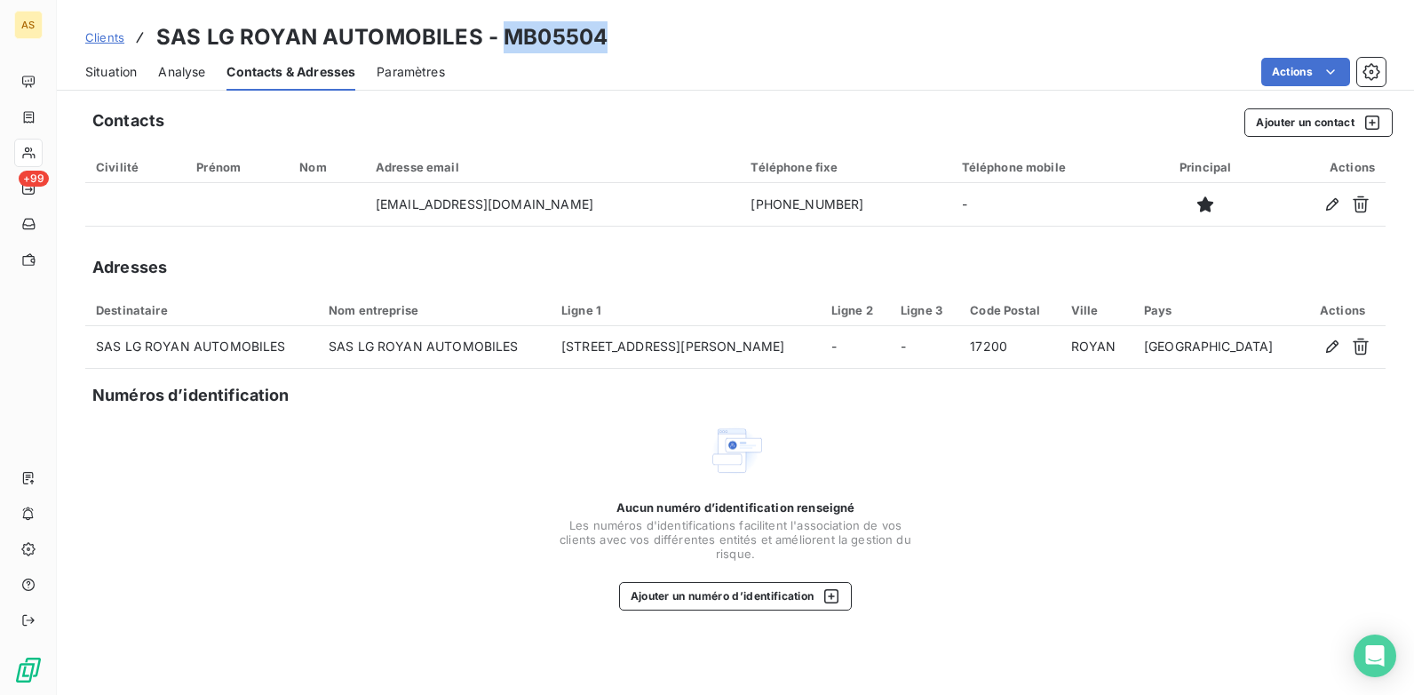
click at [111, 79] on span "Situation" at bounding box center [111, 72] width 52 height 18
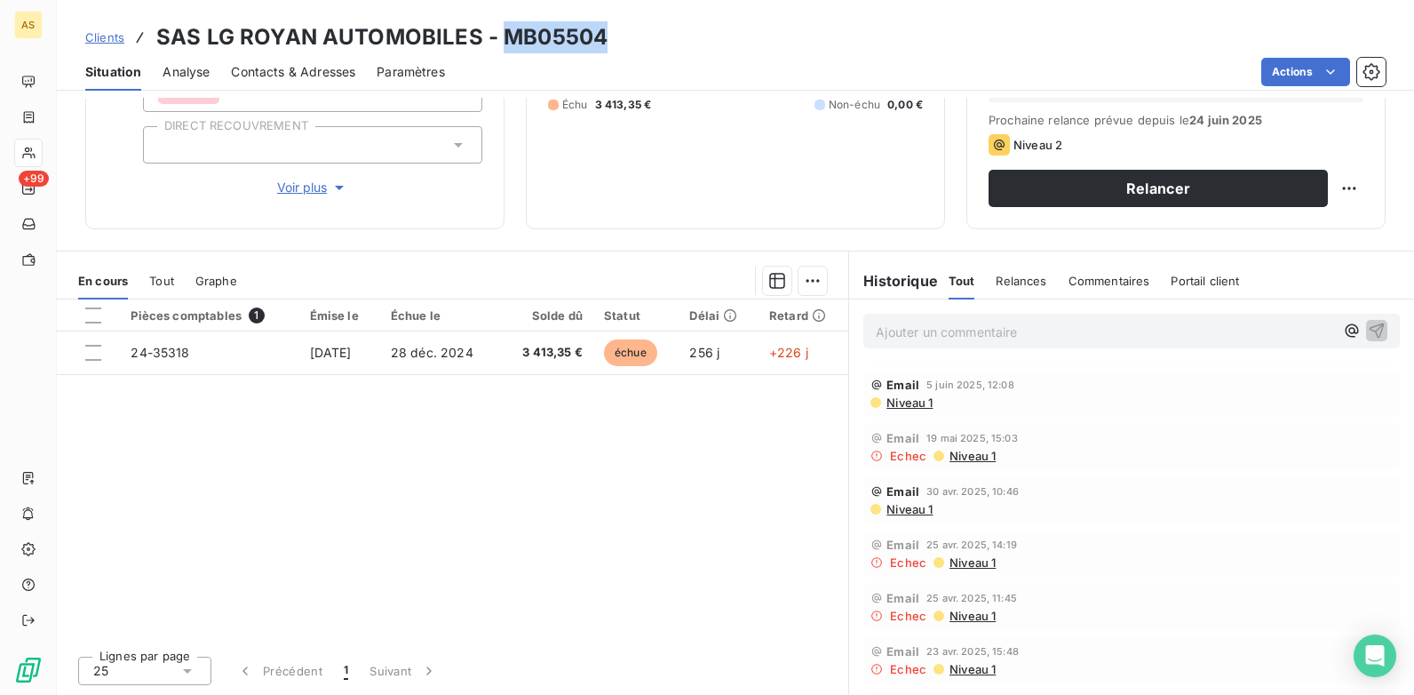
scroll to position [94, 0]
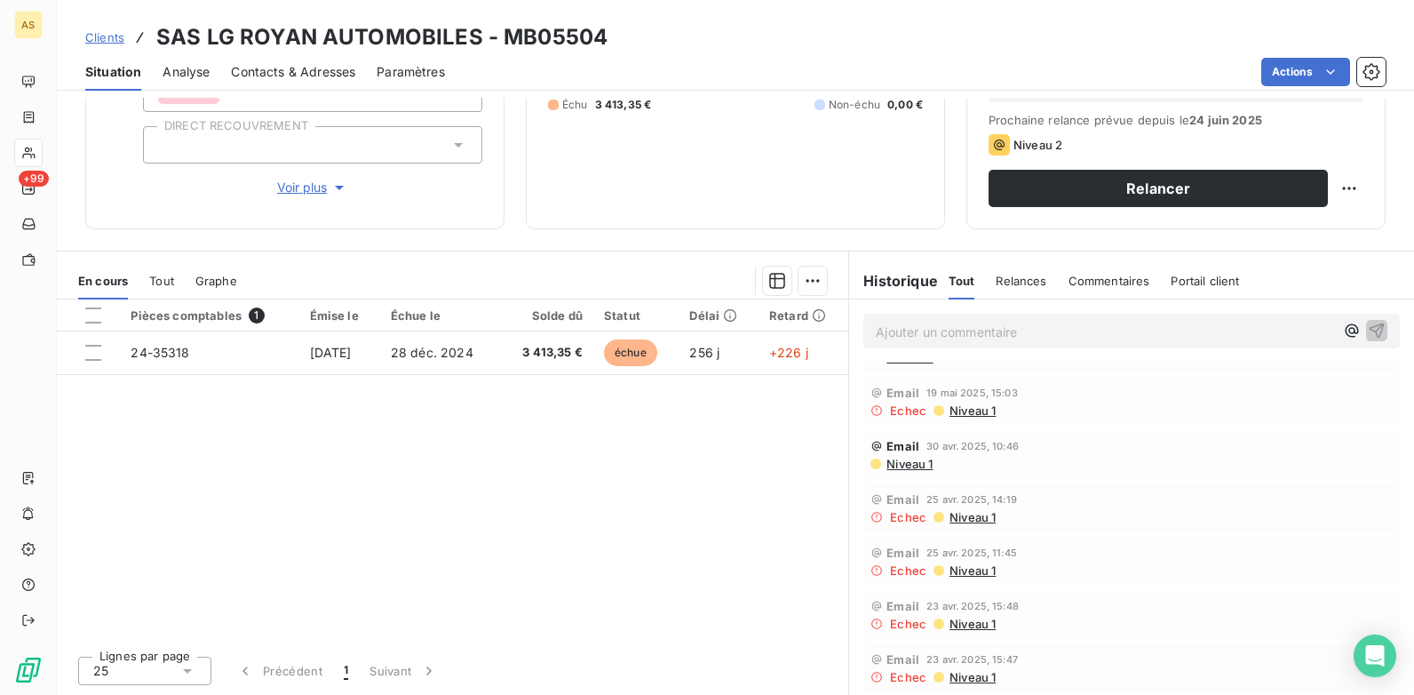
click at [965, 625] on span "Niveau 1" at bounding box center [972, 623] width 48 height 14
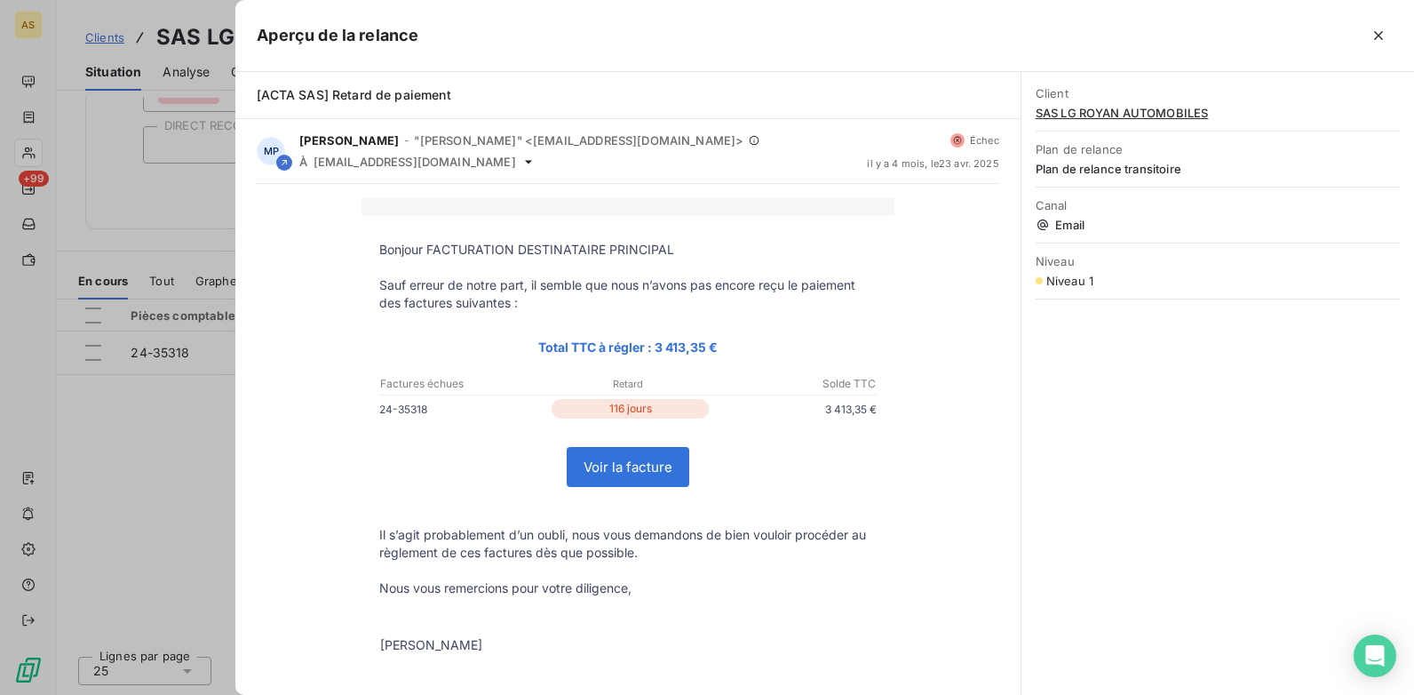
click at [82, 487] on div at bounding box center [707, 347] width 1414 height 695
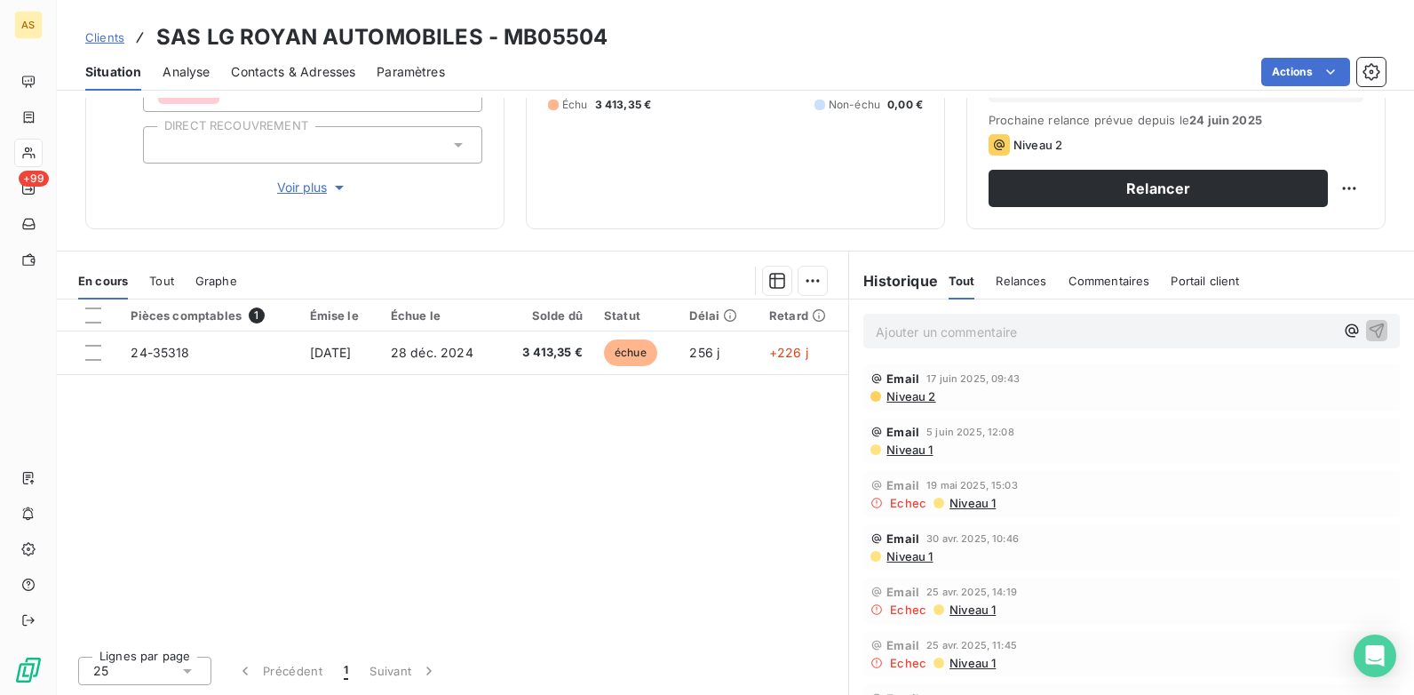
scroll to position [0, 0]
click at [901, 446] on span "Niveau 1" at bounding box center [909, 451] width 48 height 14
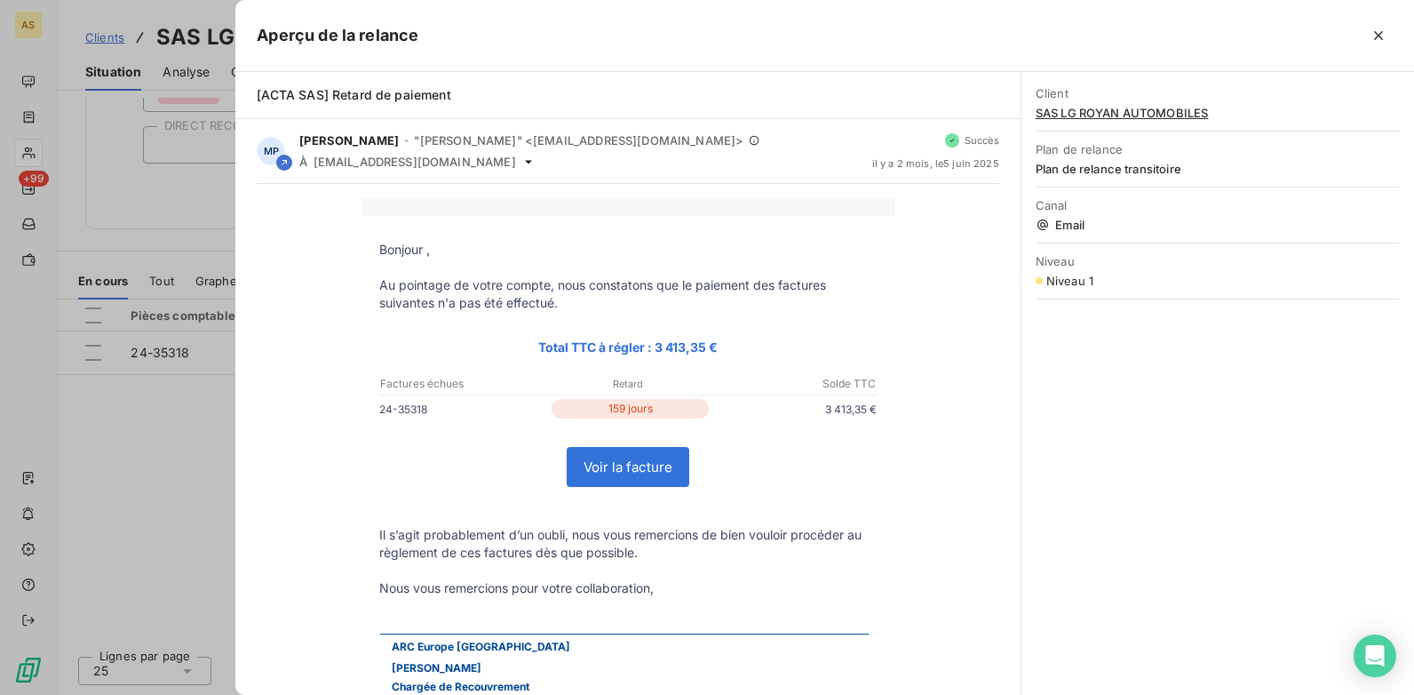
click at [176, 487] on div at bounding box center [707, 347] width 1414 height 695
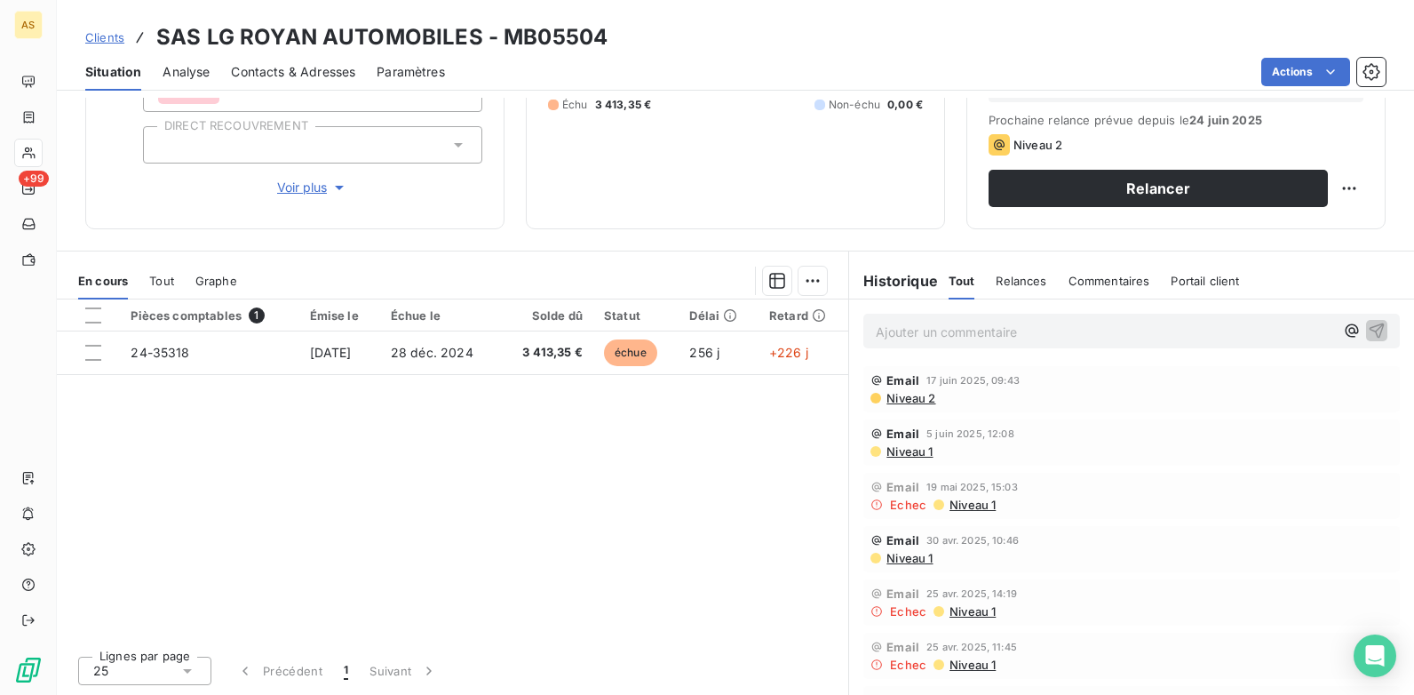
click at [886, 394] on span "Niveau 2" at bounding box center [910, 398] width 51 height 14
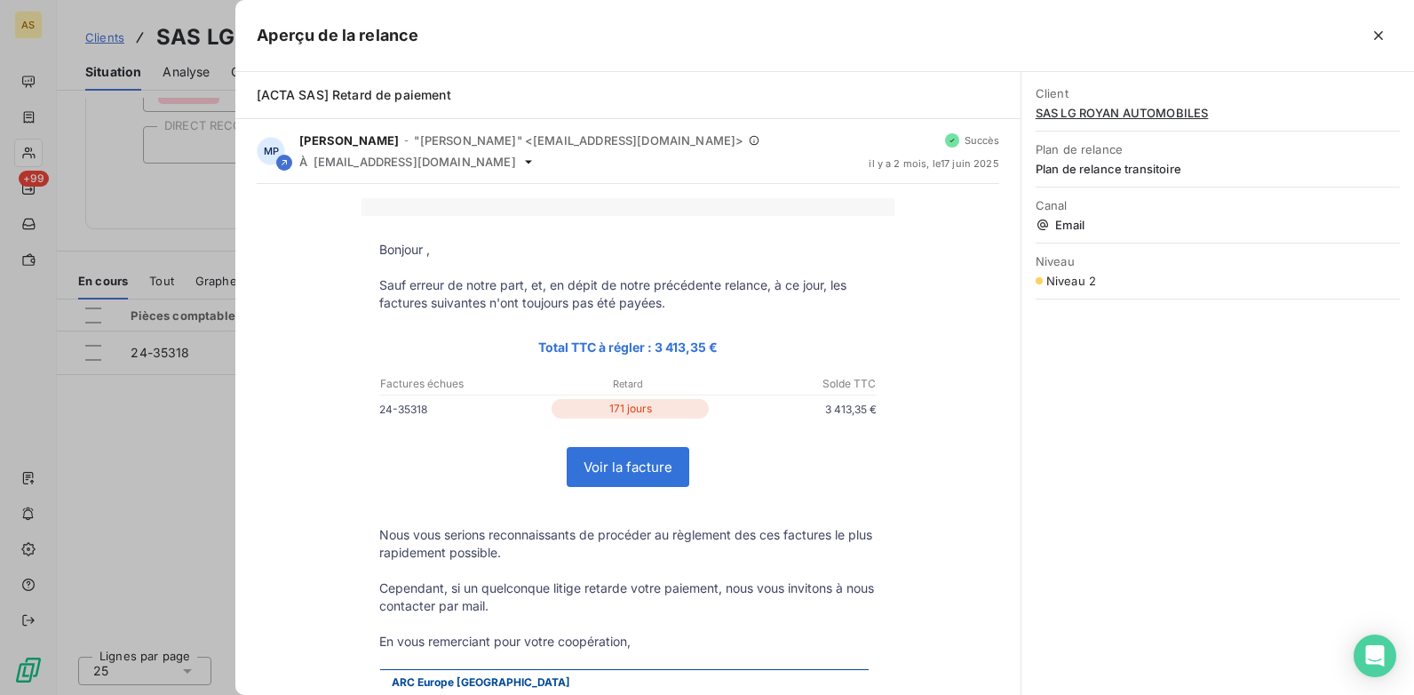
click at [200, 505] on div at bounding box center [707, 347] width 1414 height 695
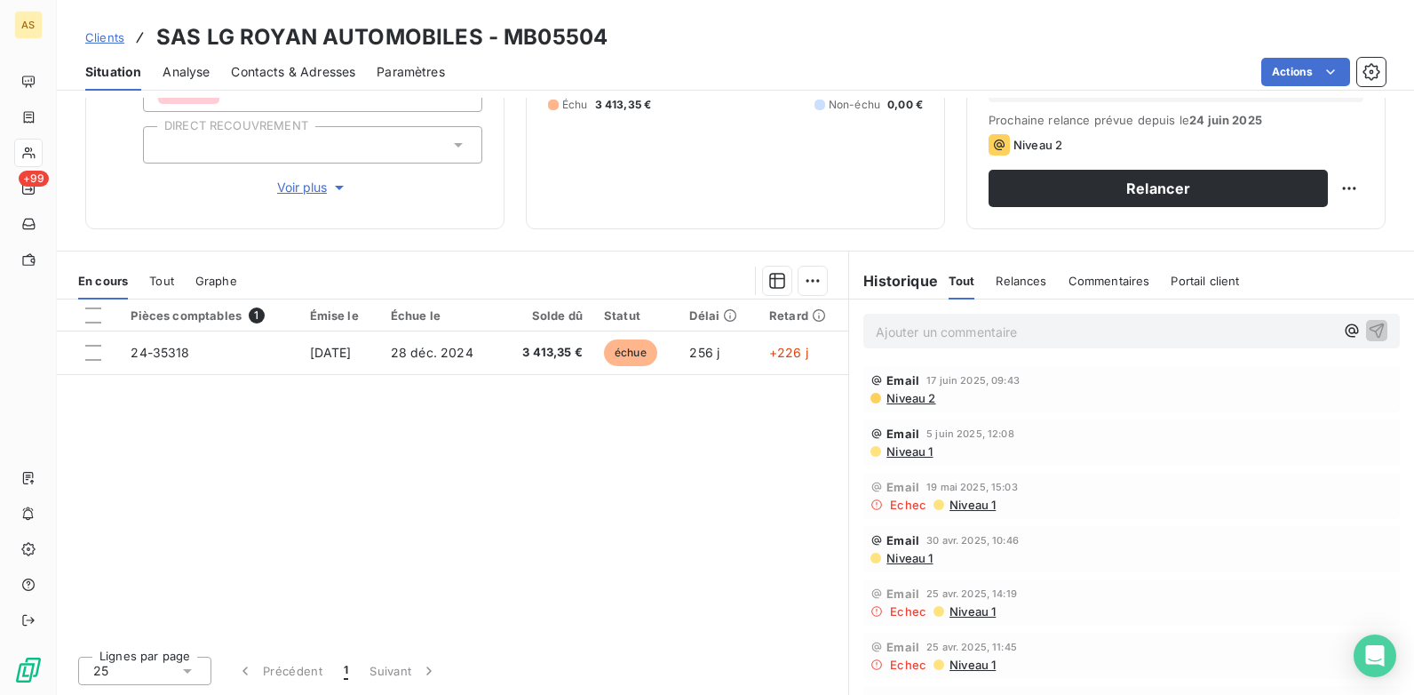
click at [298, 74] on span "Contacts & Adresses" at bounding box center [293, 72] width 124 height 18
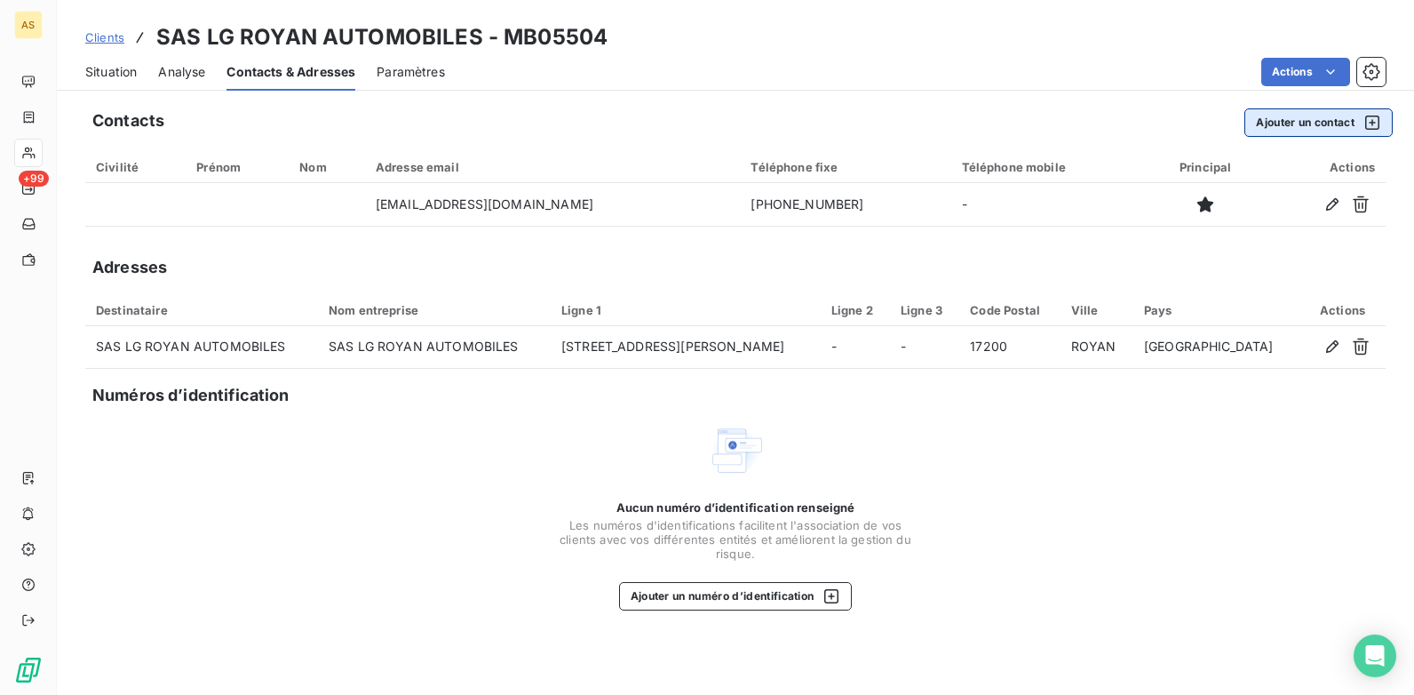
click at [1378, 118] on icon "button" at bounding box center [1372, 123] width 18 height 18
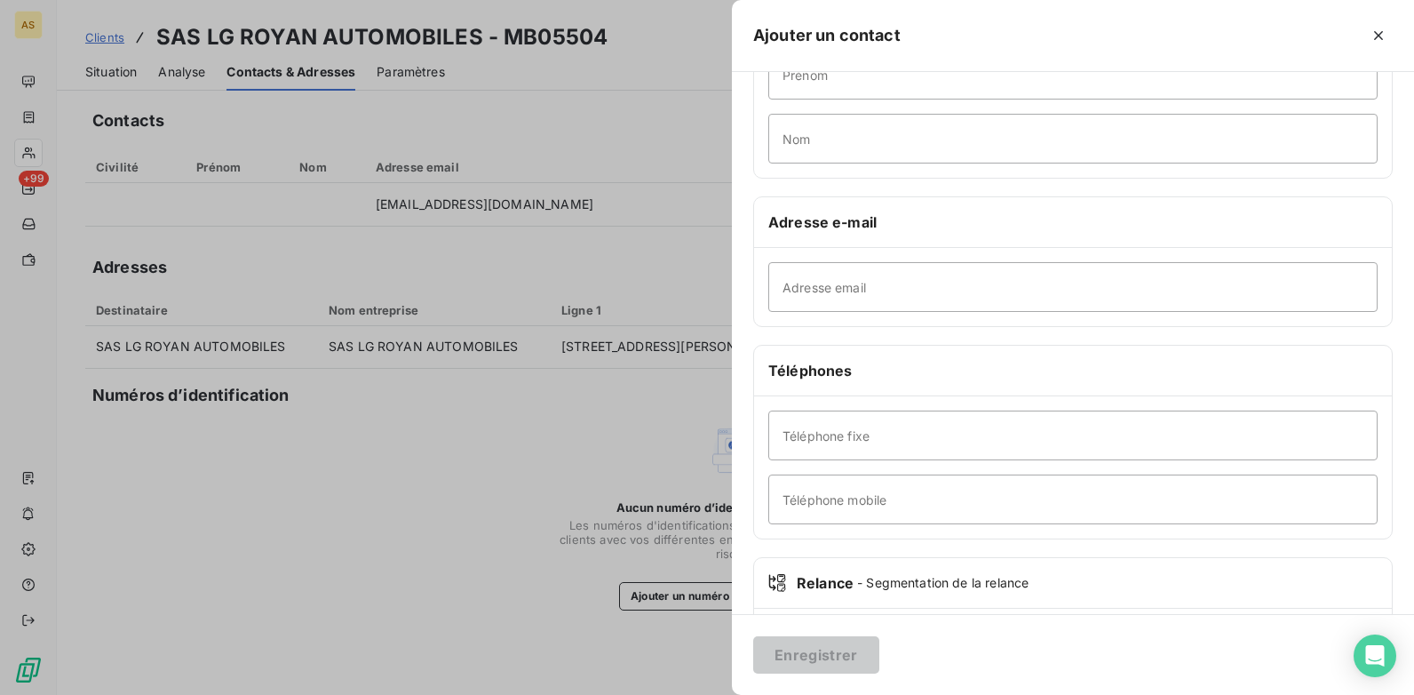
scroll to position [266, 0]
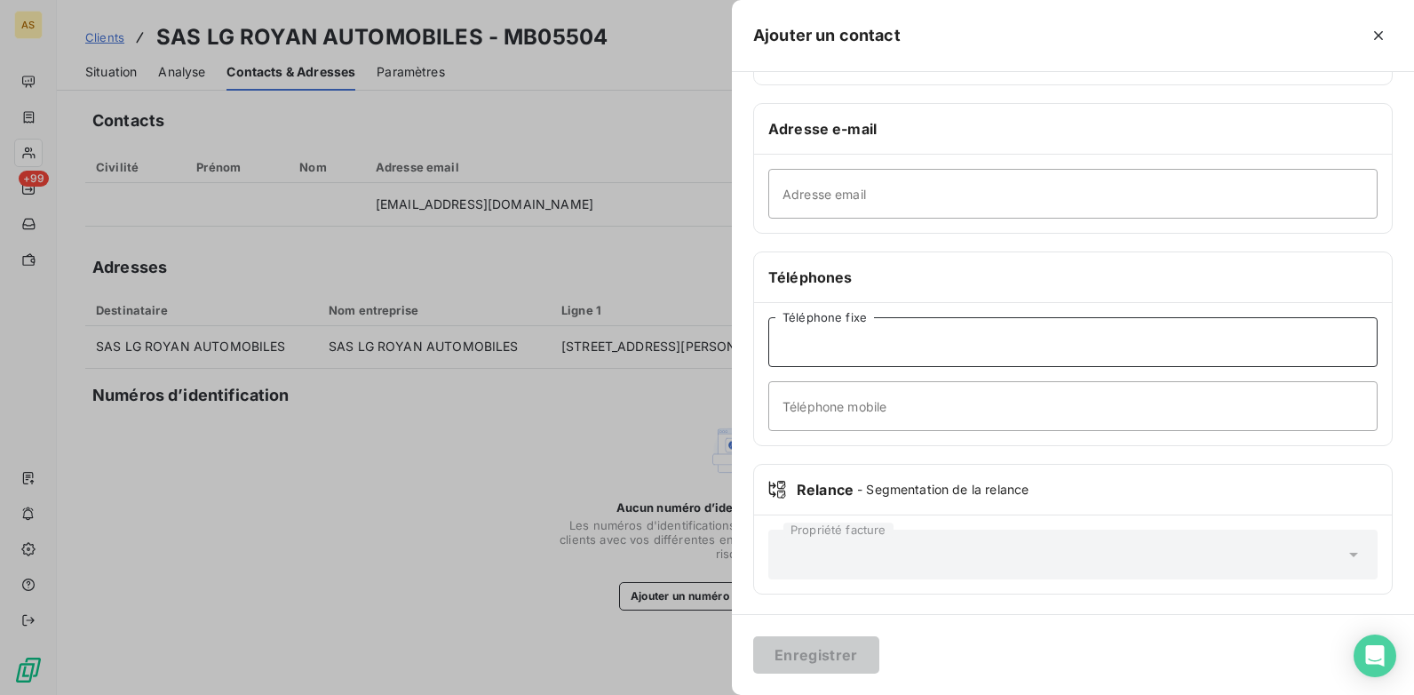
click at [804, 343] on input "Téléphone fixe" at bounding box center [1072, 342] width 609 height 50
paste input "[EMAIL_ADDRESS][DOMAIN_NAME]"
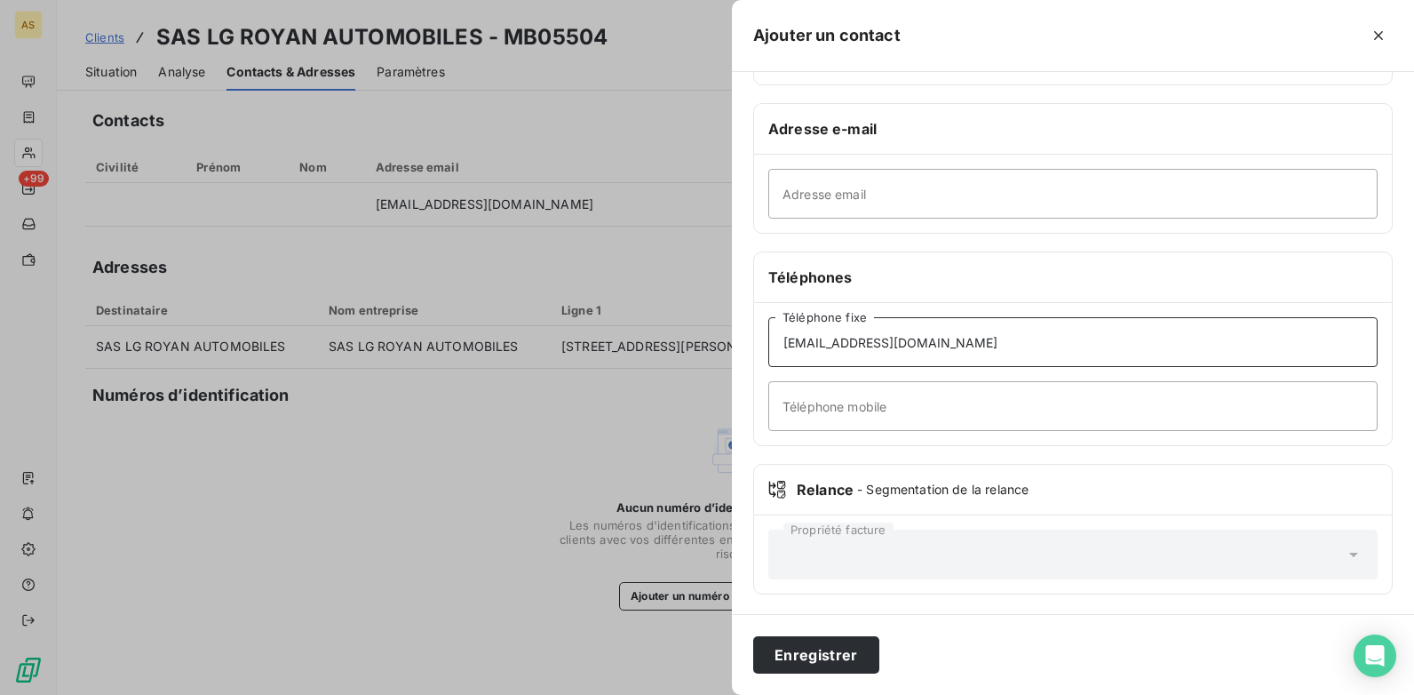
type input "[EMAIL_ADDRESS][DOMAIN_NAME]"
click at [676, 439] on div at bounding box center [707, 347] width 1414 height 695
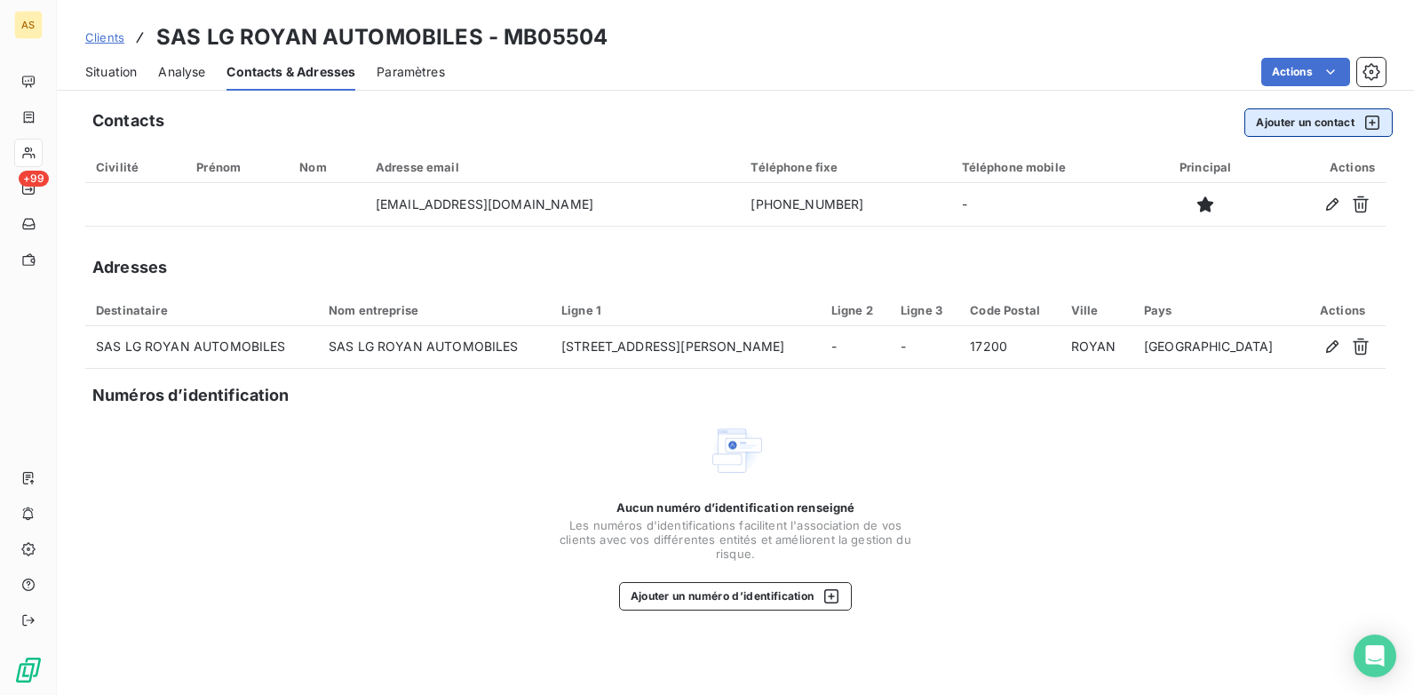
click at [1377, 118] on icon "button" at bounding box center [1372, 123] width 18 height 18
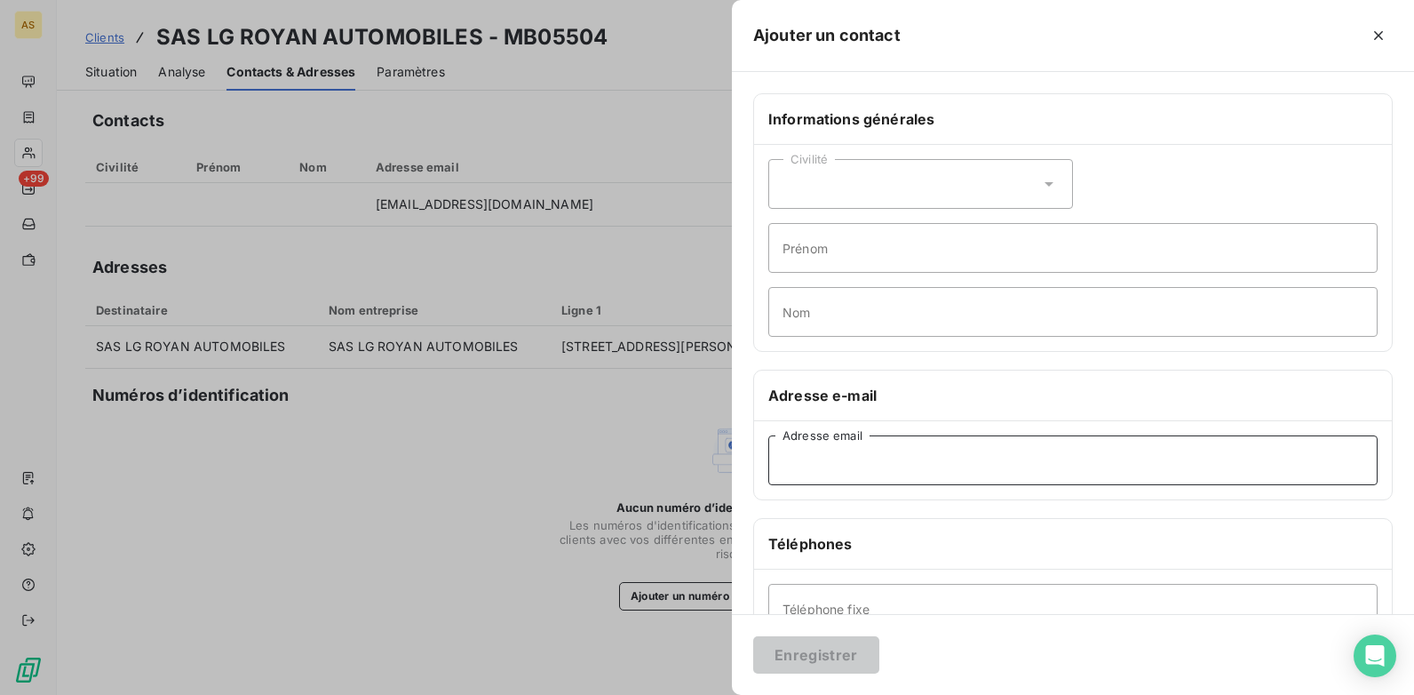
paste input "[EMAIL_ADDRESS][DOMAIN_NAME]"
type input "[EMAIL_ADDRESS][DOMAIN_NAME]"
click at [815, 647] on button "Enregistrer" at bounding box center [816, 654] width 126 height 37
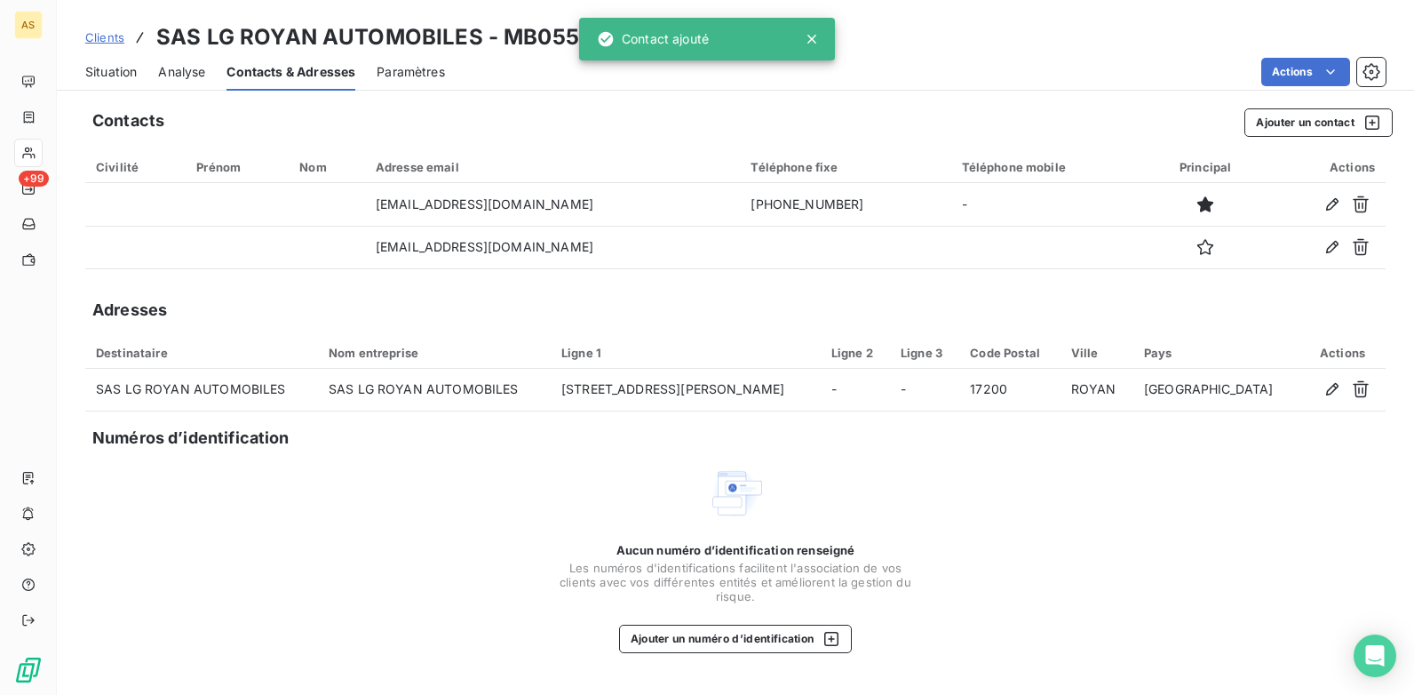
click at [116, 63] on span "Situation" at bounding box center [111, 72] width 52 height 18
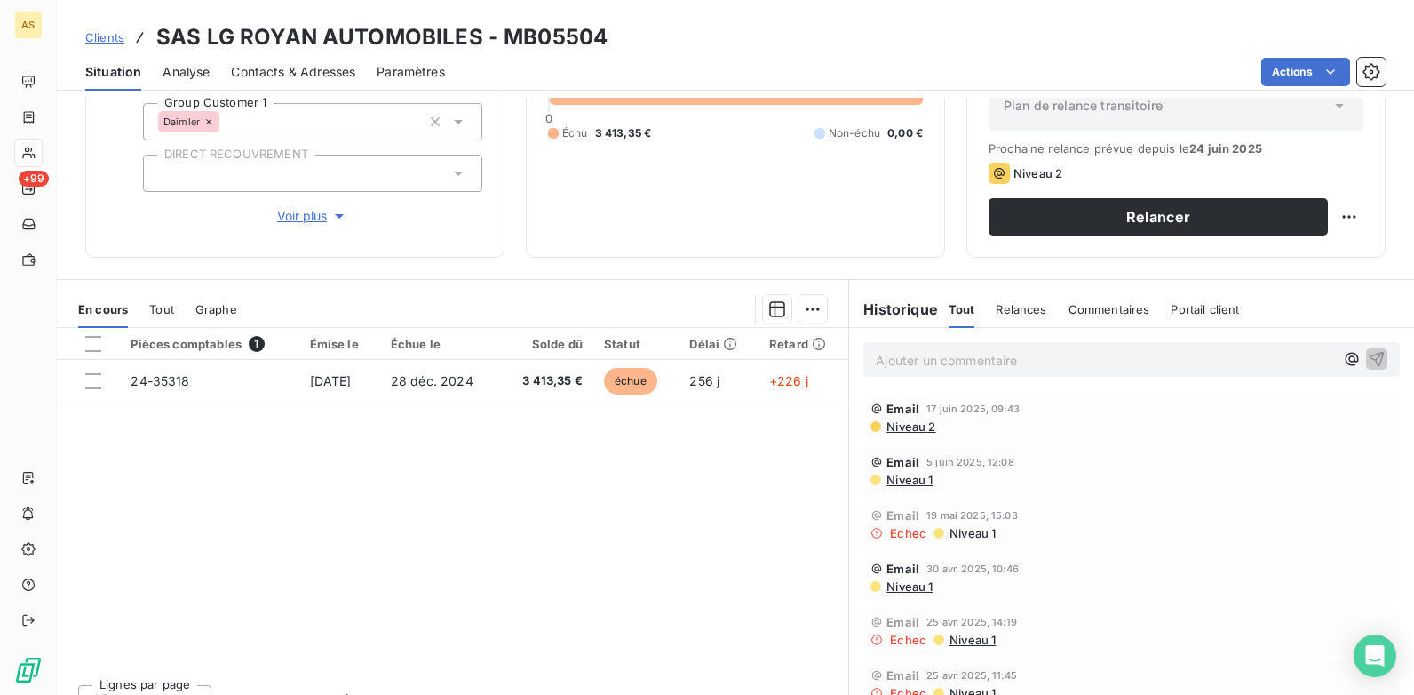
scroll to position [243, 0]
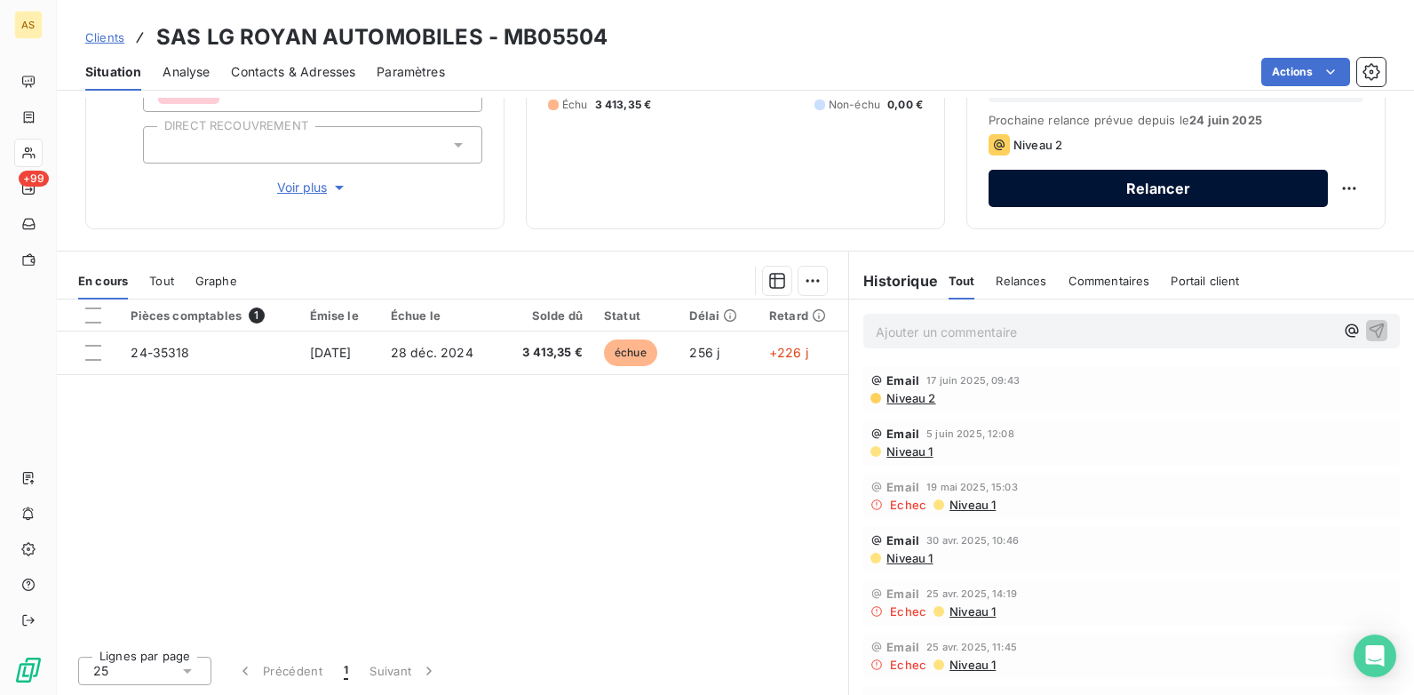
click at [1117, 203] on button "Relancer" at bounding box center [1158, 188] width 339 height 37
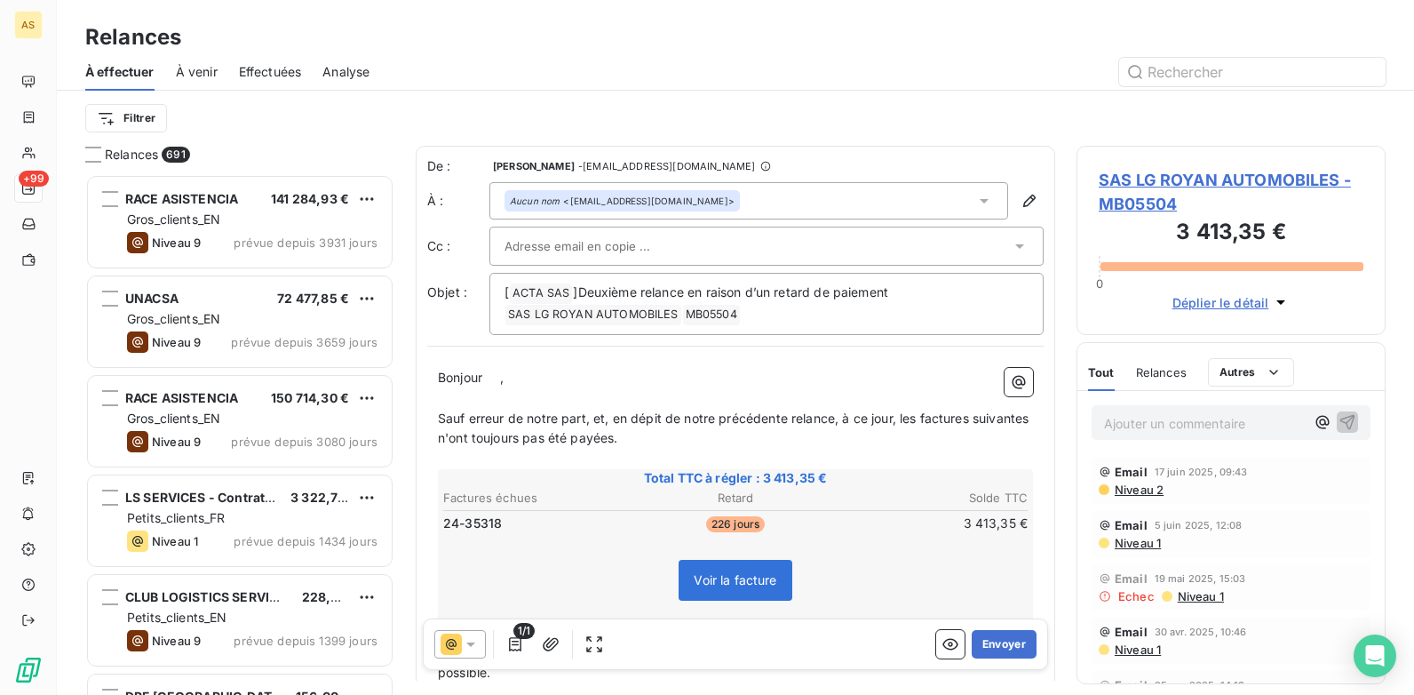
scroll to position [507, 296]
click at [551, 244] on input "text" at bounding box center [600, 246] width 191 height 27
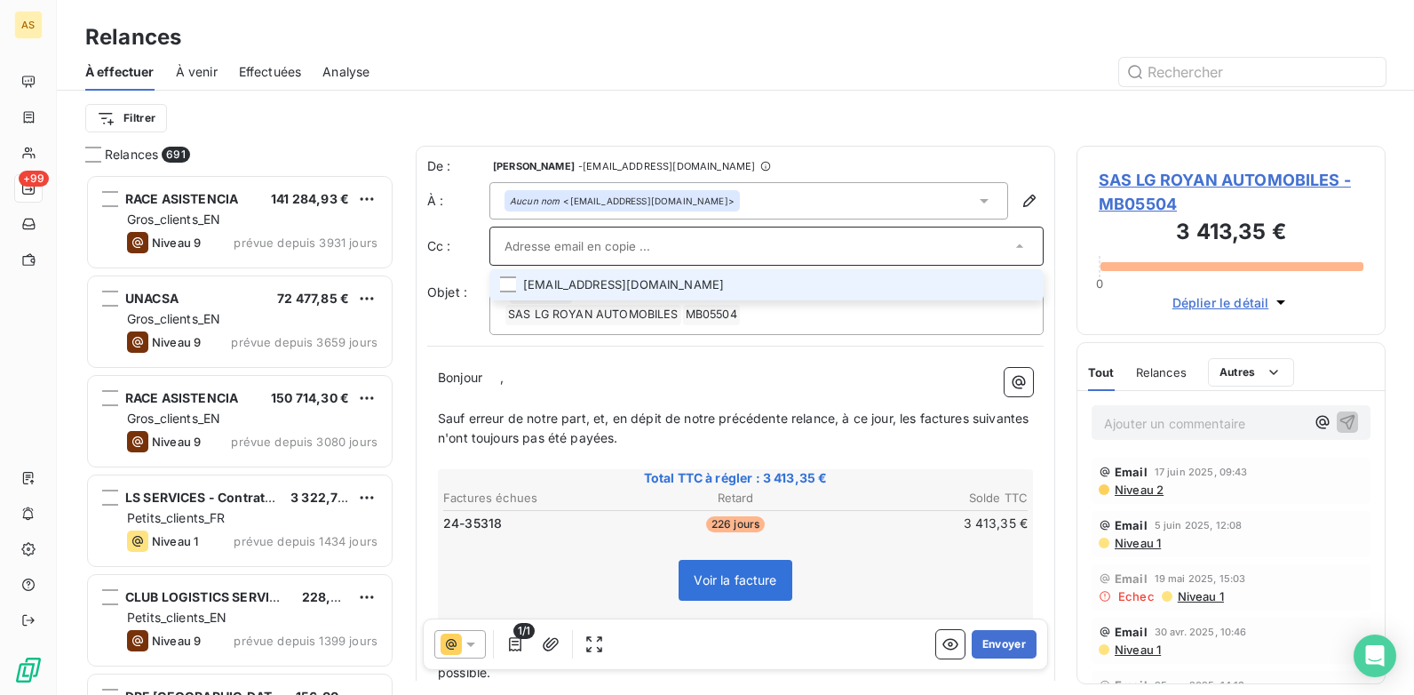
click at [617, 291] on li "[EMAIL_ADDRESS][DOMAIN_NAME]" at bounding box center [766, 284] width 554 height 31
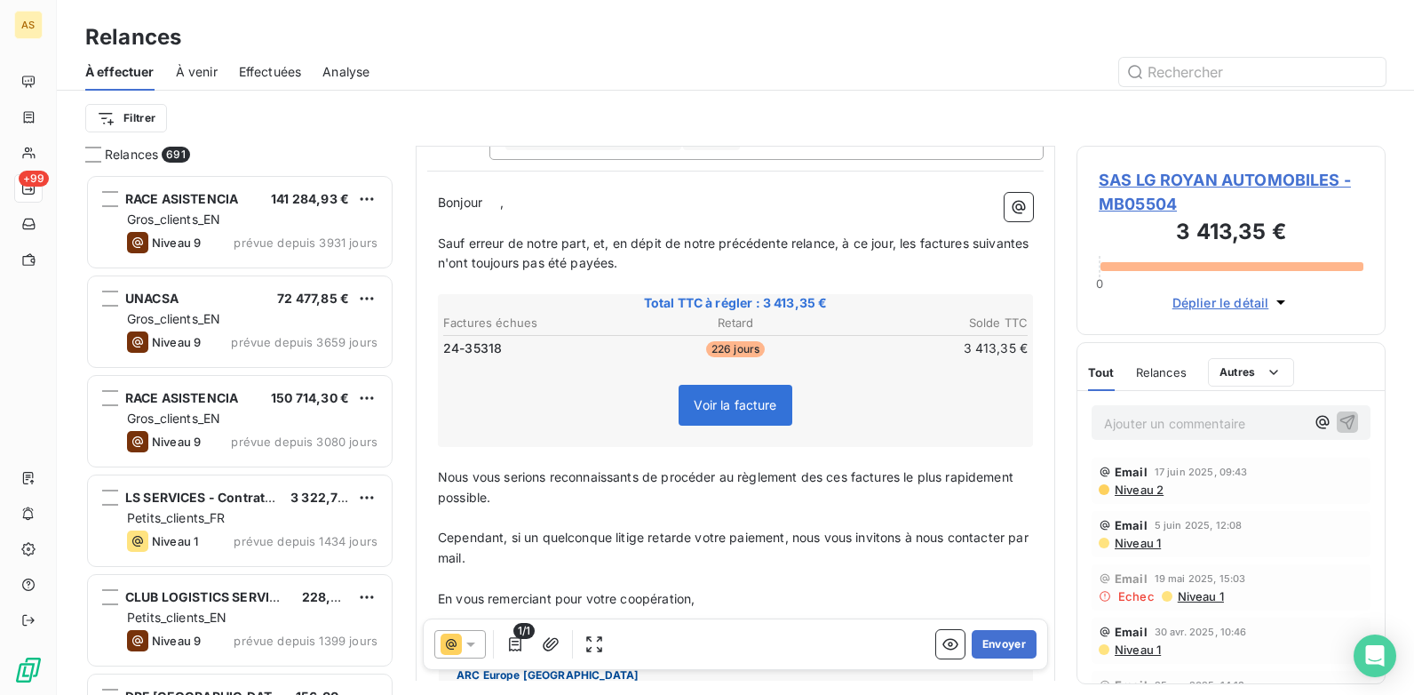
scroll to position [90, 0]
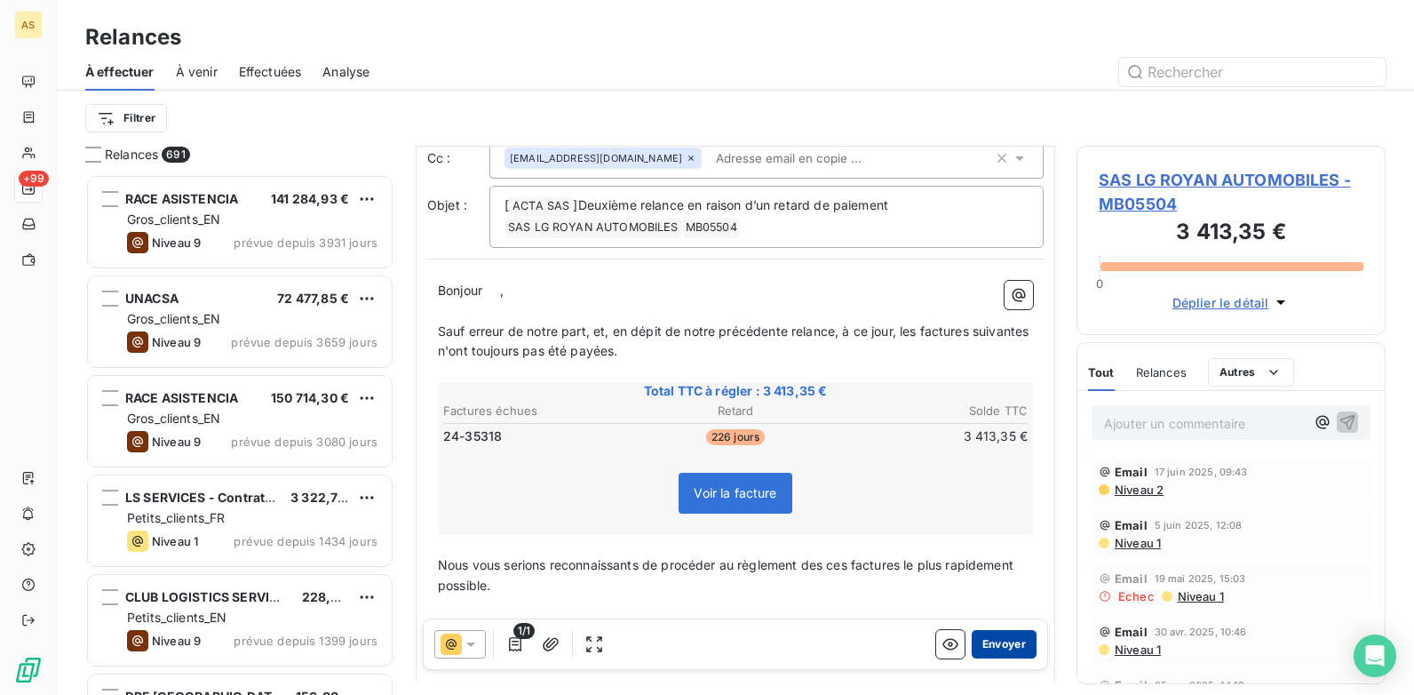
click at [1002, 644] on button "Envoyer" at bounding box center [1004, 644] width 65 height 28
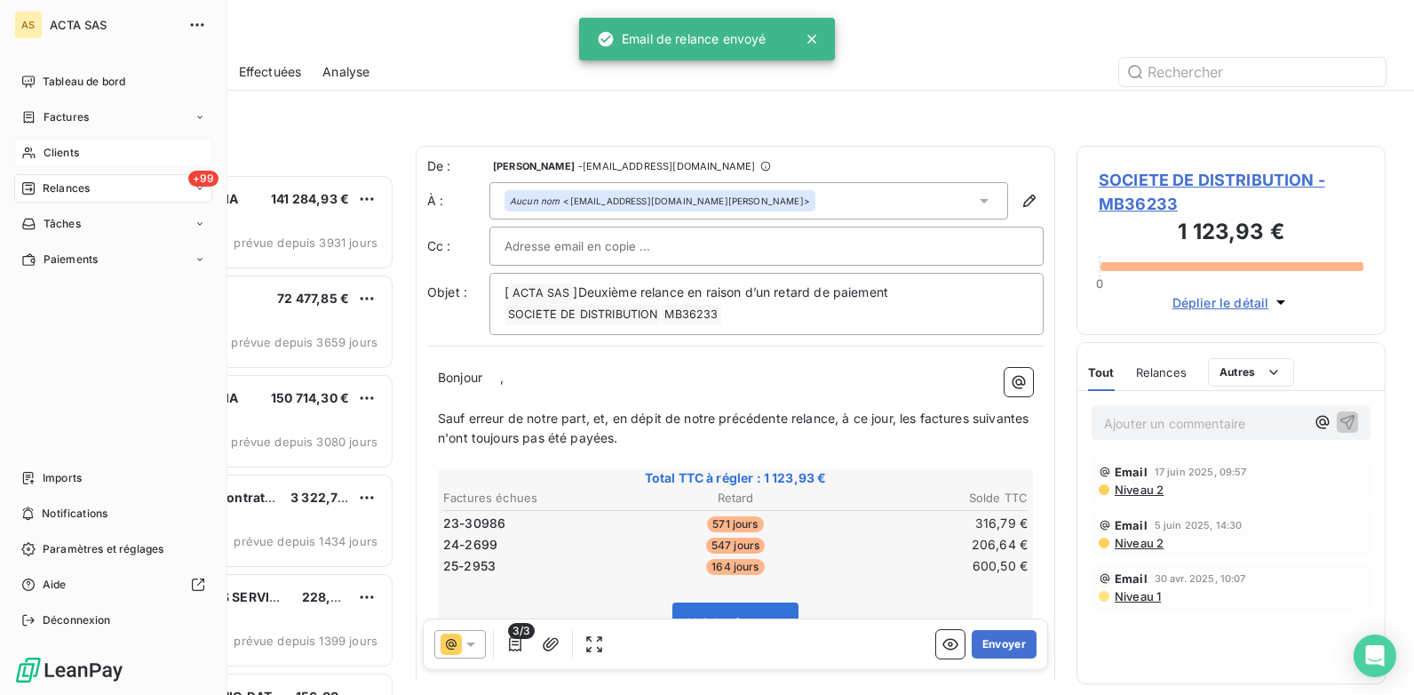
click at [58, 149] on span "Clients" at bounding box center [62, 153] width 36 height 16
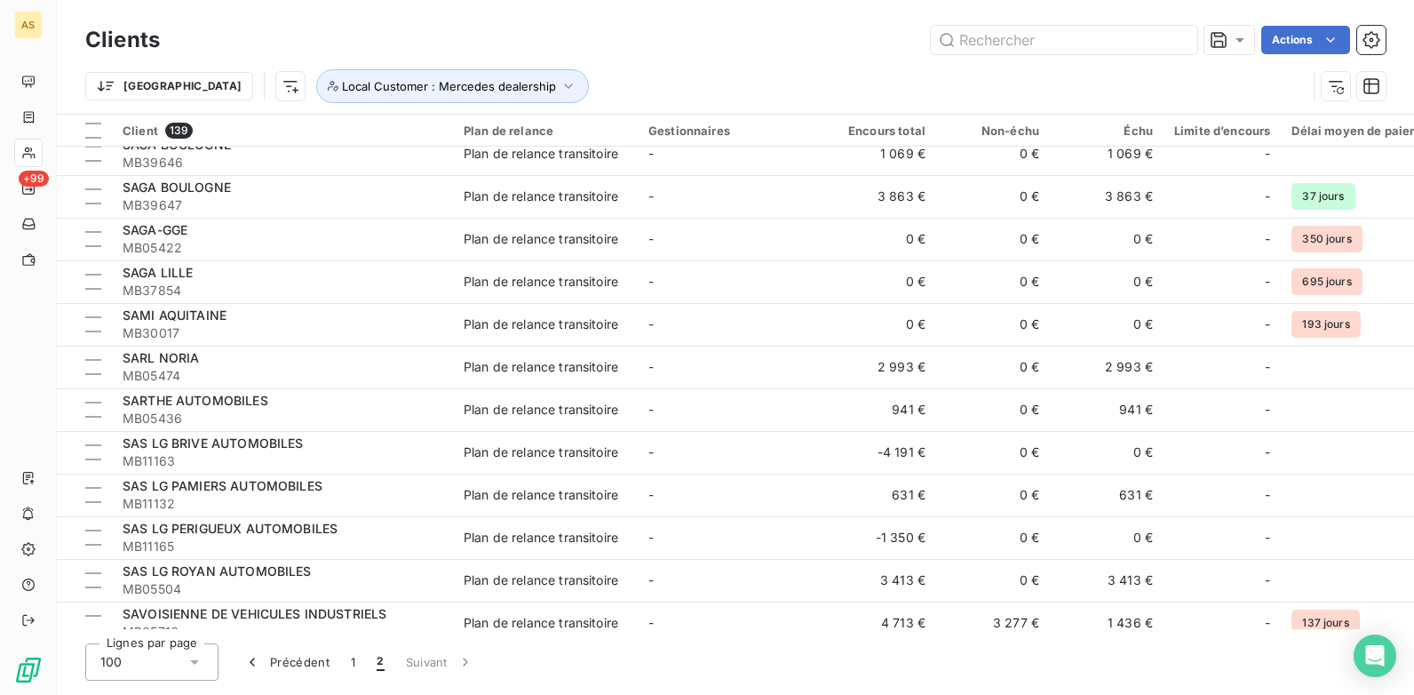
scroll to position [444, 0]
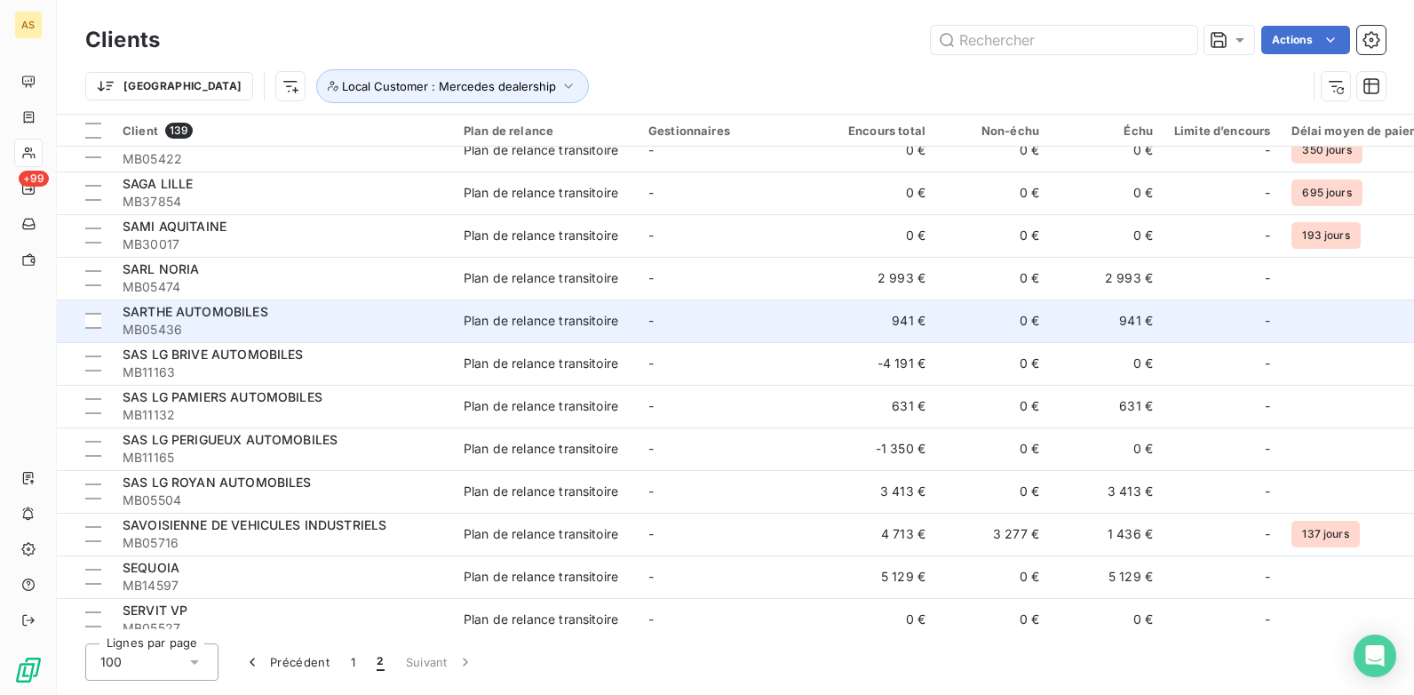
click at [853, 320] on td "941 €" at bounding box center [880, 320] width 114 height 43
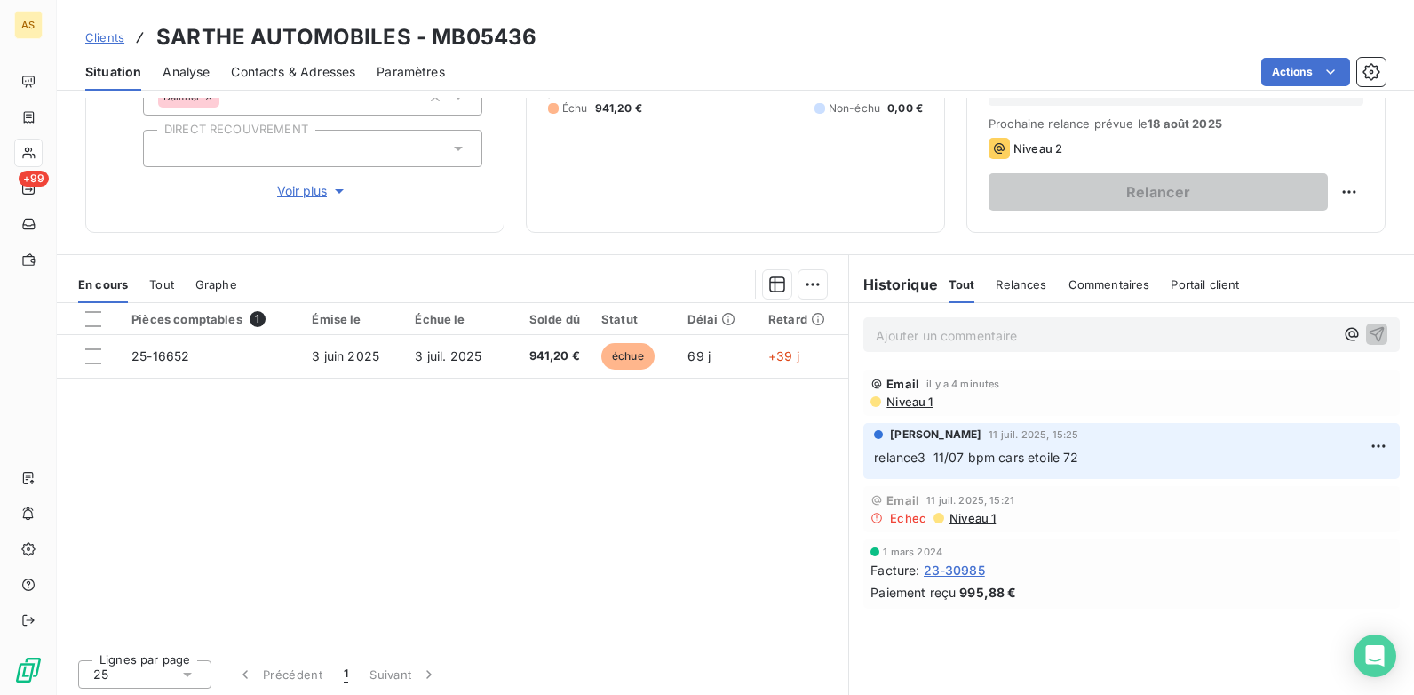
scroll to position [243, 0]
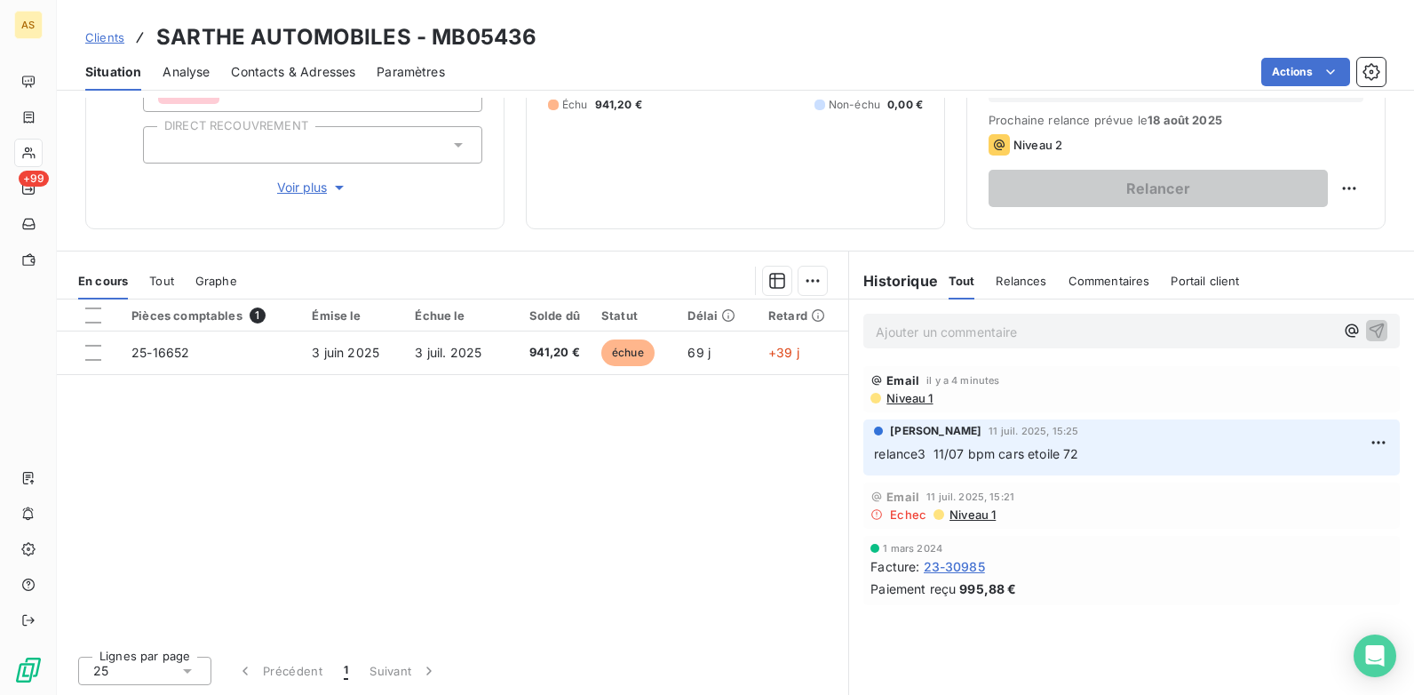
click at [85, 30] on span "Clients" at bounding box center [104, 37] width 39 height 14
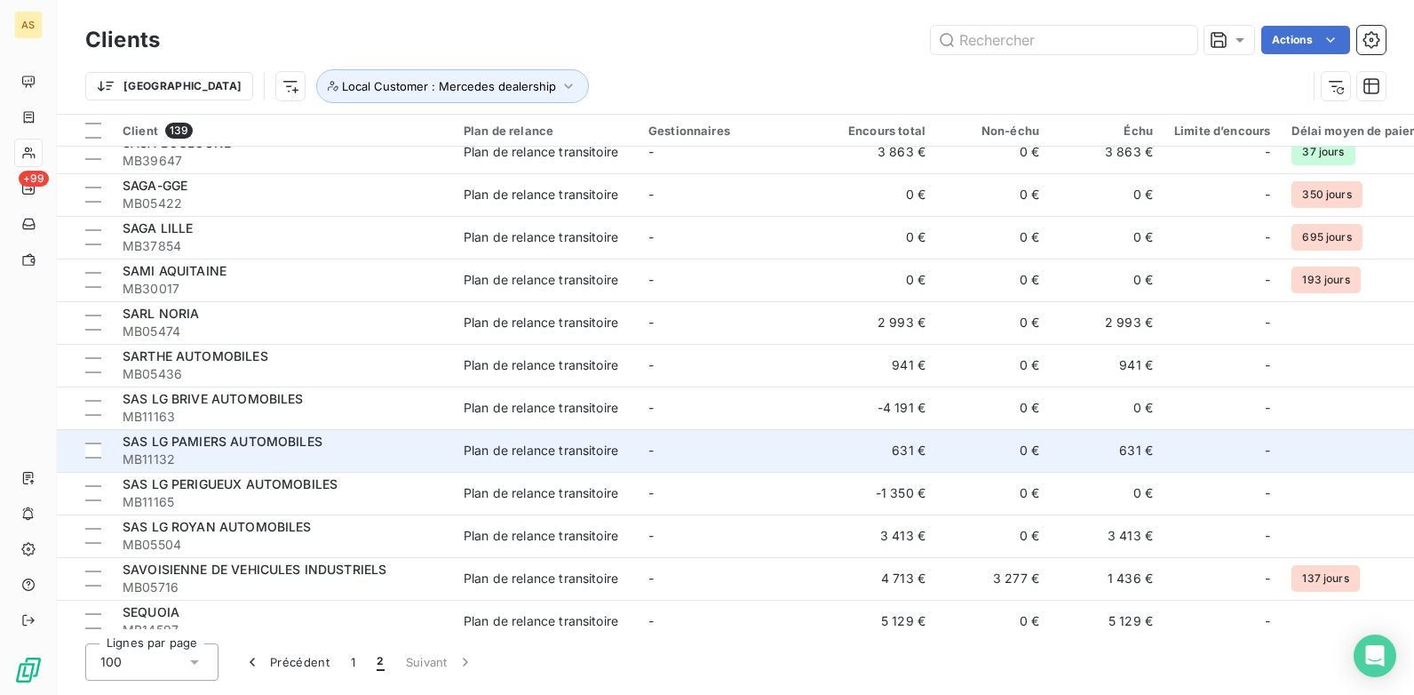
scroll to position [444, 0]
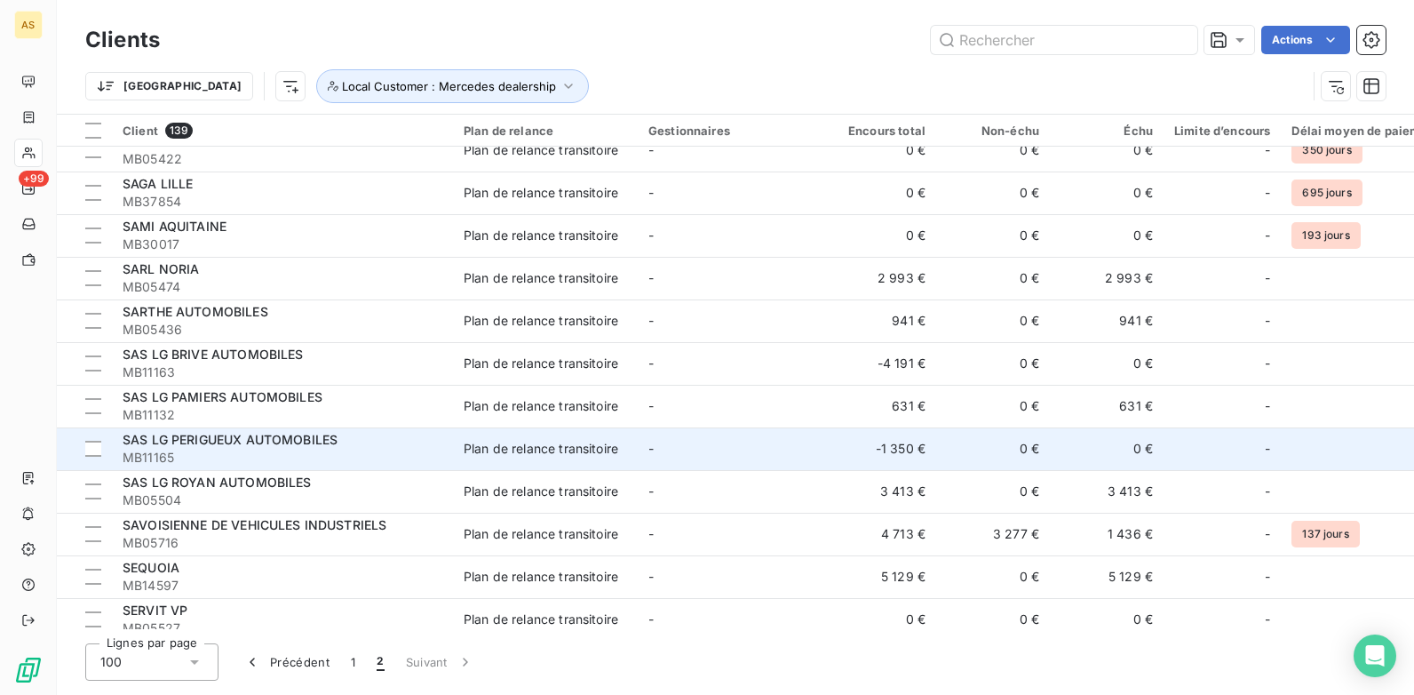
click at [385, 448] on div "SAS LG PERIGUEUX AUTOMOBILES" at bounding box center [283, 440] width 320 height 18
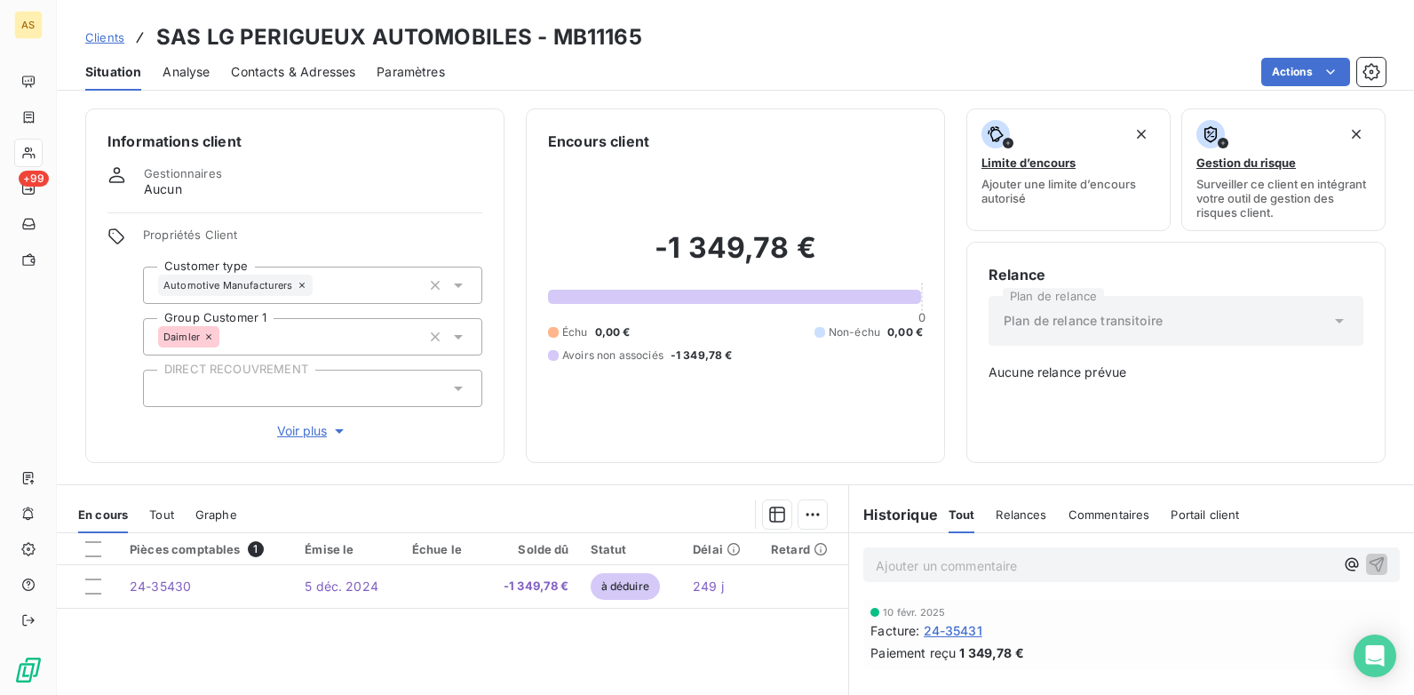
click at [99, 28] on link "Clients" at bounding box center [104, 37] width 39 height 18
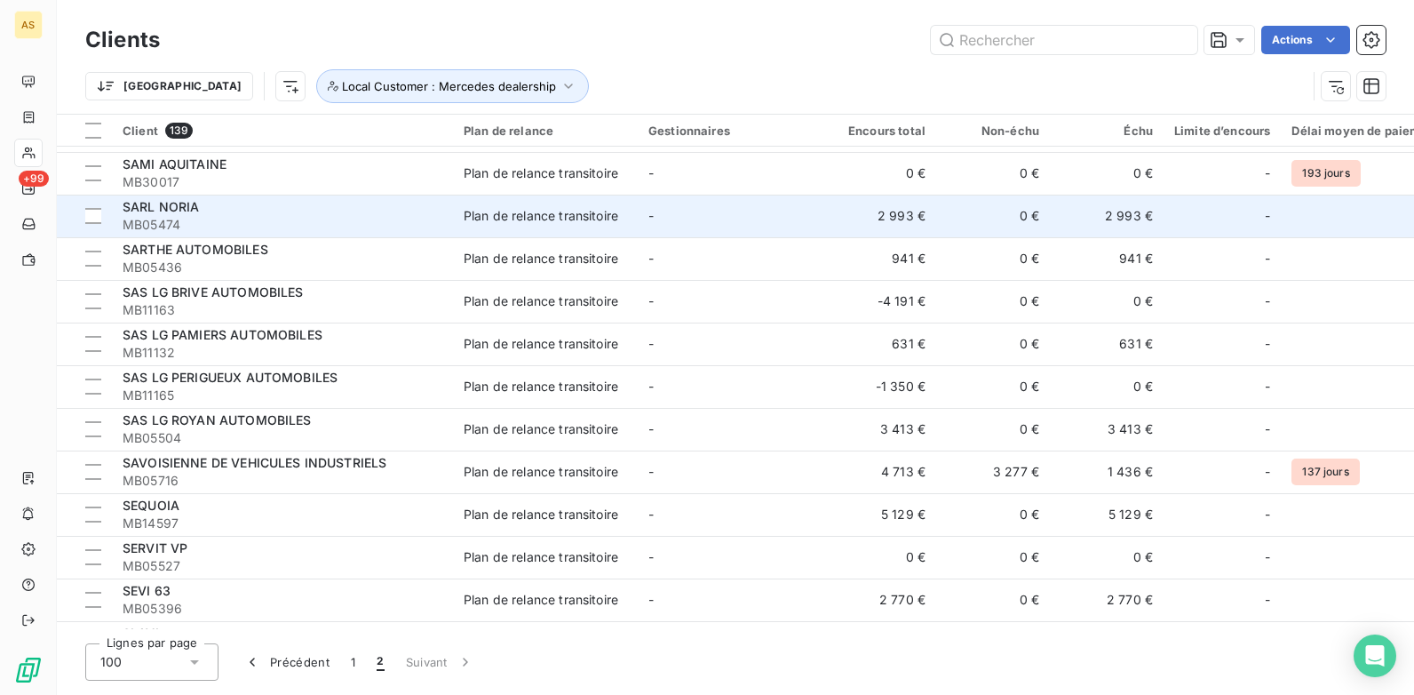
scroll to position [533, 0]
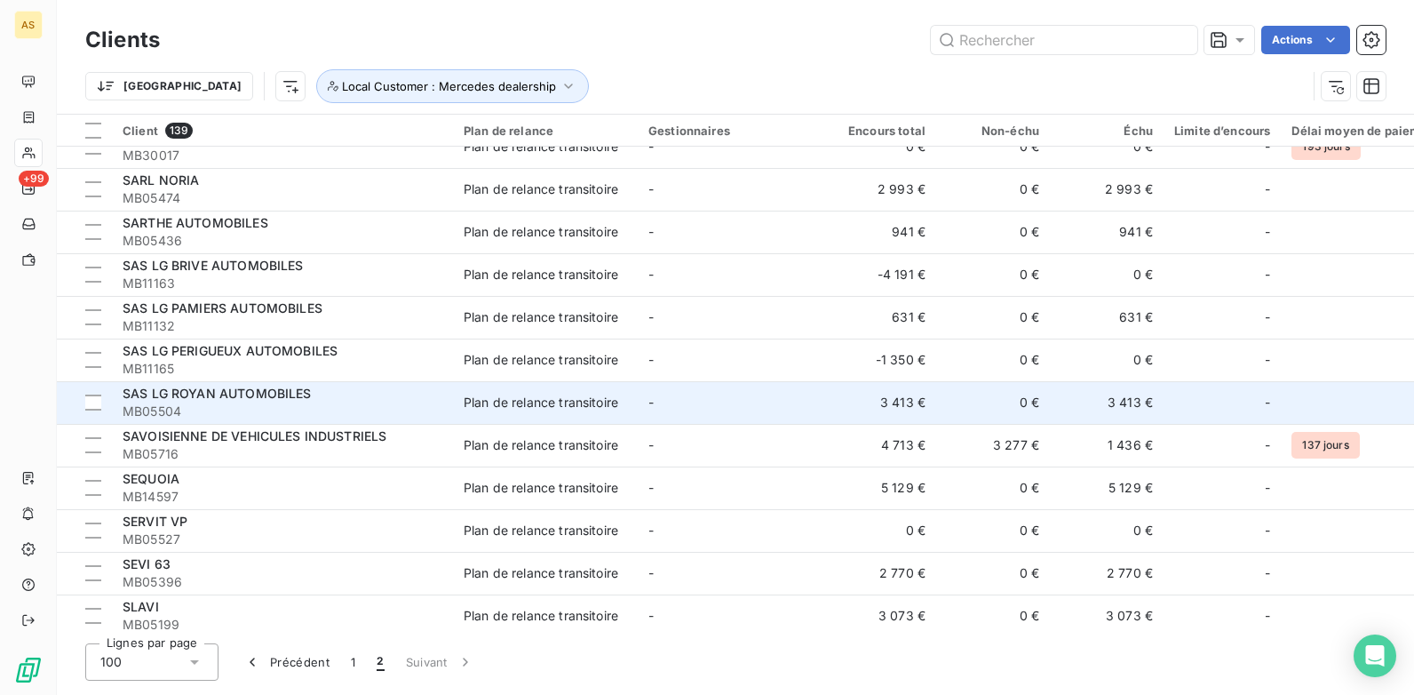
click at [354, 404] on span "MB05504" at bounding box center [283, 411] width 320 height 18
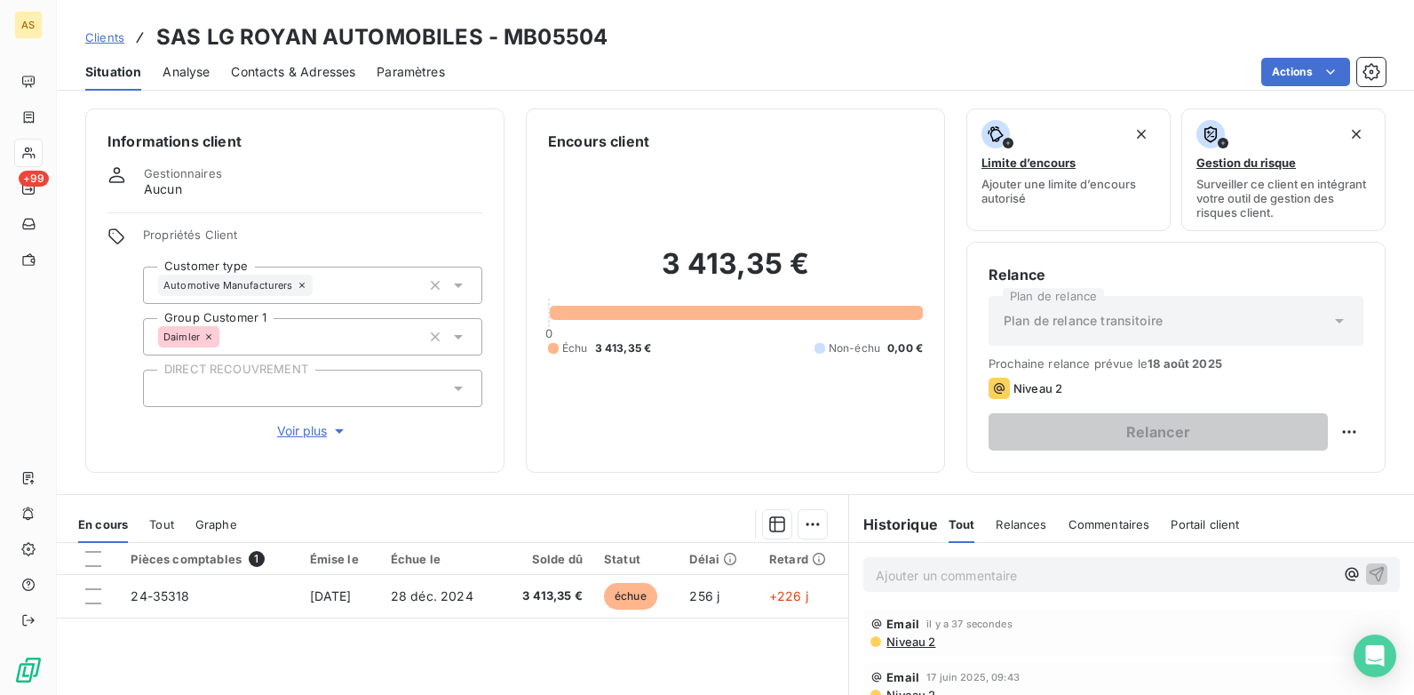
click at [94, 28] on link "Clients" at bounding box center [104, 37] width 39 height 18
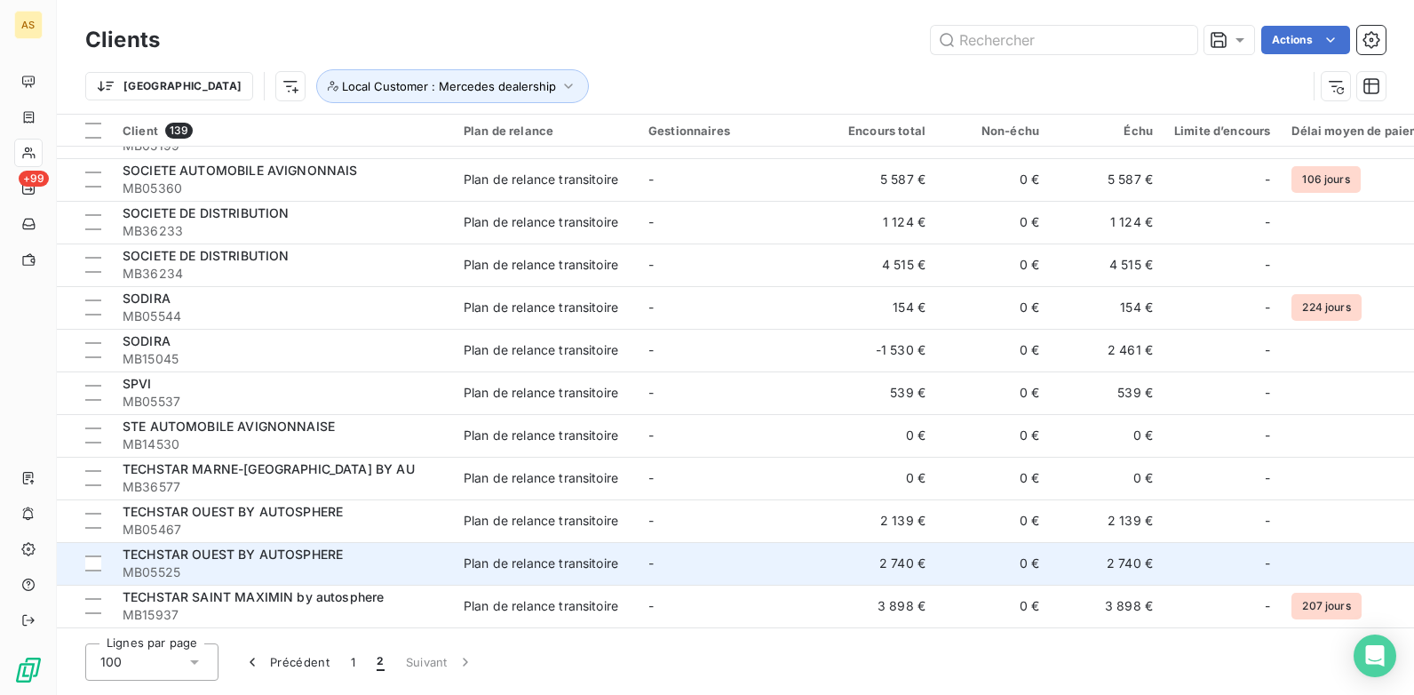
scroll to position [1011, 0]
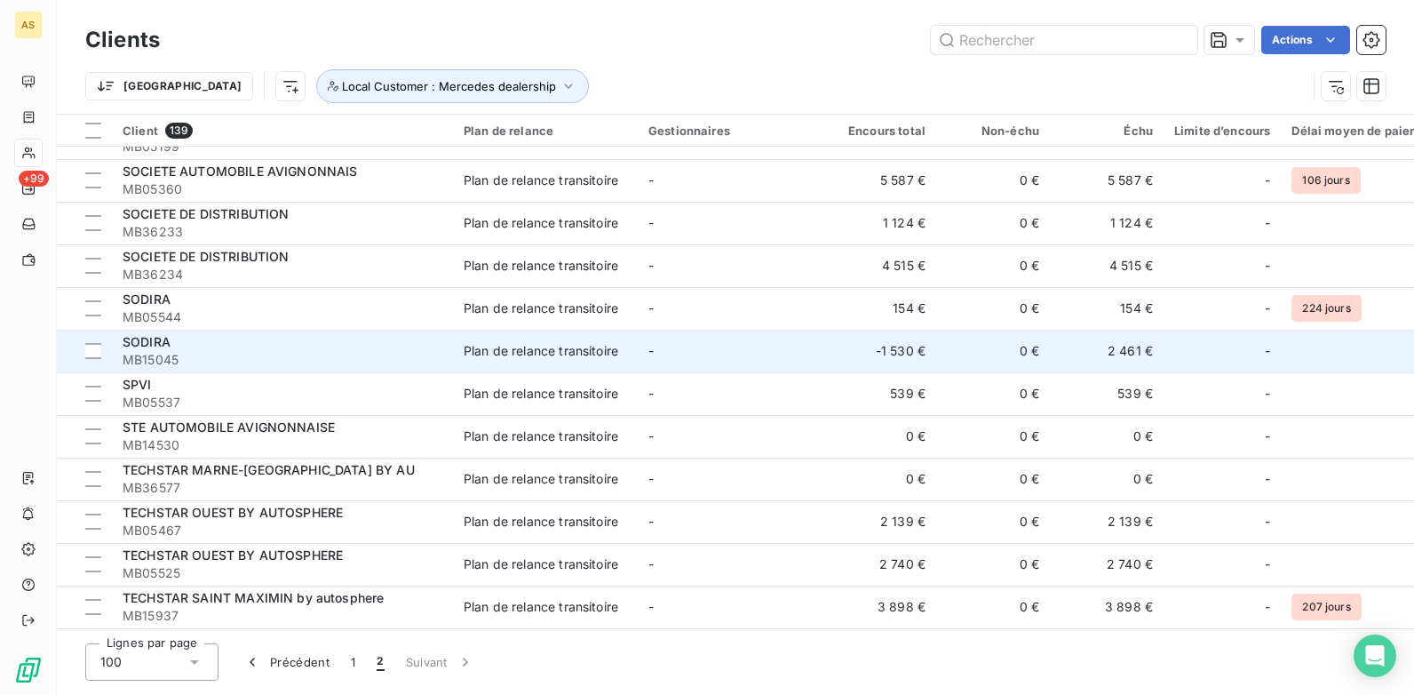
click at [395, 352] on span "MB15045" at bounding box center [283, 360] width 320 height 18
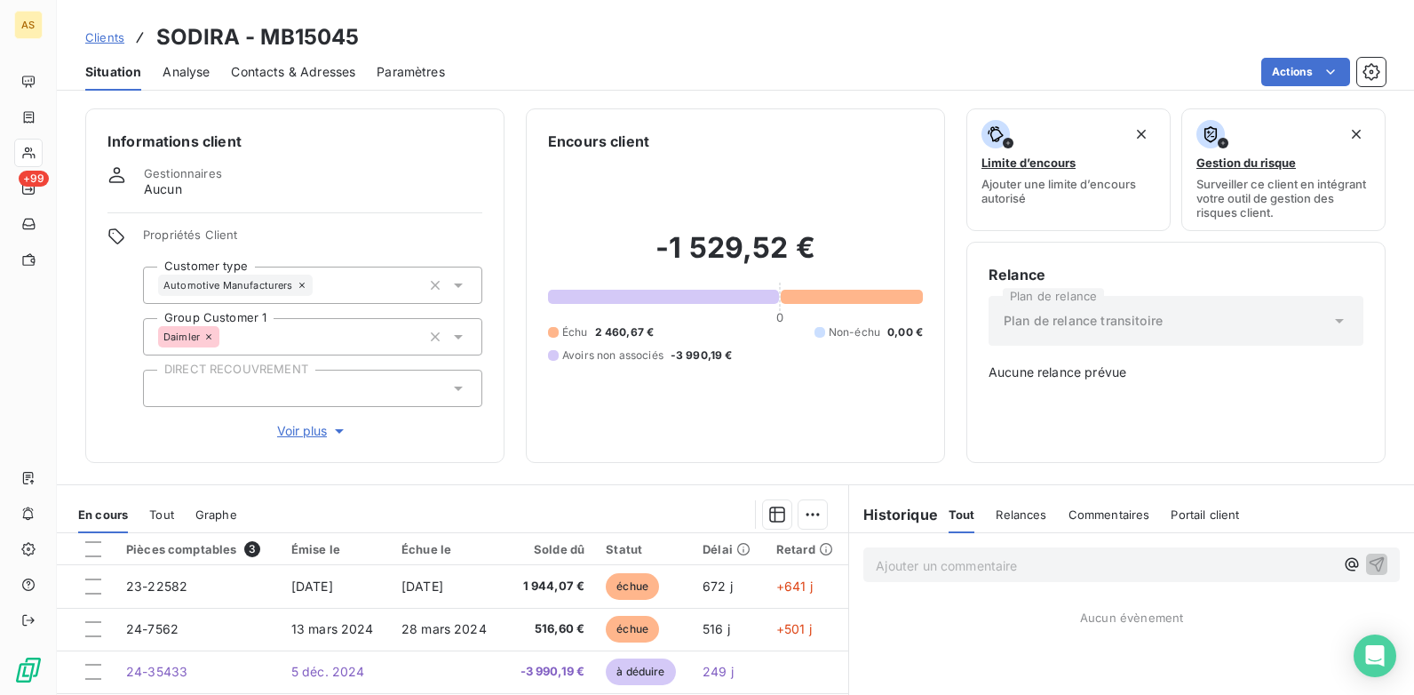
click at [108, 39] on span "Clients" at bounding box center [104, 37] width 39 height 14
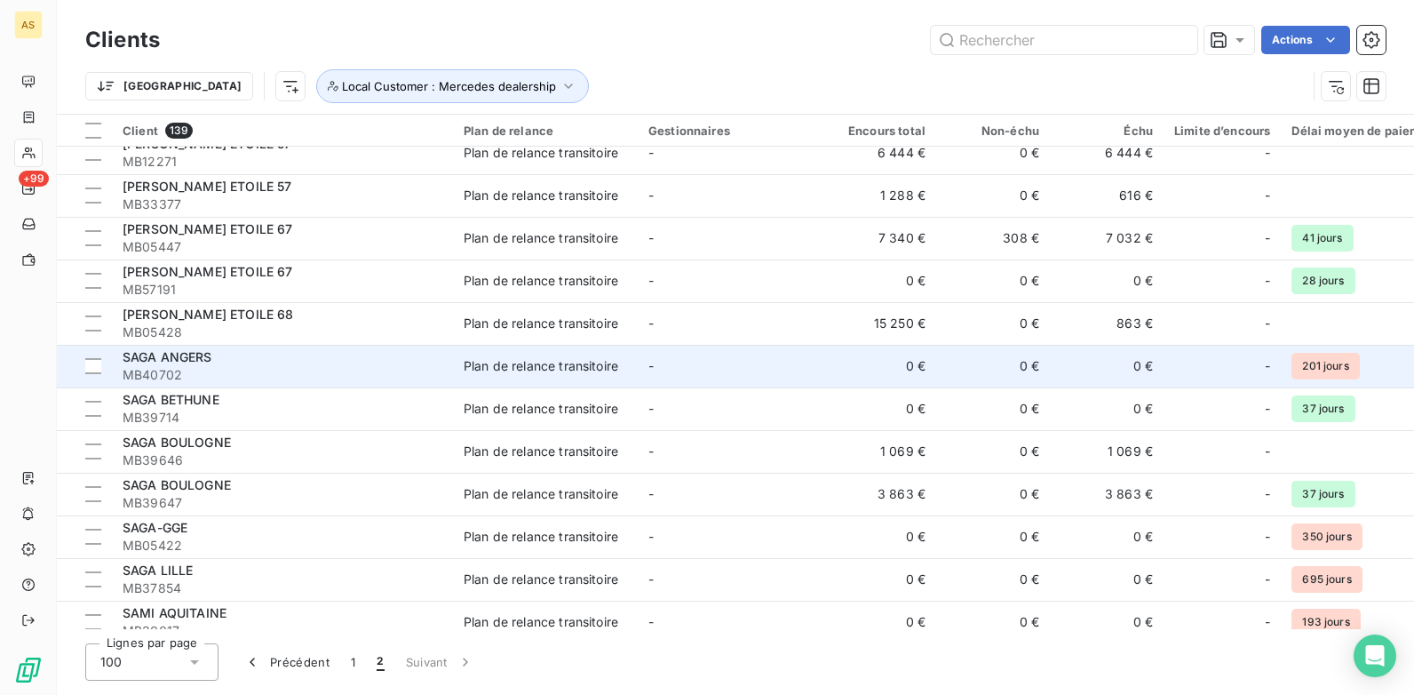
scroll to position [89, 0]
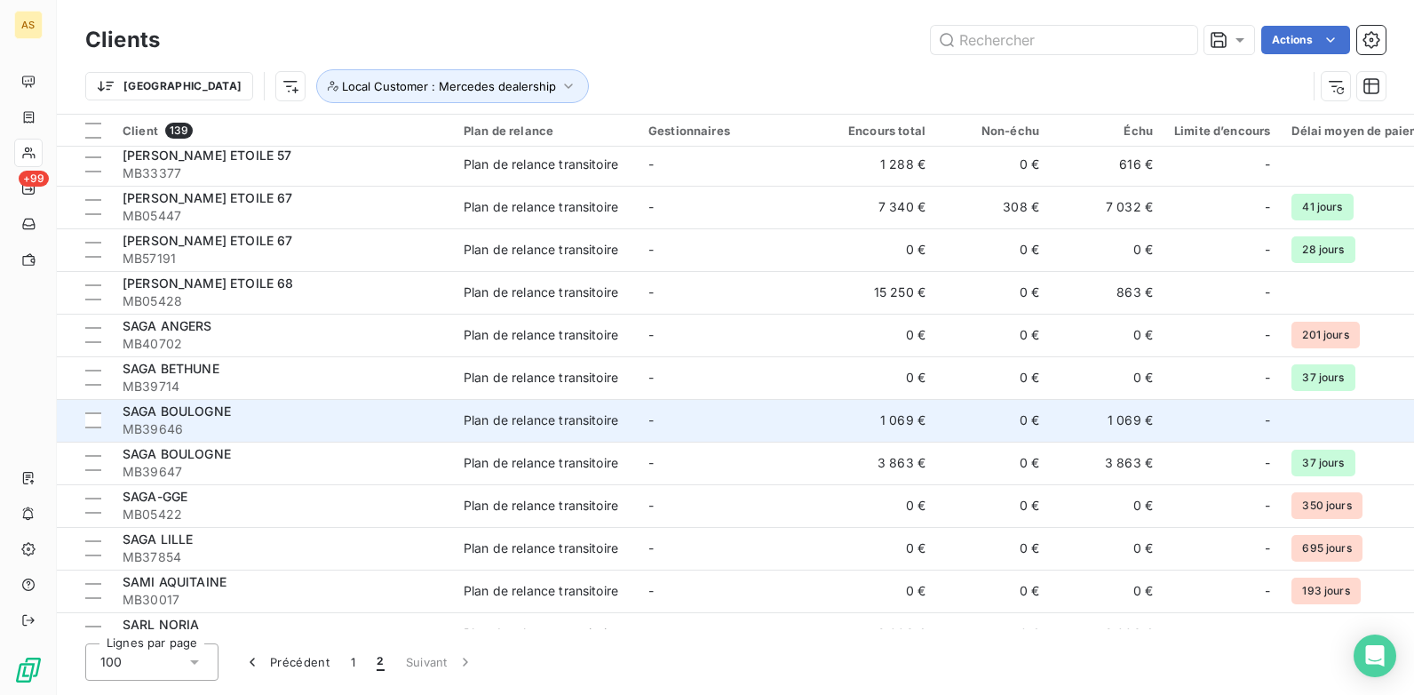
click at [333, 425] on span "MB39646" at bounding box center [283, 429] width 320 height 18
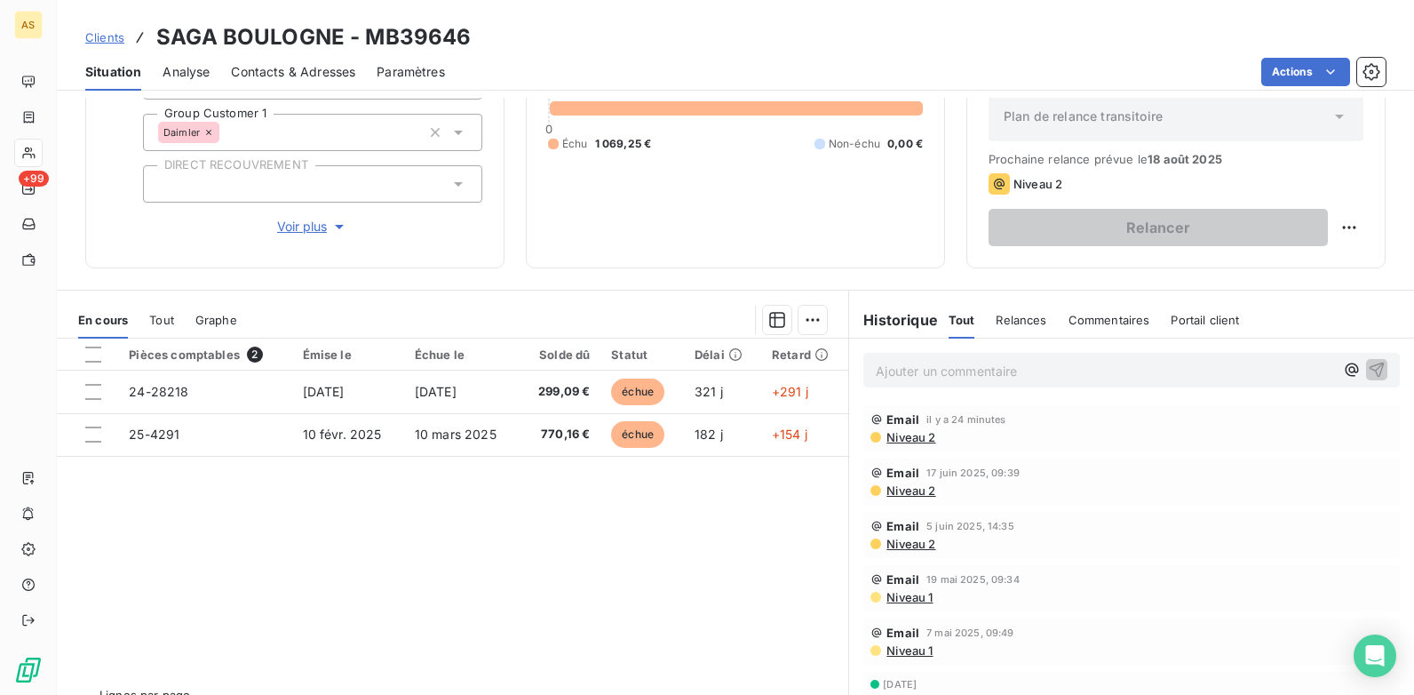
scroll to position [243, 0]
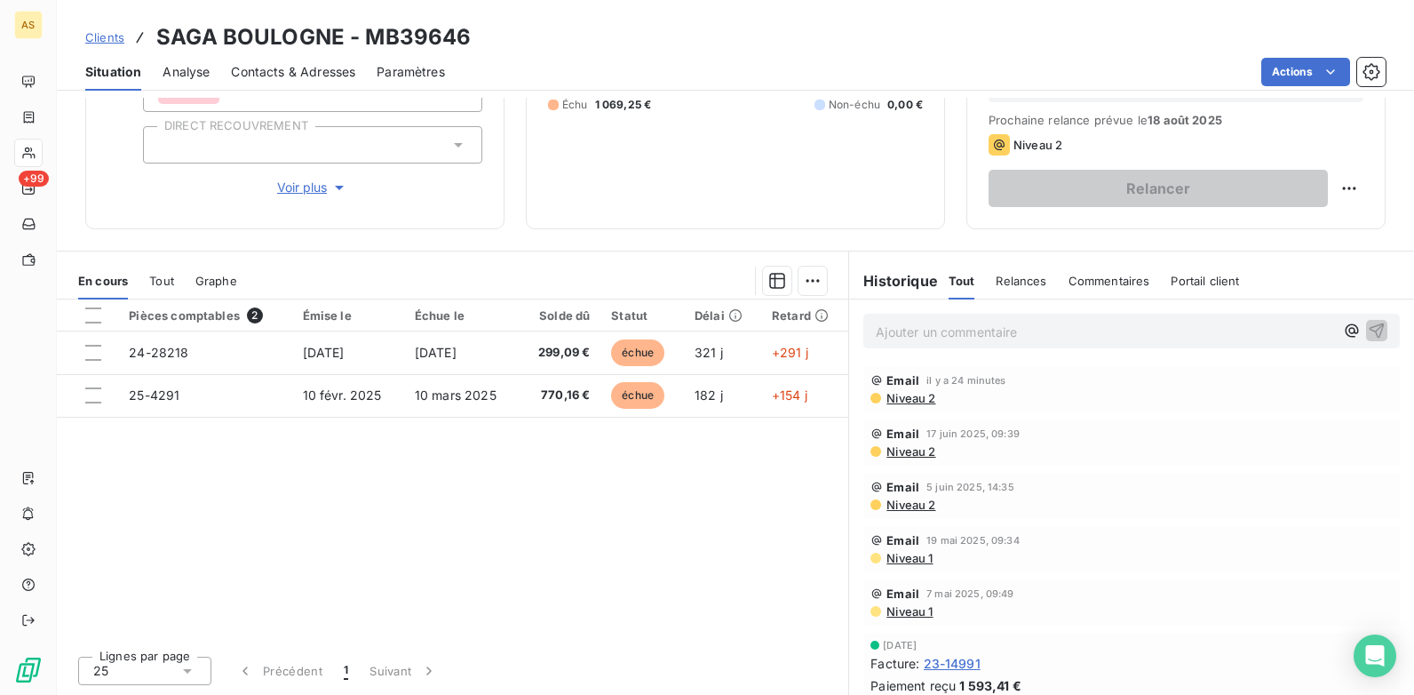
click at [90, 36] on span "Clients" at bounding box center [104, 37] width 39 height 14
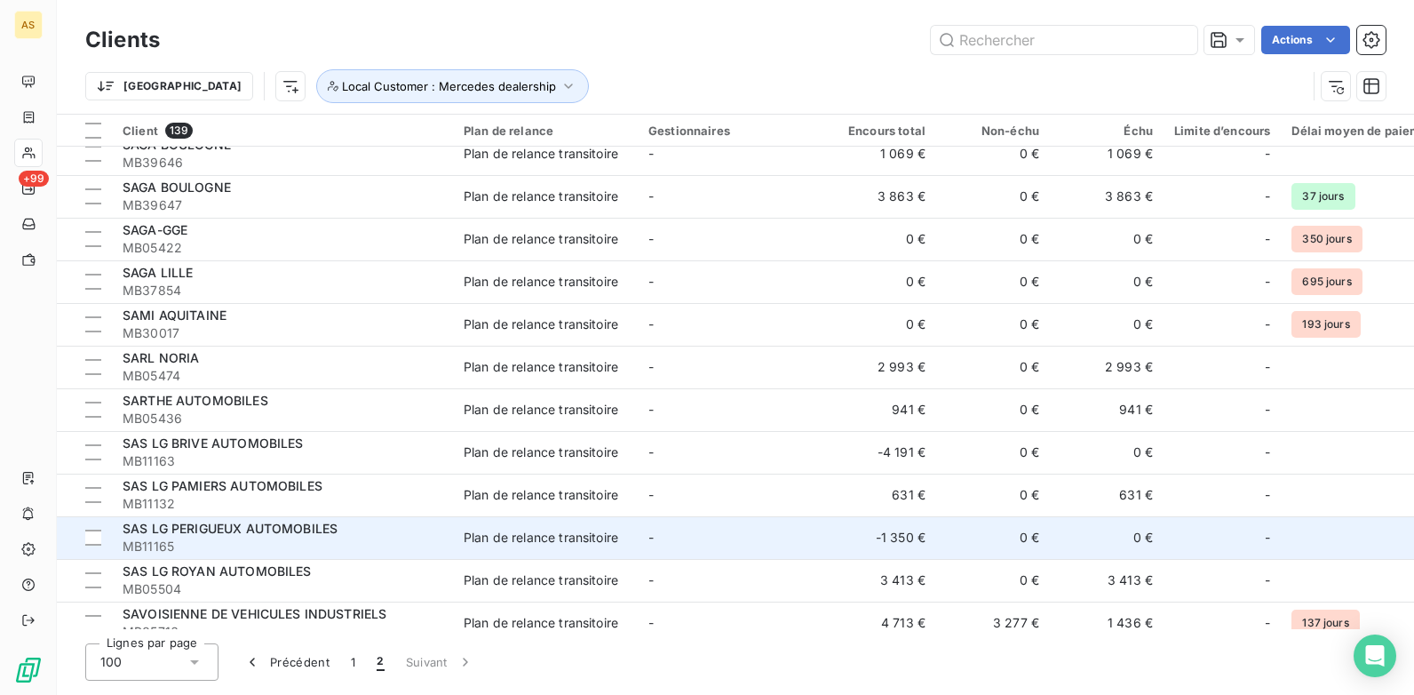
scroll to position [444, 0]
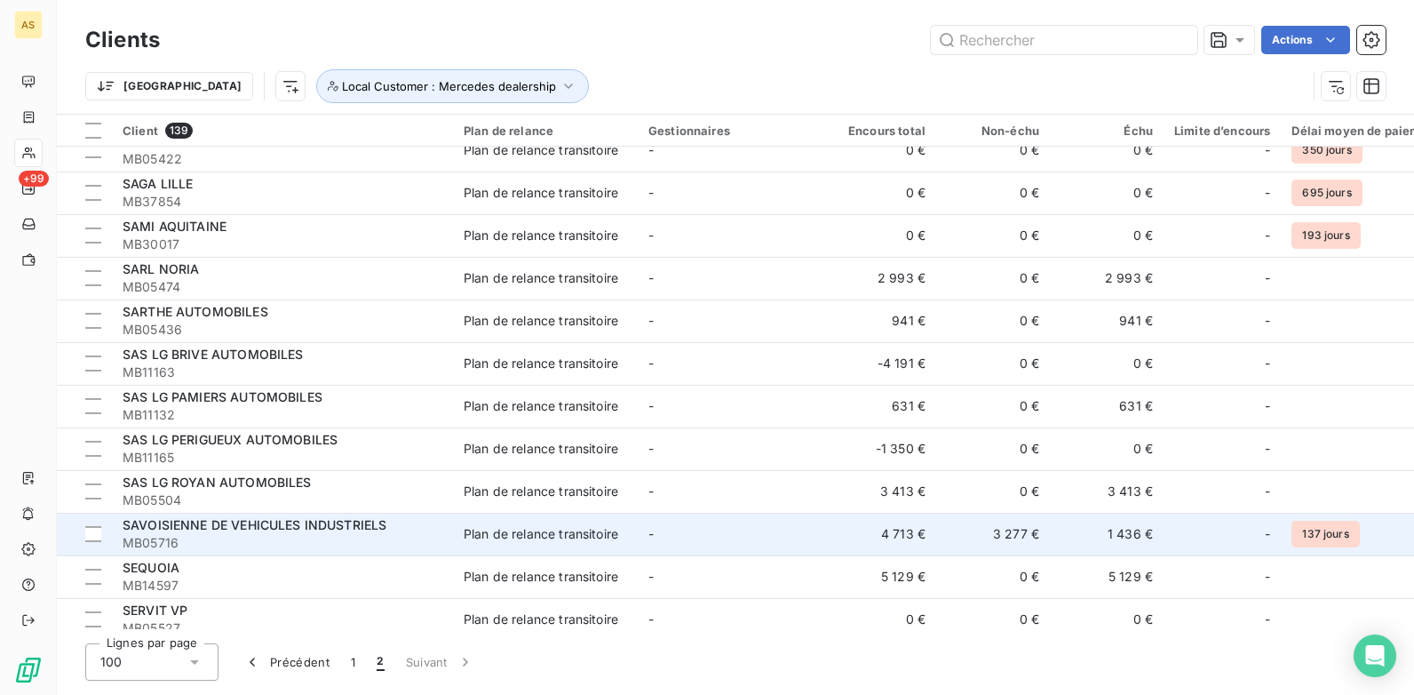
click at [653, 541] on td "-" at bounding box center [730, 534] width 185 height 43
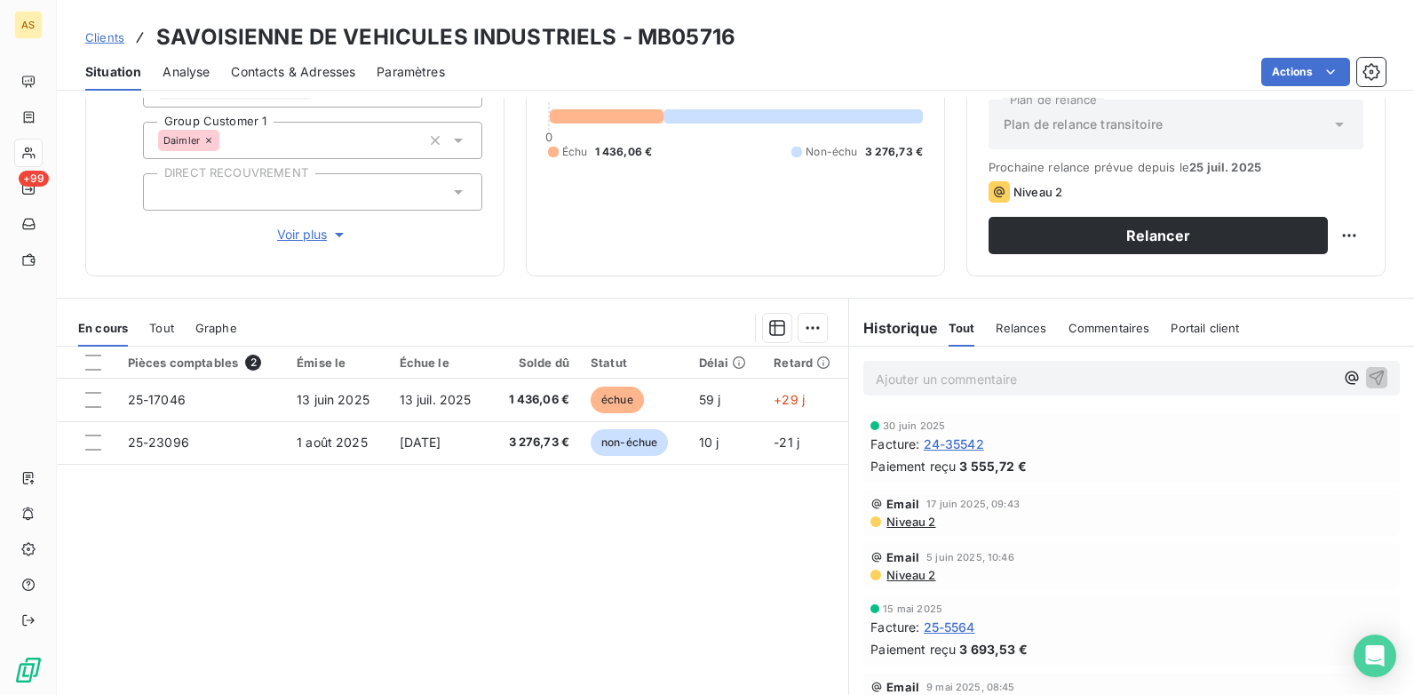
scroll to position [155, 0]
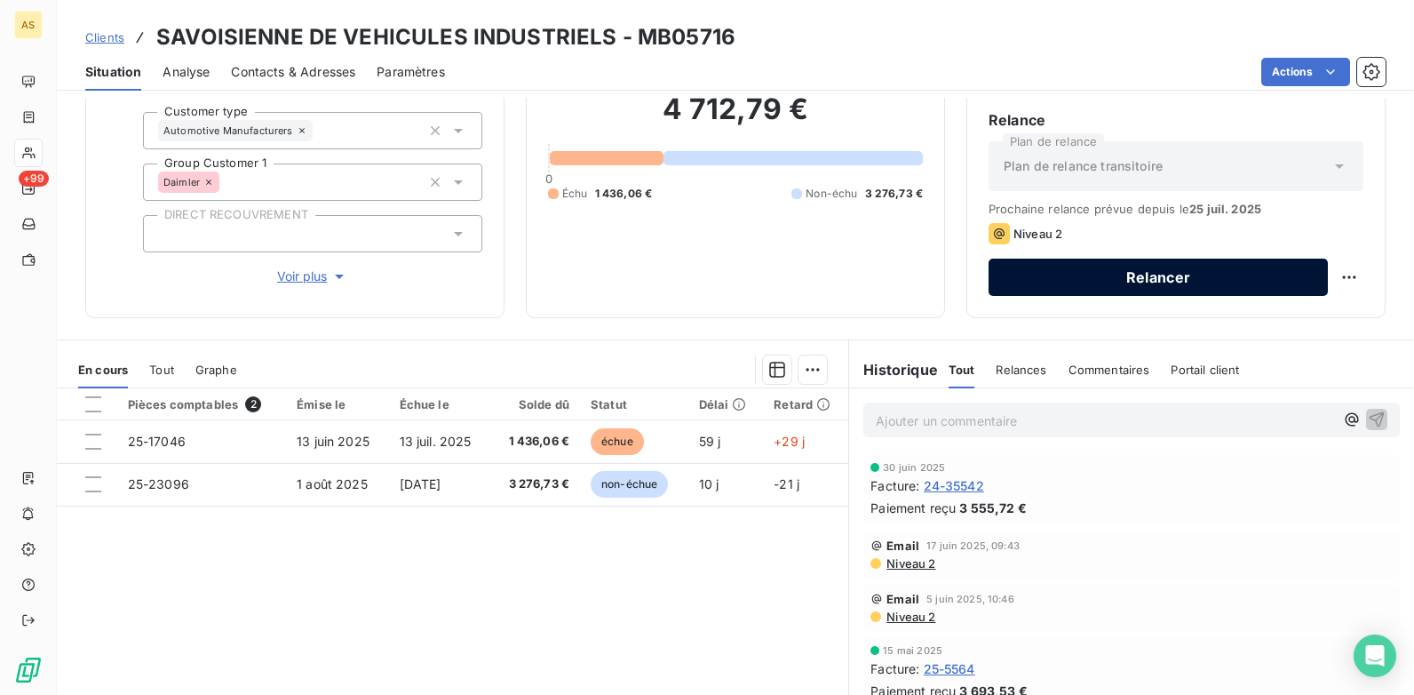
click at [1152, 282] on button "Relancer" at bounding box center [1158, 276] width 339 height 37
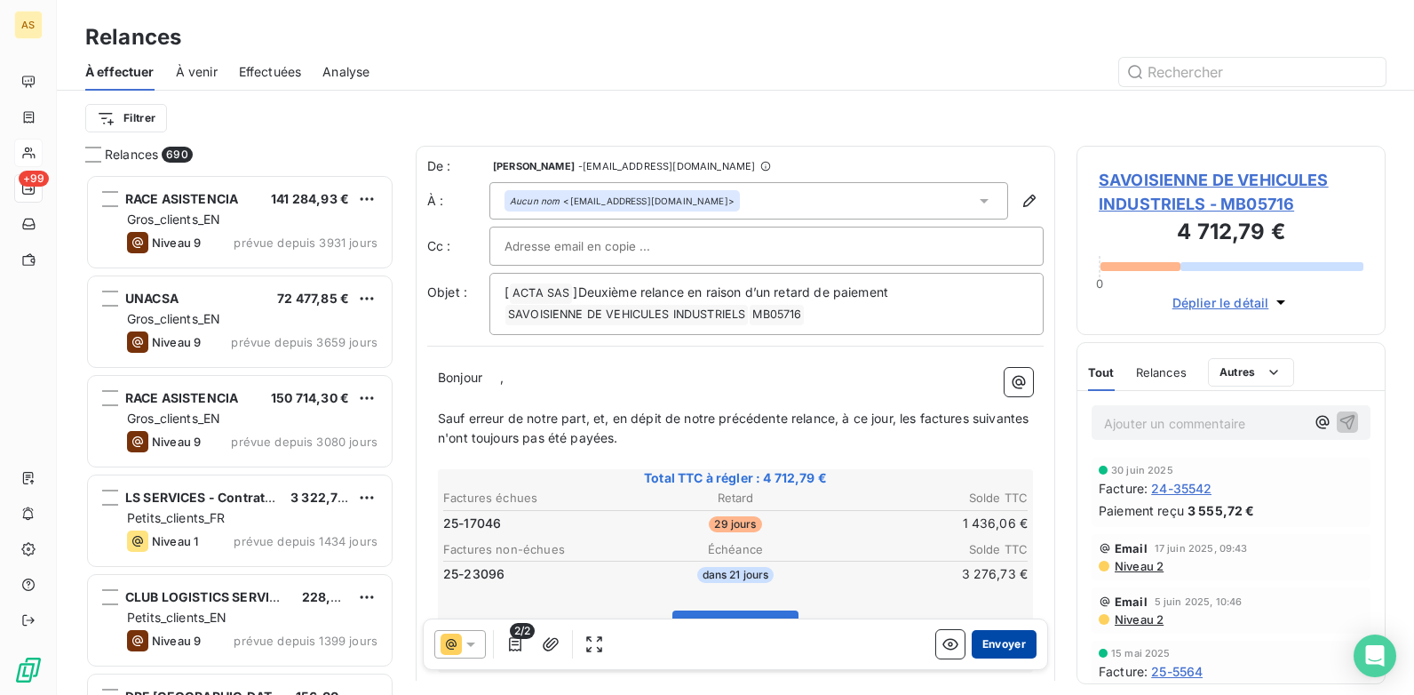
click at [991, 642] on button "Envoyer" at bounding box center [1004, 644] width 65 height 28
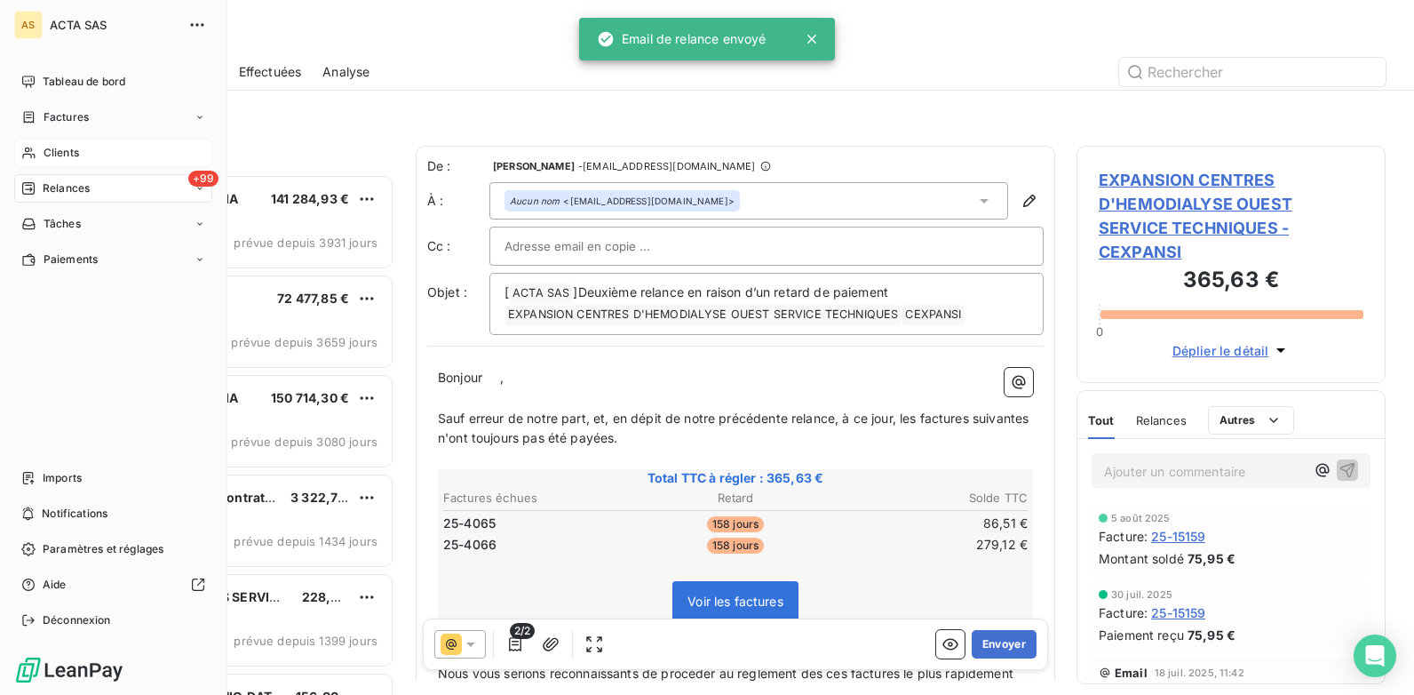
click at [73, 155] on span "Clients" at bounding box center [62, 153] width 36 height 16
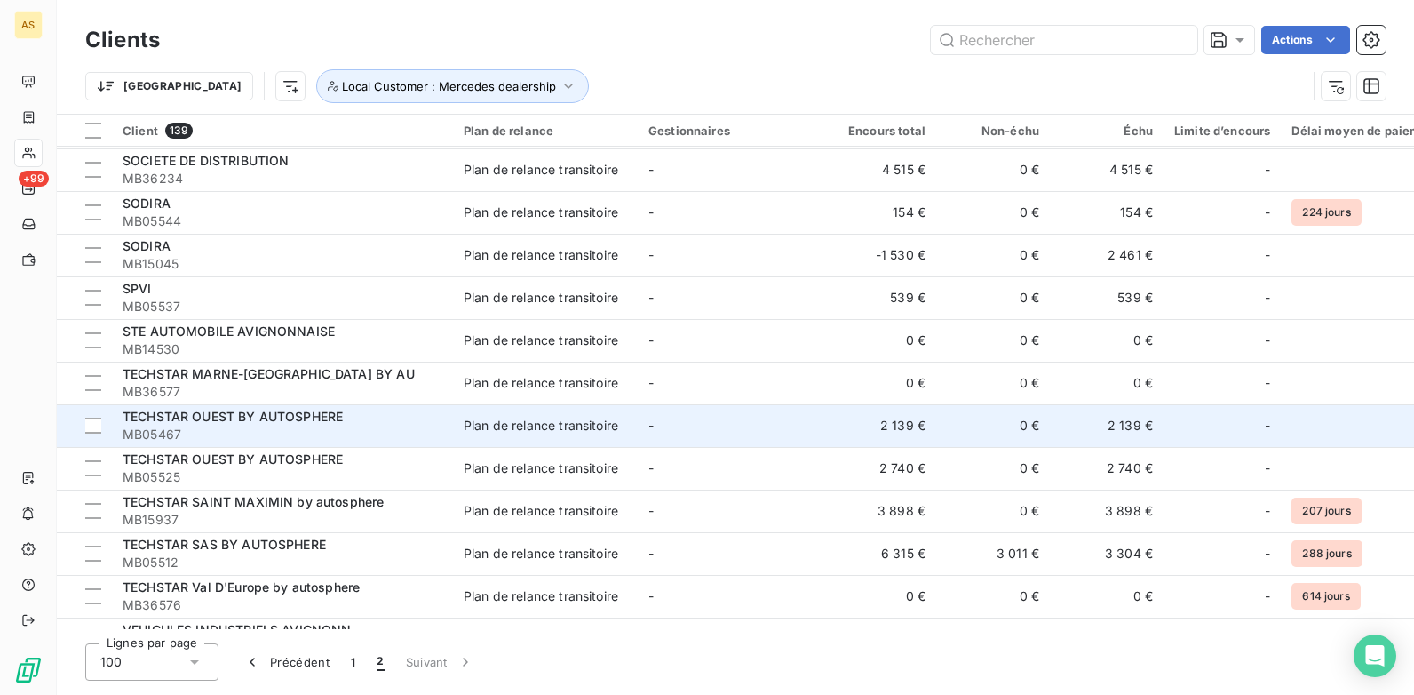
scroll to position [1189, 0]
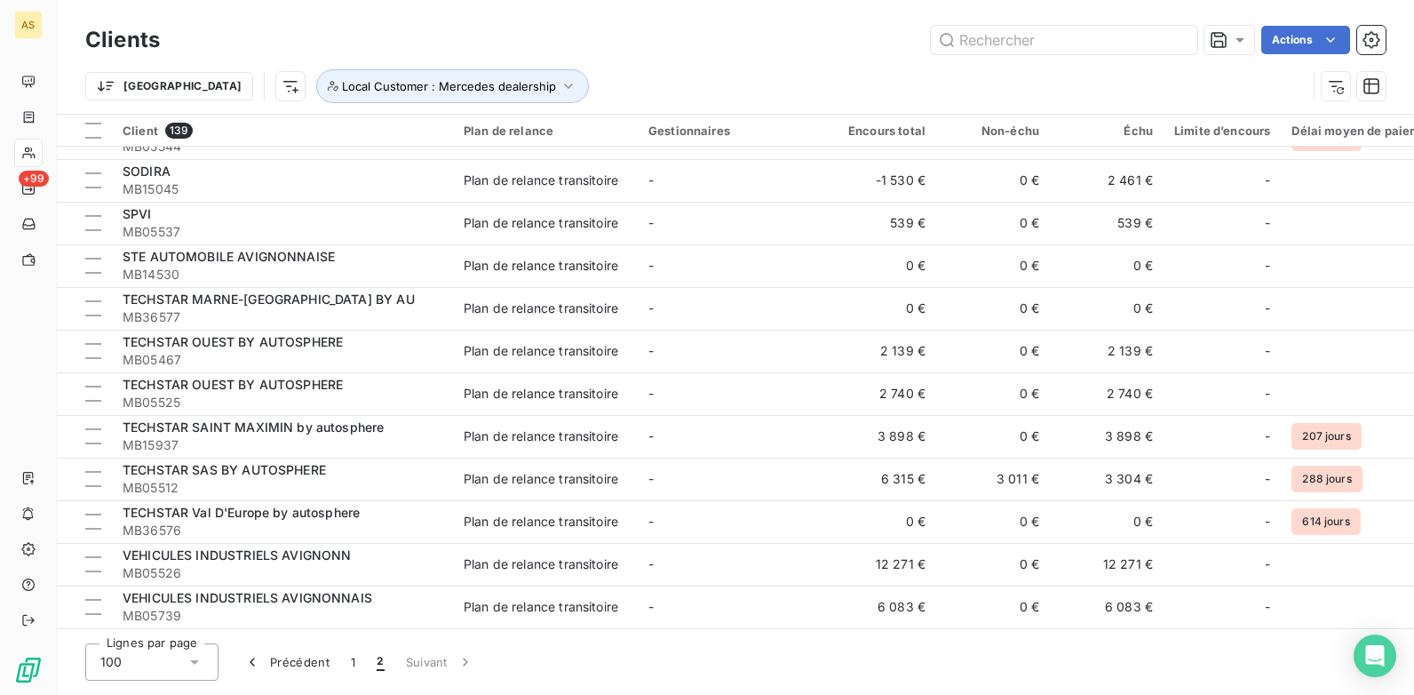
click at [733, 55] on div "Clients Actions" at bounding box center [735, 39] width 1300 height 37
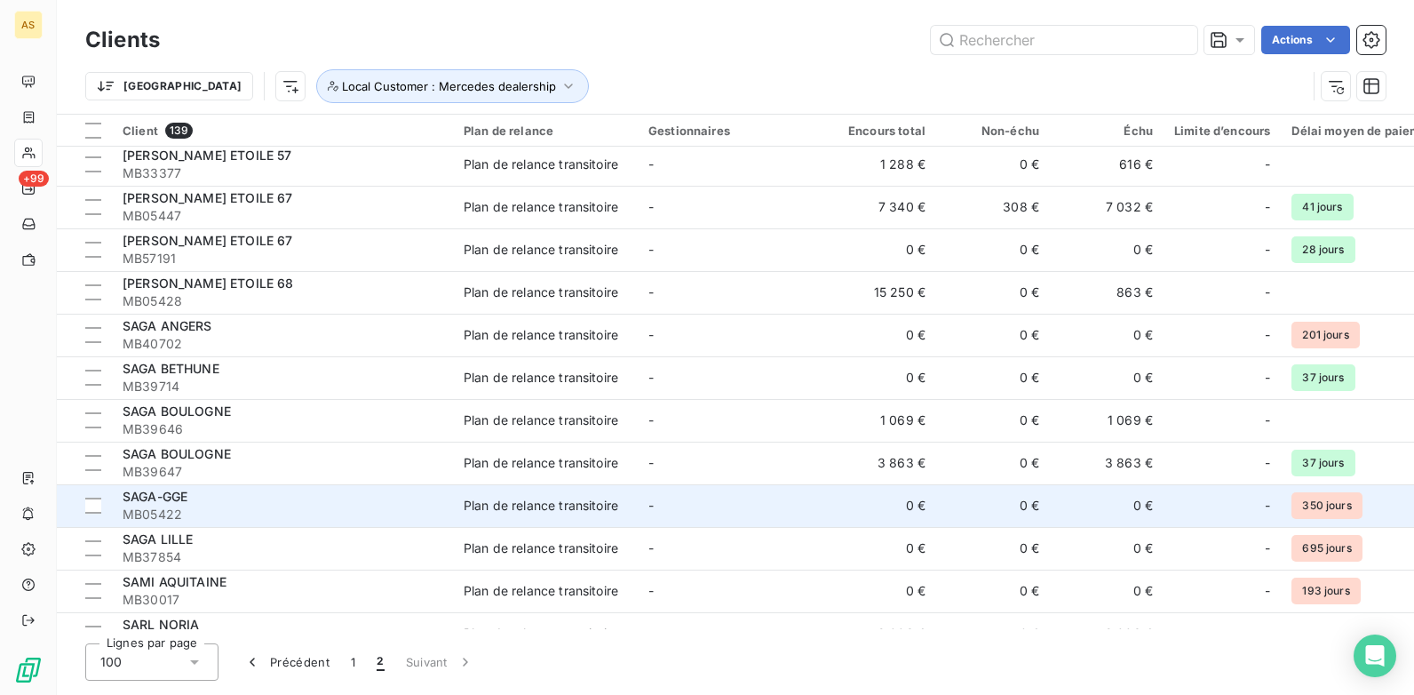
scroll to position [0, 0]
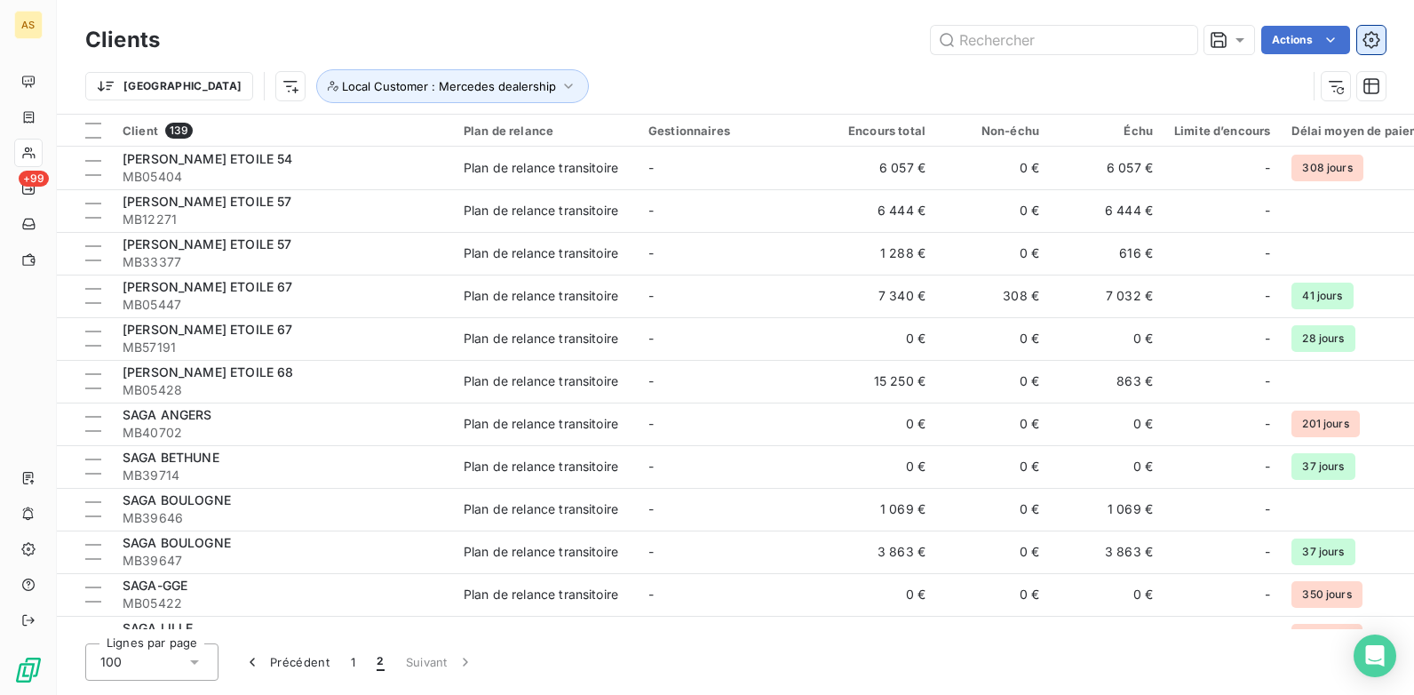
click at [1363, 29] on button "button" at bounding box center [1371, 40] width 28 height 28
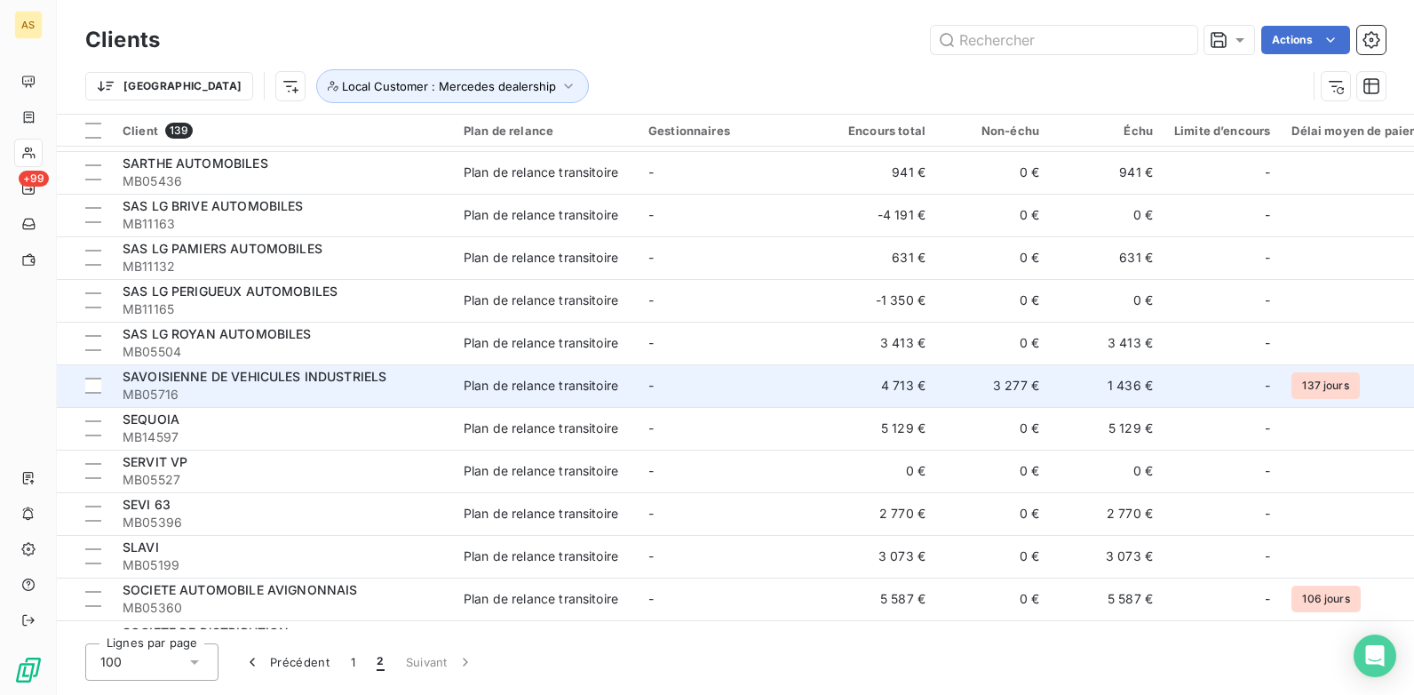
scroll to position [622, 0]
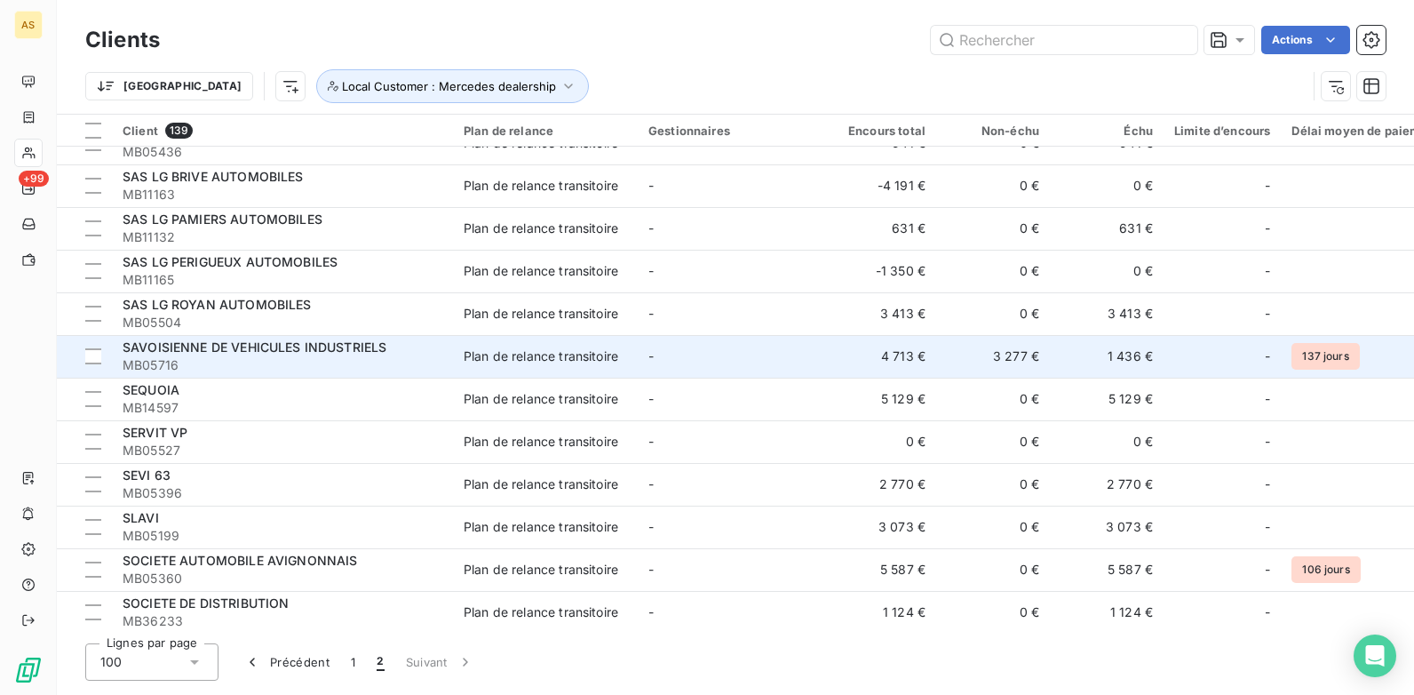
click at [1096, 363] on td "1 436 €" at bounding box center [1107, 356] width 114 height 43
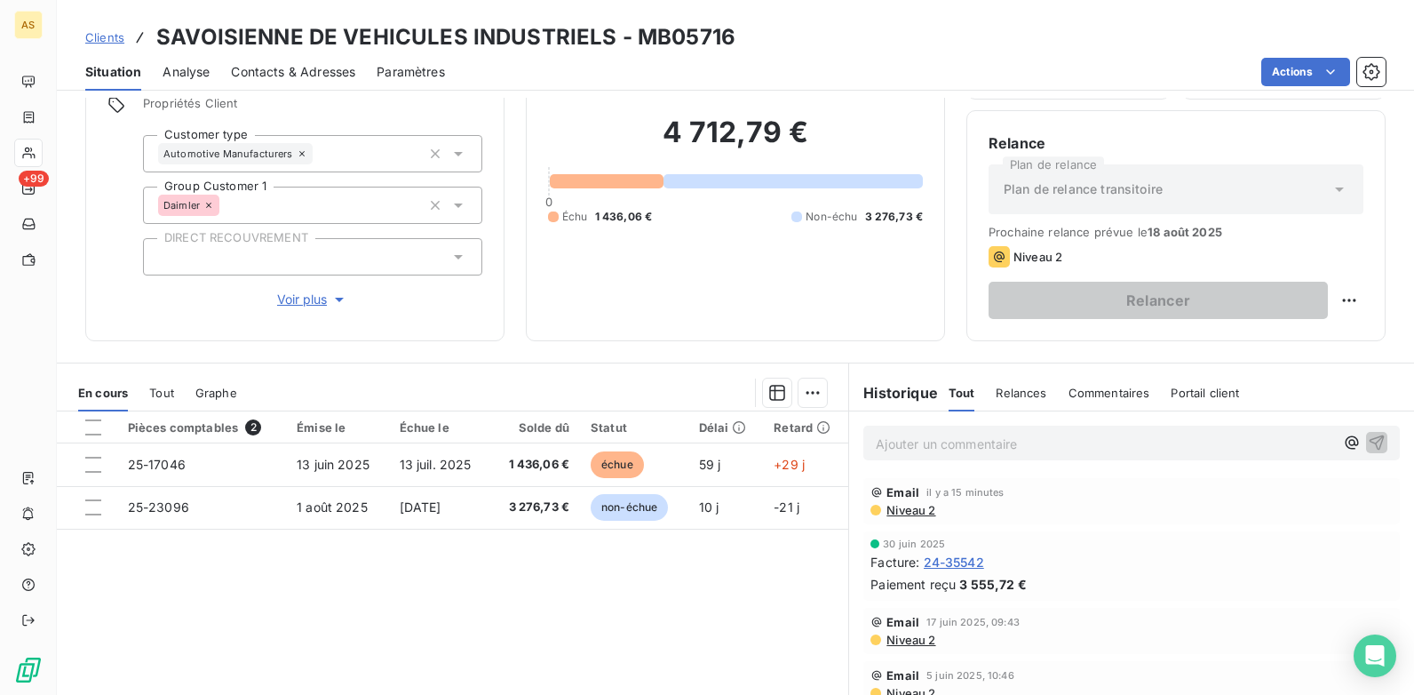
scroll to position [178, 0]
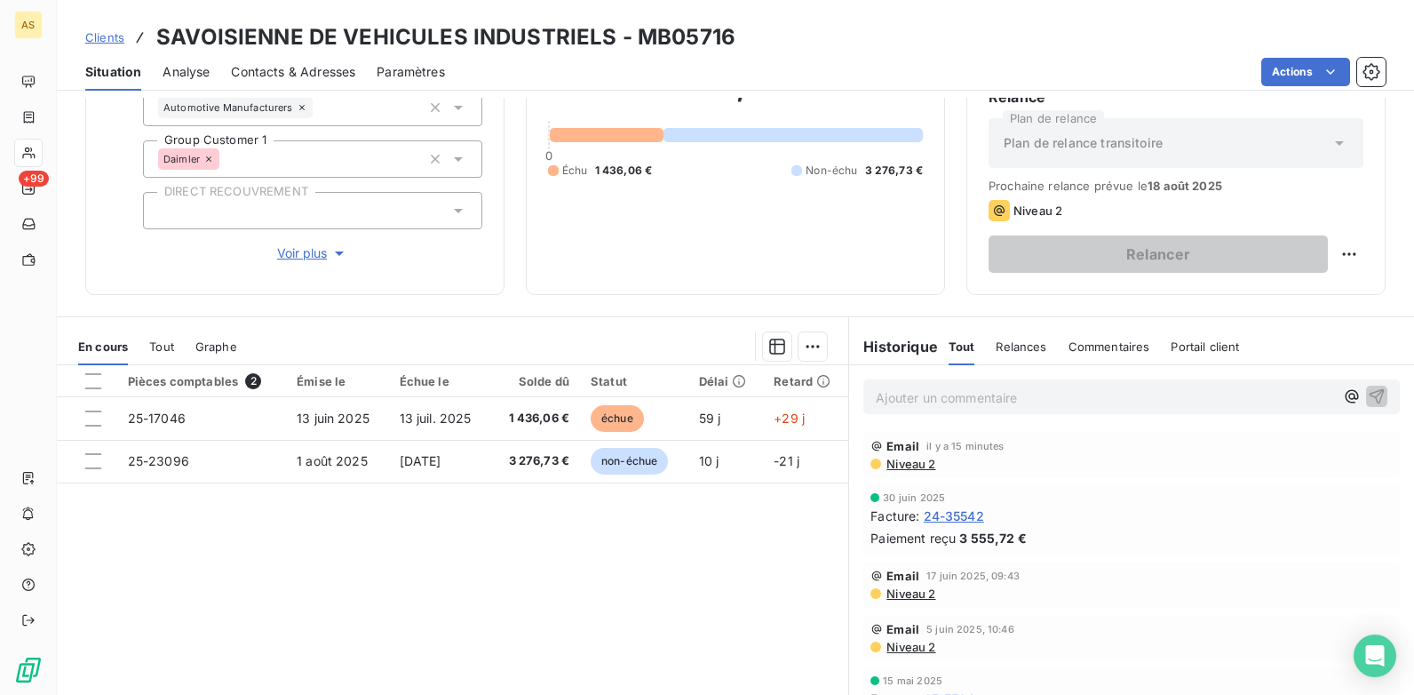
click at [117, 31] on span "Clients" at bounding box center [104, 37] width 39 height 14
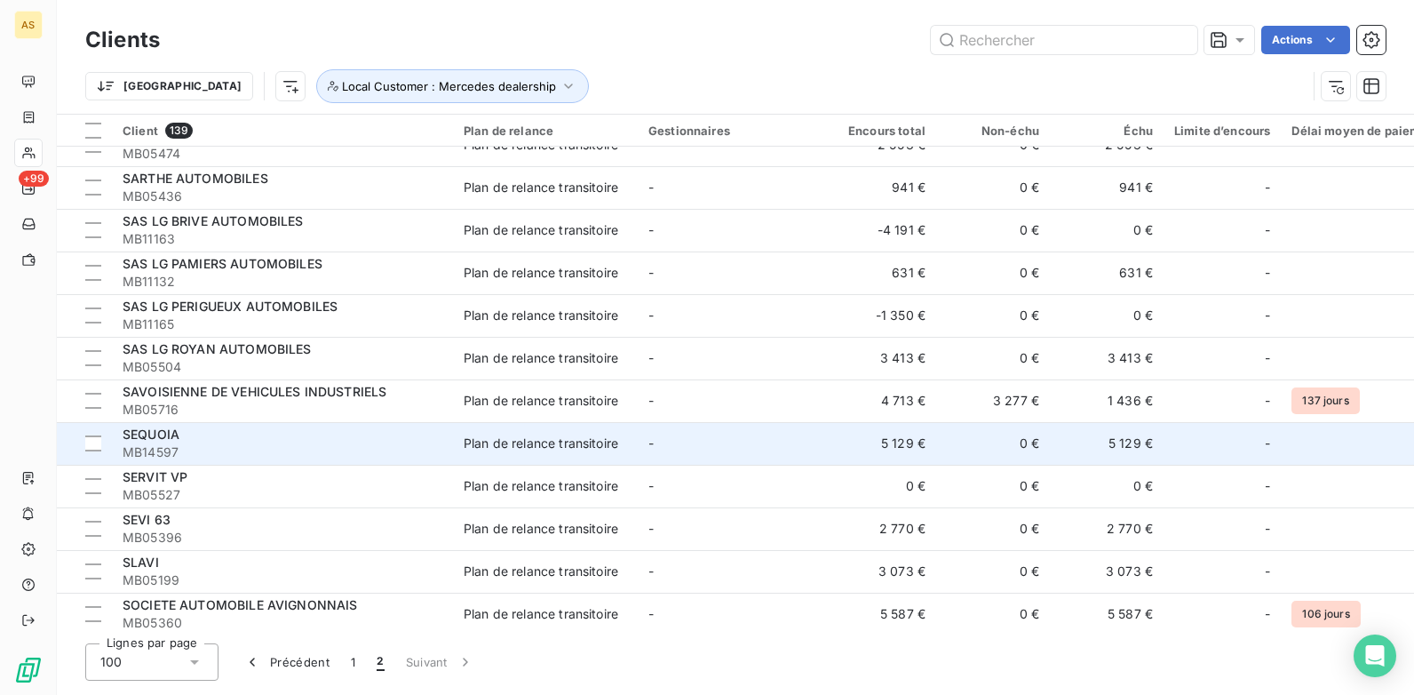
scroll to position [622, 0]
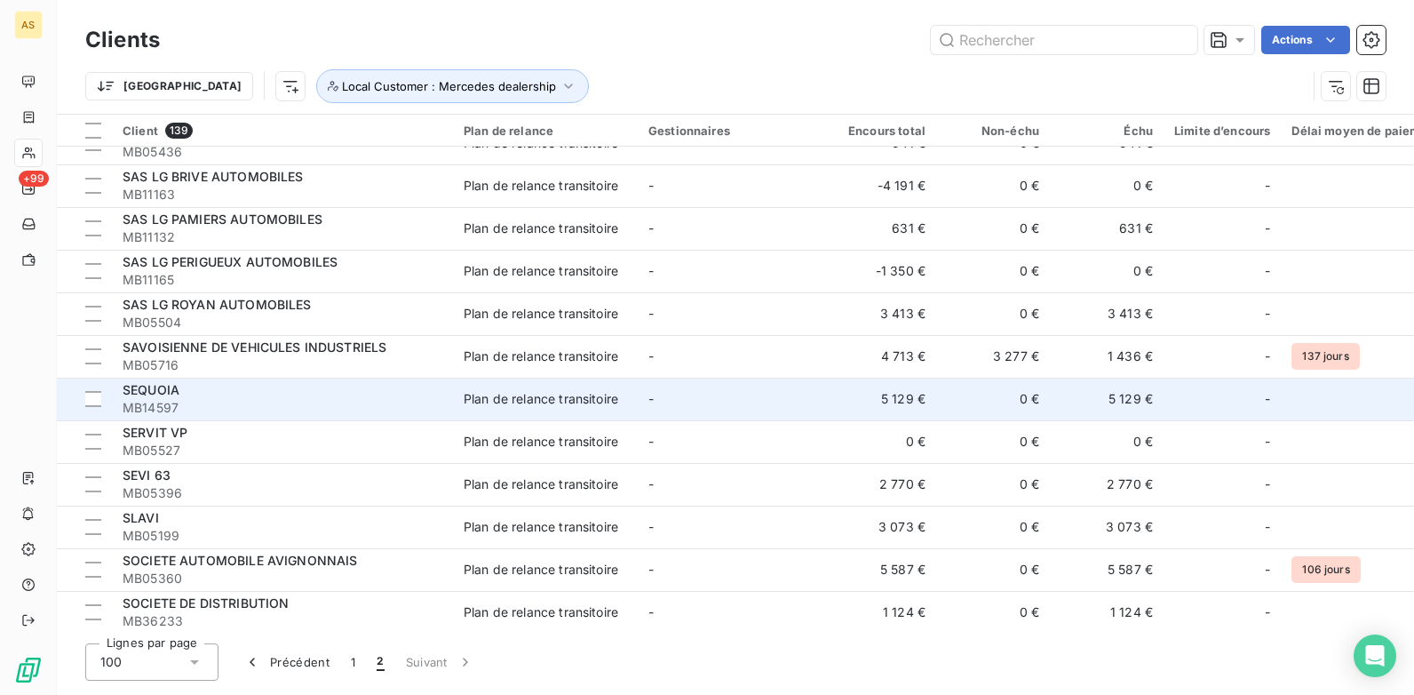
click at [1136, 398] on td "5 129 €" at bounding box center [1107, 399] width 114 height 43
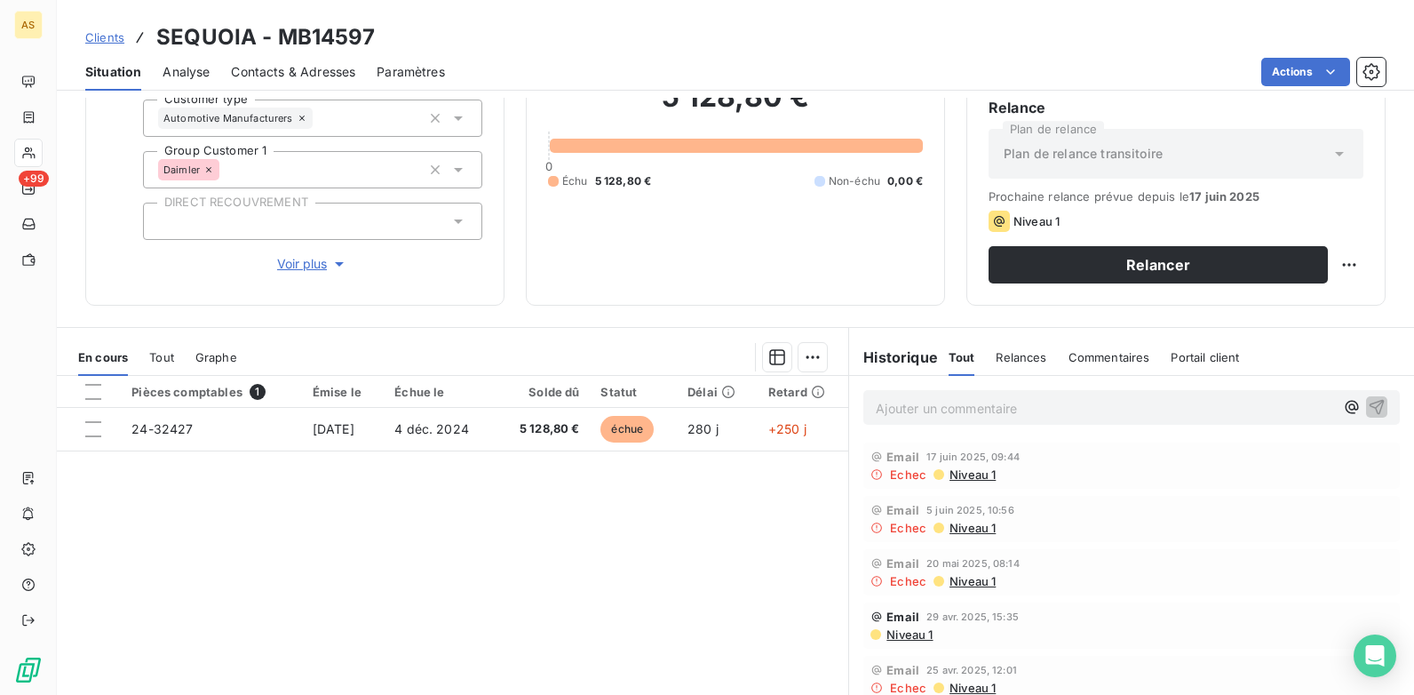
scroll to position [243, 0]
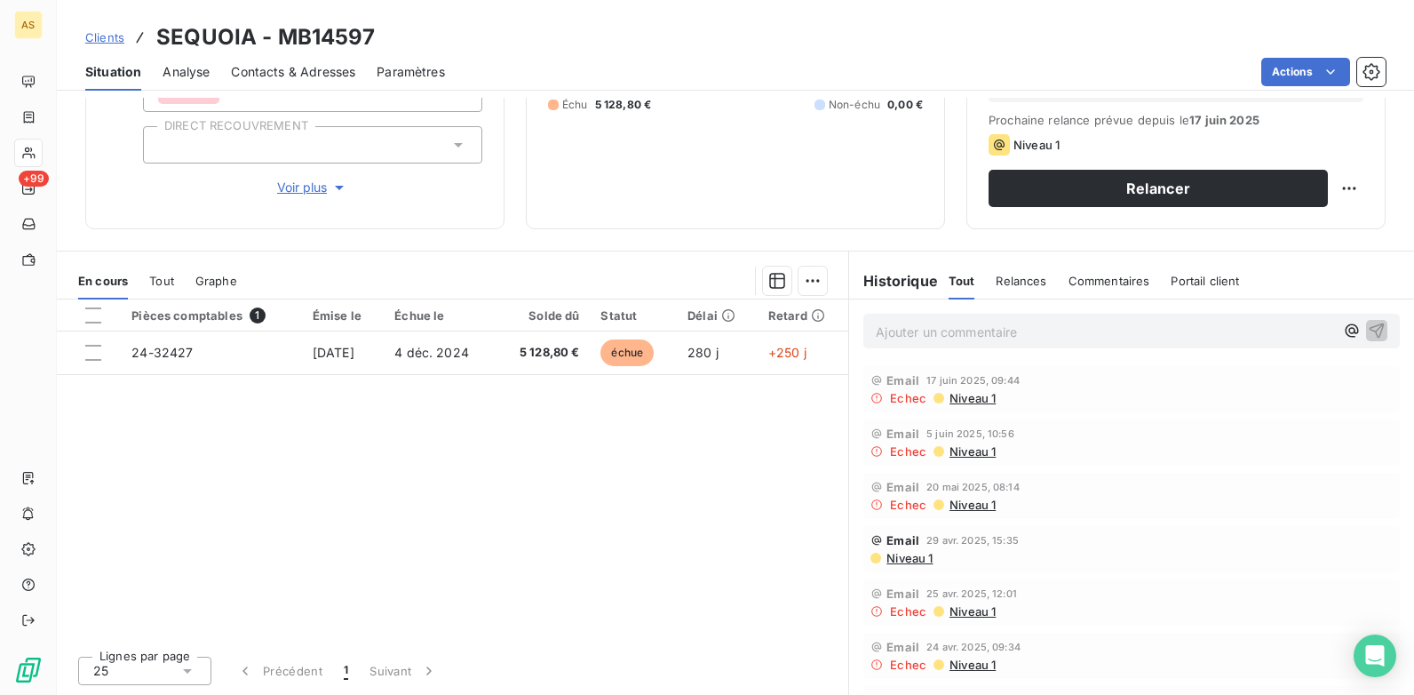
click at [305, 68] on span "Contacts & Adresses" at bounding box center [293, 72] width 124 height 18
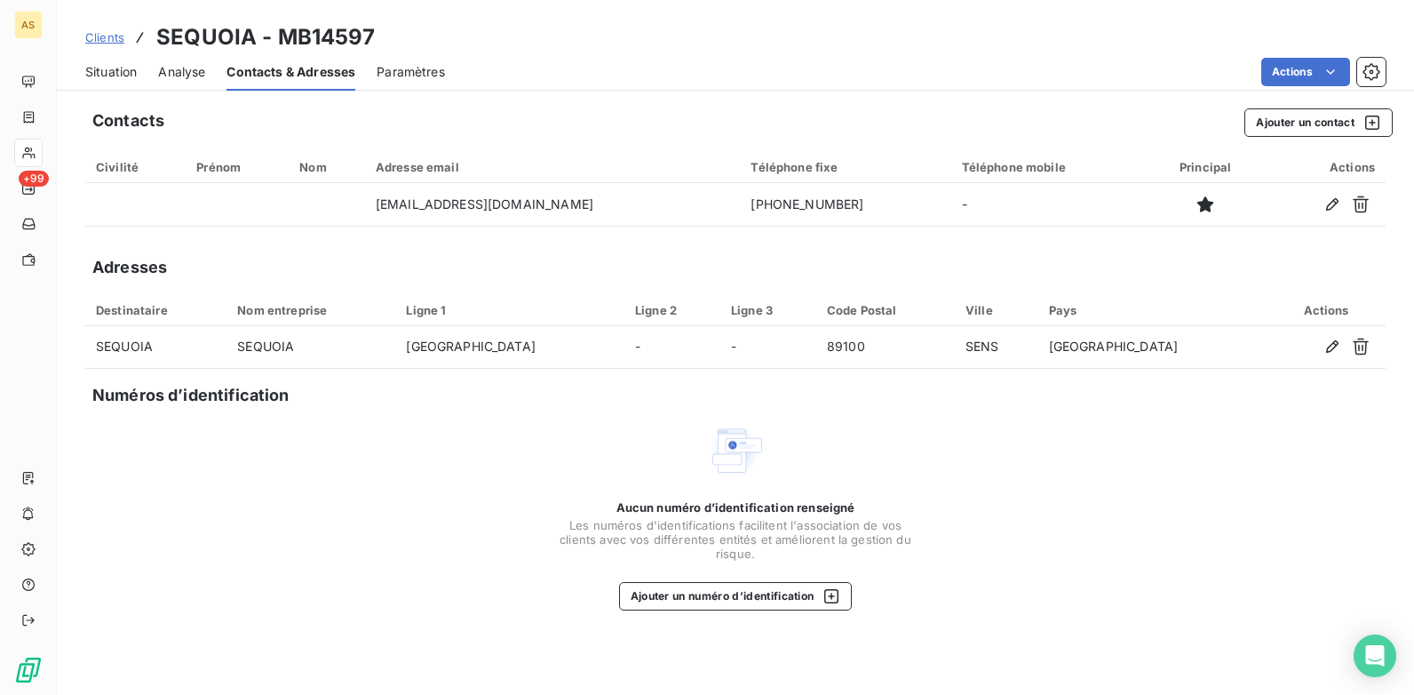
click at [358, 29] on h3 "SEQUOIA - MB14597" at bounding box center [265, 37] width 219 height 32
drag, startPoint x: 380, startPoint y: 36, endPoint x: 276, endPoint y: 43, distance: 104.1
click at [276, 43] on div "Clients SEQUOIA - MB14597" at bounding box center [735, 37] width 1357 height 32
copy h3 "MB14597"
click at [1379, 123] on icon "button" at bounding box center [1372, 122] width 14 height 14
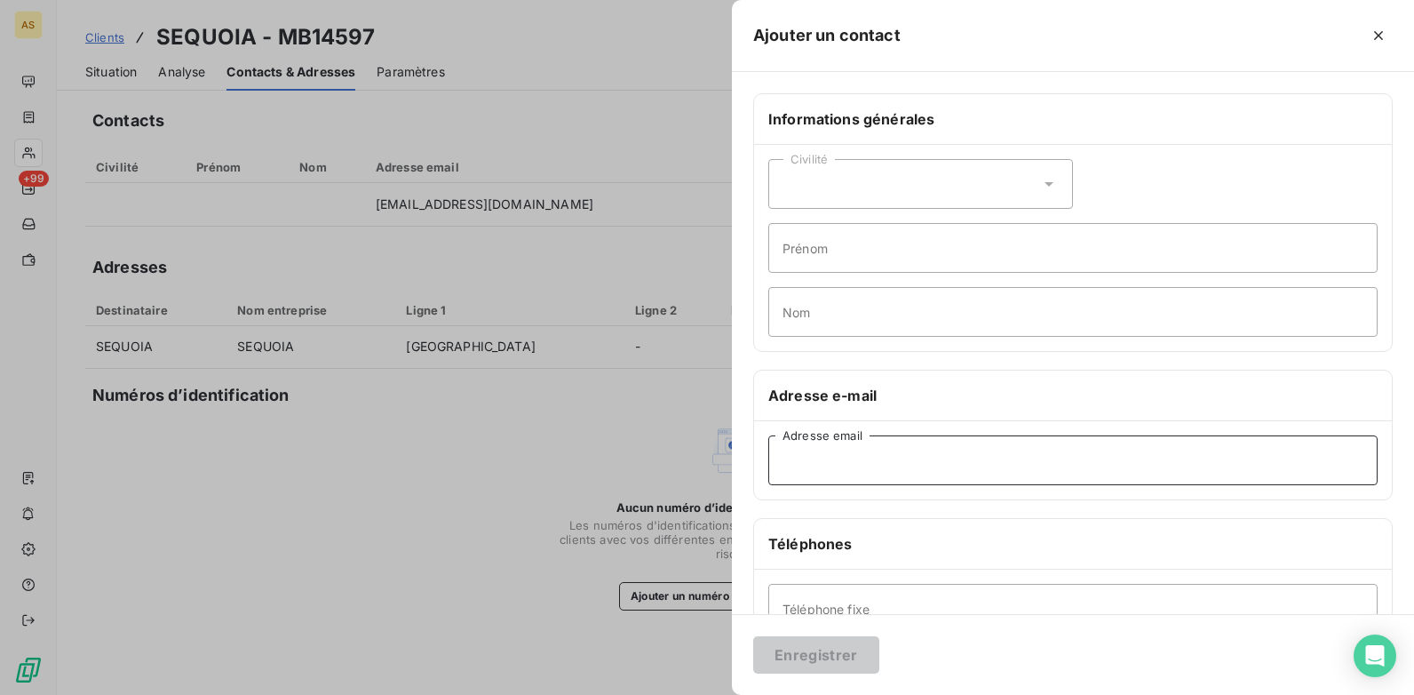
click at [815, 474] on input "Adresse email" at bounding box center [1072, 460] width 609 height 50
click at [802, 476] on input "Adresse email" at bounding box center [1072, 460] width 609 height 50
paste input "[EMAIL_ADDRESS][DOMAIN_NAME]'"
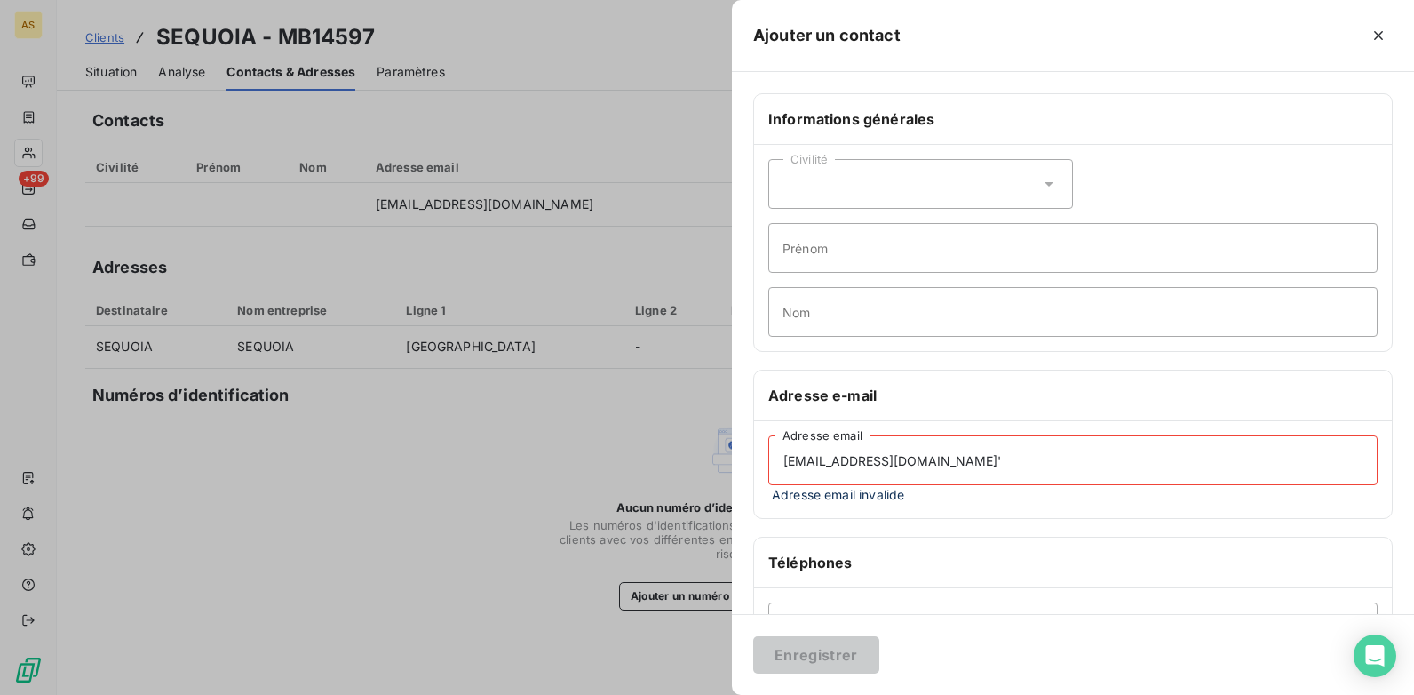
click at [788, 466] on input "[EMAIL_ADDRESS][DOMAIN_NAME]'" at bounding box center [1072, 460] width 609 height 50
click at [1022, 473] on input "[EMAIL_ADDRESS][DOMAIN_NAME]'" at bounding box center [1072, 460] width 609 height 50
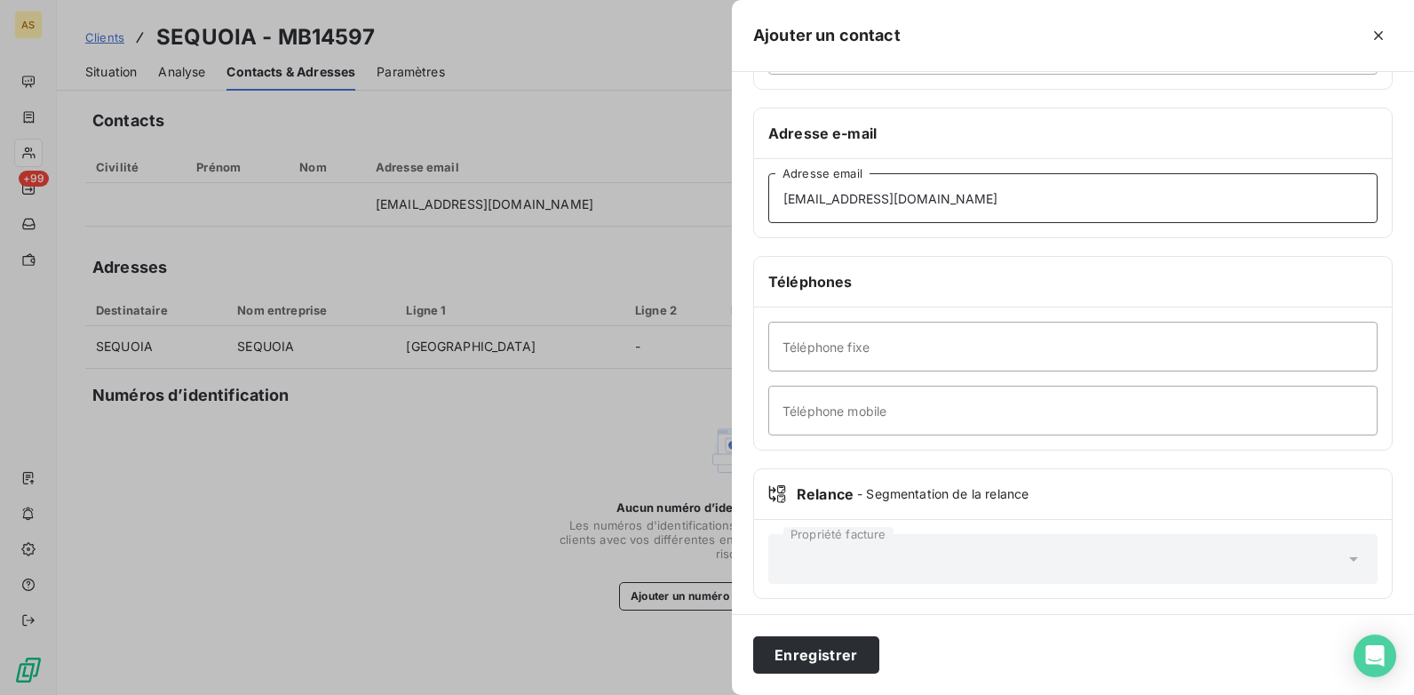
scroll to position [268, 0]
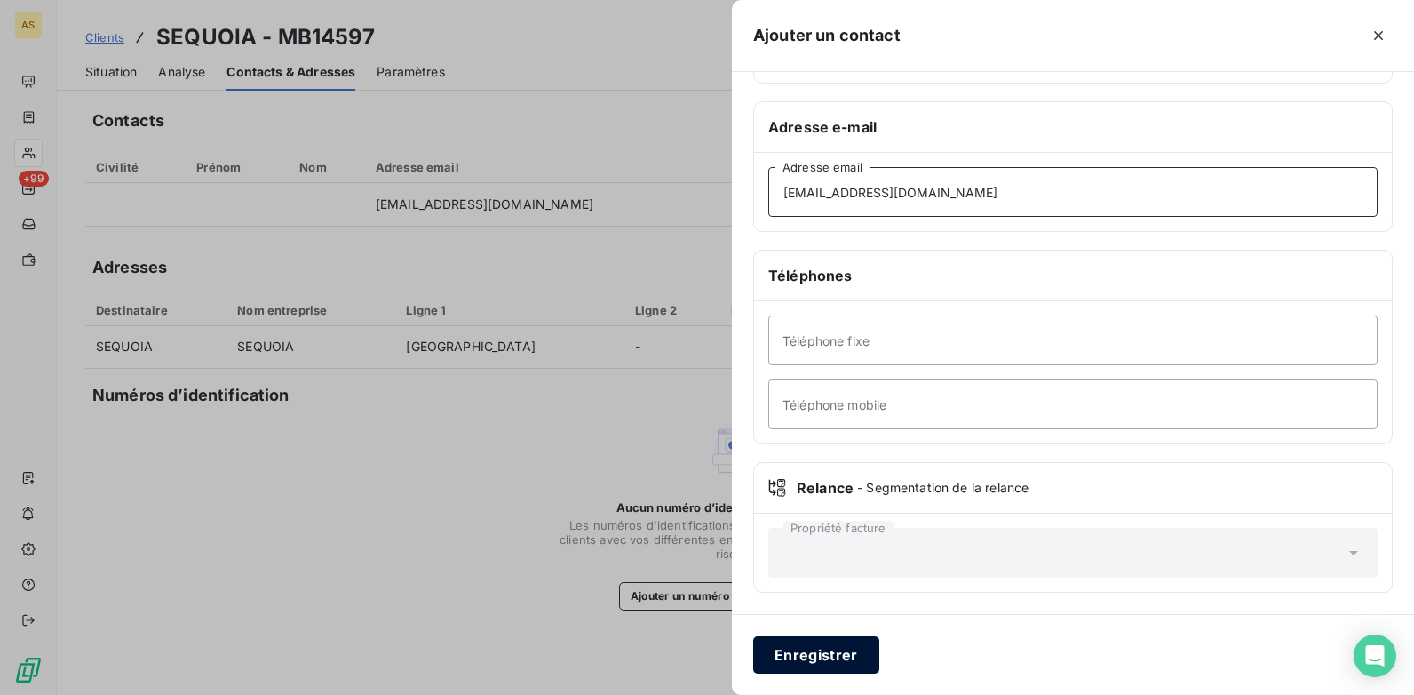
type input "[EMAIL_ADDRESS][DOMAIN_NAME]"
click at [831, 657] on button "Enregistrer" at bounding box center [816, 654] width 126 height 37
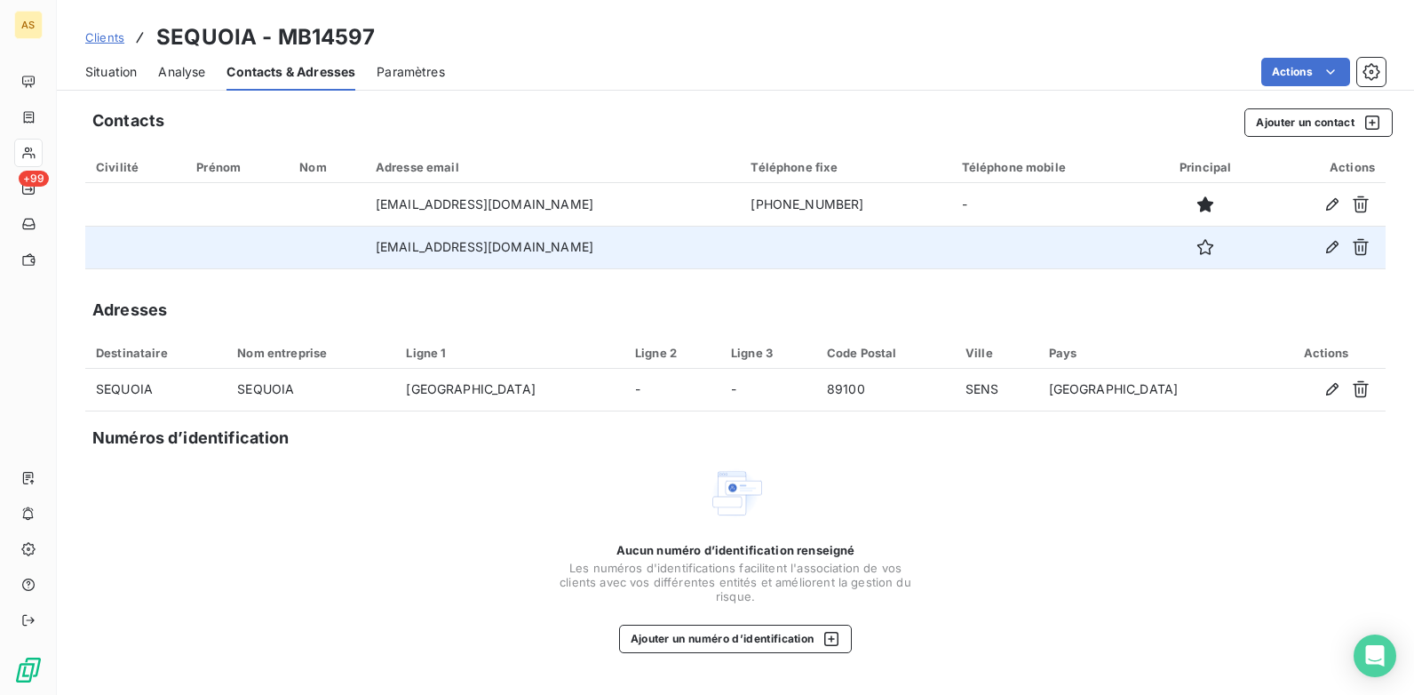
click at [549, 251] on td "[EMAIL_ADDRESS][DOMAIN_NAME]" at bounding box center [553, 247] width 376 height 43
click at [1333, 257] on button "button" at bounding box center [1332, 247] width 28 height 28
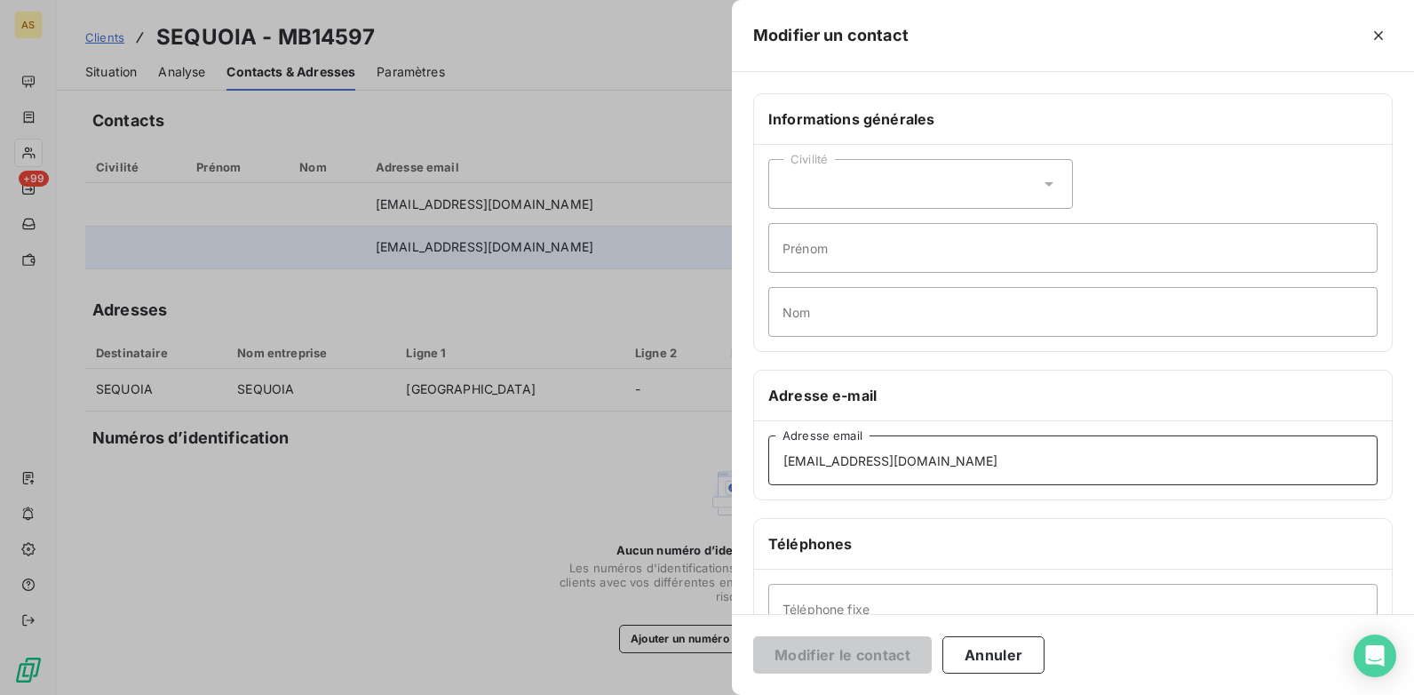
drag, startPoint x: 1017, startPoint y: 467, endPoint x: 672, endPoint y: 457, distance: 344.8
click at [672, 694] on div "Modifier un contact Informations générales Civilité Prénom Nom Adresse e-mail […" at bounding box center [707, 695] width 1414 height 0
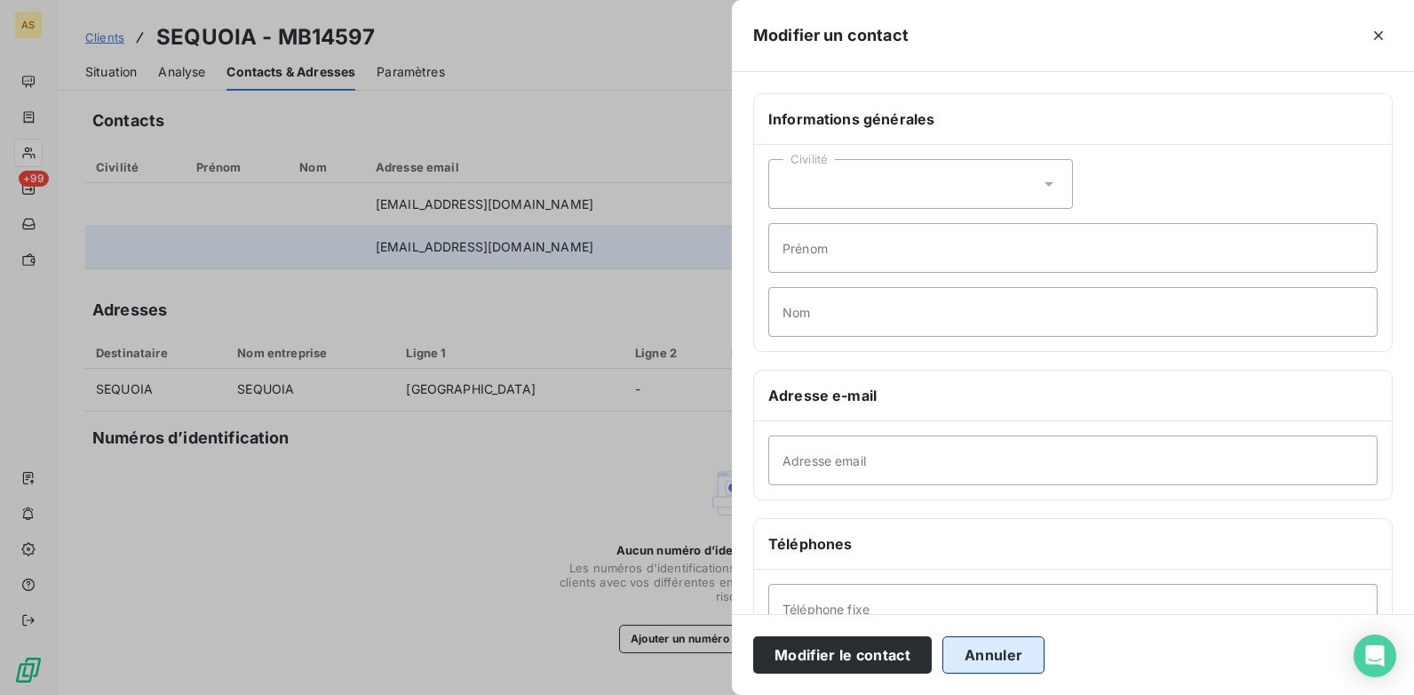
click at [1003, 658] on button "Annuler" at bounding box center [993, 654] width 102 height 37
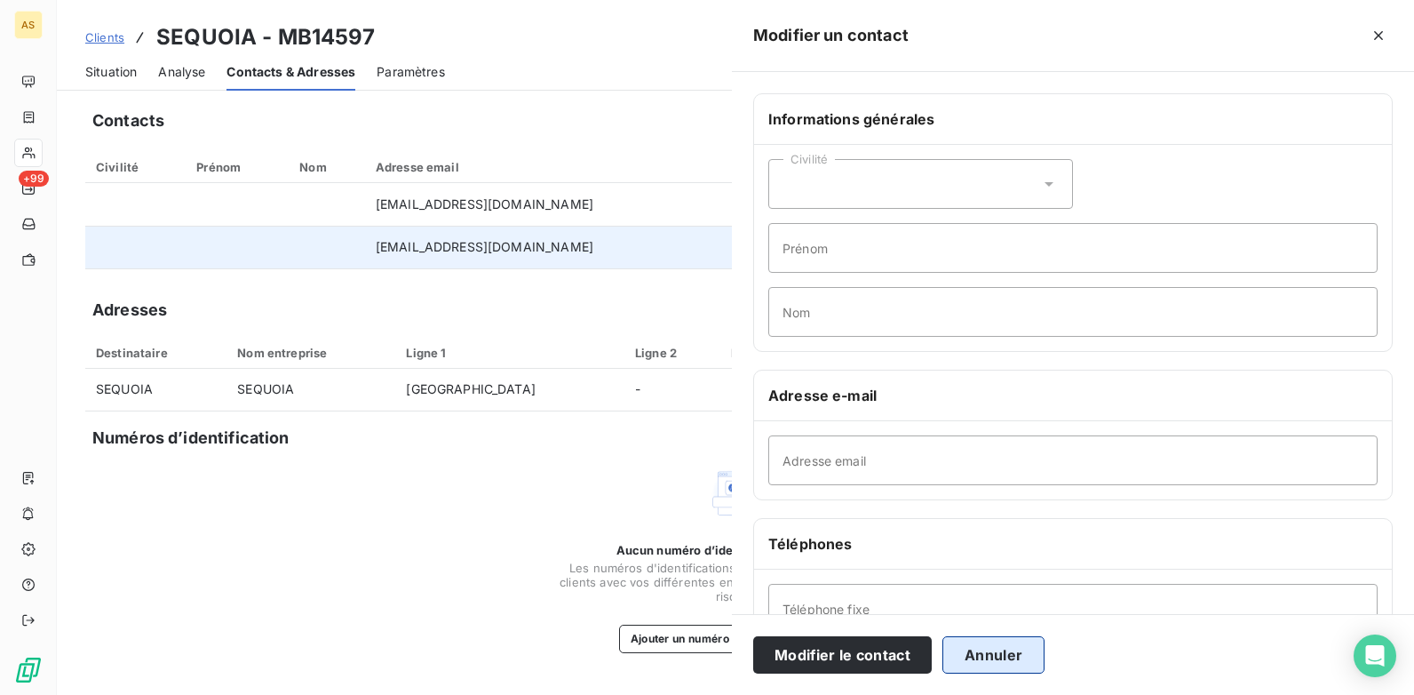
type input "[EMAIL_ADDRESS][DOMAIN_NAME]"
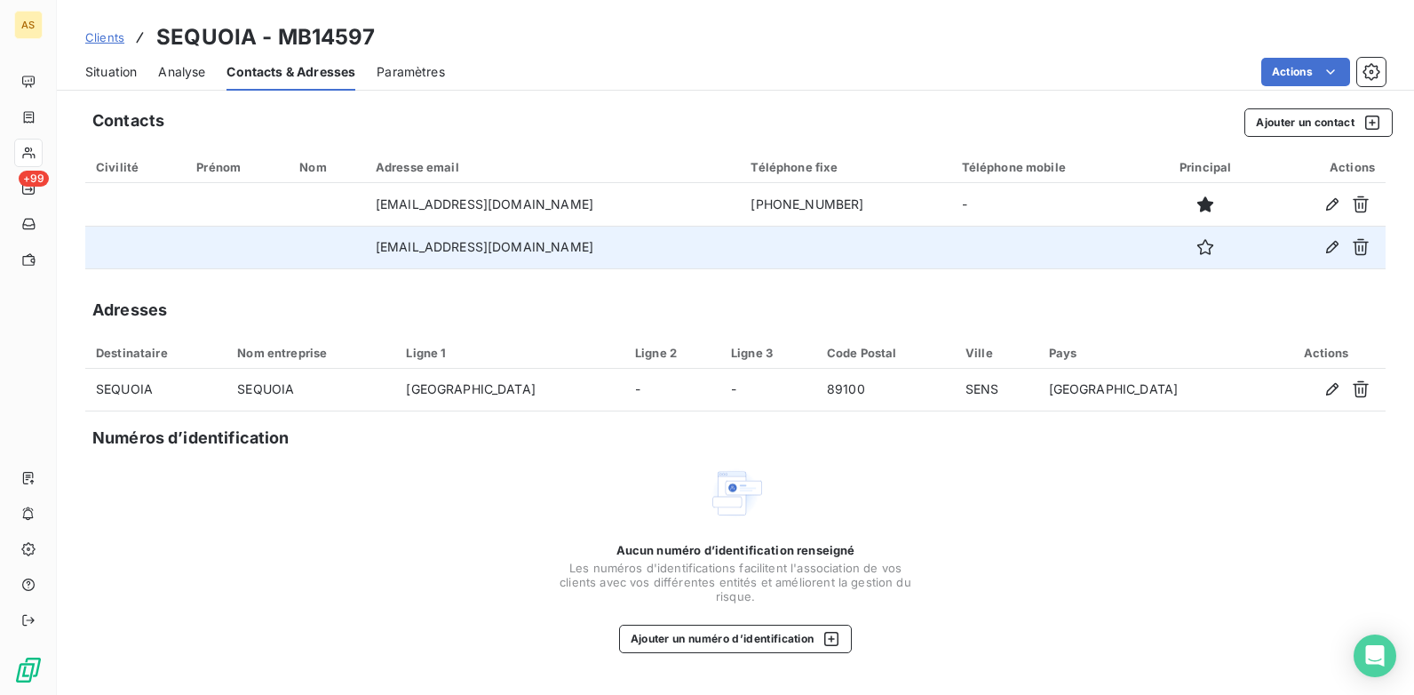
drag, startPoint x: 498, startPoint y: 242, endPoint x: 513, endPoint y: 250, distance: 16.7
click at [513, 250] on td "[EMAIL_ADDRESS][DOMAIN_NAME]" at bounding box center [553, 247] width 376 height 43
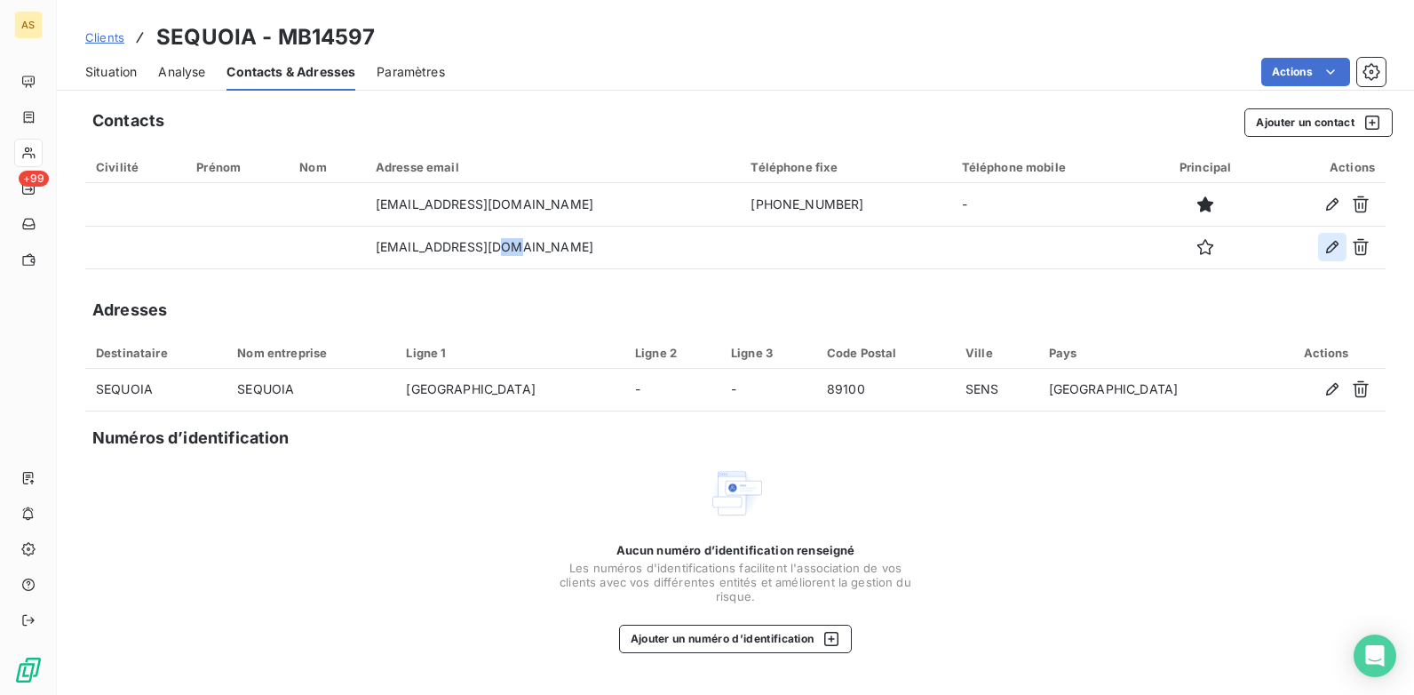
click at [1334, 253] on icon "button" at bounding box center [1333, 247] width 18 height 18
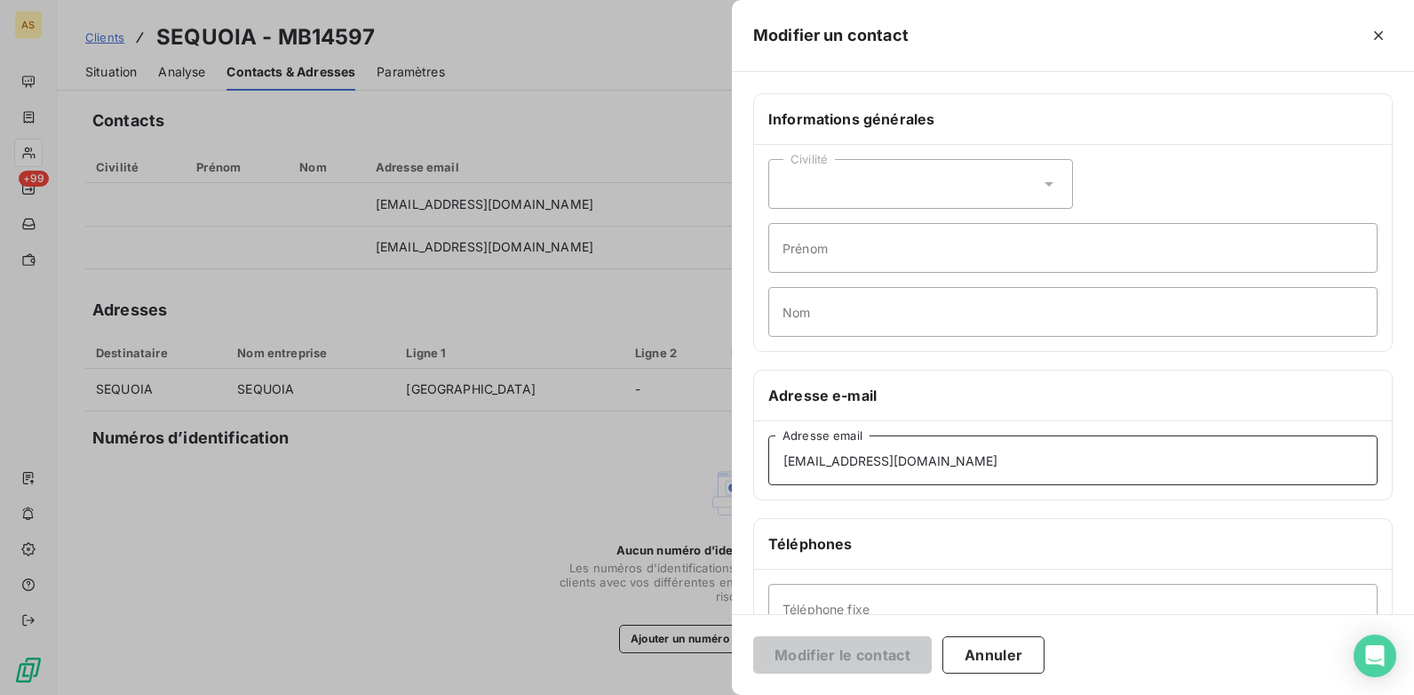
drag, startPoint x: 1009, startPoint y: 465, endPoint x: 757, endPoint y: 479, distance: 252.6
click at [757, 479] on div "[EMAIL_ADDRESS][DOMAIN_NAME] Adresse email" at bounding box center [1073, 460] width 638 height 78
paste input "[EMAIL_ADDRESS][DOMAIN_NAME]'"
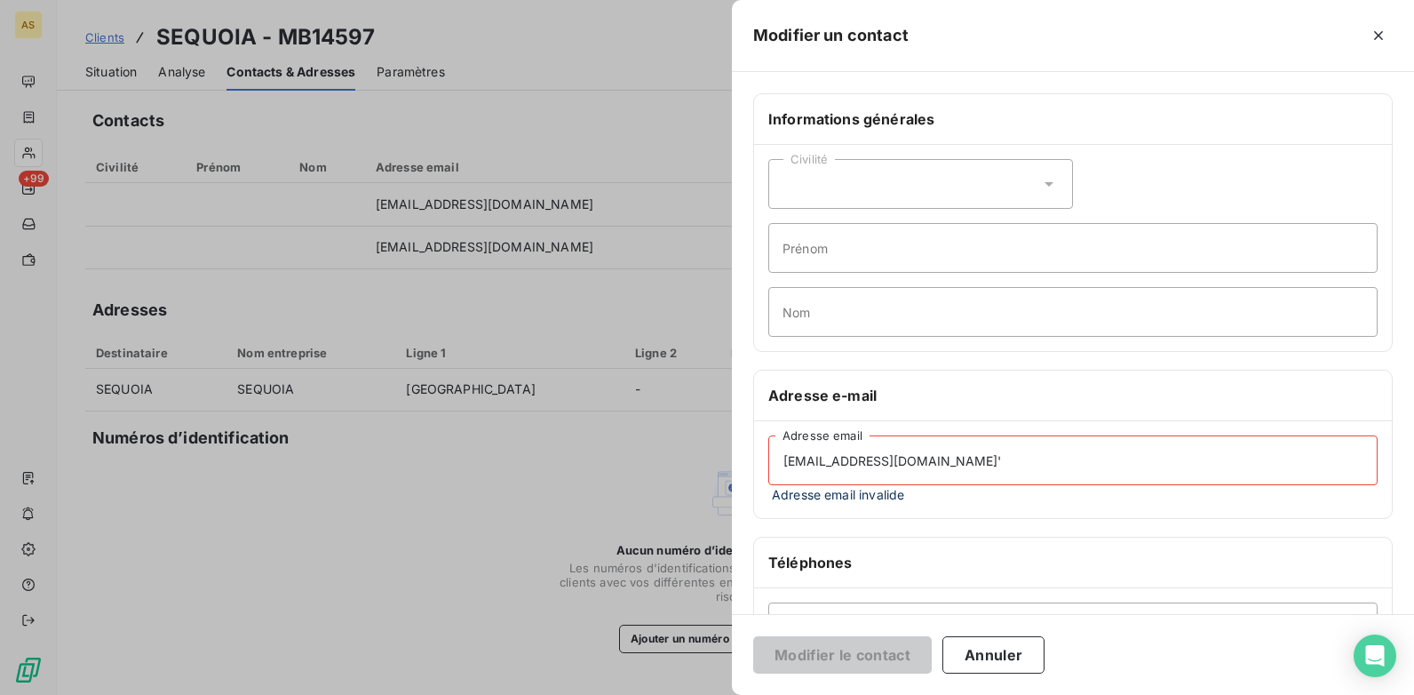
drag, startPoint x: 1045, startPoint y: 456, endPoint x: 1036, endPoint y: 458, distance: 10.1
click at [1039, 457] on input "[EMAIL_ADDRESS][DOMAIN_NAME]'" at bounding box center [1072, 460] width 609 height 50
paste input
drag, startPoint x: 884, startPoint y: 460, endPoint x: 748, endPoint y: 464, distance: 136.0
click at [748, 464] on div "Informations générales Civilité Prénom Nom Adresse e-mail [EMAIL_ADDRESS][DOMAI…" at bounding box center [1073, 496] width 682 height 807
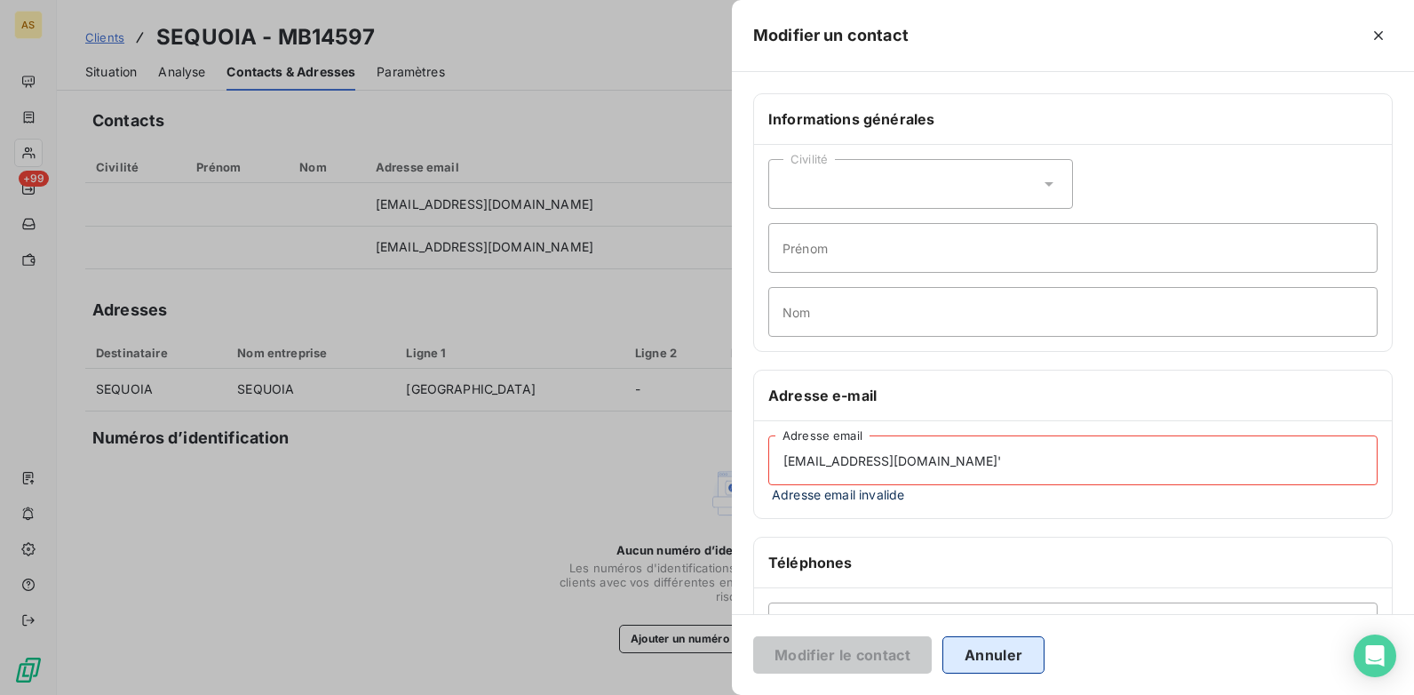
click at [977, 666] on button "Annuler" at bounding box center [993, 654] width 102 height 37
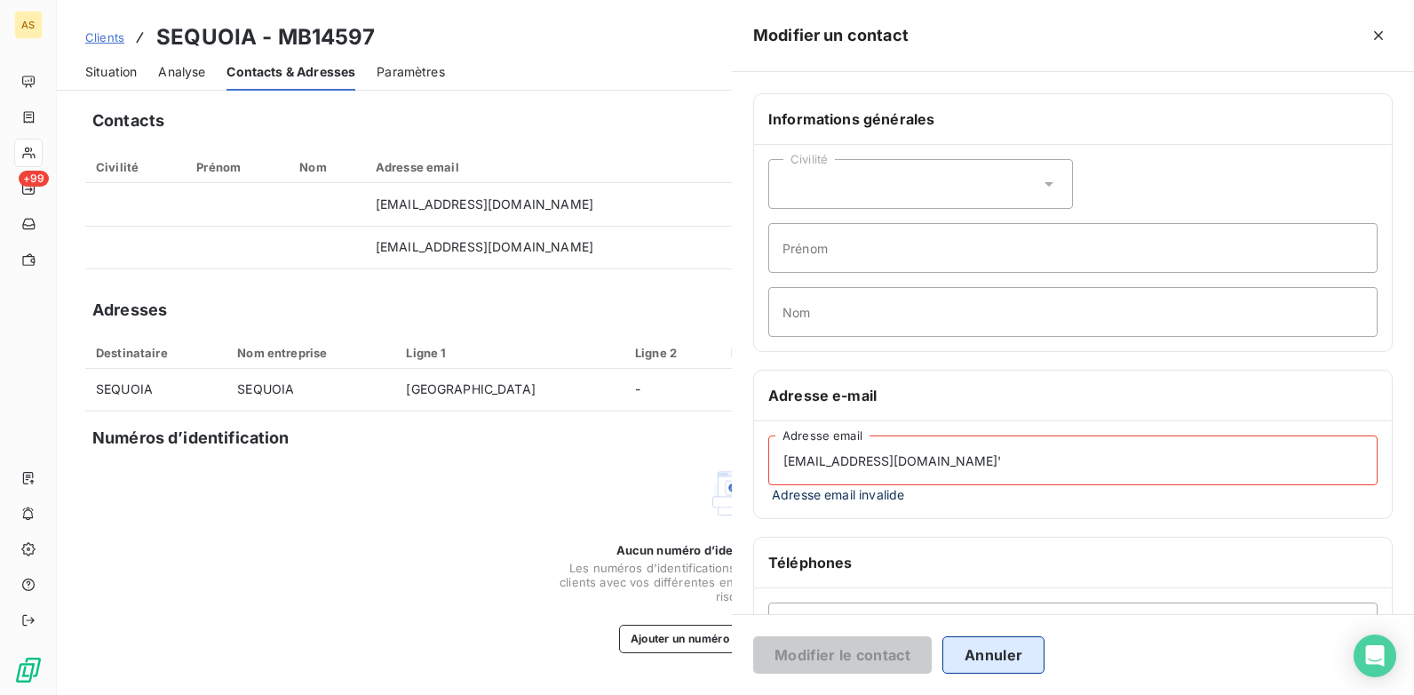
type input "[EMAIL_ADDRESS][DOMAIN_NAME]"
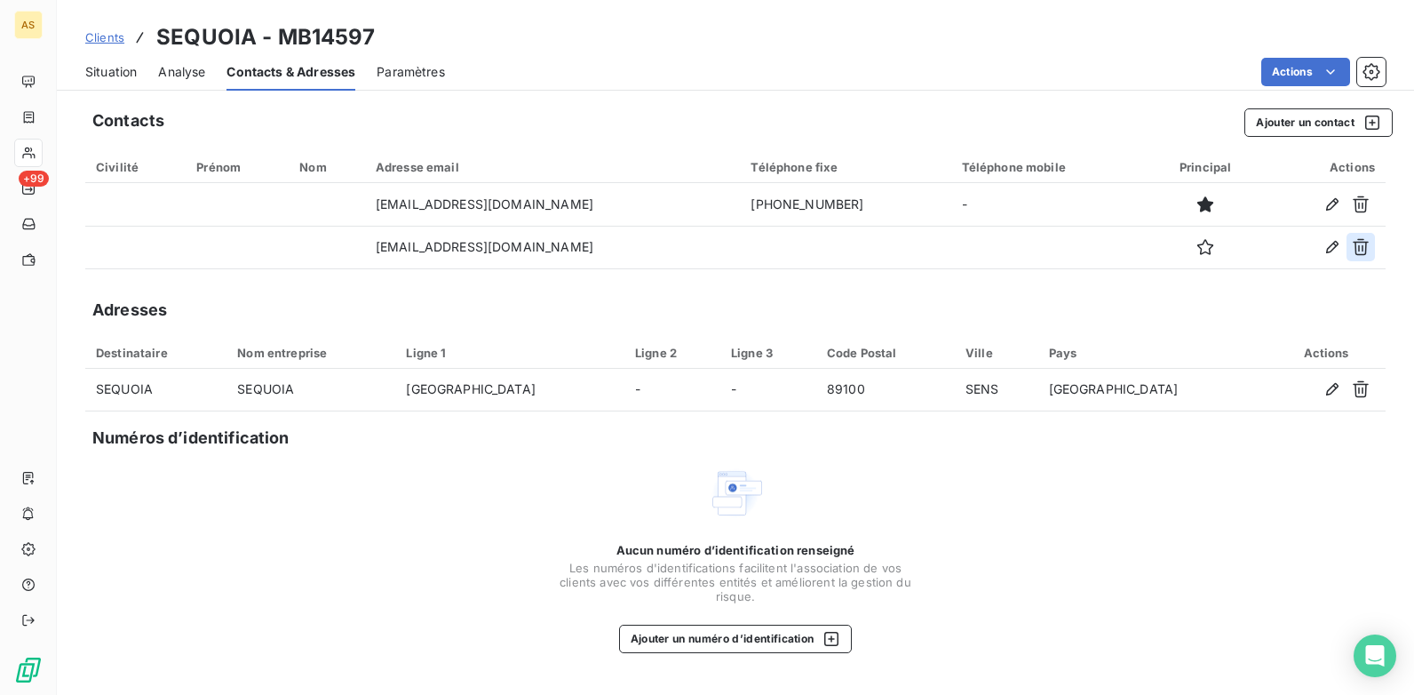
click at [1363, 256] on button "button" at bounding box center [1361, 247] width 28 height 28
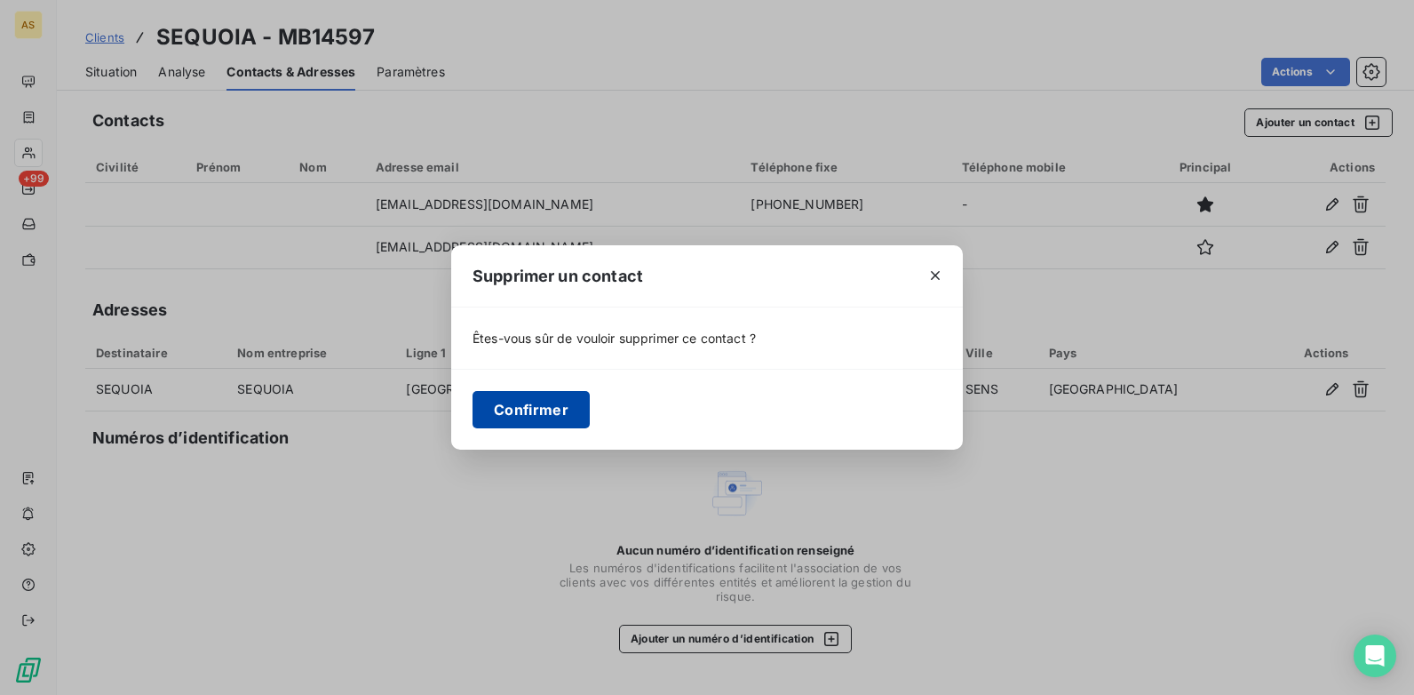
click at [562, 412] on button "Confirmer" at bounding box center [531, 409] width 117 height 37
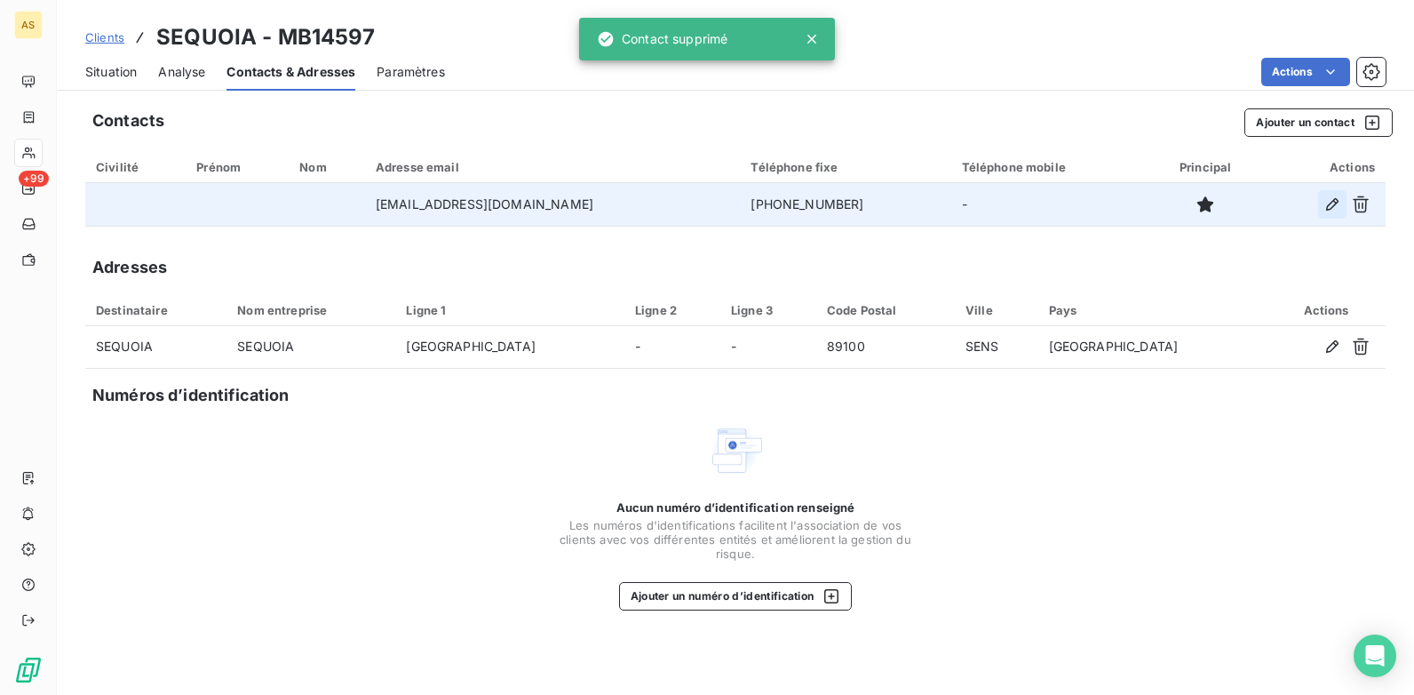
click at [1319, 213] on button "button" at bounding box center [1332, 204] width 28 height 28
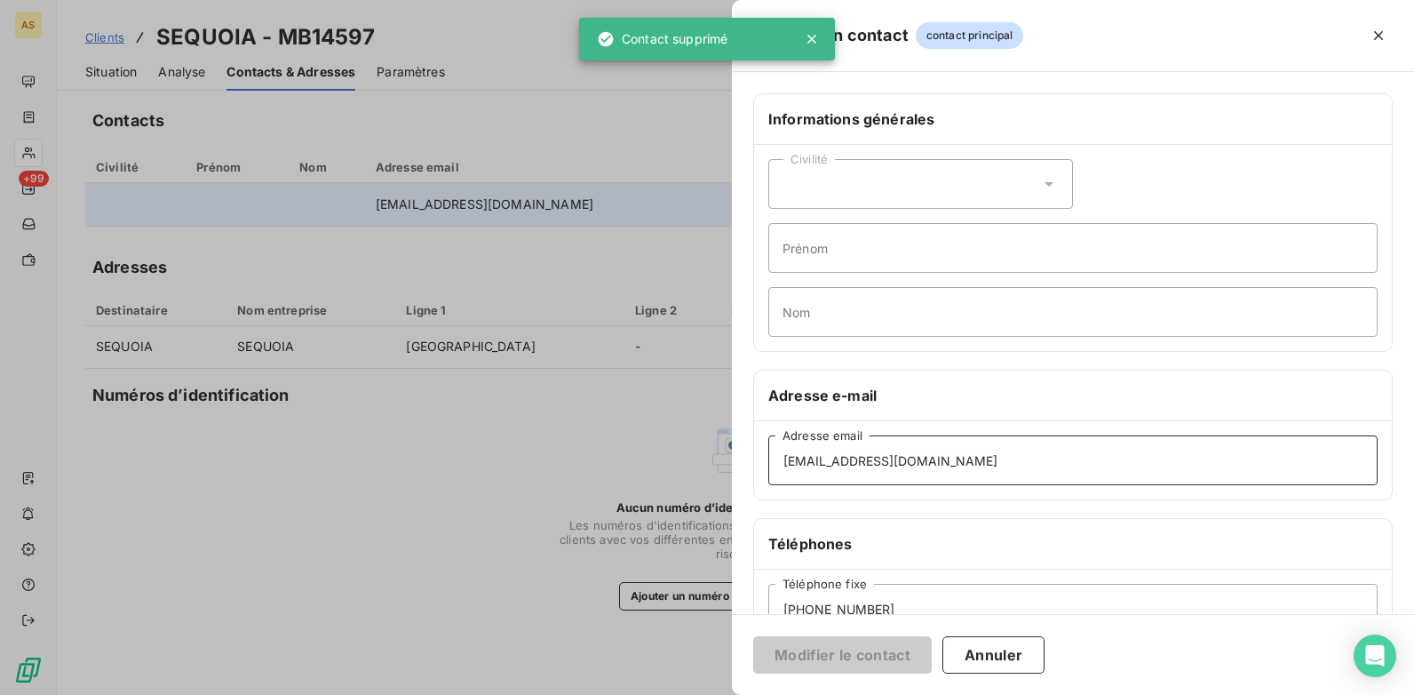
drag, startPoint x: 900, startPoint y: 480, endPoint x: 923, endPoint y: 484, distance: 23.5
click at [916, 483] on input "[EMAIL_ADDRESS][DOMAIN_NAME]" at bounding box center [1072, 460] width 609 height 50
click at [1002, 473] on input "[EMAIL_ADDRESS][DOMAIN_NAME]" at bounding box center [1072, 460] width 609 height 50
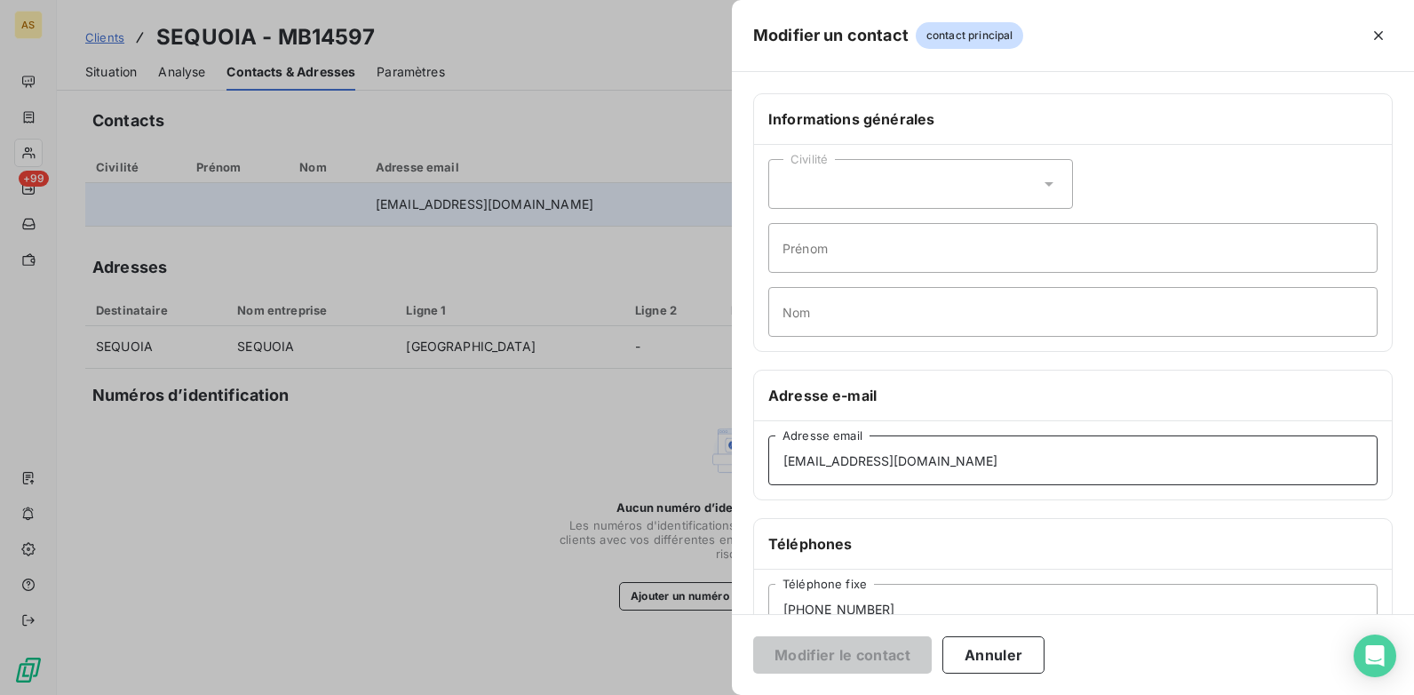
drag, startPoint x: 1003, startPoint y: 463, endPoint x: 676, endPoint y: 465, distance: 326.9
click at [676, 694] on div "Modifier un contact contact principal Informations générales Civilité Prénom No…" at bounding box center [707, 695] width 1414 height 0
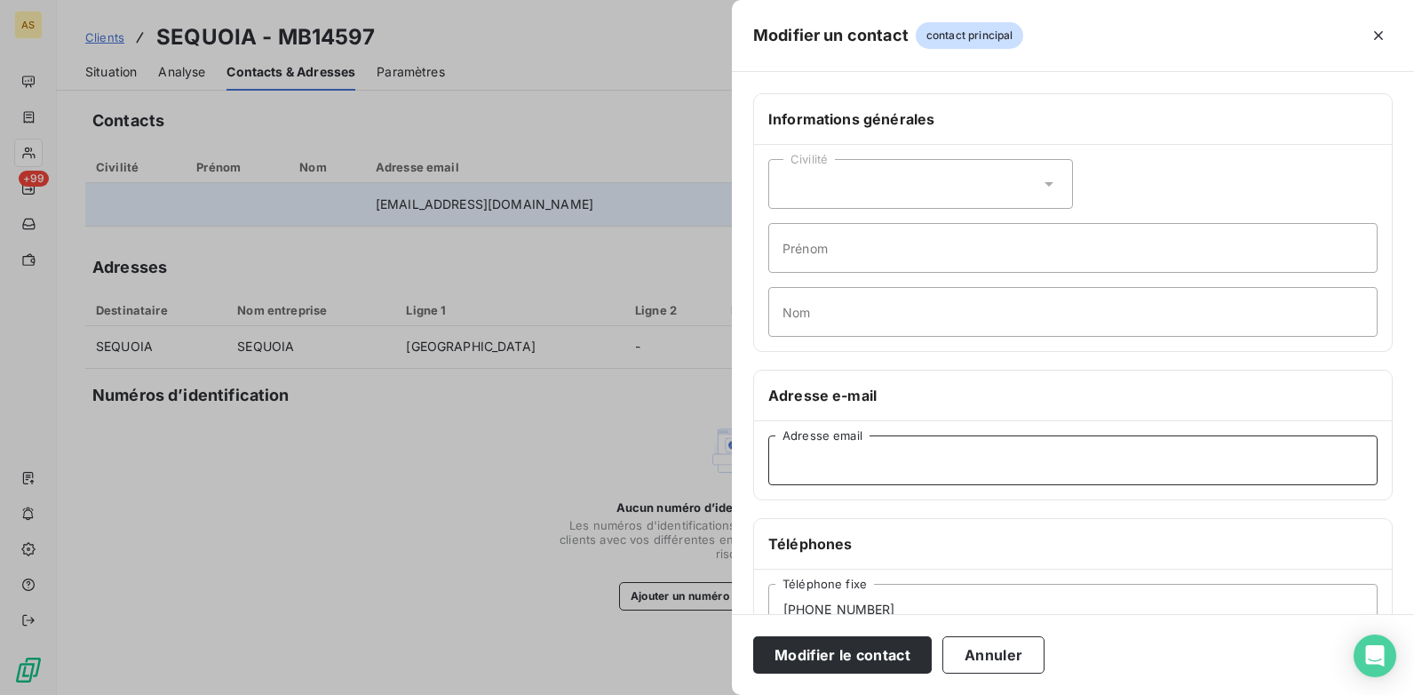
click at [821, 476] on input "Adresse email" at bounding box center [1072, 460] width 609 height 50
paste input "[EMAIL_ADDRESS][DOMAIN_NAME]'"
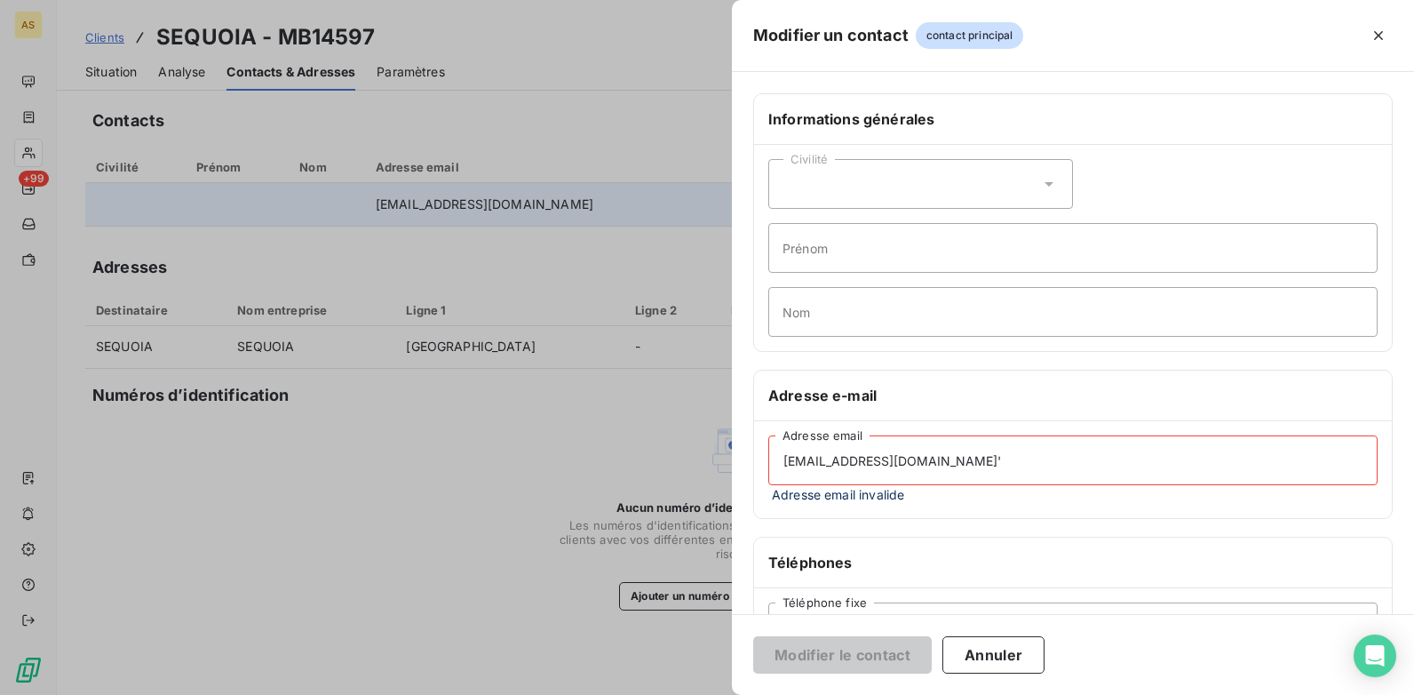
click at [790, 466] on input "[EMAIL_ADDRESS][DOMAIN_NAME]'" at bounding box center [1072, 460] width 609 height 50
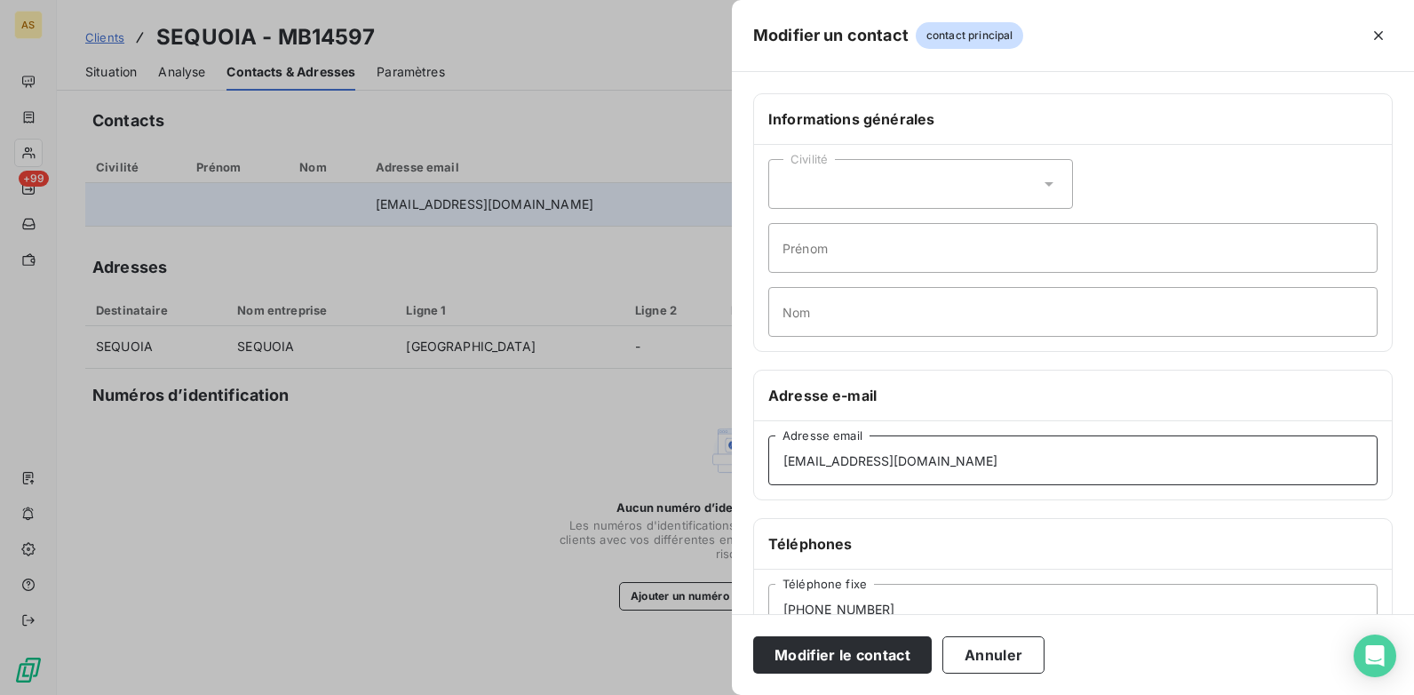
type input "[EMAIL_ADDRESS][DOMAIN_NAME]"
click at [753, 636] on button "Modifier le contact" at bounding box center [842, 654] width 179 height 37
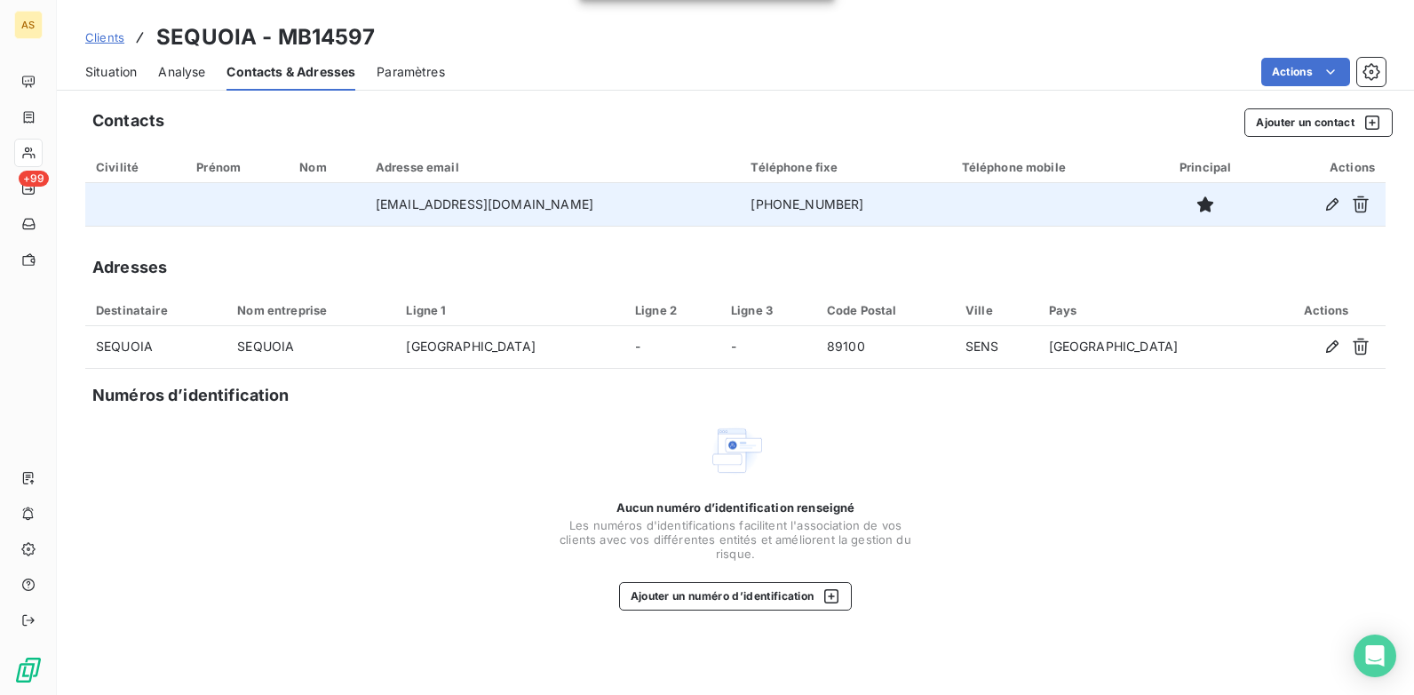
drag, startPoint x: 123, startPoint y: 65, endPoint x: 142, endPoint y: 91, distance: 31.8
click at [123, 65] on span "Situation" at bounding box center [111, 72] width 52 height 18
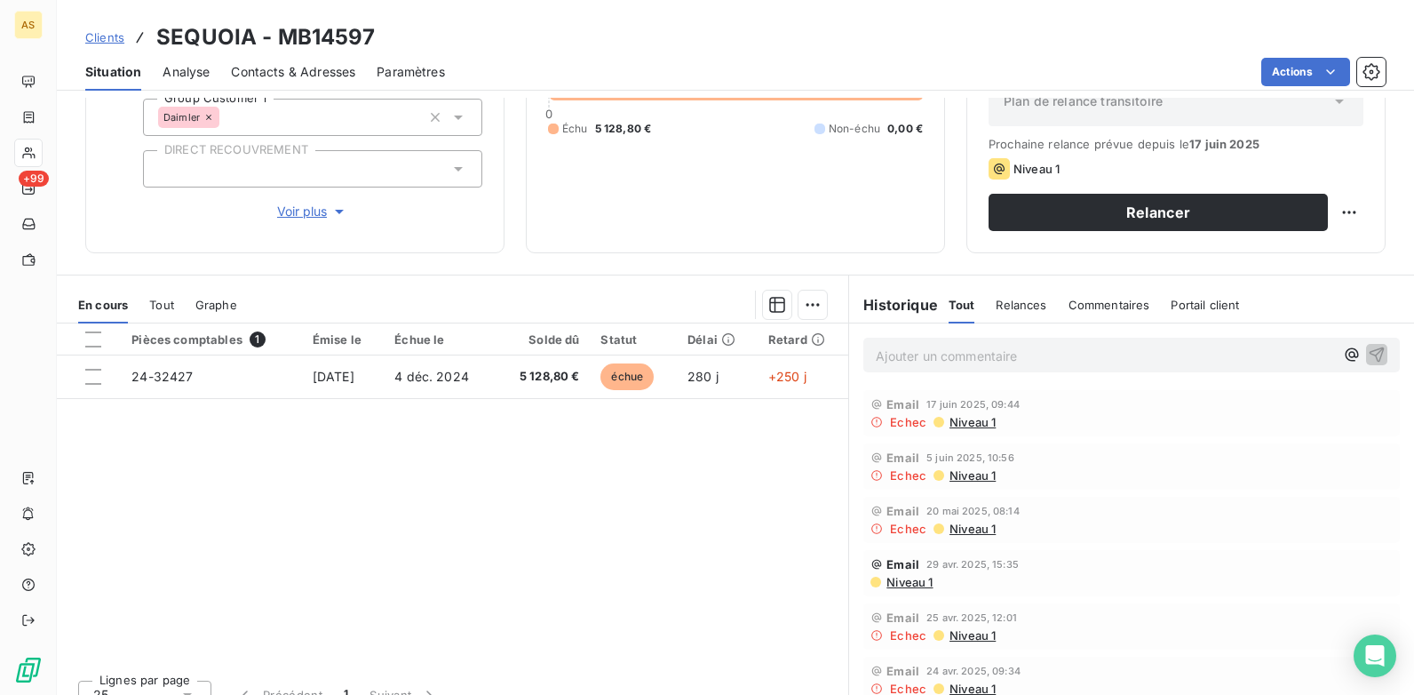
scroll to position [243, 0]
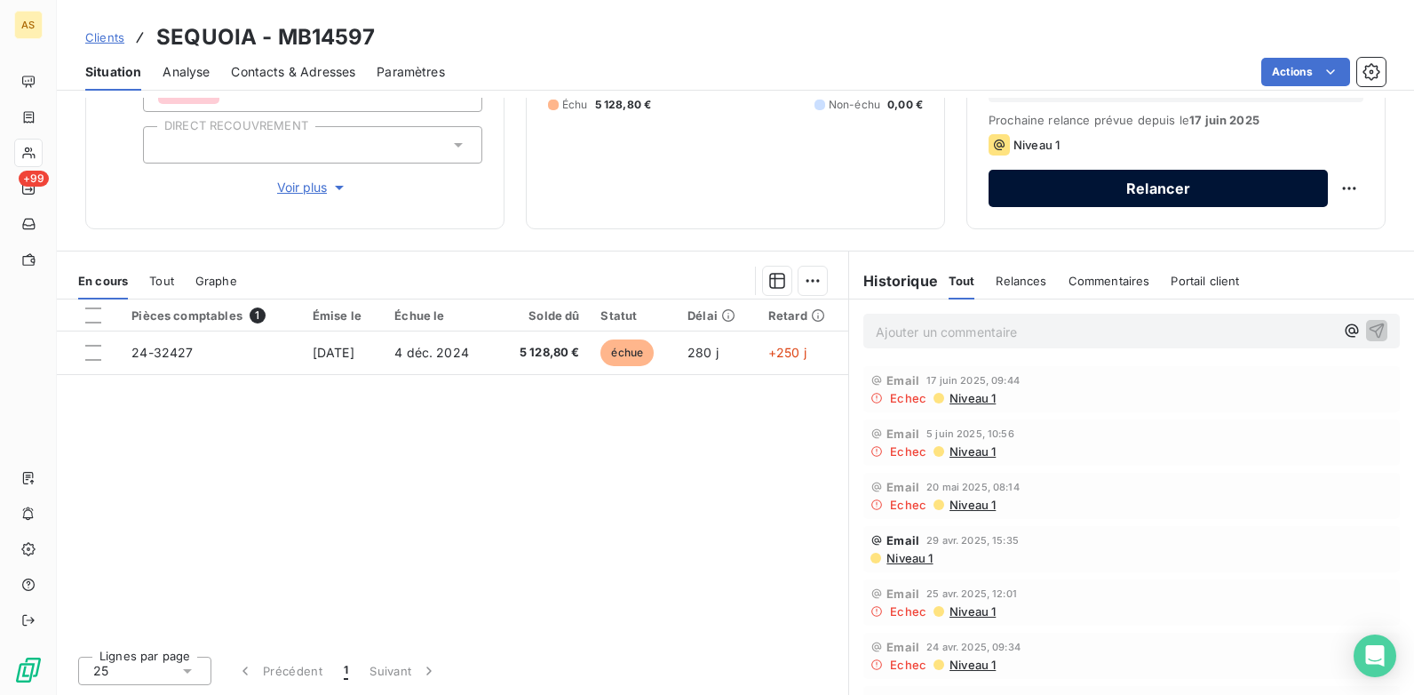
click at [1066, 192] on button "Relancer" at bounding box center [1158, 188] width 339 height 37
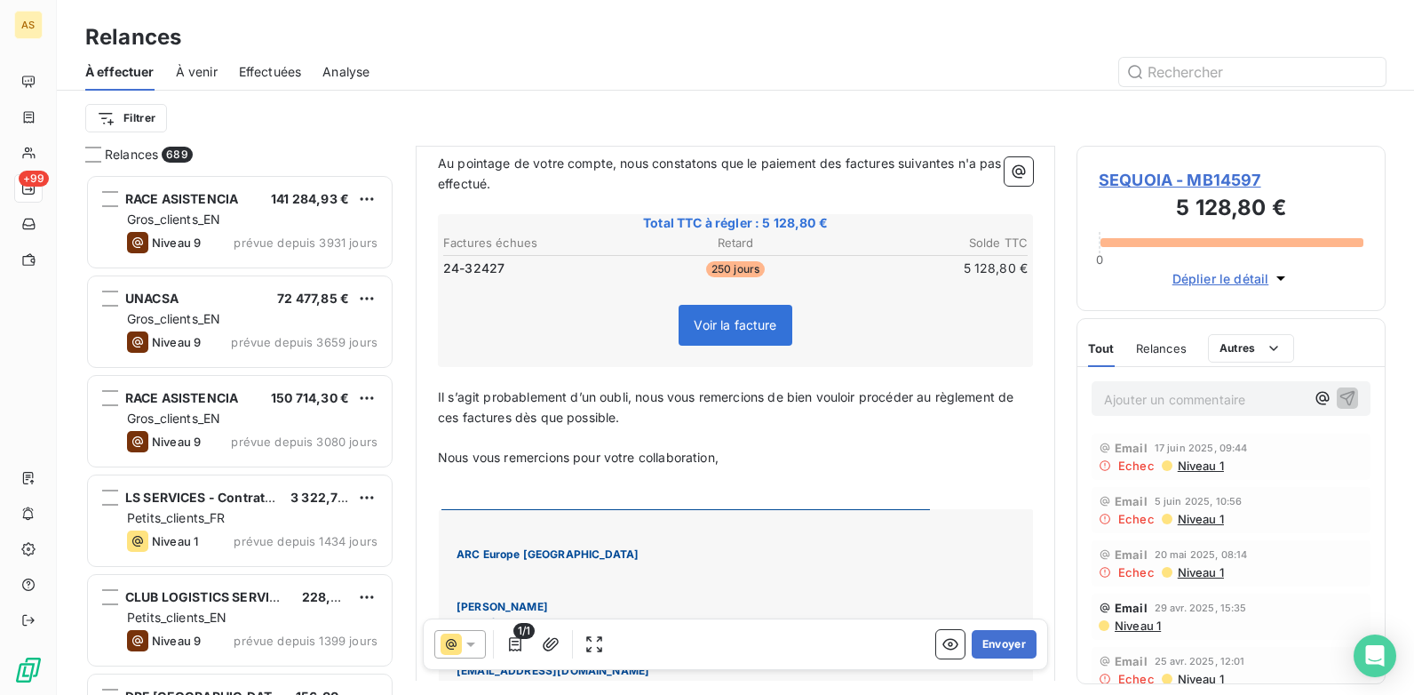
scroll to position [445, 0]
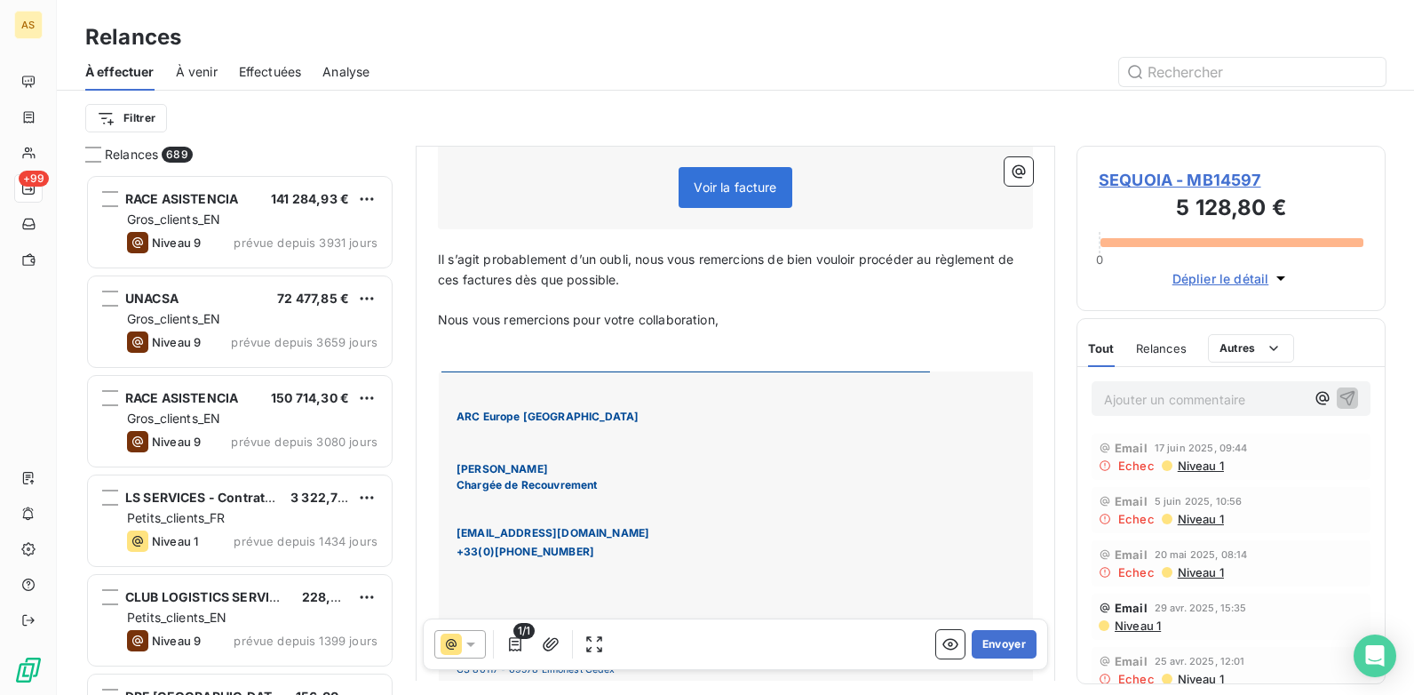
click at [464, 644] on icon at bounding box center [471, 644] width 18 height 18
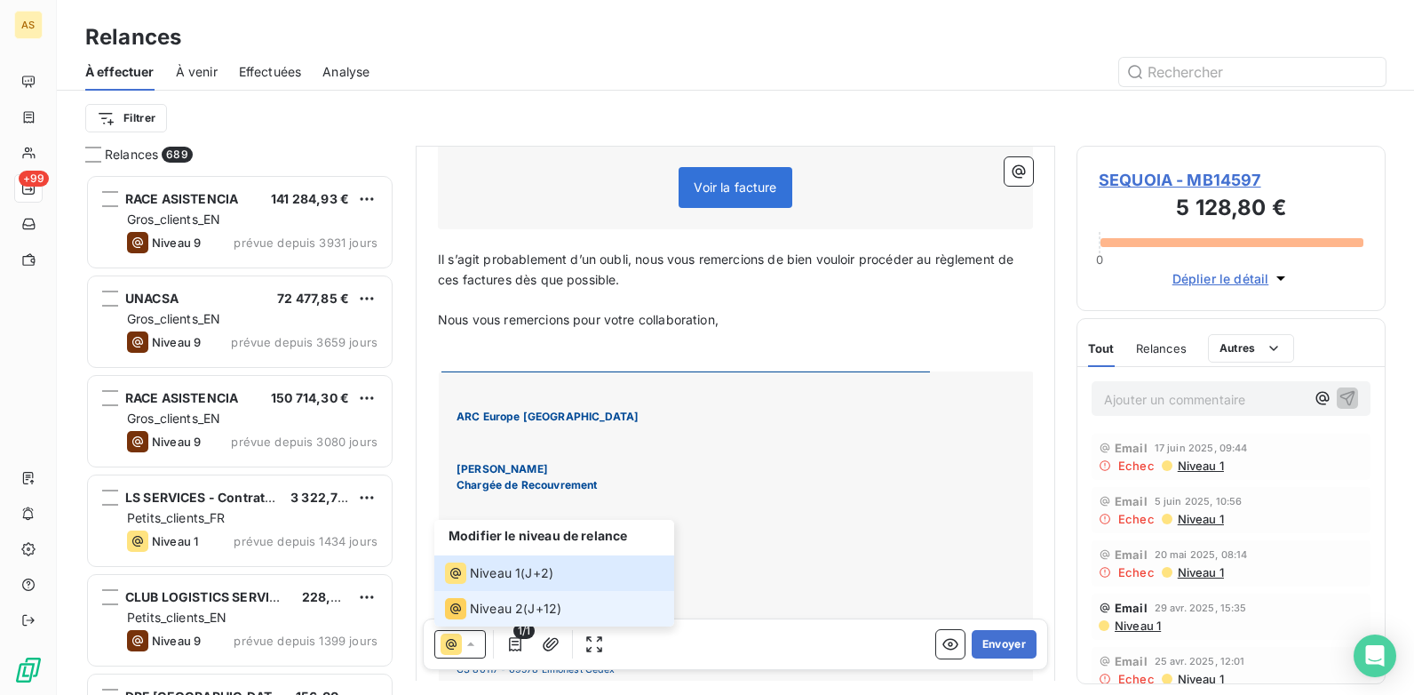
click at [491, 621] on li "Niveau 2 ( J+12 )" at bounding box center [554, 609] width 240 height 36
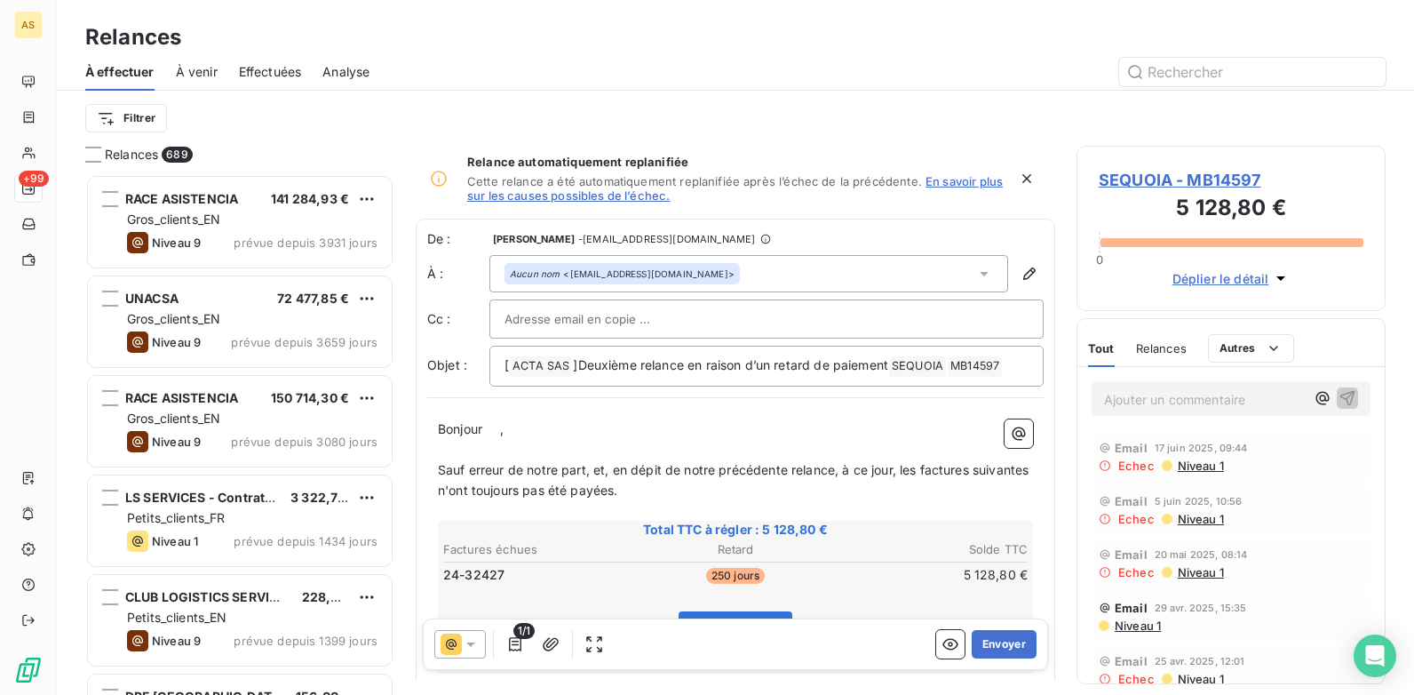
click at [1024, 647] on div "1/1 Envoyer" at bounding box center [735, 644] width 625 height 52
click at [990, 649] on button "Envoyer" at bounding box center [1004, 644] width 65 height 28
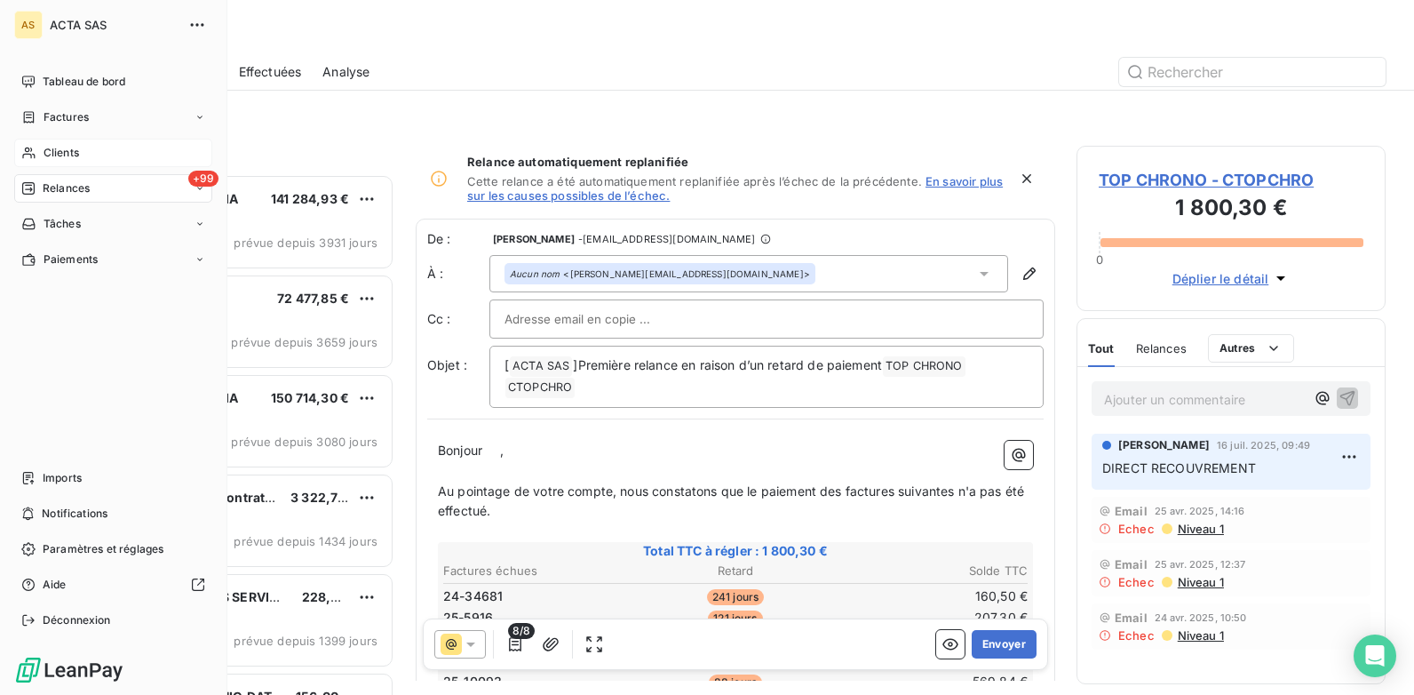
click at [52, 146] on span "Clients" at bounding box center [62, 153] width 36 height 16
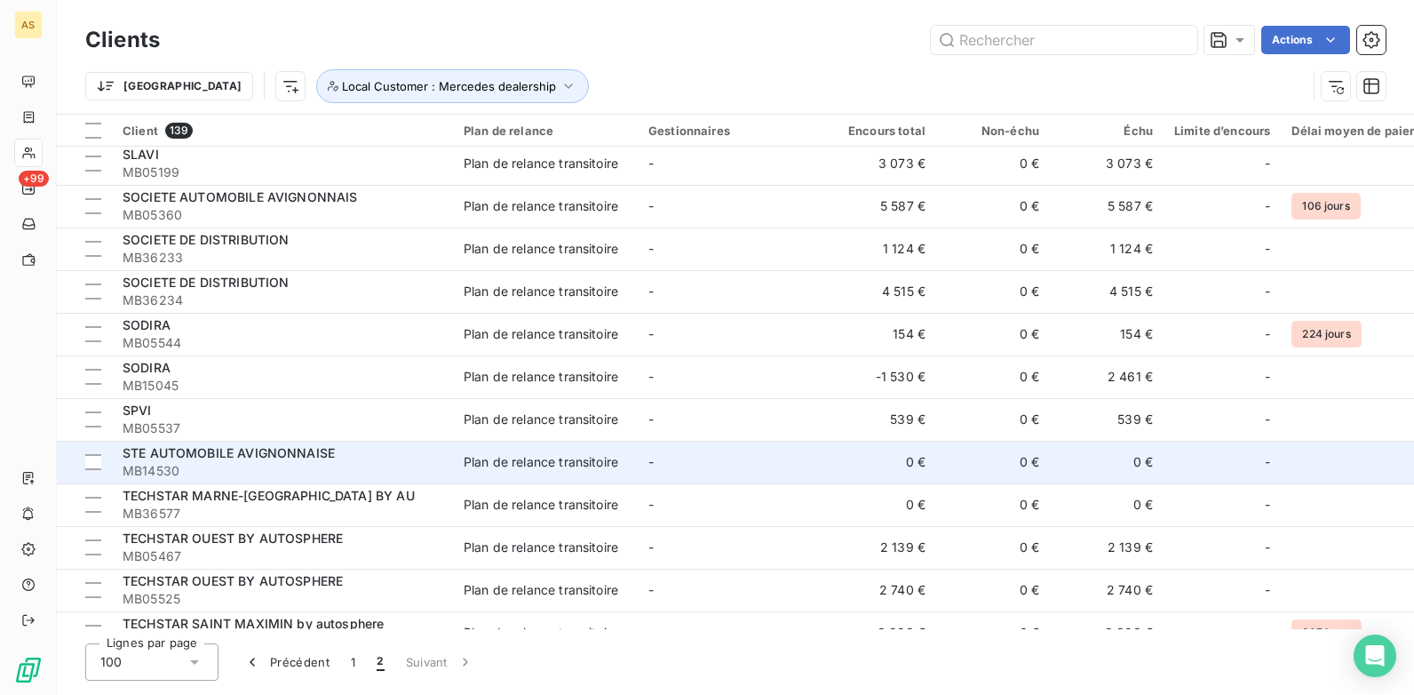
scroll to position [1066, 0]
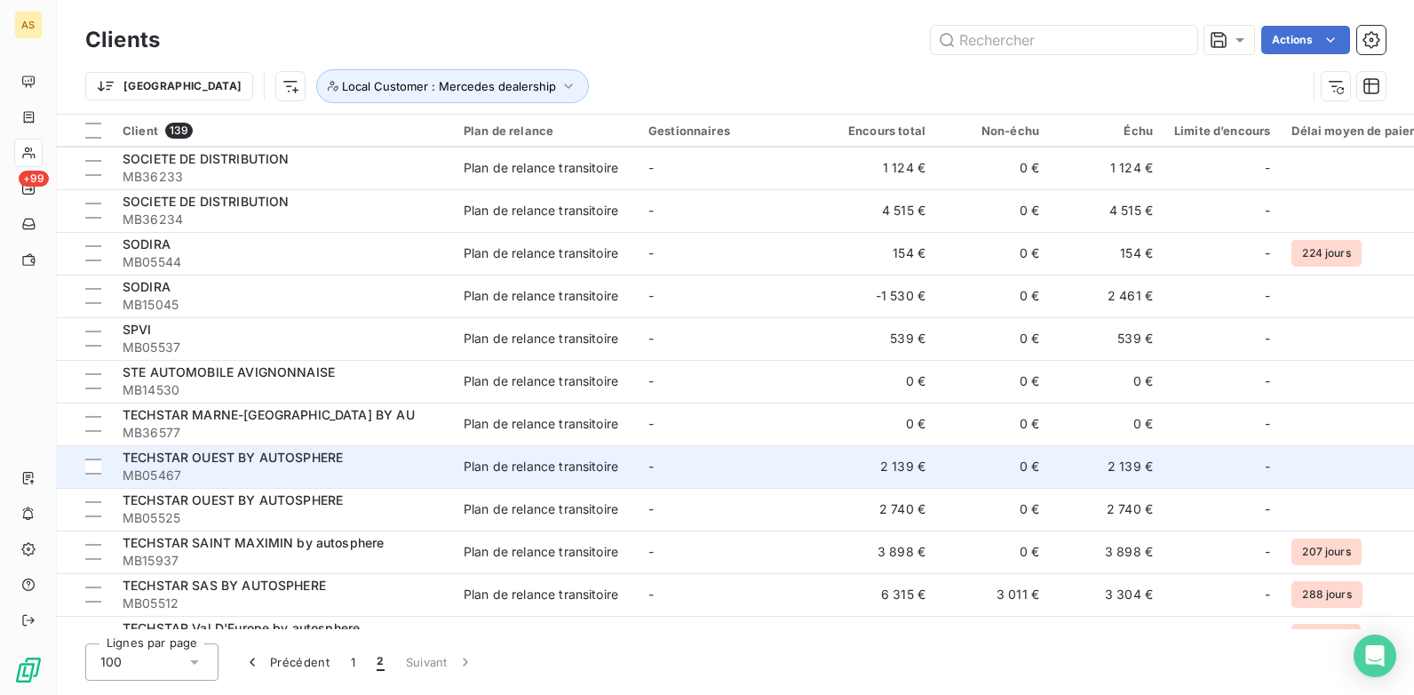
click at [396, 460] on div "TECHSTAR OUEST BY AUTOSPHERE" at bounding box center [283, 458] width 320 height 18
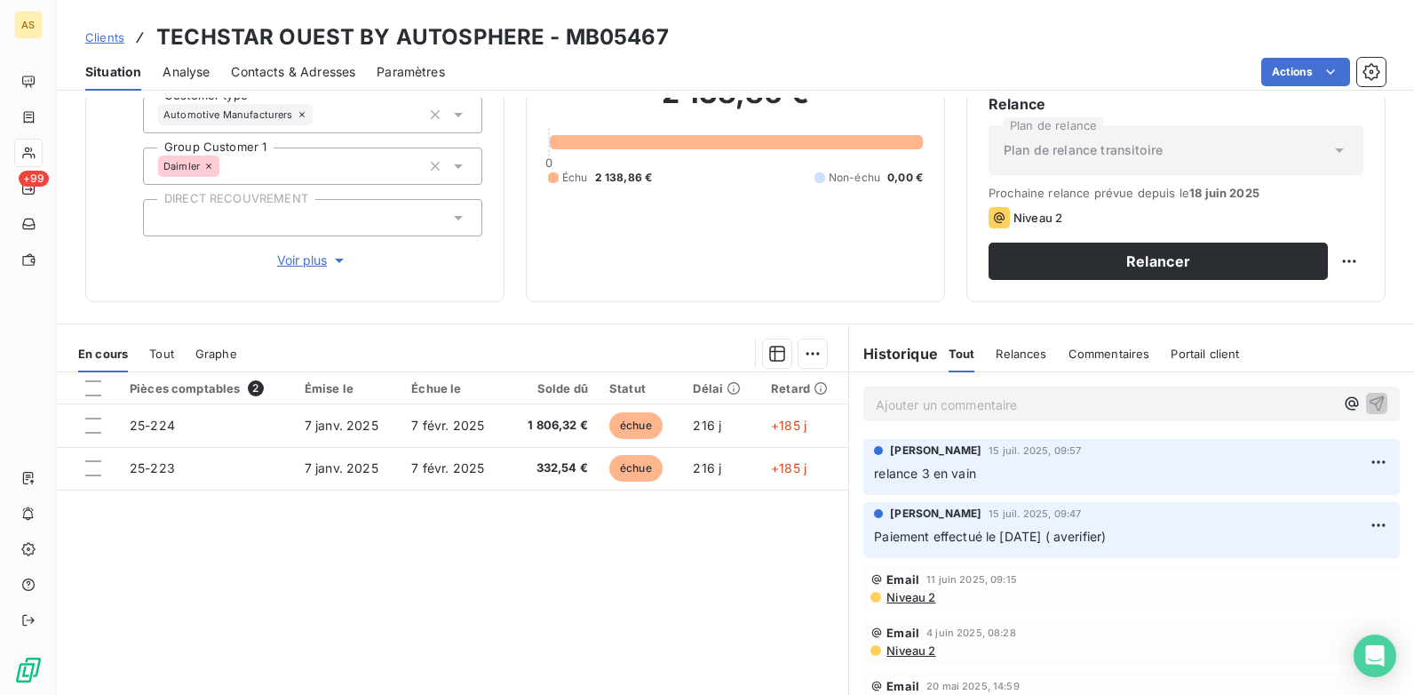
scroll to position [178, 0]
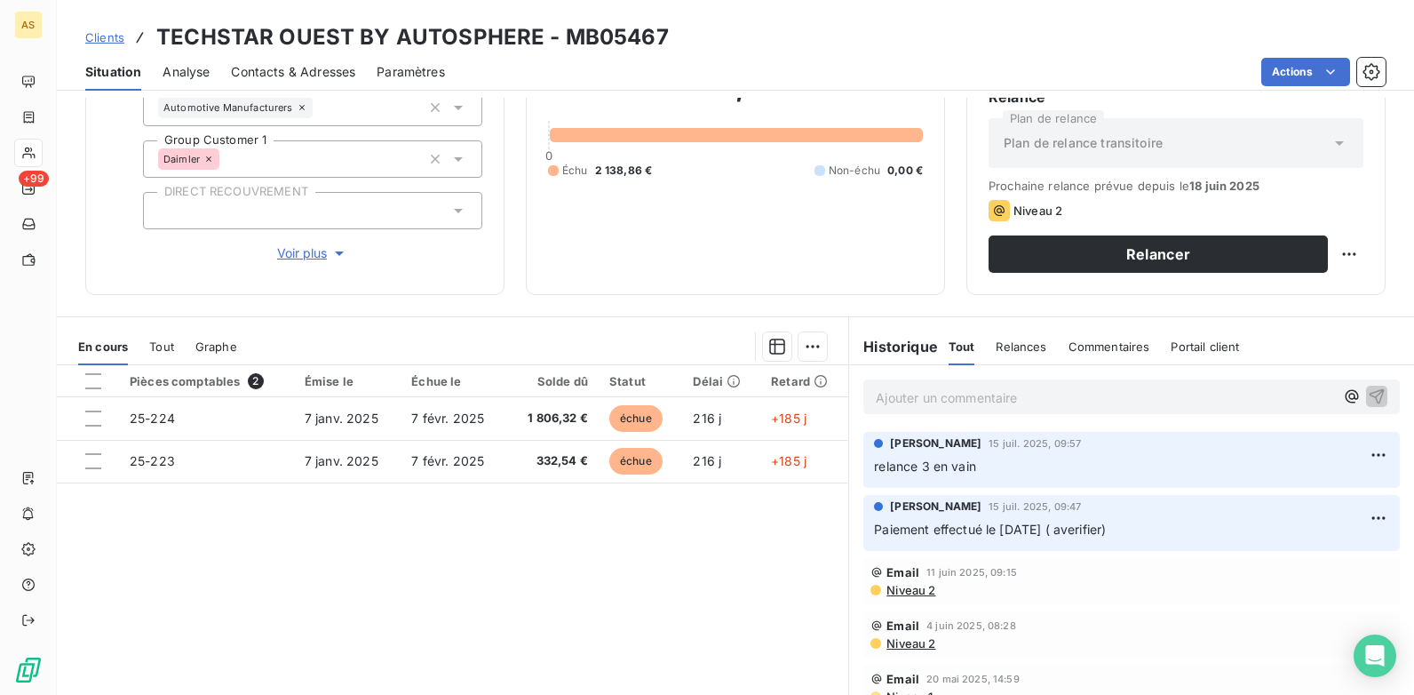
click at [898, 587] on span "Niveau 2" at bounding box center [910, 590] width 51 height 14
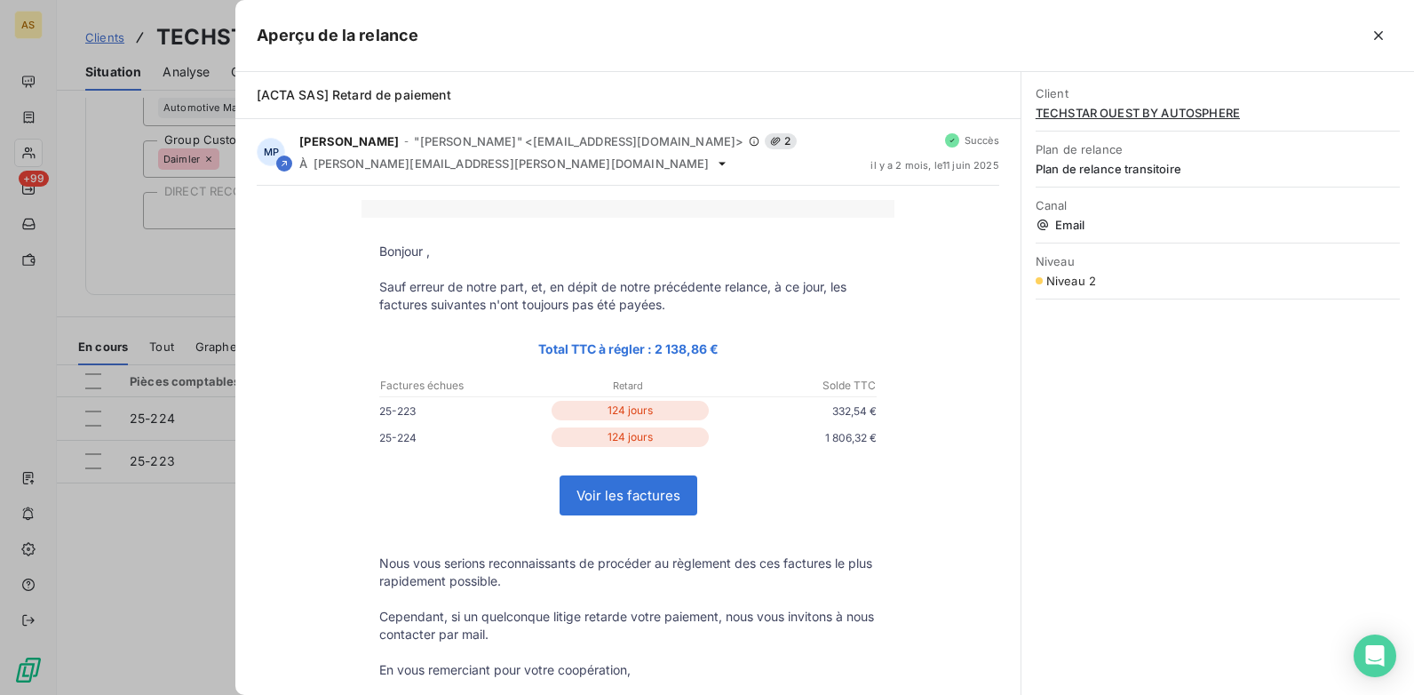
click at [232, 569] on div at bounding box center [707, 347] width 1414 height 695
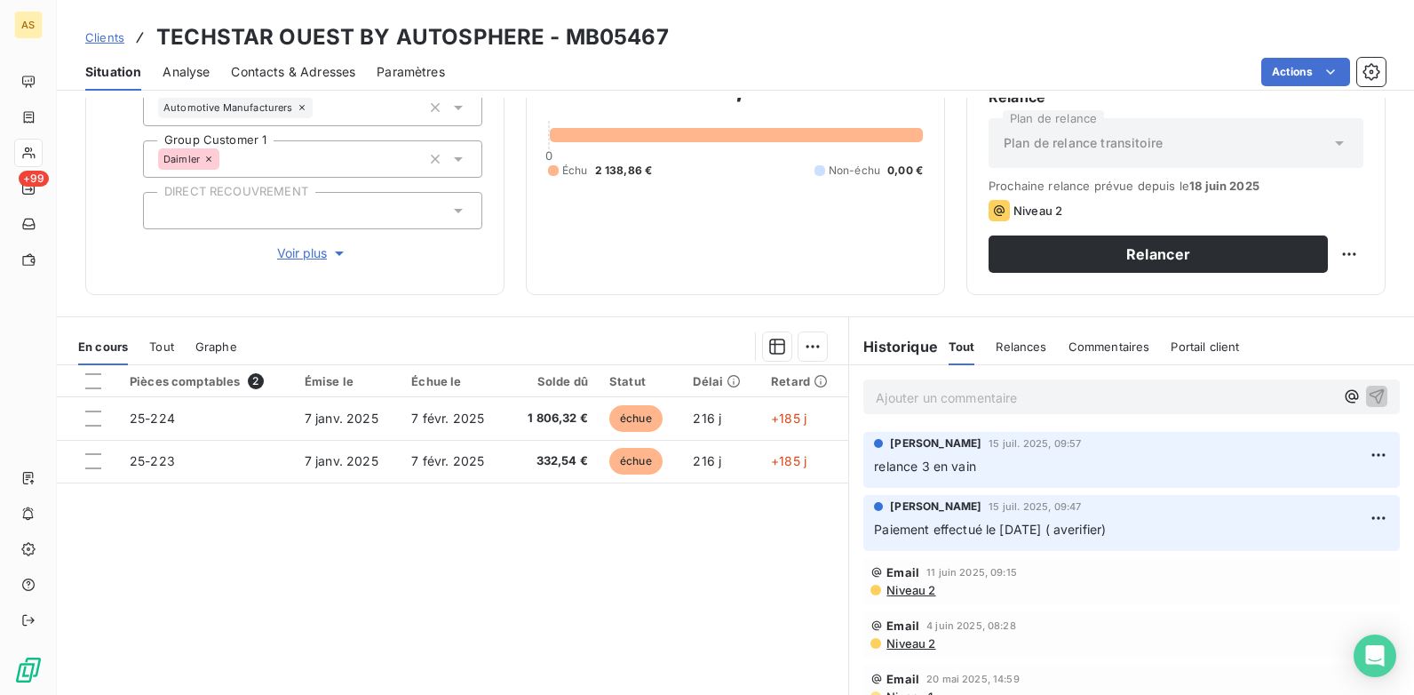
click at [310, 78] on span "Contacts & Adresses" at bounding box center [293, 72] width 124 height 18
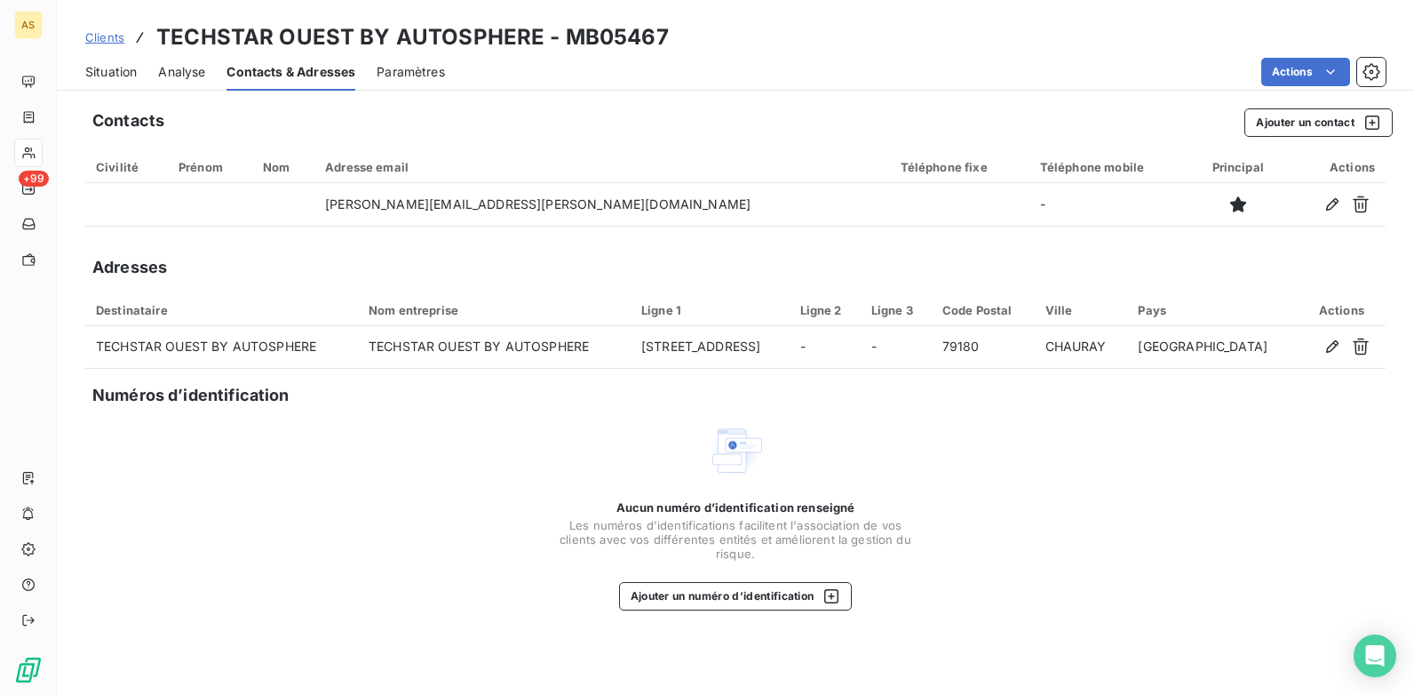
drag, startPoint x: 95, startPoint y: 68, endPoint x: 176, endPoint y: 92, distance: 84.6
click at [95, 68] on span "Situation" at bounding box center [111, 72] width 52 height 18
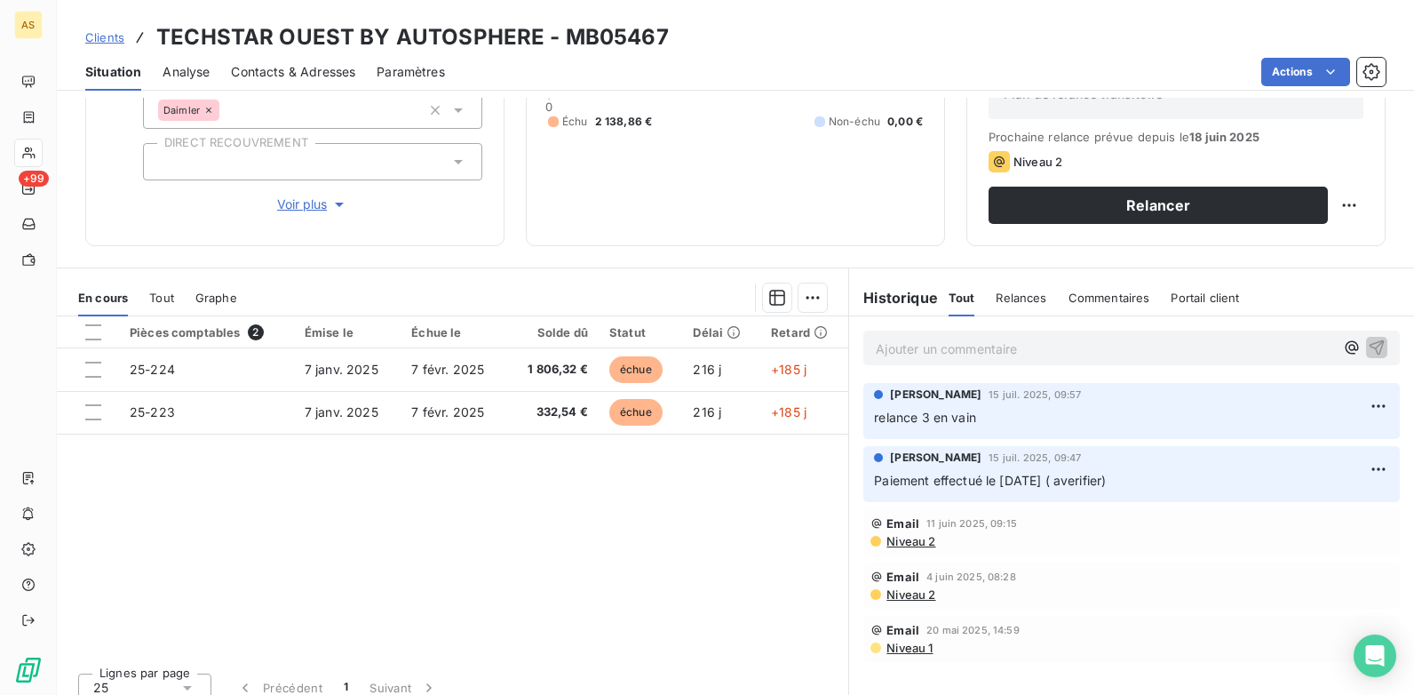
scroll to position [243, 0]
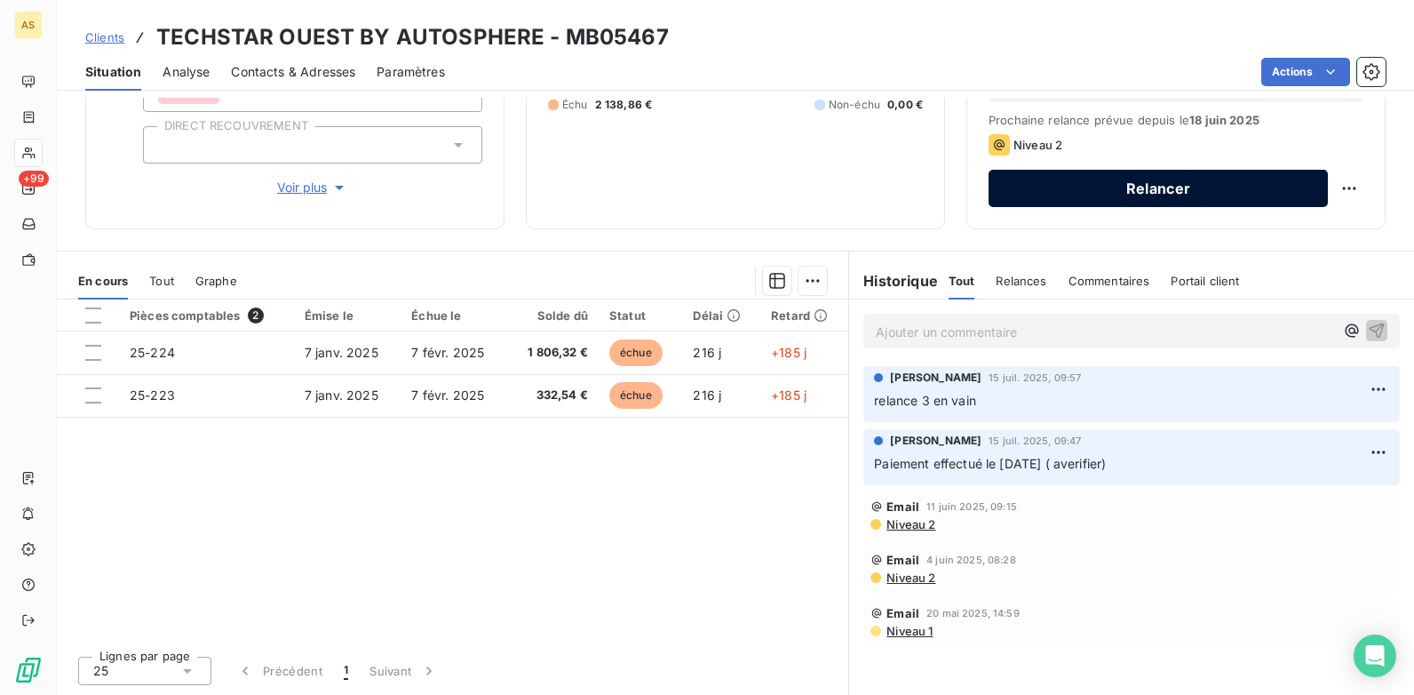
click at [1011, 206] on button "Relancer" at bounding box center [1158, 188] width 339 height 37
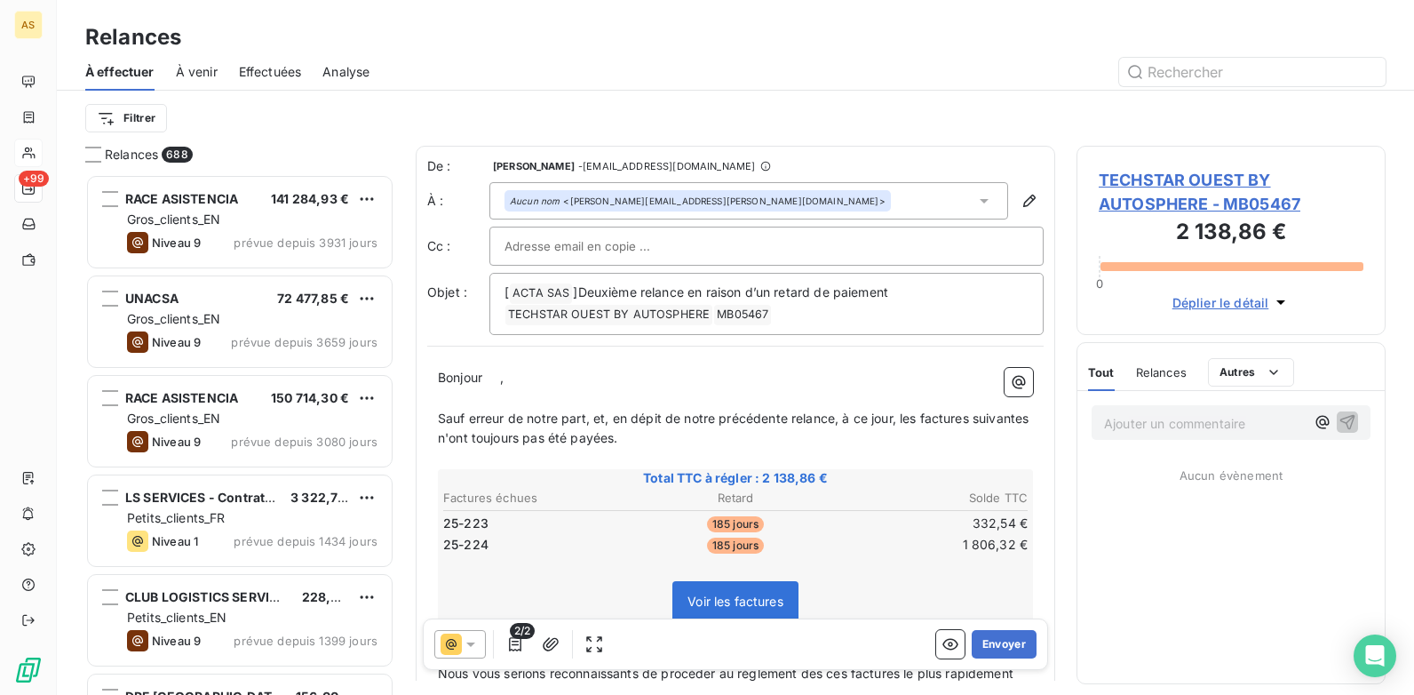
scroll to position [507, 296]
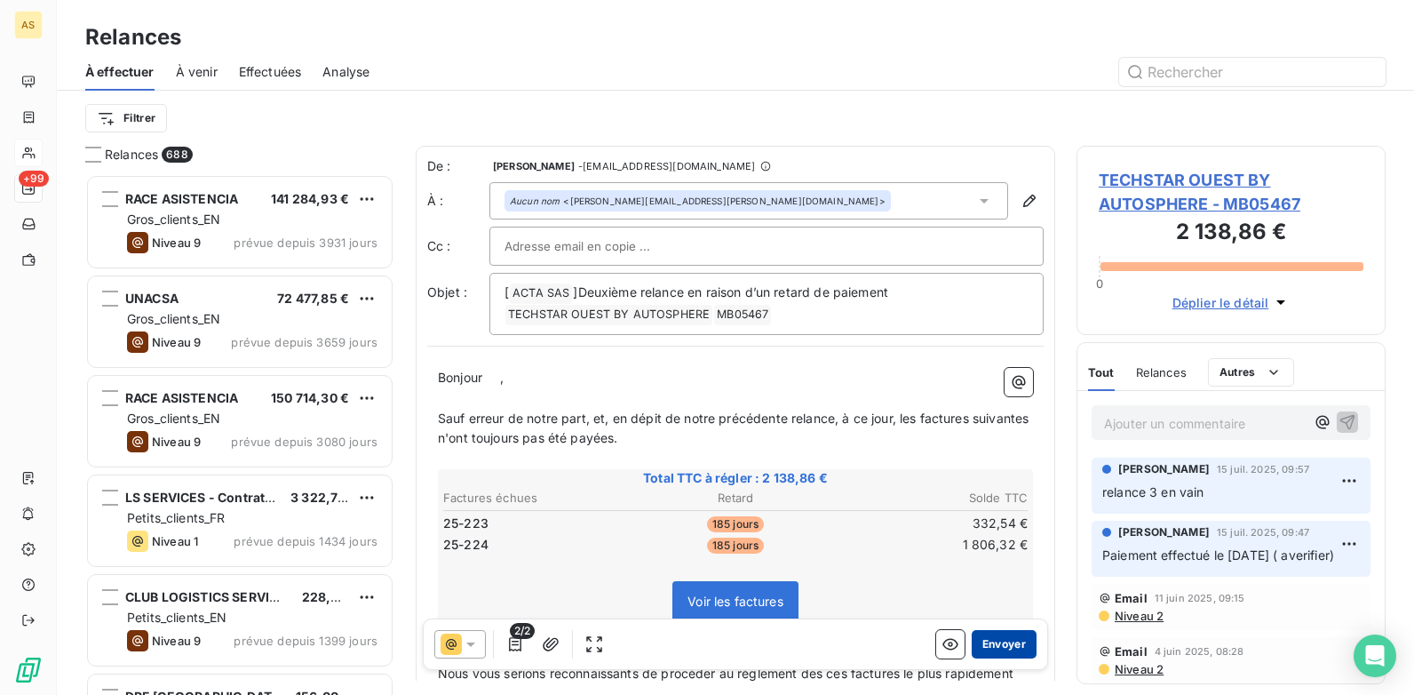
click at [1009, 657] on button "Envoyer" at bounding box center [1004, 644] width 65 height 28
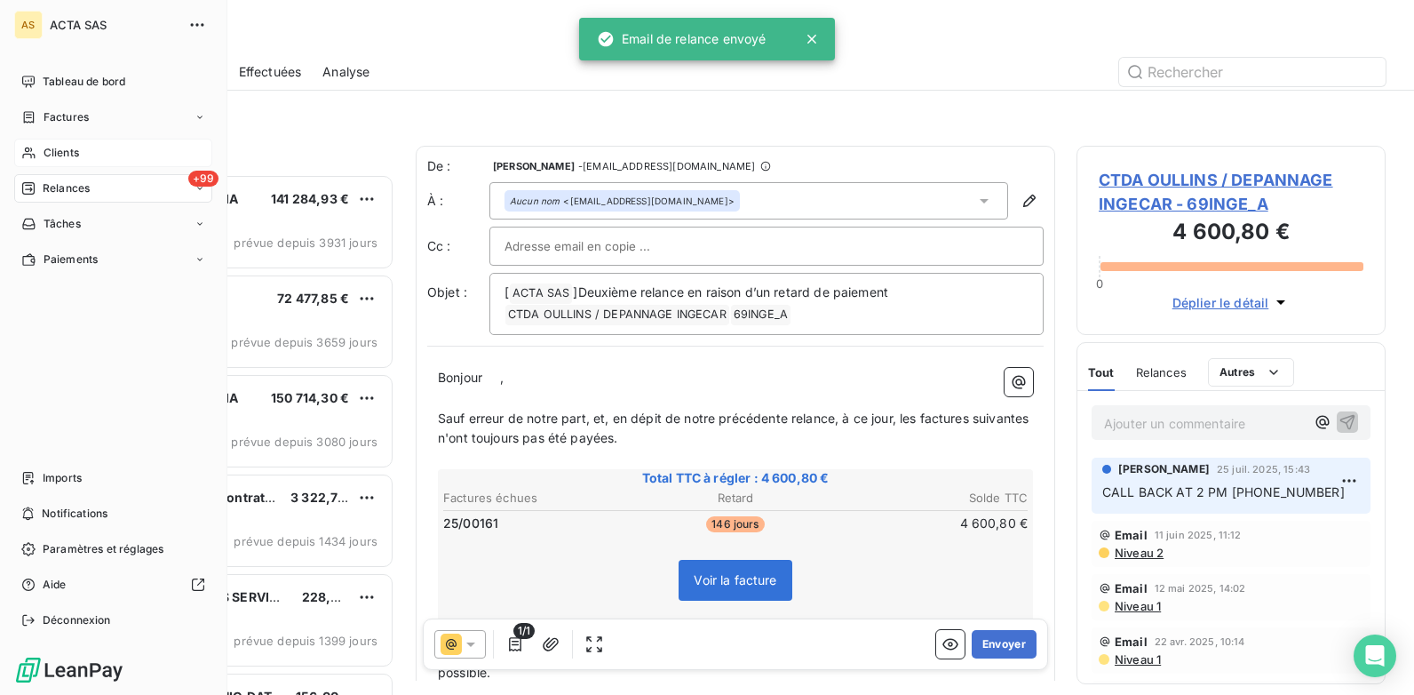
click at [58, 151] on span "Clients" at bounding box center [62, 153] width 36 height 16
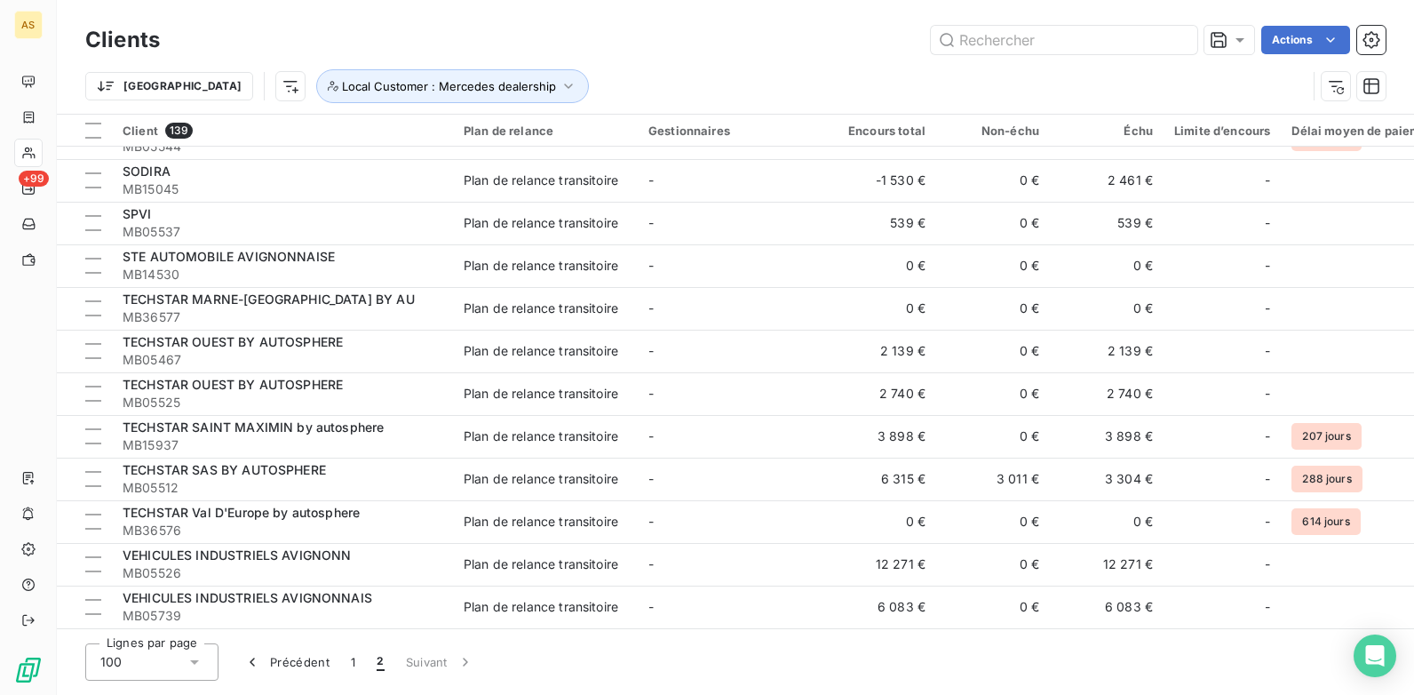
scroll to position [1189, 0]
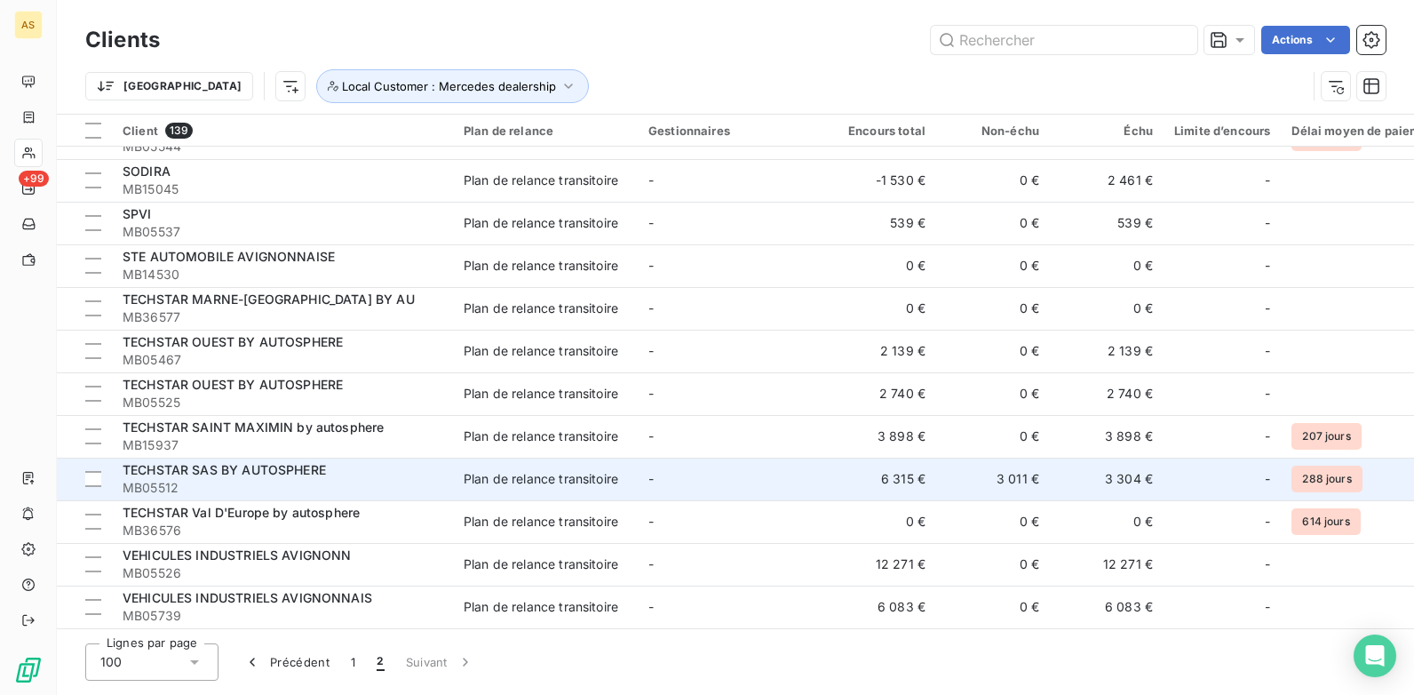
click at [1136, 482] on td "3 304 €" at bounding box center [1107, 478] width 114 height 43
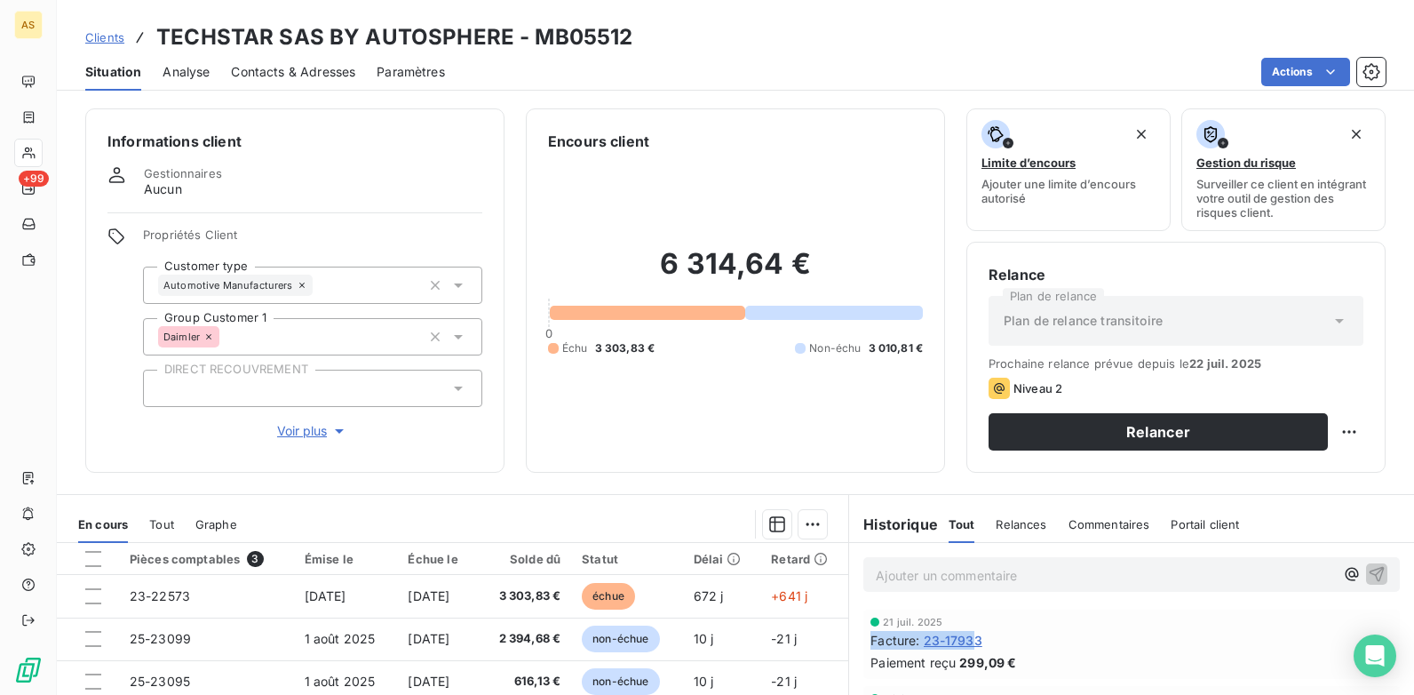
drag, startPoint x: 990, startPoint y: 628, endPoint x: 966, endPoint y: 638, distance: 25.9
click at [966, 638] on div "21 juil. 2025 Facture : 23-17933 Paiement reçu 299,09 €" at bounding box center [1132, 643] width 522 height 55
drag, startPoint x: 966, startPoint y: 638, endPoint x: 1006, endPoint y: 636, distance: 39.1
click at [1006, 636] on div "Facture : 23-17933" at bounding box center [1132, 640] width 522 height 19
click at [98, 40] on span "Clients" at bounding box center [104, 37] width 39 height 14
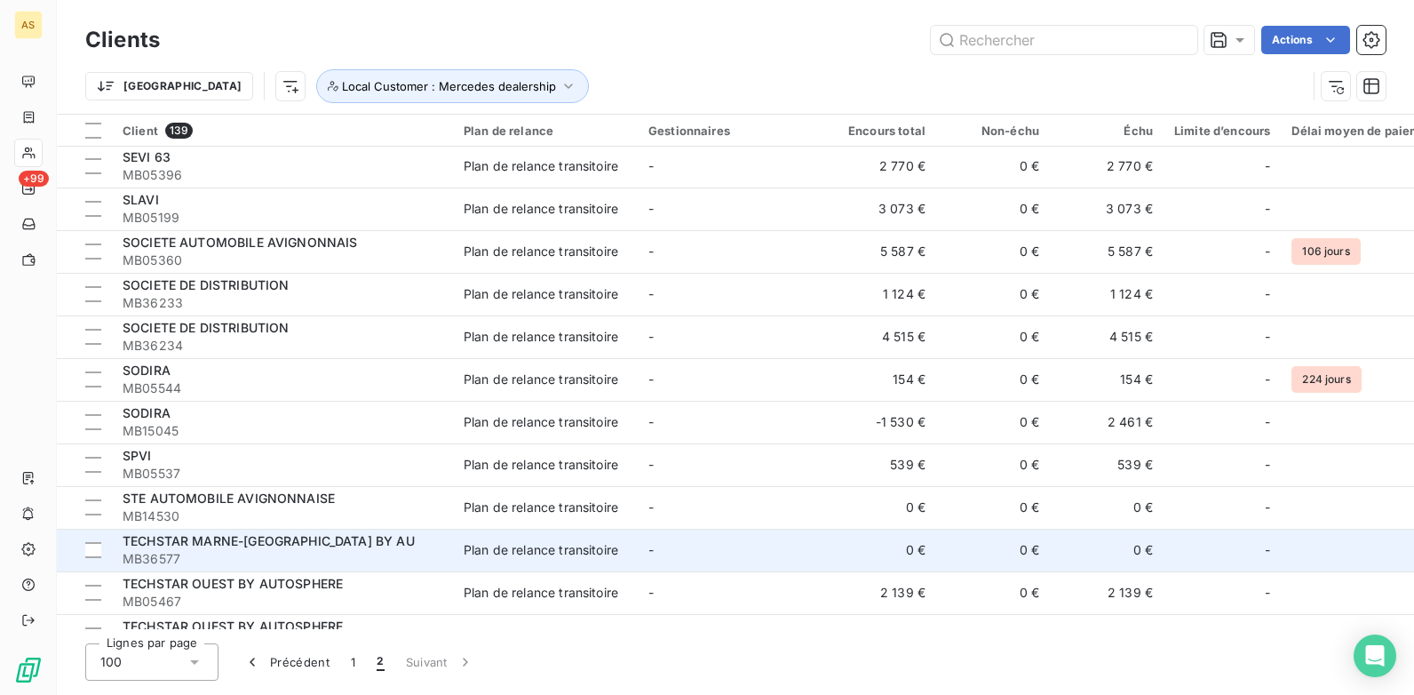
scroll to position [922, 0]
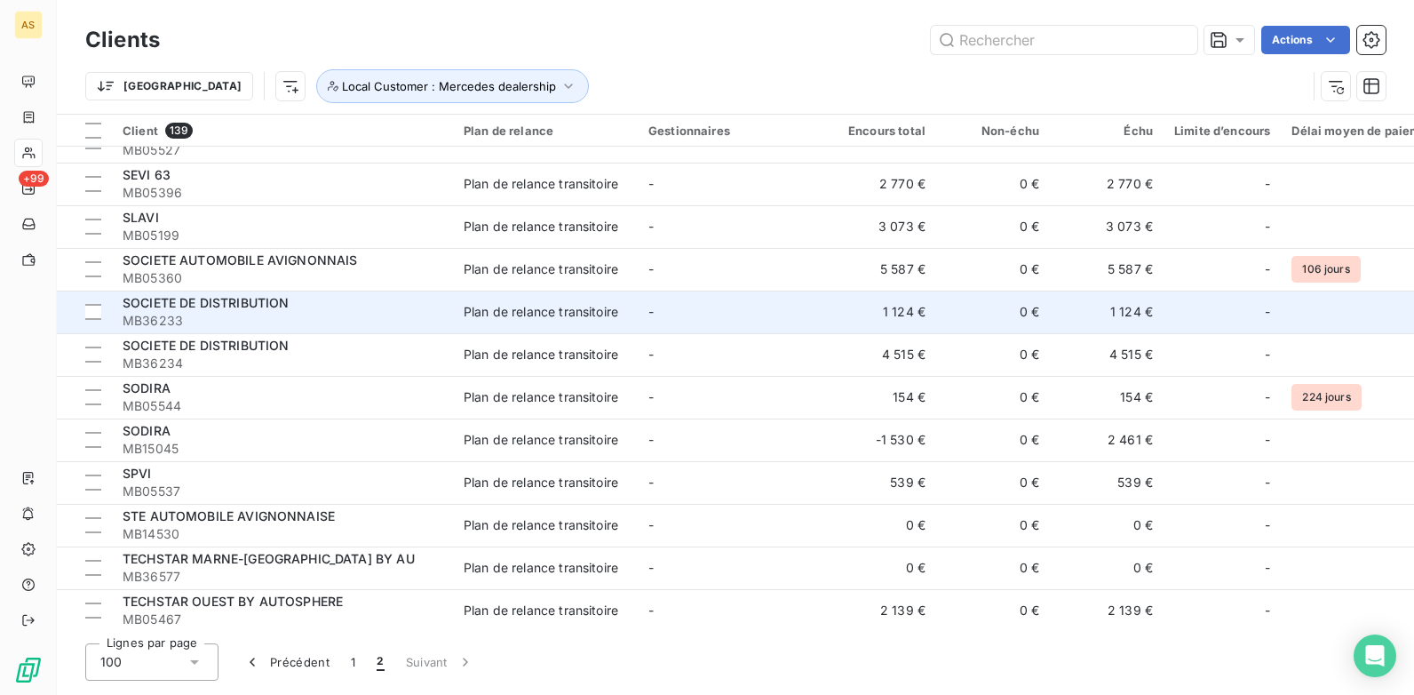
click at [334, 314] on span "MB36233" at bounding box center [283, 321] width 320 height 18
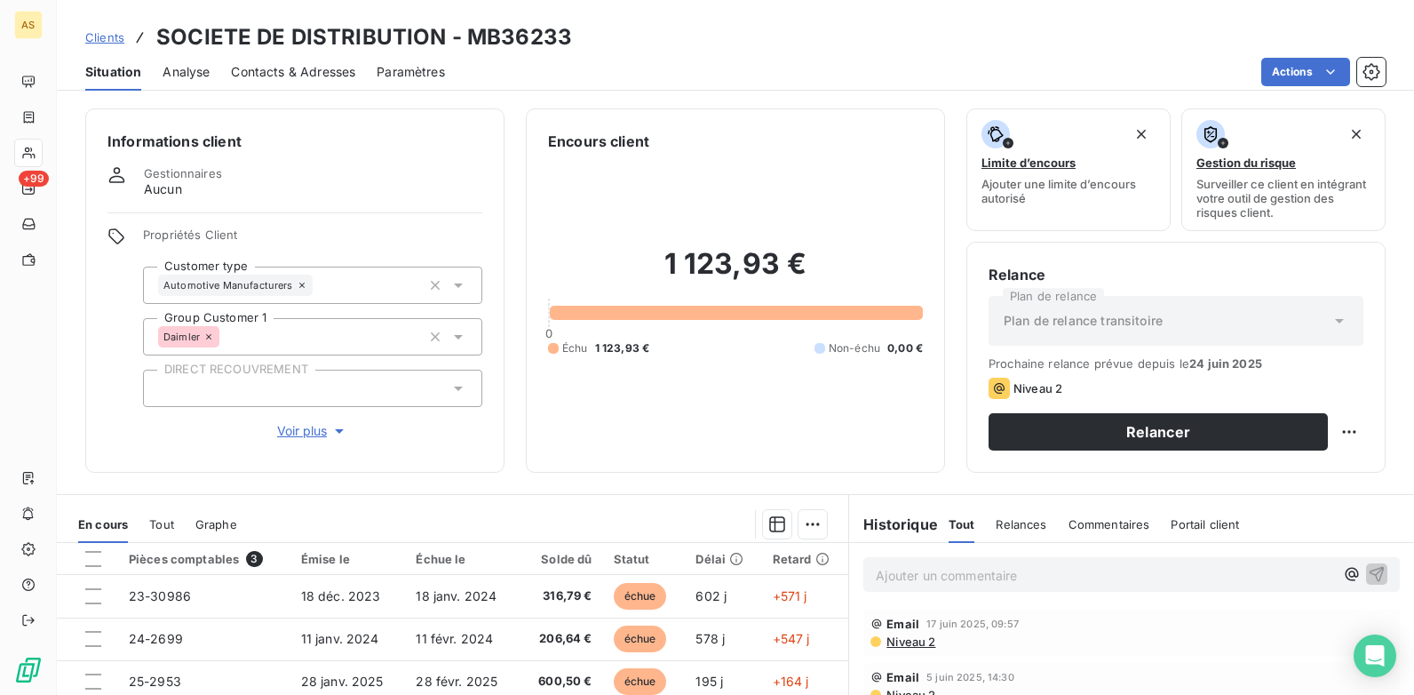
click at [281, 78] on span "Contacts & Adresses" at bounding box center [293, 72] width 124 height 18
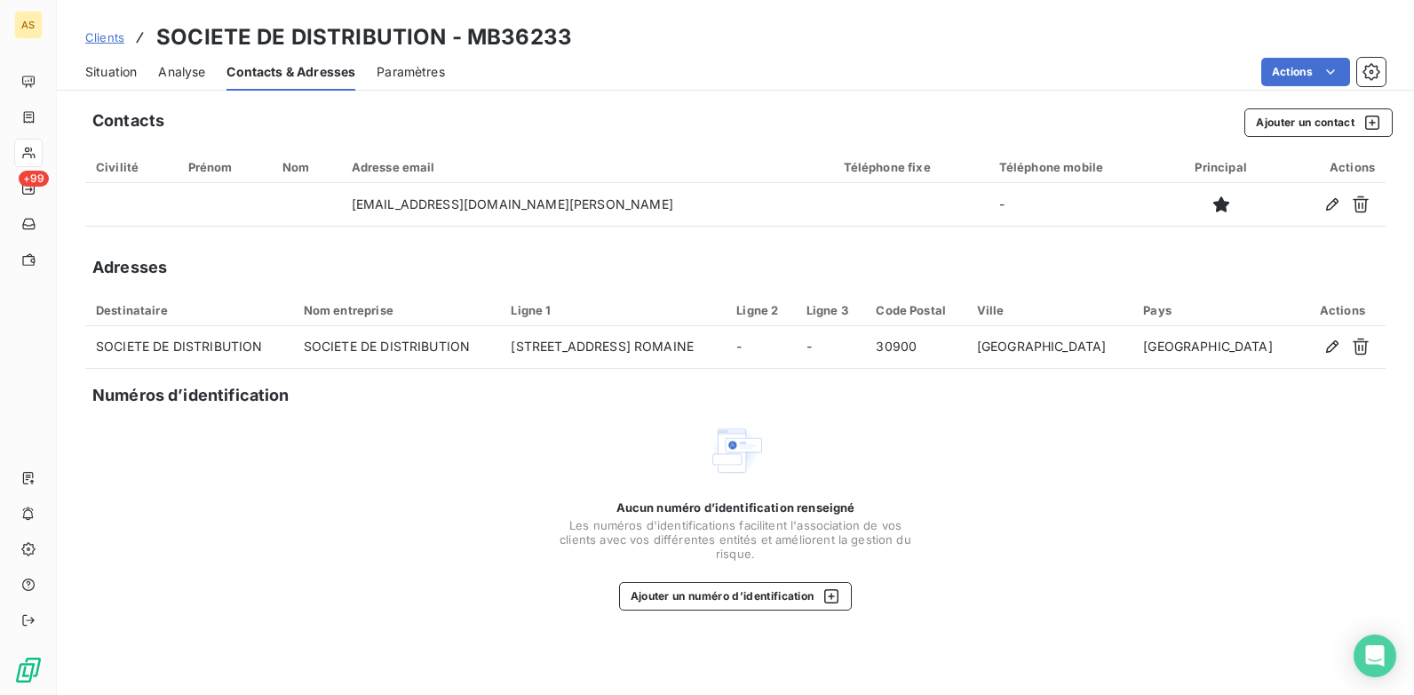
click at [110, 77] on span "Situation" at bounding box center [111, 72] width 52 height 18
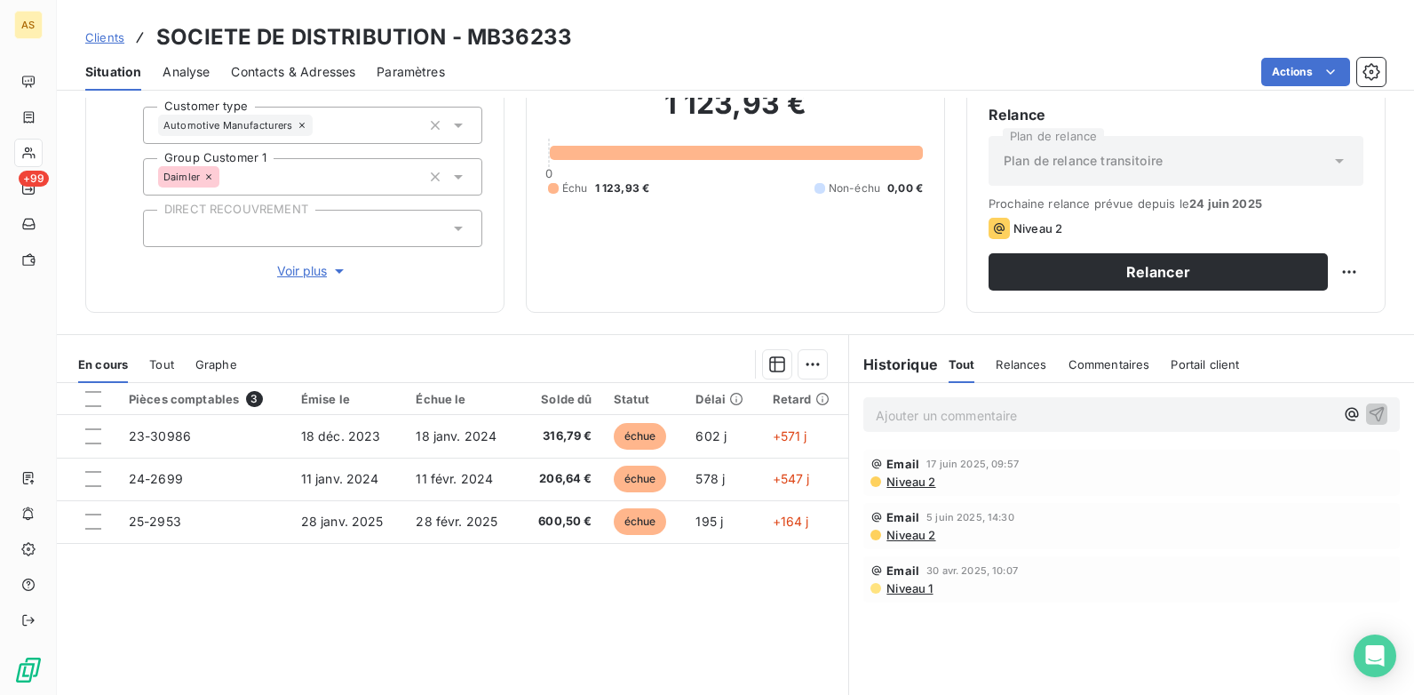
scroll to position [178, 0]
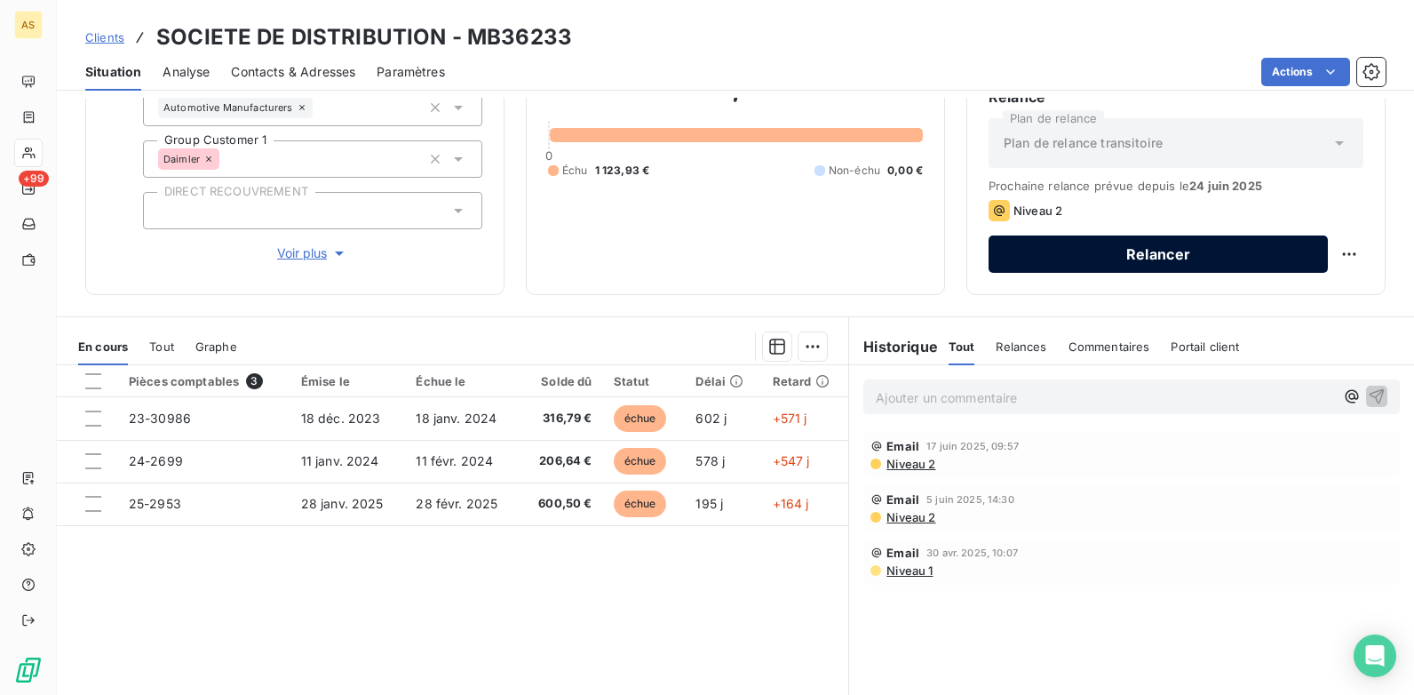
click at [1079, 261] on button "Relancer" at bounding box center [1158, 253] width 339 height 37
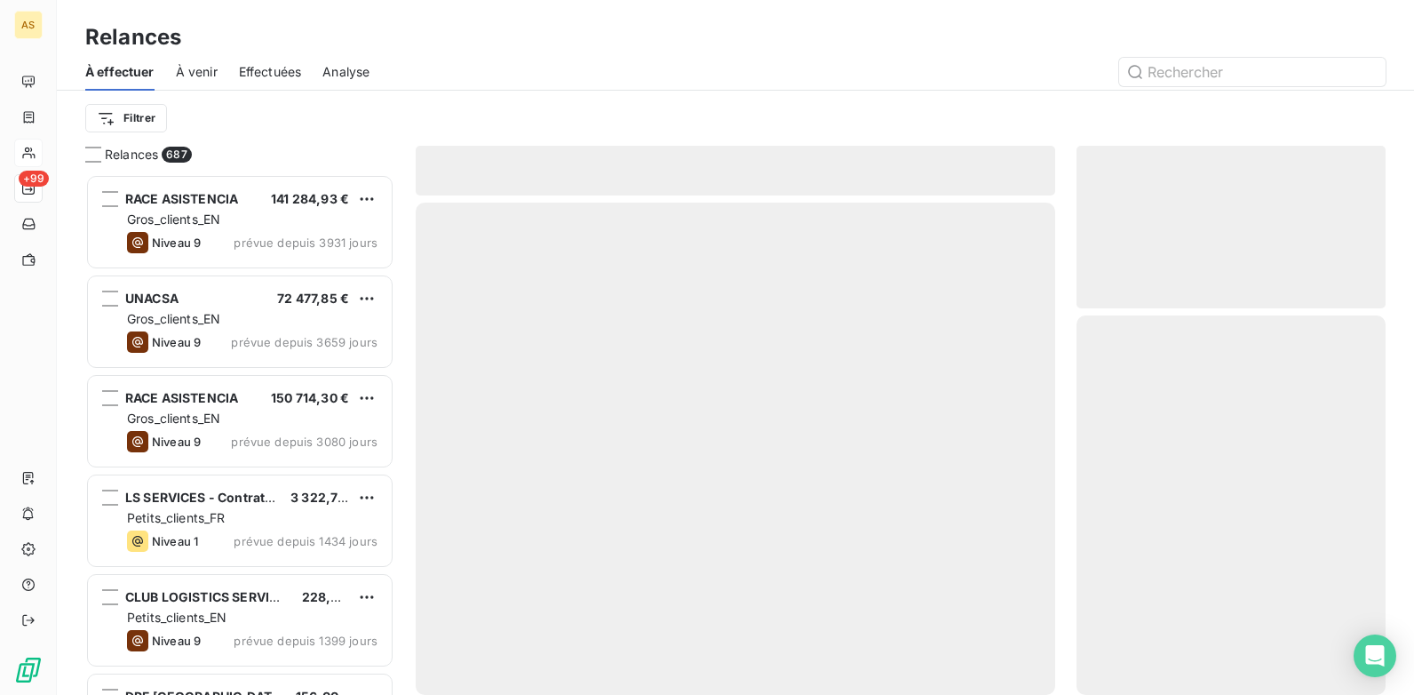
scroll to position [507, 296]
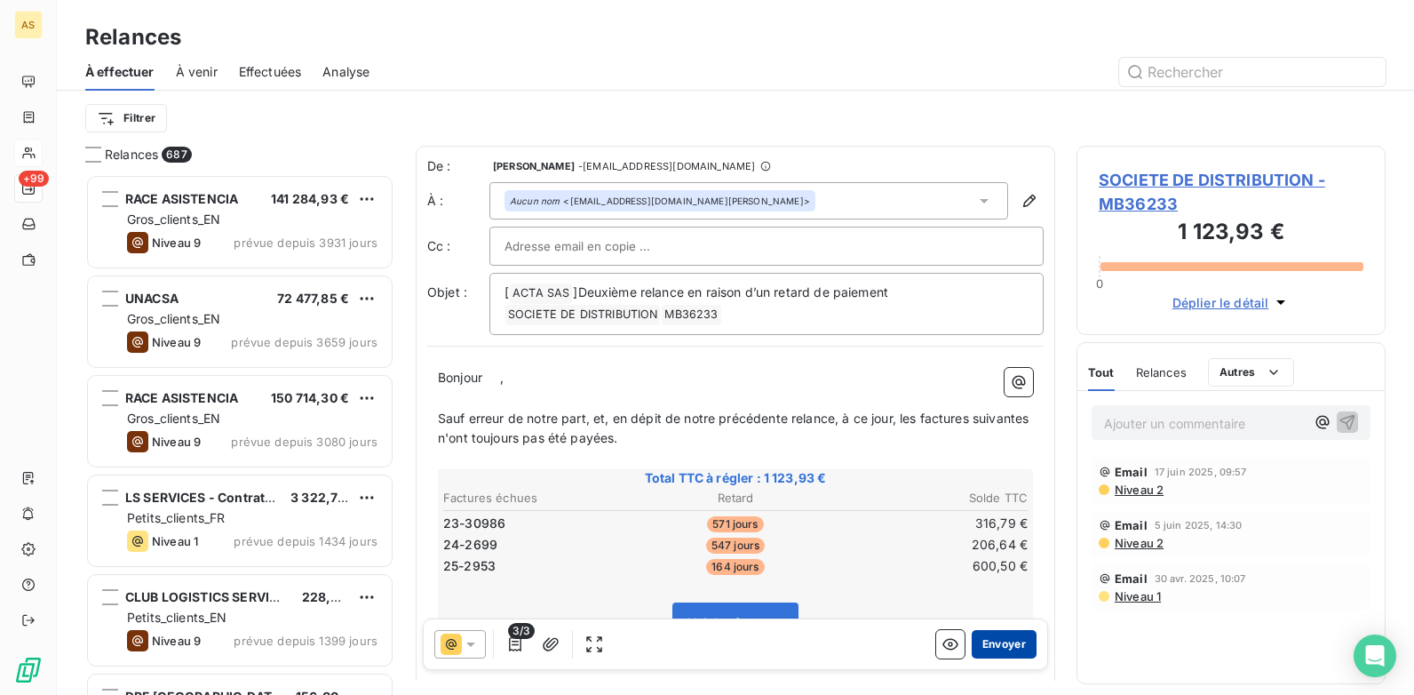
click at [999, 644] on button "Envoyer" at bounding box center [1004, 644] width 65 height 28
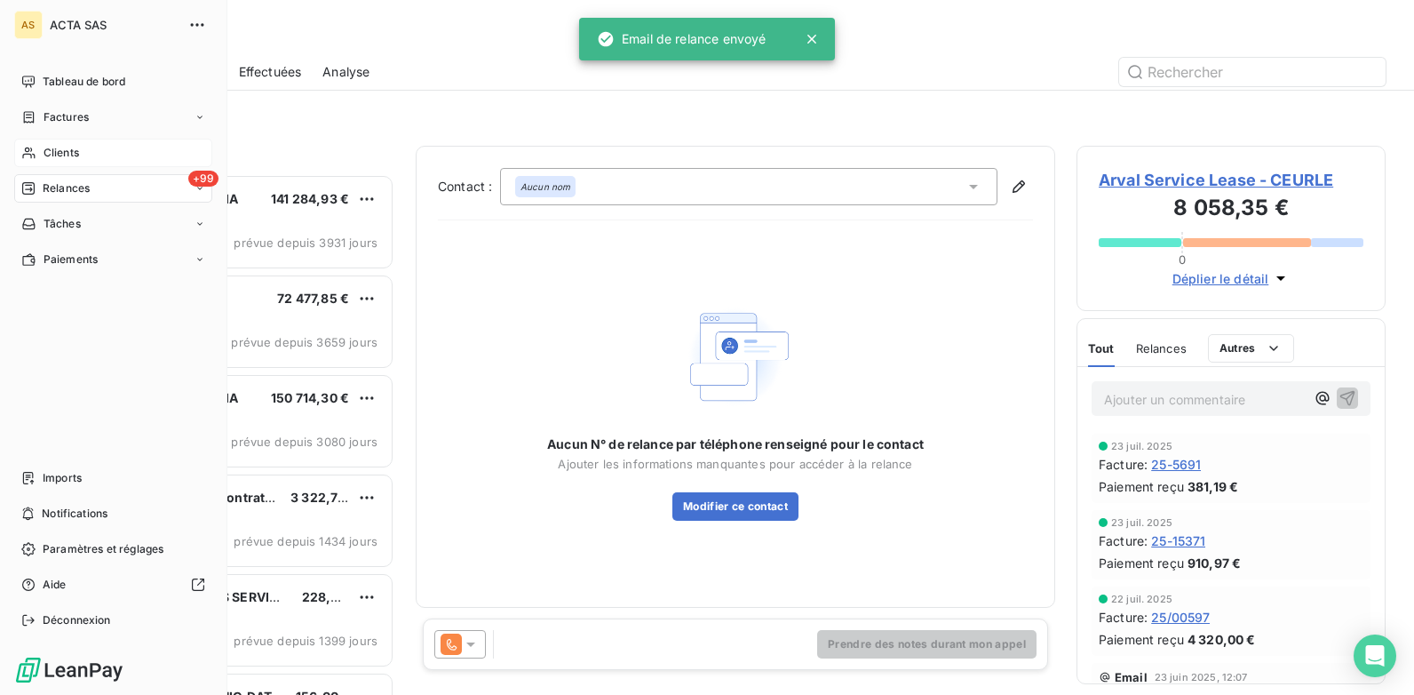
click at [43, 154] on div "Clients" at bounding box center [113, 153] width 198 height 28
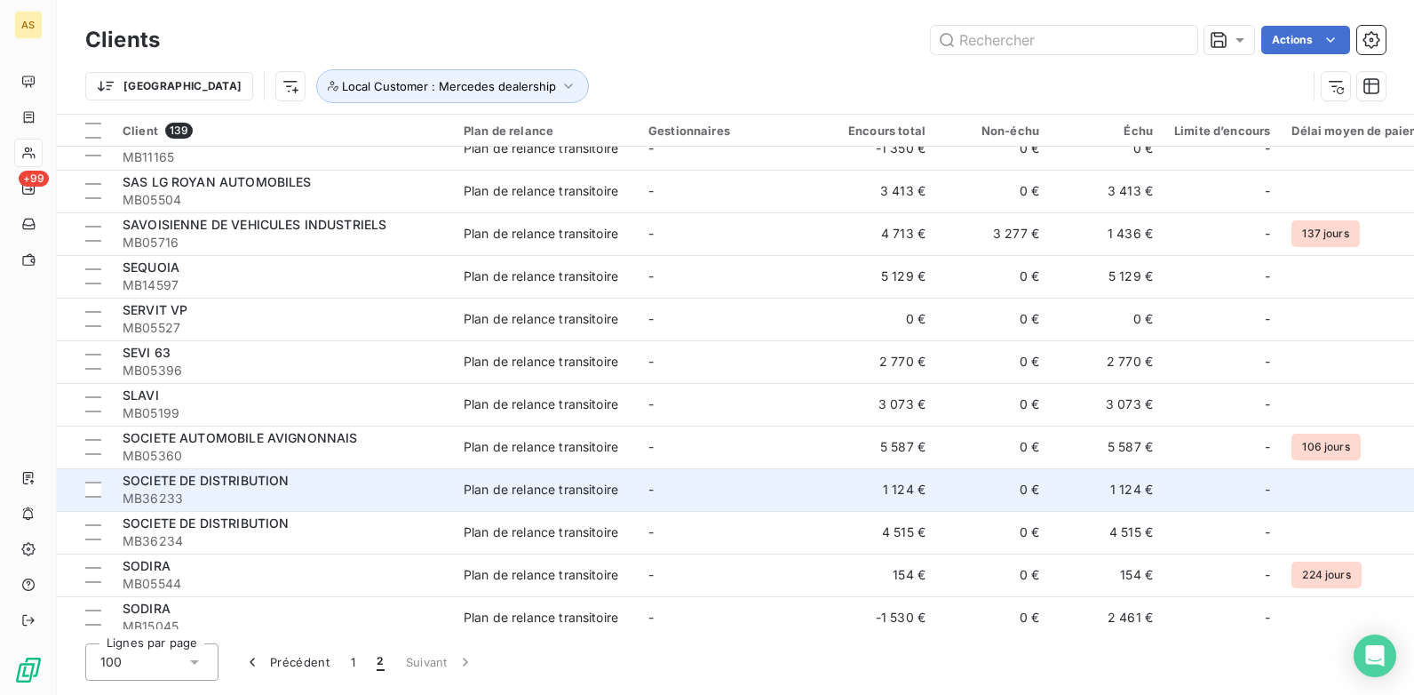
scroll to position [833, 0]
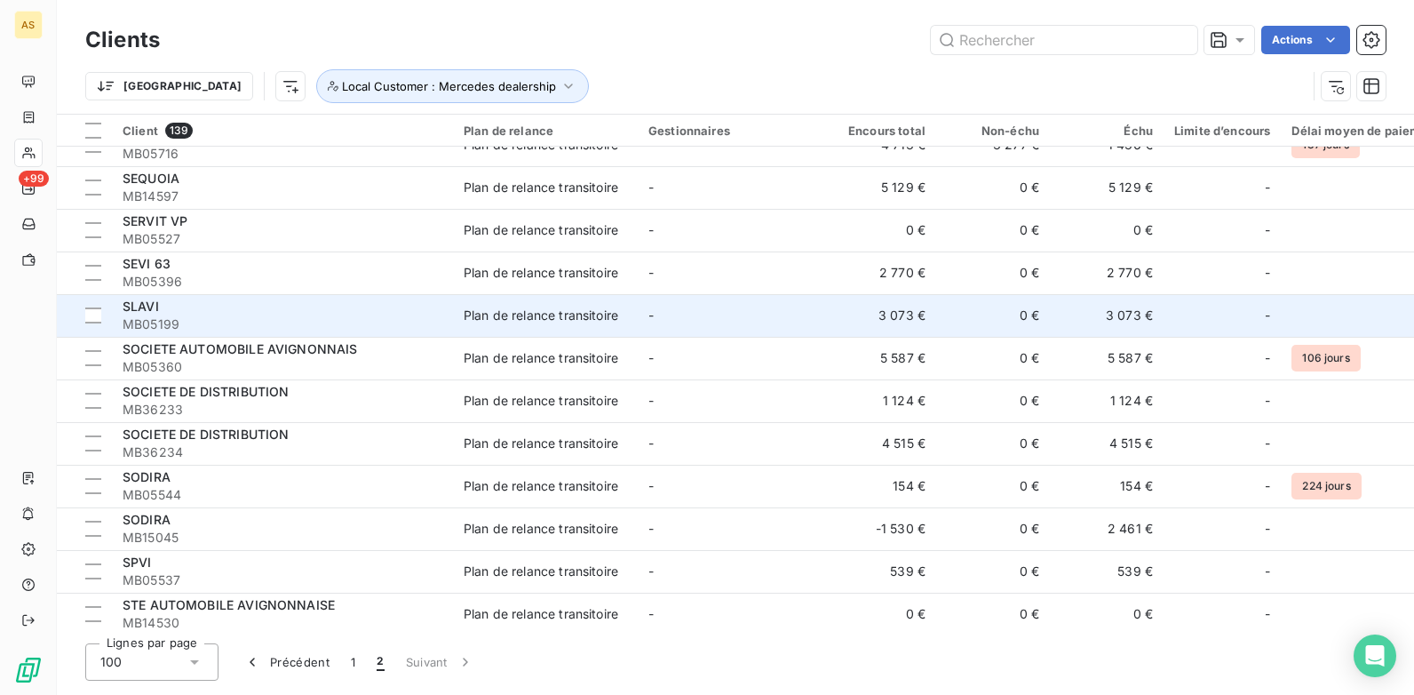
click at [630, 308] on td "Plan de relance transitoire" at bounding box center [545, 315] width 185 height 43
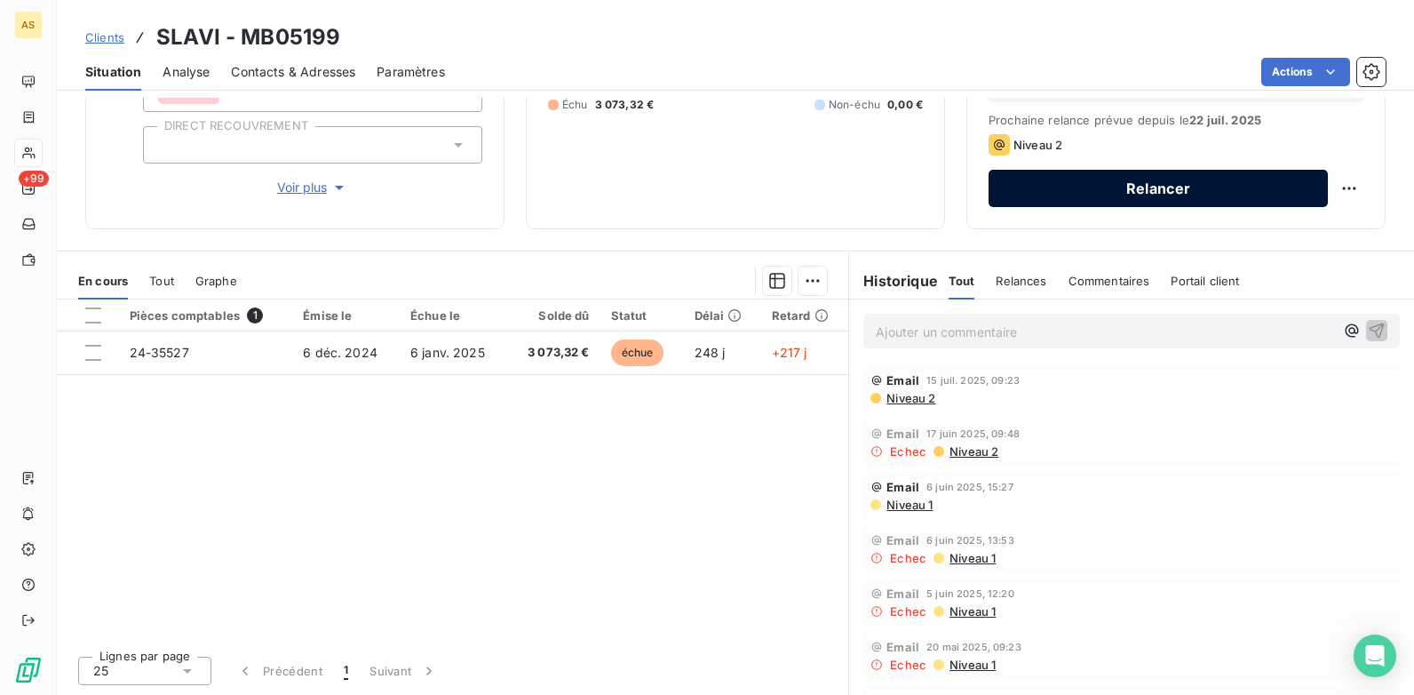
click at [1124, 192] on button "Relancer" at bounding box center [1158, 188] width 339 height 37
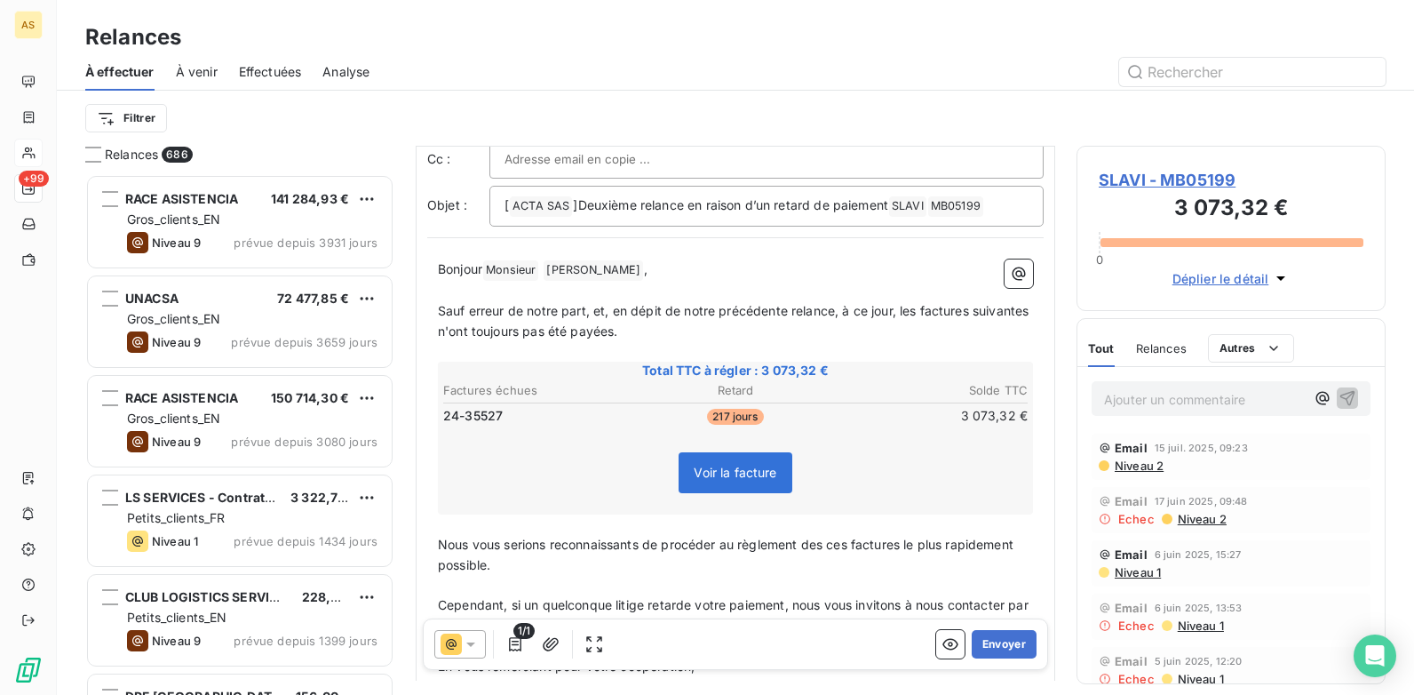
scroll to position [179, 0]
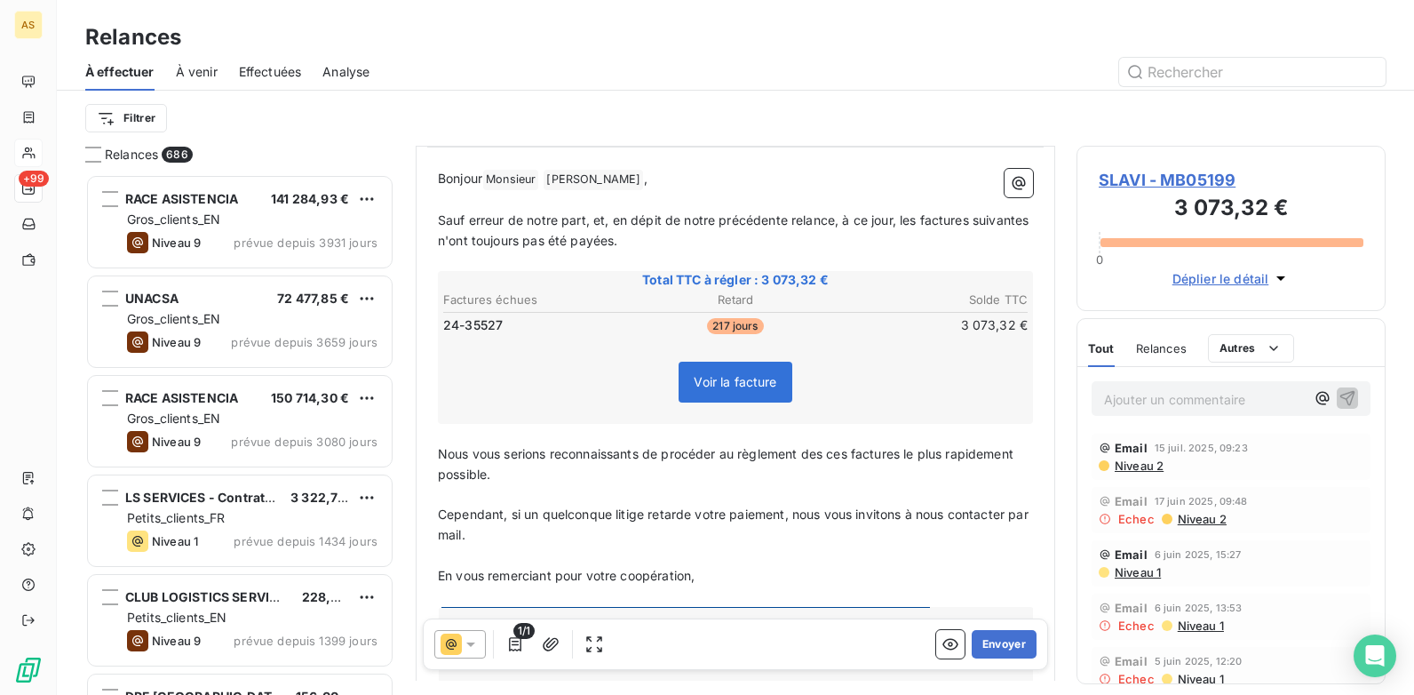
click at [978, 659] on div "1/1 Envoyer" at bounding box center [735, 644] width 625 height 52
click at [997, 636] on button "Envoyer" at bounding box center [1004, 644] width 65 height 28
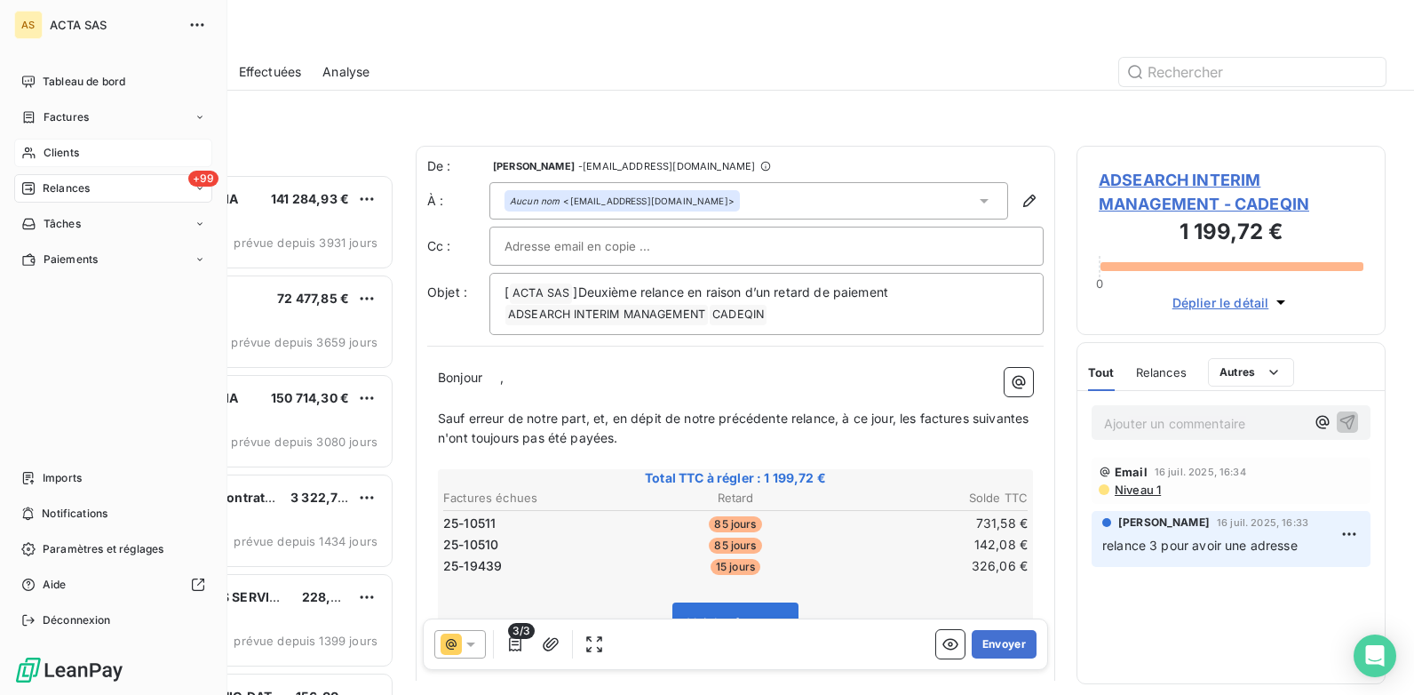
click at [46, 158] on span "Clients" at bounding box center [62, 153] width 36 height 16
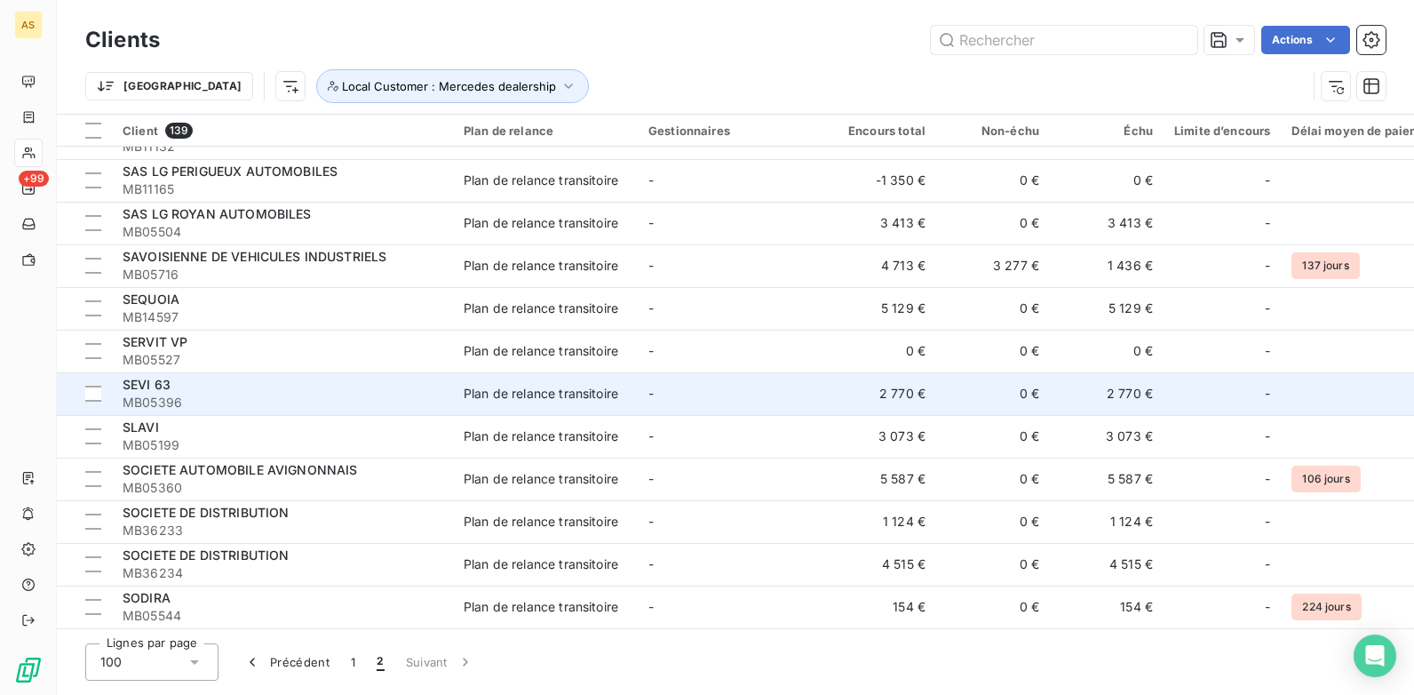
scroll to position [744, 0]
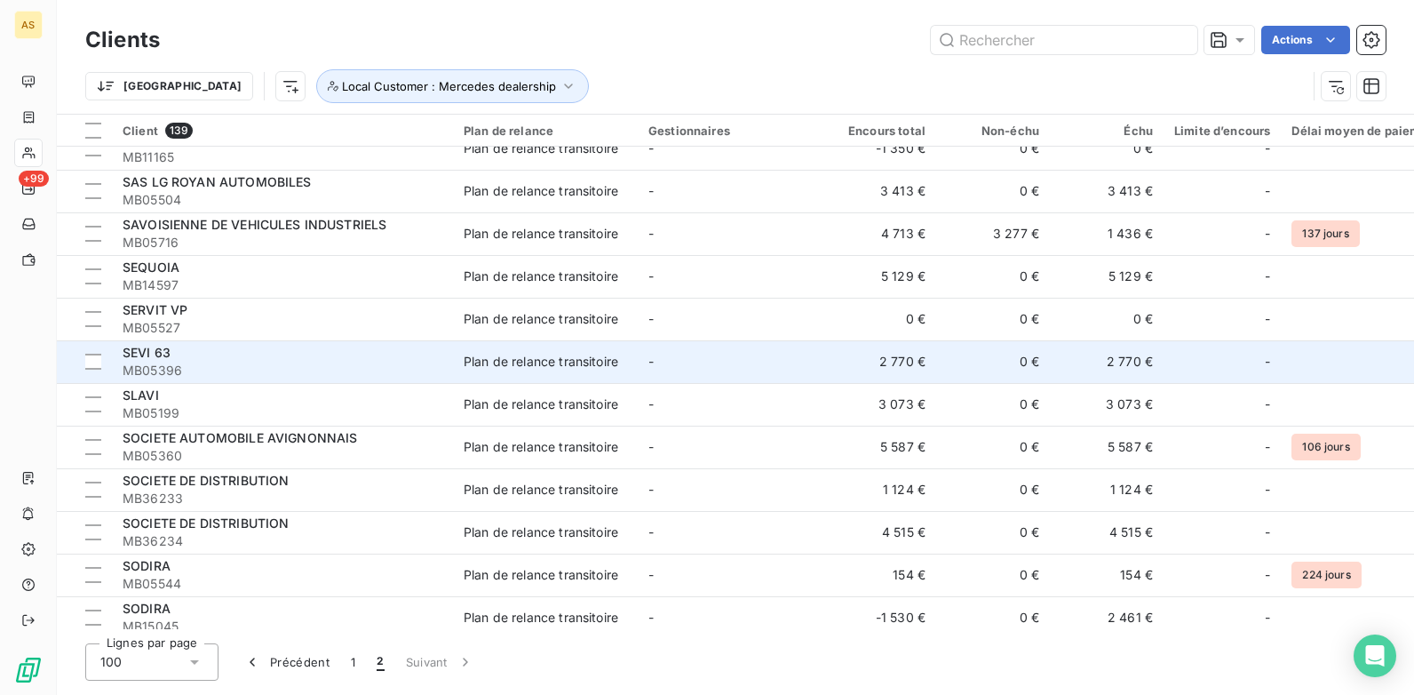
click at [280, 361] on div "SEVI 63" at bounding box center [283, 353] width 320 height 18
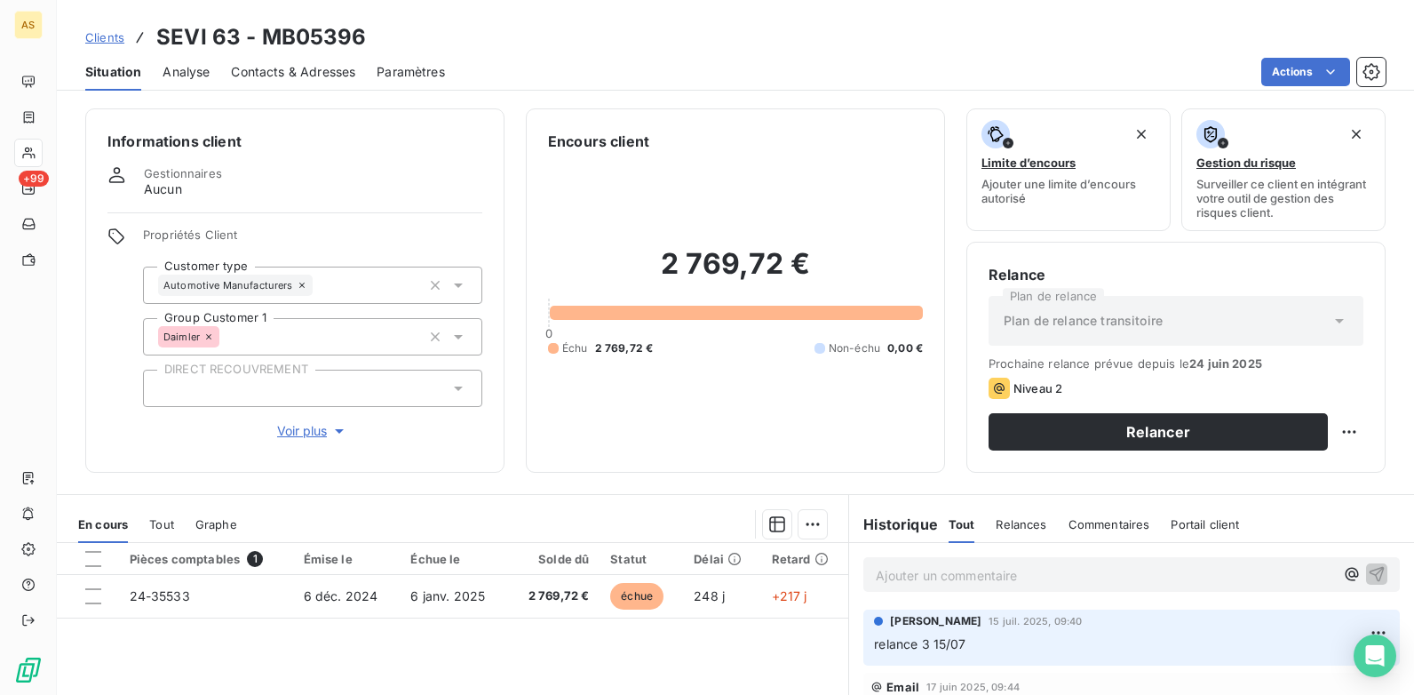
click at [255, 64] on span "Contacts & Adresses" at bounding box center [293, 72] width 124 height 18
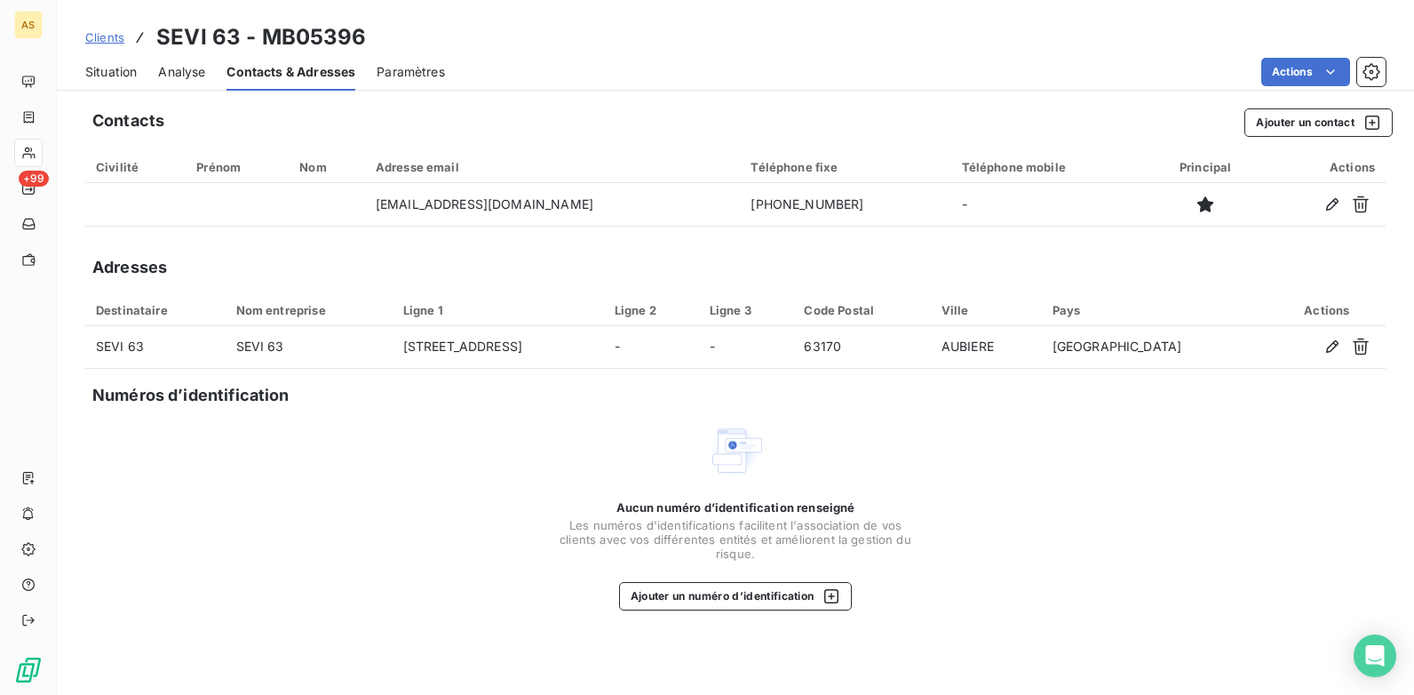
click at [83, 65] on div "Situation Analyse Contacts & Adresses Paramètres Actions" at bounding box center [735, 71] width 1357 height 37
click at [96, 63] on span "Situation" at bounding box center [111, 72] width 52 height 18
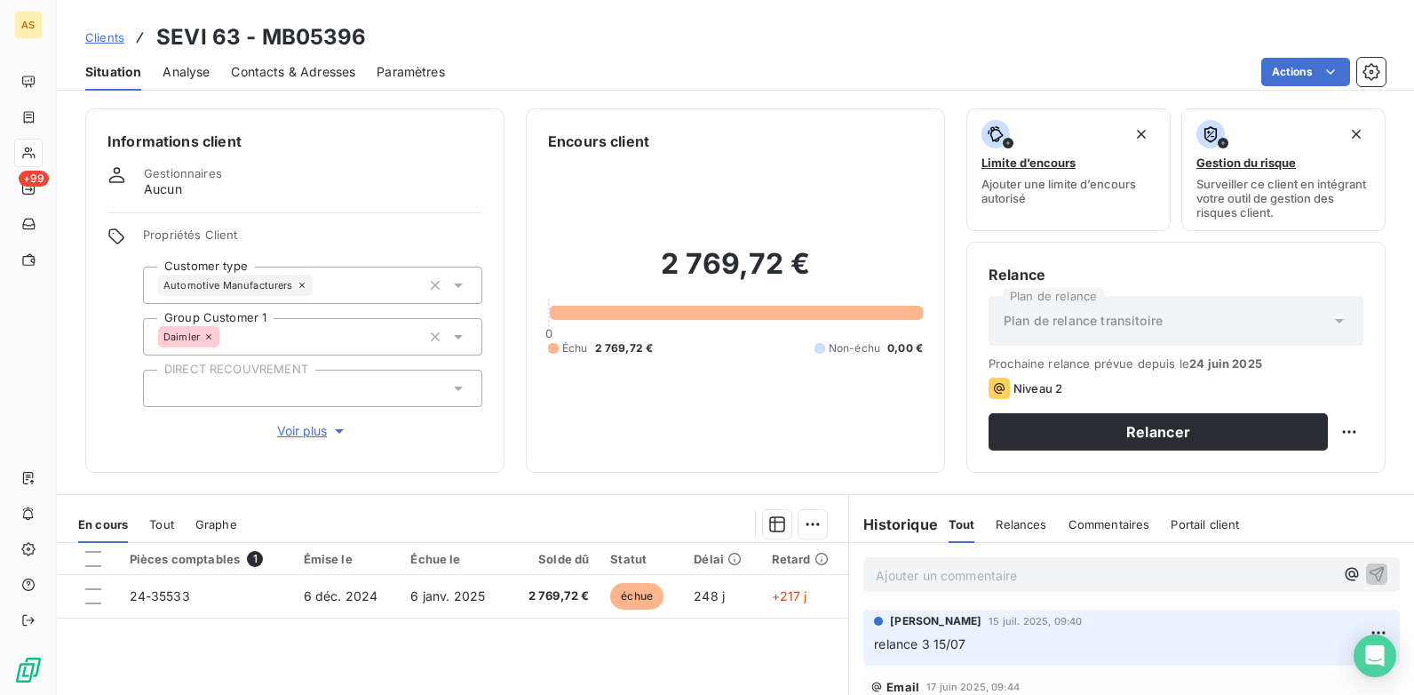
click at [307, 79] on span "Contacts & Adresses" at bounding box center [293, 72] width 124 height 18
